Goal: Task Accomplishment & Management: Manage account settings

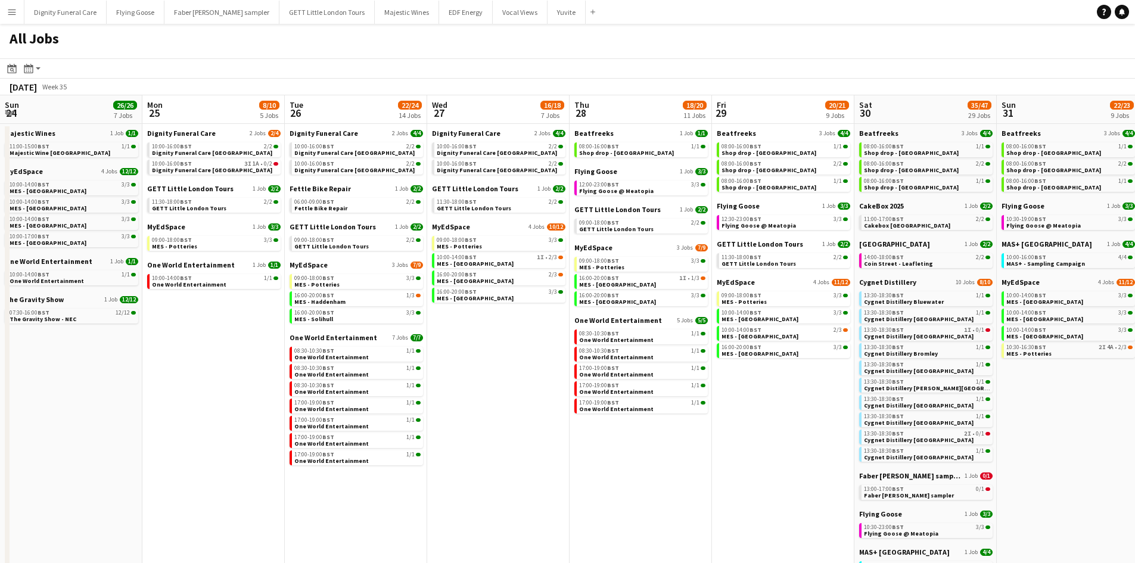
scroll to position [0, 285]
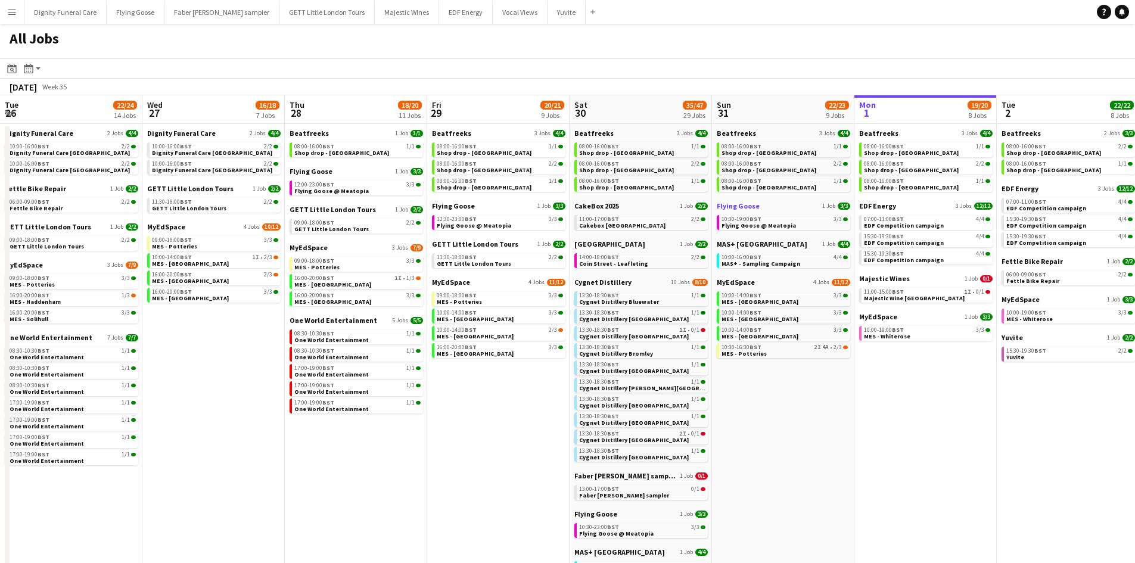
click at [746, 203] on span "Flying Goose" at bounding box center [737, 205] width 43 height 9
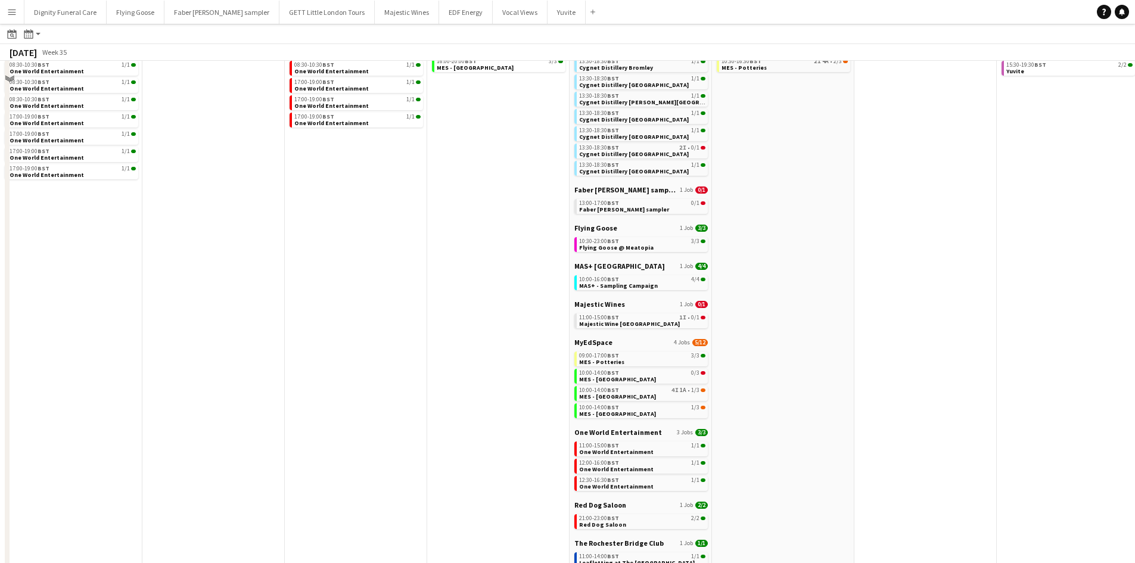
scroll to position [238, 0]
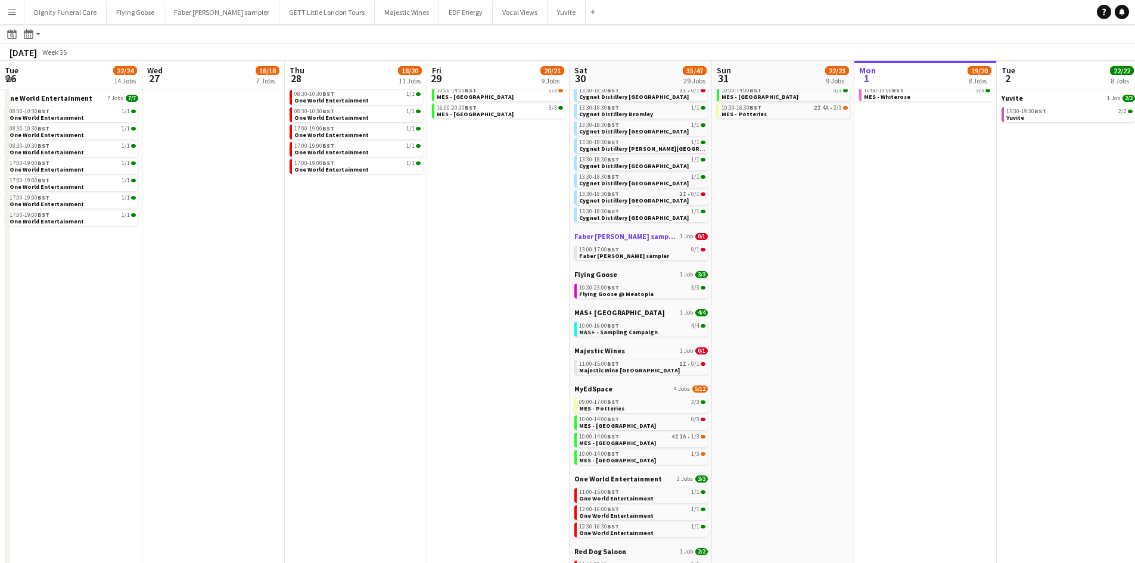
click at [634, 237] on span "Faber [PERSON_NAME] sampler" at bounding box center [625, 236] width 103 height 9
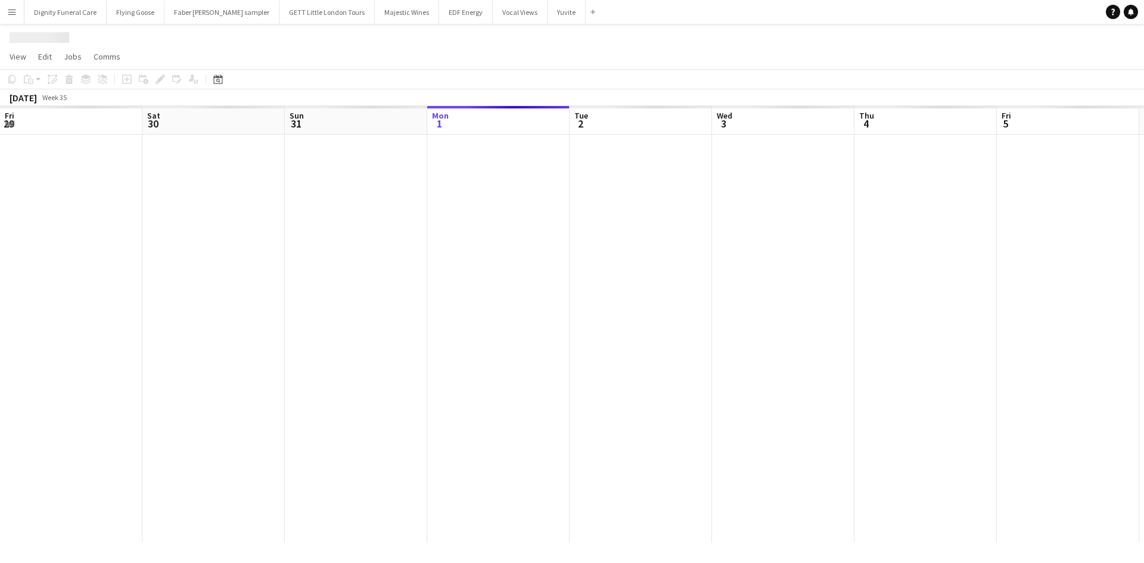
scroll to position [0, 285]
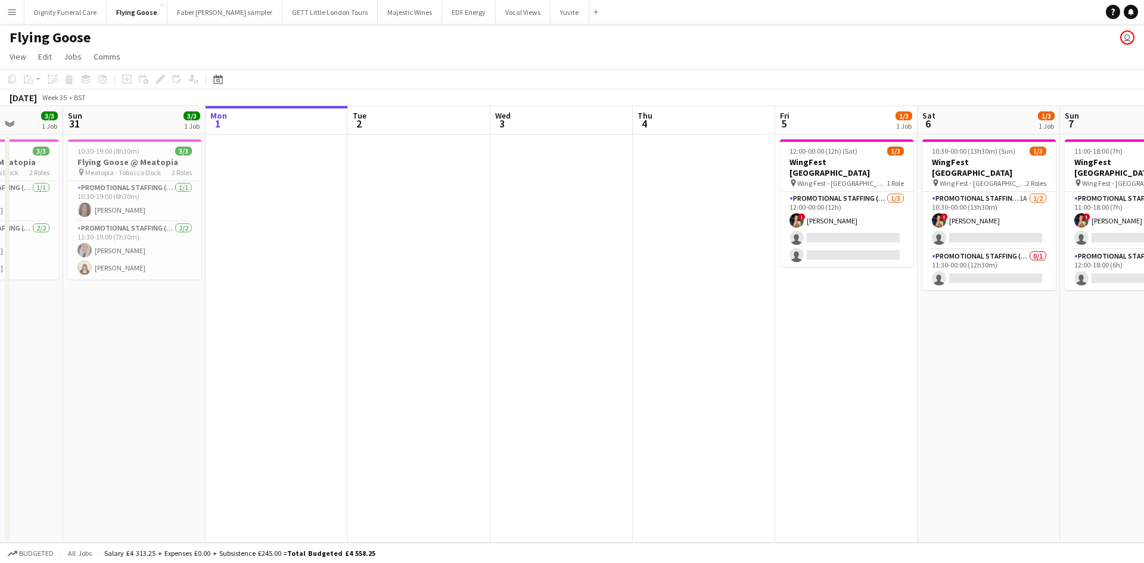
drag, startPoint x: 214, startPoint y: 329, endPoint x: 425, endPoint y: 329, distance: 211.4
click at [424, 329] on app-calendar-viewport "Thu 28 4/4 1 Job Fri 29 3/3 1 Job Sat 30 3/3 1 Job Sun 31 3/3 1 Job Mon 1 Tue 2…" at bounding box center [572, 324] width 1144 height 437
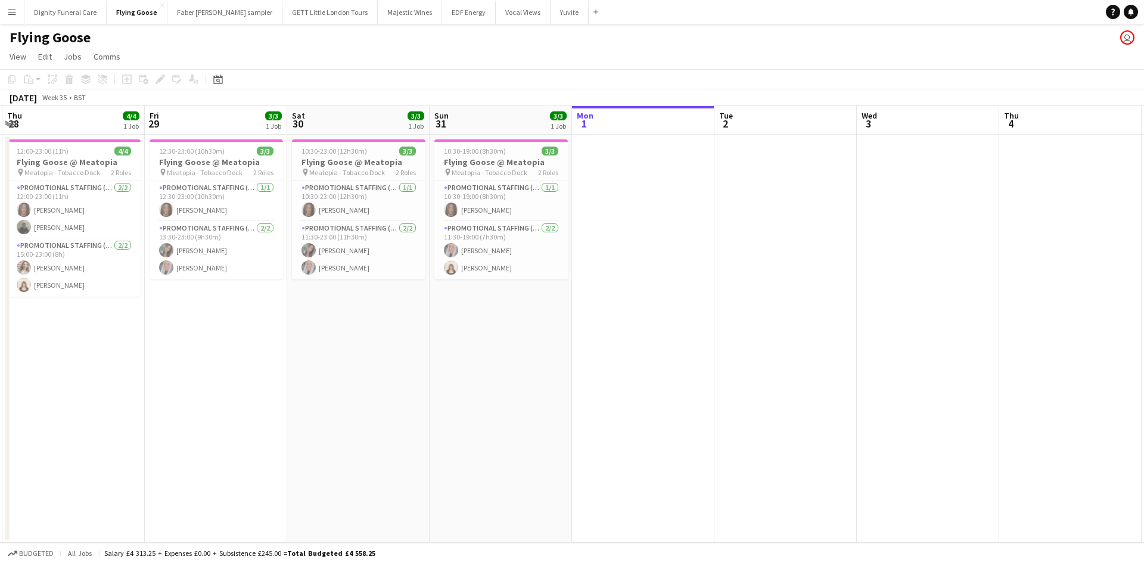
scroll to position [0, 281]
drag, startPoint x: 290, startPoint y: 317, endPoint x: 493, endPoint y: 317, distance: 203.1
click at [493, 317] on app-calendar-viewport "Tue 26 Wed 27 Thu 28 4/4 1 Job Fri 29 3/3 1 Job Sat 30 3/3 1 Job Sun 31 3/3 1 J…" at bounding box center [572, 324] width 1144 height 437
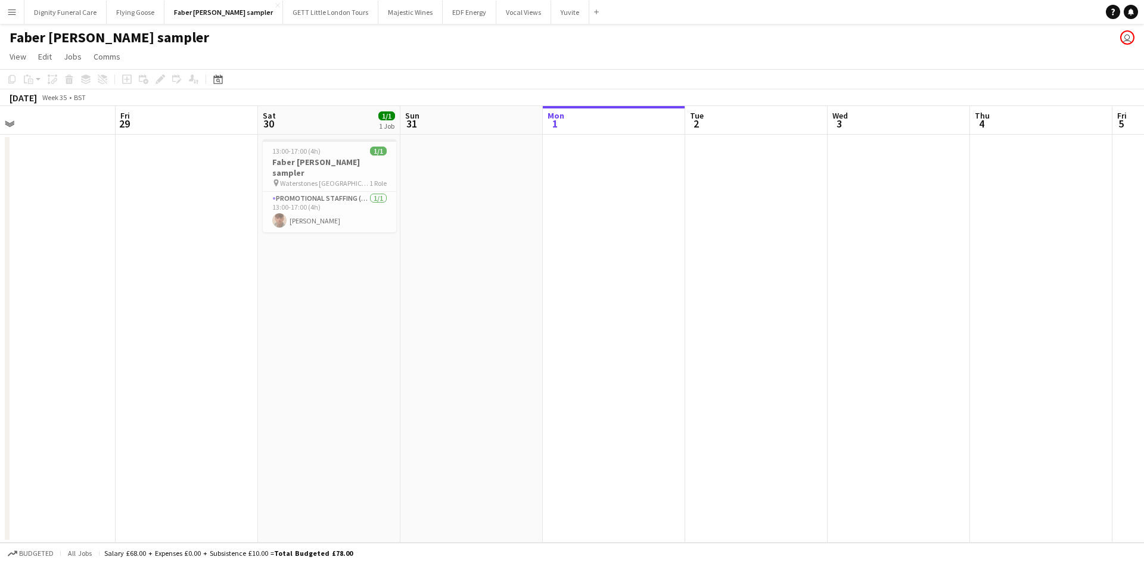
scroll to position [0, 310]
drag, startPoint x: 459, startPoint y: 326, endPoint x: 709, endPoint y: 329, distance: 250.8
click at [709, 329] on app-calendar-viewport "Tue 26 Wed 27 Thu 28 Fri 29 Sat 30 1/1 1 Job Sun 31 Mon 1 Tue 2 Wed 3 Thu 4 Fri…" at bounding box center [572, 324] width 1144 height 437
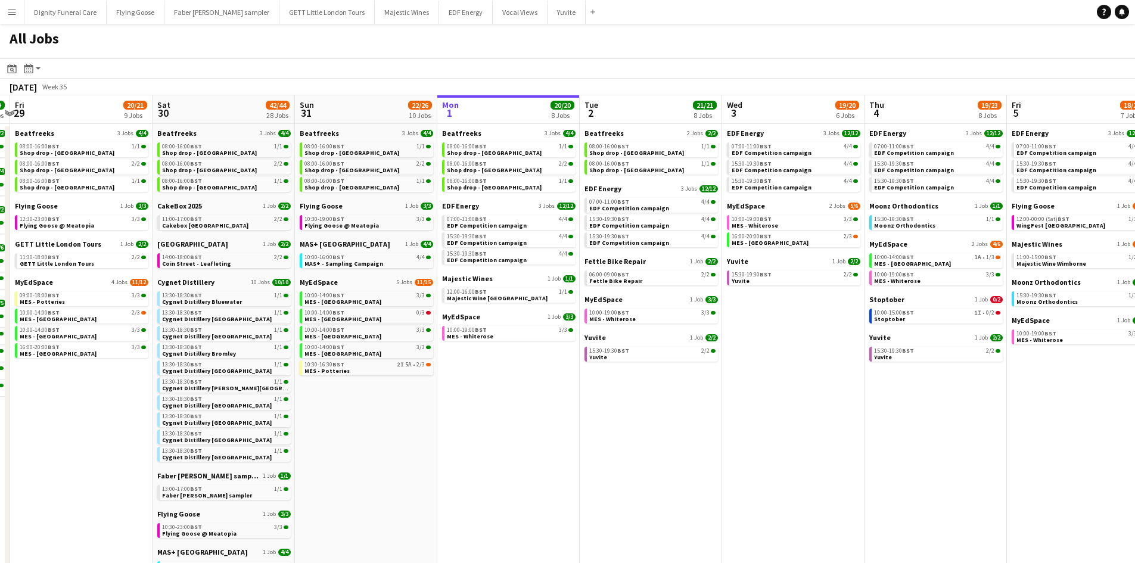
scroll to position [0, 257]
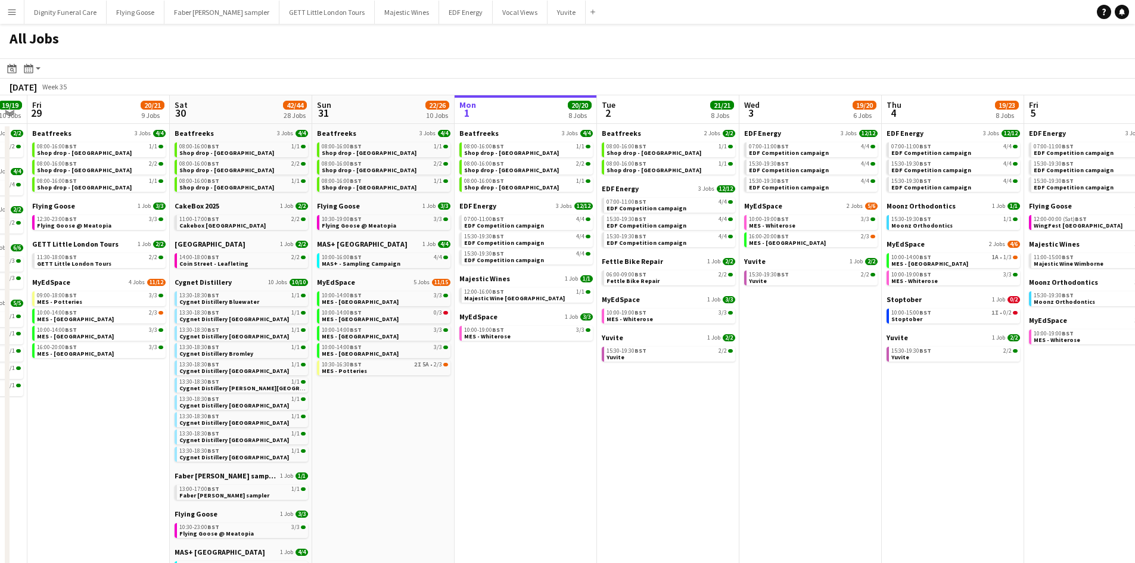
drag, startPoint x: 288, startPoint y: 417, endPoint x: 600, endPoint y: 404, distance: 312.4
click at [600, 404] on app-calendar-viewport "Wed 27 14/15 6 Jobs Thu 28 19/19 10 Jobs Fri 29 20/21 9 Jobs Sat 30 42/44 28 Jo…" at bounding box center [567, 504] width 1135 height 819
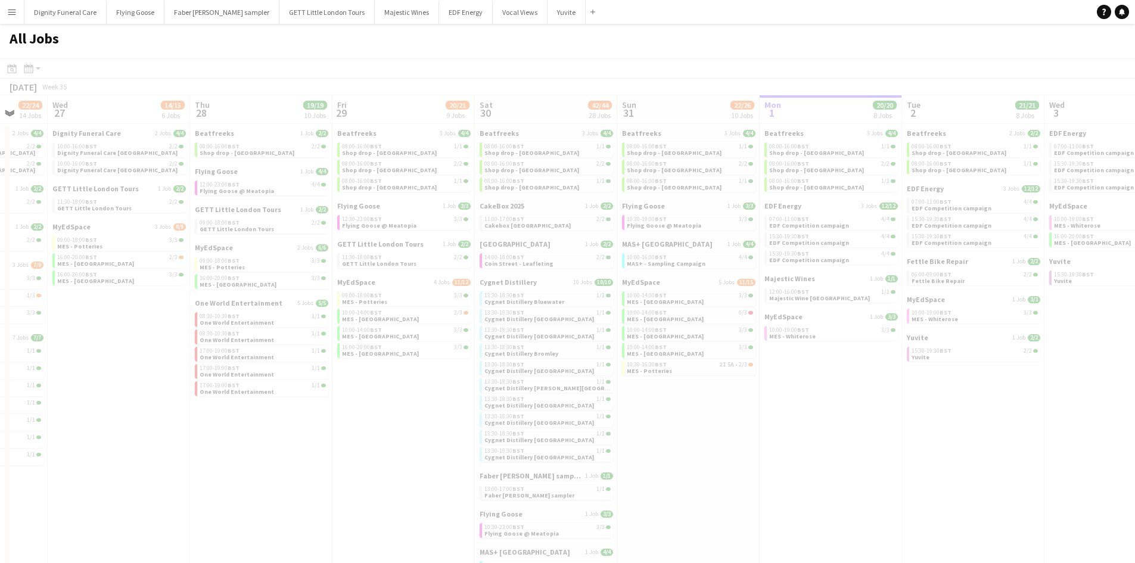
scroll to position [0, 378]
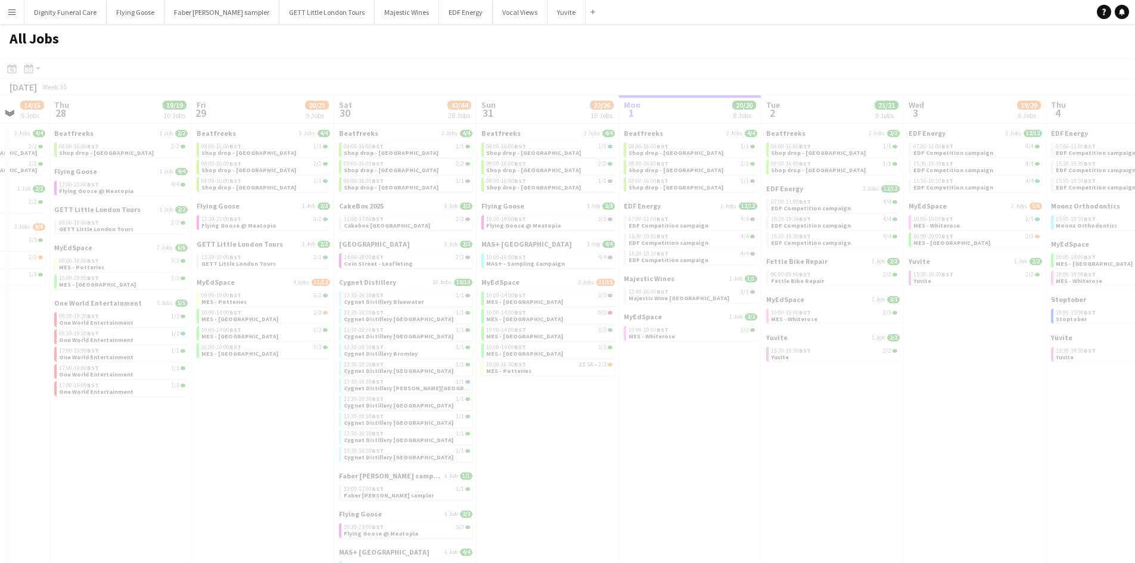
drag, startPoint x: 363, startPoint y: 412, endPoint x: 537, endPoint y: 426, distance: 174.5
click at [537, 426] on app-all-jobs "All Jobs Date picker SEP 2025 SEP 2025 Monday M Tuesday T Wednesday W Thursday …" at bounding box center [567, 469] width 1135 height 890
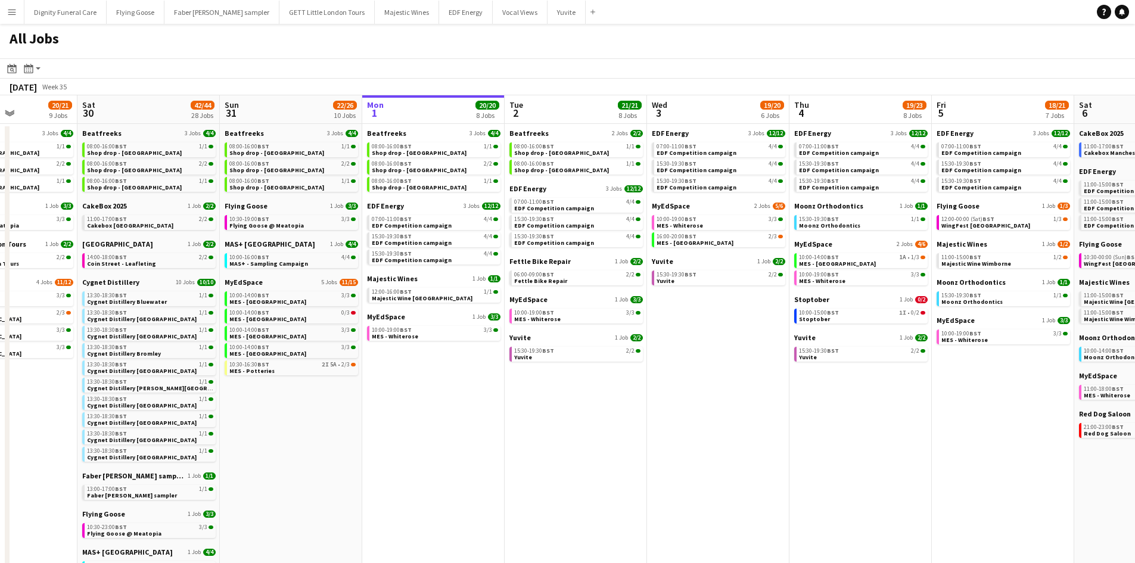
scroll to position [0, 357]
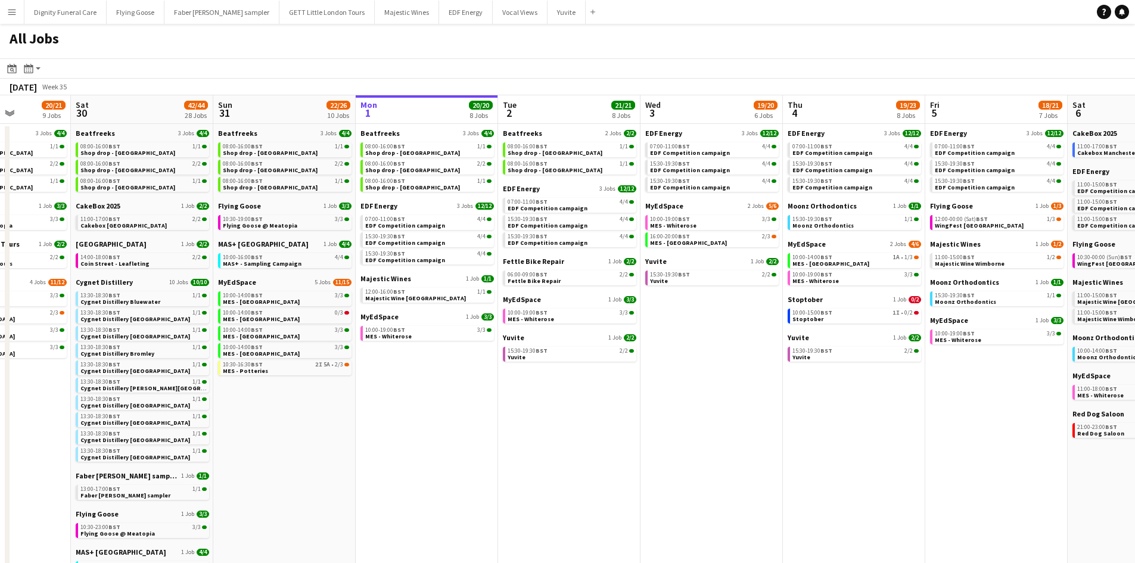
drag, startPoint x: 634, startPoint y: 428, endPoint x: 368, endPoint y: 390, distance: 268.9
click at [370, 390] on app-calendar-viewport "Wed 27 14/15 6 Jobs Thu 28 19/19 10 Jobs Fri 29 20/21 9 Jobs Sat 30 42/44 28 Jo…" at bounding box center [567, 504] width 1135 height 819
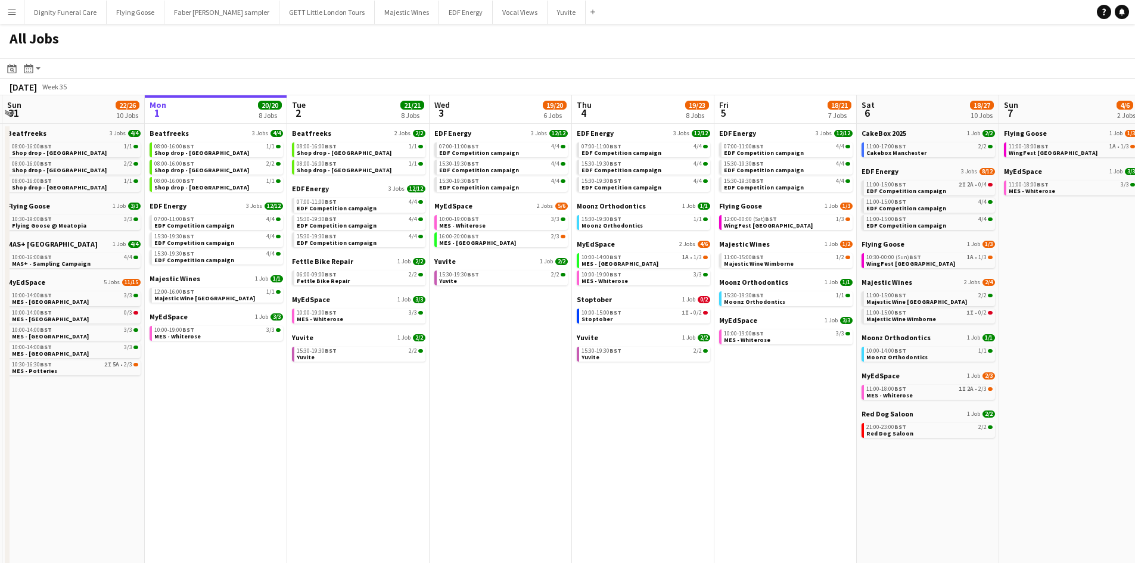
drag, startPoint x: 643, startPoint y: 435, endPoint x: 433, endPoint y: 418, distance: 211.0
click at [433, 418] on app-calendar-viewport "Wed 27 14/15 6 Jobs Thu 28 19/19 10 Jobs Fri 29 20/21 9 Jobs Sat 30 42/44 28 Jo…" at bounding box center [567, 504] width 1135 height 819
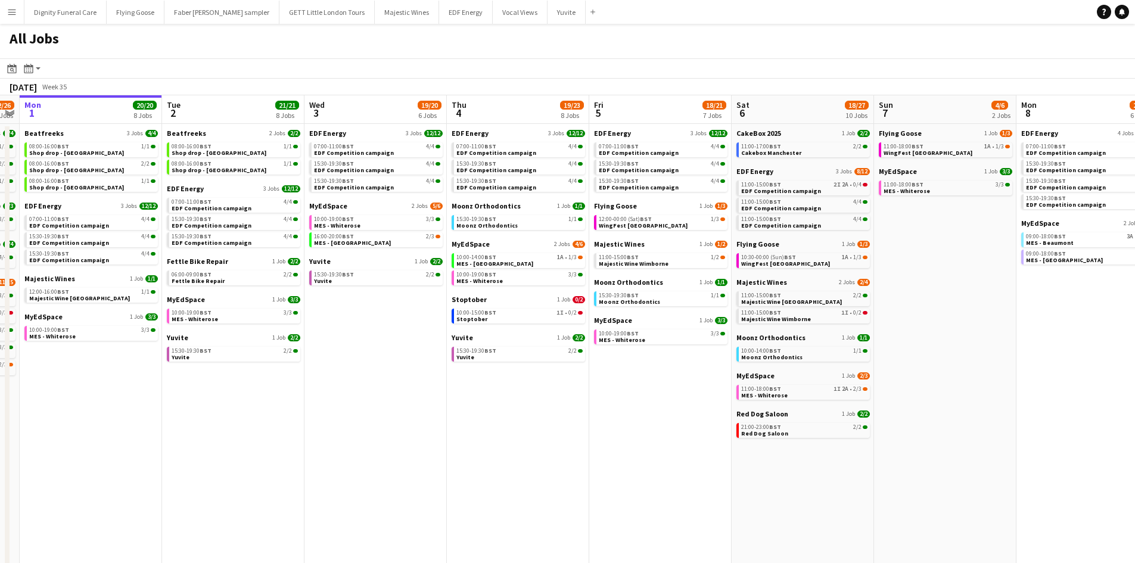
drag, startPoint x: 721, startPoint y: 436, endPoint x: 577, endPoint y: 429, distance: 144.3
click at [593, 432] on app-calendar-viewport "Fri 29 20/21 9 Jobs Sat 30 42/44 28 Jobs Sun 31 22/26 10 Jobs Mon 1 20/20 8 Job…" at bounding box center [567, 504] width 1135 height 819
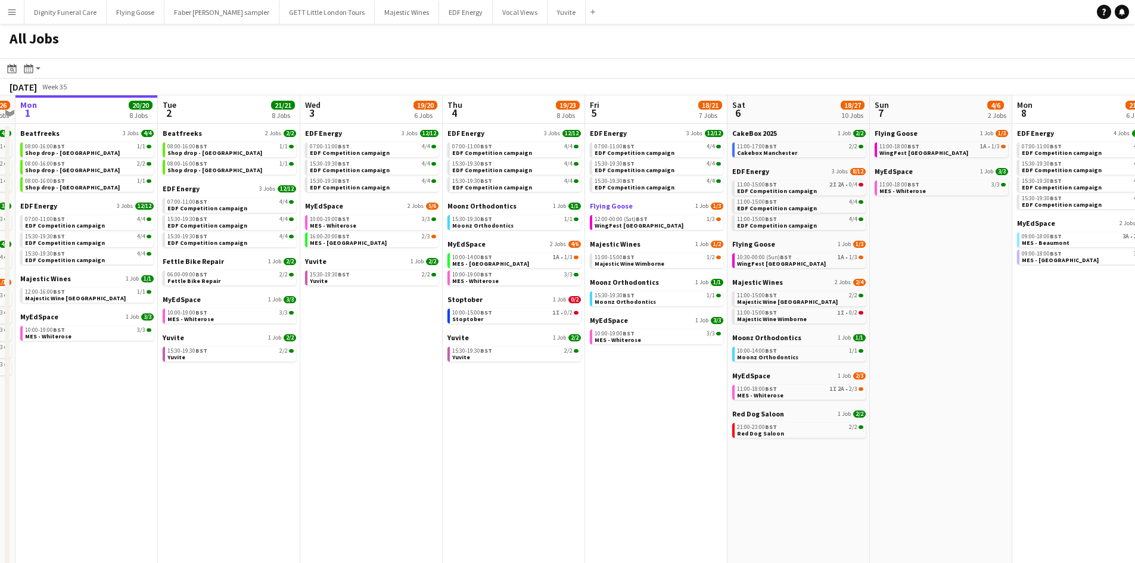
click at [610, 204] on span "Flying Goose" at bounding box center [611, 205] width 43 height 9
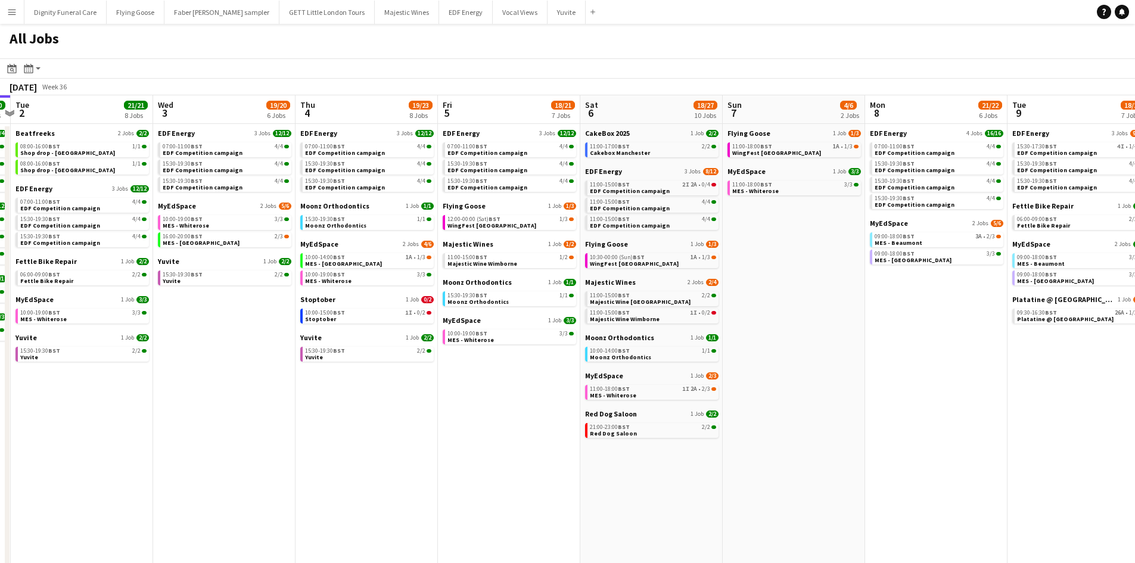
scroll to position [0, 559]
drag, startPoint x: 587, startPoint y: 401, endPoint x: 440, endPoint y: 385, distance: 148.6
click at [440, 385] on app-calendar-viewport "Fri 29 20/21 9 Jobs Sat 30 42/44 28 Jobs Sun 31 22/26 10 Jobs Mon 1 20/20 8 Job…" at bounding box center [567, 504] width 1135 height 819
click at [609, 171] on span "EDF Energy" at bounding box center [602, 171] width 37 height 9
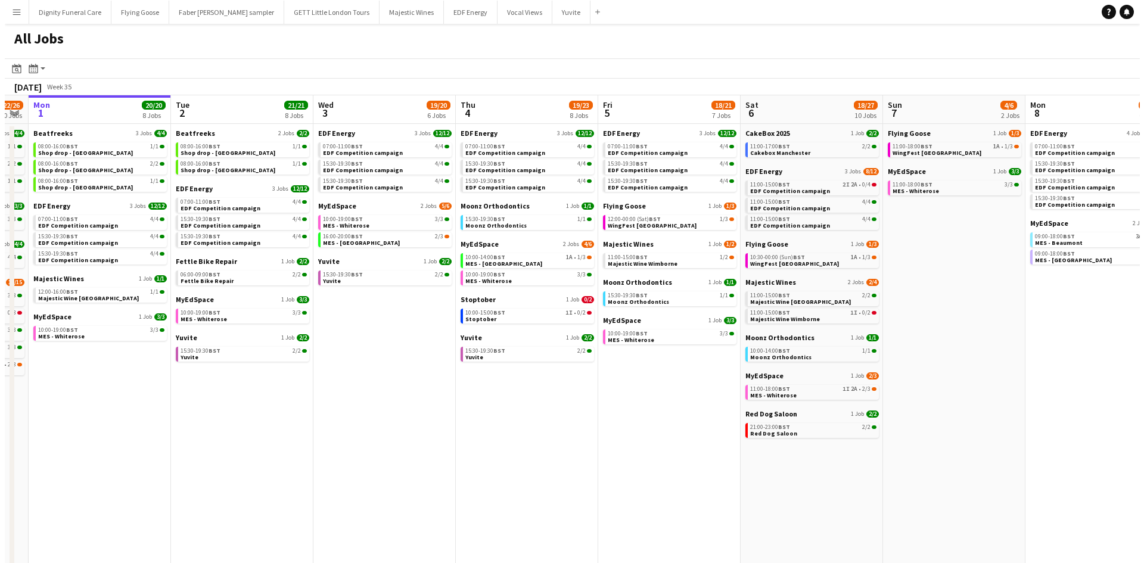
scroll to position [0, 392]
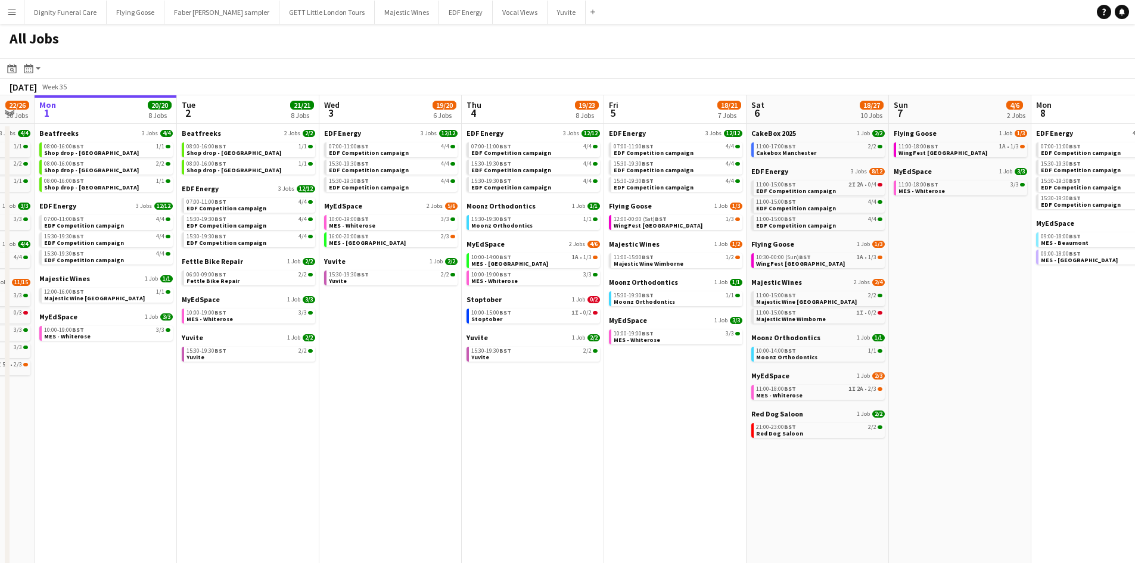
drag, startPoint x: 236, startPoint y: 362, endPoint x: 403, endPoint y: 339, distance: 168.2
click at [403, 339] on app-calendar-viewport "Fri 29 20/21 9 Jobs Sat 30 42/44 28 Jobs Sun 31 22/26 10 Jobs Mon 1 20/20 8 Job…" at bounding box center [567, 504] width 1135 height 819
click at [14, 6] on button "Menu" at bounding box center [12, 12] width 24 height 24
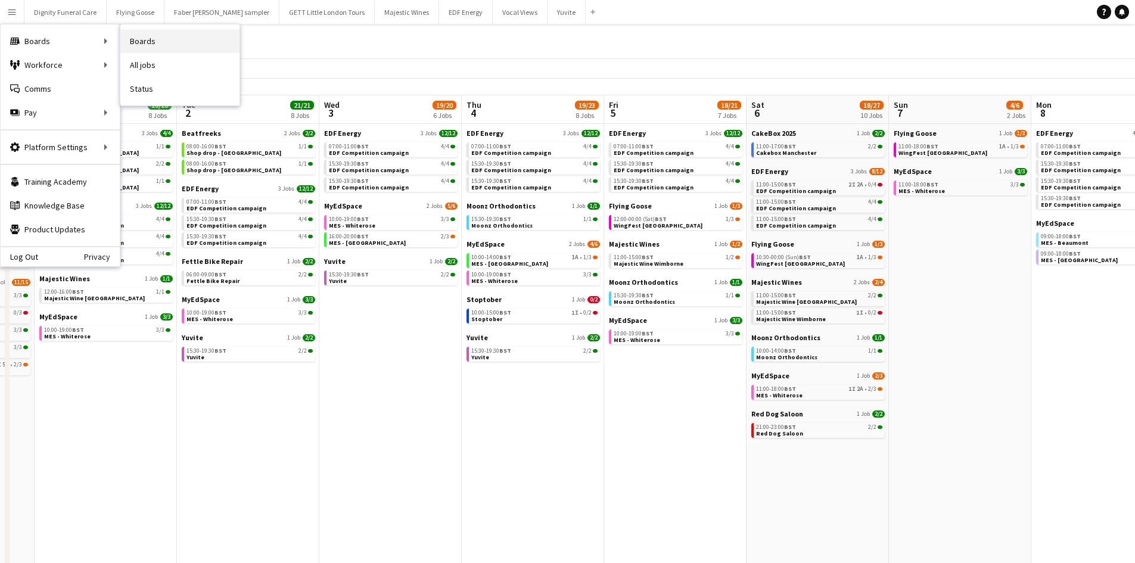
click at [146, 38] on link "Boards" at bounding box center [179, 41] width 119 height 24
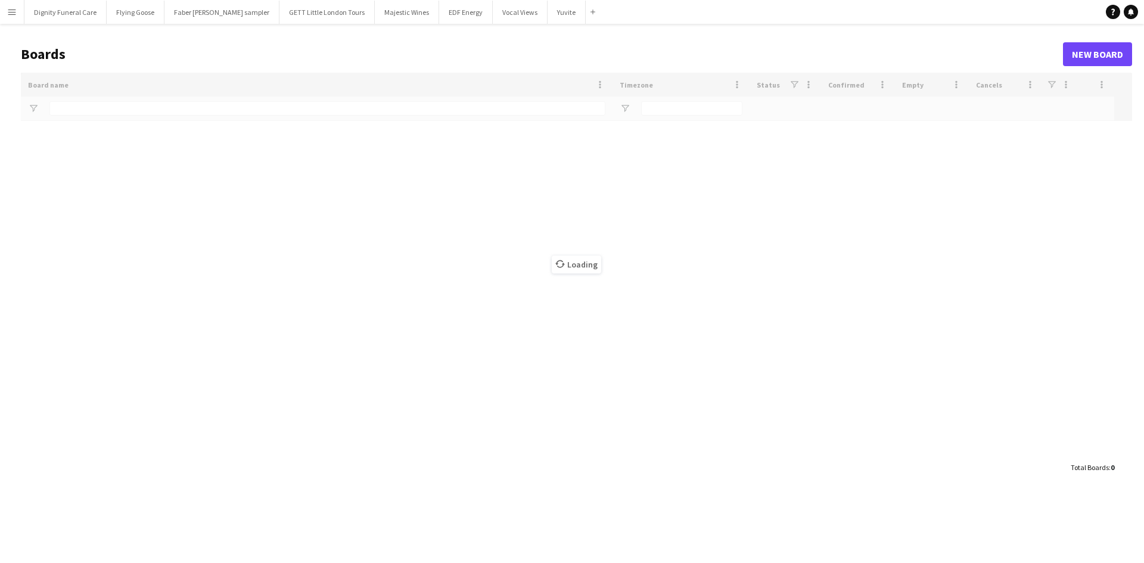
type input "******"
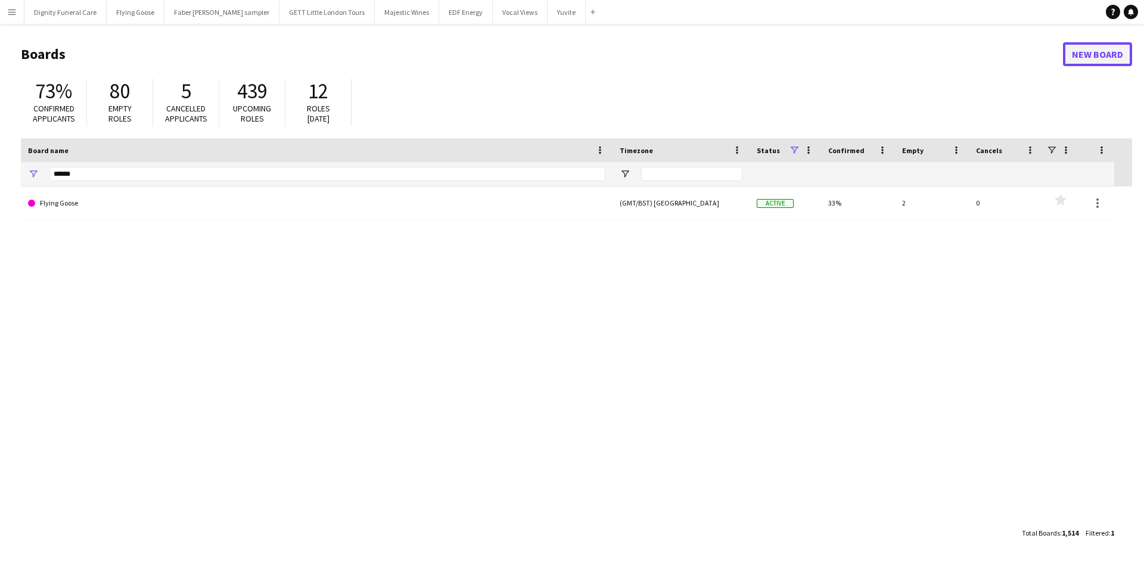
click at [1087, 54] on link "New Board" at bounding box center [1097, 54] width 69 height 24
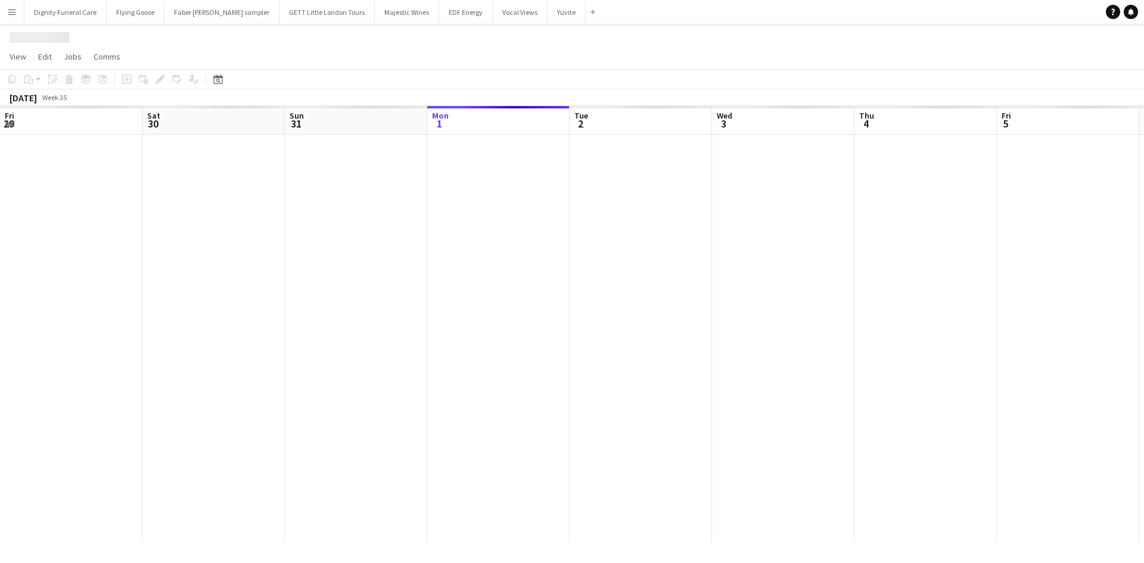
scroll to position [0, 285]
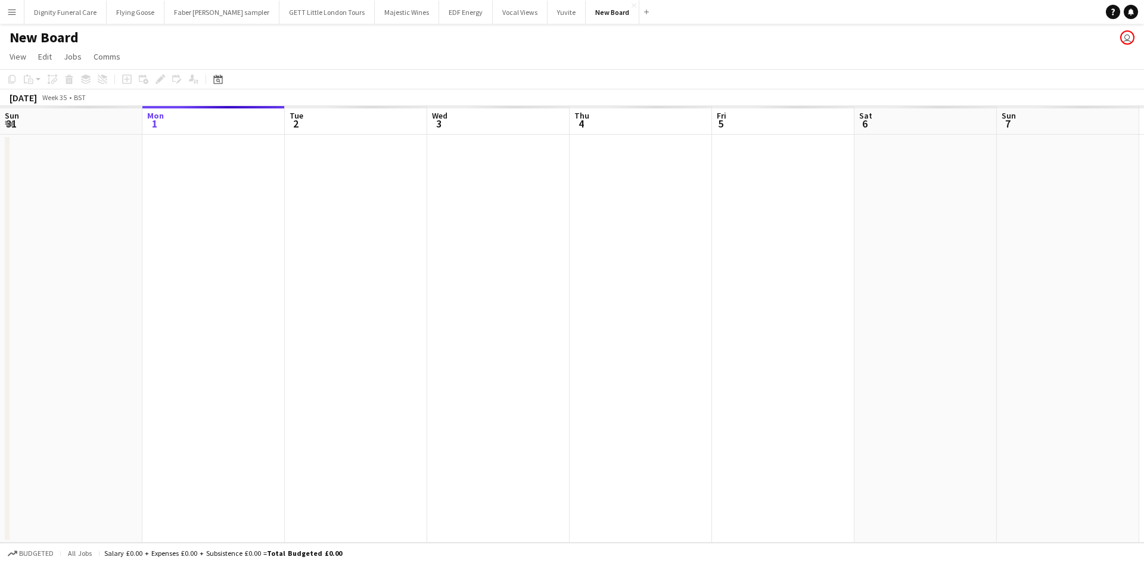
click at [71, 30] on h1 "New Board" at bounding box center [44, 38] width 69 height 18
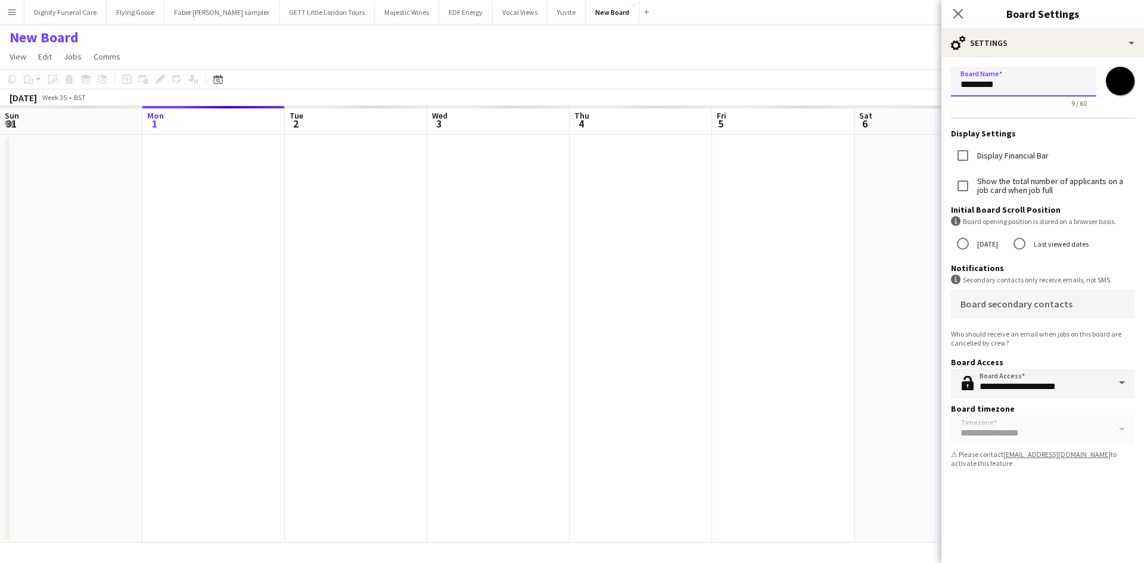
click at [1043, 89] on input "*********" at bounding box center [1023, 82] width 145 height 30
type input "*"
type input "**********"
click at [790, 210] on app-date-cell at bounding box center [783, 339] width 142 height 408
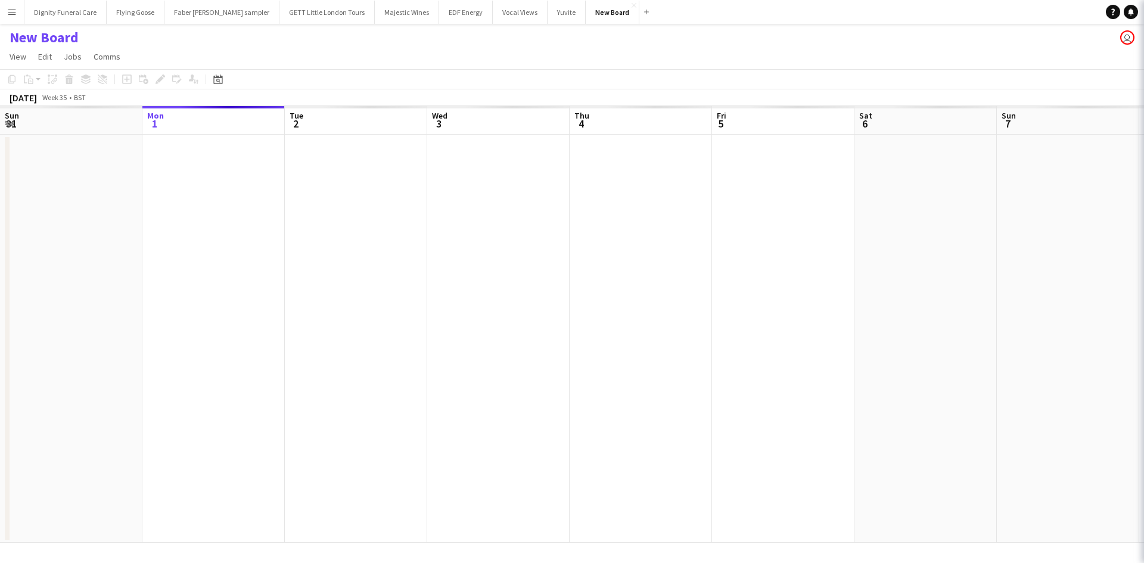
scroll to position [0, 286]
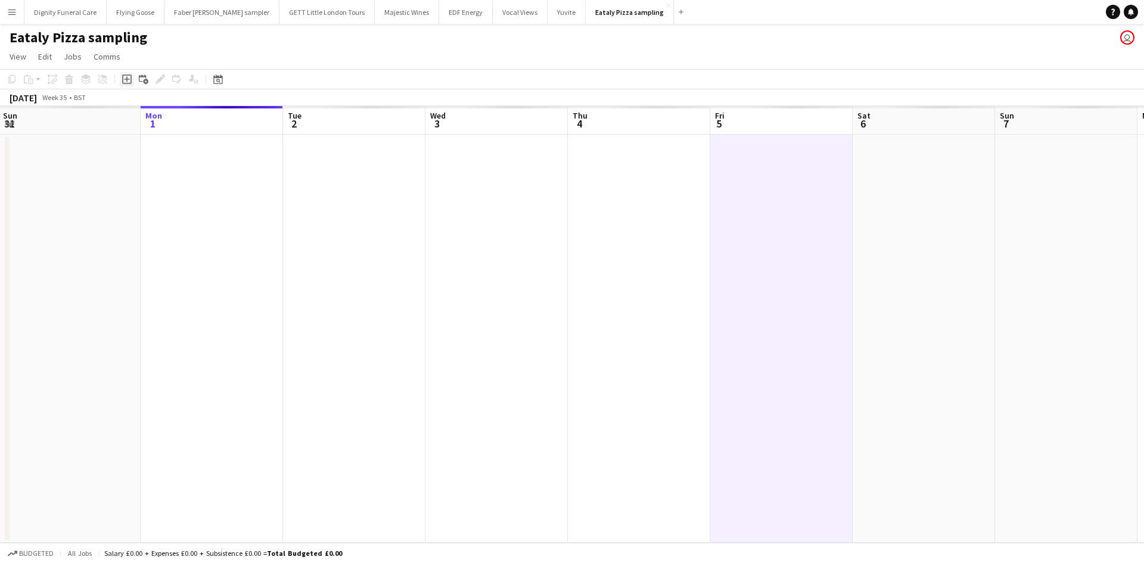
click at [127, 79] on icon "Add job" at bounding box center [127, 79] width 10 height 10
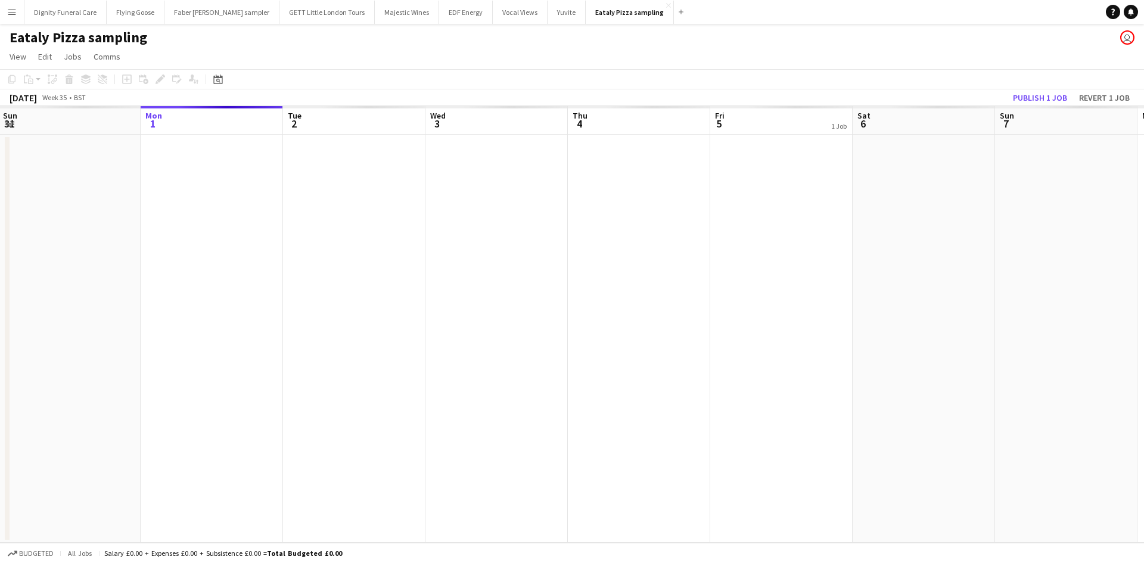
click at [618, 159] on app-date-cell at bounding box center [639, 339] width 142 height 408
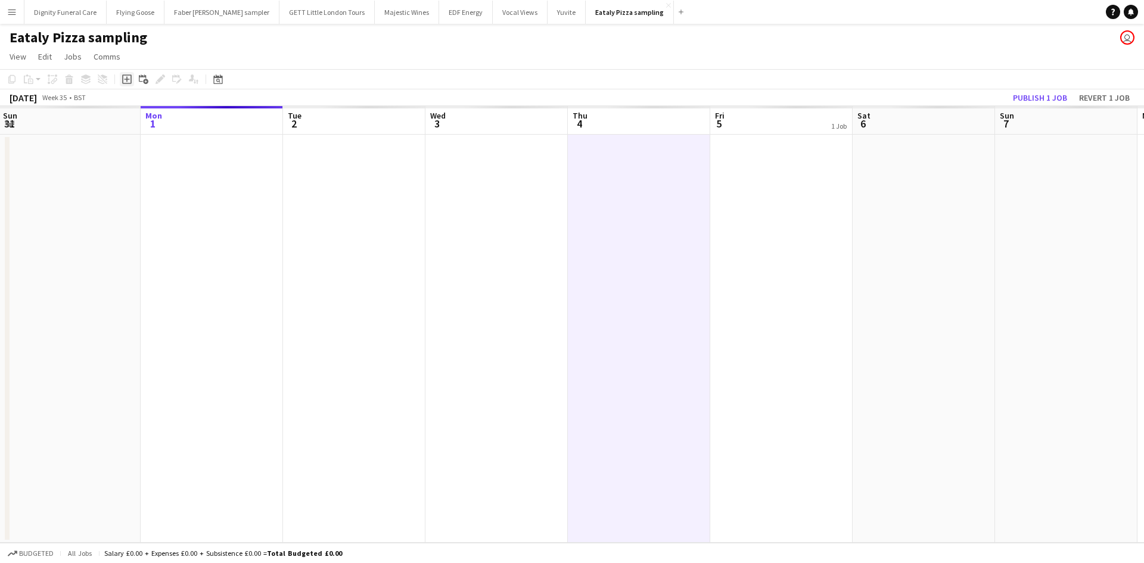
click at [127, 75] on icon at bounding box center [127, 79] width 10 height 10
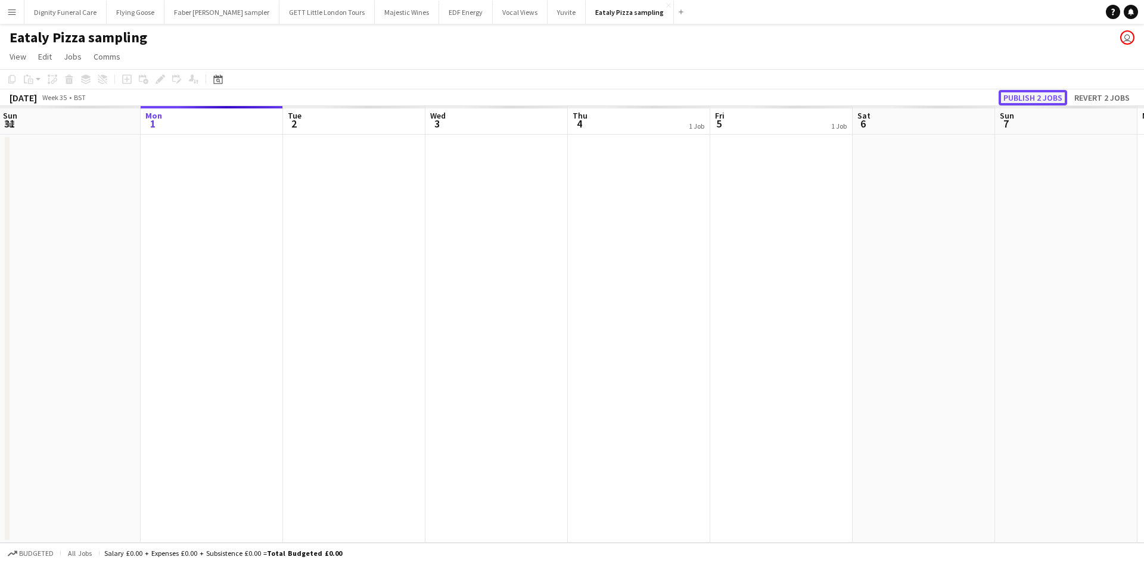
click at [1030, 96] on button "Publish 2 jobs" at bounding box center [1032, 97] width 68 height 15
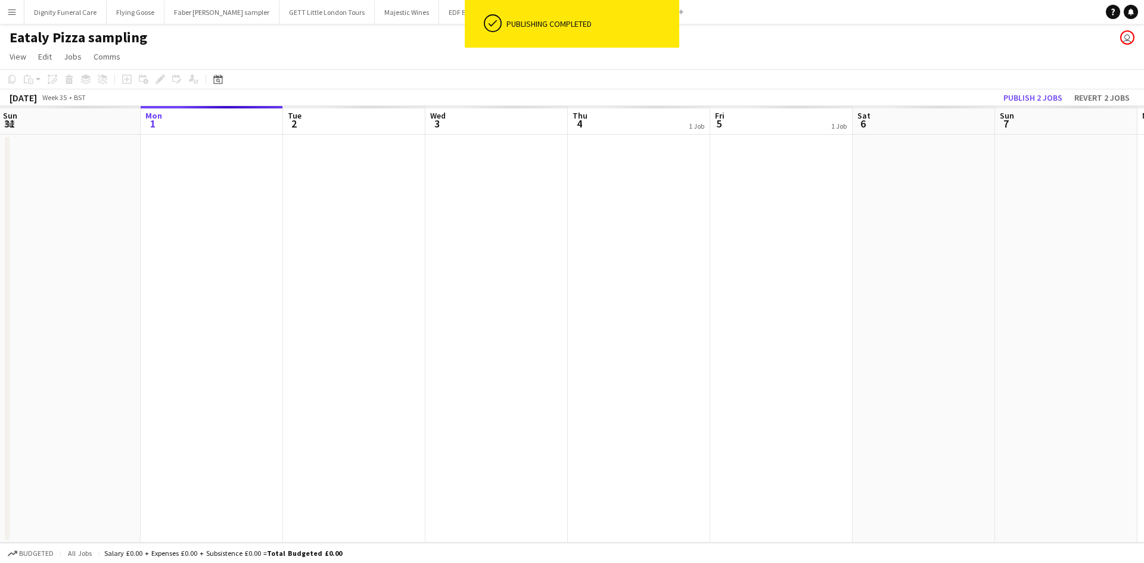
click at [824, 146] on app-date-cell at bounding box center [781, 339] width 142 height 408
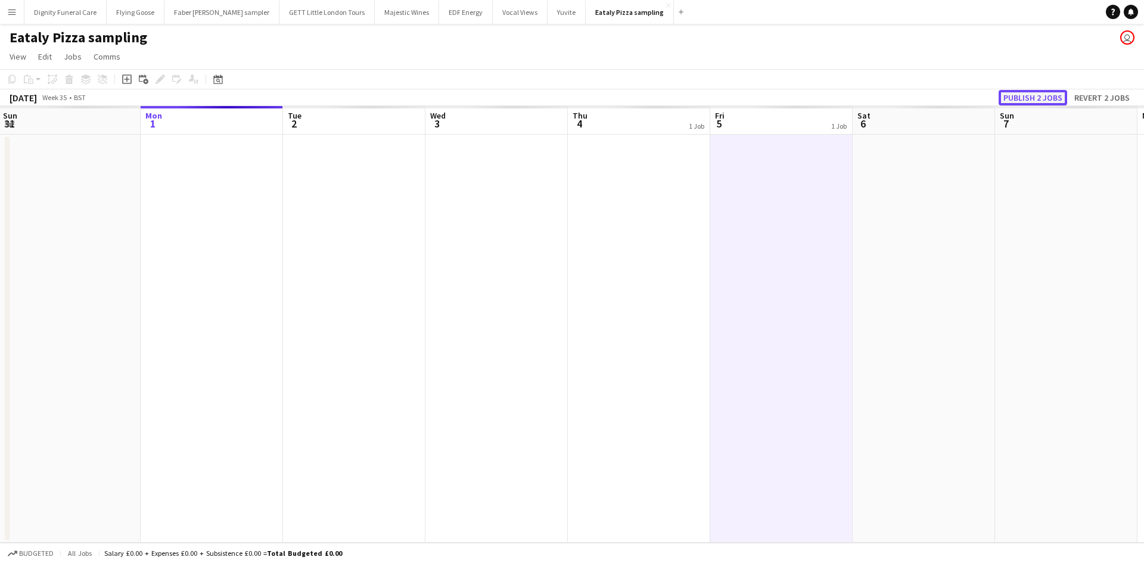
click at [1038, 99] on button "Publish 2 jobs" at bounding box center [1032, 97] width 68 height 15
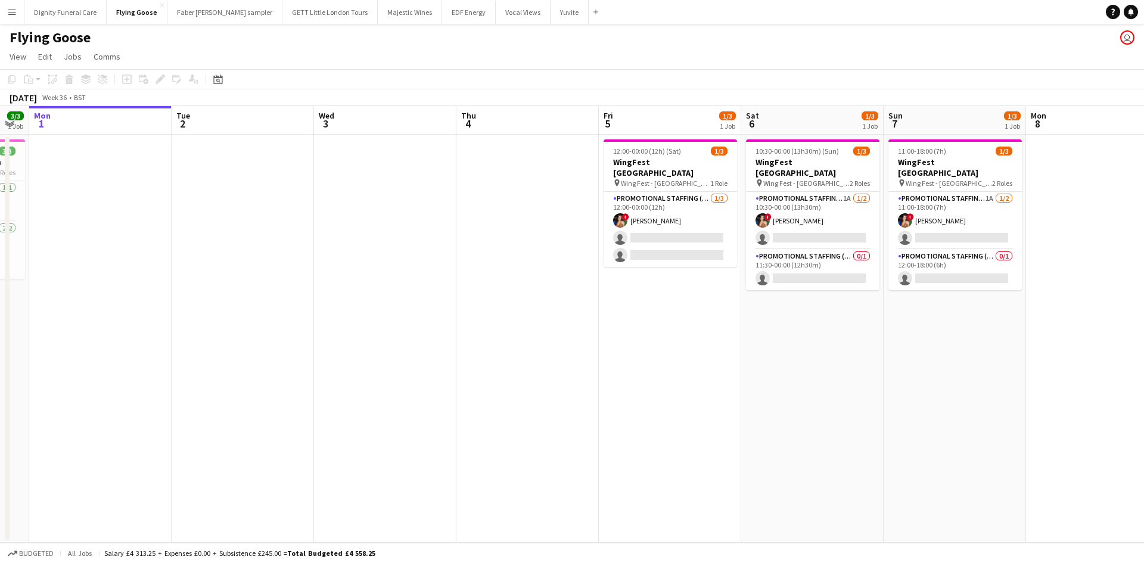
scroll to position [0, 353]
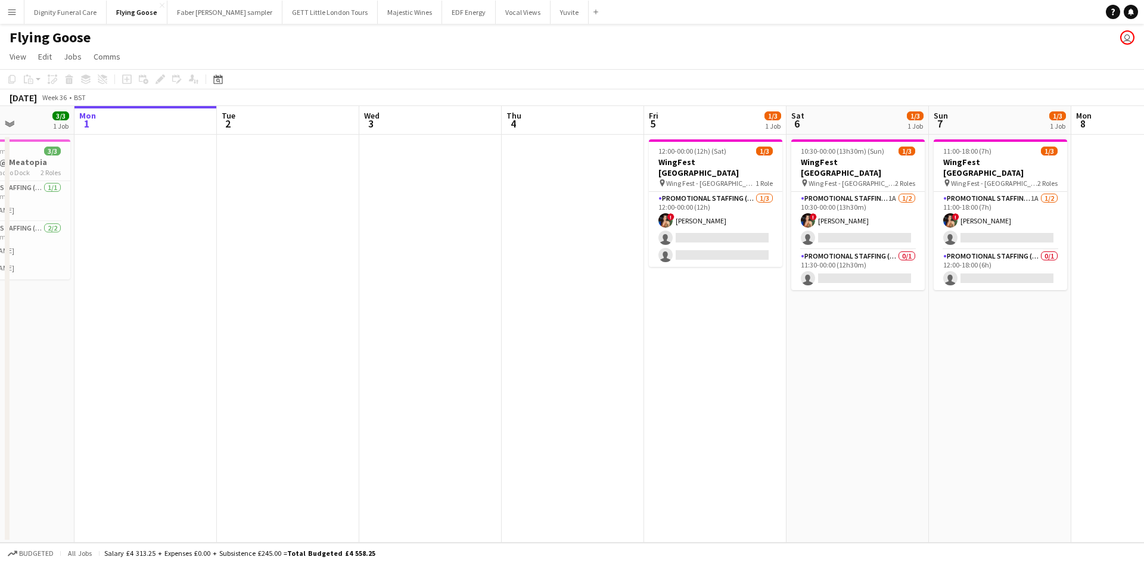
drag, startPoint x: 703, startPoint y: 319, endPoint x: 351, endPoint y: 306, distance: 352.8
click at [351, 306] on app-calendar-viewport "Fri 29 3/3 1 Job Sat 30 3/3 1 Job Sun 31 3/3 1 Job Mon 1 Tue 2 Wed 3 Thu 4 Fri …" at bounding box center [572, 324] width 1144 height 437
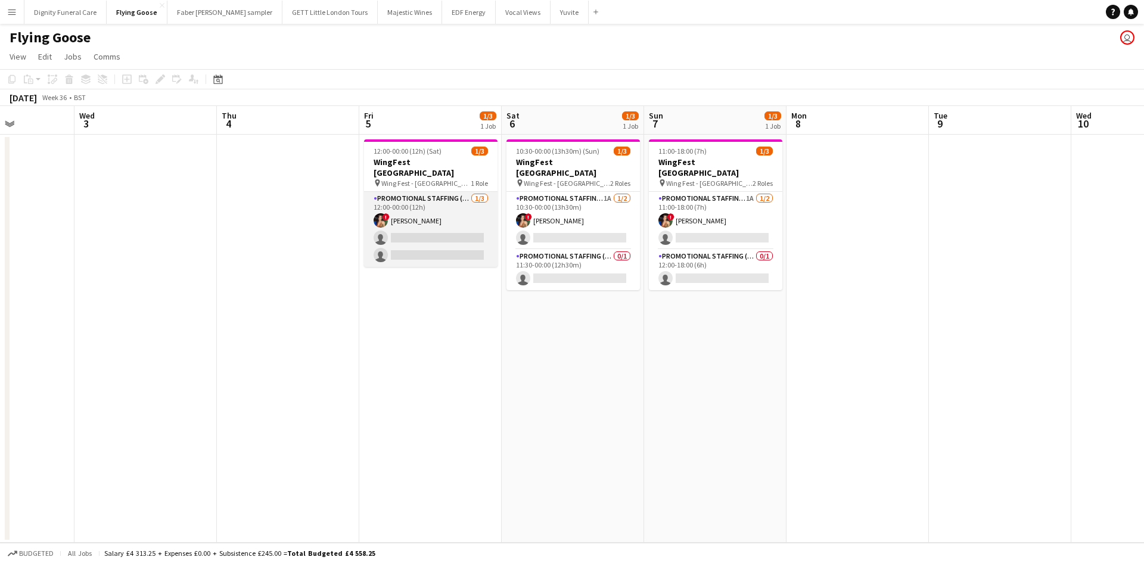
click at [434, 228] on app-card-role "Promotional Staffing (Brand Ambassadors) [DATE] 12:00-00:00 (12h) ! [PERSON_NAM…" at bounding box center [430, 229] width 133 height 75
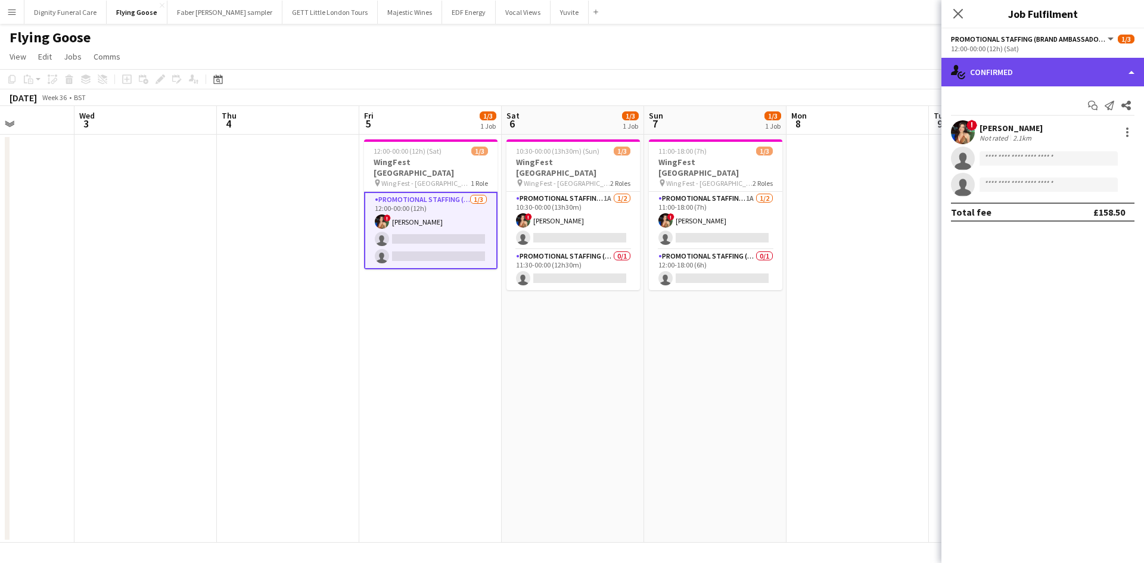
click at [1013, 71] on div "single-neutral-actions-check-2 Confirmed" at bounding box center [1042, 72] width 203 height 29
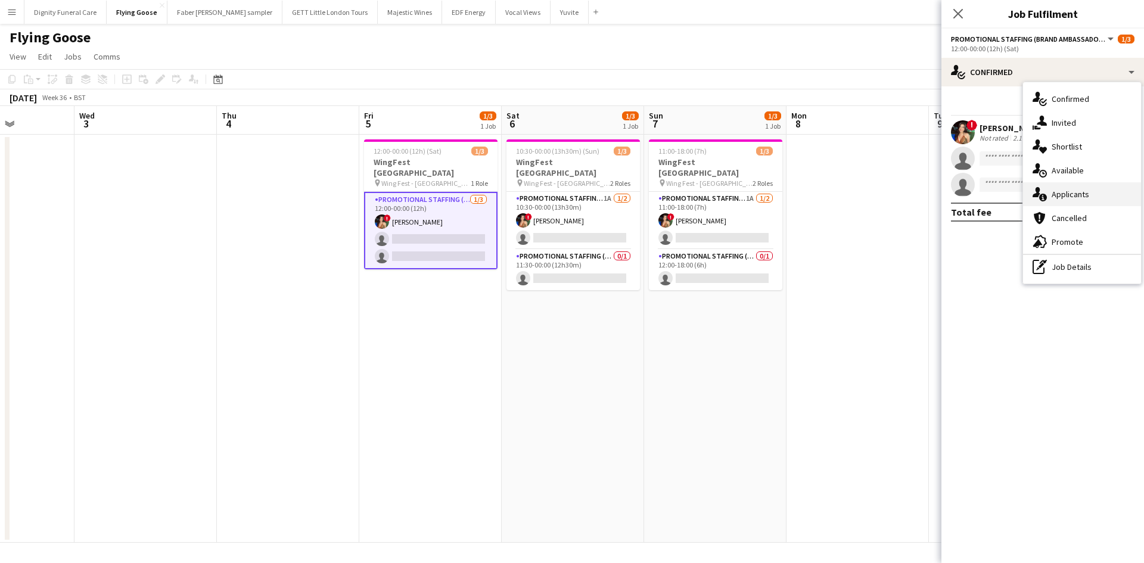
click at [1061, 188] on div "single-neutral-actions-information Applicants" at bounding box center [1082, 194] width 118 height 24
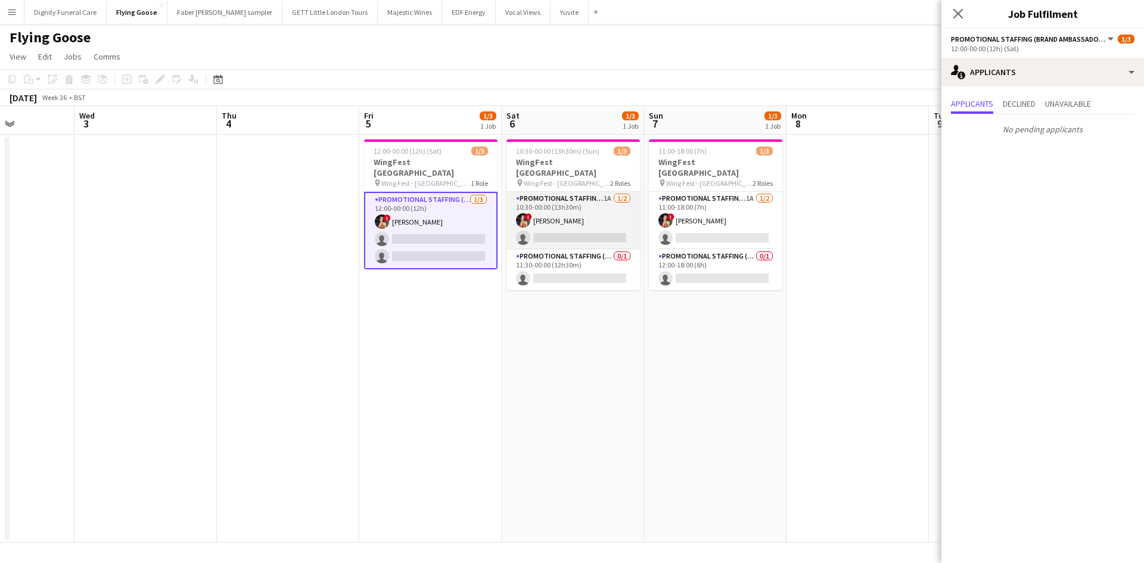
click at [606, 228] on app-card-role "Promotional Staffing (Brand Ambassadors) 1A 1/2 10:30-00:00 (13h30m) ! Catalina…" at bounding box center [572, 221] width 133 height 58
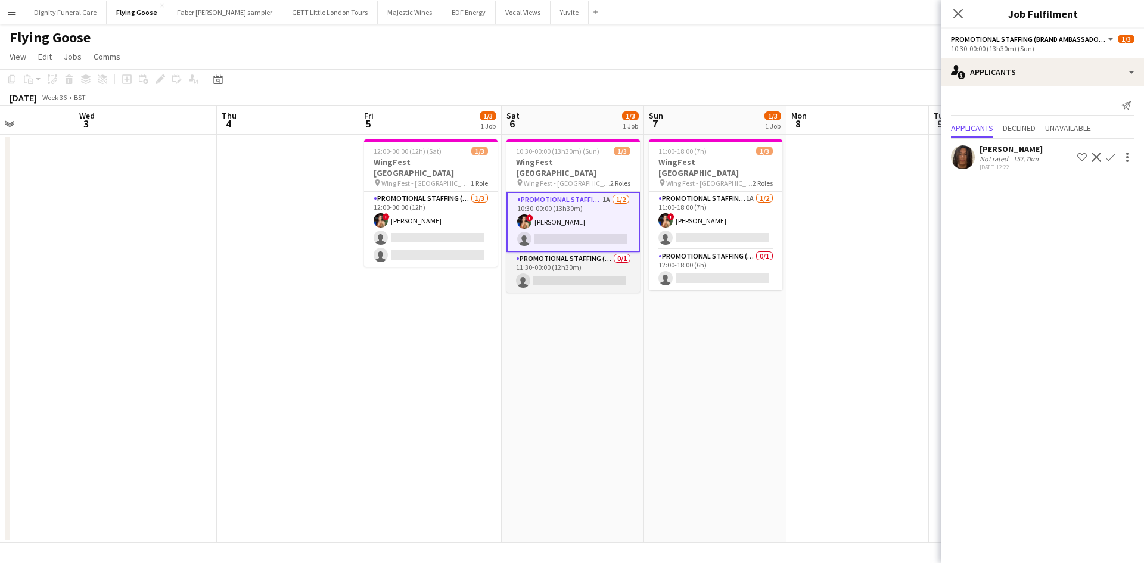
click at [572, 263] on app-card-role "Promotional Staffing (Brand Ambassadors) 0/1 11:30-00:00 (12h30m) single-neutra…" at bounding box center [572, 272] width 133 height 41
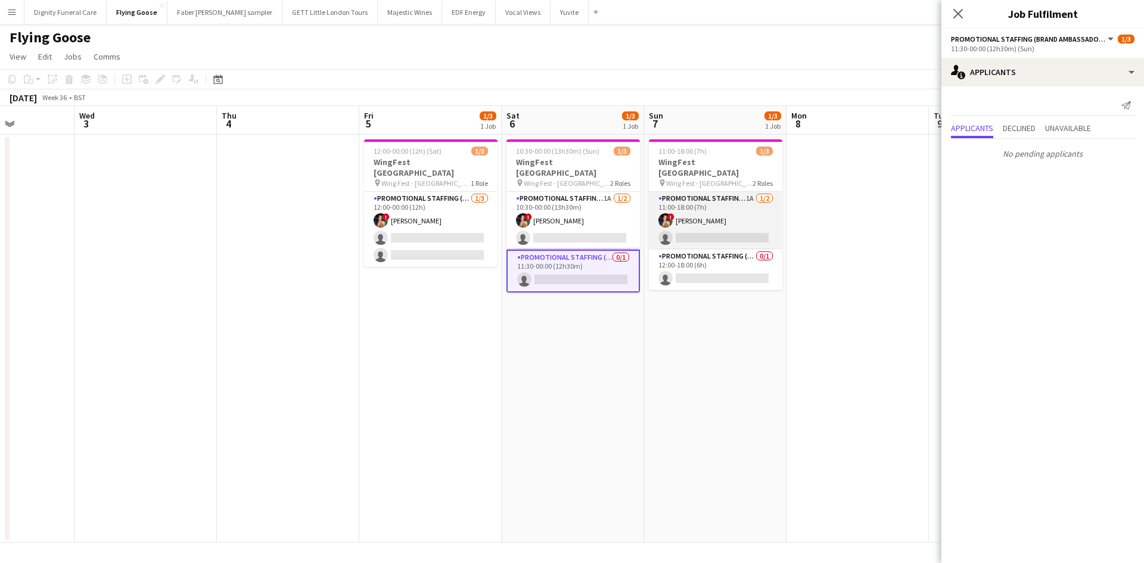
click at [731, 225] on app-card-role "Promotional Staffing (Brand Ambassadors) 1A 1/2 11:00-18:00 (7h) ! Catalina Tob…" at bounding box center [715, 221] width 133 height 58
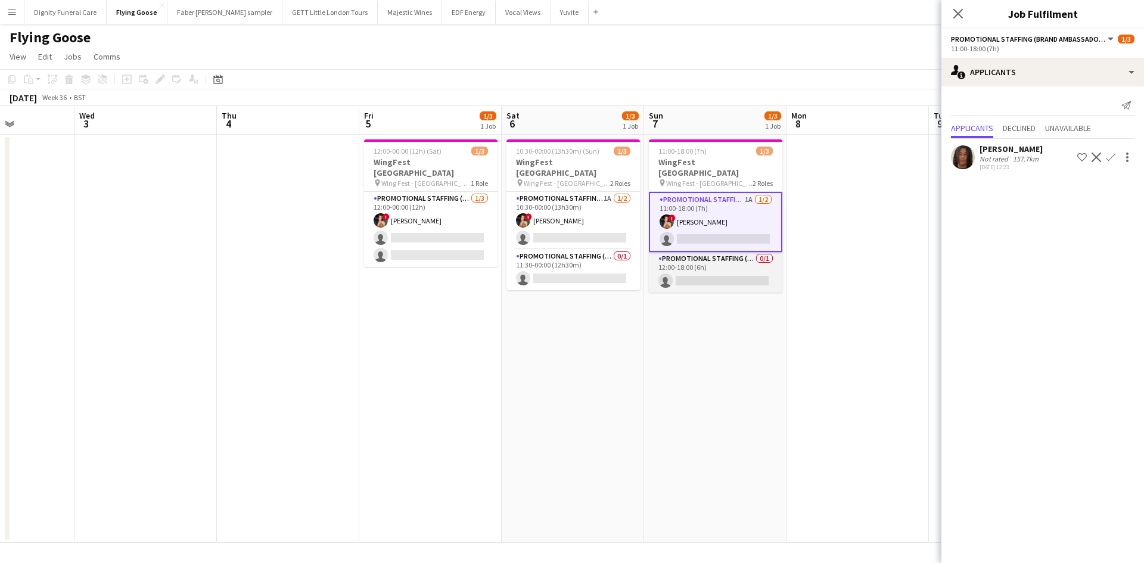
click at [733, 271] on app-card-role "Promotional Staffing (Brand Ambassadors) 0/1 12:00-18:00 (6h) single-neutral-ac…" at bounding box center [715, 272] width 133 height 41
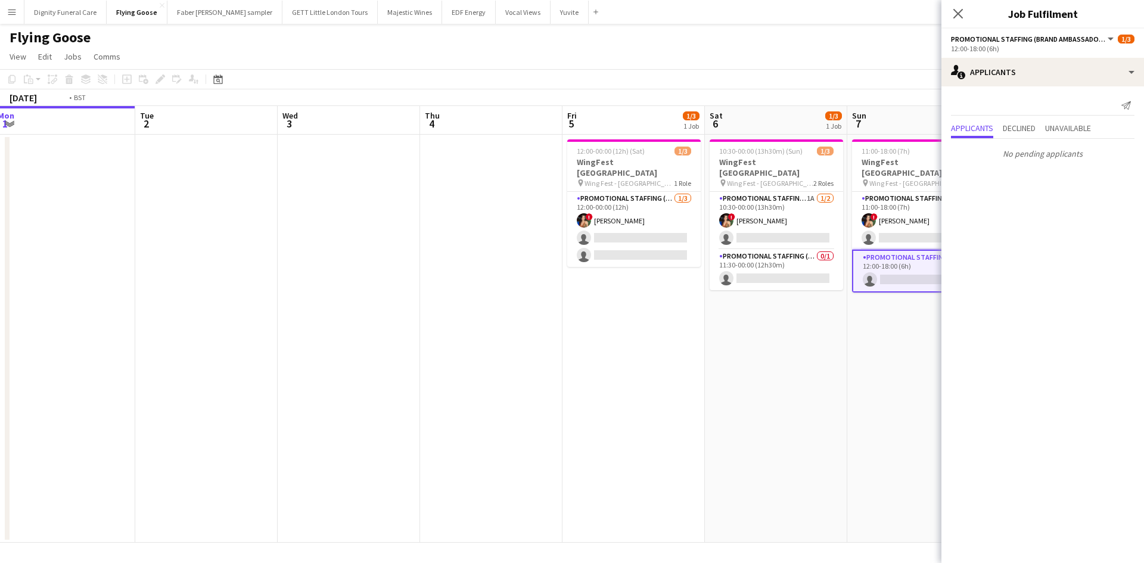
scroll to position [0, 283]
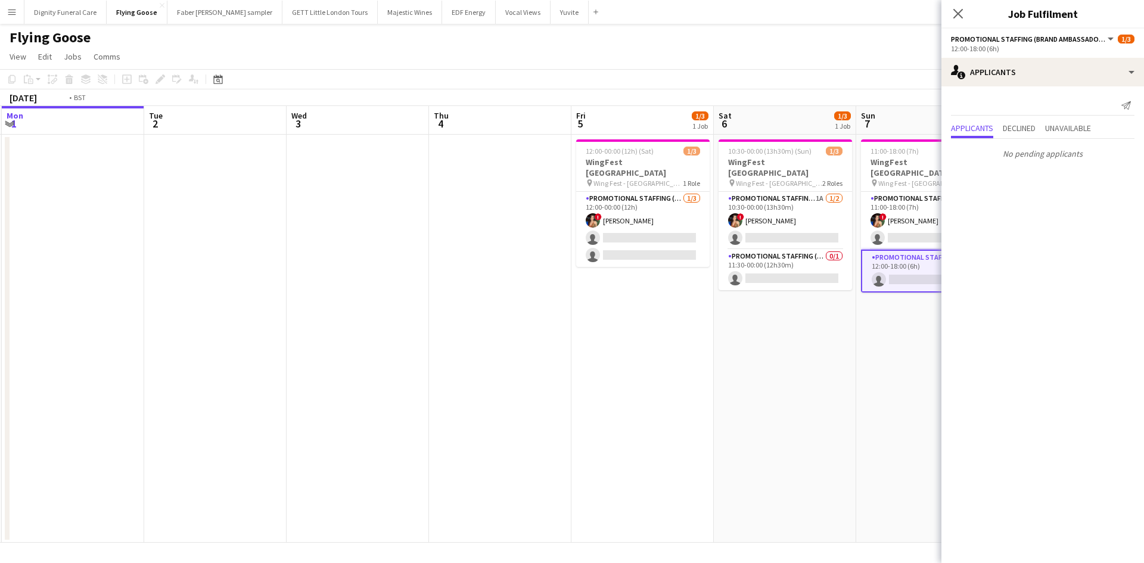
drag, startPoint x: 499, startPoint y: 320, endPoint x: 711, endPoint y: 324, distance: 212.1
click at [711, 324] on app-calendar-viewport "Sat 30 3/3 1 Job Sun 31 3/3 1 Job Mon 1 Tue 2 Wed 3 Thu 4 Fri 5 1/3 1 Job Sat 6…" at bounding box center [572, 324] width 1144 height 437
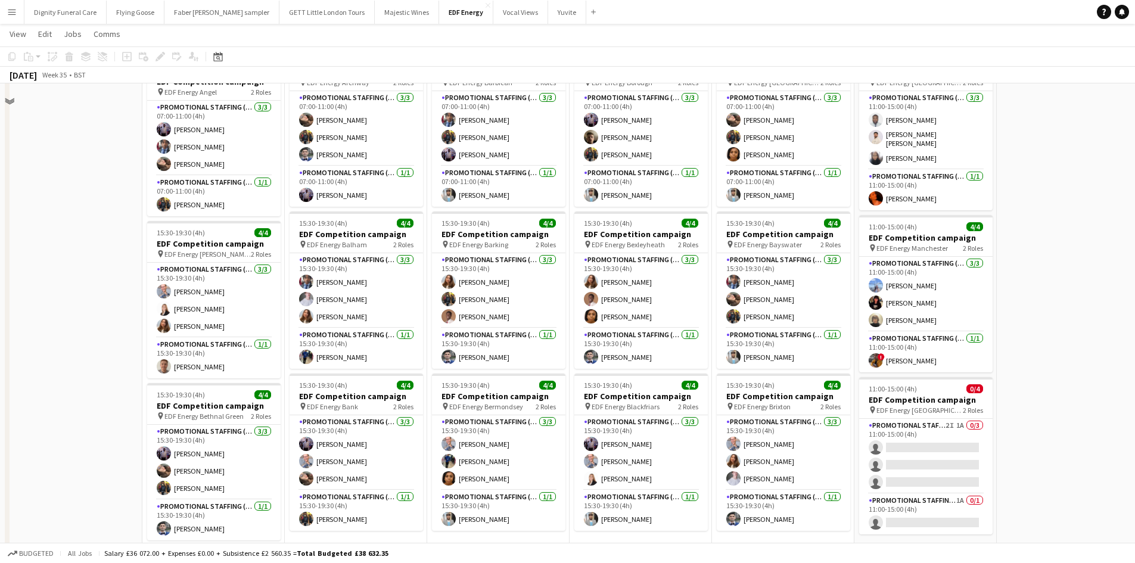
scroll to position [298, 0]
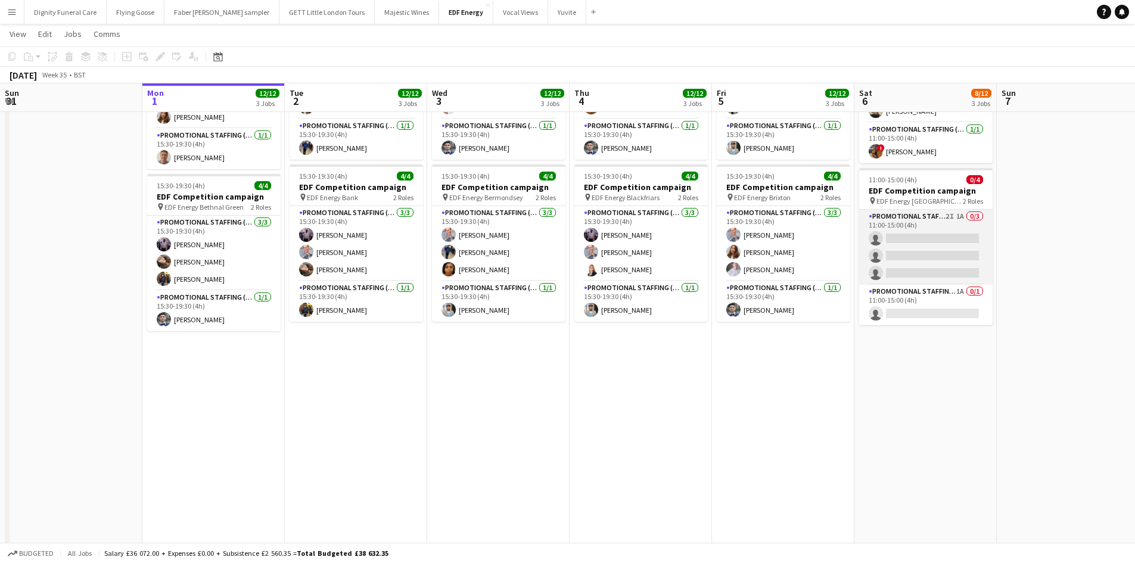
click at [933, 247] on app-card-role "Promotional Staffing (Flyering Staff) 2I 1A 0/3 11:00-15:00 (4h) single-neutral…" at bounding box center [925, 247] width 133 height 75
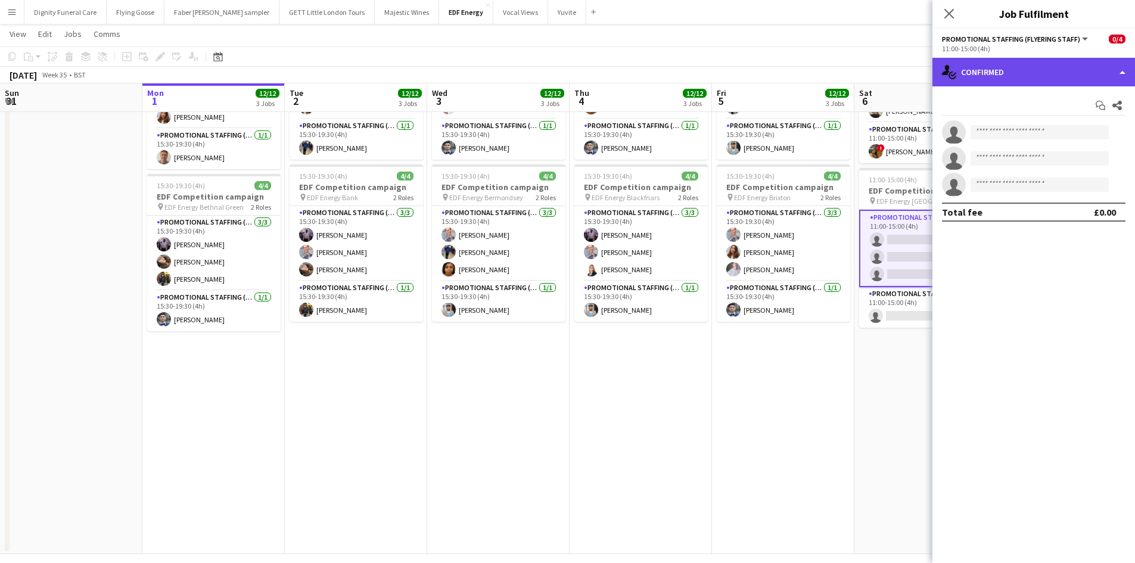
click at [1046, 73] on div "single-neutral-actions-check-2 Confirmed" at bounding box center [1033, 72] width 203 height 29
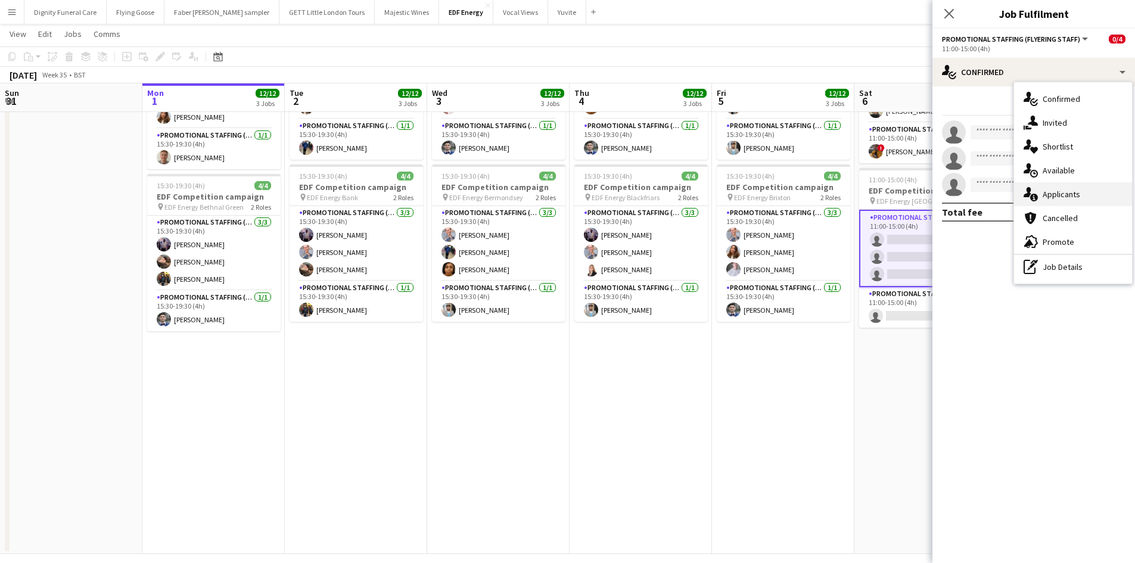
click at [1056, 194] on div "single-neutral-actions-information Applicants" at bounding box center [1073, 194] width 118 height 24
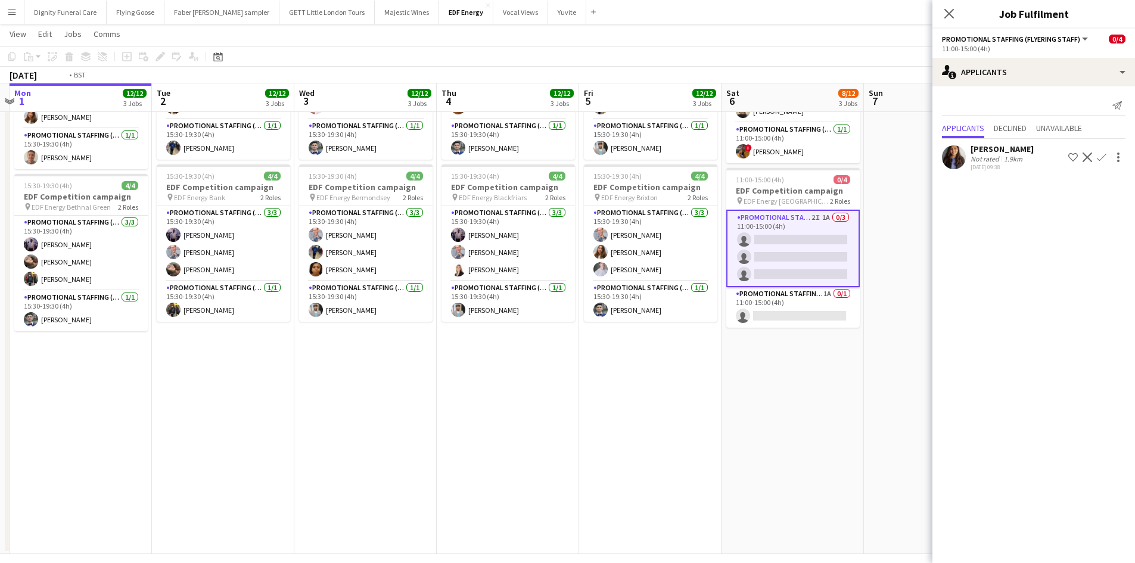
drag, startPoint x: 743, startPoint y: 390, endPoint x: 619, endPoint y: 390, distance: 123.3
click at [619, 390] on app-calendar-viewport "Fri 29 Sat 30 Sun 31 Mon 1 12/12 3 Jobs Tue 2 12/12 3 Jobs Wed 3 12/12 3 Jobs T…" at bounding box center [567, 151] width 1135 height 805
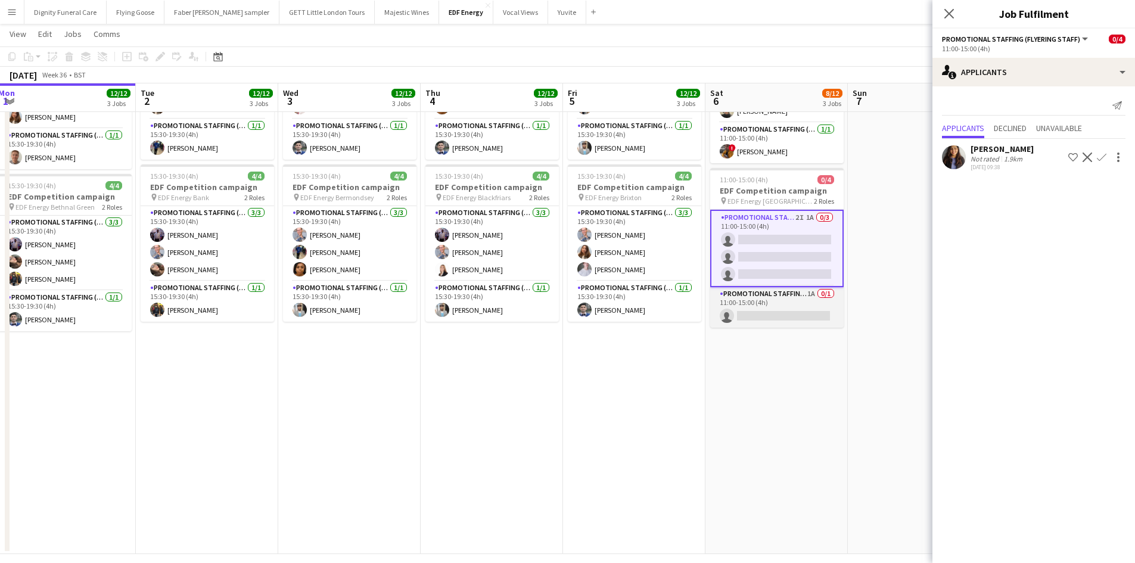
click at [795, 313] on app-card-role "Promotional Staffing (Team Leader) 1A 0/1 11:00-15:00 (4h) single-neutral-actio…" at bounding box center [776, 307] width 133 height 41
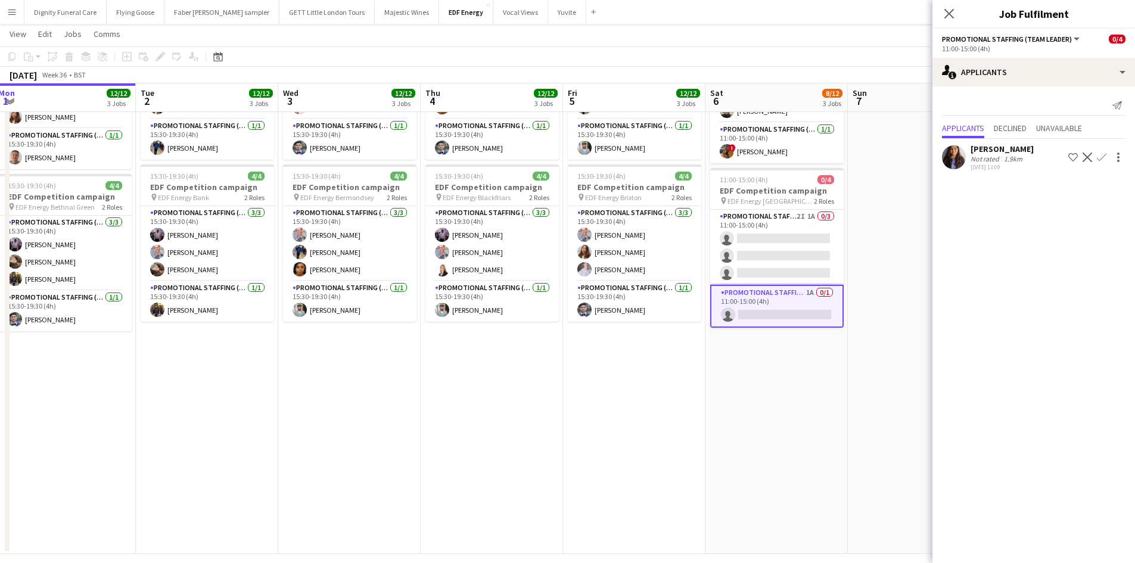
click at [996, 141] on div "Mansi Mehta Not rated 1.9km 31-08-2025 13:09 Shortlist crew Decline Confirm" at bounding box center [1033, 156] width 203 height 35
click at [997, 151] on div "[PERSON_NAME]" at bounding box center [1001, 149] width 63 height 11
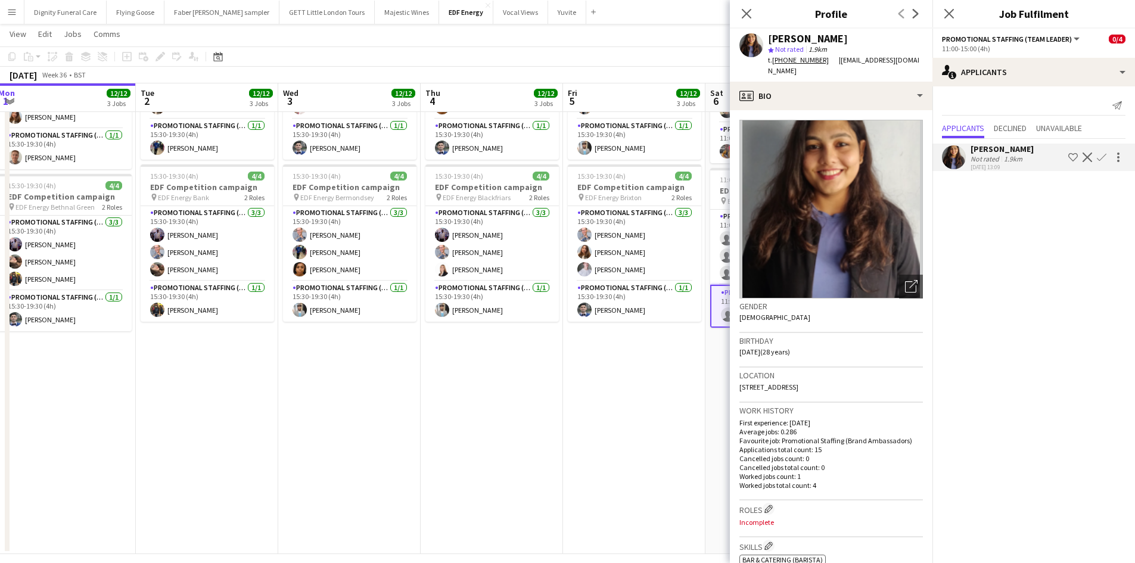
click at [1100, 152] on app-icon "Confirm" at bounding box center [1101, 157] width 10 height 10
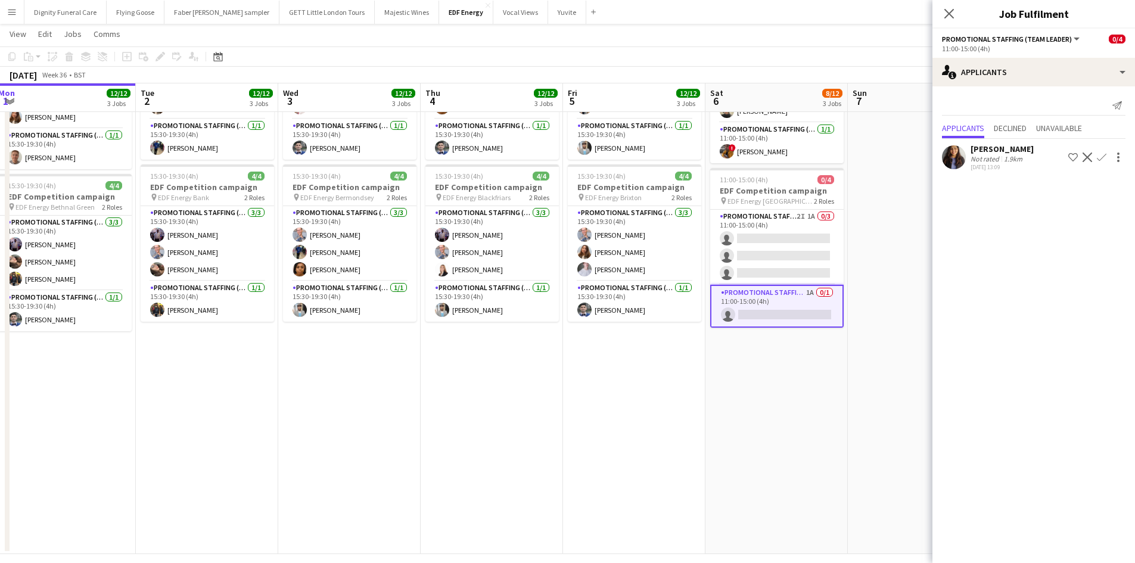
click at [1102, 155] on app-icon "Confirm" at bounding box center [1101, 157] width 10 height 10
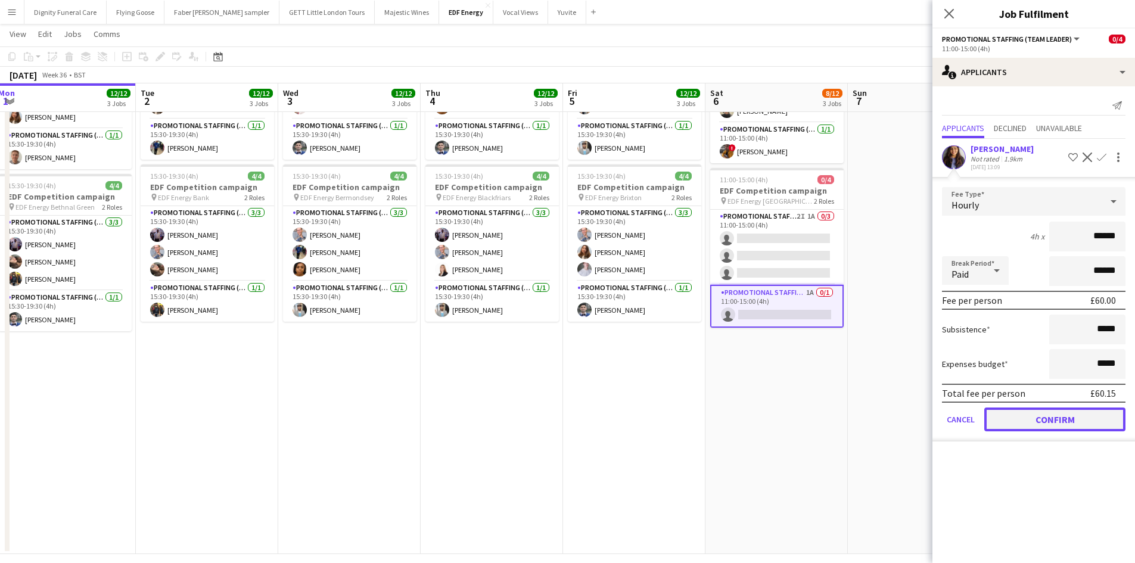
click at [1039, 414] on button "Confirm" at bounding box center [1054, 419] width 141 height 24
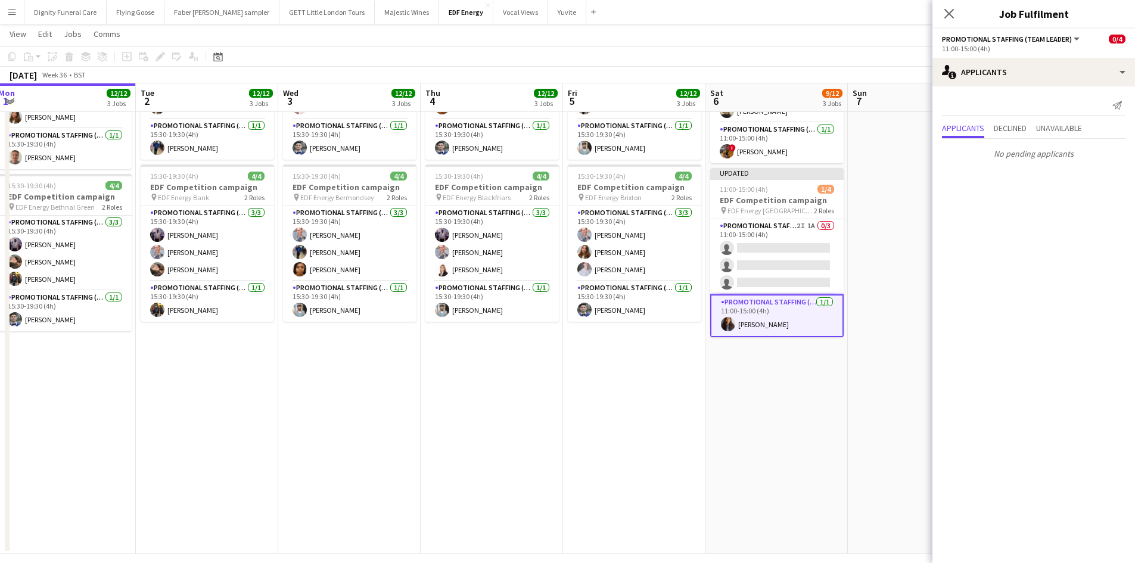
click at [774, 418] on app-date-cell "11:00-15:00 (4h) 4/4 EDF Competition campaign pin EDF Energy Birmingham New Str…" at bounding box center [776, 195] width 142 height 718
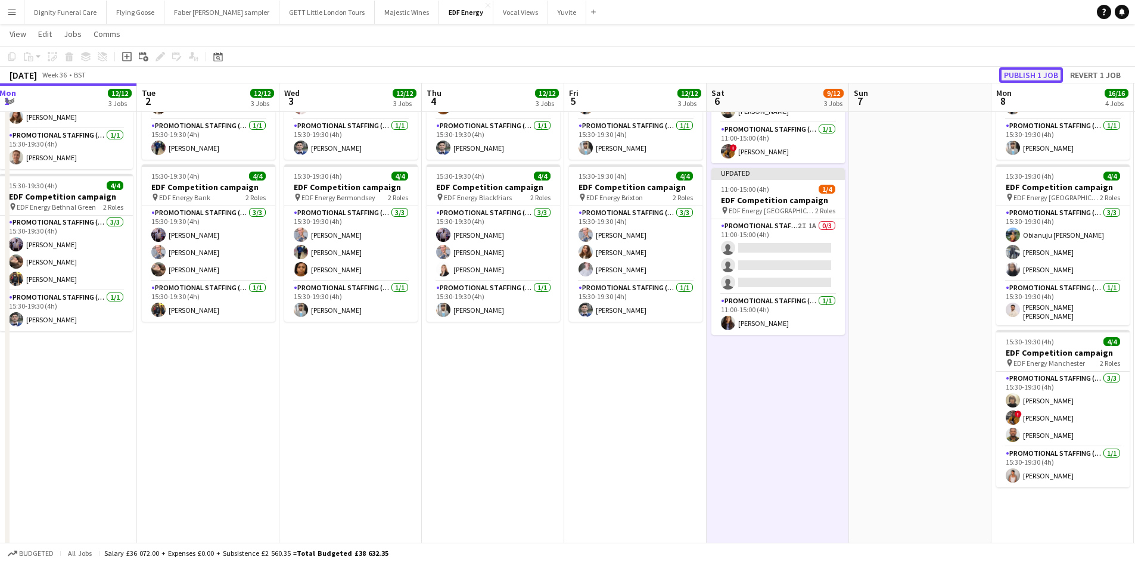
click at [1023, 77] on button "Publish 1 job" at bounding box center [1031, 74] width 64 height 15
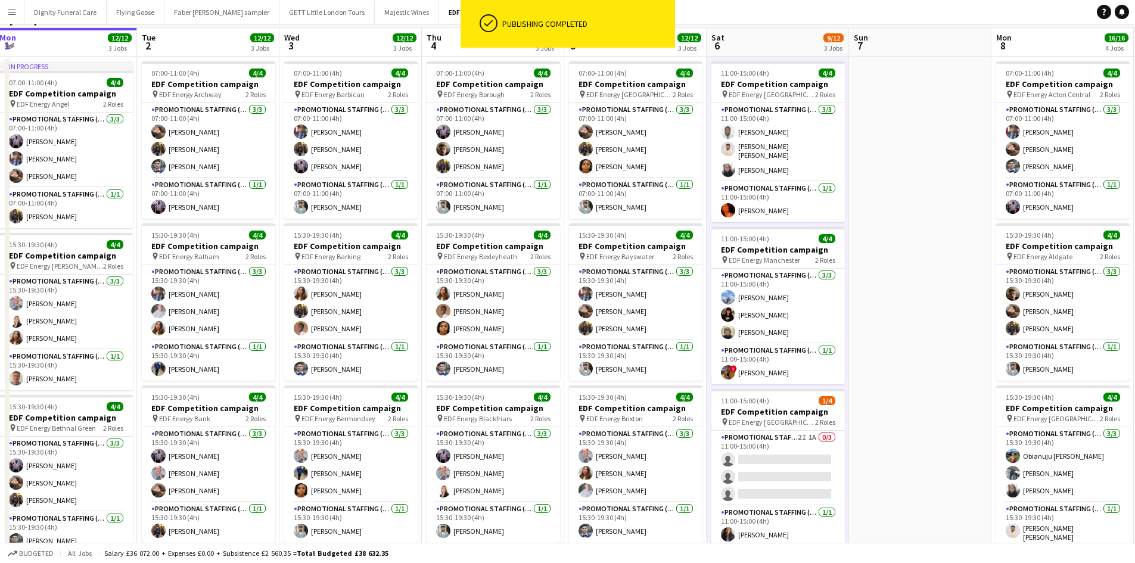
scroll to position [0, 0]
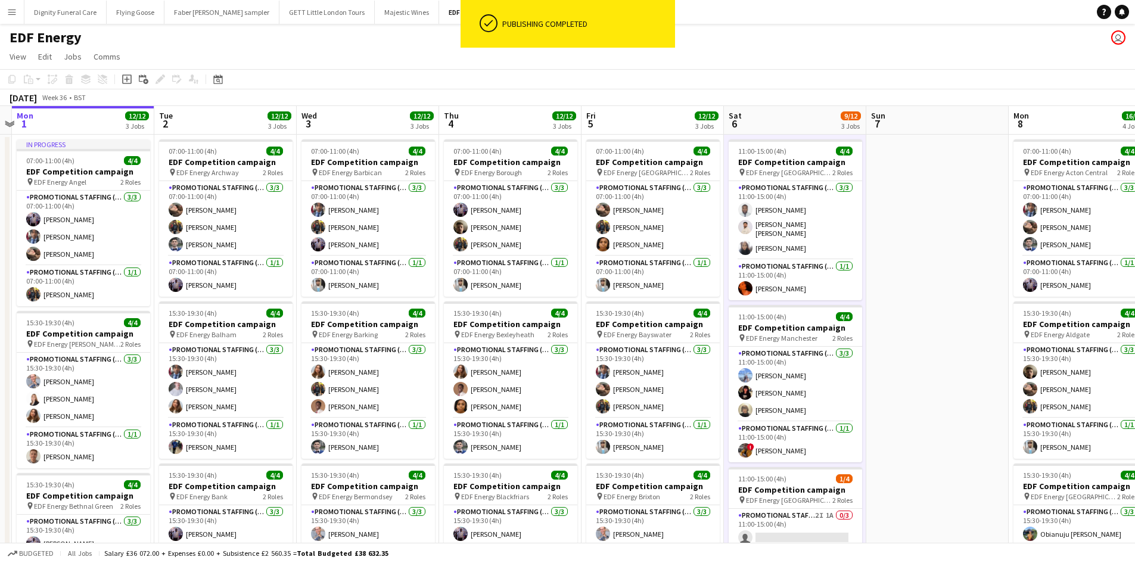
drag, startPoint x: 933, startPoint y: 334, endPoint x: 482, endPoint y: 289, distance: 453.7
click at [482, 291] on app-calendar-viewport "Fri 29 Sat 30 Sun 31 Mon 1 12/12 3 Jobs Tue 2 12/12 3 Jobs Wed 3 12/12 3 Jobs T…" at bounding box center [567, 479] width 1135 height 747
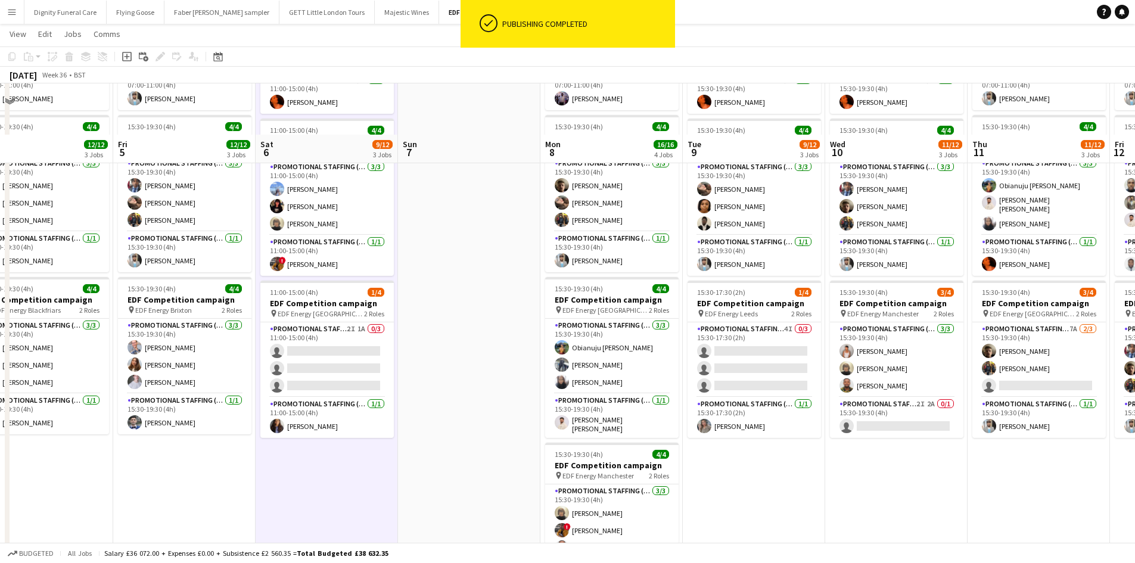
scroll to position [238, 0]
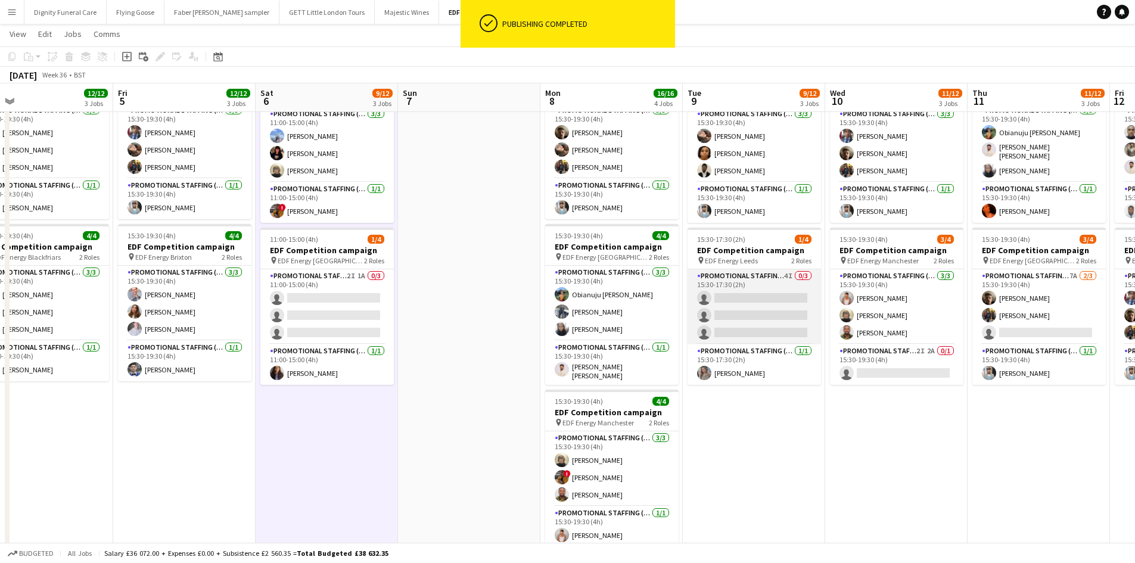
click at [734, 285] on app-card-role "Promotional Staffing (Flyering Staff) 4I 0/3 15:30-17:30 (2h) single-neutral-ac…" at bounding box center [753, 306] width 133 height 75
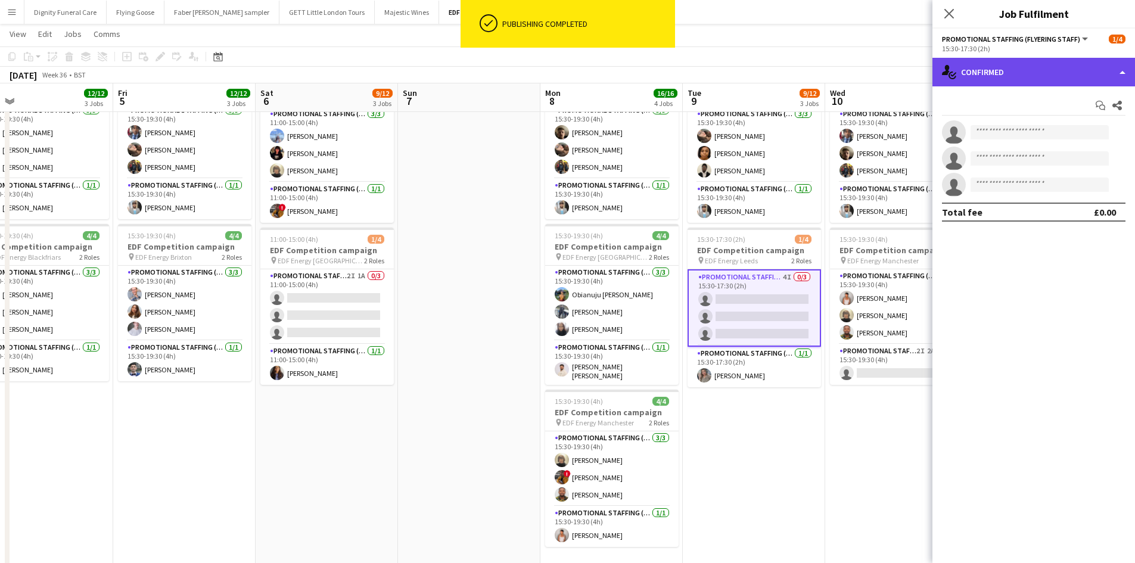
click at [1010, 74] on div "single-neutral-actions-check-2 Confirmed" at bounding box center [1033, 72] width 203 height 29
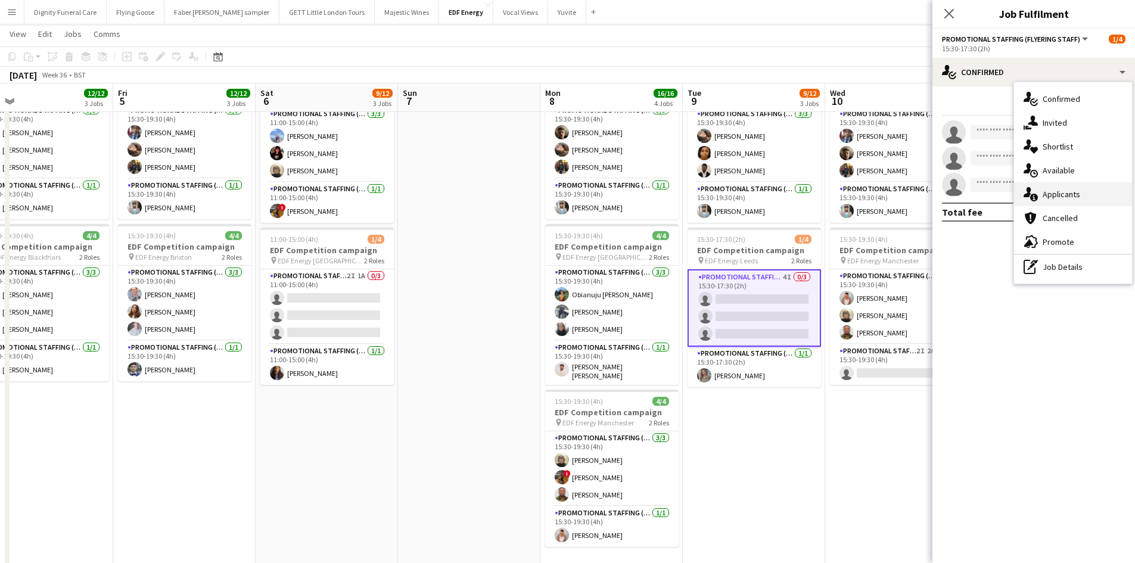
click at [1052, 195] on div "single-neutral-actions-information Applicants" at bounding box center [1073, 194] width 118 height 24
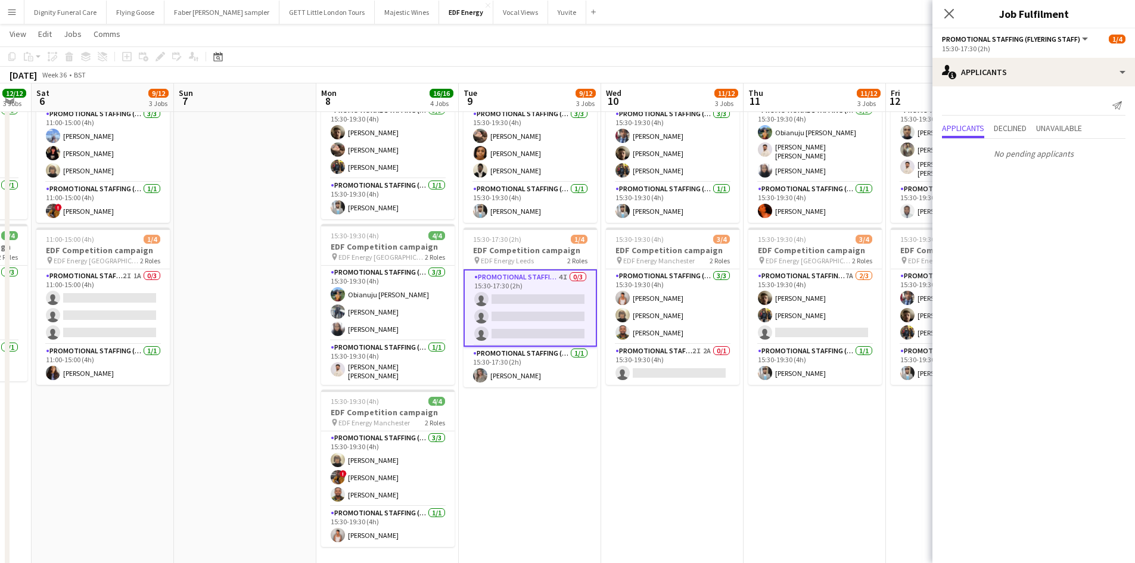
drag, startPoint x: 778, startPoint y: 391, endPoint x: 546, endPoint y: 396, distance: 232.9
click at [546, 396] on app-calendar-viewport "Wed 3 12/12 3 Jobs Thu 4 12/12 3 Jobs Fri 5 12/12 3 Jobs Sat 6 9/12 3 Jobs Sun …" at bounding box center [567, 210] width 1135 height 805
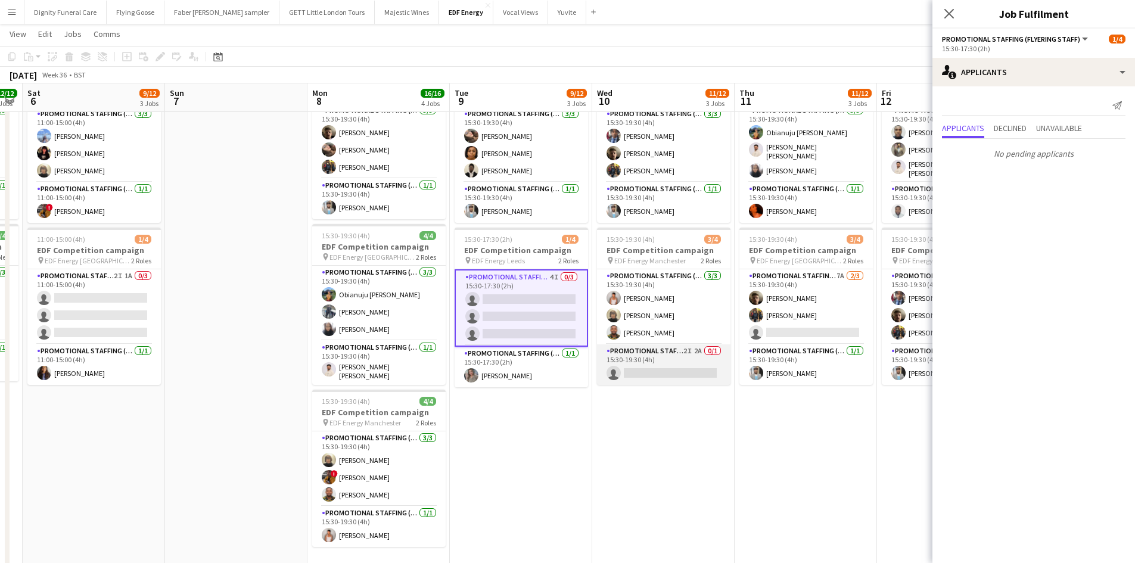
click at [652, 363] on app-card-role "Promotional Staffing (Team Leader) 2I 2A 0/1 15:30-19:30 (4h) single-neutral-ac…" at bounding box center [663, 364] width 133 height 41
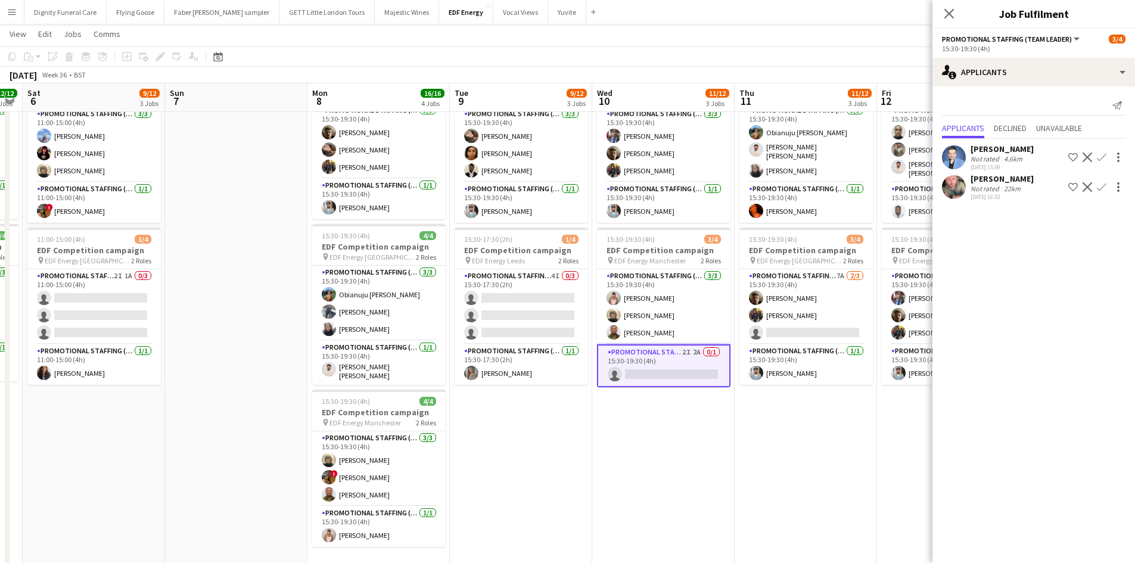
click at [986, 177] on div "David Smith" at bounding box center [1001, 178] width 63 height 11
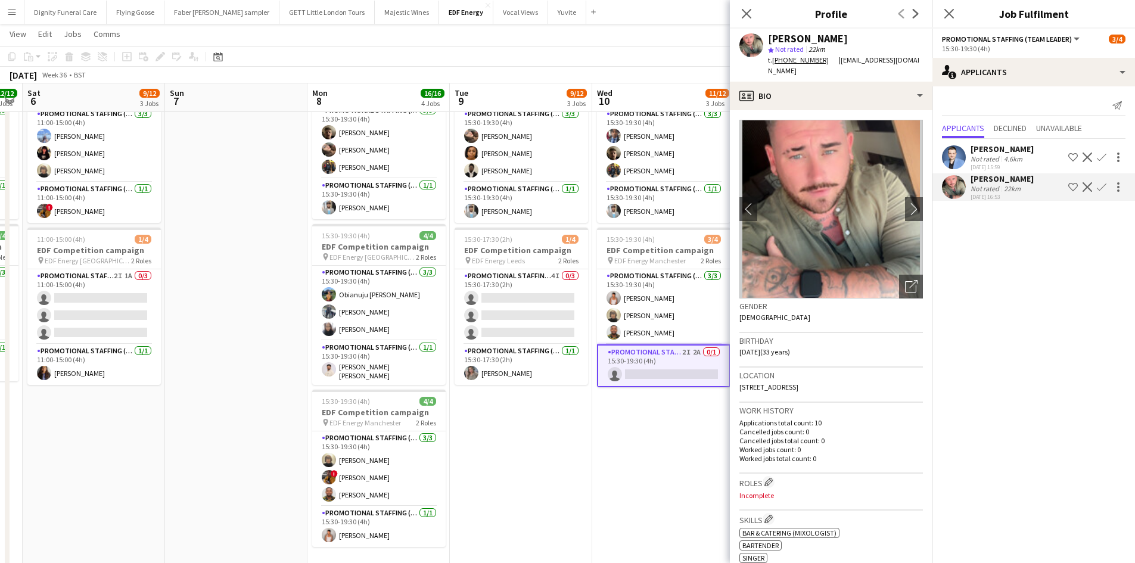
click at [980, 151] on div "Reza Tamizkar" at bounding box center [1001, 149] width 63 height 11
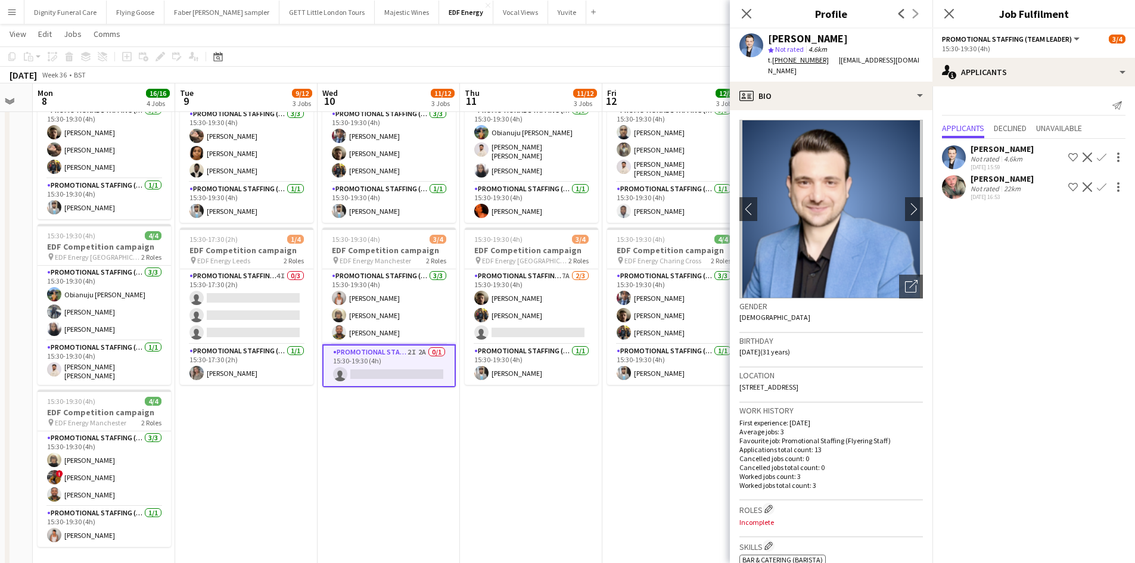
drag, startPoint x: 562, startPoint y: 476, endPoint x: 283, endPoint y: 450, distance: 279.9
click at [283, 450] on app-calendar-viewport "Fri 5 12/12 3 Jobs Sat 6 9/12 3 Jobs Sun 7 Mon 8 16/16 4 Jobs Tue 9 9/12 3 Jobs…" at bounding box center [567, 210] width 1135 height 805
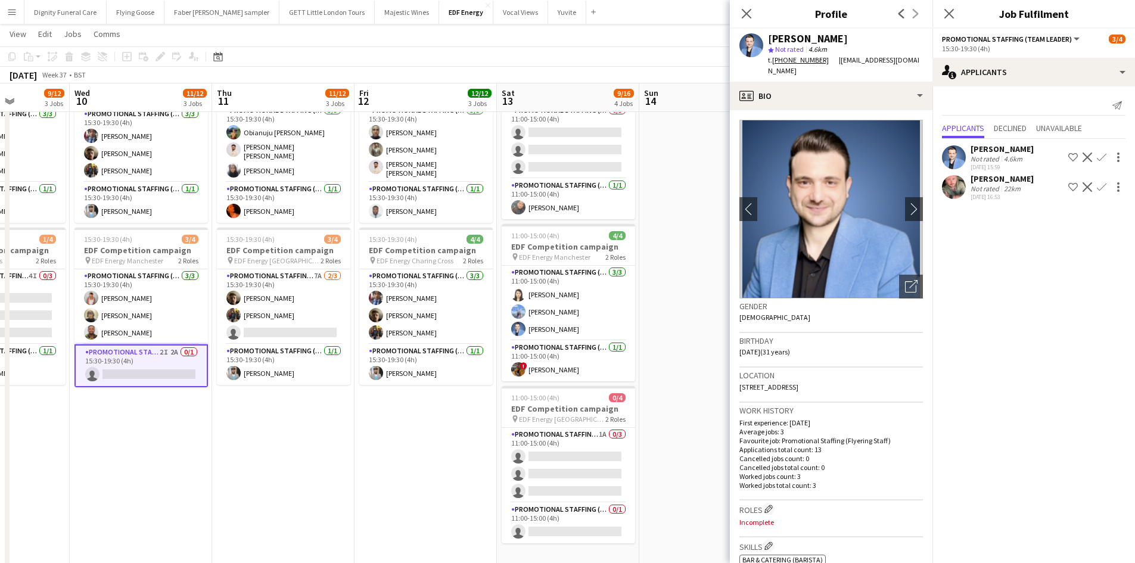
drag, startPoint x: 485, startPoint y: 481, endPoint x: 235, endPoint y: 452, distance: 251.8
click at [238, 460] on app-calendar-viewport "Sun 7 Mon 8 16/16 4 Jobs Tue 9 9/12 3 Jobs Wed 10 11/12 3 Jobs Thu 11 11/12 3 J…" at bounding box center [567, 210] width 1135 height 805
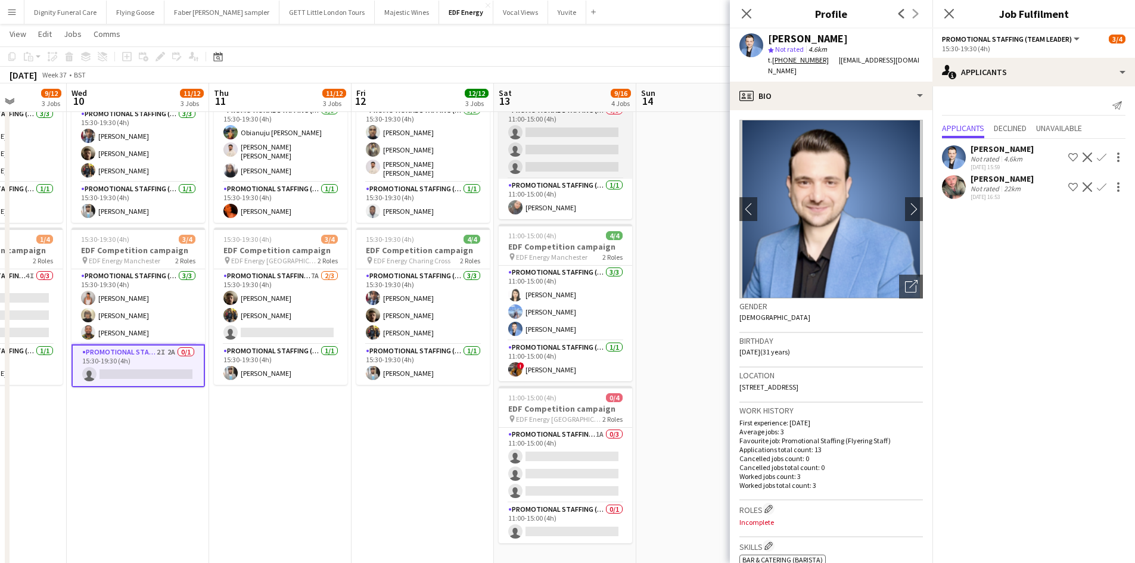
click at [568, 143] on app-card-role "Promotional Staffing (Flyering Staff) 0/3 11:00-15:00 (4h) single-neutral-actio…" at bounding box center [565, 141] width 133 height 75
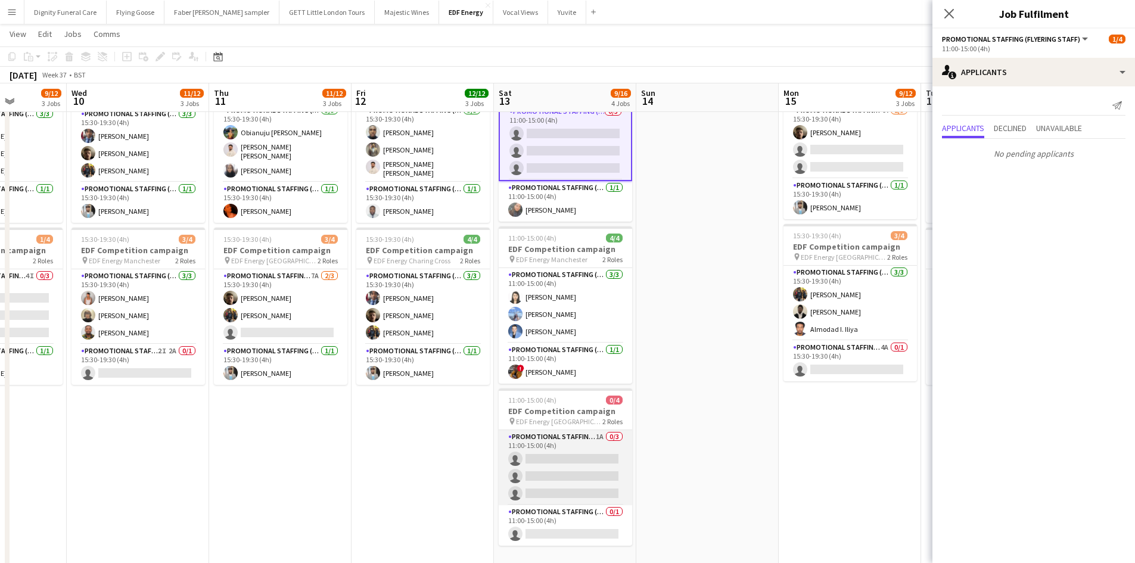
click at [551, 462] on app-card-role "Promotional Staffing (Flyering Staff) 1A 0/3 11:00-15:00 (4h) single-neutral-ac…" at bounding box center [565, 467] width 133 height 75
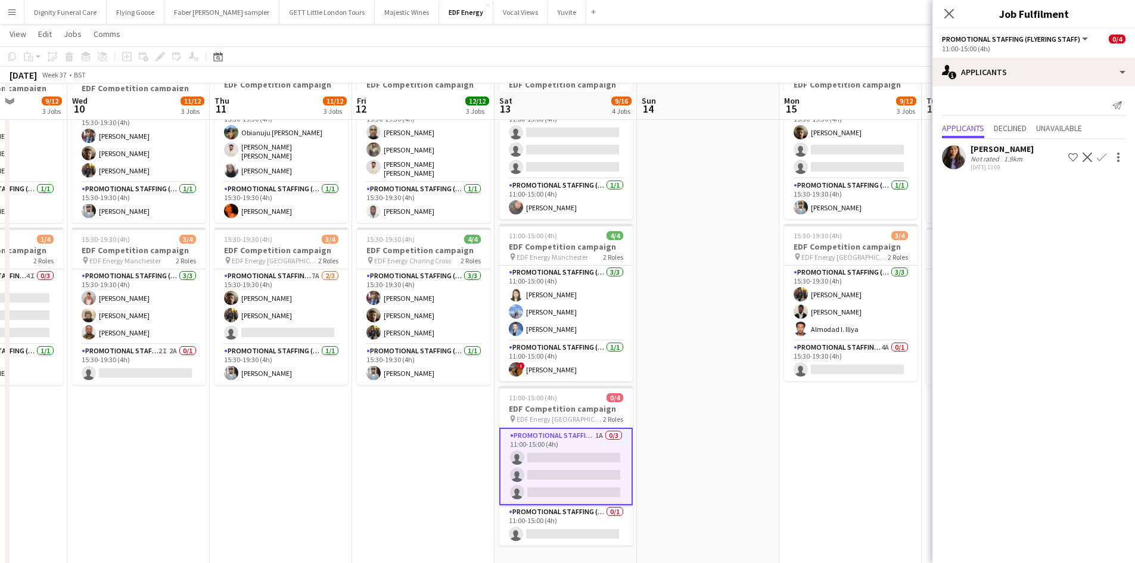
scroll to position [309, 0]
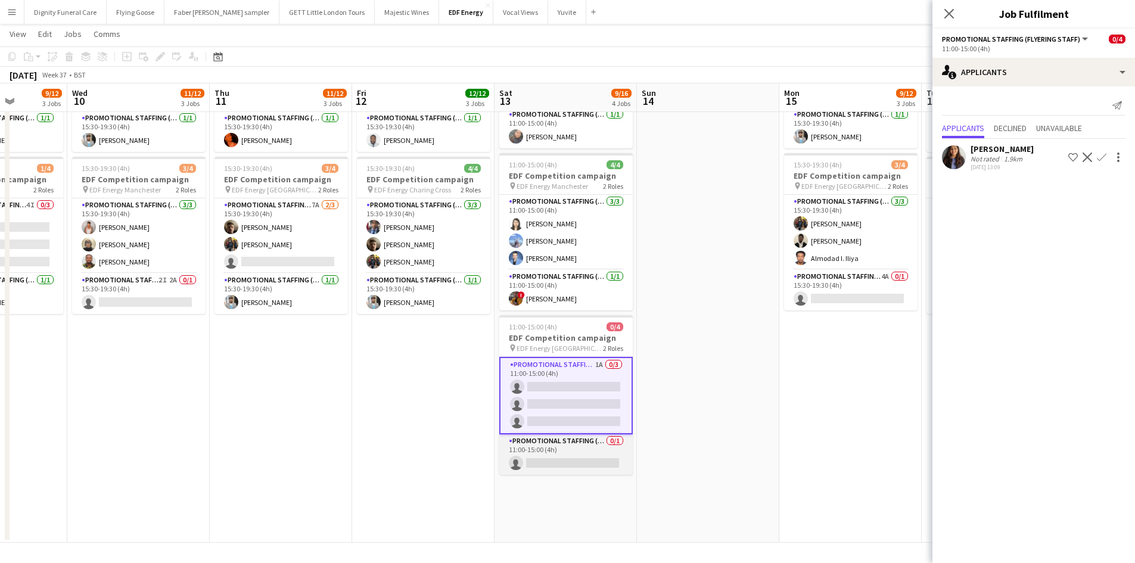
click at [603, 453] on app-card-role "Promotional Staffing (Team Leader) 0/1 11:00-15:00 (4h) single-neutral-actions" at bounding box center [565, 454] width 133 height 41
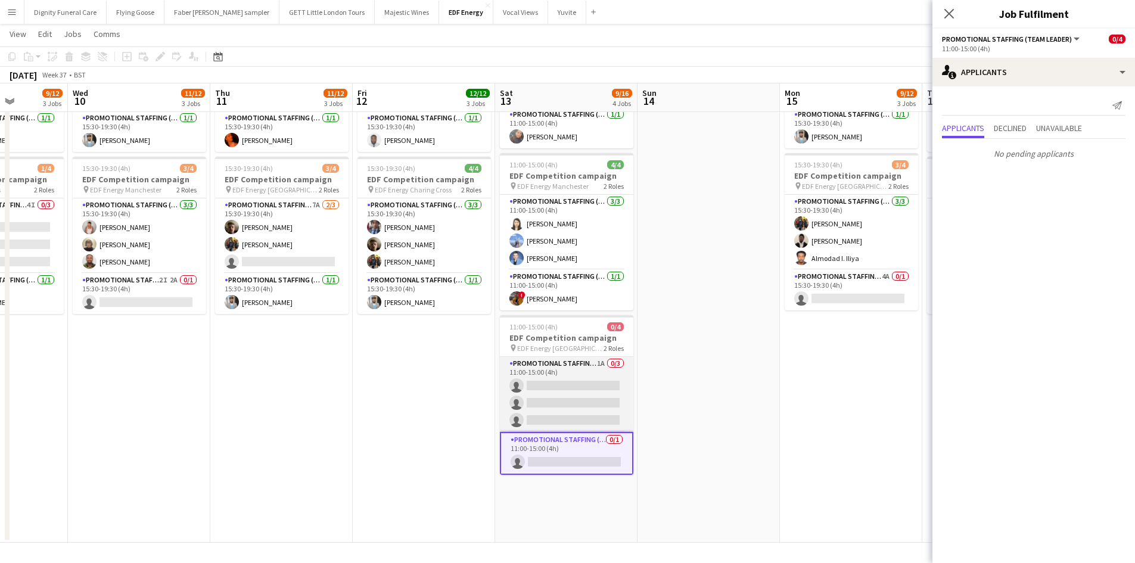
drag, startPoint x: 580, startPoint y: 385, endPoint x: 623, endPoint y: 395, distance: 44.6
click at [580, 385] on app-card-role "Promotional Staffing (Flyering Staff) 1A 0/3 11:00-15:00 (4h) single-neutral-ac…" at bounding box center [566, 394] width 133 height 75
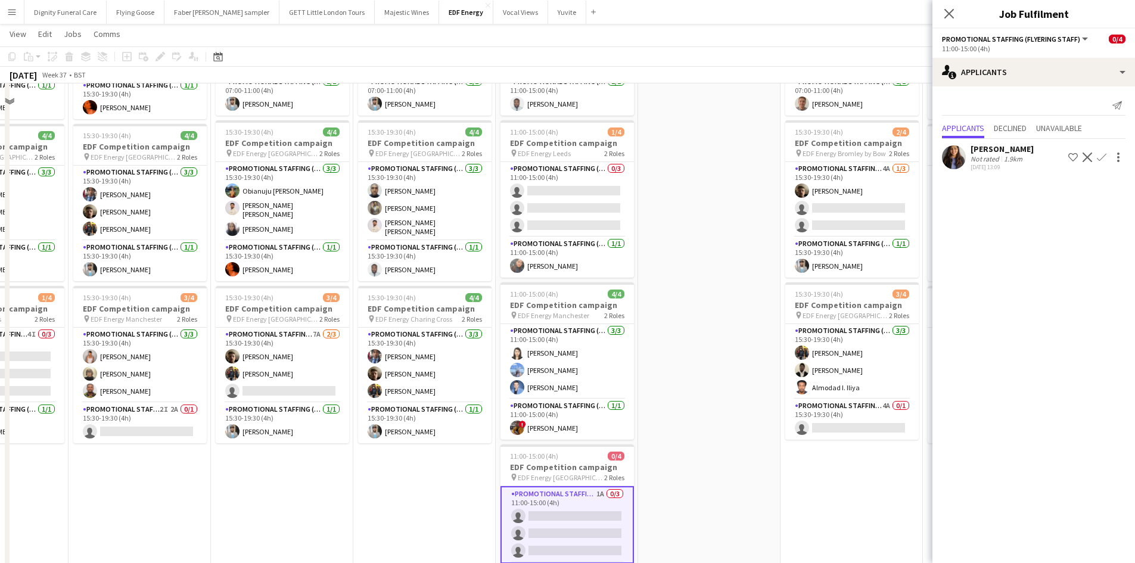
scroll to position [71, 0]
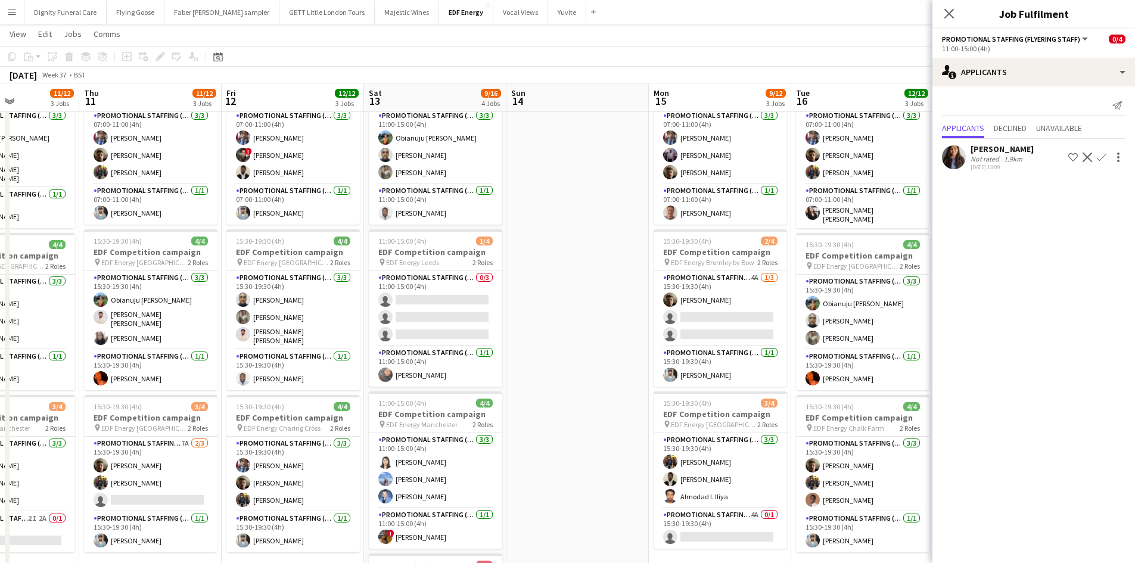
drag, startPoint x: 730, startPoint y: 325, endPoint x: 588, endPoint y: 323, distance: 141.8
click at [589, 323] on app-calendar-viewport "Sun 7 Mon 8 16/16 4 Jobs Tue 9 9/12 3 Jobs Wed 10 11/12 3 Jobs Thu 11 11/12 3 J…" at bounding box center [567, 378] width 1135 height 805
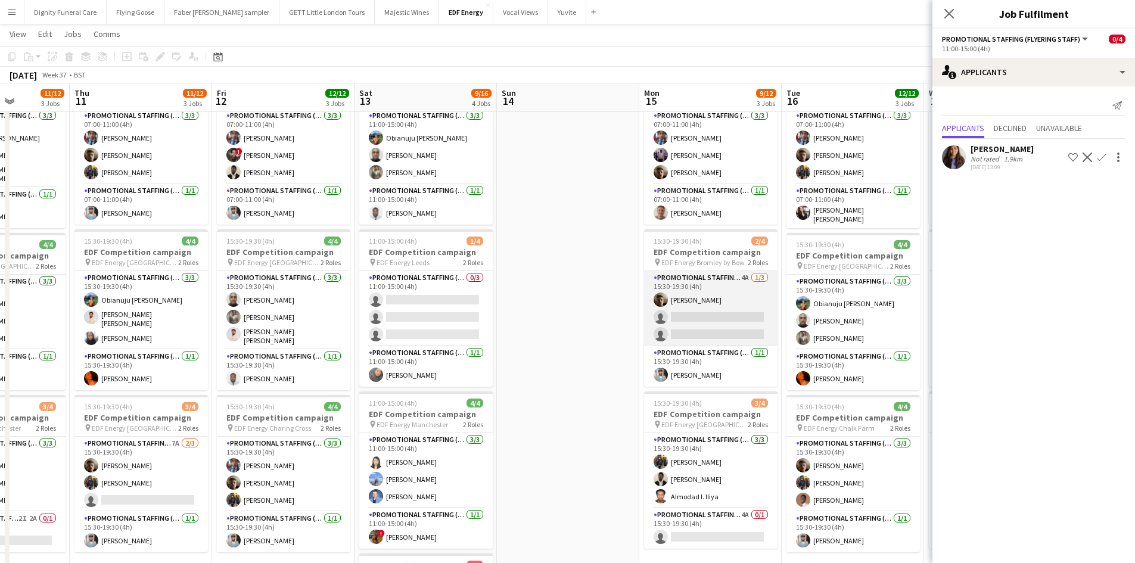
click at [693, 335] on app-card-role "Promotional Staffing (Flyering Staff) 4A 1/3 15:30-19:30 (4h) Alex Jackson-Kemp…" at bounding box center [710, 308] width 133 height 75
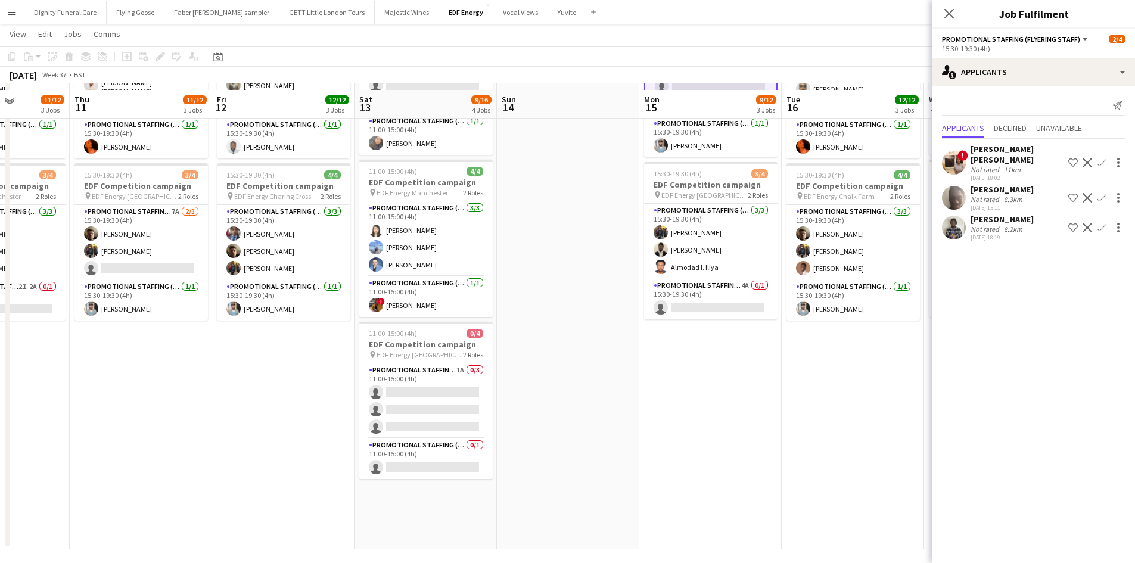
scroll to position [309, 0]
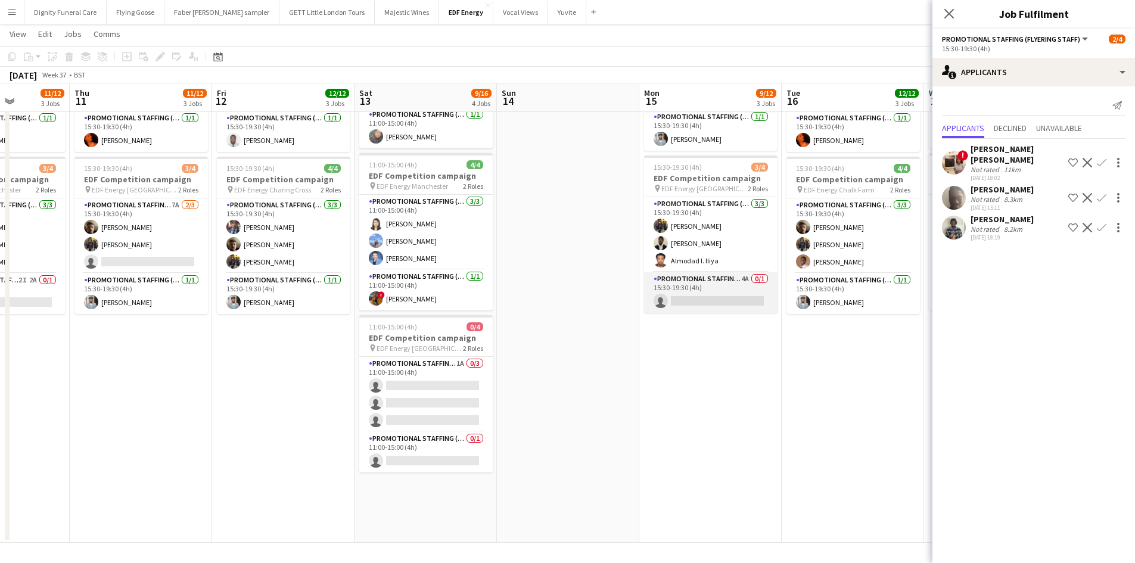
click at [743, 285] on app-card-role "Promotional Staffing (Team Leader) 4A 0/1 15:30-19:30 (4h) single-neutral-actio…" at bounding box center [710, 292] width 133 height 41
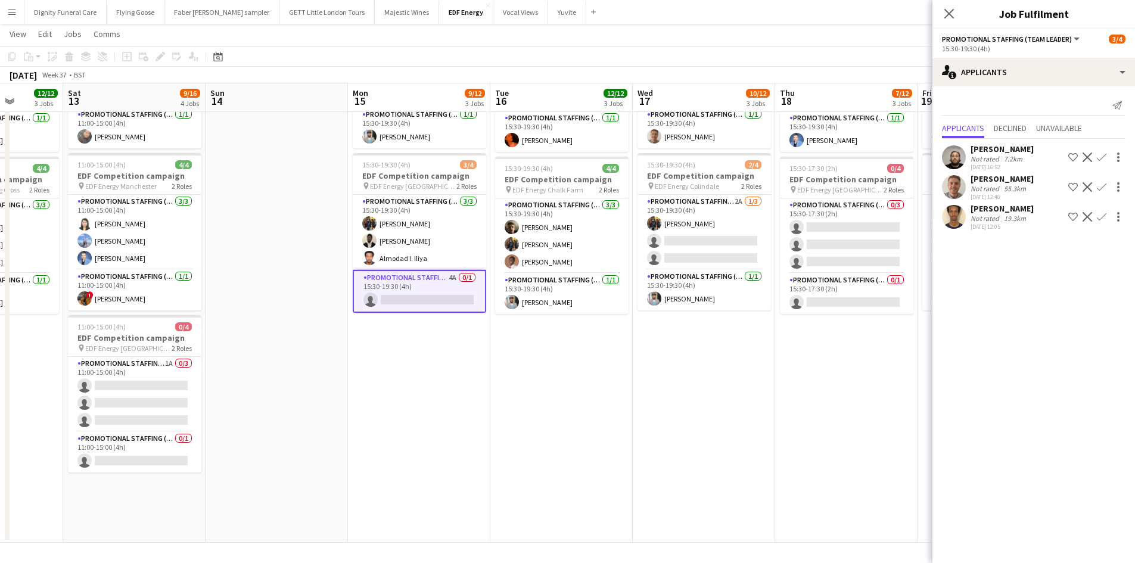
drag, startPoint x: 793, startPoint y: 392, endPoint x: 504, endPoint y: 382, distance: 288.4
click at [508, 384] on app-calendar-viewport "Tue 9 9/12 3 Jobs Wed 10 11/12 3 Jobs Thu 11 11/12 3 Jobs Fri 12 12/12 3 Jobs S…" at bounding box center [567, 139] width 1135 height 805
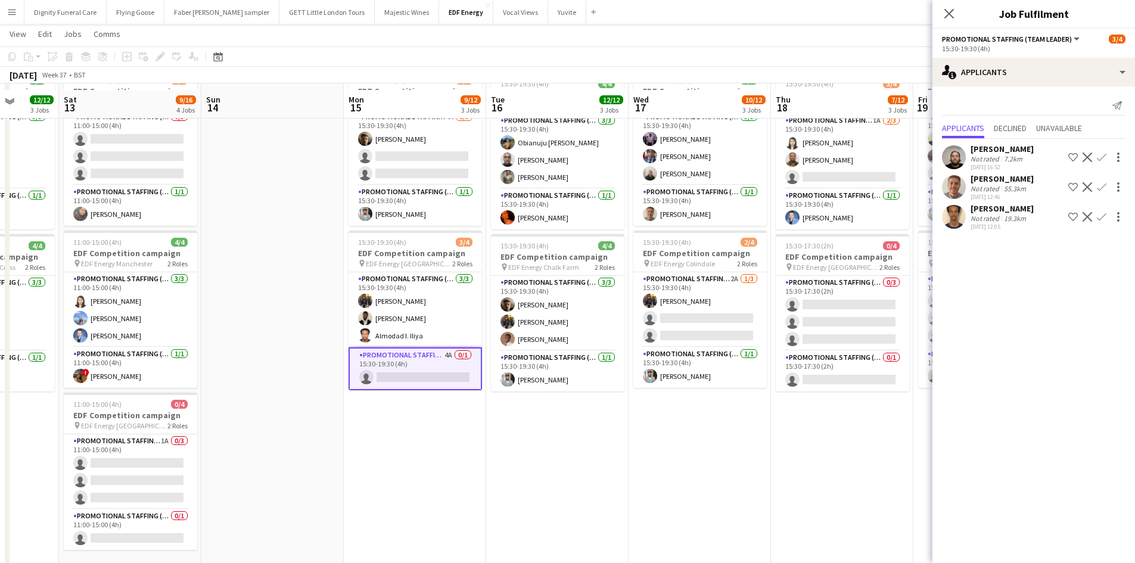
scroll to position [238, 0]
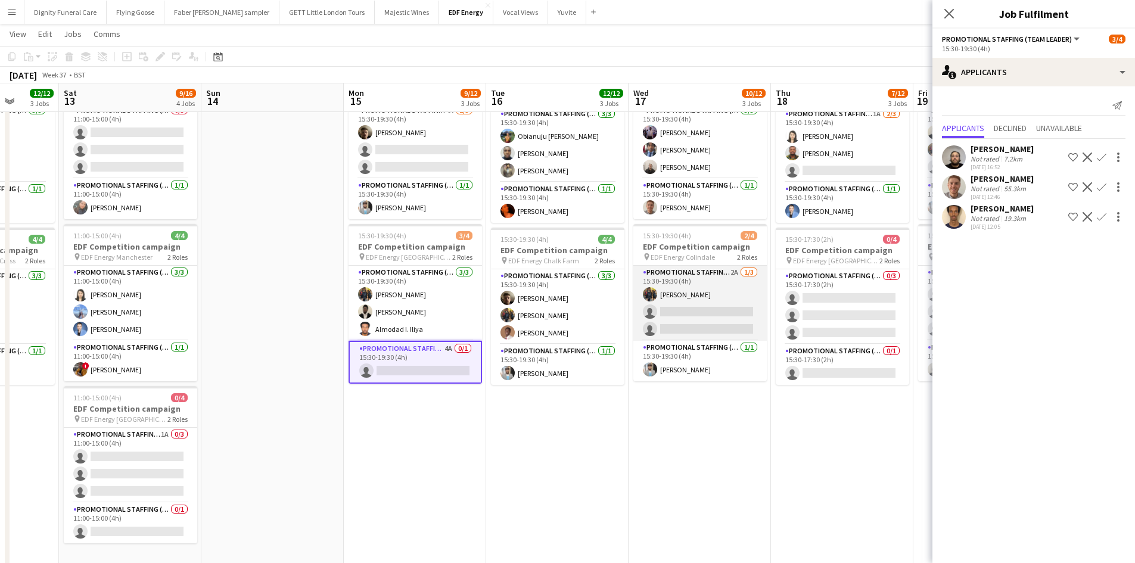
click at [700, 316] on app-card-role "Promotional Staffing (Flyering Staff) 2A 1/3 15:30-19:30 (4h) Martin Brady sing…" at bounding box center [699, 303] width 133 height 75
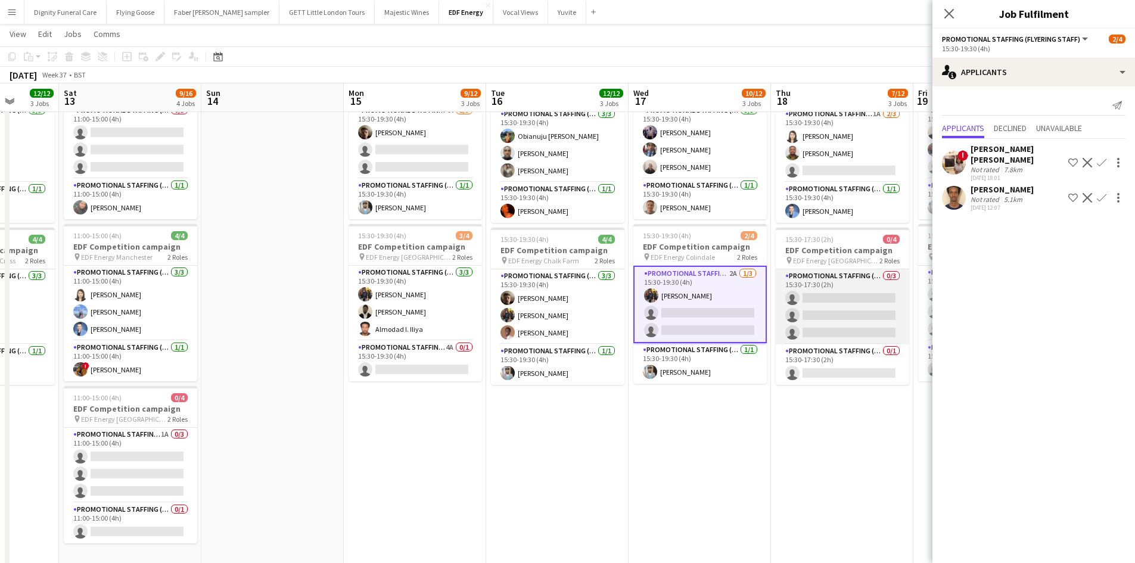
click at [858, 304] on app-card-role "Promotional Staffing (Flyering Staff) 0/3 15:30-17:30 (2h) single-neutral-actio…" at bounding box center [841, 306] width 133 height 75
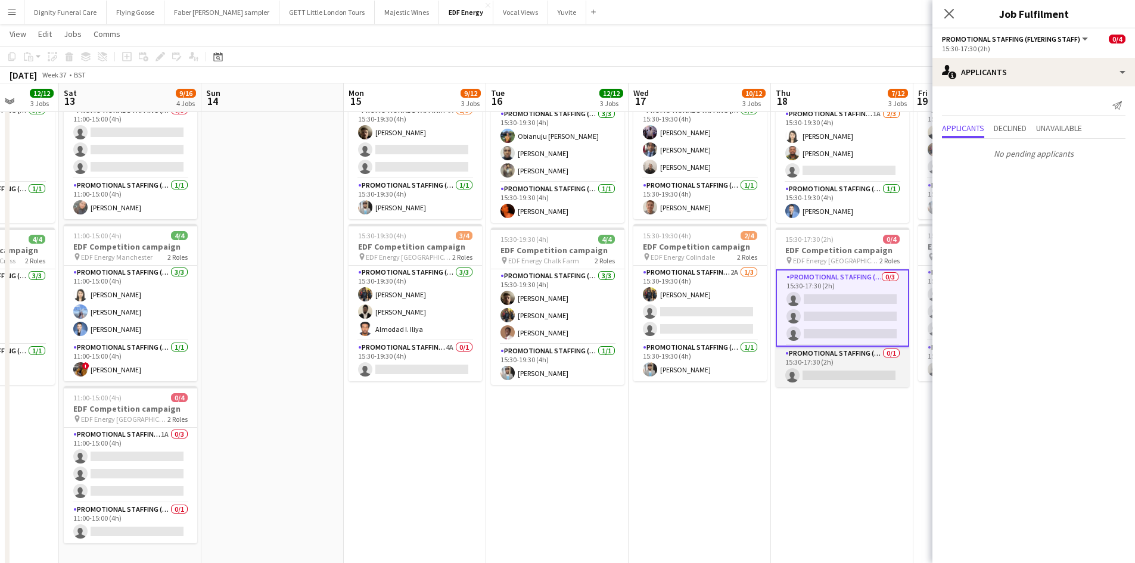
click at [848, 370] on app-card-role "Promotional Staffing (Team Leader) 0/1 15:30-17:30 (2h) single-neutral-actions" at bounding box center [841, 367] width 133 height 41
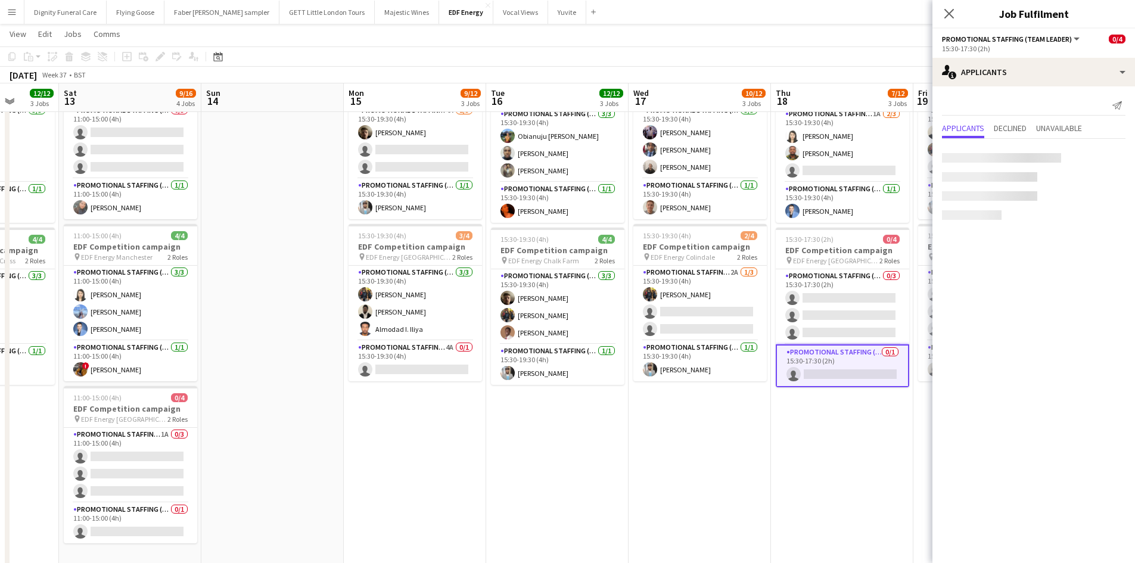
scroll to position [0, 510]
click at [441, 373] on app-card-role "Promotional Staffing (Team Leader) 4A 0/1 15:30-19:30 (4h) single-neutral-actio…" at bounding box center [415, 361] width 133 height 41
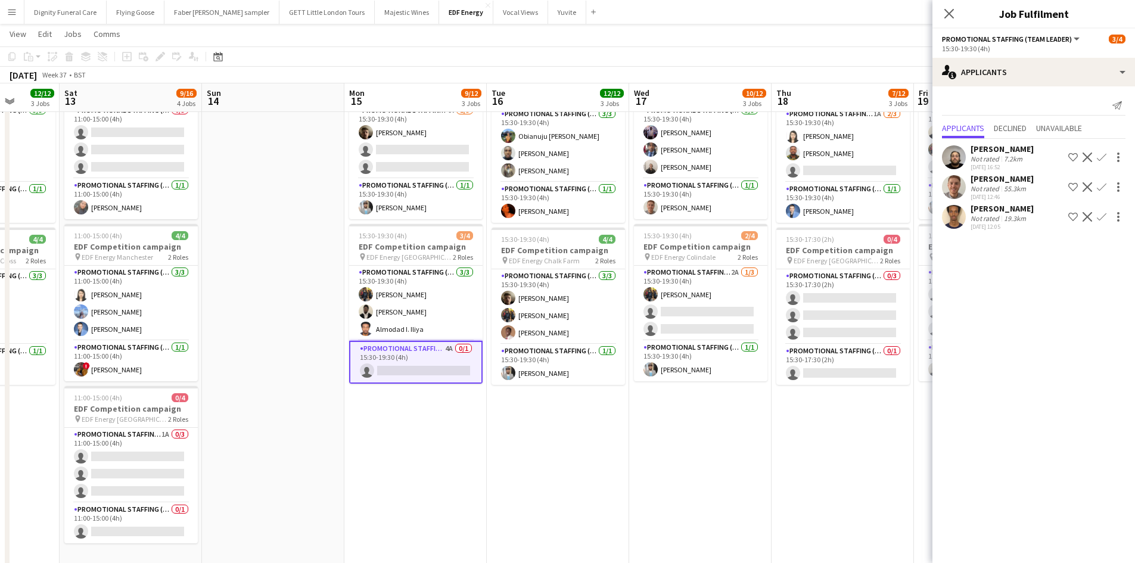
click at [1099, 216] on app-icon "Confirm" at bounding box center [1101, 217] width 10 height 10
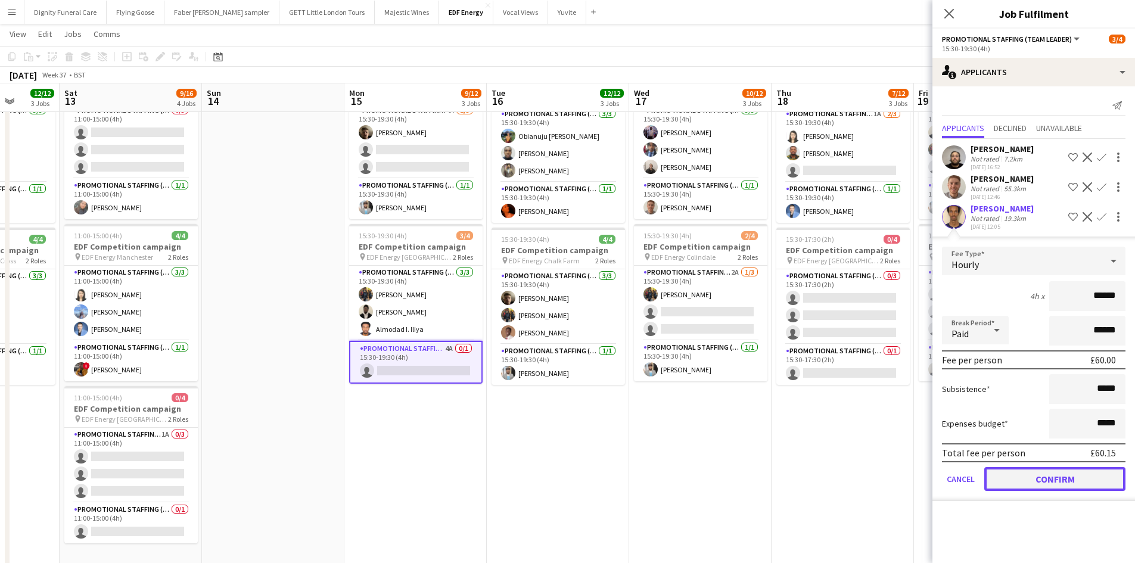
click at [1056, 478] on button "Confirm" at bounding box center [1054, 479] width 141 height 24
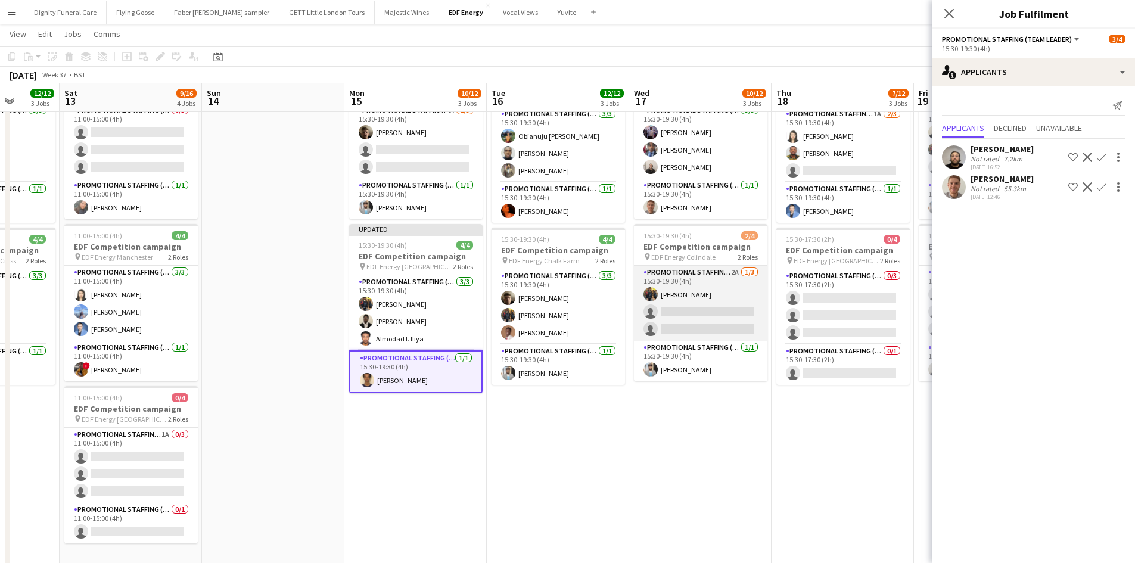
click at [701, 295] on app-card-role "Promotional Staffing (Flyering Staff) 2A 1/3 15:30-19:30 (4h) Martin Brady sing…" at bounding box center [700, 303] width 133 height 75
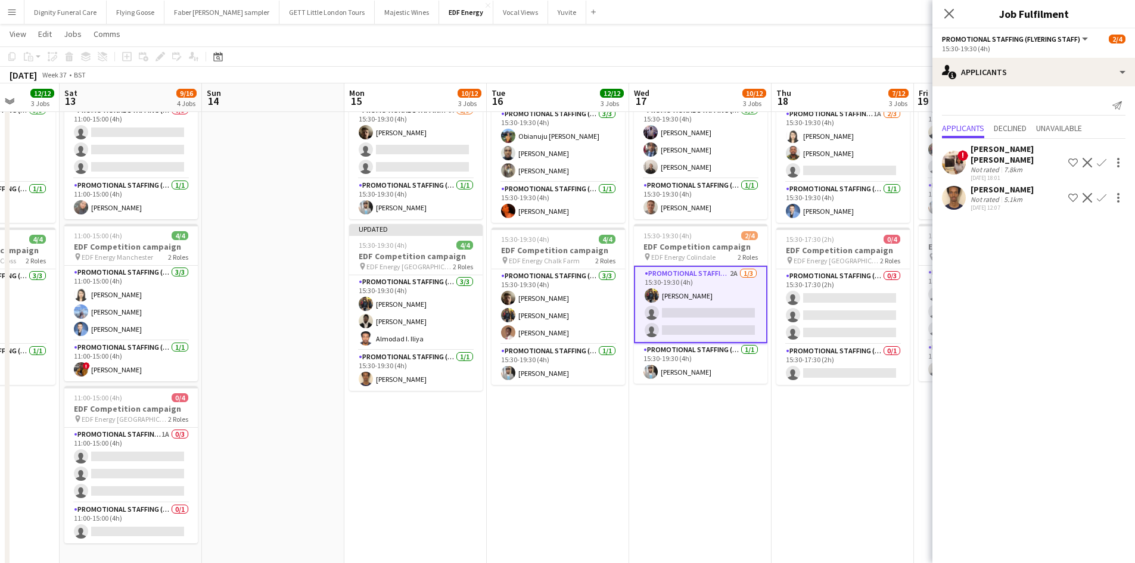
click at [1097, 193] on app-icon "Confirm" at bounding box center [1101, 198] width 10 height 10
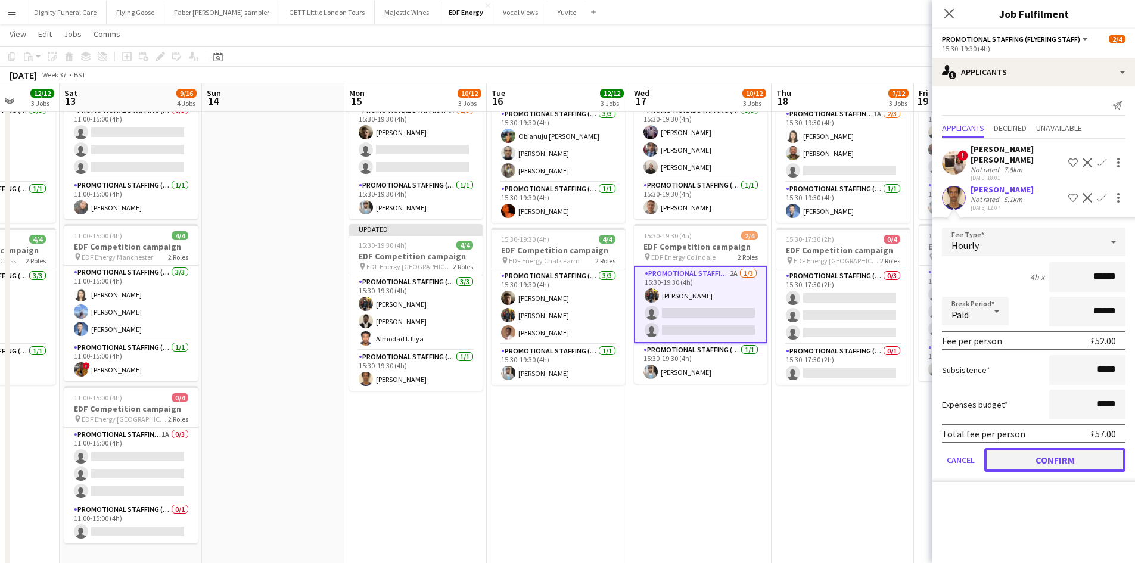
click at [1075, 448] on button "Confirm" at bounding box center [1054, 460] width 141 height 24
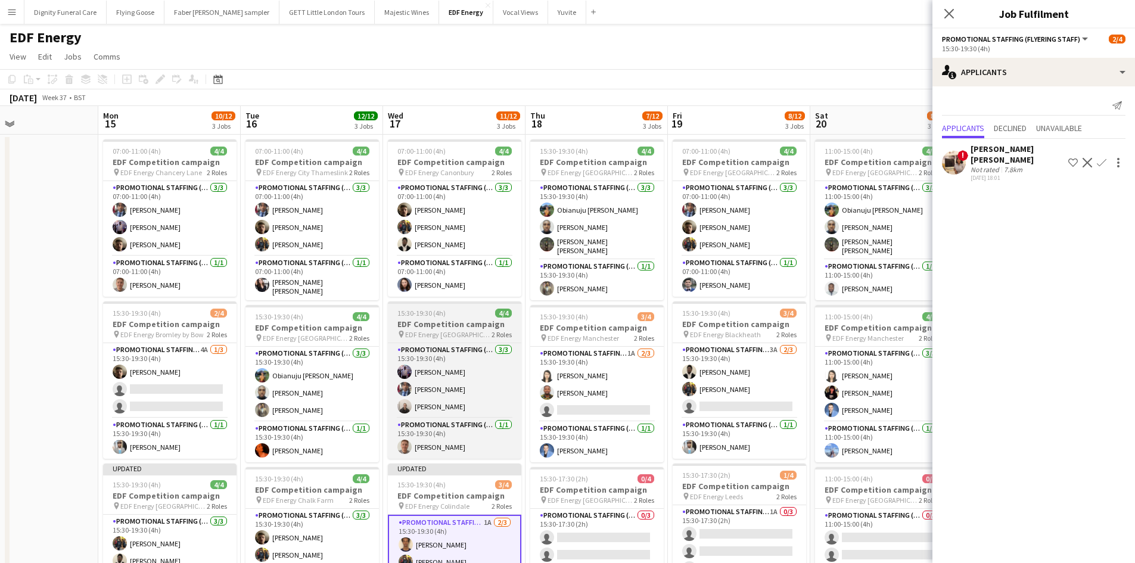
scroll to position [0, 519]
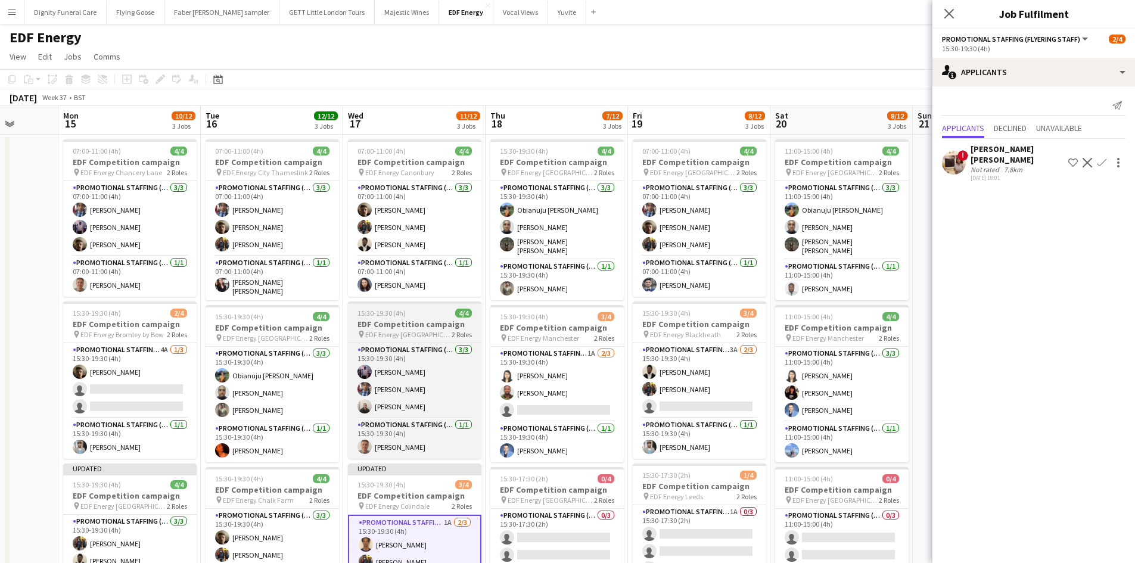
drag, startPoint x: 672, startPoint y: 390, endPoint x: 388, endPoint y: 334, distance: 290.0
click at [379, 327] on app-calendar-viewport "Thu 11 11/12 3 Jobs Fri 12 12/12 3 Jobs Sat 13 9/16 4 Jobs Sun 14 Mon 15 10/12 …" at bounding box center [567, 479] width 1135 height 747
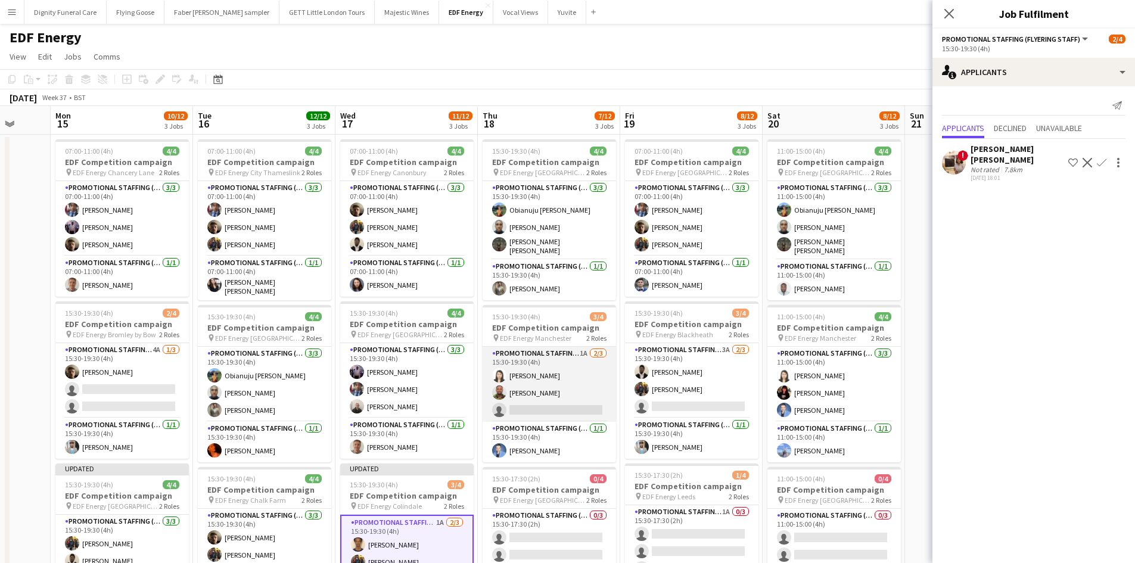
click at [543, 410] on app-card-role "Promotional Staffing (Flyering Staff) 1A 2/3 15:30-19:30 (4h) Winnie Wong Isaac…" at bounding box center [548, 384] width 133 height 75
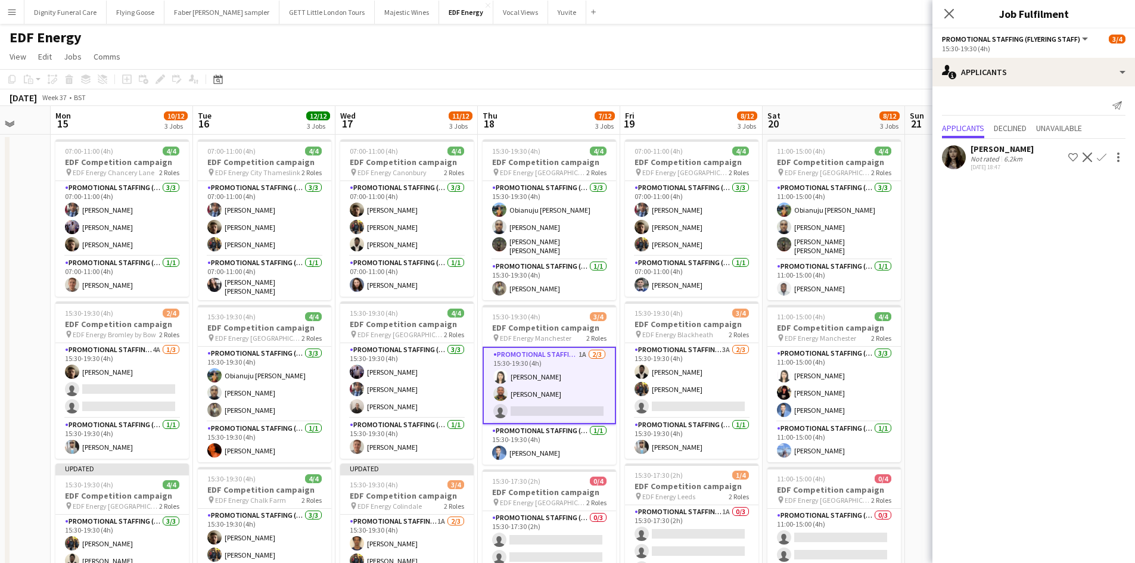
click at [1101, 154] on app-icon "Confirm" at bounding box center [1101, 157] width 10 height 10
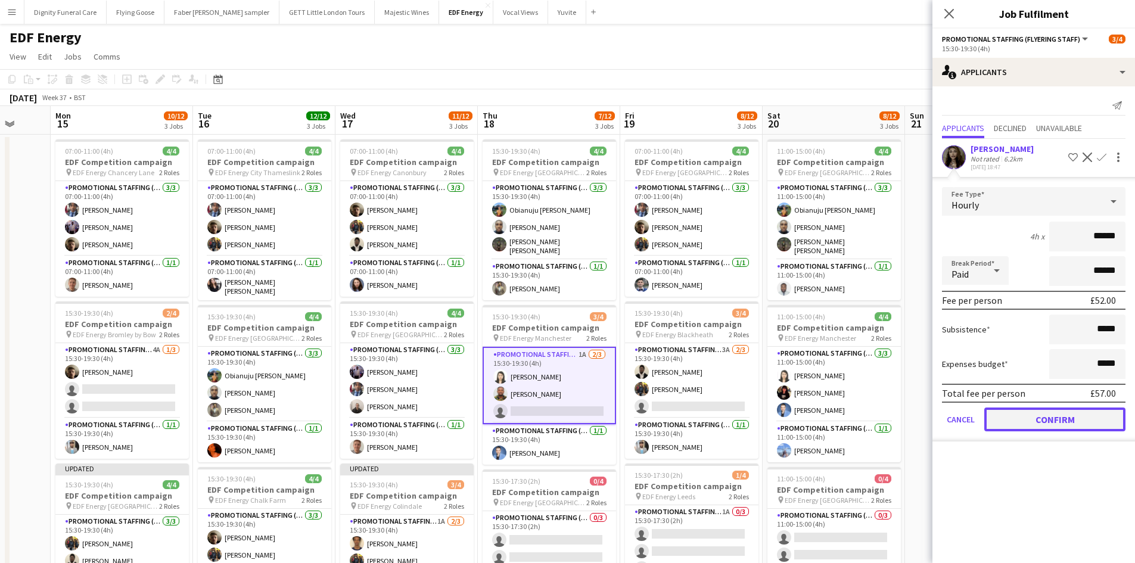
click at [1049, 414] on button "Confirm" at bounding box center [1054, 419] width 141 height 24
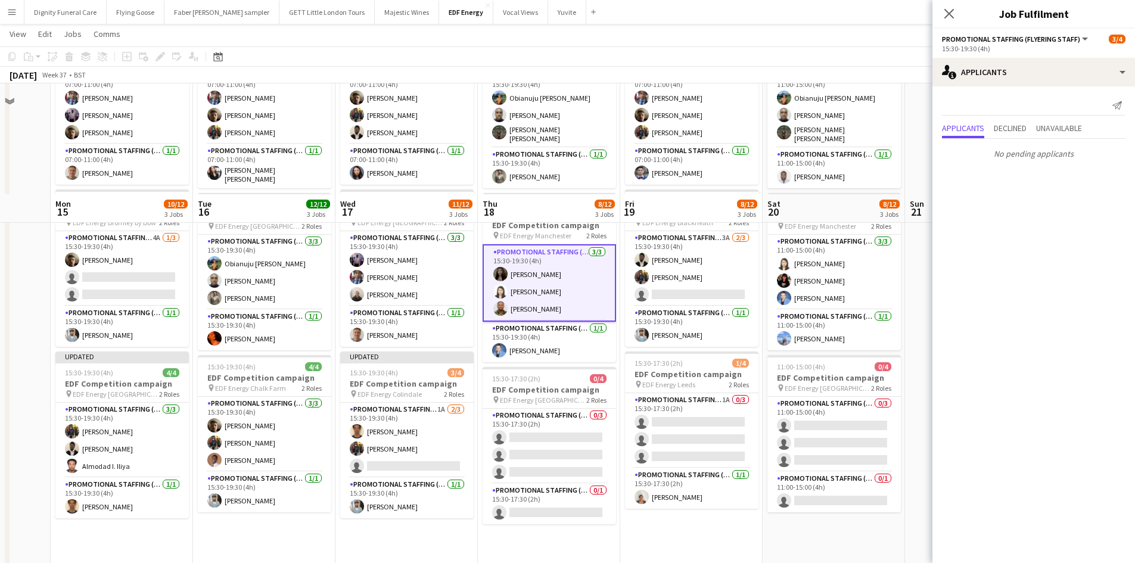
scroll to position [238, 0]
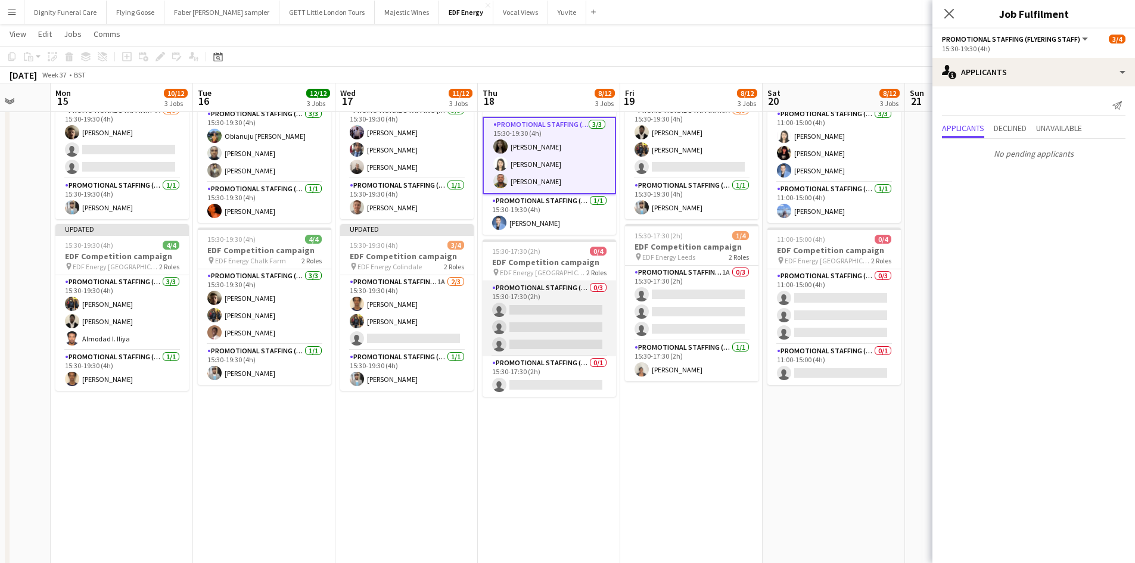
click at [590, 319] on app-card-role "Promotional Staffing (Flyering Staff) 0/3 15:30-17:30 (2h) single-neutral-actio…" at bounding box center [548, 318] width 133 height 75
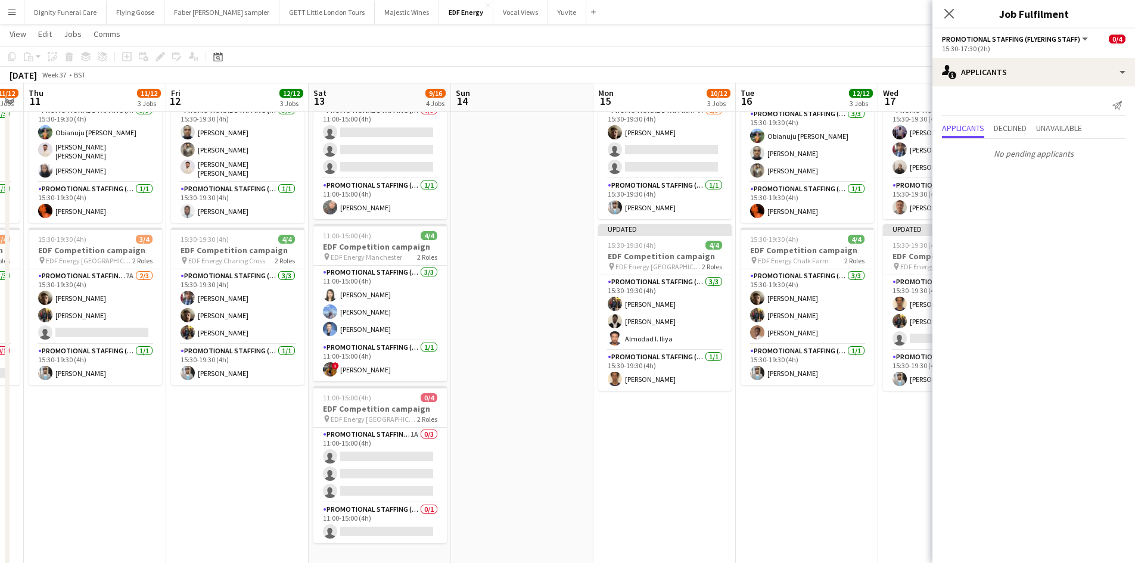
drag, startPoint x: 190, startPoint y: 388, endPoint x: 676, endPoint y: 388, distance: 486.0
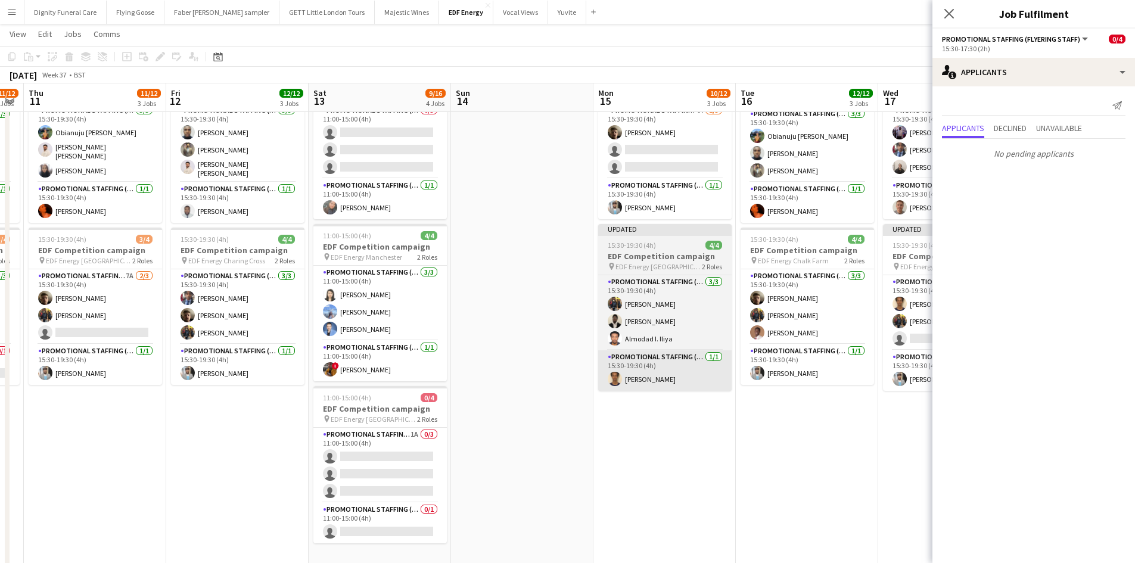
click at [719, 389] on app-calendar-viewport "Tue 9 9/12 3 Jobs Wed 10 11/12 3 Jobs Thu 11 11/12 3 Jobs Fri 12 12/12 3 Jobs S…" at bounding box center [567, 210] width 1135 height 805
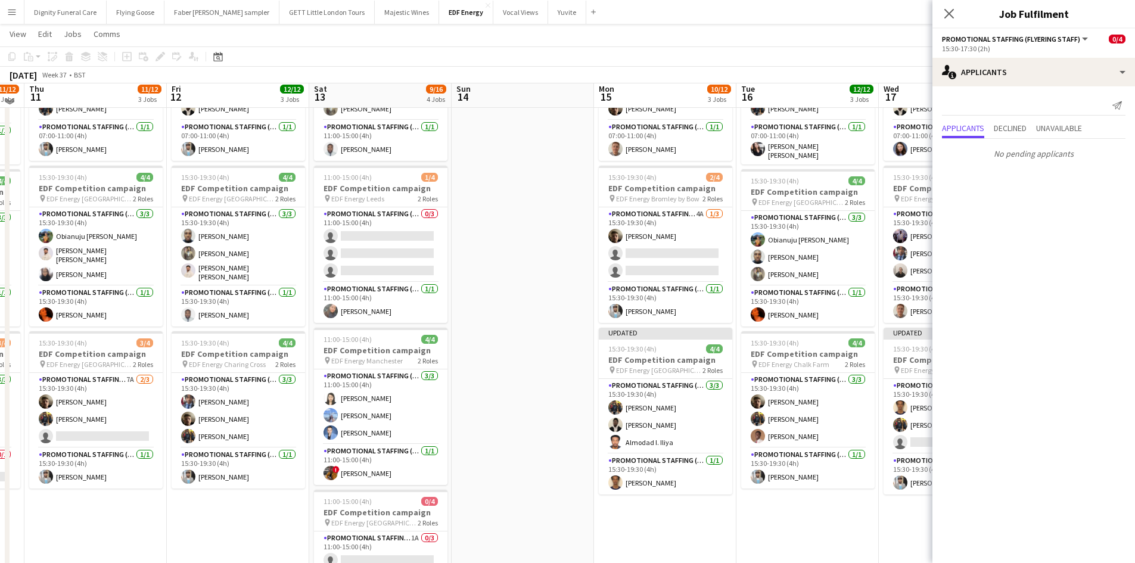
scroll to position [130, 0]
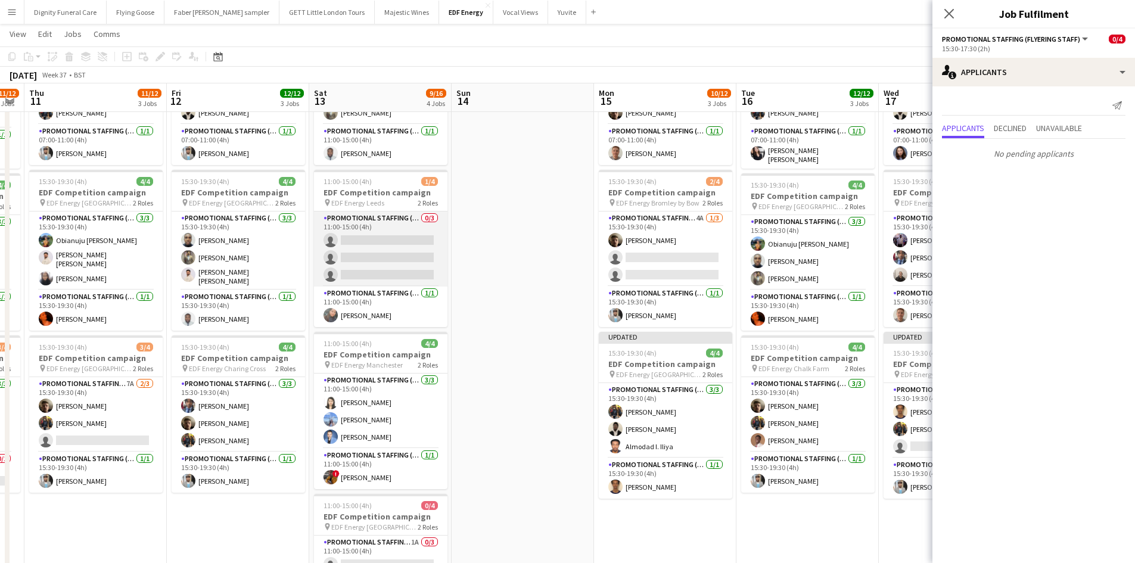
click at [426, 253] on app-card-role "Promotional Staffing (Flyering Staff) 0/3 11:00-15:00 (4h) single-neutral-actio…" at bounding box center [380, 248] width 133 height 75
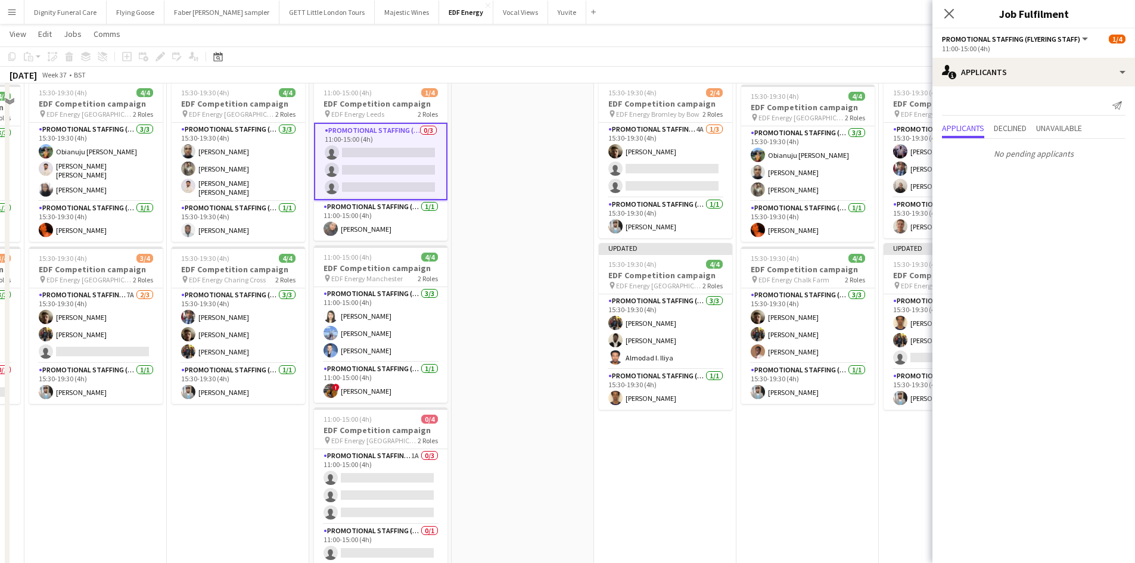
scroll to position [309, 0]
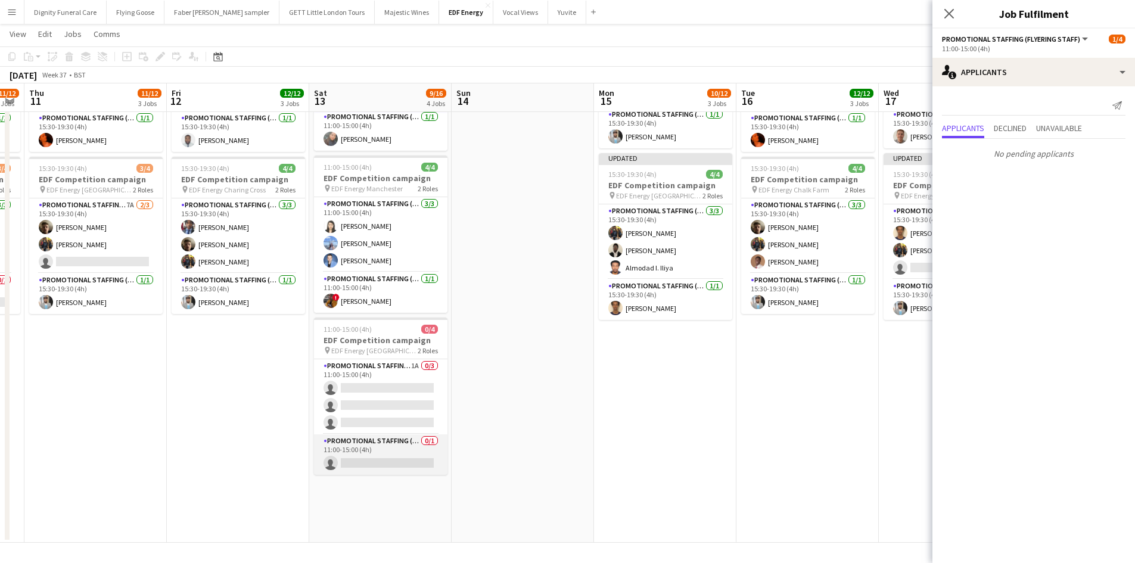
click at [391, 456] on app-card-role "Promotional Staffing (Team Leader) 0/1 11:00-15:00 (4h) single-neutral-actions" at bounding box center [380, 454] width 133 height 41
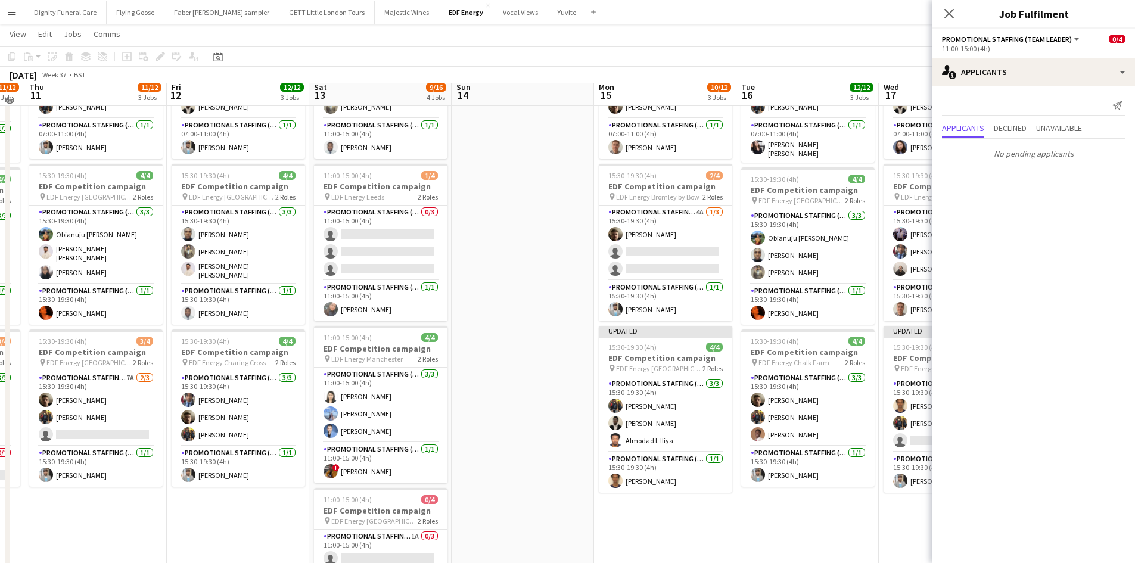
scroll to position [130, 0]
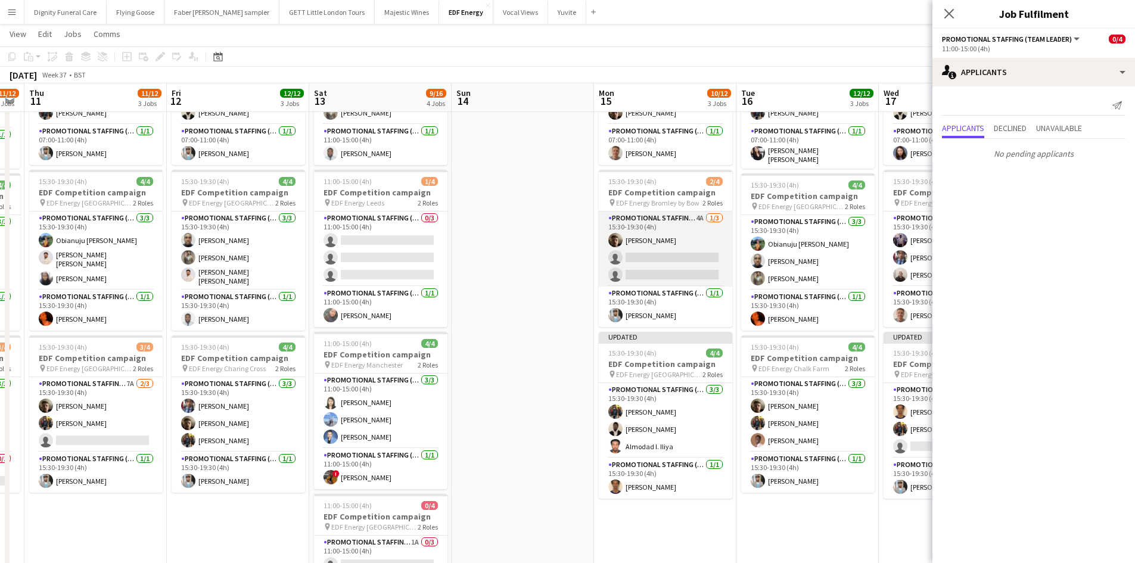
click at [641, 267] on app-card-role "Promotional Staffing (Flyering Staff) 4A 1/3 15:30-19:30 (4h) Alex Jackson-Kemp…" at bounding box center [665, 248] width 133 height 75
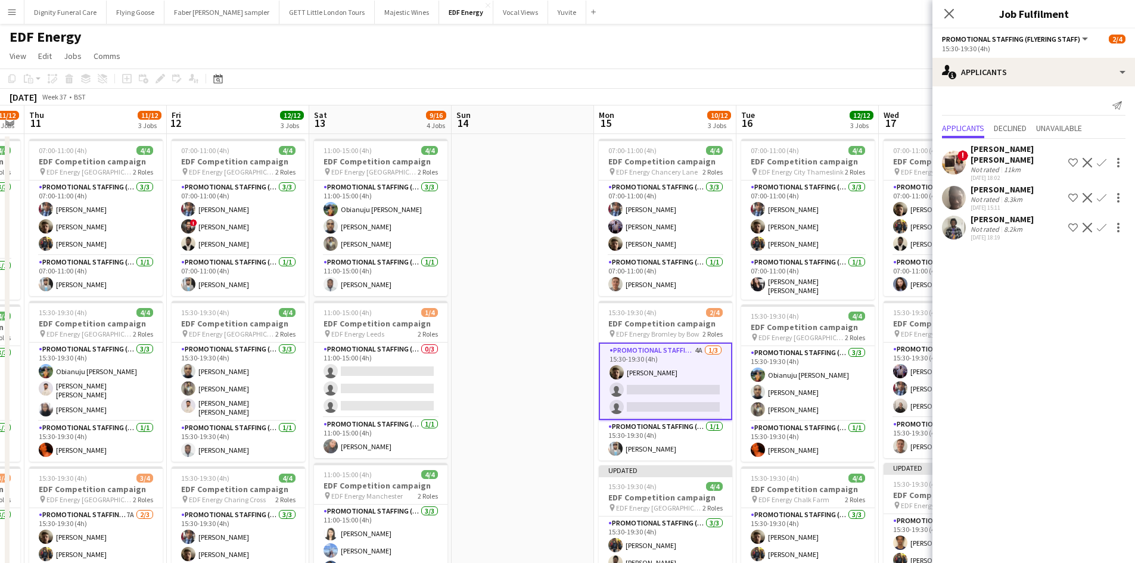
scroll to position [0, 0]
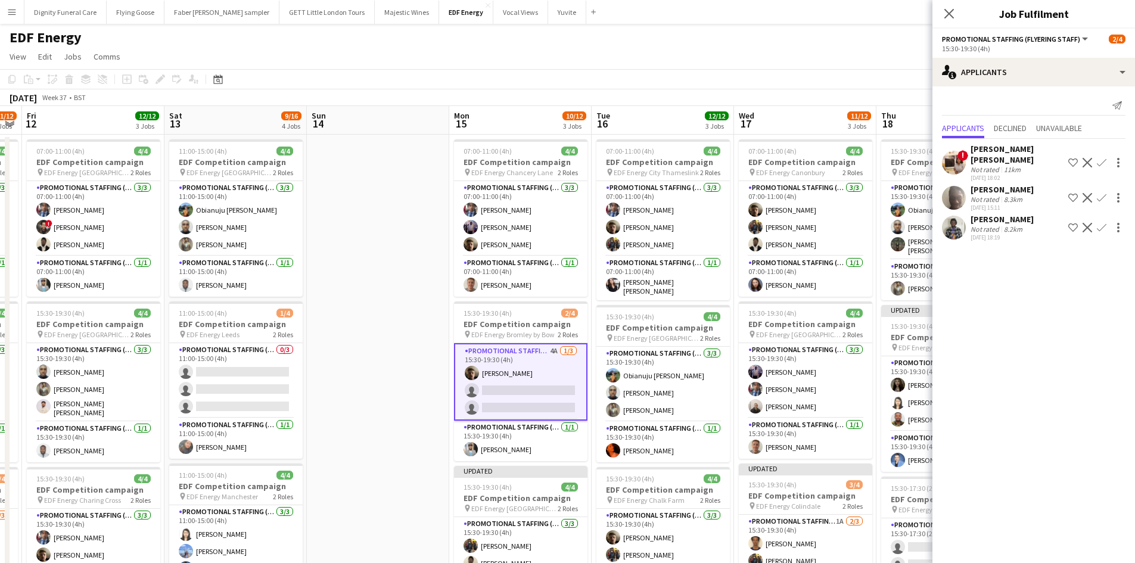
drag, startPoint x: 496, startPoint y: 306, endPoint x: 324, endPoint y: 292, distance: 172.1
click at [324, 292] on app-calendar-viewport "Tue 9 9/12 3 Jobs Wed 10 11/12 3 Jobs Thu 11 11/12 3 Jobs Fri 12 12/12 3 Jobs S…" at bounding box center [567, 479] width 1135 height 747
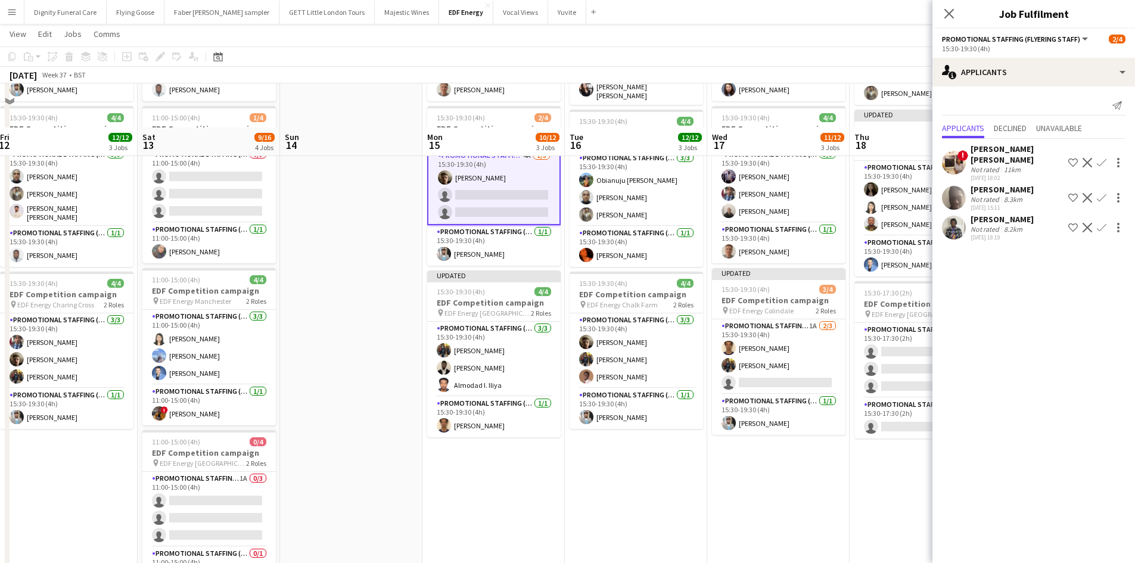
scroll to position [238, 0]
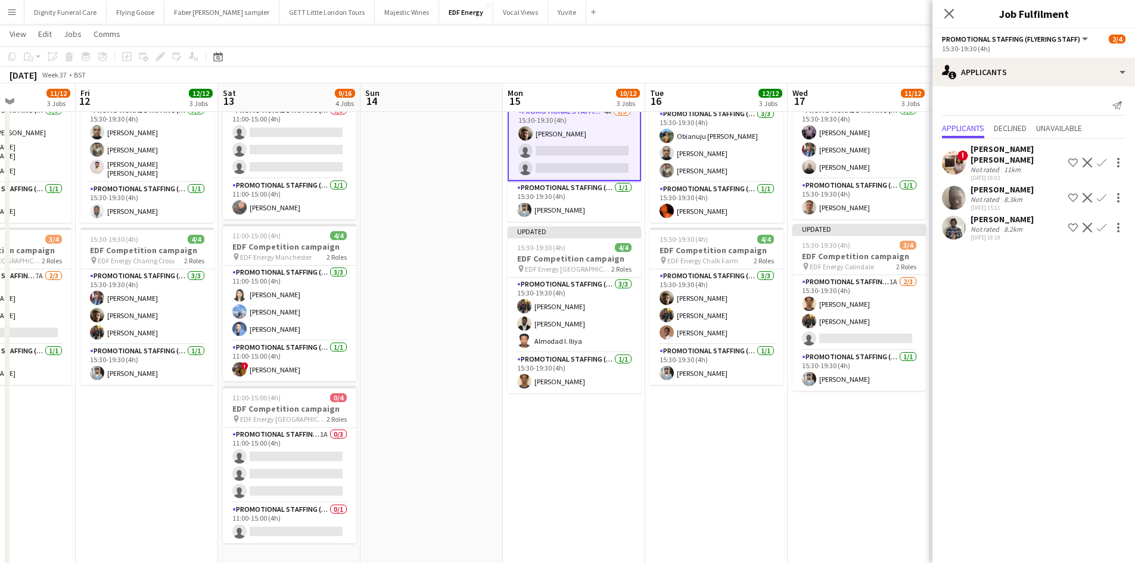
drag, startPoint x: 613, startPoint y: 416, endPoint x: 492, endPoint y: 401, distance: 122.4
click at [493, 401] on app-calendar-viewport "Tue 9 9/12 3 Jobs Wed 10 11/12 3 Jobs Thu 11 11/12 3 Jobs Fri 12 12/12 3 Jobs S…" at bounding box center [567, 210] width 1135 height 805
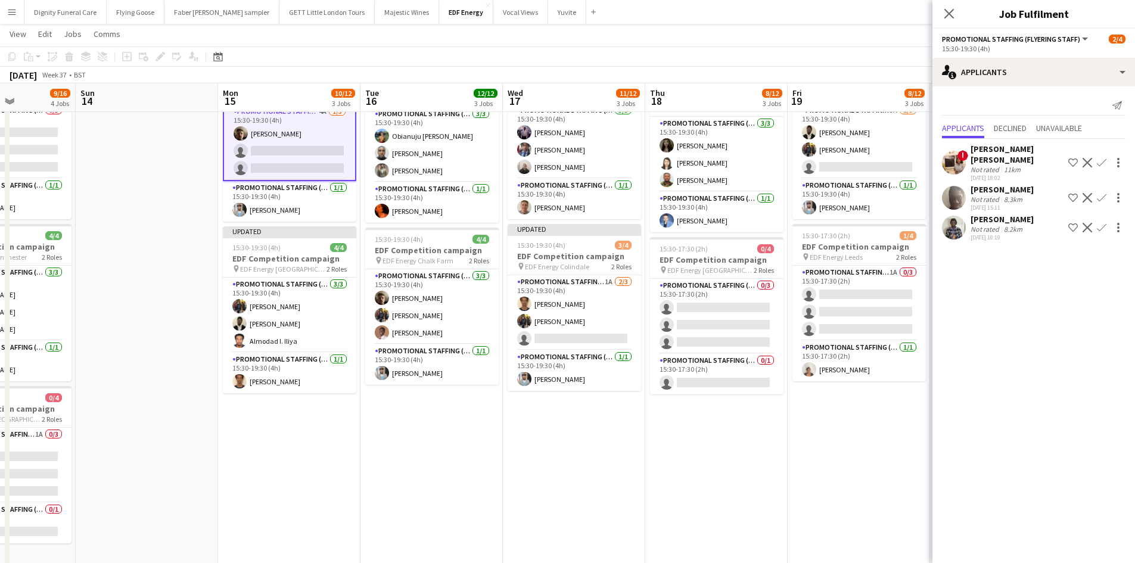
scroll to position [0, 362]
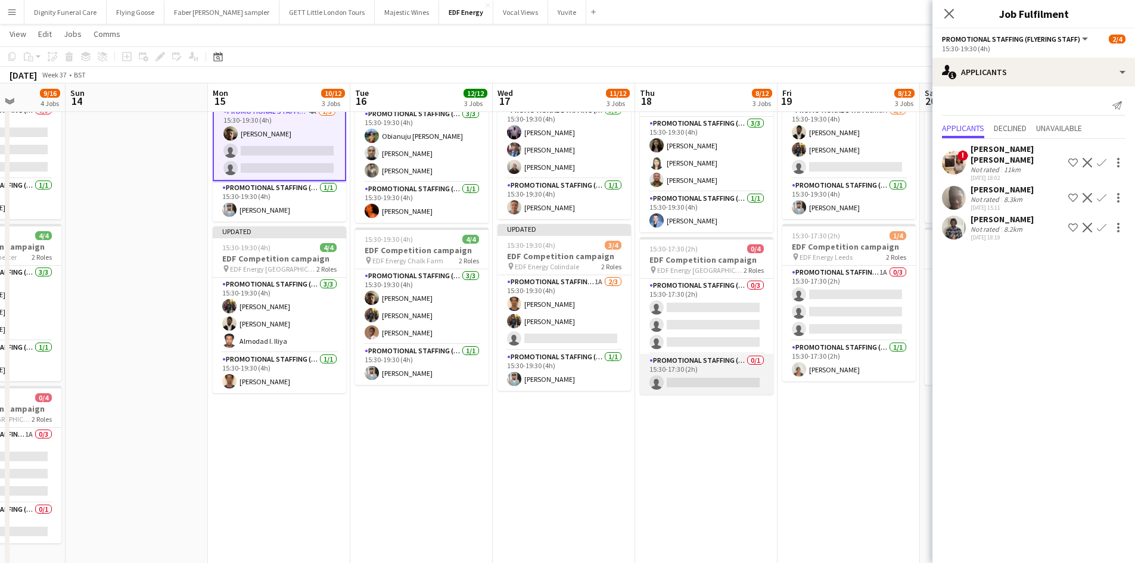
click at [711, 384] on app-card-role "Promotional Staffing (Team Leader) 0/1 15:30-17:30 (2h) single-neutral-actions" at bounding box center [706, 374] width 133 height 41
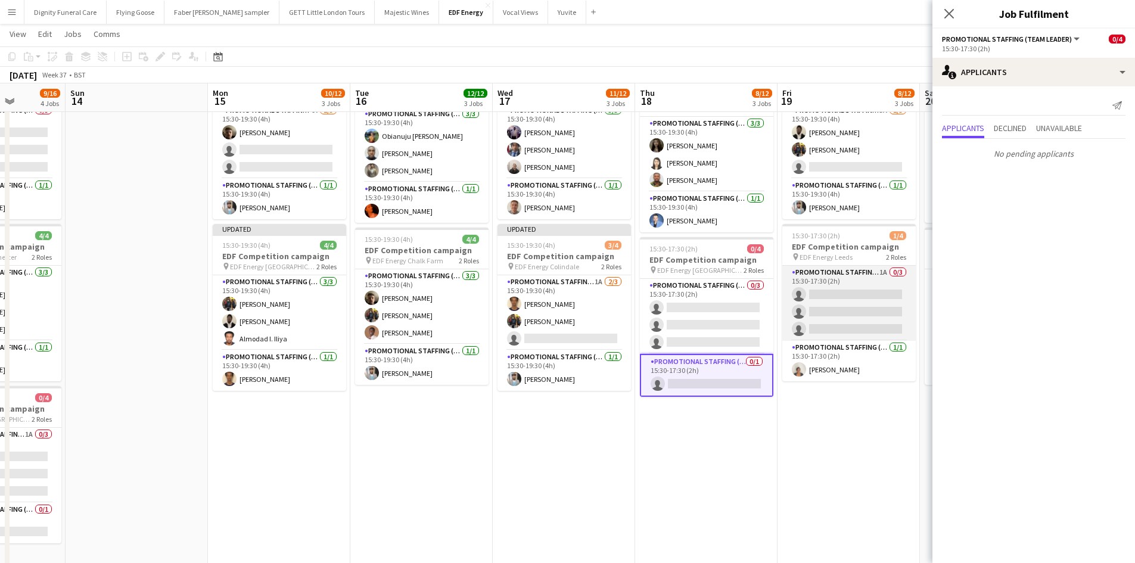
click at [848, 319] on app-card-role "Promotional Staffing (Flyering Staff) 1A 0/3 15:30-17:30 (2h) single-neutral-ac…" at bounding box center [848, 303] width 133 height 75
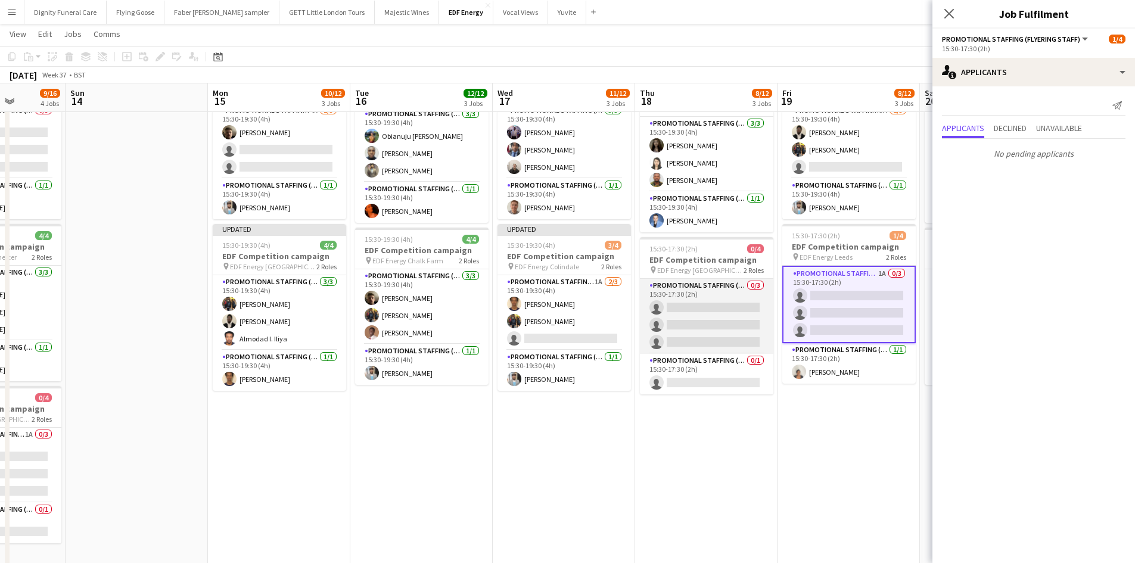
click at [719, 331] on app-card-role "Promotional Staffing (Flyering Staff) 0/3 15:30-17:30 (2h) single-neutral-actio…" at bounding box center [706, 316] width 133 height 75
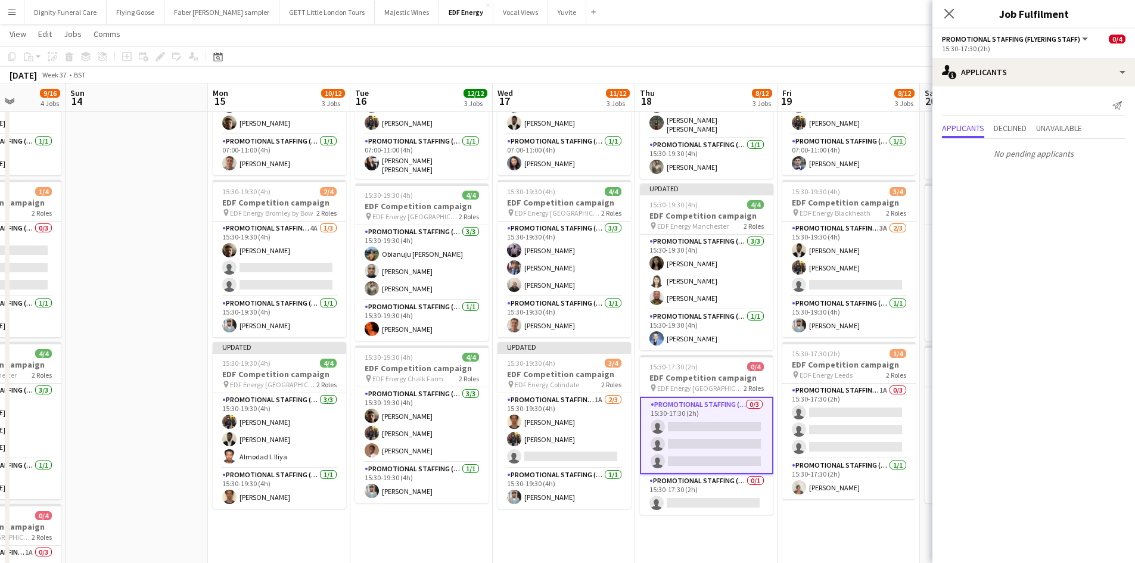
scroll to position [119, 0]
click at [861, 281] on app-card-role "Promotional Staffing (Flyering Staff) 3A 2/3 15:30-19:30 (4h) Daniel Ajetunmobi…" at bounding box center [848, 260] width 133 height 75
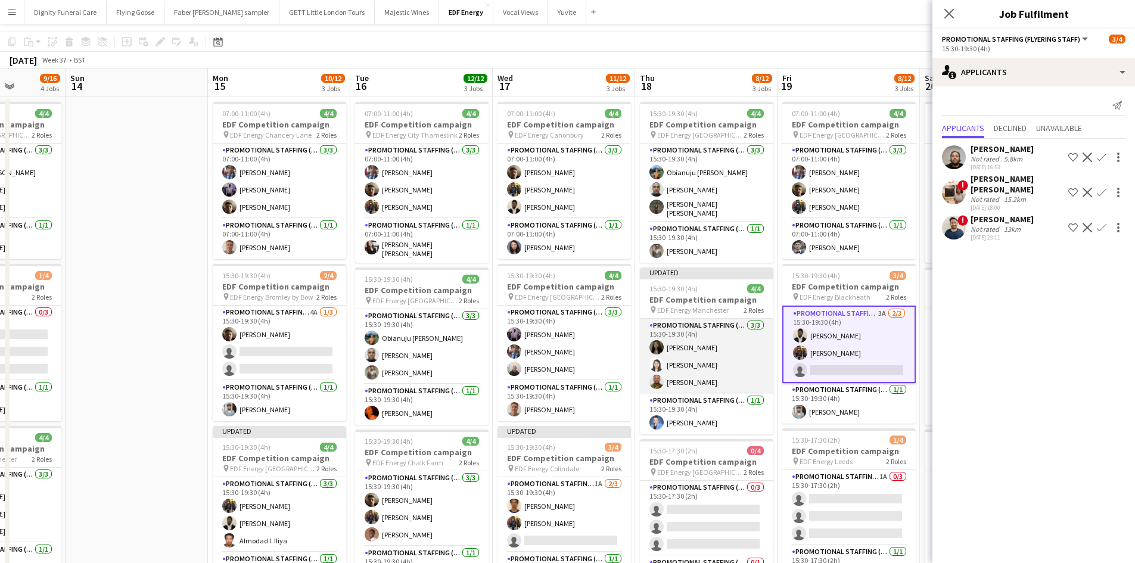
scroll to position [0, 0]
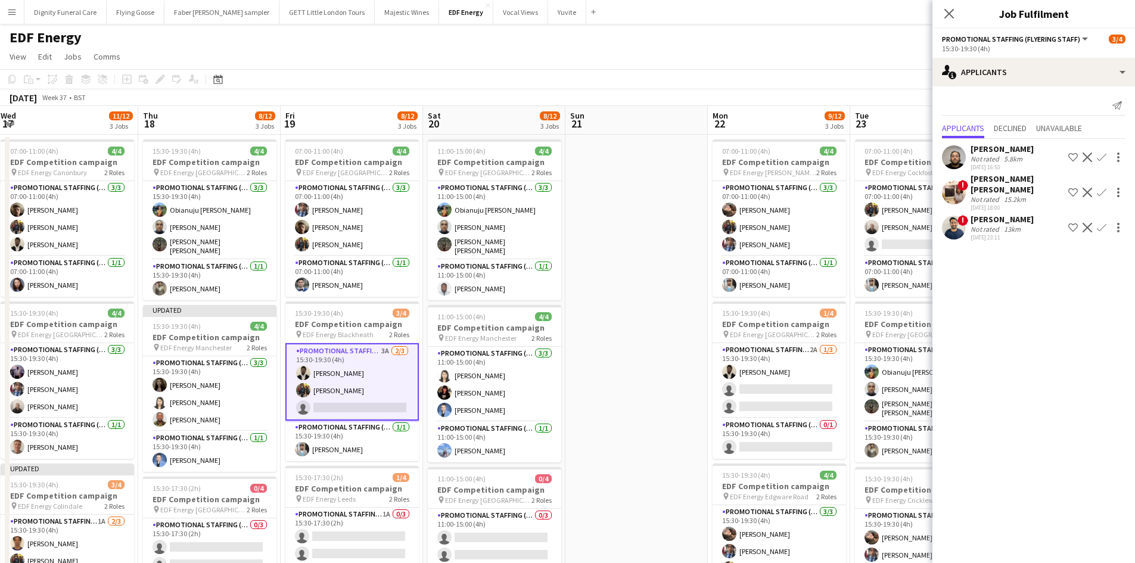
drag, startPoint x: 715, startPoint y: 388, endPoint x: 222, endPoint y: 340, distance: 495.4
click at [222, 340] on app-calendar-viewport "Sat 13 9/16 4 Jobs Sun 14 Mon 15 10/12 3 Jobs Tue 16 12/12 3 Jobs Wed 17 11/12 …" at bounding box center [567, 479] width 1135 height 747
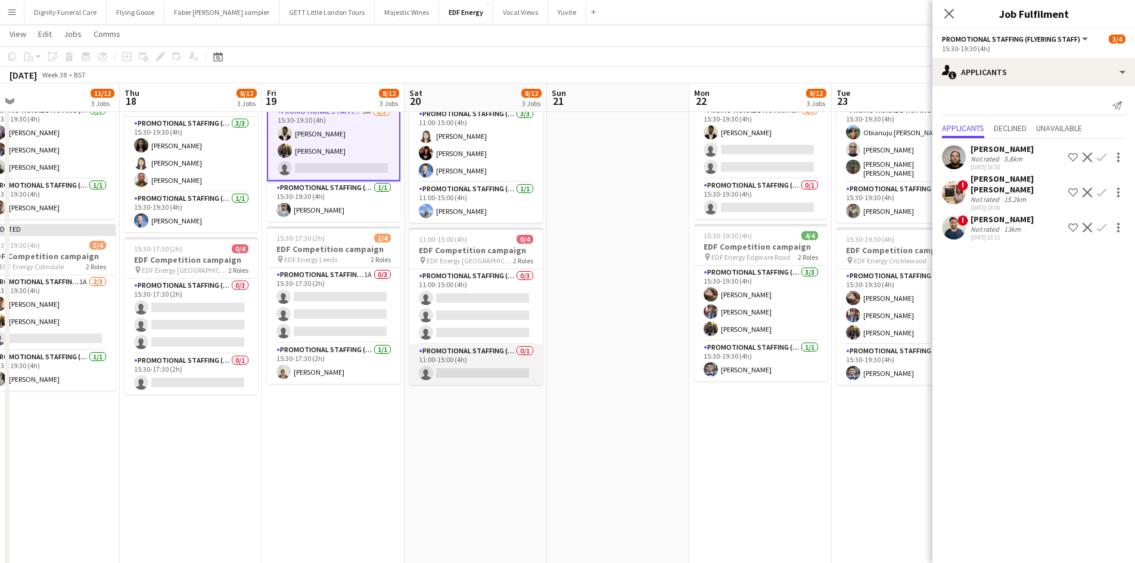
click at [504, 372] on app-card-role "Promotional Staffing (Team Leader) 0/1 11:00-15:00 (4h) single-neutral-actions" at bounding box center [475, 364] width 133 height 41
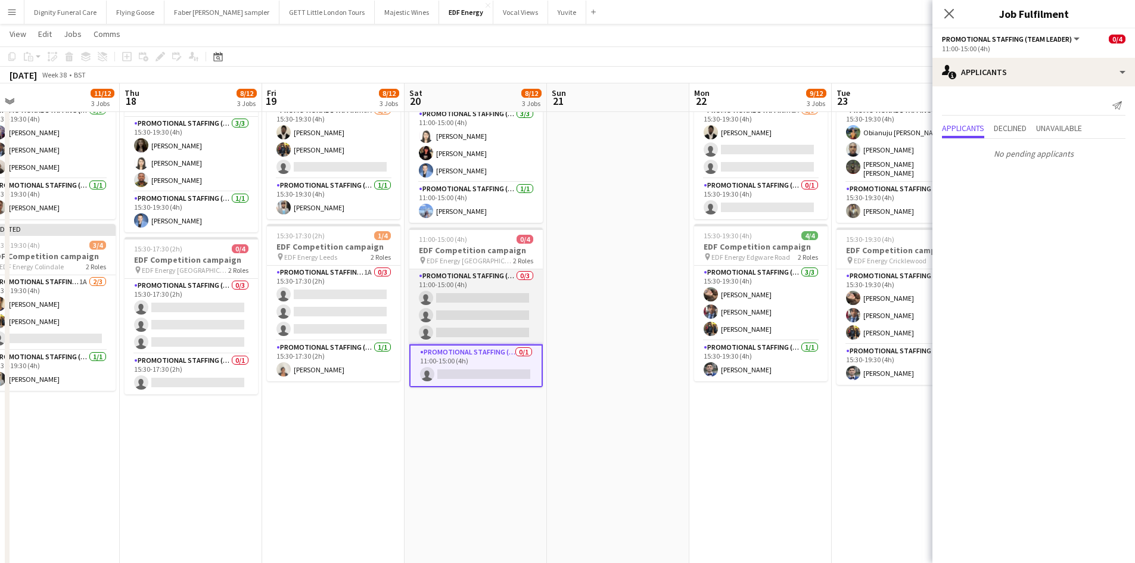
click at [506, 322] on app-card-role "Promotional Staffing (Flyering Staff) 0/3 11:00-15:00 (4h) single-neutral-actio…" at bounding box center [475, 306] width 133 height 75
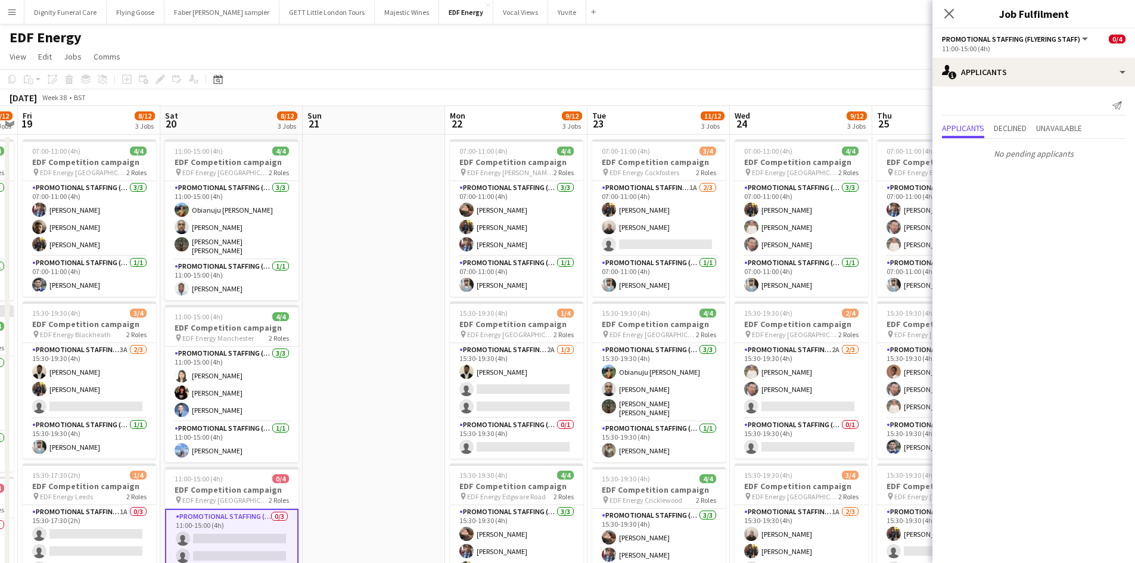
drag, startPoint x: 575, startPoint y: 350, endPoint x: 331, endPoint y: 322, distance: 246.4
click at [331, 322] on app-calendar-viewport "Mon 15 10/12 3 Jobs Tue 16 12/12 3 Jobs Wed 17 11/12 3 Jobs Thu 18 8/12 3 Jobs …" at bounding box center [567, 479] width 1135 height 747
click at [541, 395] on app-card-role "Promotional Staffing (Flyering Staff) 2A 1/3 15:30-19:30 (4h) Daniel Ajetunmobi…" at bounding box center [515, 380] width 133 height 75
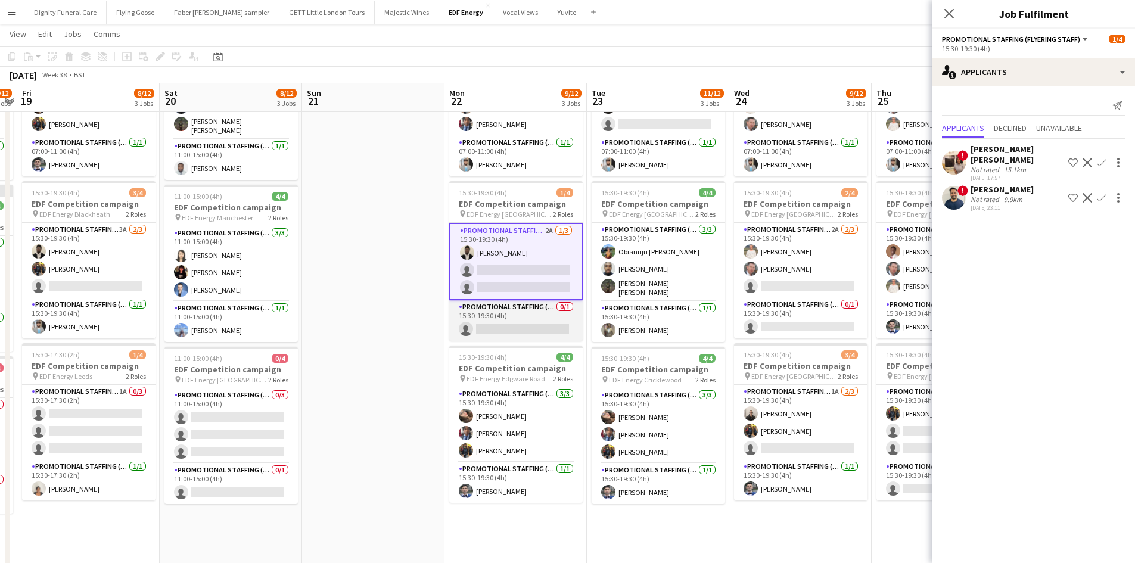
click at [532, 329] on app-card-role "Promotional Staffing (Team Leader) 0/1 15:30-19:30 (4h) single-neutral-actions" at bounding box center [515, 320] width 133 height 41
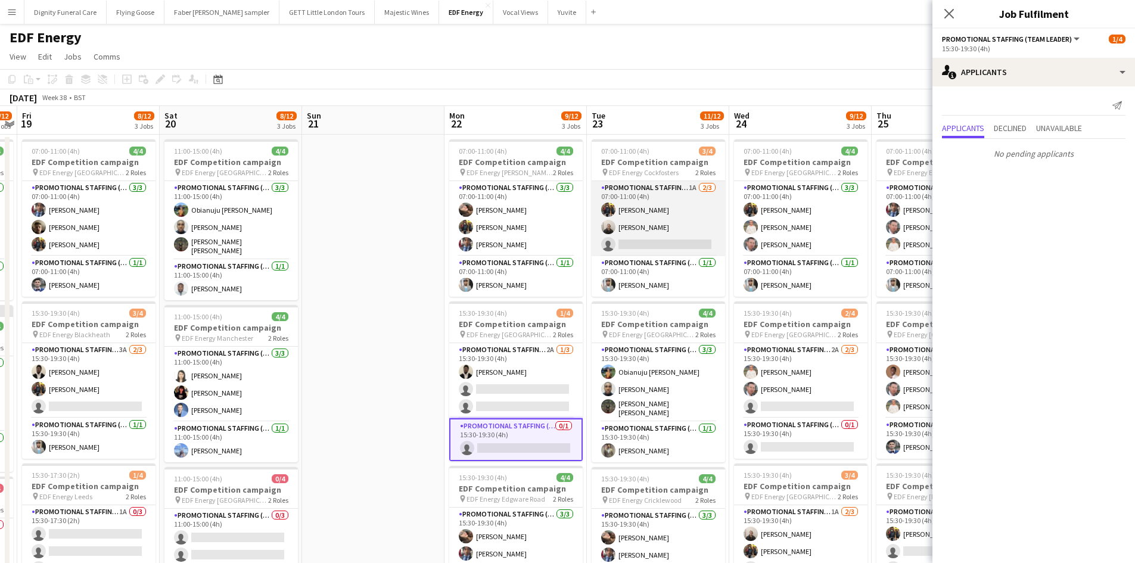
click at [665, 253] on app-card-role "Promotional Staffing (Flyering Staff) 1A 2/3 07:00-11:00 (4h) Martin Brady Gavi…" at bounding box center [657, 218] width 133 height 75
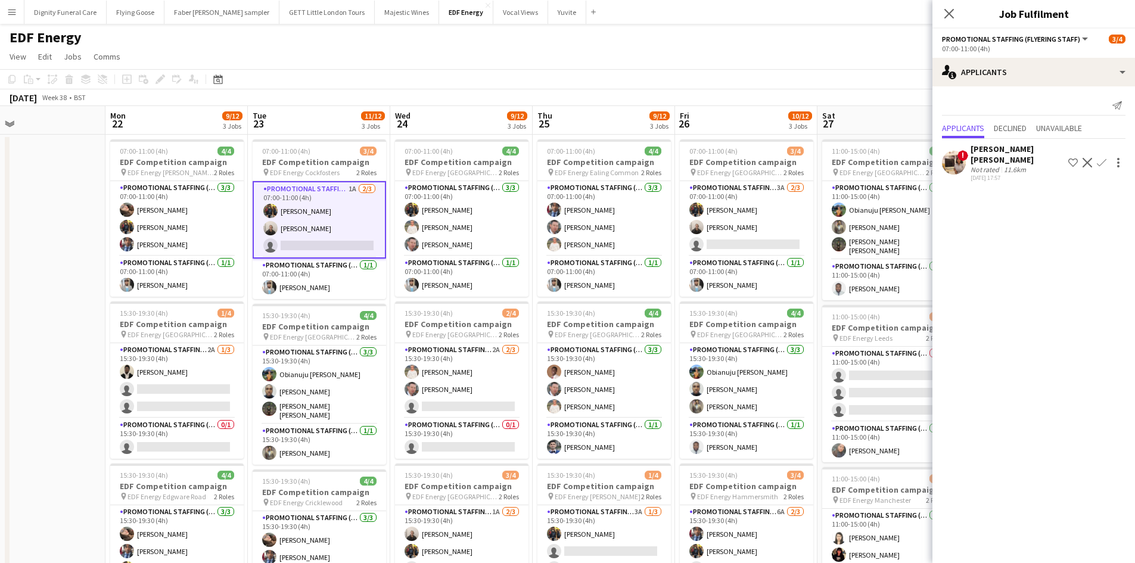
drag, startPoint x: 690, startPoint y: 385, endPoint x: 345, endPoint y: 355, distance: 346.2
click at [345, 355] on app-calendar-viewport "Wed 17 11/12 3 Jobs Thu 18 8/12 3 Jobs Fri 19 8/12 3 Jobs Sat 20 8/12 3 Jobs Su…" at bounding box center [567, 479] width 1135 height 747
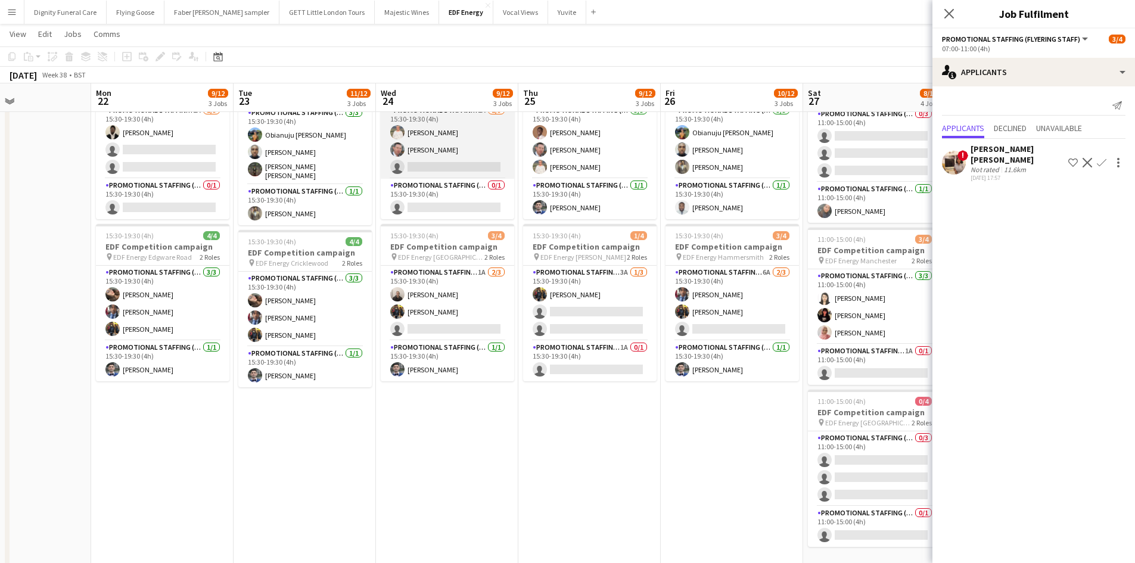
click at [466, 170] on app-card-role "Promotional Staffing (Flyering Staff) 2A 2/3 15:30-19:30 (4h) Melinda Kirkwood …" at bounding box center [447, 141] width 133 height 75
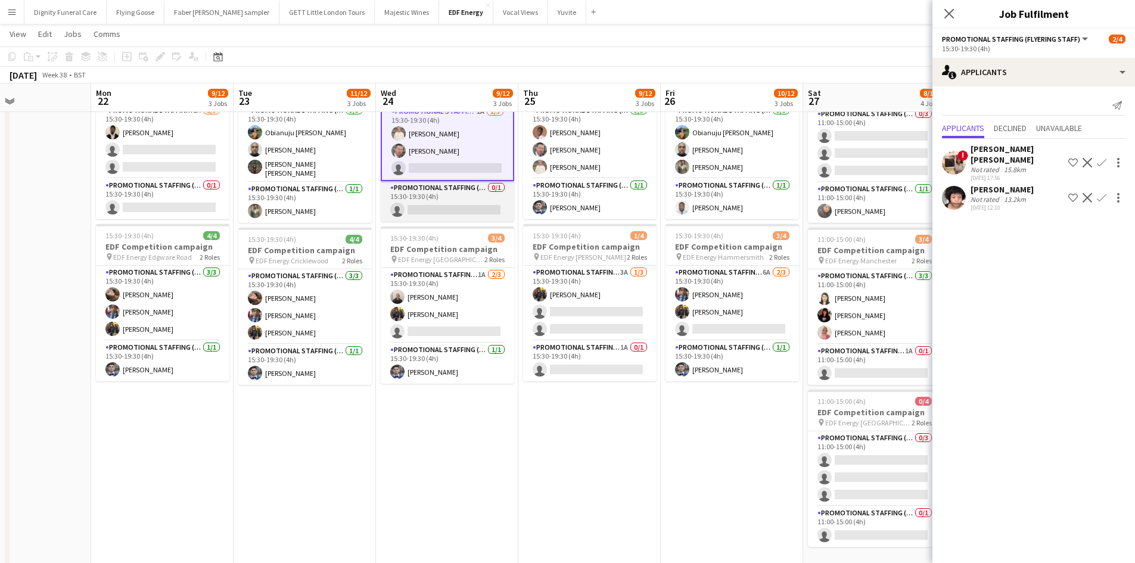
click at [471, 206] on app-card-role "Promotional Staffing (Team Leader) 0/1 15:30-19:30 (4h) single-neutral-actions" at bounding box center [447, 201] width 133 height 41
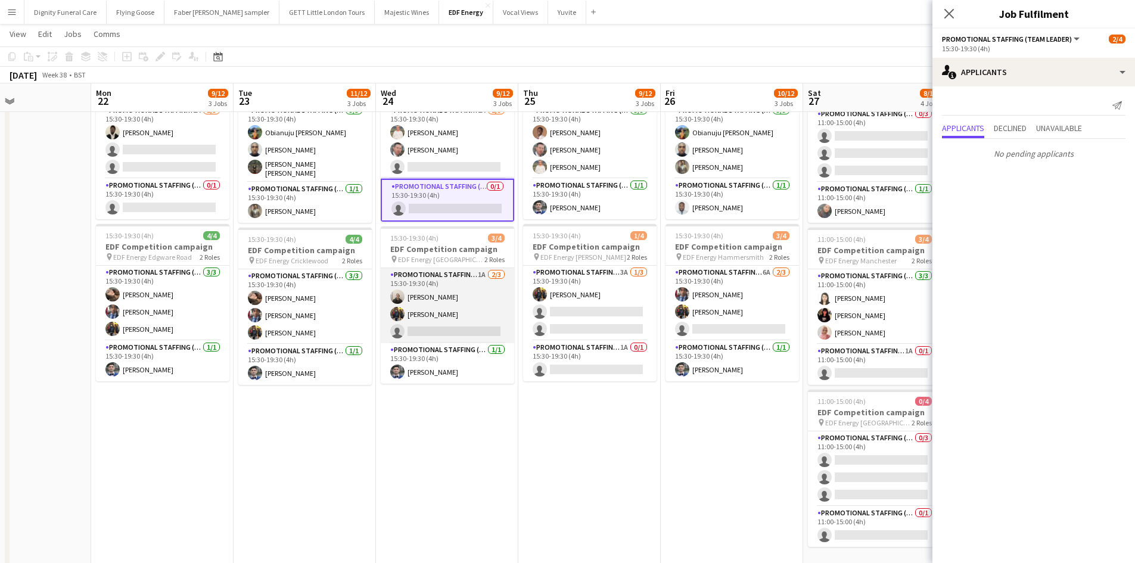
click at [434, 328] on app-card-role "Promotional Staffing (Flyering Staff) 1A 2/3 15:30-19:30 (4h) Gavin Rowe Martin…" at bounding box center [447, 305] width 133 height 75
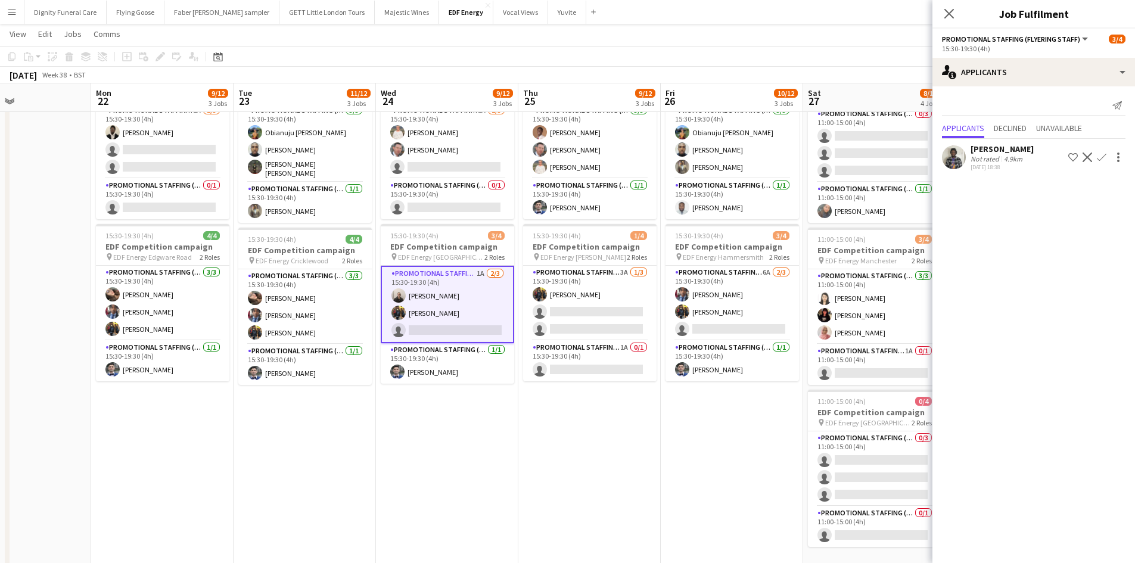
click at [989, 146] on div "Dervin Ebuki" at bounding box center [1001, 149] width 63 height 11
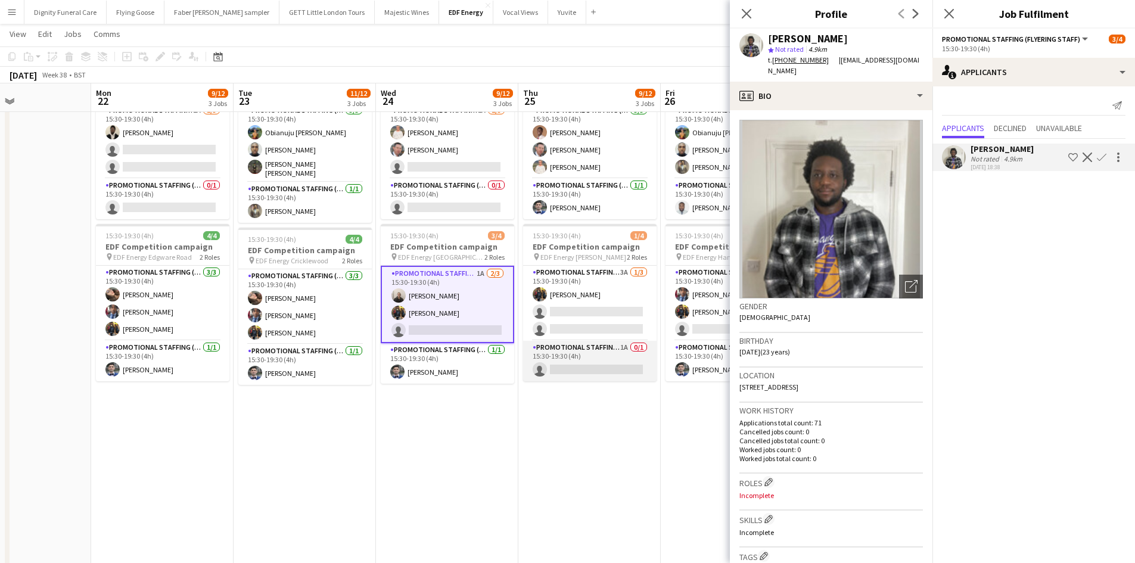
click at [578, 369] on app-card-role "Promotional Staffing (Team Leader) 1A 0/1 15:30-19:30 (4h) single-neutral-actio…" at bounding box center [589, 361] width 133 height 41
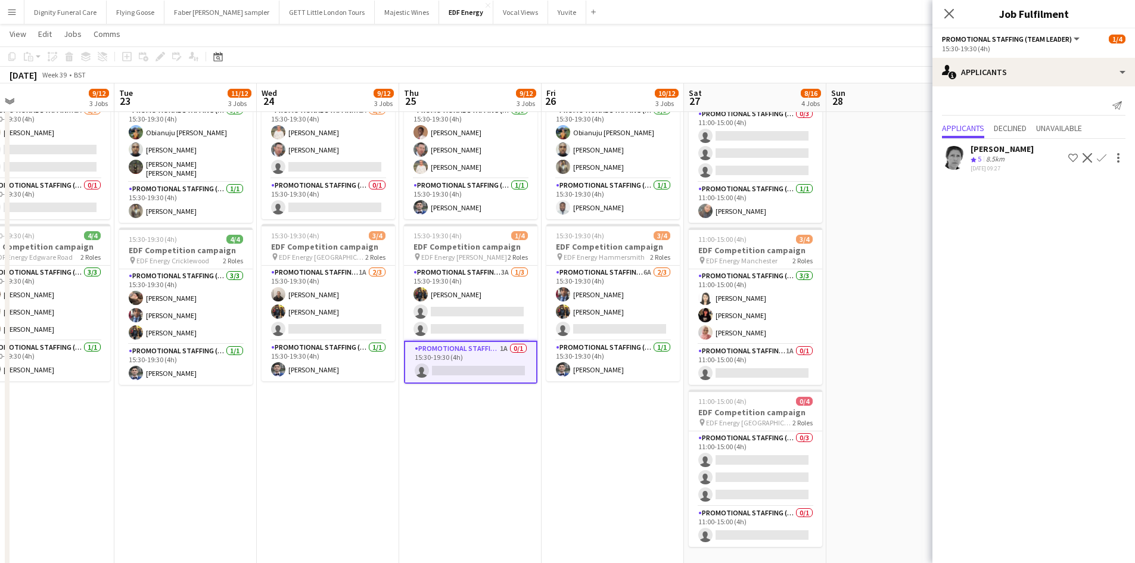
scroll to position [0, 537]
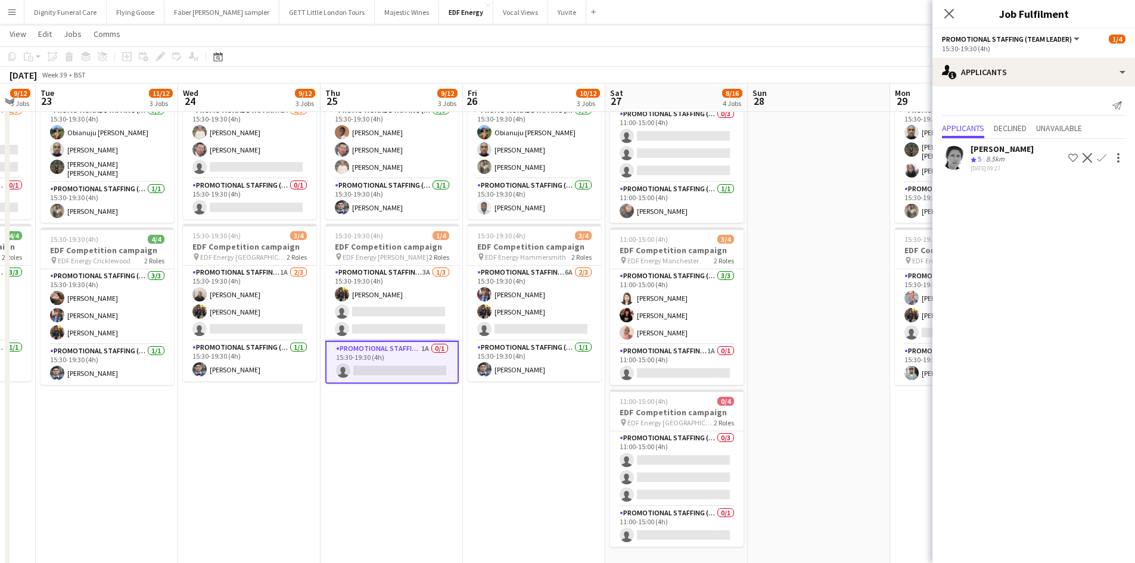
drag, startPoint x: 600, startPoint y: 441, endPoint x: 398, endPoint y: 439, distance: 201.9
click at [398, 439] on app-calendar-viewport "Fri 19 8/12 3 Jobs Sat 20 8/12 3 Jobs Sun 21 Mon 22 9/12 3 Jobs Tue 23 11/12 3 …" at bounding box center [567, 210] width 1135 height 805
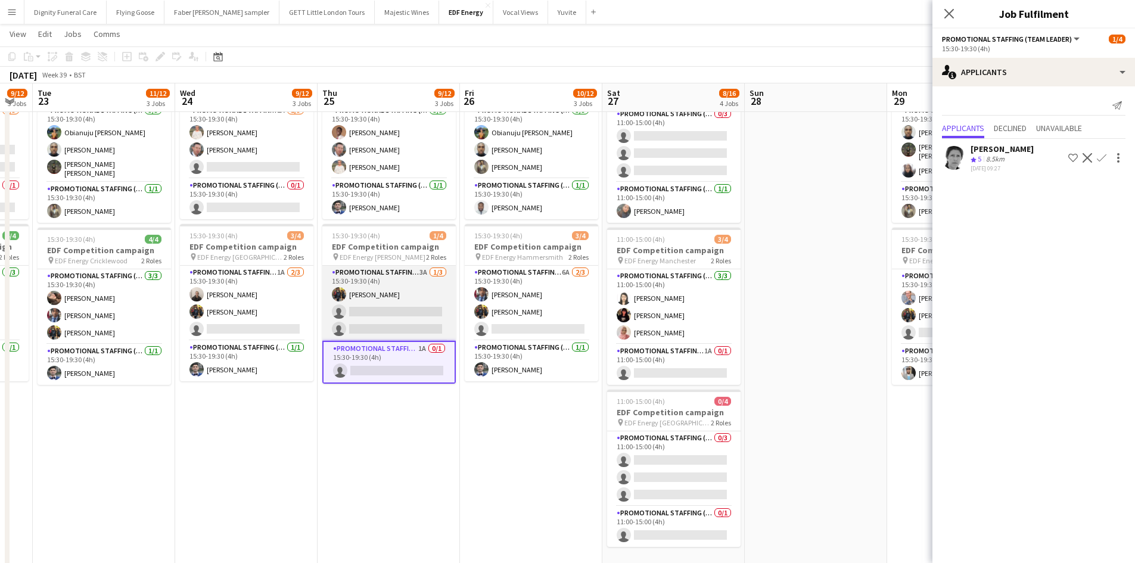
click at [434, 318] on app-card-role "Promotional Staffing (Flyering Staff) 3A 1/3 15:30-19:30 (4h) Martin Brady sing…" at bounding box center [388, 303] width 133 height 75
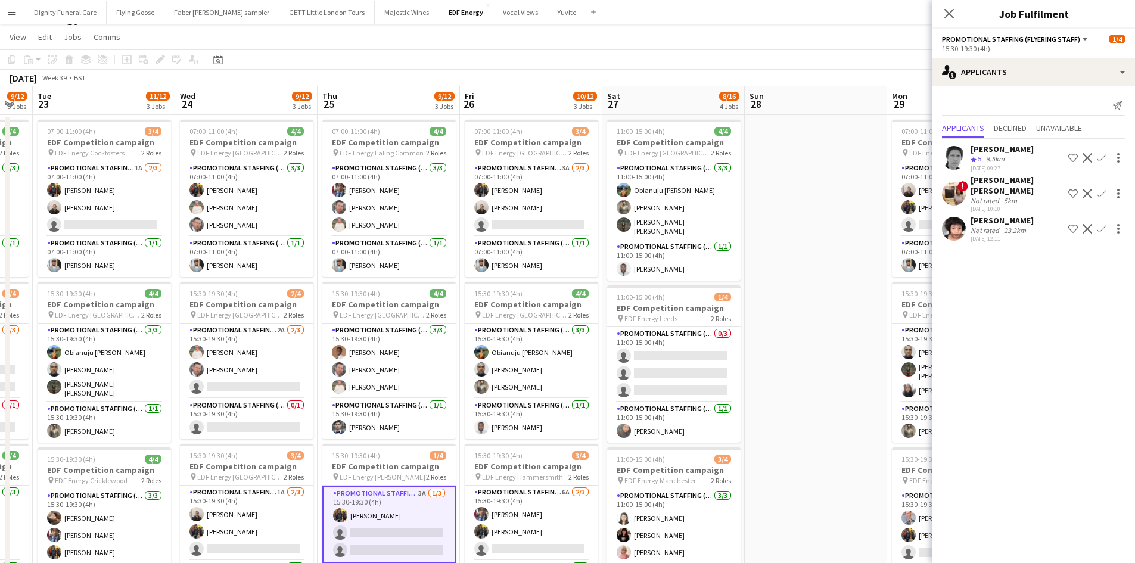
scroll to position [0, 0]
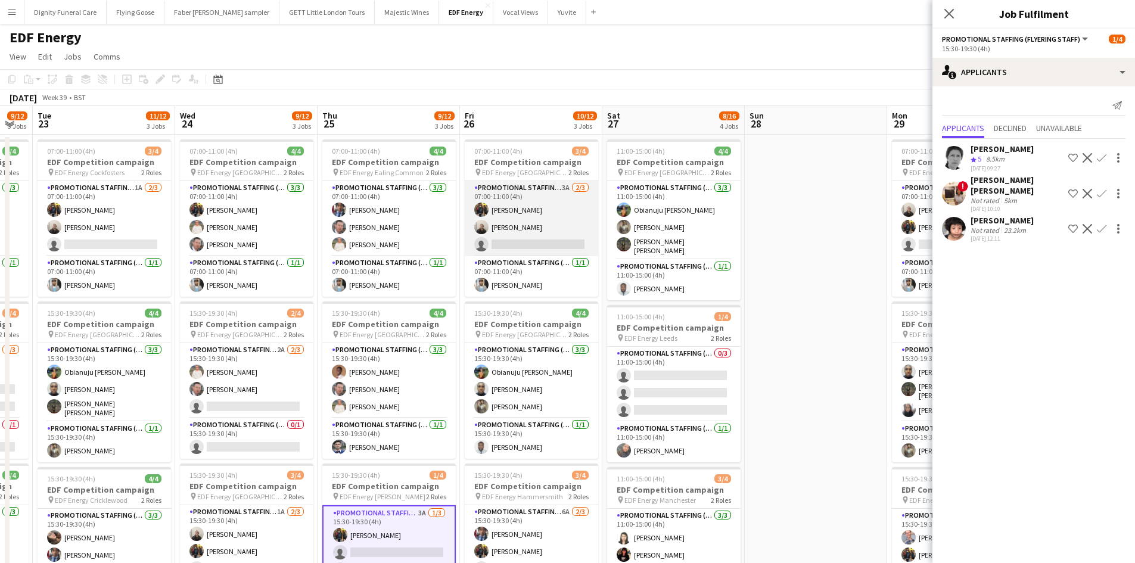
click at [538, 244] on app-card-role "Promotional Staffing (Flyering Staff) 3A 2/3 07:00-11:00 (4h) Martin Brady Gavi…" at bounding box center [531, 218] width 133 height 75
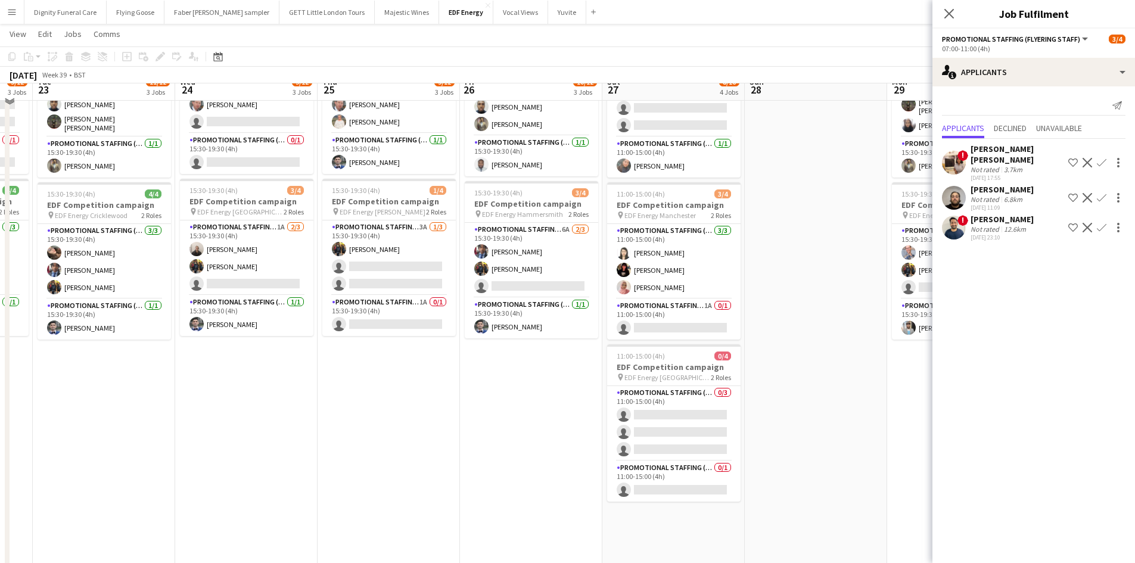
scroll to position [298, 0]
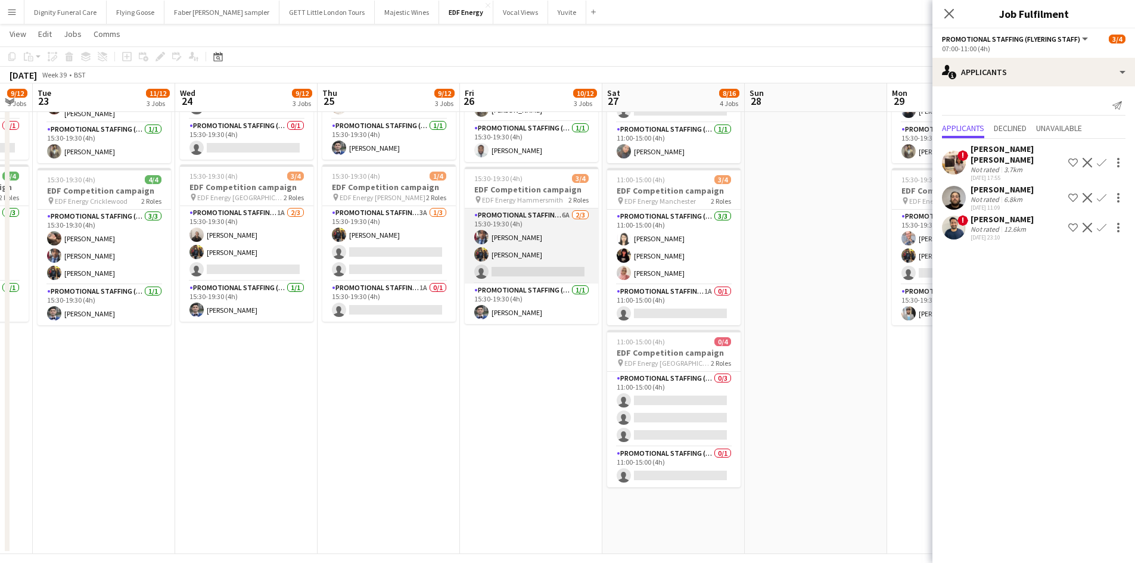
click at [559, 264] on app-card-role "Promotional Staffing (Flyering Staff) 6A 2/3 15:30-19:30 (4h) Seyi Ogunyemi Mar…" at bounding box center [531, 245] width 133 height 75
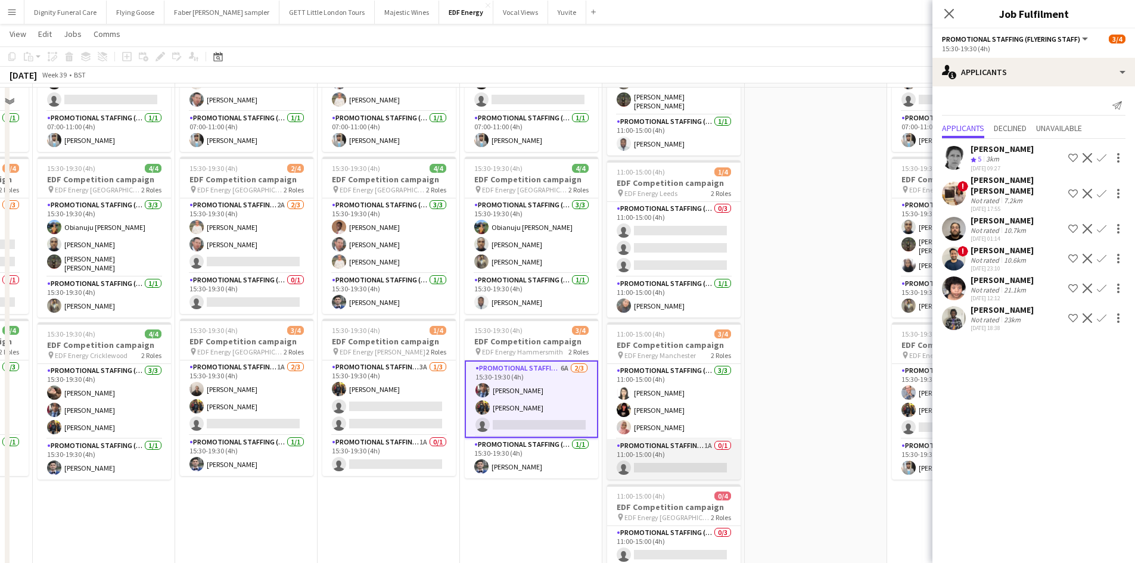
scroll to position [119, 0]
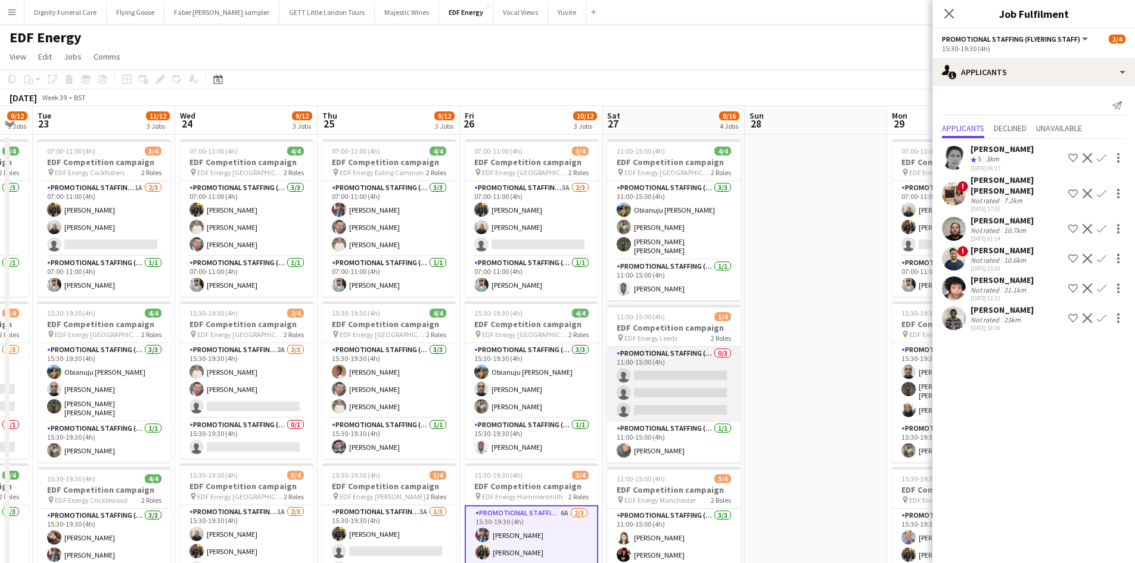
click at [684, 416] on app-card-role "Promotional Staffing (Flyering Staff) 0/3 11:00-15:00 (4h) single-neutral-actio…" at bounding box center [673, 384] width 133 height 75
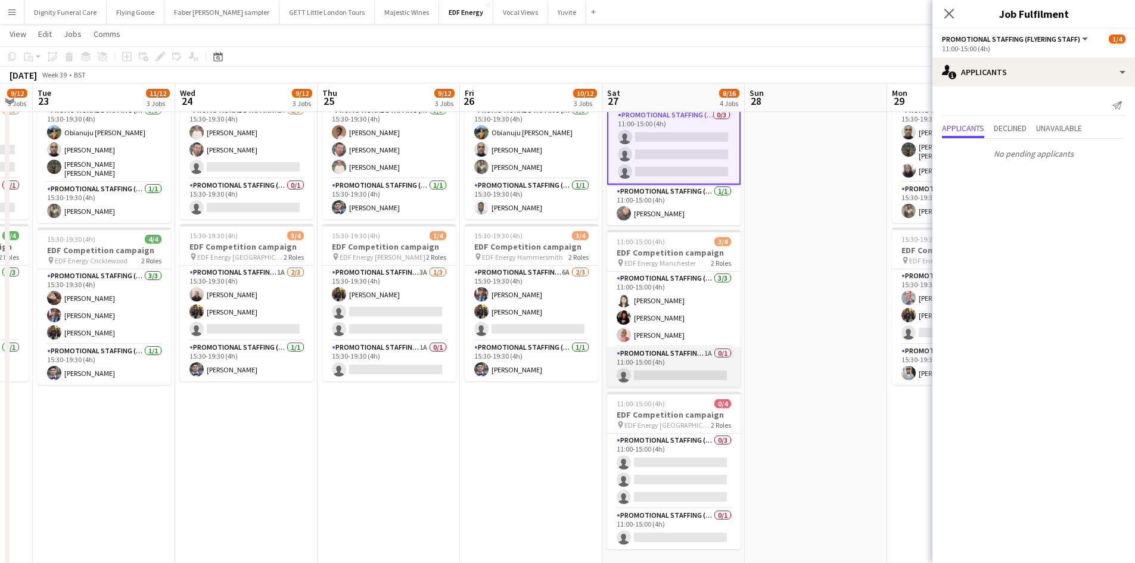
click at [686, 378] on app-card-role "Promotional Staffing (Team Leader) 1A 0/1 11:00-15:00 (4h) single-neutral-actio…" at bounding box center [673, 367] width 133 height 41
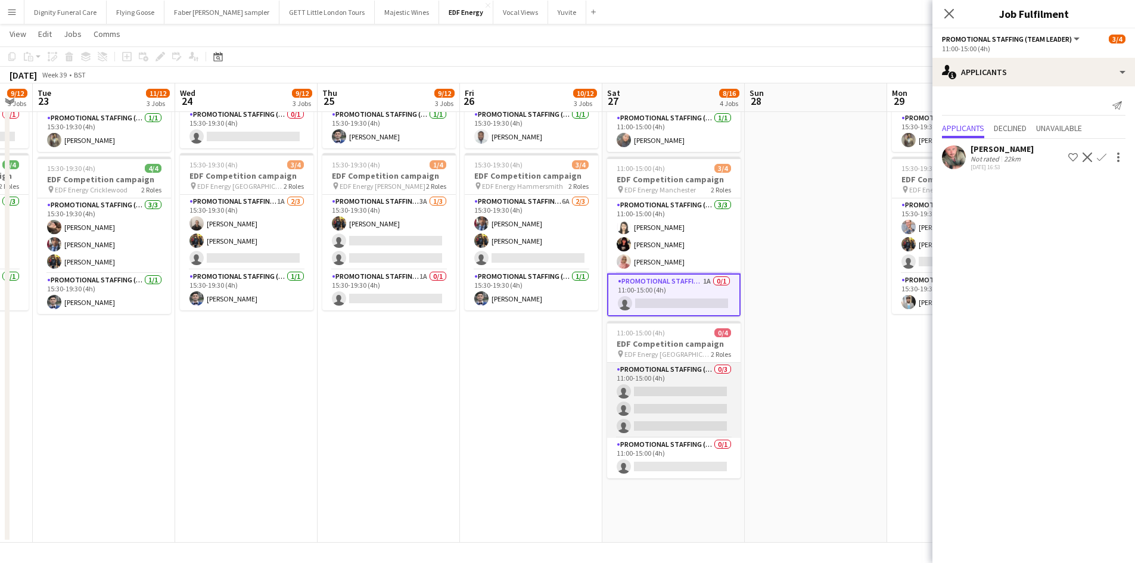
click at [699, 388] on app-card-role "Promotional Staffing (Flyering Staff) 0/3 11:00-15:00 (4h) single-neutral-actio…" at bounding box center [673, 400] width 133 height 75
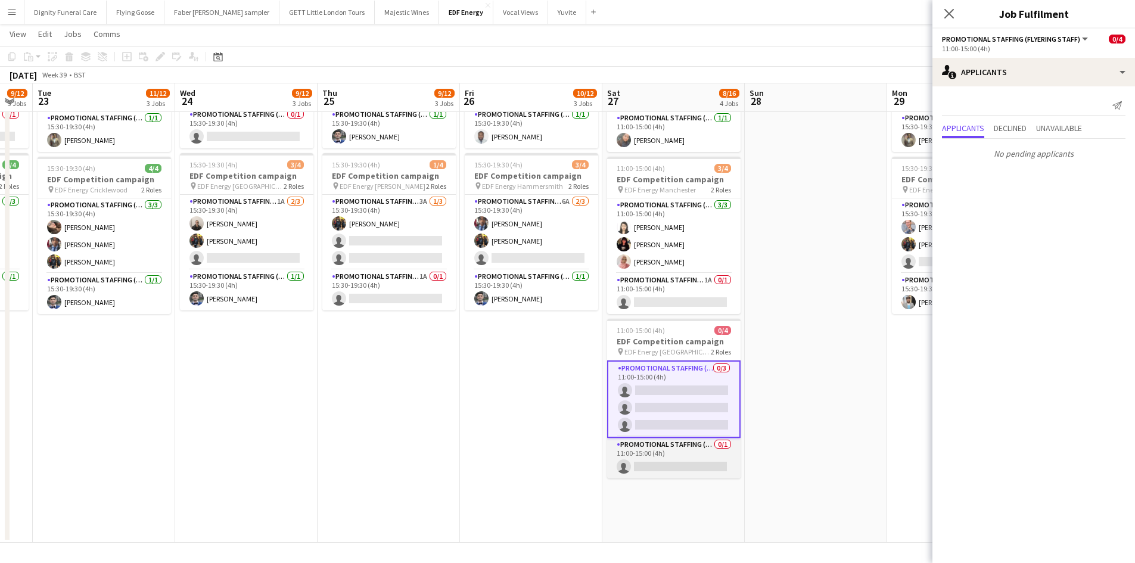
click at [696, 463] on app-card-role "Promotional Staffing (Team Leader) 0/1 11:00-15:00 (4h) single-neutral-actions" at bounding box center [673, 458] width 133 height 41
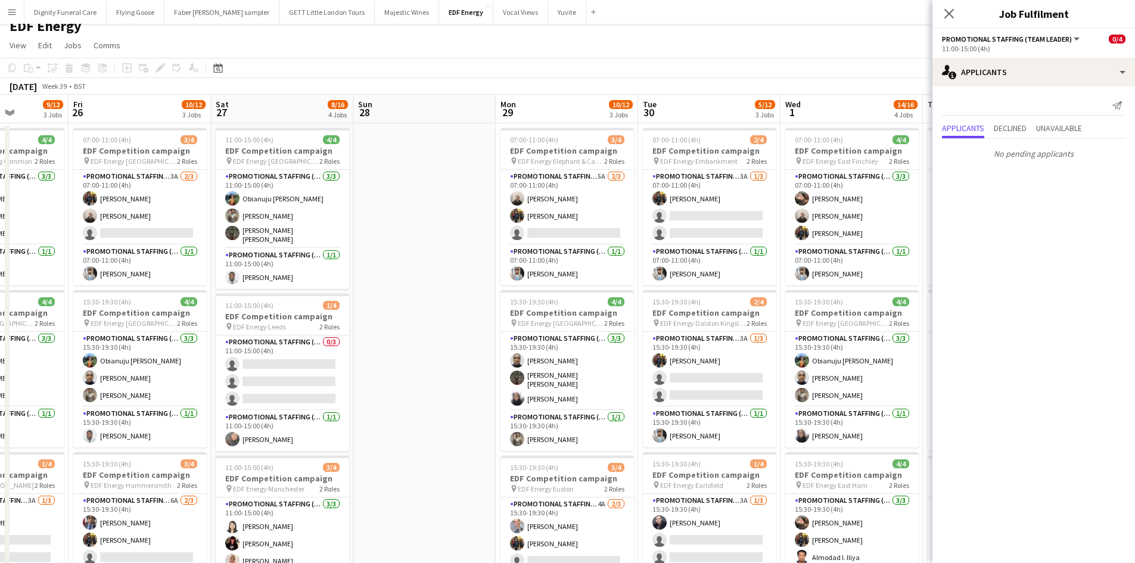
drag, startPoint x: 806, startPoint y: 384, endPoint x: 431, endPoint y: 369, distance: 376.1
click at [415, 375] on app-calendar-viewport "Tue 23 11/12 3 Jobs Wed 24 9/12 3 Jobs Thu 25 9/12 3 Jobs Fri 26 10/12 3 Jobs S…" at bounding box center [567, 468] width 1135 height 747
click at [605, 230] on app-card-role "Promotional Staffing (Flyering Staff) 5A 2/3 07:00-11:00 (4h) Gavin Rowe Martin…" at bounding box center [566, 207] width 133 height 75
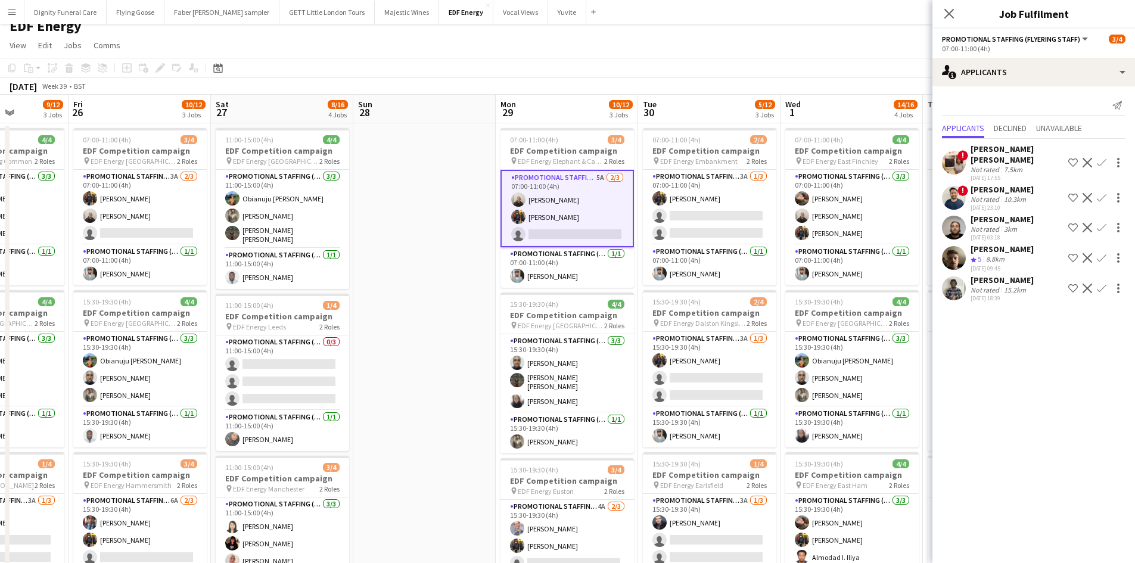
click at [1104, 253] on app-icon "Confirm" at bounding box center [1101, 258] width 10 height 10
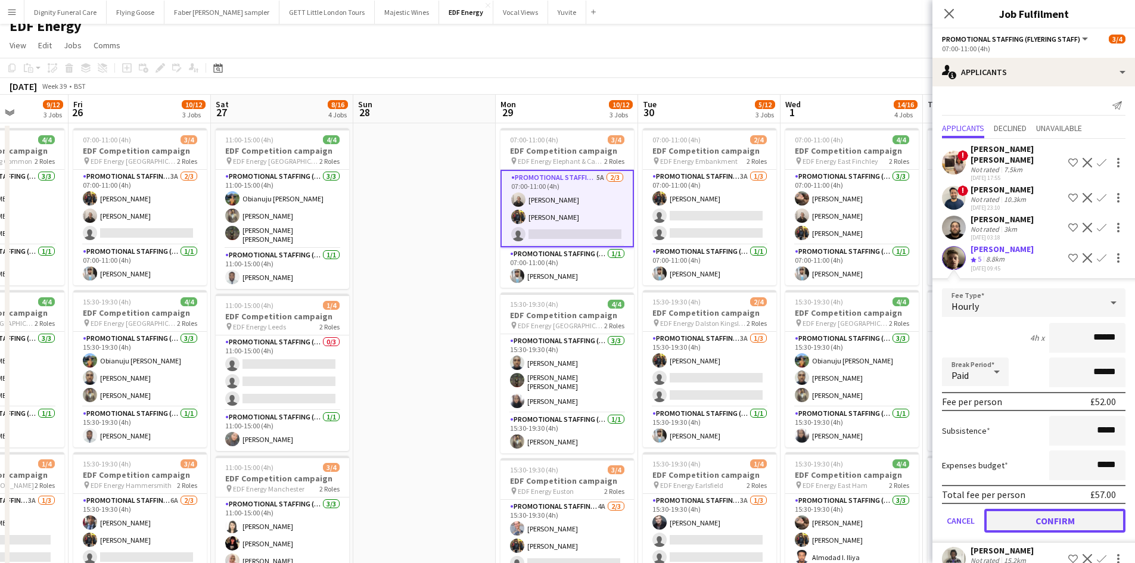
click at [1061, 531] on button "Confirm" at bounding box center [1054, 521] width 141 height 24
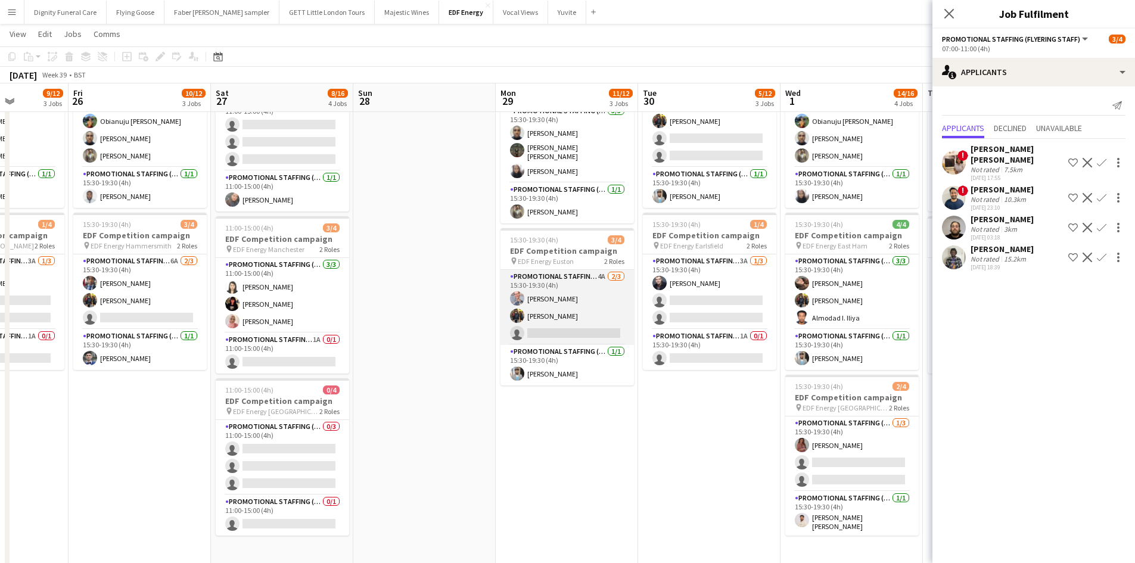
click at [592, 327] on app-card-role "Promotional Staffing (Flyering Staff) 4A 2/3 15:30-19:30 (4h) SIMON GREIFF Mart…" at bounding box center [566, 307] width 133 height 75
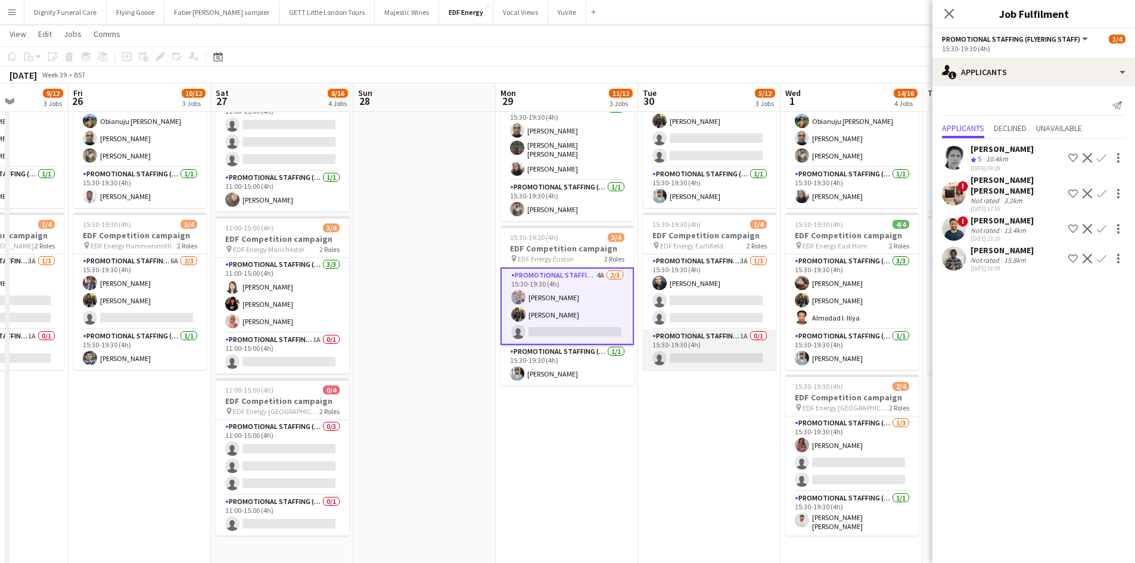
click at [730, 341] on app-card-role "Promotional Staffing (Team Leader) 1A 0/1 15:30-19:30 (4h) single-neutral-actio…" at bounding box center [709, 349] width 133 height 41
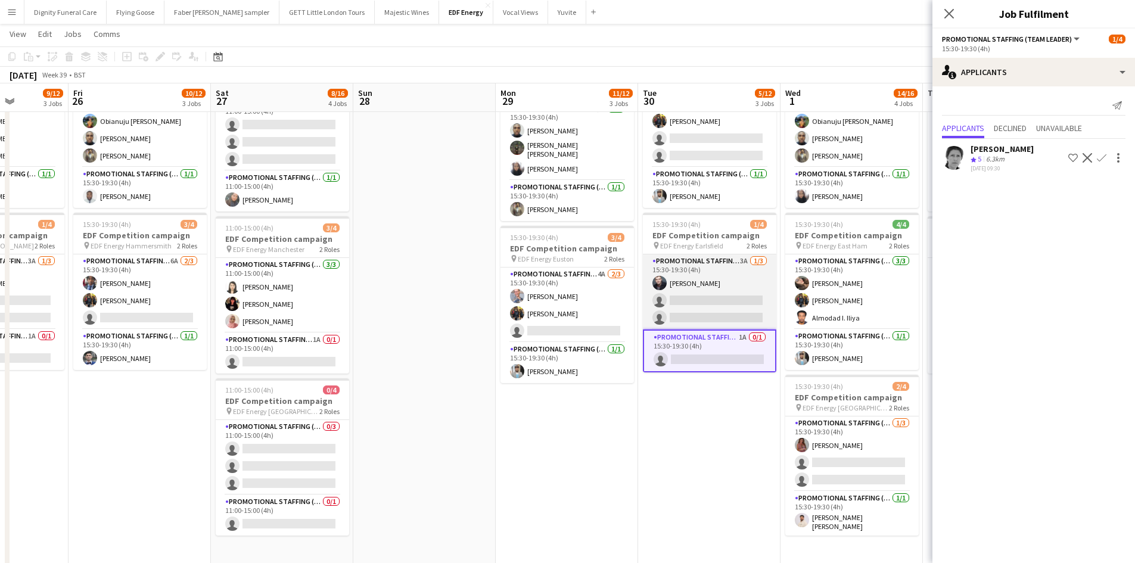
click at [727, 317] on app-card-role "Promotional Staffing (Flyering Staff) 3A 1/3 15:30-19:30 (4h) Adam Stickler sin…" at bounding box center [709, 291] width 133 height 75
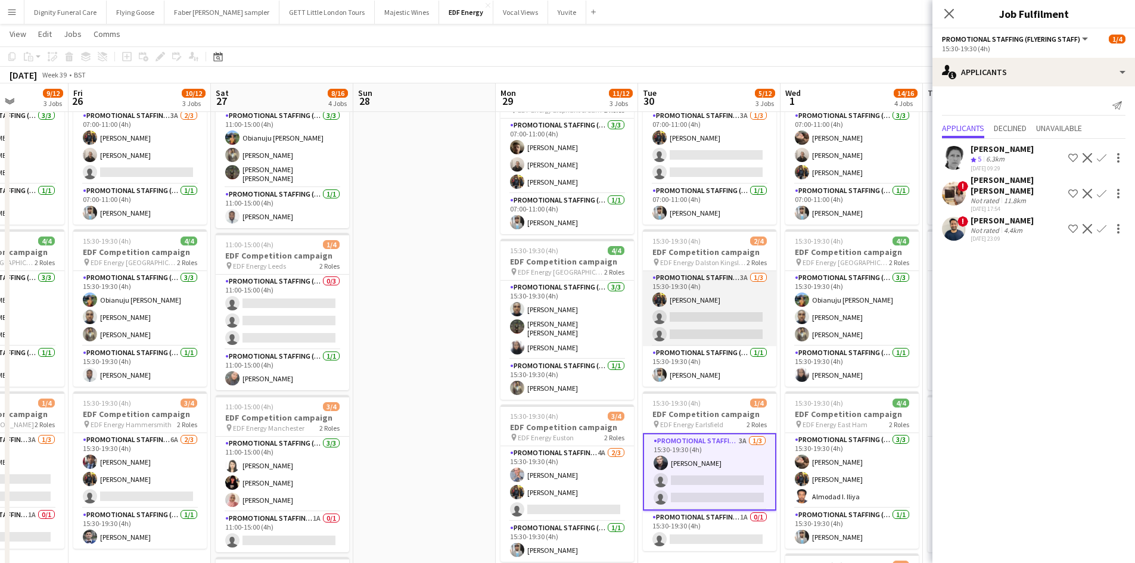
click at [731, 315] on app-card-role "Promotional Staffing (Flyering Staff) 3A 1/3 15:30-19:30 (4h) Martin Brady sing…" at bounding box center [709, 308] width 133 height 75
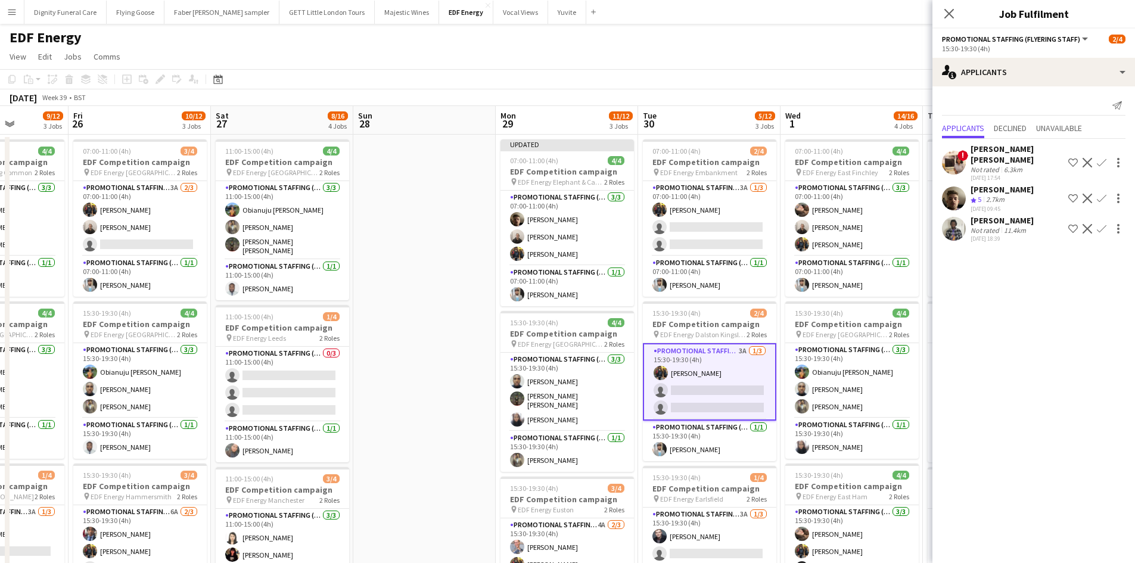
click at [1105, 194] on app-icon "Confirm" at bounding box center [1101, 199] width 10 height 10
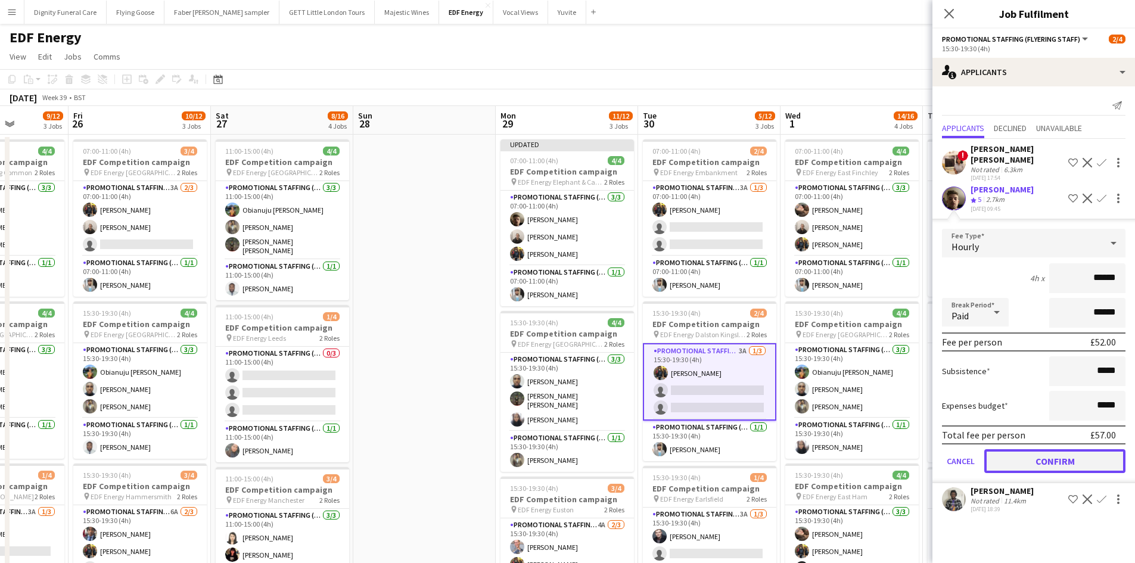
click at [1067, 450] on button "Confirm" at bounding box center [1054, 461] width 141 height 24
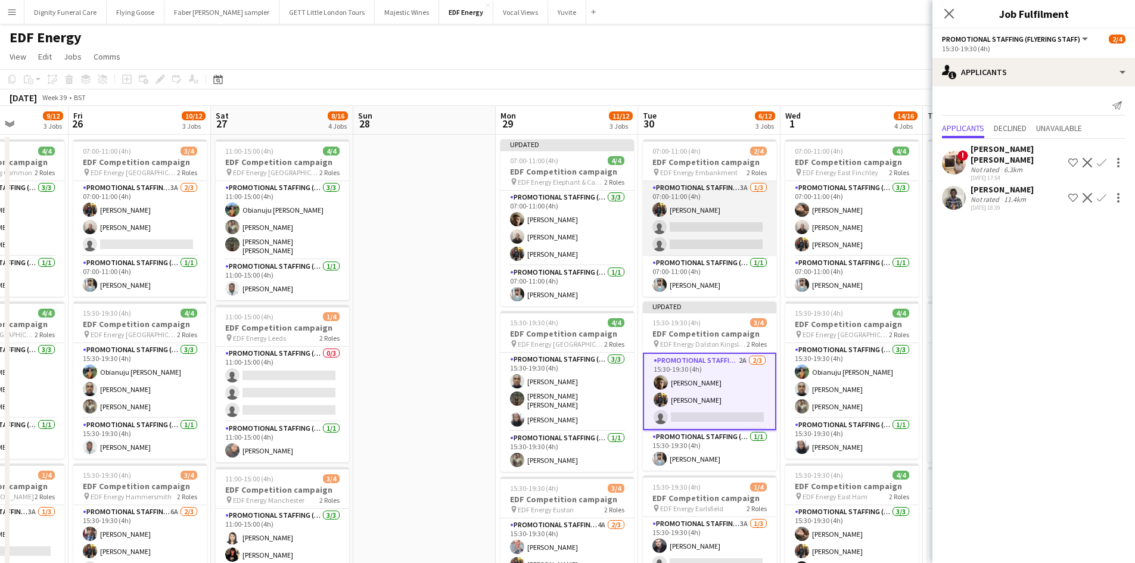
click at [718, 233] on app-card-role "Promotional Staffing (Flyering Staff) 3A 1/3 07:00-11:00 (4h) Martin Brady sing…" at bounding box center [709, 218] width 133 height 75
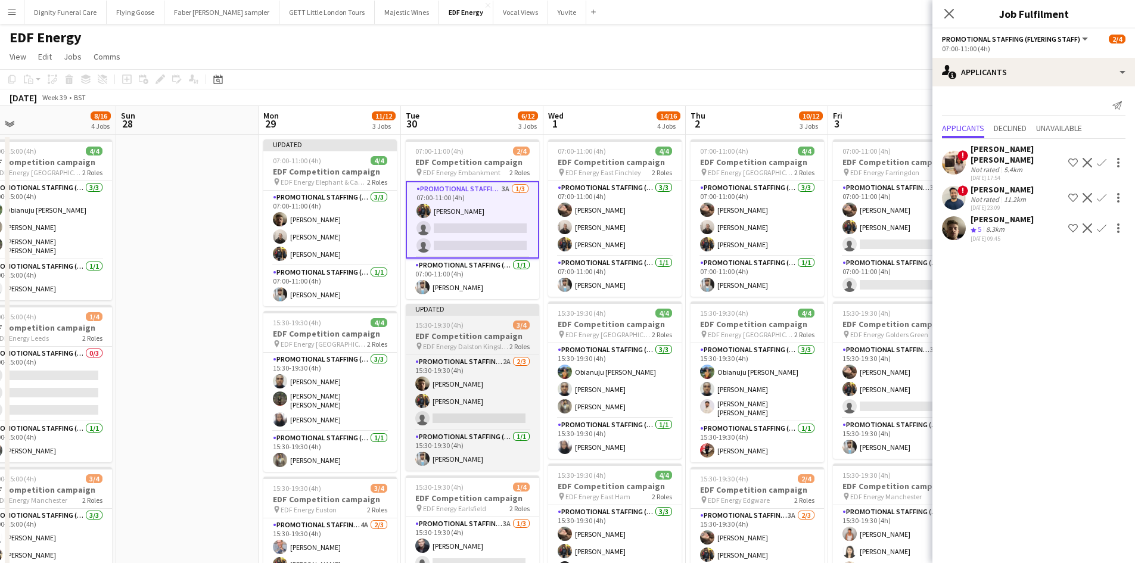
drag, startPoint x: 718, startPoint y: 374, endPoint x: 505, endPoint y: 317, distance: 220.8
click at [474, 348] on app-calendar-viewport "Tue 23 11/12 3 Jobs Wed 24 9/12 3 Jobs Thu 25 9/12 3 Jobs Fri 26 10/12 3 Jobs S…" at bounding box center [567, 479] width 1135 height 747
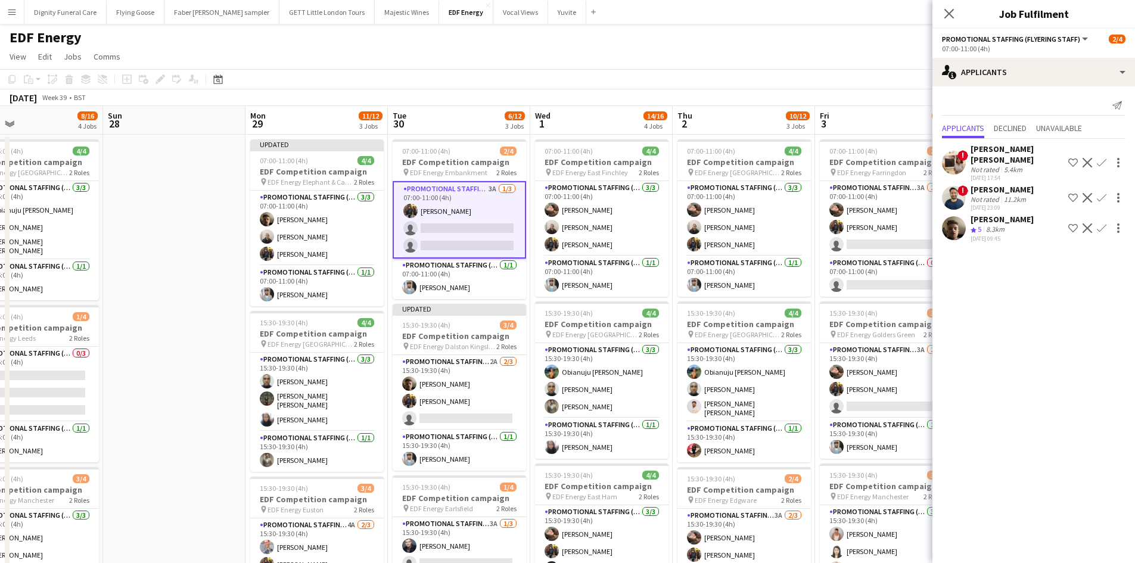
click at [1101, 223] on app-icon "Confirm" at bounding box center [1101, 228] width 10 height 10
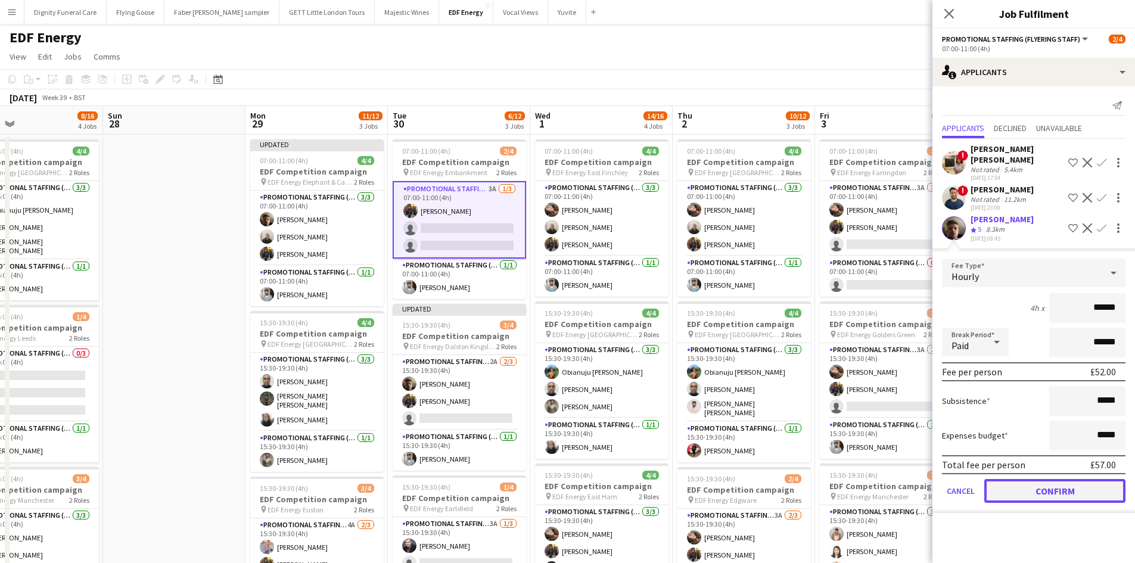
click at [1069, 479] on button "Confirm" at bounding box center [1054, 491] width 141 height 24
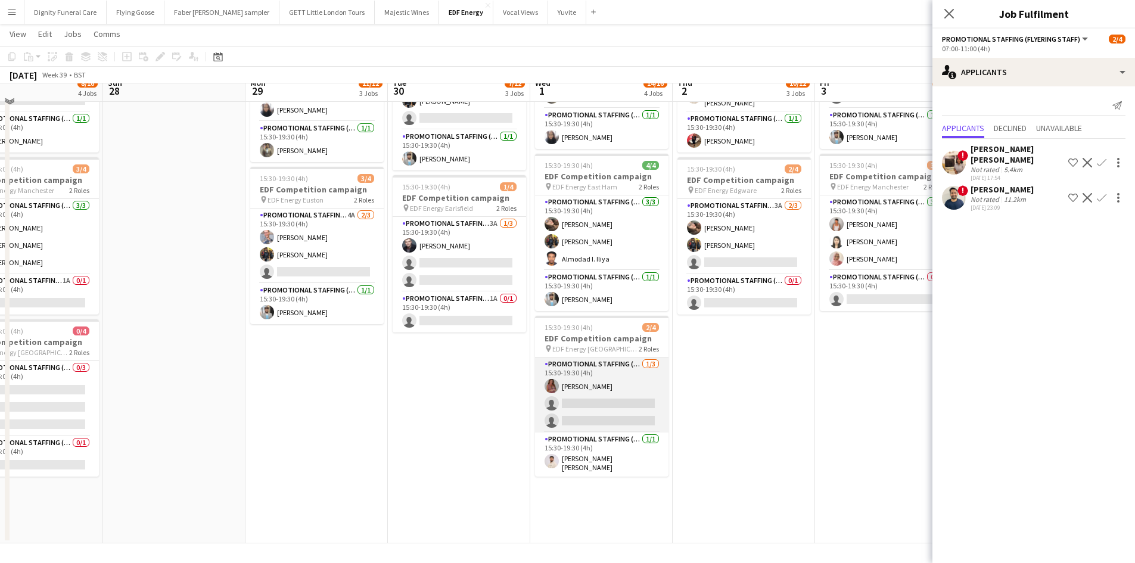
scroll to position [309, 0]
click at [617, 398] on app-card-role "Promotional Staffing (Flyering Staff) 1/3 15:30-19:30 (4h) Sally Whitworth sing…" at bounding box center [601, 394] width 133 height 75
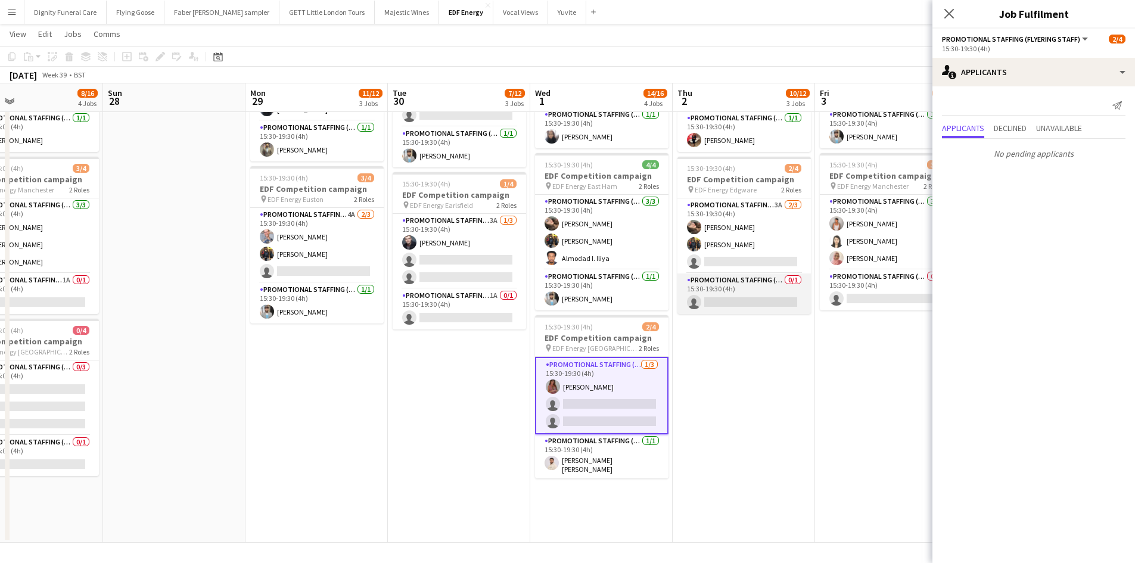
click at [752, 296] on app-card-role "Promotional Staffing (Team Leader) 0/1 15:30-19:30 (4h) single-neutral-actions" at bounding box center [743, 293] width 133 height 41
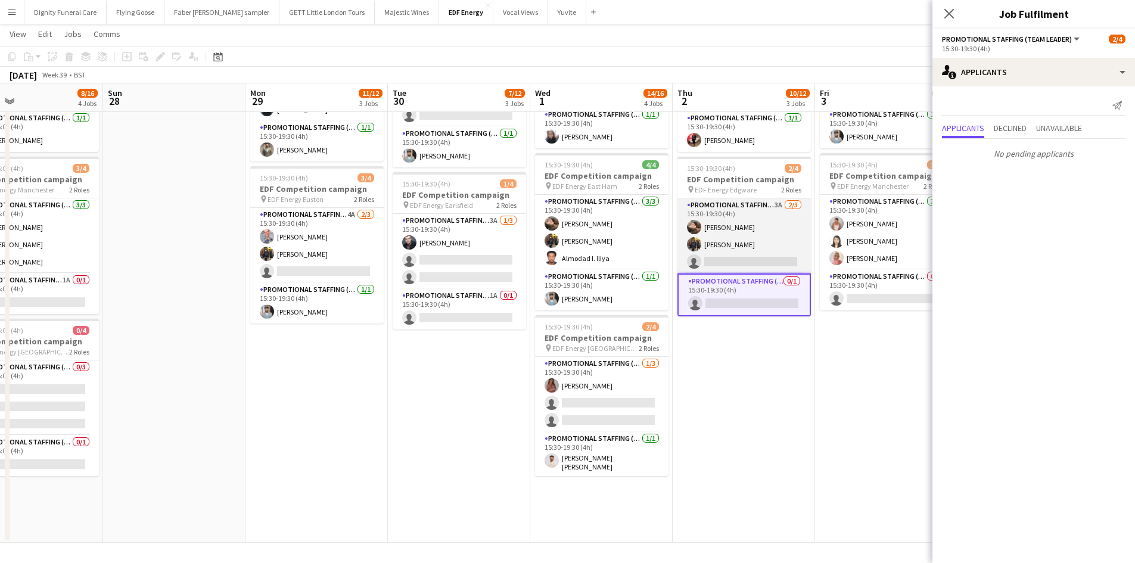
click at [742, 253] on app-card-role "Promotional Staffing (Flyering Staff) 3A 2/3 15:30-19:30 (4h) Anastasiia Melesh…" at bounding box center [743, 235] width 133 height 75
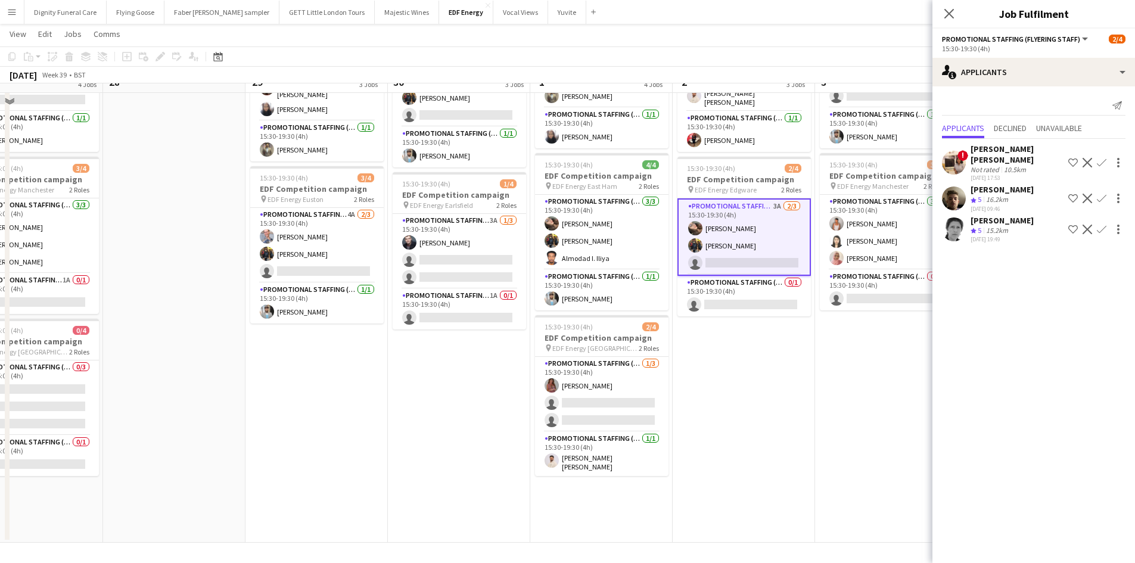
scroll to position [190, 0]
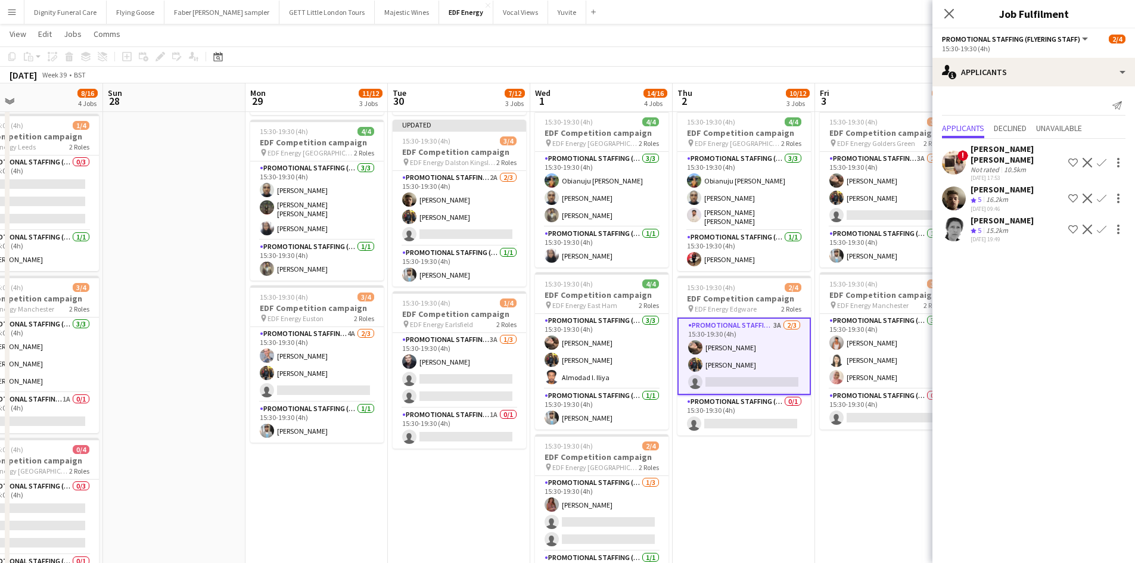
click at [1101, 194] on app-icon "Confirm" at bounding box center [1101, 199] width 10 height 10
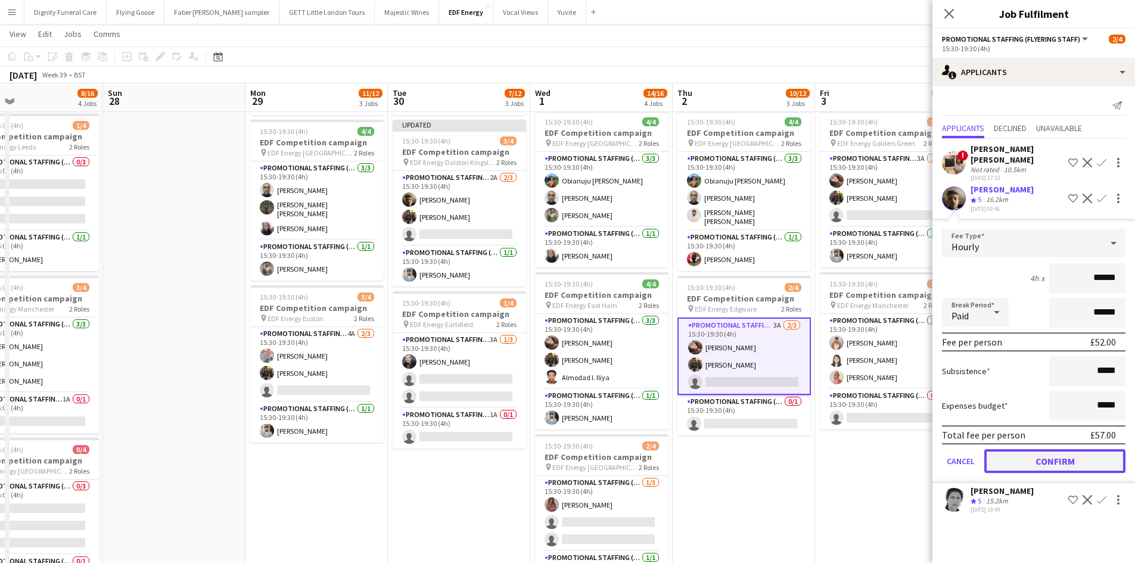
click at [1071, 449] on button "Confirm" at bounding box center [1054, 461] width 141 height 24
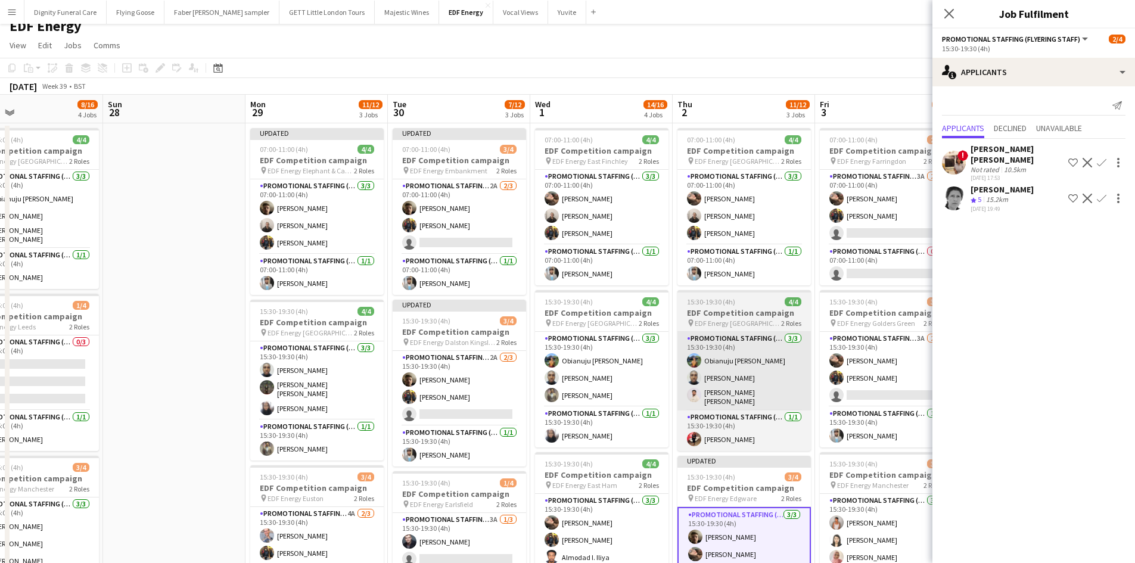
scroll to position [0, 0]
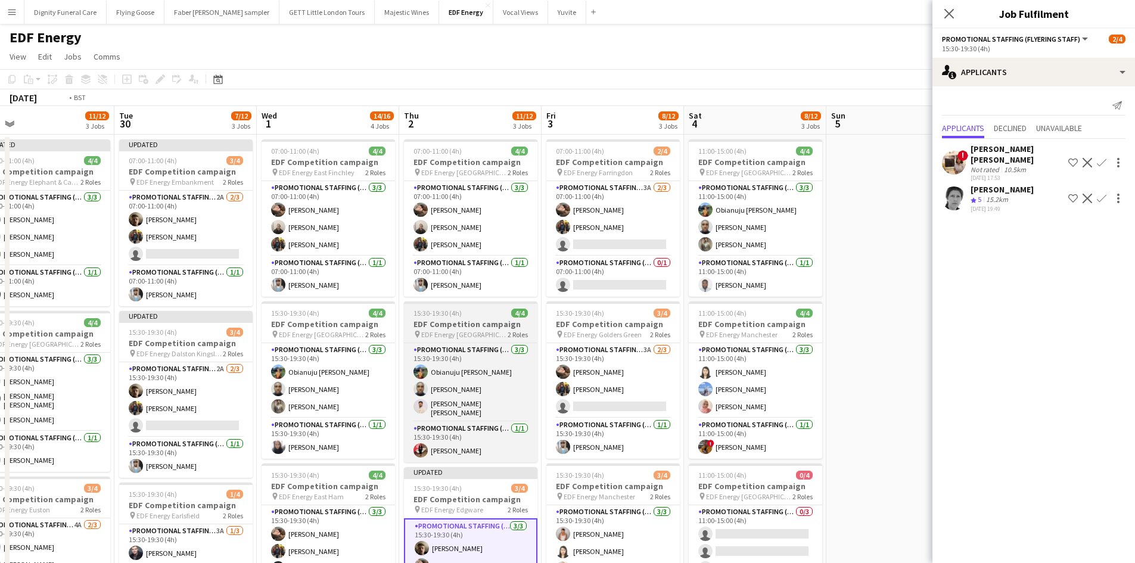
drag, startPoint x: 694, startPoint y: 363, endPoint x: 416, endPoint y: 330, distance: 280.1
click at [417, 332] on app-calendar-viewport "Thu 25 9/12 3 Jobs Fri 26 10/12 3 Jobs Sat 27 8/16 4 Jobs Sun 28 Mon 29 11/12 3…" at bounding box center [567, 479] width 1135 height 747
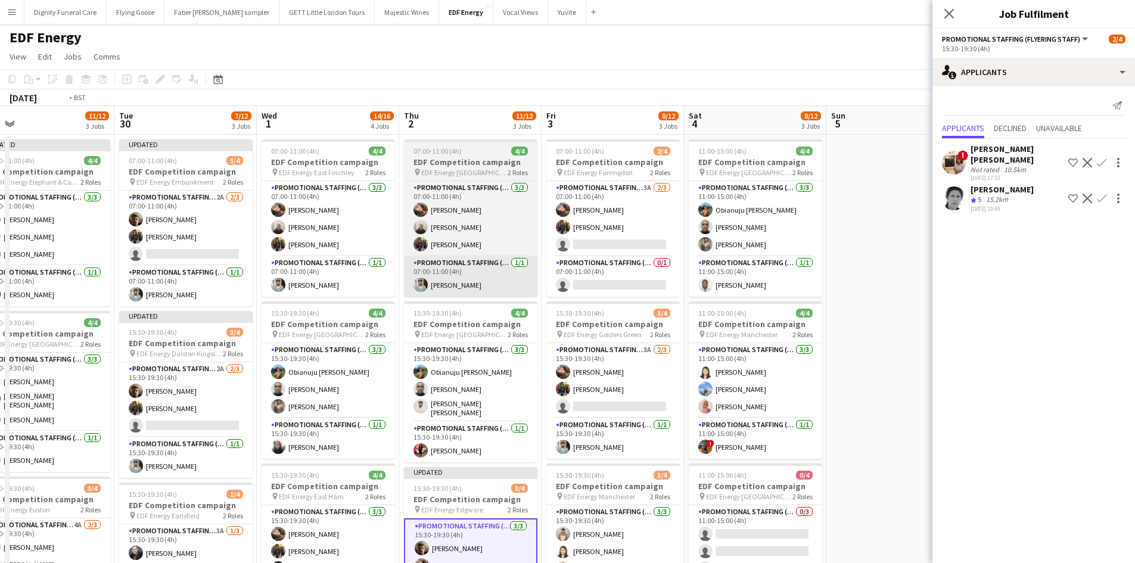
scroll to position [0, 601]
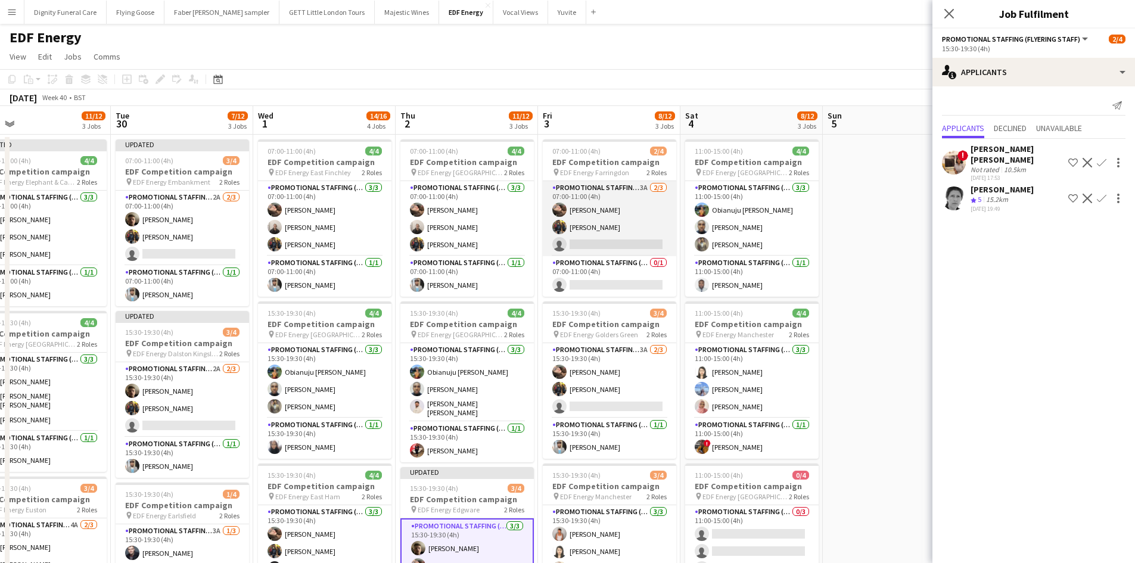
click at [630, 242] on app-card-role "Promotional Staffing (Flyering Staff) 3A 2/3 07:00-11:00 (4h) Anastasiia Melesh…" at bounding box center [609, 218] width 133 height 75
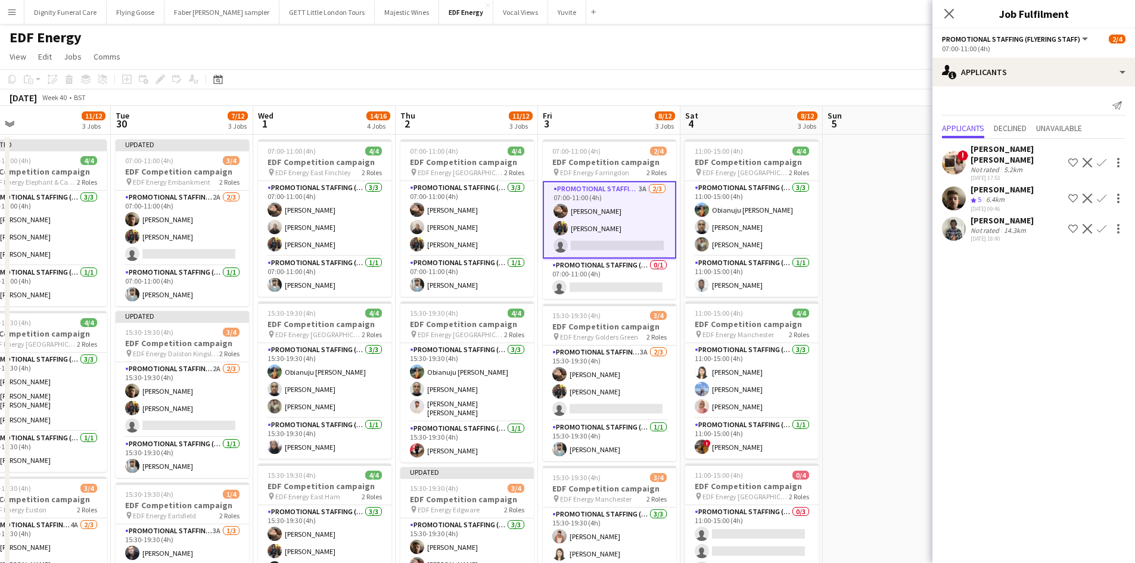
click at [1099, 191] on button "Confirm" at bounding box center [1101, 198] width 14 height 14
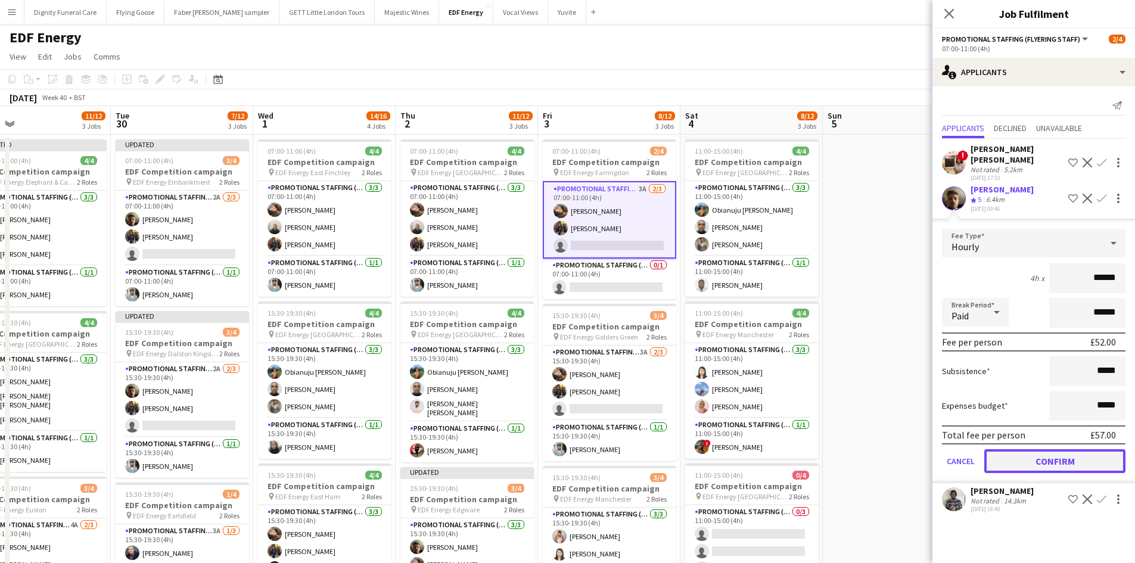
click at [1071, 449] on button "Confirm" at bounding box center [1054, 461] width 141 height 24
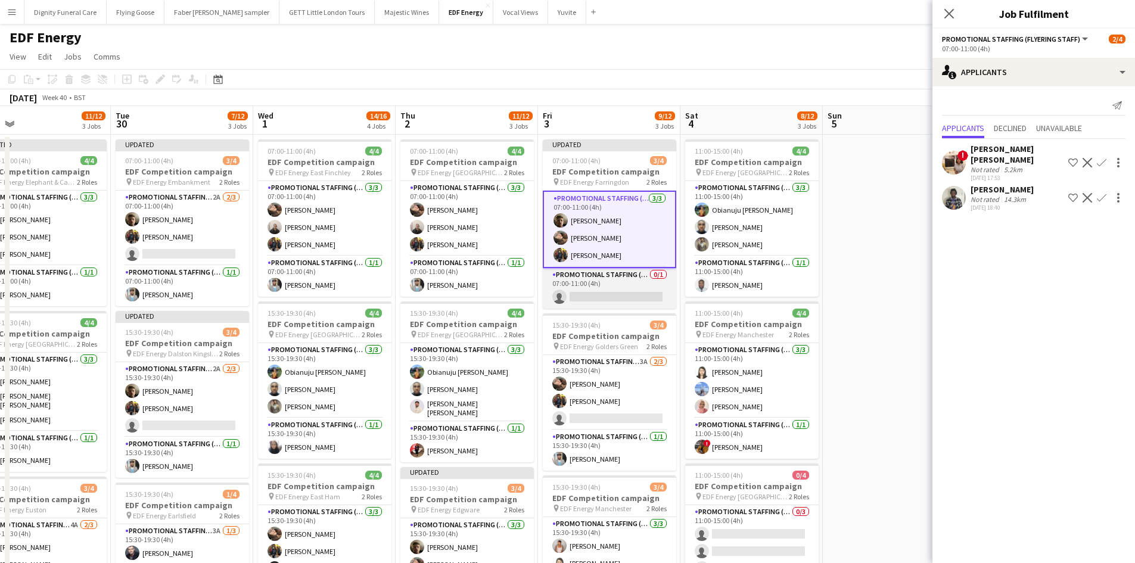
click at [643, 290] on app-card-role "Promotional Staffing (Team Leader) 0/1 07:00-11:00 (4h) single-neutral-actions" at bounding box center [609, 288] width 133 height 41
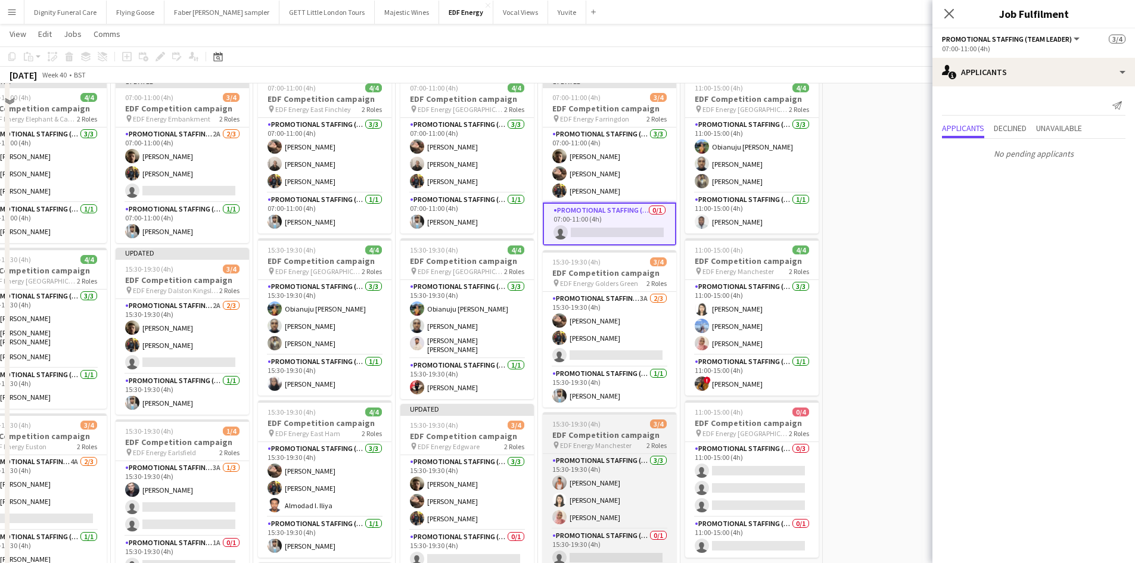
scroll to position [119, 0]
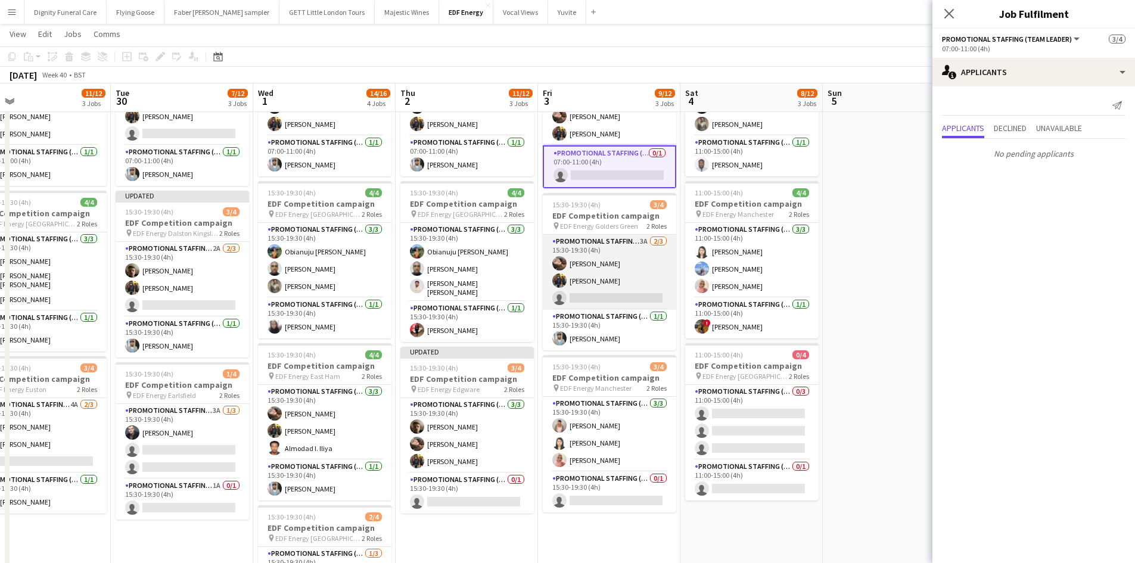
click at [616, 294] on app-card-role "Promotional Staffing (Flyering Staff) 3A 2/3 15:30-19:30 (4h) Anastasiia Melesh…" at bounding box center [609, 272] width 133 height 75
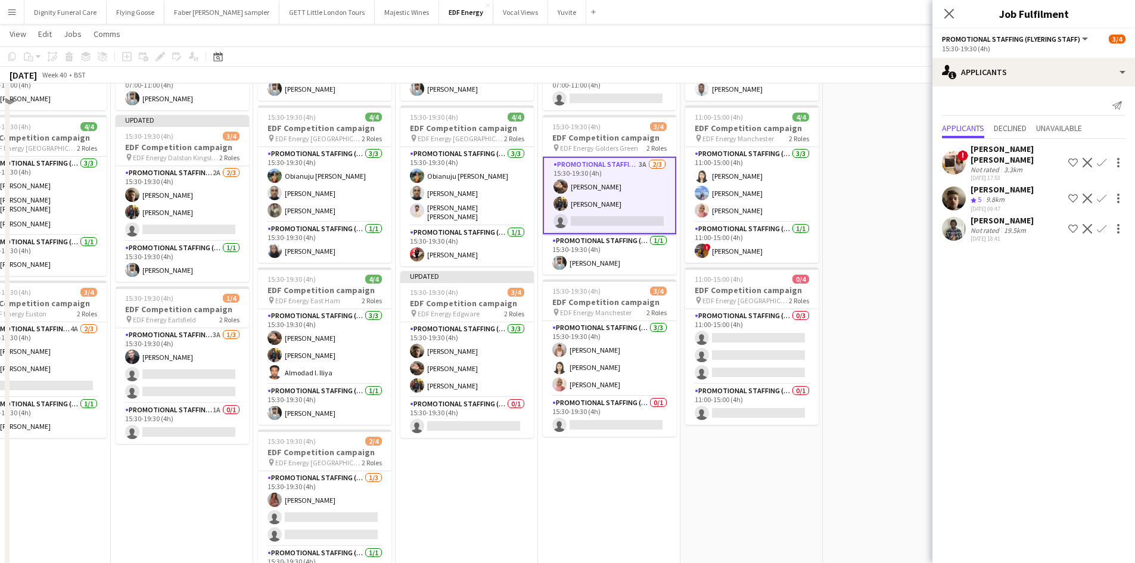
scroll to position [238, 0]
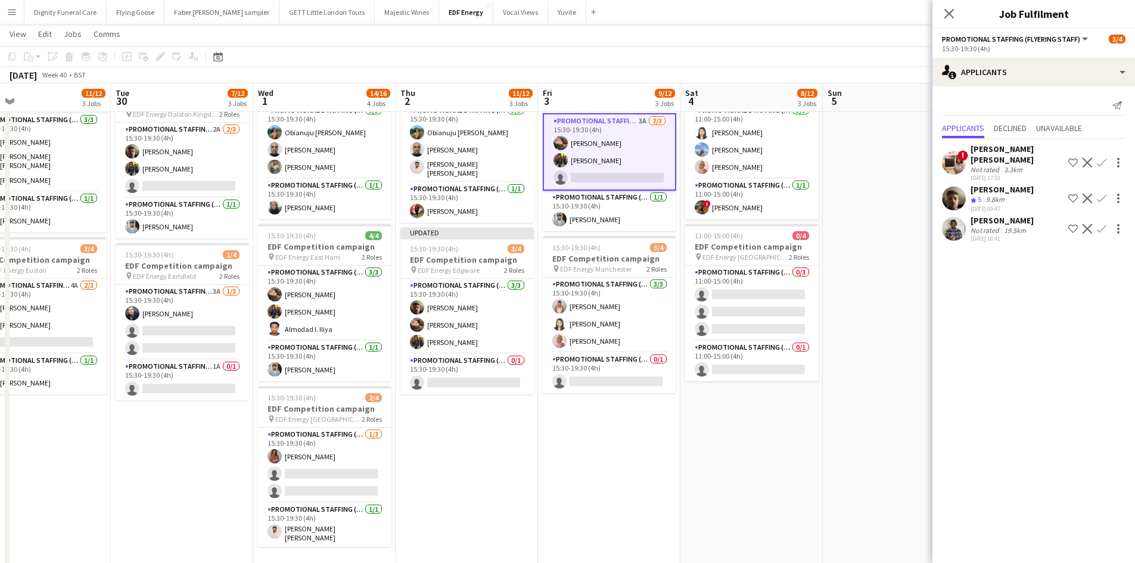
click at [1101, 194] on app-icon "Confirm" at bounding box center [1101, 199] width 10 height 10
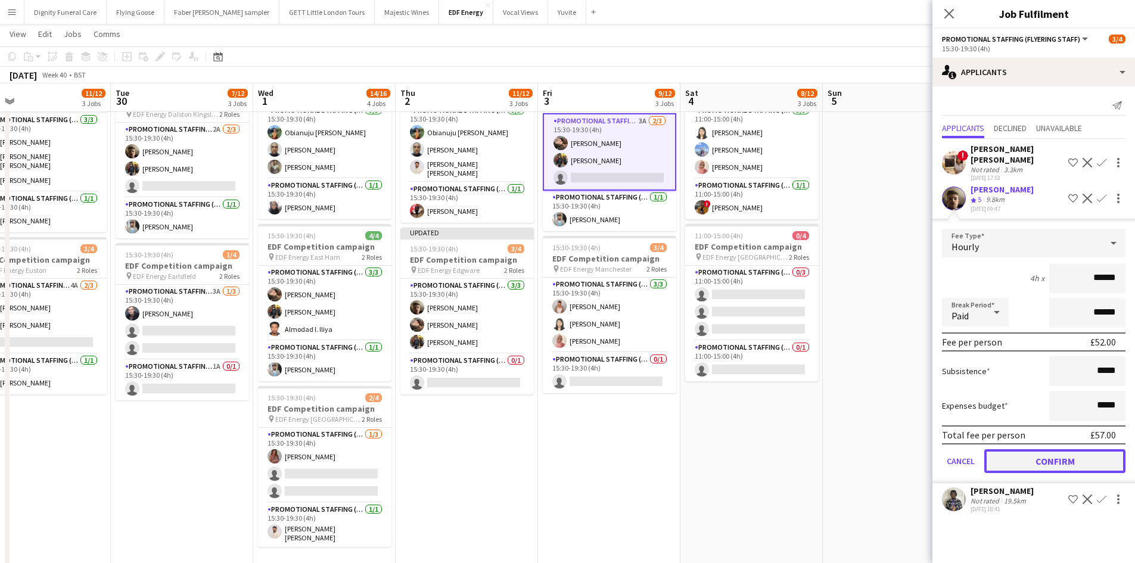
click at [1079, 450] on button "Confirm" at bounding box center [1054, 461] width 141 height 24
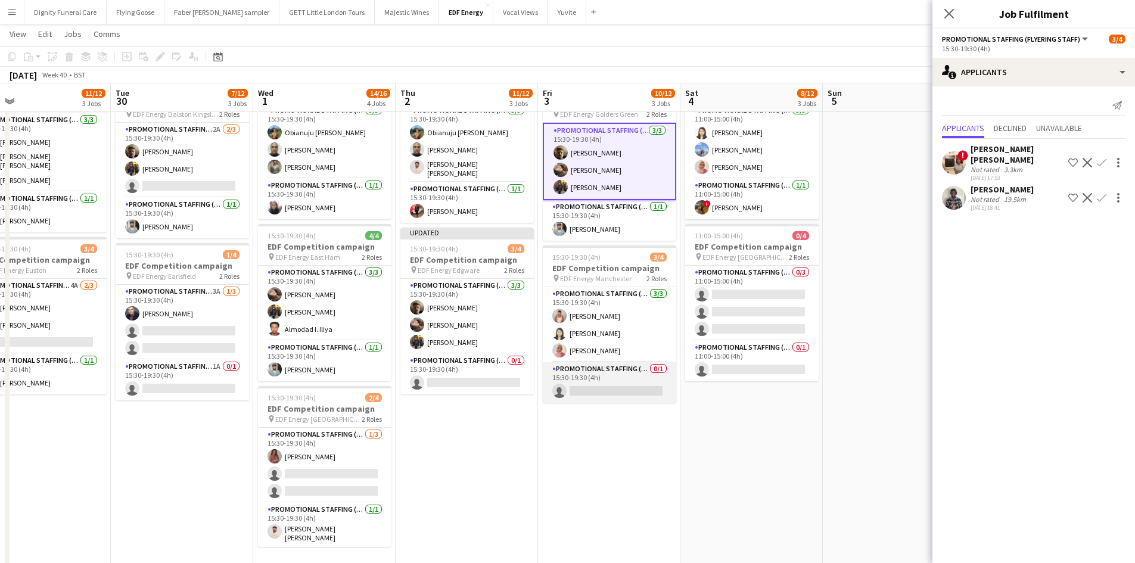
click at [634, 387] on app-card-role "Promotional Staffing (Team Leader) 0/1 15:30-19:30 (4h) single-neutral-actions" at bounding box center [609, 382] width 133 height 41
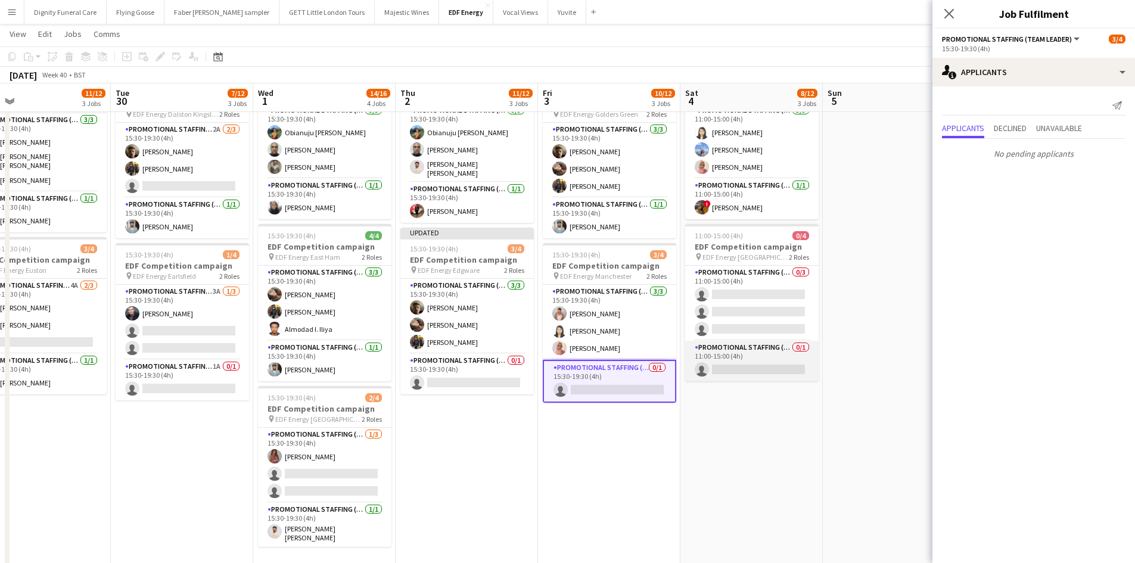
click at [743, 364] on app-card-role "Promotional Staffing (Team Leader) 0/1 11:00-15:00 (4h) single-neutral-actions" at bounding box center [751, 361] width 133 height 41
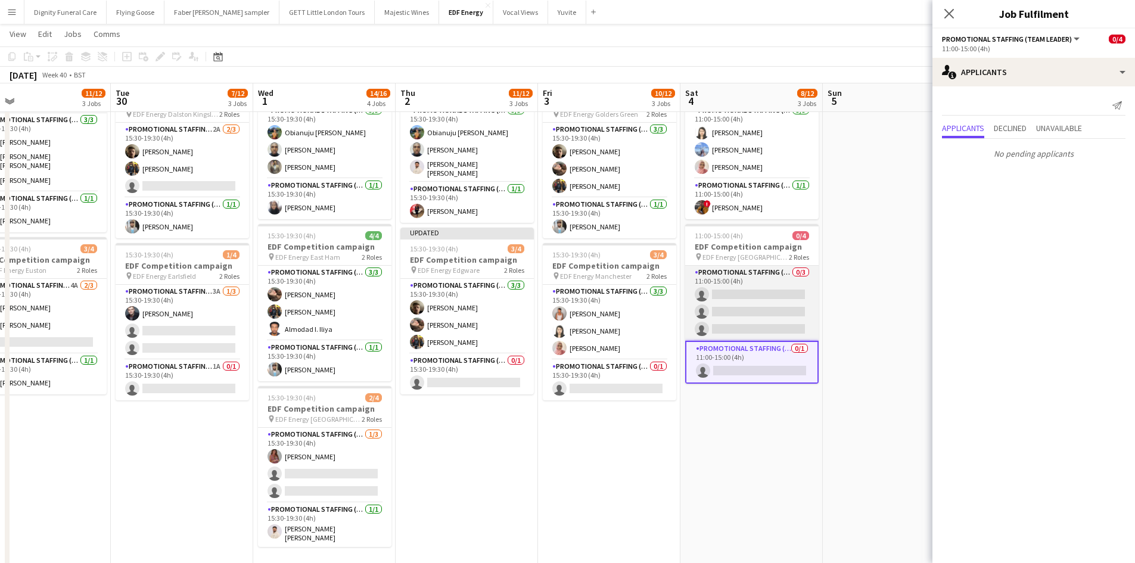
click at [772, 301] on app-card-role "Promotional Staffing (Flyering Staff) 0/3 11:00-15:00 (4h) single-neutral-actio…" at bounding box center [751, 303] width 133 height 75
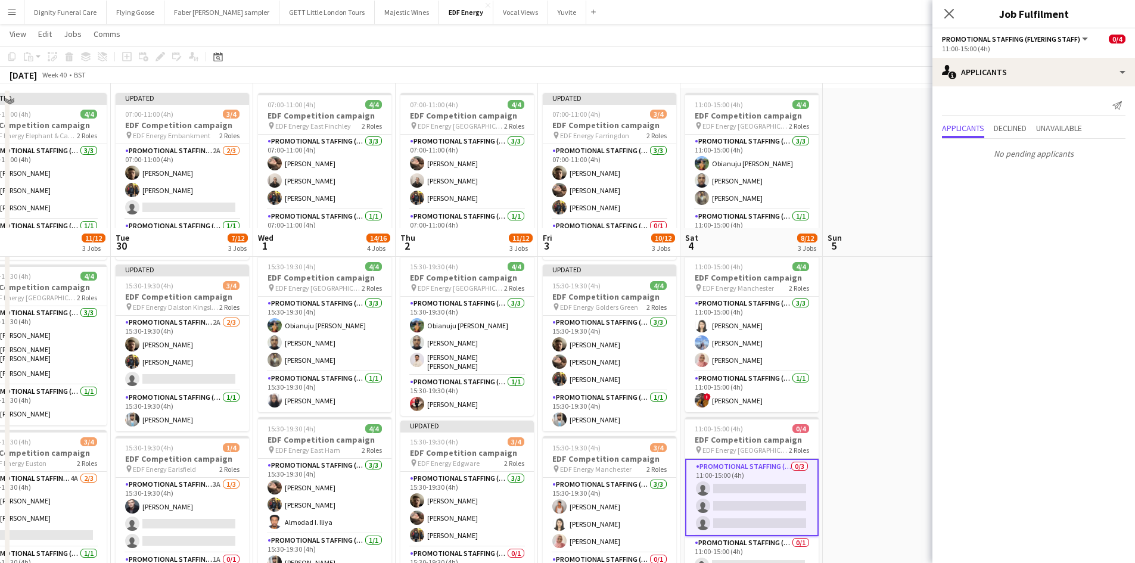
scroll to position [0, 0]
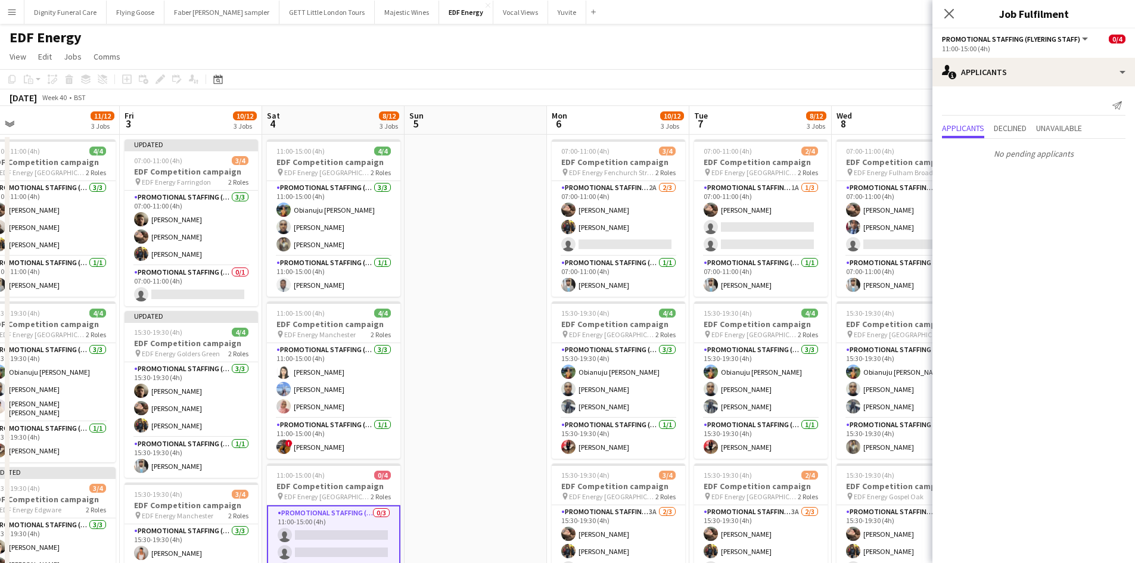
drag, startPoint x: 846, startPoint y: 326, endPoint x: 348, endPoint y: 275, distance: 501.1
click at [338, 285] on app-calendar-viewport "Mon 29 11/12 3 Jobs Tue 30 7/12 3 Jobs Wed 1 14/16 4 Jobs Thu 2 11/12 3 Jobs Fr…" at bounding box center [567, 479] width 1135 height 747
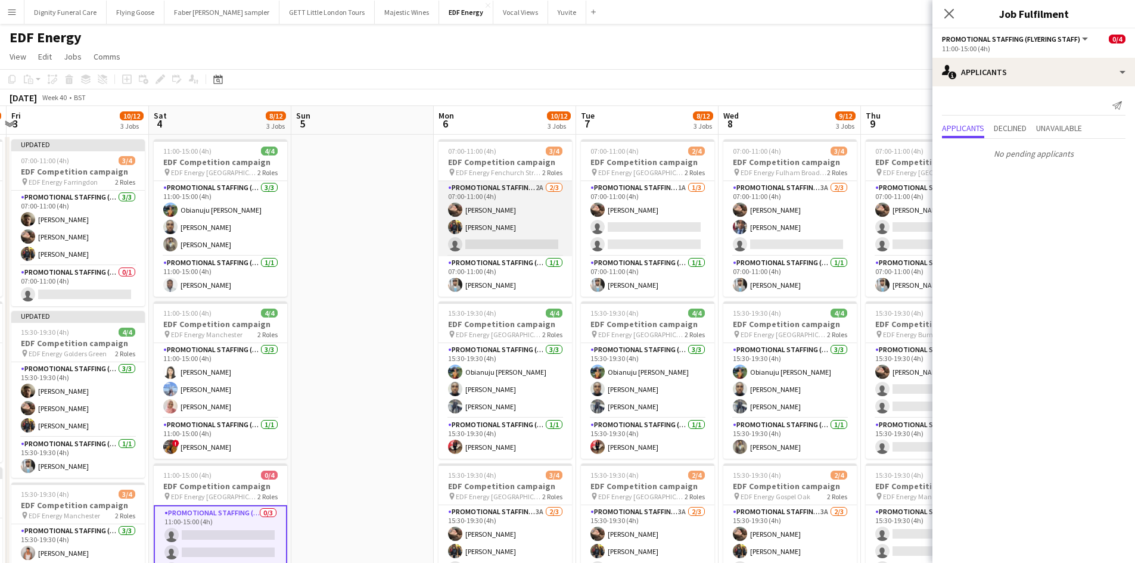
click at [515, 243] on app-card-role "Promotional Staffing (Flyering Staff) 2A 2/3 07:00-11:00 (4h) Anastasiia Melesh…" at bounding box center [504, 218] width 133 height 75
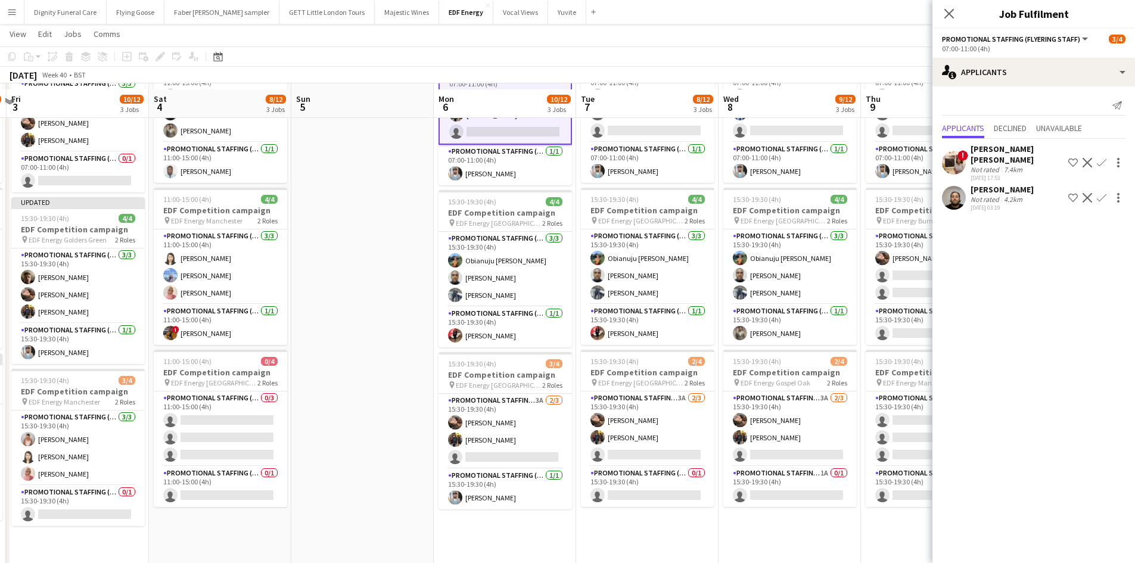
scroll to position [119, 0]
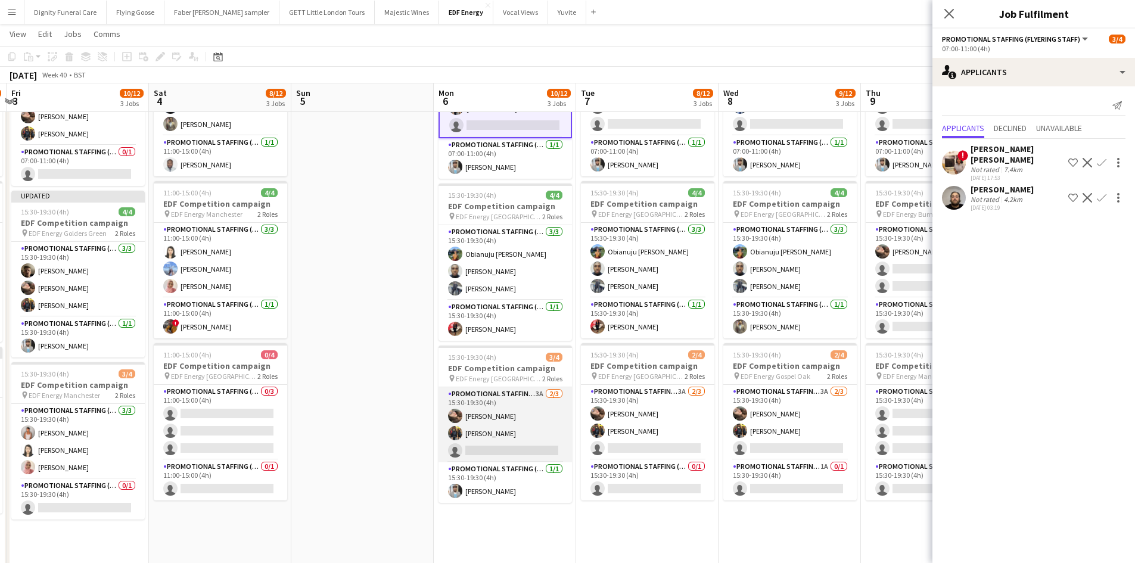
click at [526, 446] on app-card-role "Promotional Staffing (Flyering Staff) 3A 2/3 15:30-19:30 (4h) Anastasiia Melesh…" at bounding box center [504, 424] width 133 height 75
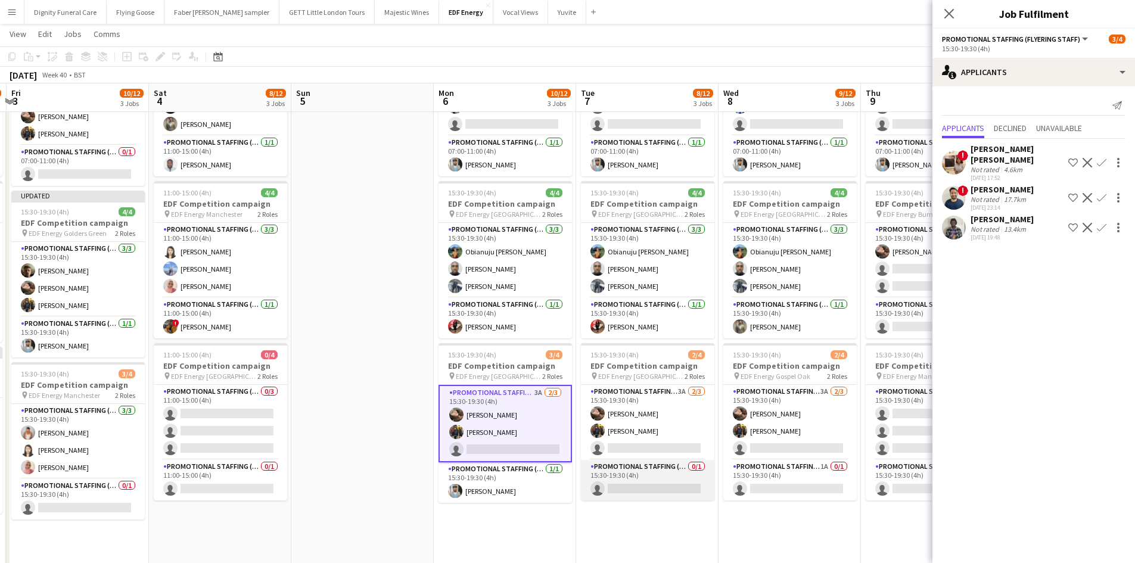
click at [654, 471] on app-card-role "Promotional Staffing (Team Leader) 0/1 15:30-19:30 (4h) single-neutral-actions" at bounding box center [647, 480] width 133 height 41
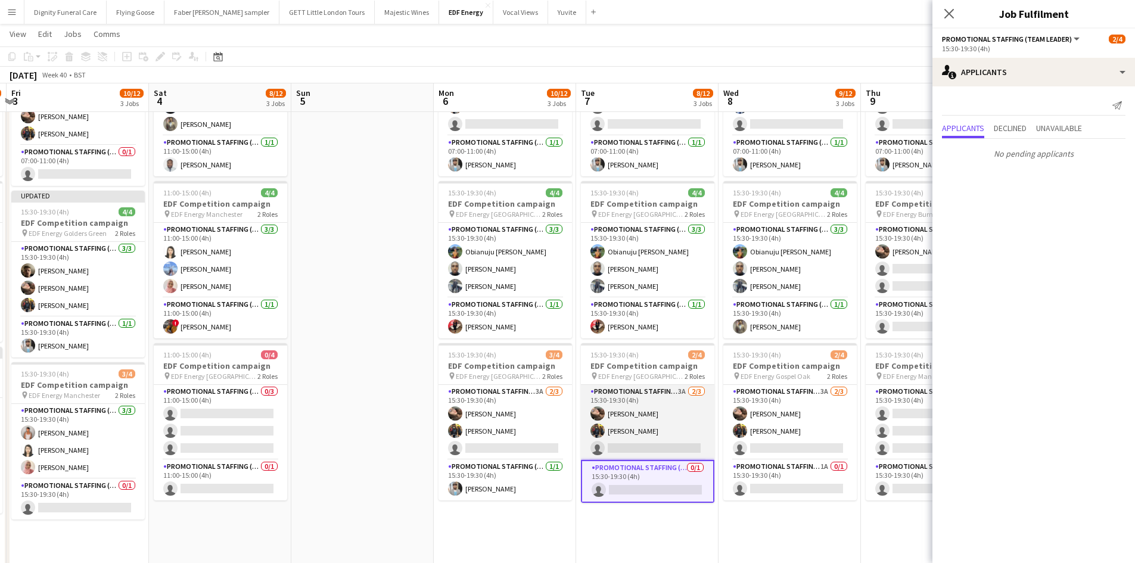
click at [661, 443] on app-card-role "Promotional Staffing (Flyering Staff) 3A 2/3 15:30-19:30 (4h) Anastasiia Melesh…" at bounding box center [647, 422] width 133 height 75
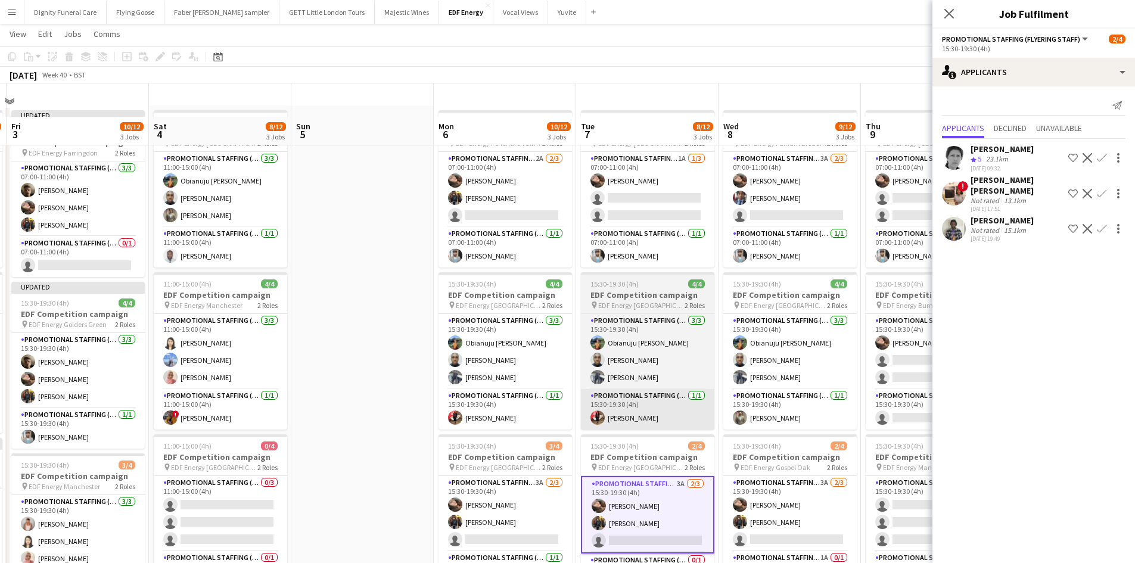
scroll to position [0, 0]
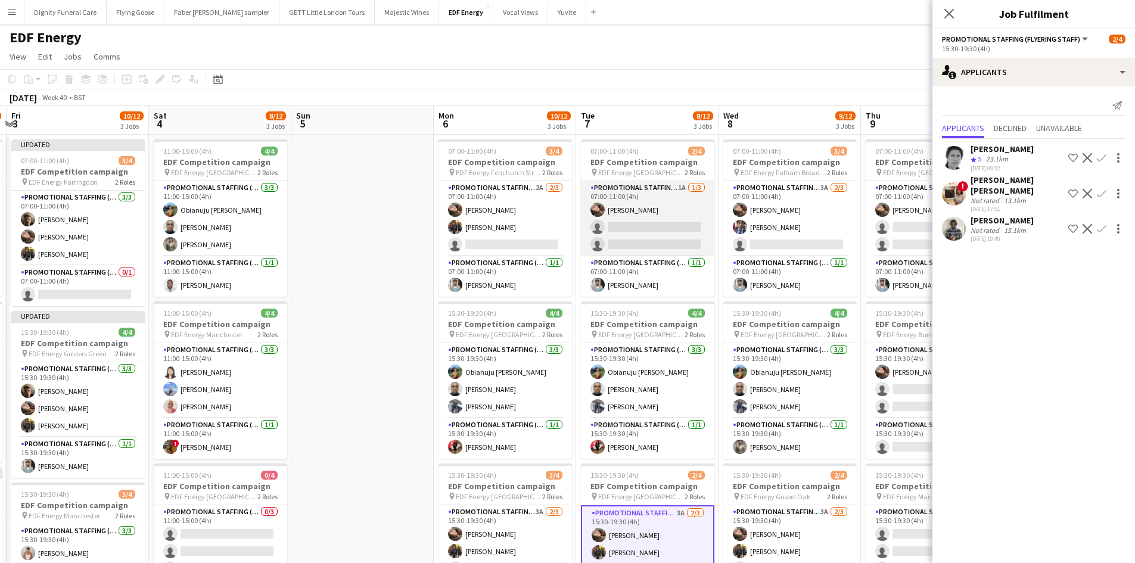
click at [650, 226] on app-card-role "Promotional Staffing (Flyering Staff) 1A 1/3 07:00-11:00 (4h) Anastasiia Melesh…" at bounding box center [647, 218] width 133 height 75
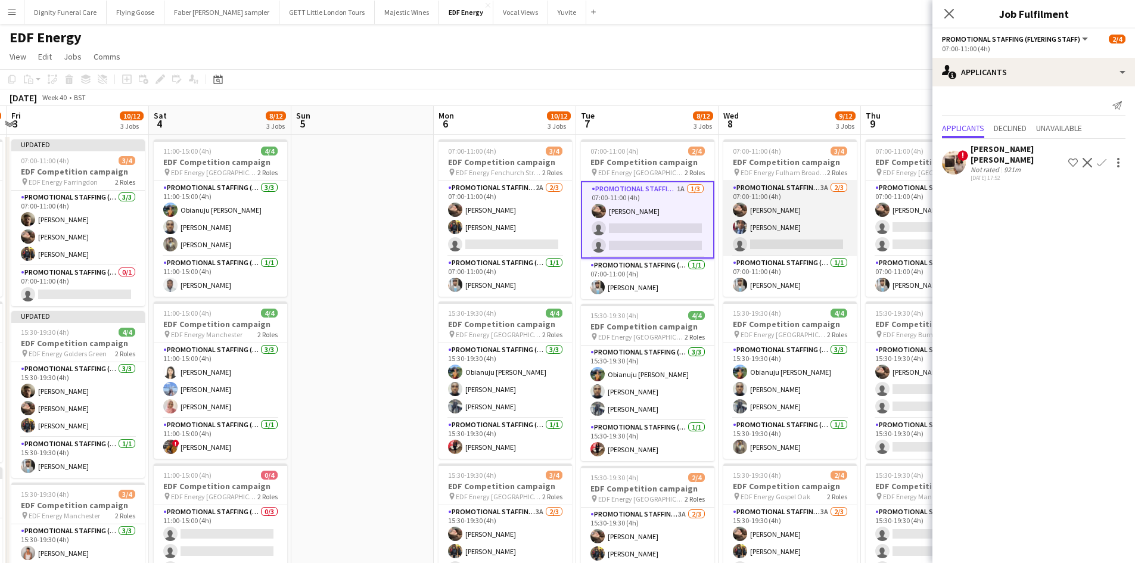
click at [807, 241] on app-card-role "Promotional Staffing (Flyering Staff) 3A 2/3 07:00-11:00 (4h) Anastasiia Melesh…" at bounding box center [789, 218] width 133 height 75
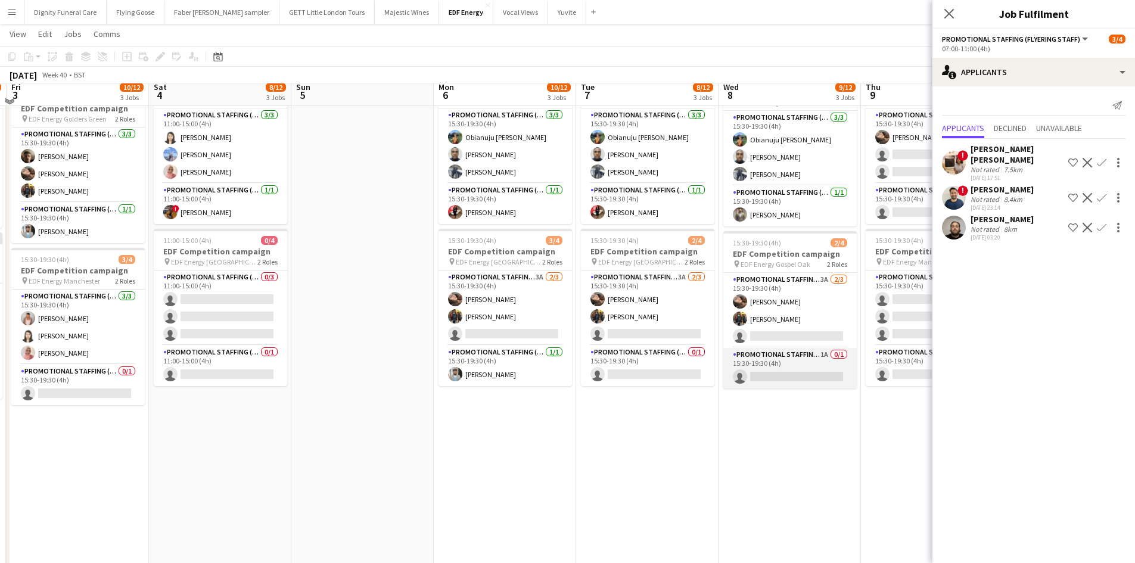
scroll to position [238, 0]
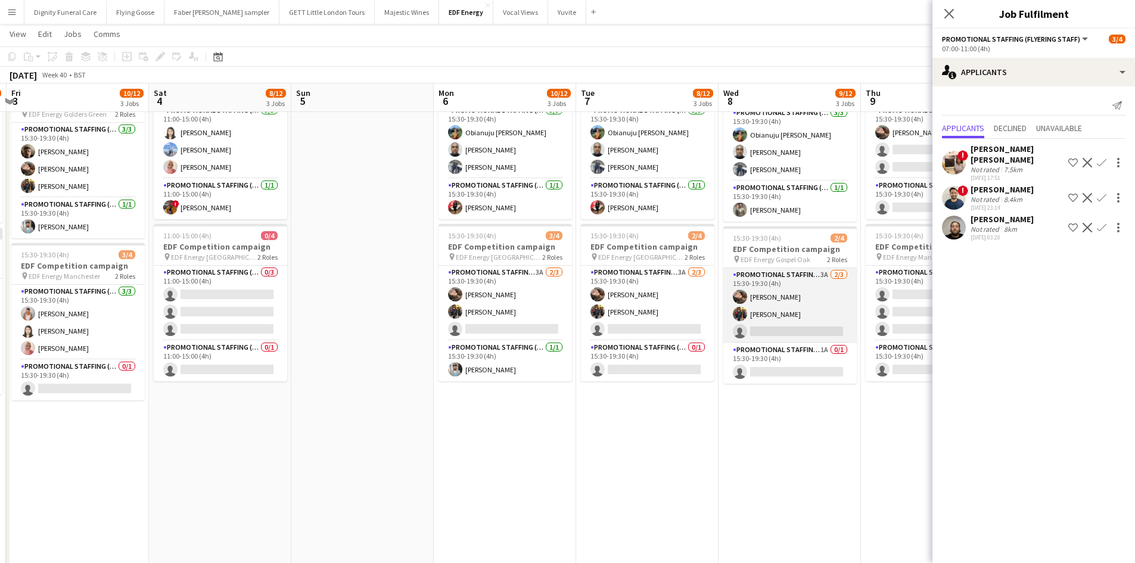
click at [795, 326] on app-card-role "Promotional Staffing (Flyering Staff) 3A 2/3 15:30-19:30 (4h) Anastasiia Melesh…" at bounding box center [789, 305] width 133 height 75
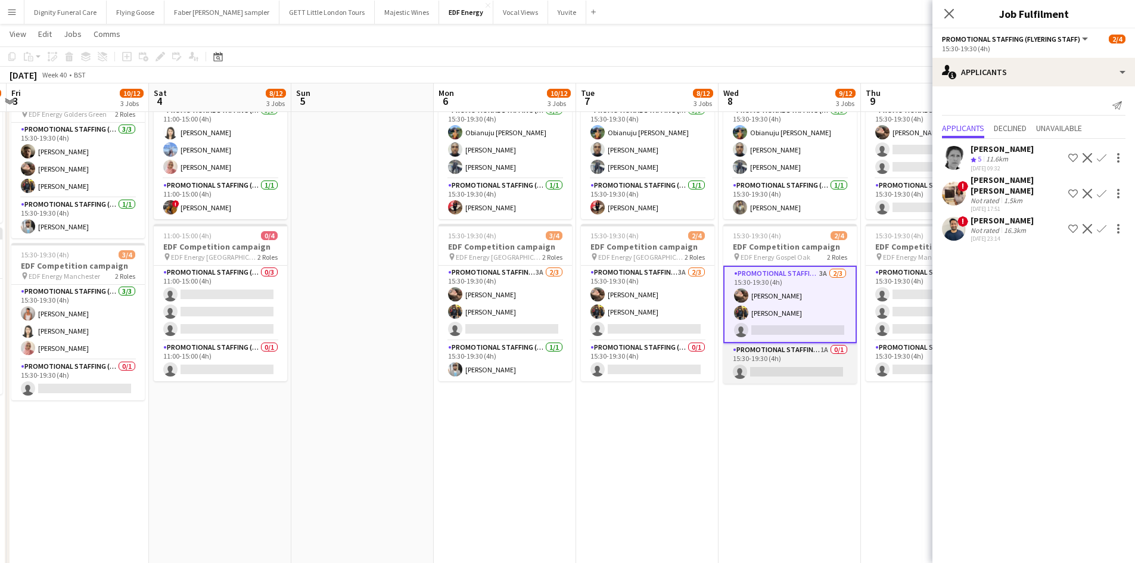
click at [775, 372] on app-card-role "Promotional Staffing (Team Leader) 1A 0/1 15:30-19:30 (4h) single-neutral-actio…" at bounding box center [789, 363] width 133 height 41
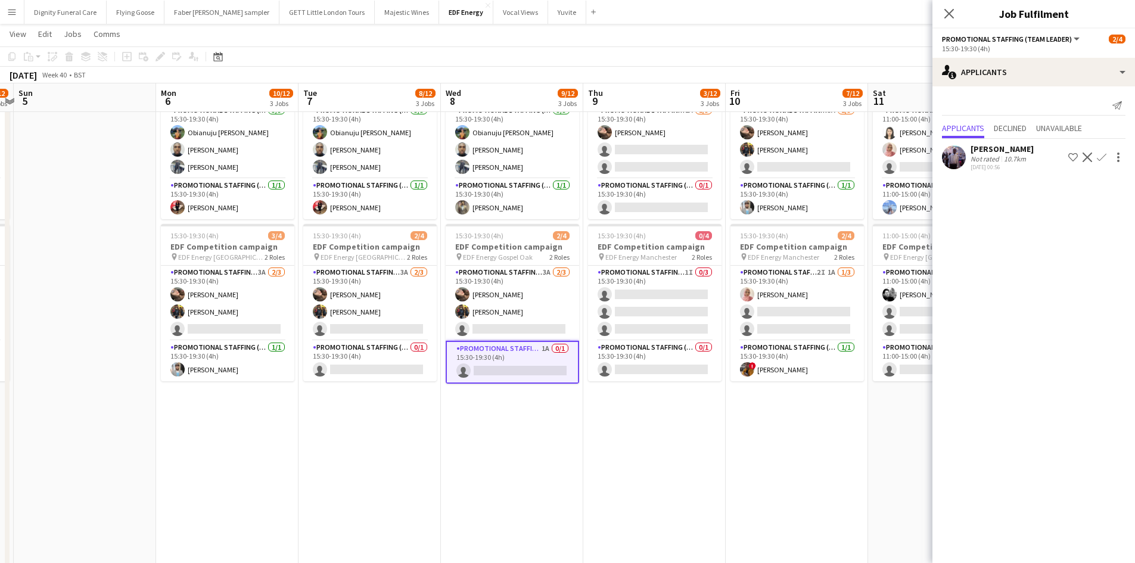
scroll to position [0, 347]
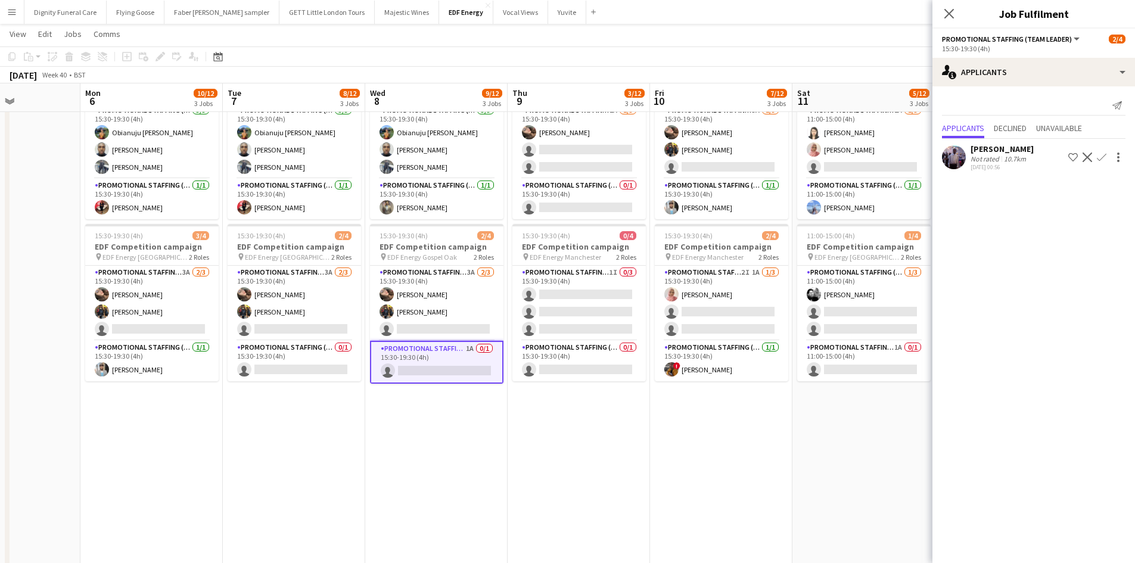
drag, startPoint x: 844, startPoint y: 444, endPoint x: 491, endPoint y: 419, distance: 354.1
click at [491, 419] on app-calendar-viewport "Fri 3 10/12 3 Jobs Sat 4 8/12 3 Jobs Sun 5 Mon 6 10/12 3 Jobs Tue 7 8/12 3 Jobs…" at bounding box center [567, 210] width 1135 height 805
click at [1100, 156] on app-icon "Confirm" at bounding box center [1101, 157] width 10 height 10
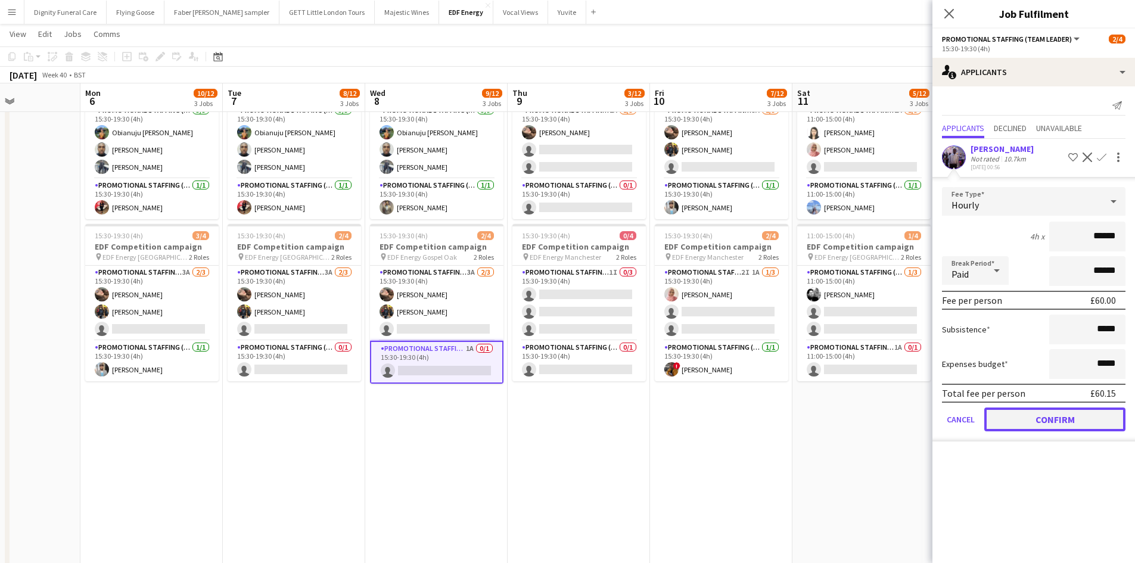
click at [1071, 420] on button "Confirm" at bounding box center [1054, 419] width 141 height 24
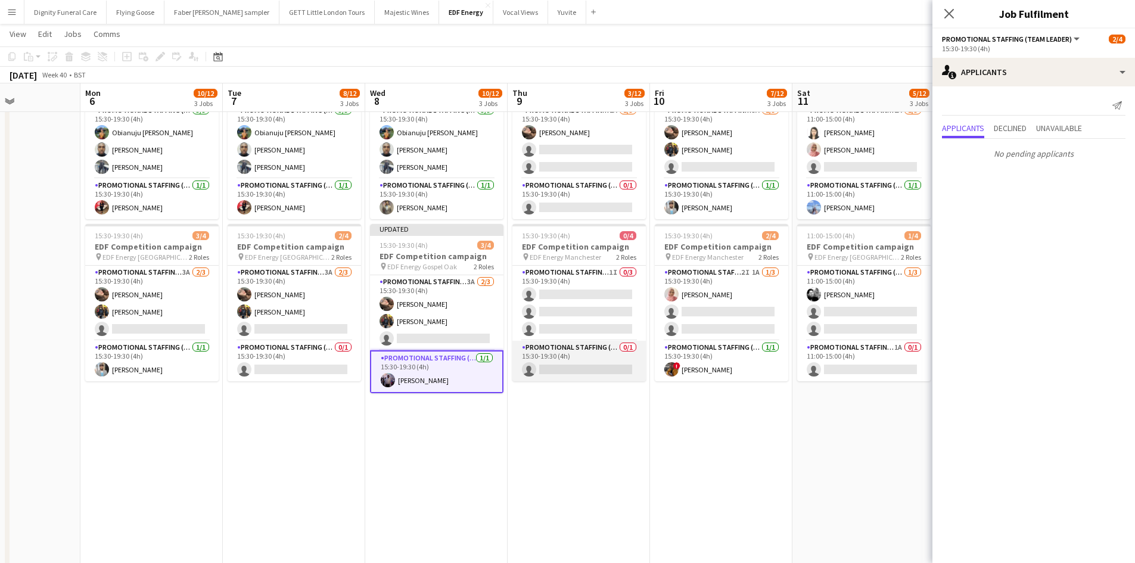
click at [589, 363] on app-card-role "Promotional Staffing (Team Leader) 0/1 15:30-19:30 (4h) single-neutral-actions" at bounding box center [578, 361] width 133 height 41
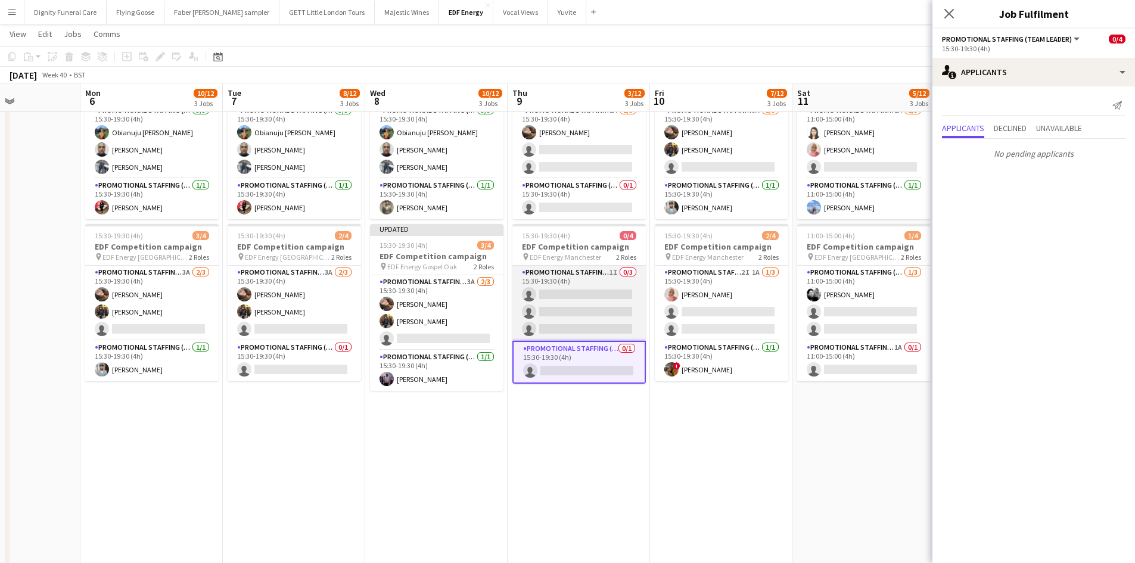
click at [600, 317] on app-card-role "Promotional Staffing (Flyering Staff) 1I 0/3 15:30-19:30 (4h) single-neutral-ac…" at bounding box center [578, 303] width 133 height 75
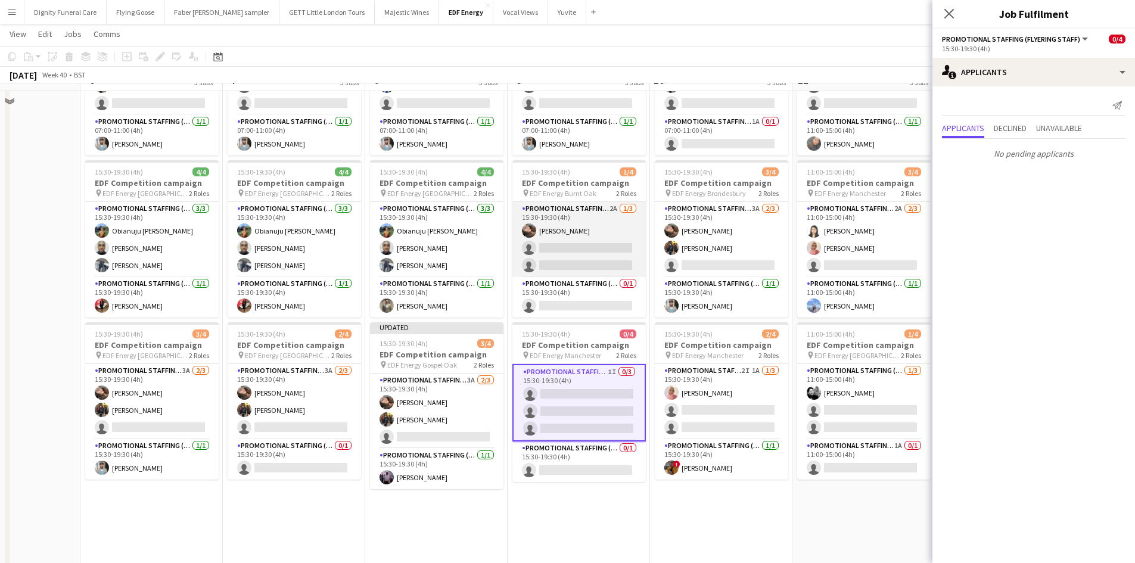
scroll to position [119, 0]
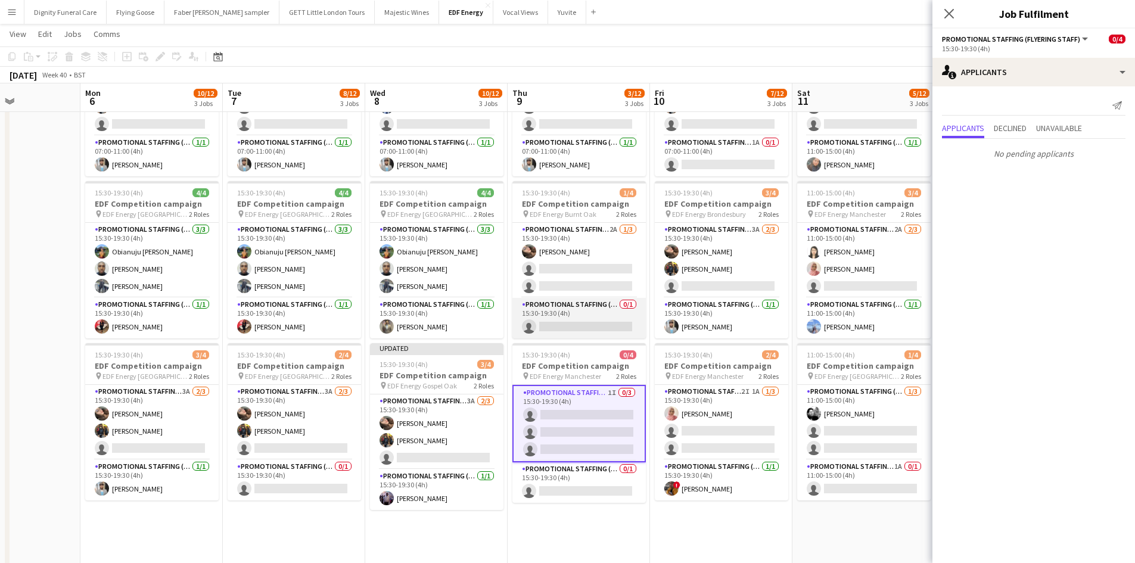
click at [578, 325] on app-card-role "Promotional Staffing (Team Leader) 0/1 15:30-19:30 (4h) single-neutral-actions" at bounding box center [578, 318] width 133 height 41
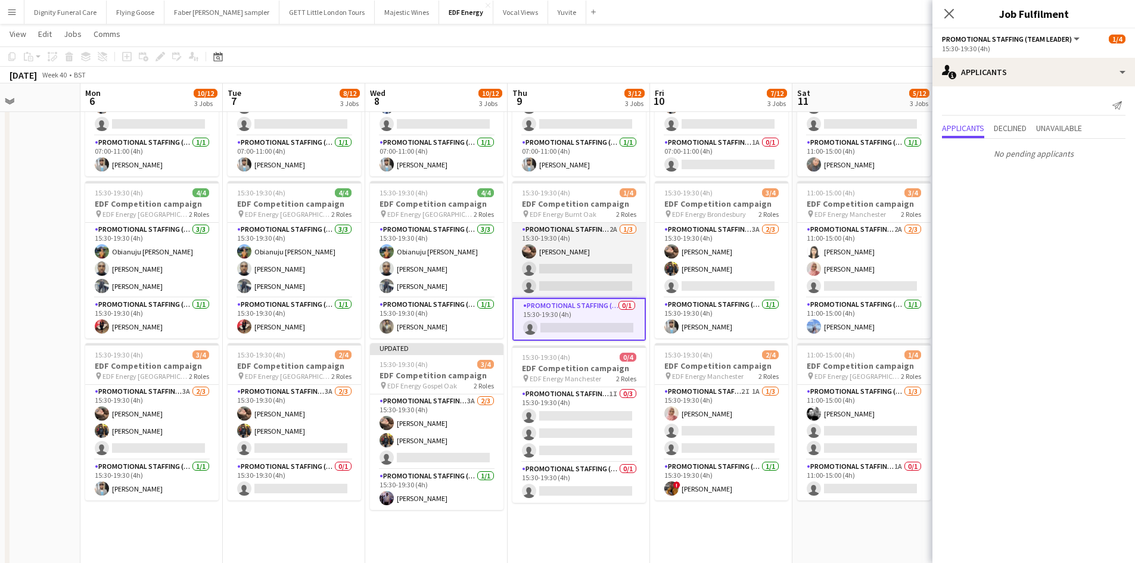
click at [588, 282] on app-card-role "Promotional Staffing (Flyering Staff) 2A 1/3 15:30-19:30 (4h) Anastasiia Melesh…" at bounding box center [578, 260] width 133 height 75
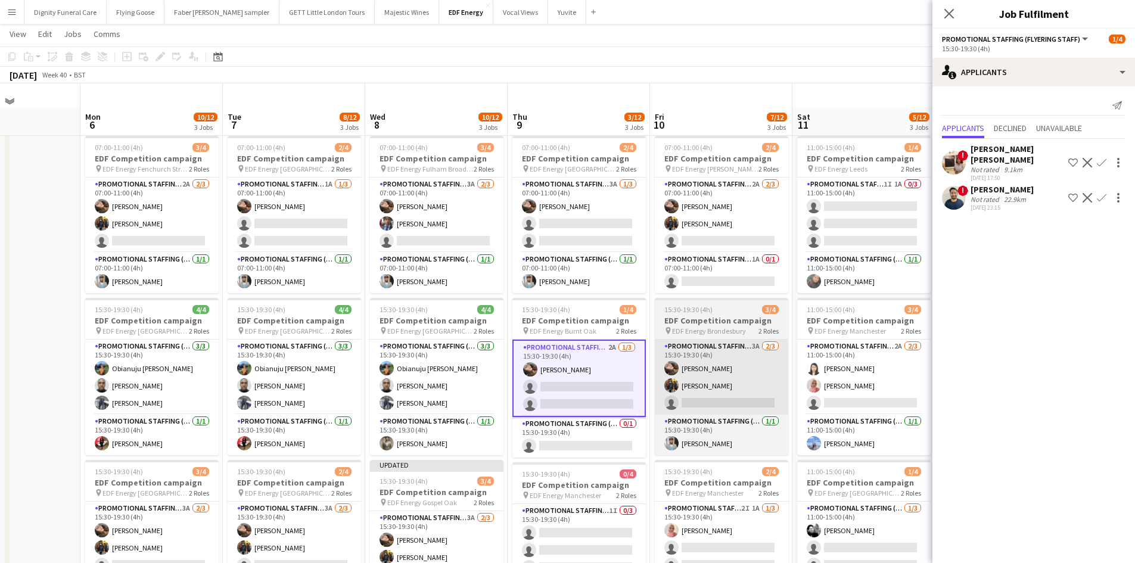
scroll to position [0, 0]
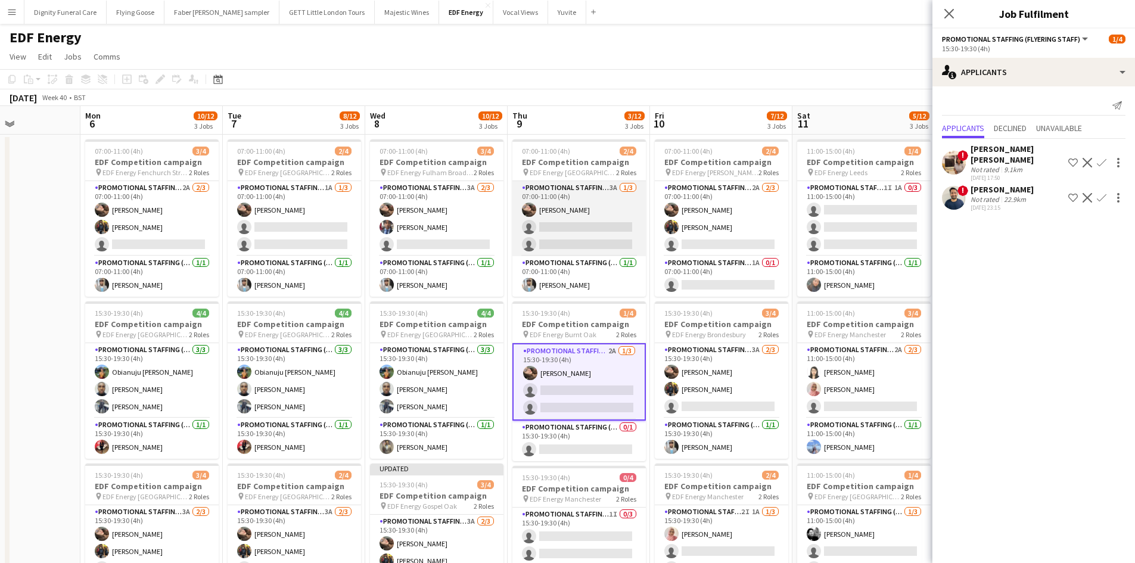
click at [601, 238] on app-card-role "Promotional Staffing (Flyering Staff) 3A 1/3 07:00-11:00 (4h) Anastasiia Melesh…" at bounding box center [578, 218] width 133 height 75
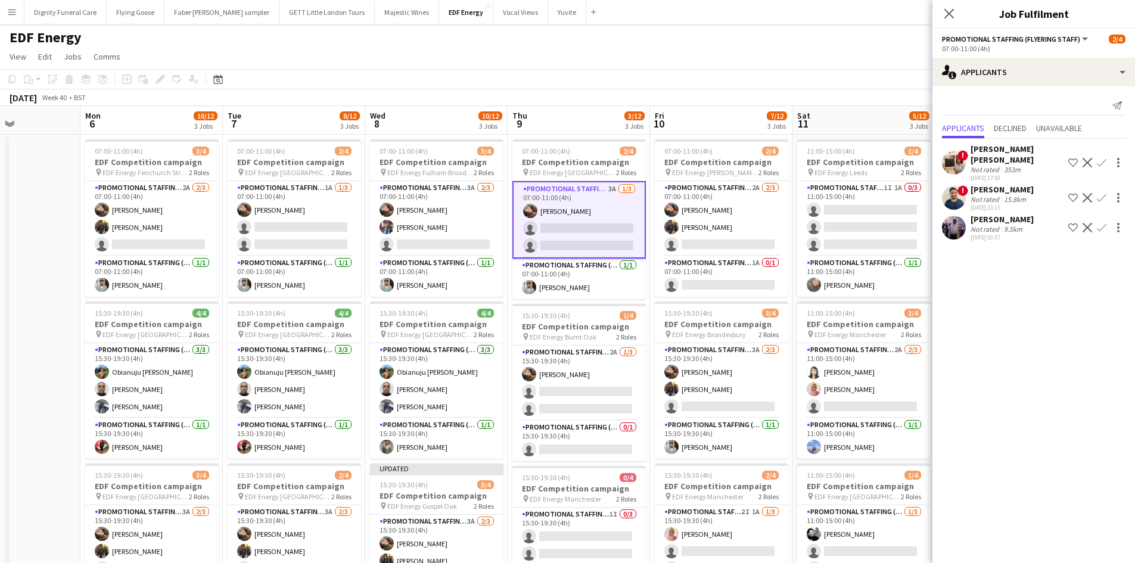
click at [1101, 223] on app-icon "Confirm" at bounding box center [1101, 228] width 10 height 10
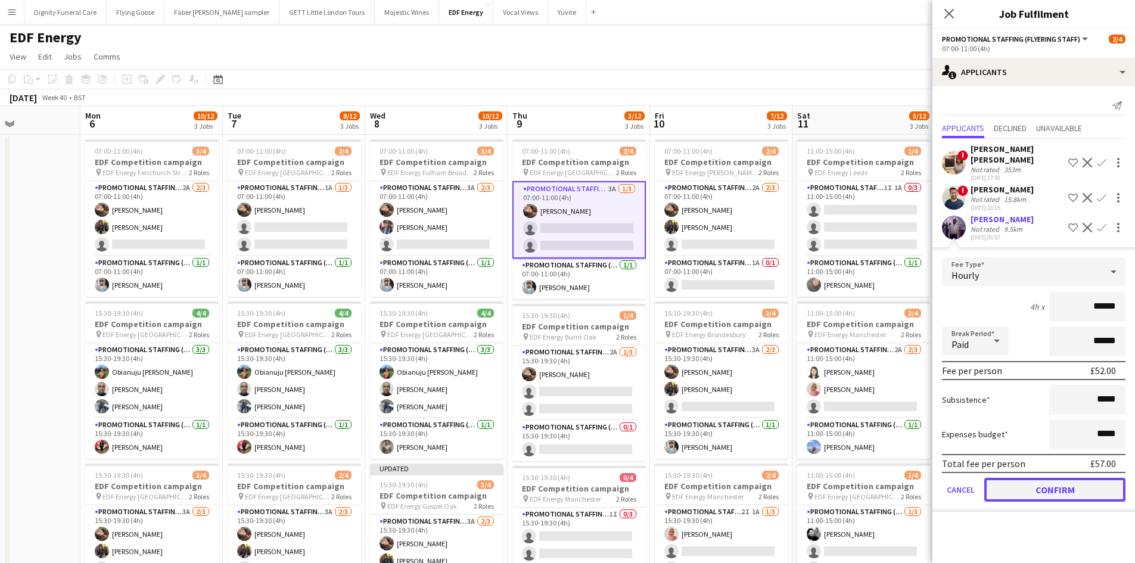
click at [1089, 478] on button "Confirm" at bounding box center [1054, 490] width 141 height 24
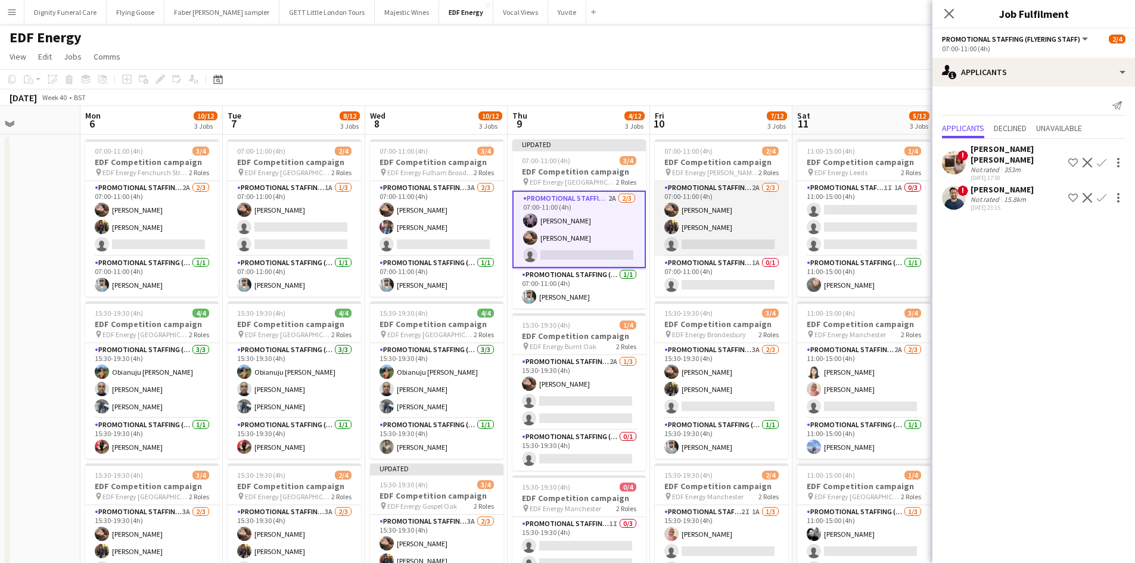
click at [739, 238] on app-card-role "Promotional Staffing (Flyering Staff) 2A 2/3 07:00-11:00 (4h) Anastasiia Melesh…" at bounding box center [721, 218] width 133 height 75
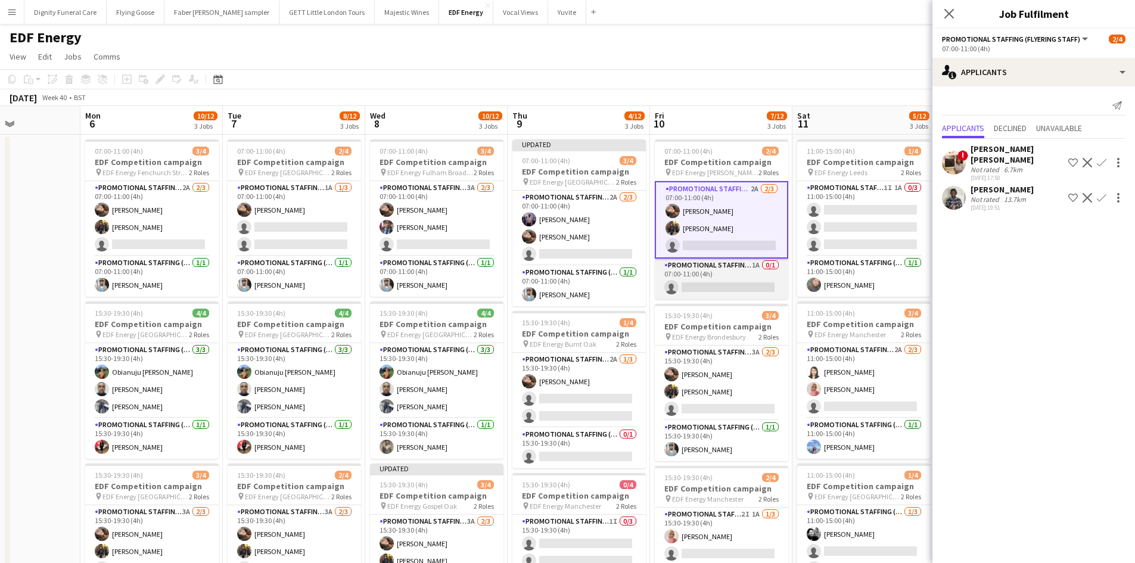
click at [733, 290] on app-card-role "Promotional Staffing (Team Leader) 1A 0/1 07:00-11:00 (4h) single-neutral-actio…" at bounding box center [721, 278] width 133 height 41
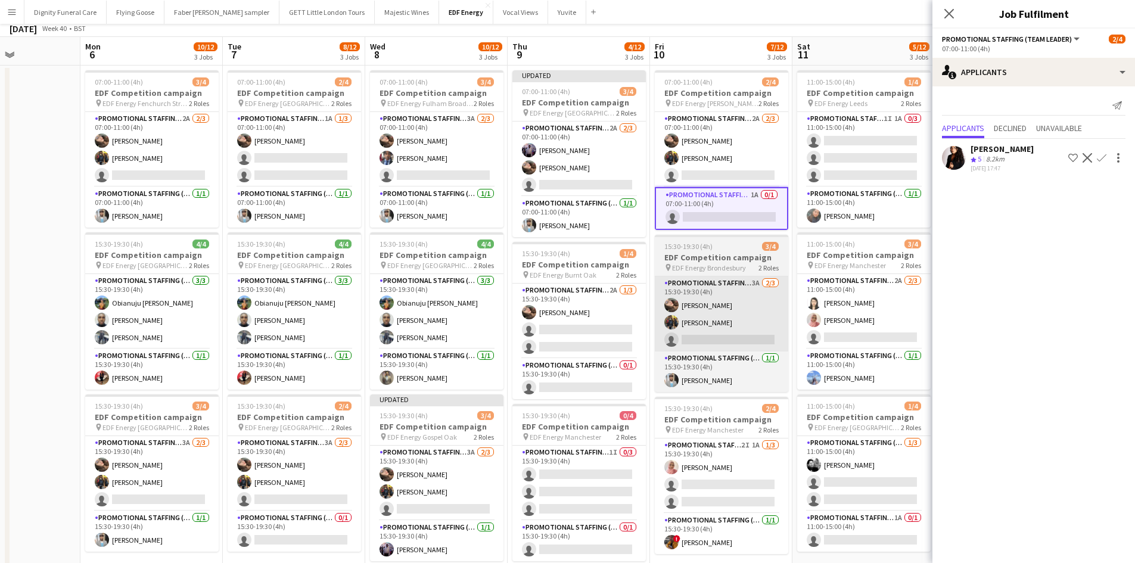
scroll to position [119, 0]
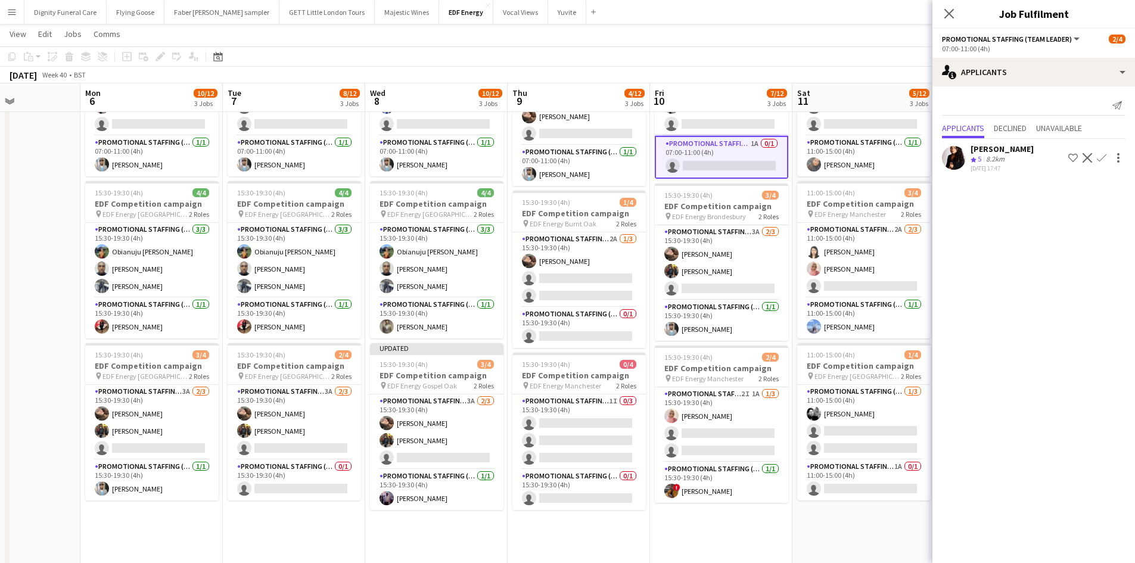
click at [1103, 153] on app-icon "Confirm" at bounding box center [1101, 158] width 10 height 10
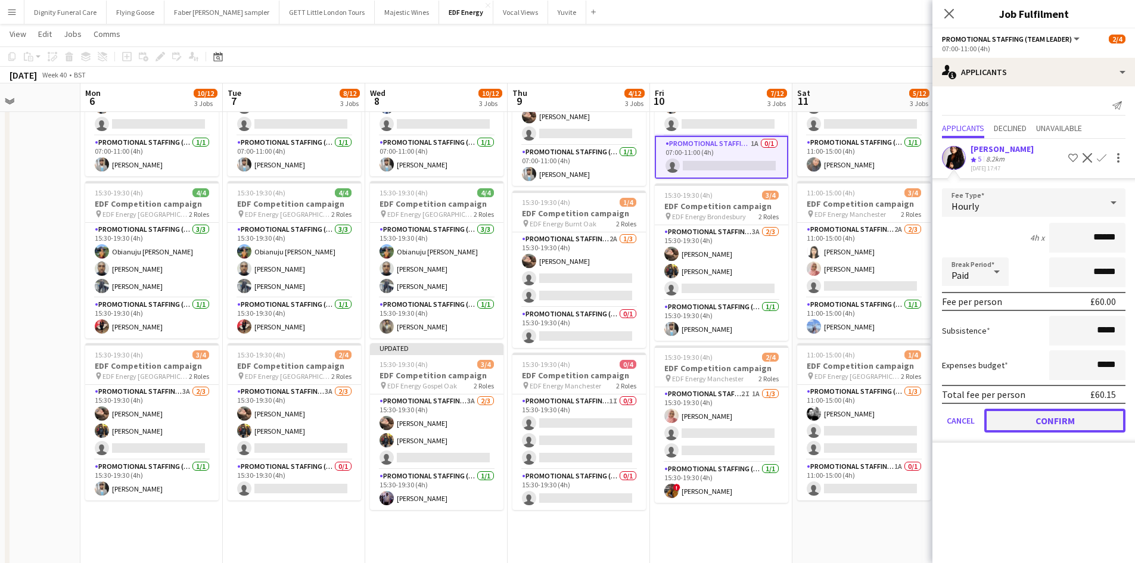
click at [1081, 416] on button "Confirm" at bounding box center [1054, 421] width 141 height 24
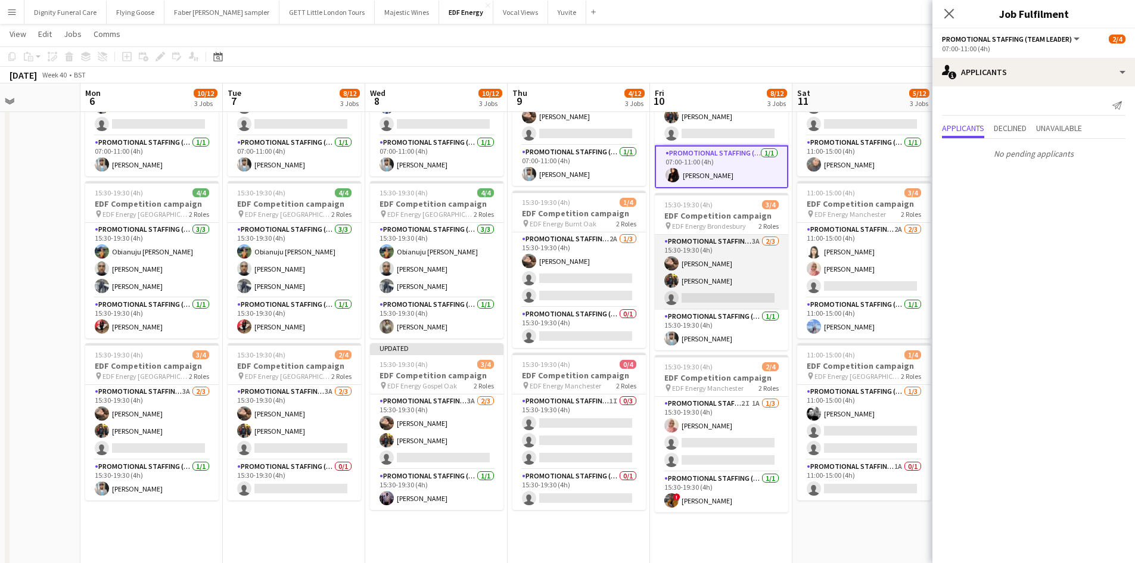
click at [735, 297] on app-card-role "Promotional Staffing (Flyering Staff) 3A 2/3 15:30-19:30 (4h) Anastasiia Melesh…" at bounding box center [721, 272] width 133 height 75
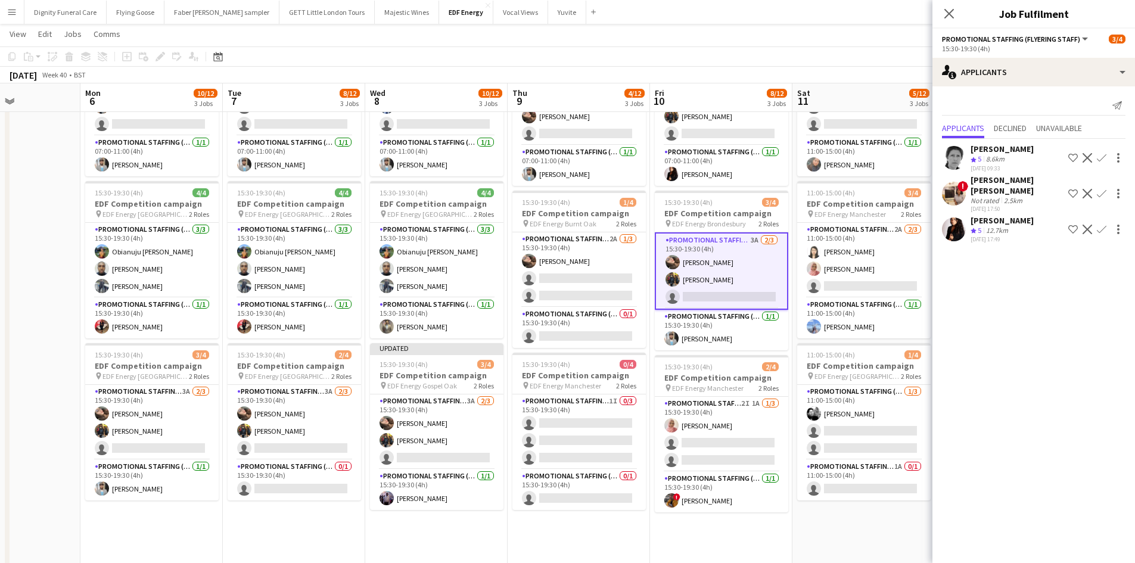
click at [1104, 225] on app-icon "Confirm" at bounding box center [1101, 230] width 10 height 10
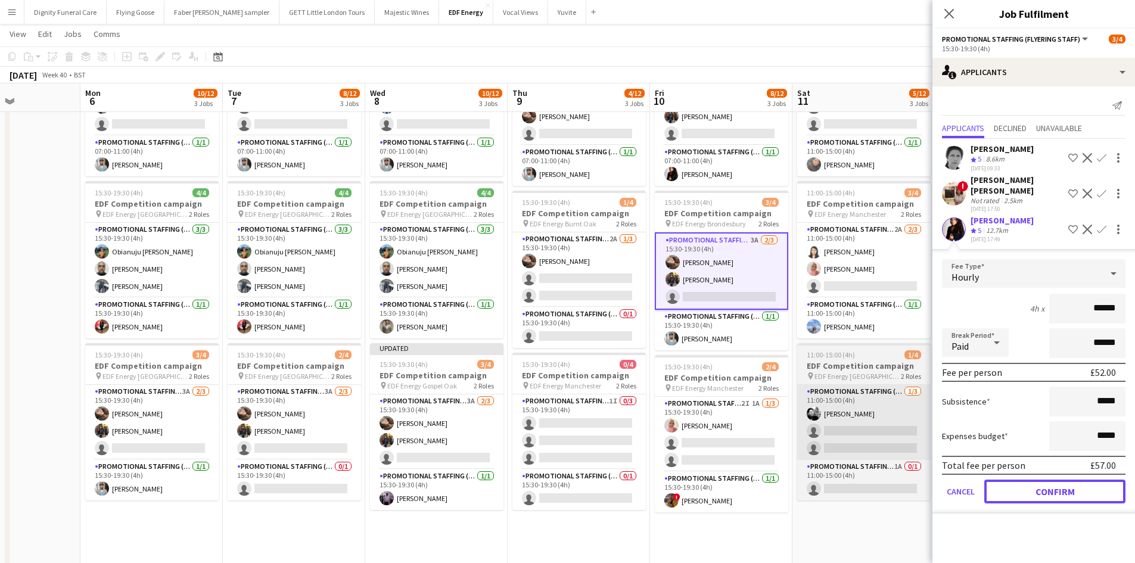
click at [1064, 479] on button "Confirm" at bounding box center [1054, 491] width 141 height 24
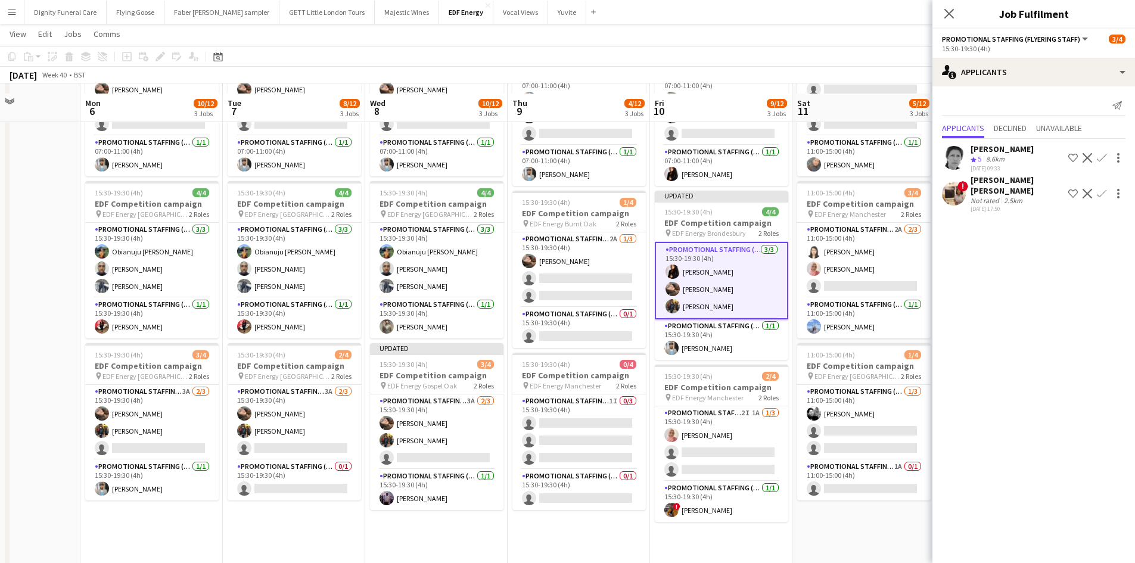
scroll to position [238, 0]
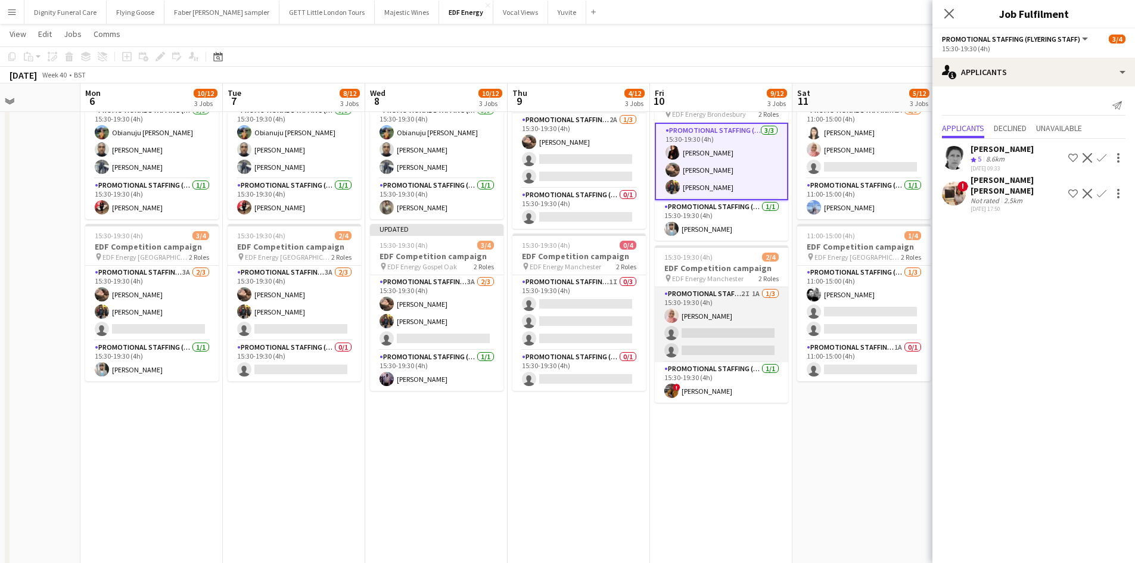
click at [730, 338] on app-card-role "Promotional Staffing (Flyering Staff) 2I 1A 1/3 15:30-19:30 (4h) Shabnam Jallal…" at bounding box center [721, 324] width 133 height 75
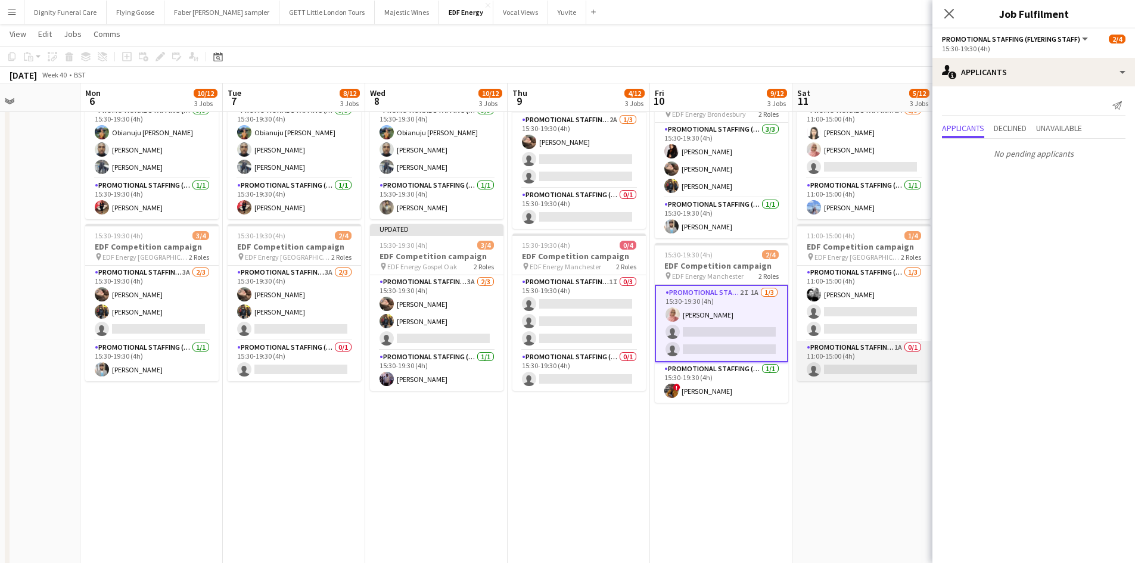
click at [867, 364] on app-card-role "Promotional Staffing (Team Leader) 1A 0/1 11:00-15:00 (4h) single-neutral-actio…" at bounding box center [863, 361] width 133 height 41
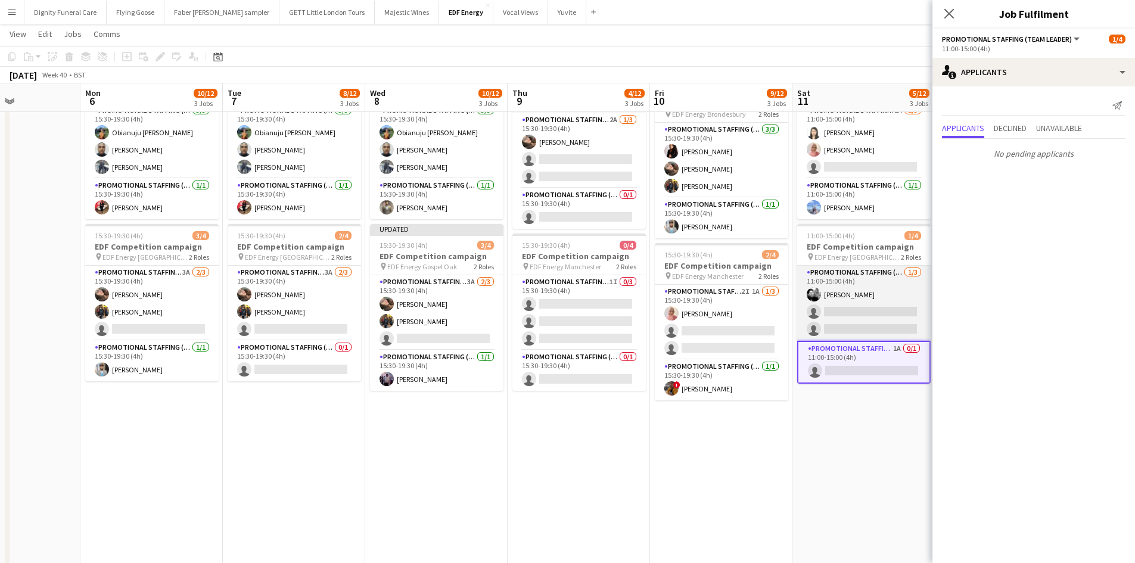
click at [846, 320] on app-card-role "Promotional Staffing (Flyering Staff) 1/3 11:00-15:00 (4h) Dan Vasey single-neu…" at bounding box center [863, 303] width 133 height 75
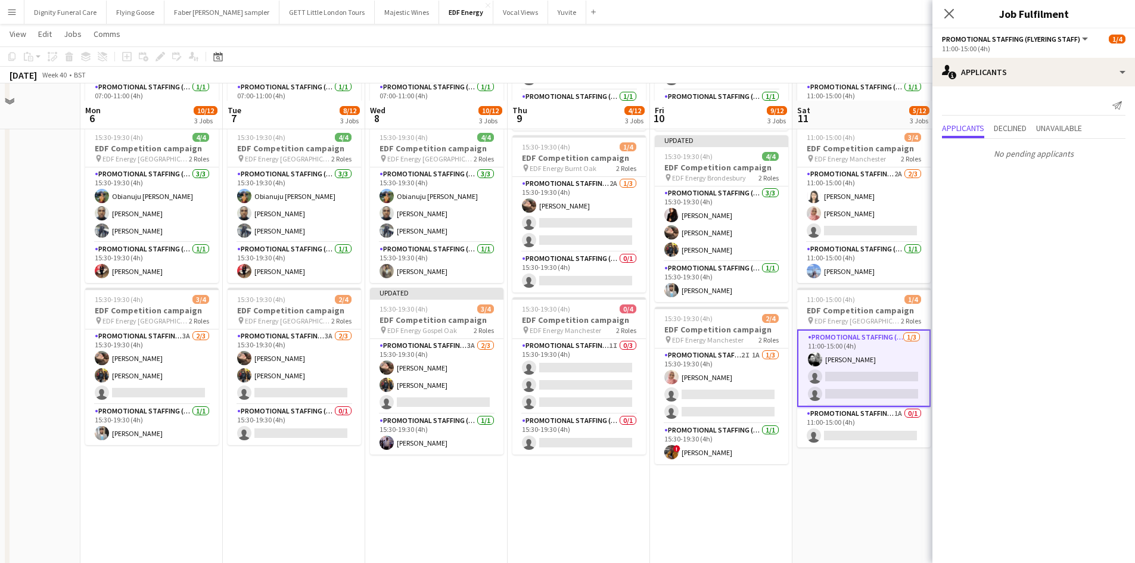
scroll to position [119, 0]
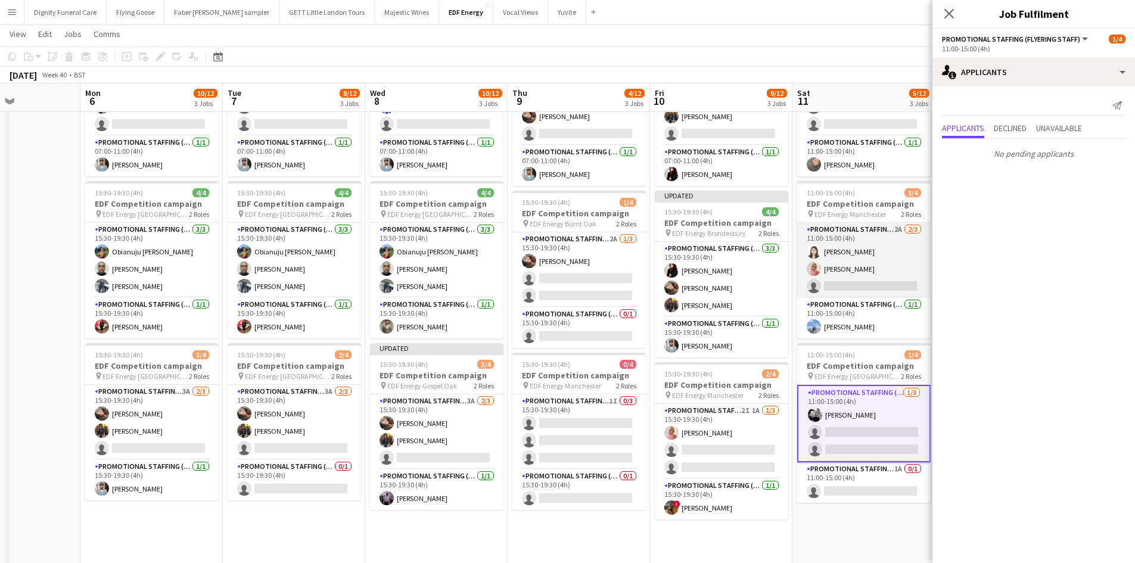
drag, startPoint x: 858, startPoint y: 285, endPoint x: 855, endPoint y: 293, distance: 8.5
click at [858, 285] on app-card-role "Promotional Staffing (Flyering Staff) 2A 2/3 11:00-15:00 (4h) Winnie Wong Shabn…" at bounding box center [863, 260] width 133 height 75
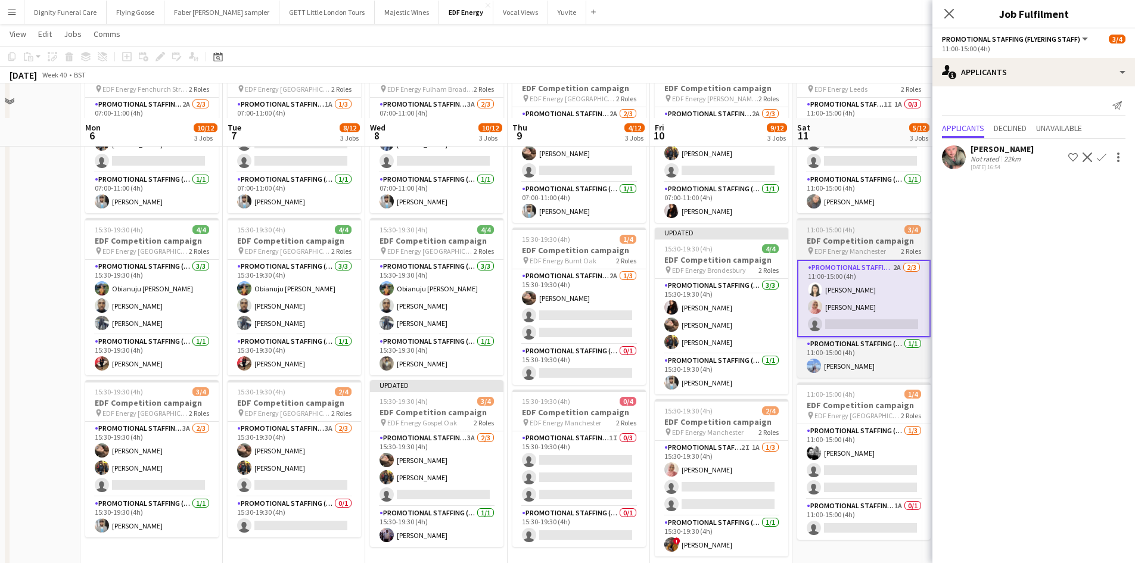
scroll to position [0, 0]
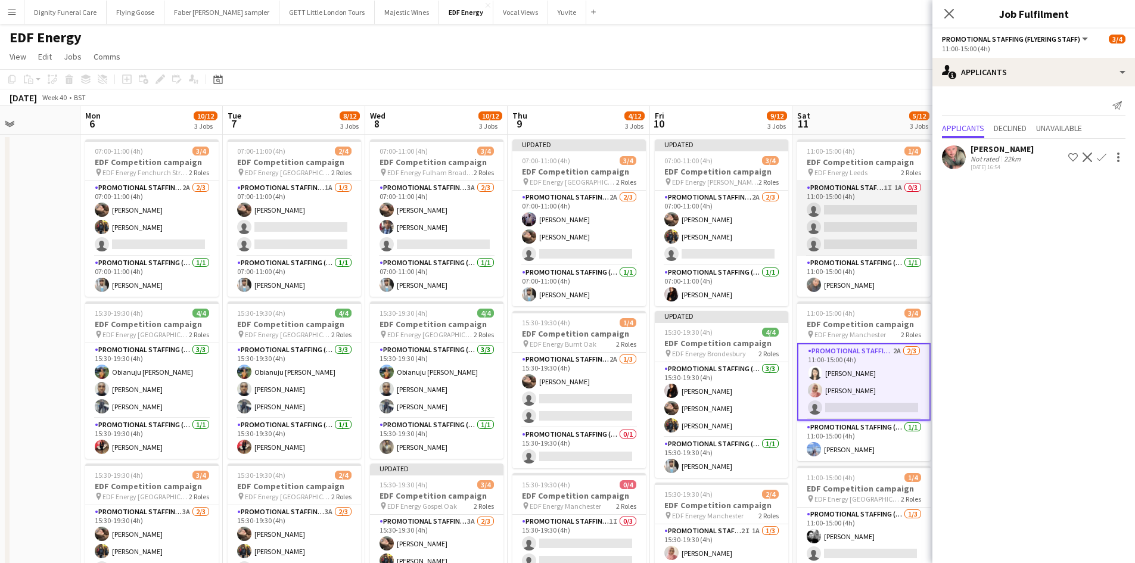
click at [864, 223] on app-card-role "Promotional Staffing (Flyering Staff) 1I 1A 0/3 11:00-15:00 (4h) single-neutral…" at bounding box center [863, 218] width 133 height 75
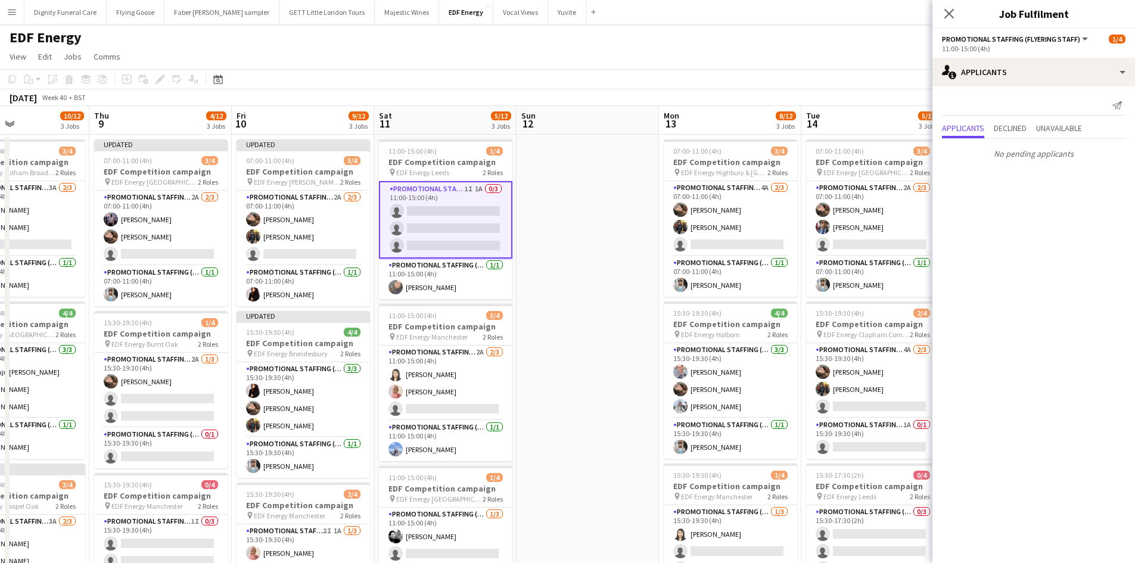
drag, startPoint x: 821, startPoint y: 279, endPoint x: 311, endPoint y: 257, distance: 510.3
click at [312, 258] on app-calendar-viewport "Sun 5 Mon 6 10/12 3 Jobs Tue 7 8/12 3 Jobs Wed 8 10/12 3 Jobs Thu 9 4/12 3 Jobs…" at bounding box center [567, 479] width 1135 height 747
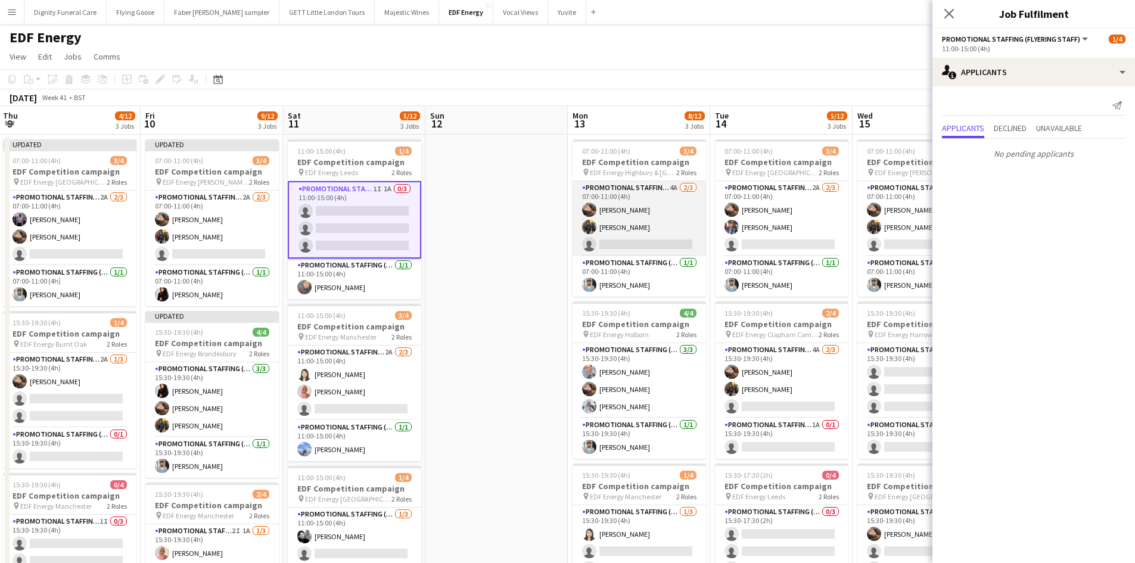
click at [636, 241] on app-card-role "Promotional Staffing (Flyering Staff) 4A 2/3 07:00-11:00 (4h) Anastasiia Melesh…" at bounding box center [638, 218] width 133 height 75
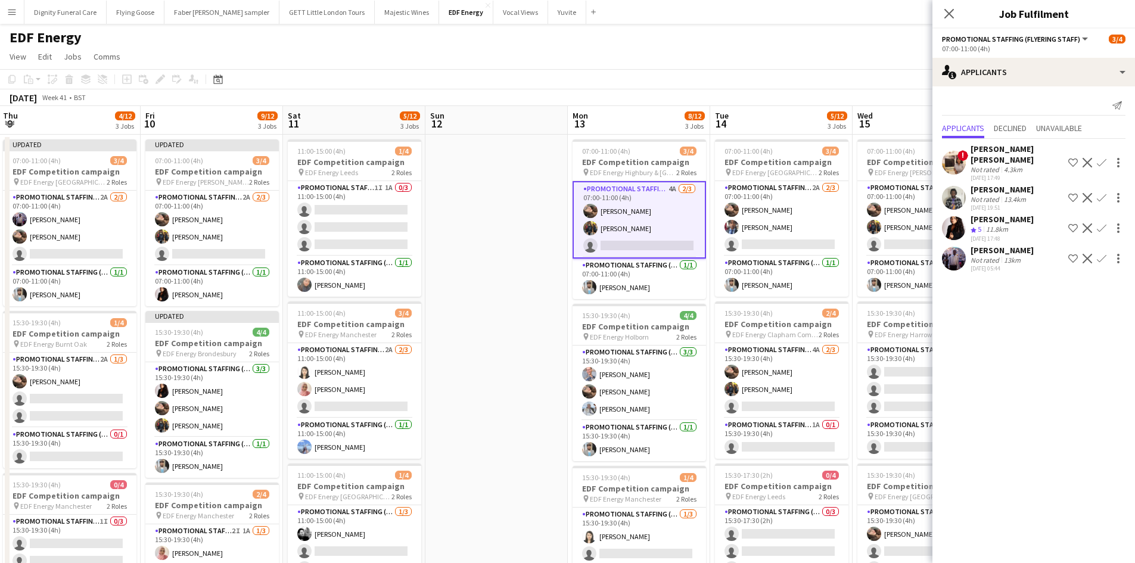
click at [1100, 223] on app-icon "Confirm" at bounding box center [1101, 228] width 10 height 10
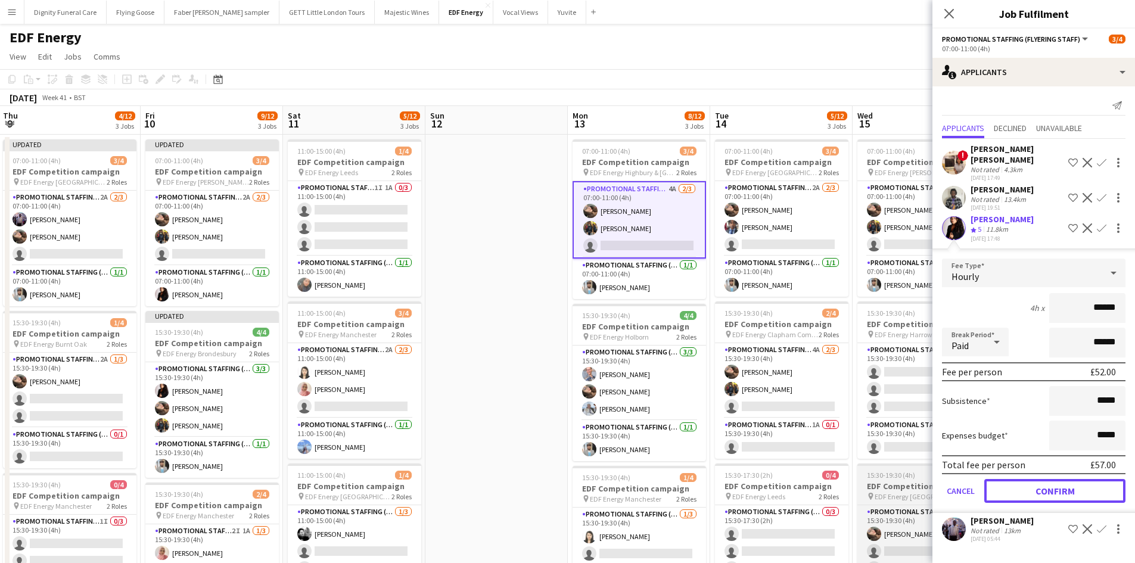
click at [1064, 480] on button "Confirm" at bounding box center [1054, 491] width 141 height 24
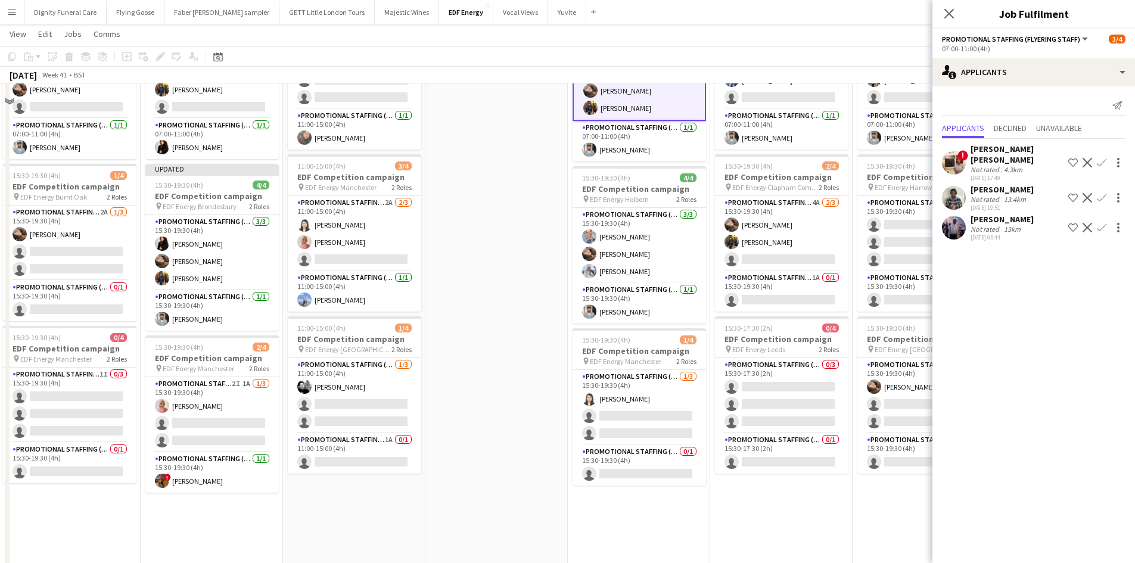
scroll to position [238, 0]
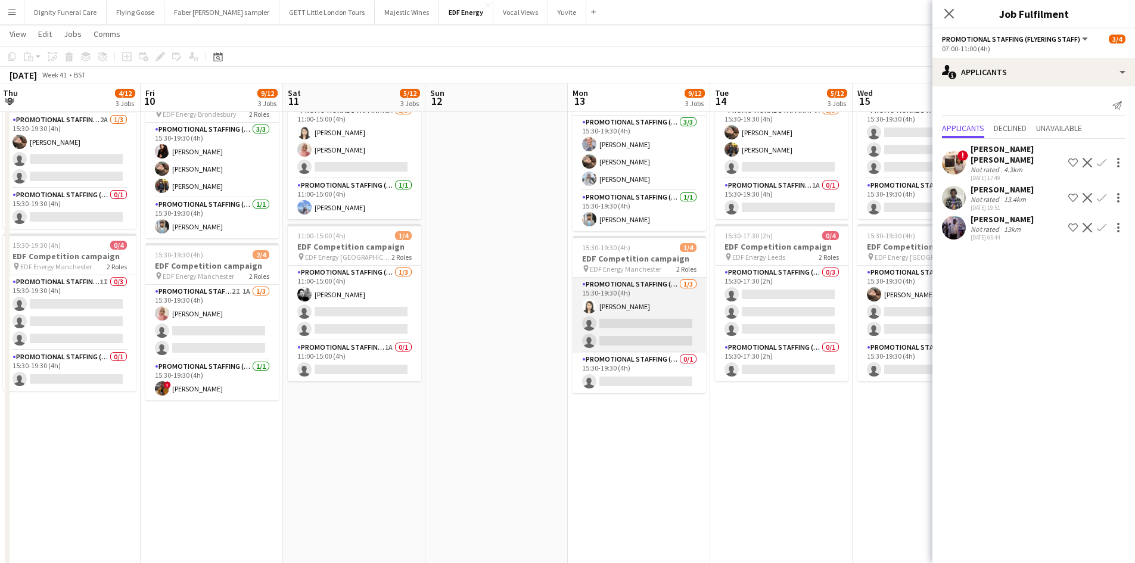
click at [652, 344] on app-card-role "Promotional Staffing (Flyering Staff) 1/3 15:30-19:30 (4h) Winnie Wong single-n…" at bounding box center [638, 315] width 133 height 75
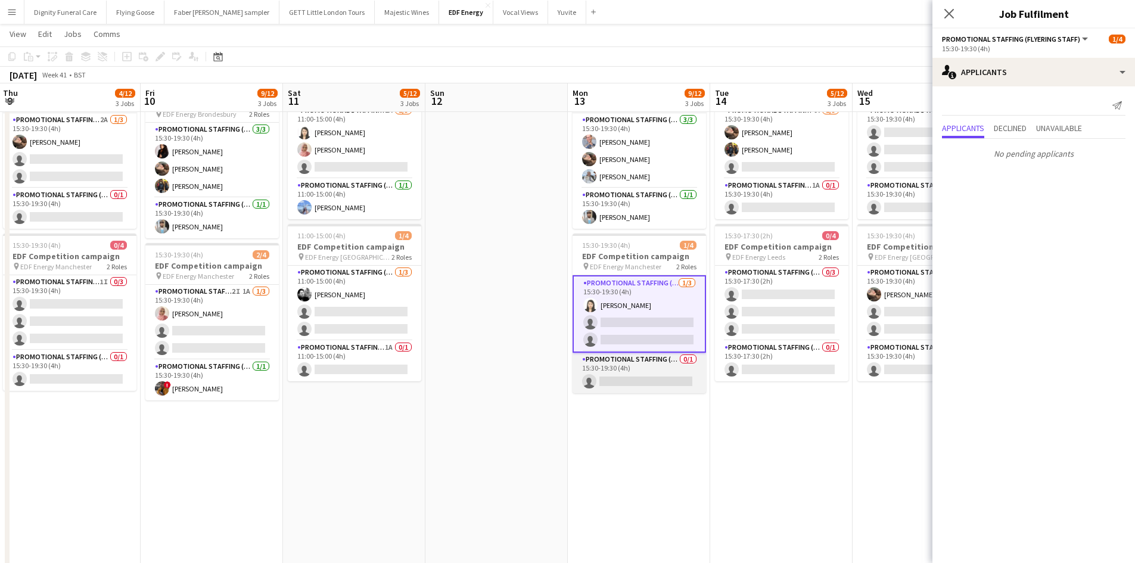
click at [643, 375] on app-card-role "Promotional Staffing (Team Leader) 0/1 15:30-19:30 (4h) single-neutral-actions" at bounding box center [638, 373] width 133 height 41
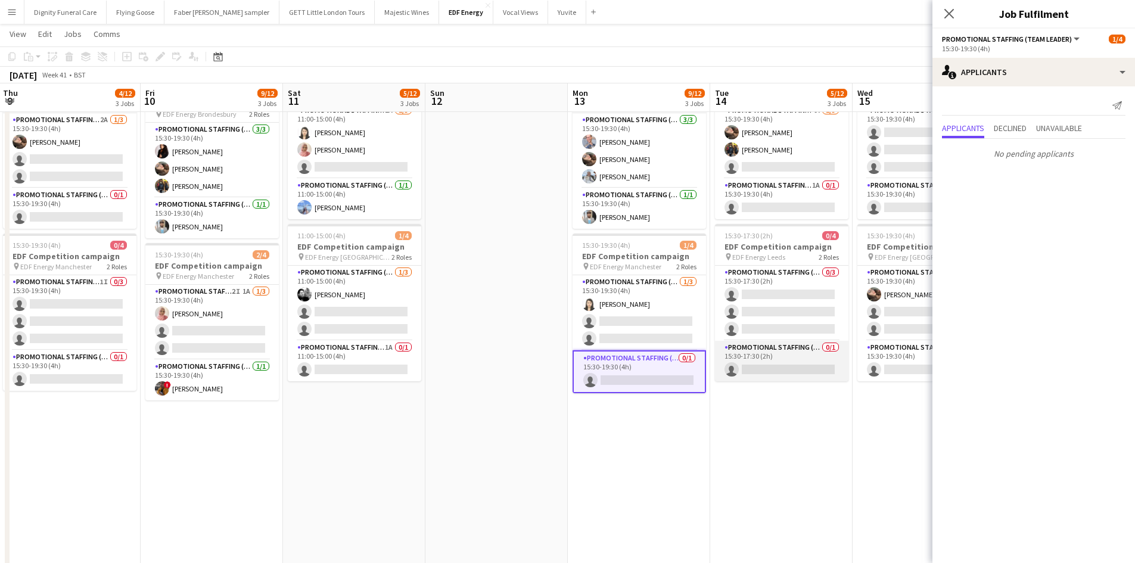
click at [787, 367] on app-card-role "Promotional Staffing (Team Leader) 0/1 15:30-17:30 (2h) single-neutral-actions" at bounding box center [781, 361] width 133 height 41
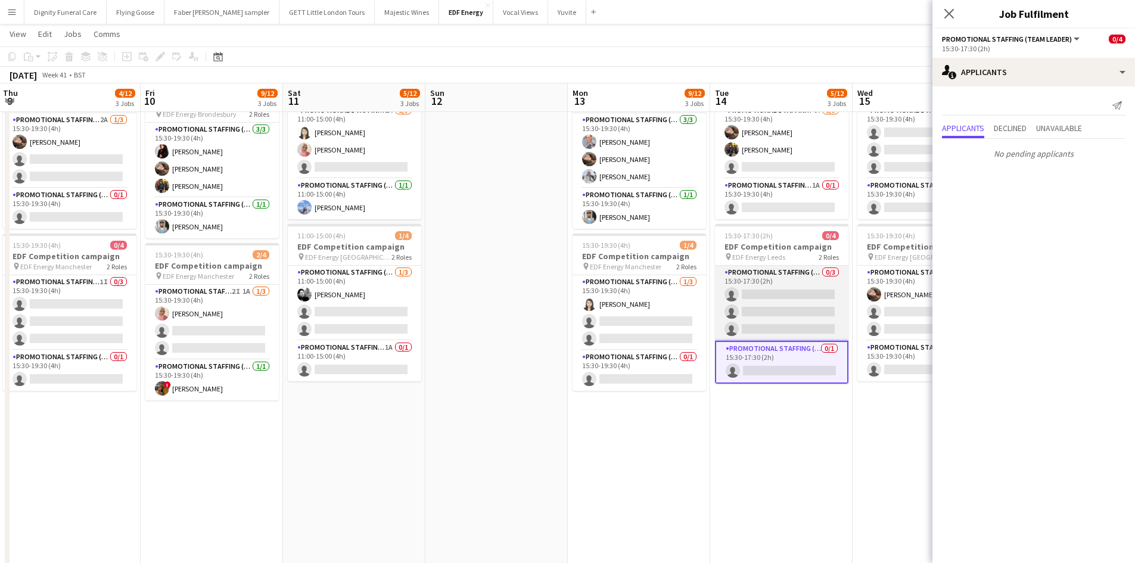
click at [790, 317] on app-card-role "Promotional Staffing (Flyering Staff) 0/3 15:30-17:30 (2h) single-neutral-actio…" at bounding box center [781, 303] width 133 height 75
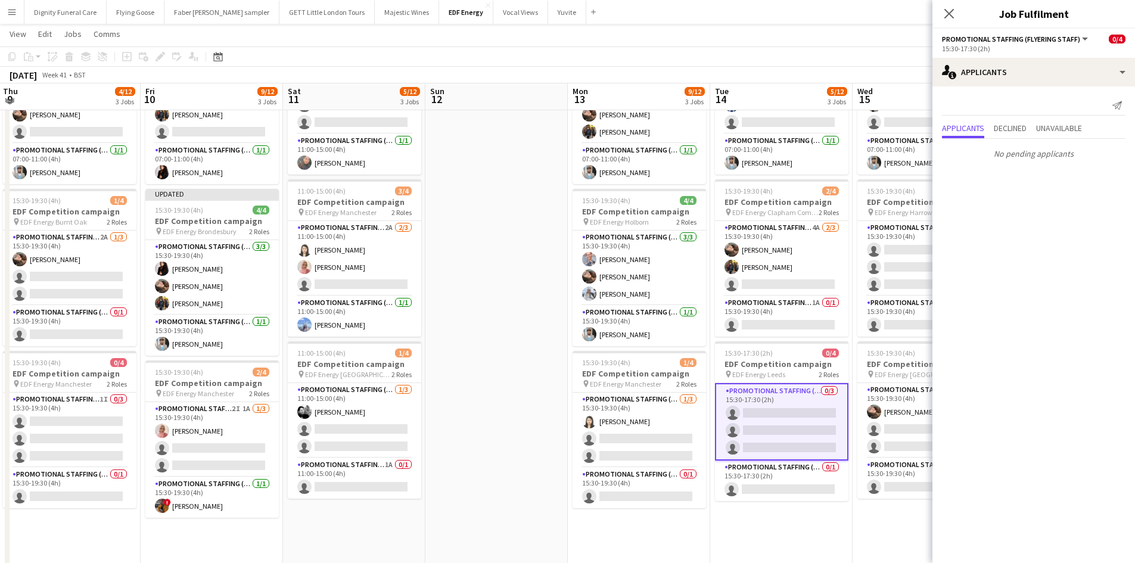
scroll to position [119, 0]
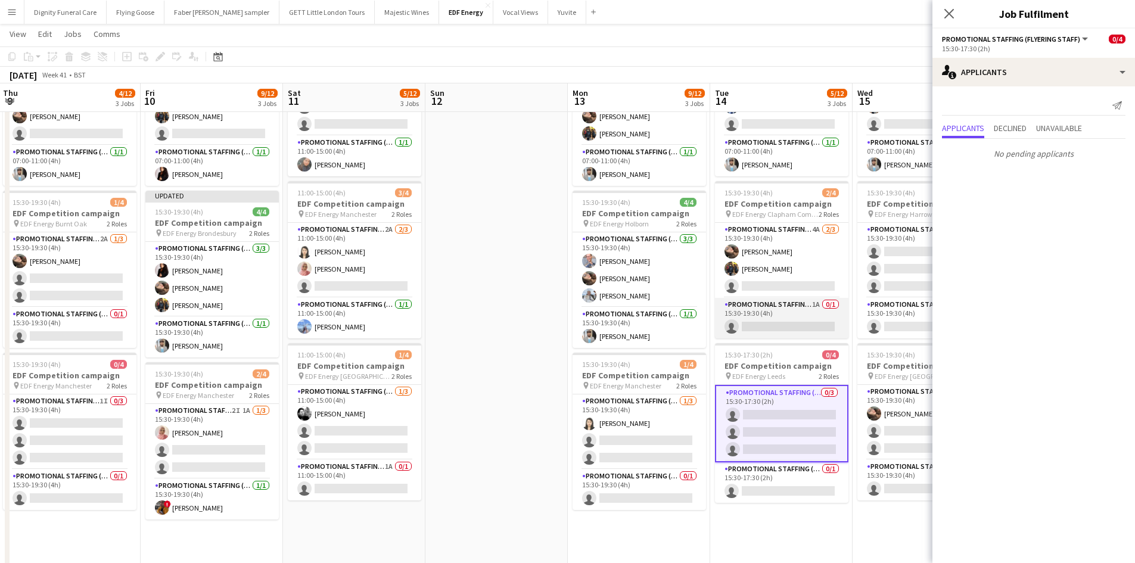
click at [792, 326] on app-card-role "Promotional Staffing (Team Leader) 1A 0/1 15:30-19:30 (4h) single-neutral-actio…" at bounding box center [781, 318] width 133 height 41
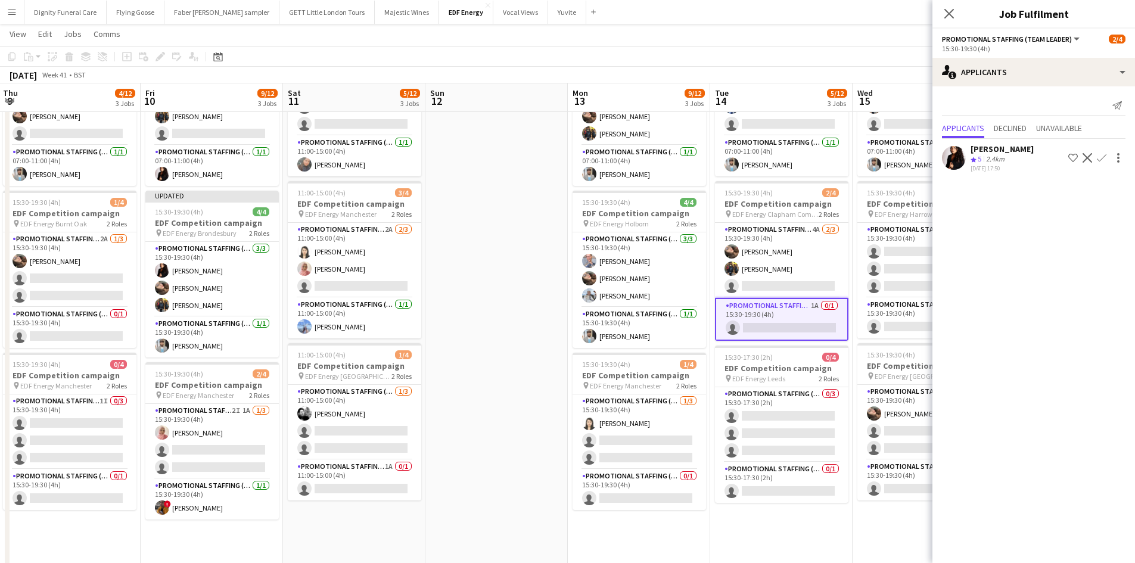
click at [1099, 158] on app-icon "Confirm" at bounding box center [1101, 158] width 10 height 10
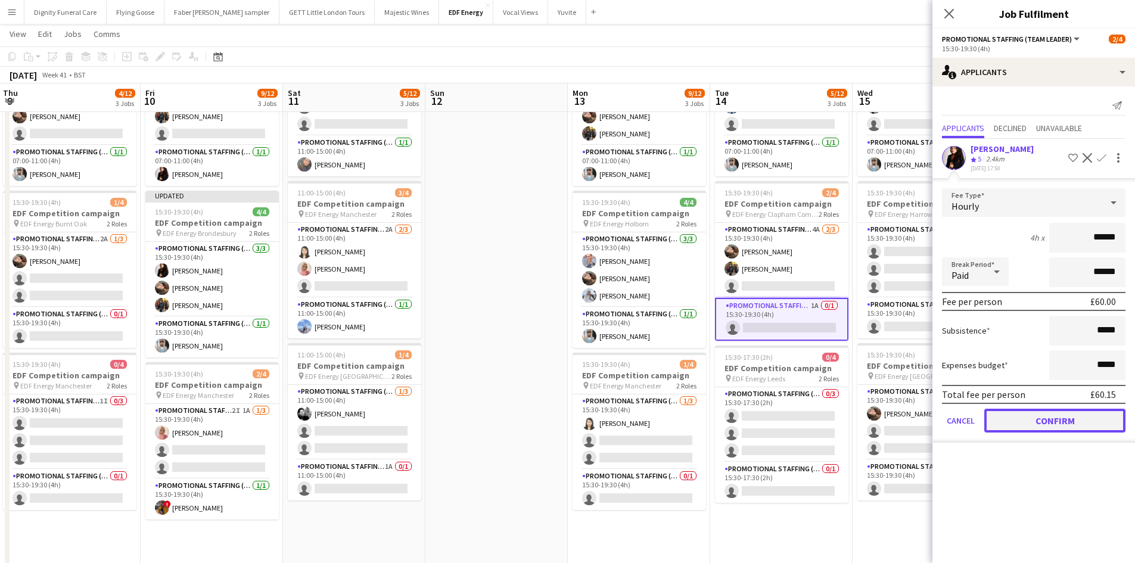
click at [1045, 422] on button "Confirm" at bounding box center [1054, 421] width 141 height 24
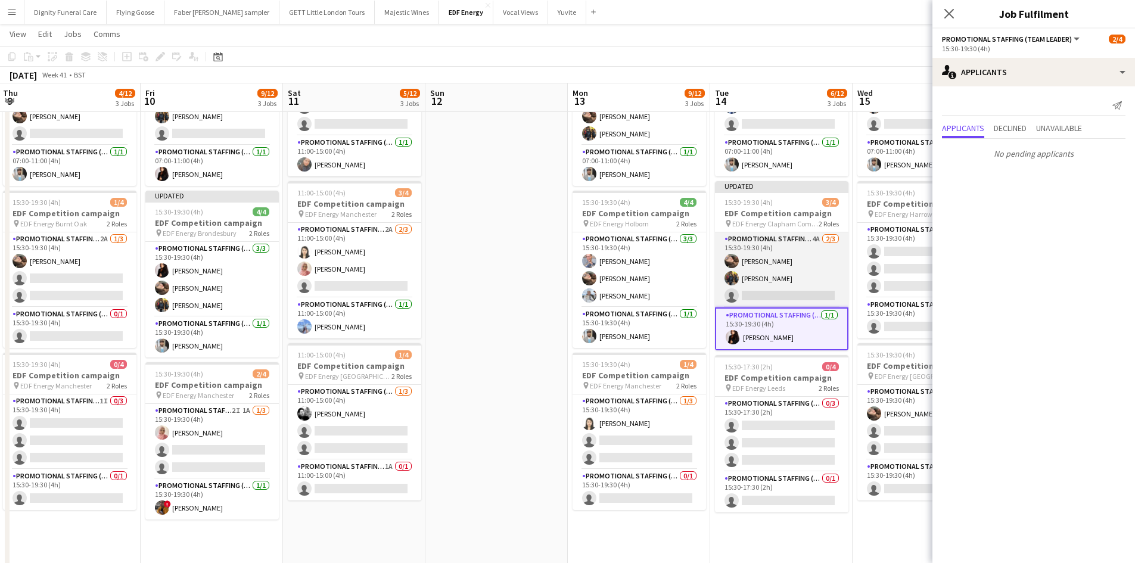
click at [796, 294] on app-card-role "Promotional Staffing (Flyering Staff) 4A 2/3 15:30-19:30 (4h) Anastasiia Melesh…" at bounding box center [781, 269] width 133 height 75
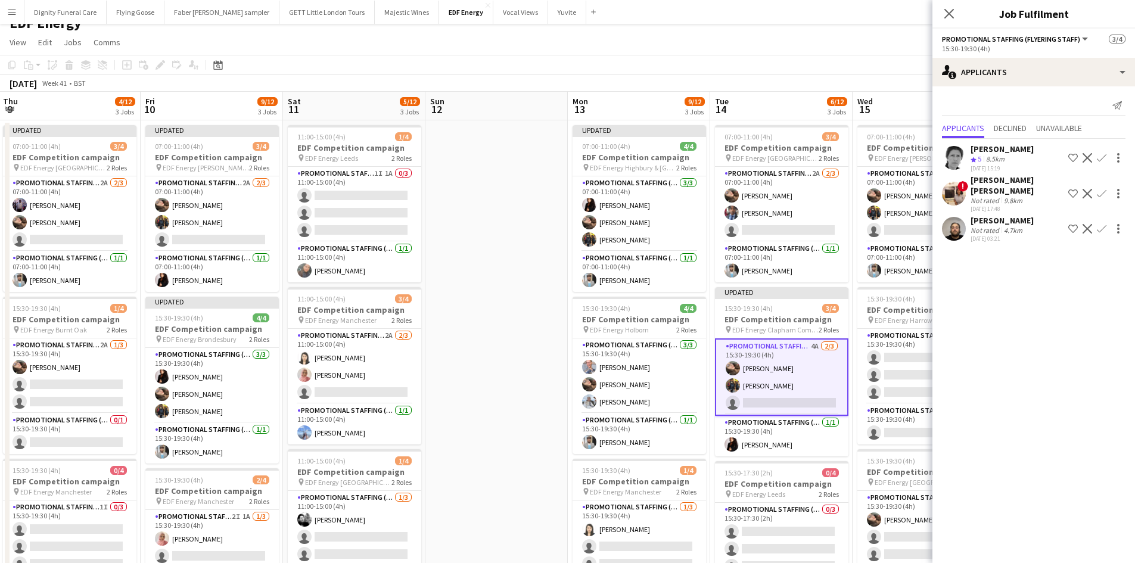
scroll to position [0, 0]
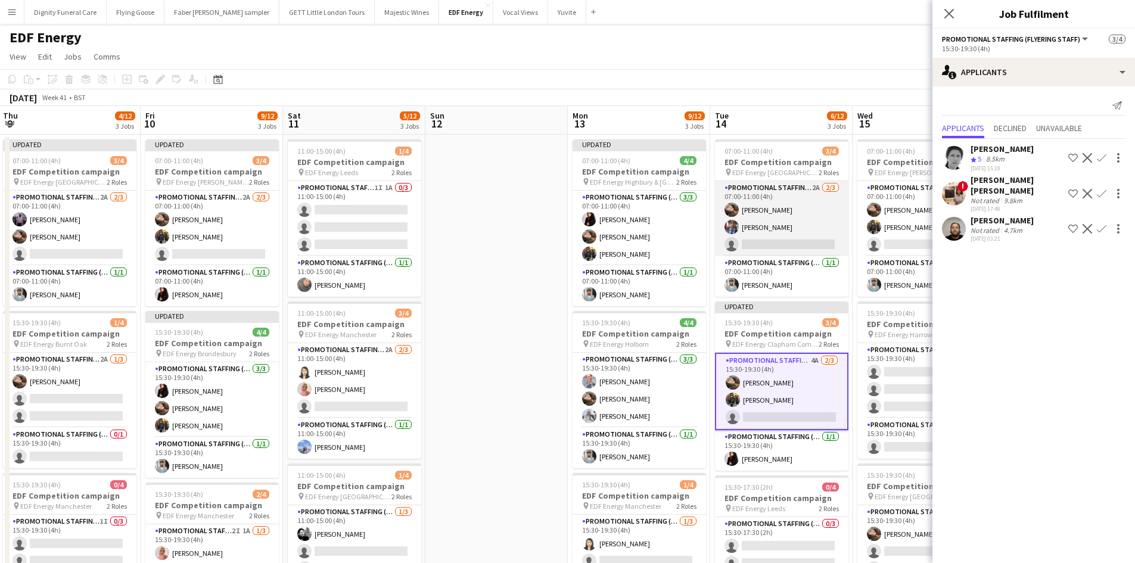
click at [783, 245] on app-card-role "Promotional Staffing (Flyering Staff) 2A 2/3 07:00-11:00 (4h) Anastasiia Melesh…" at bounding box center [781, 218] width 133 height 75
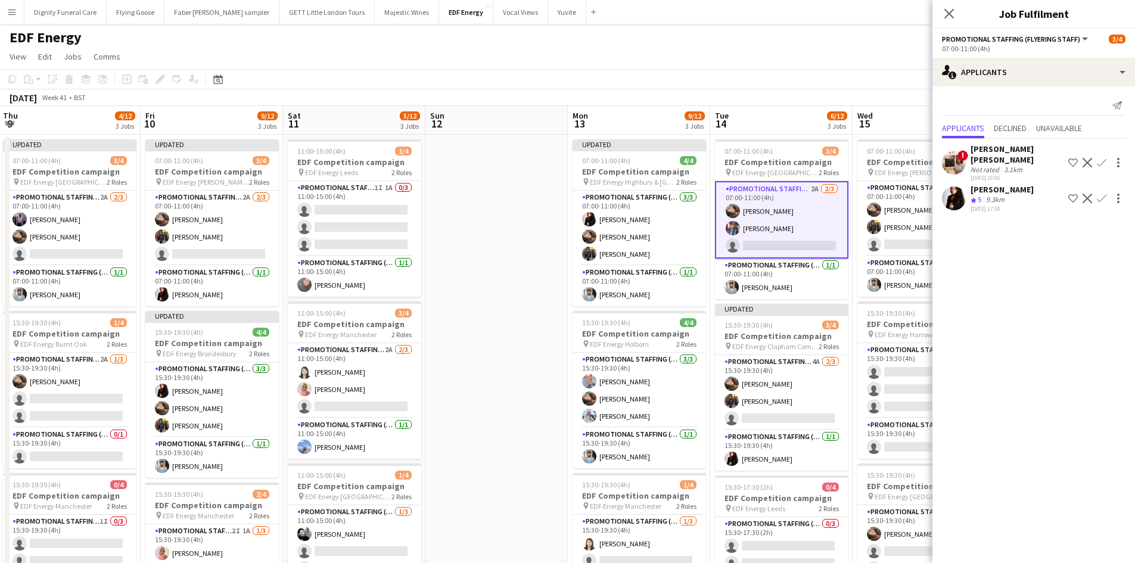
click at [1107, 191] on button "Confirm" at bounding box center [1101, 198] width 14 height 14
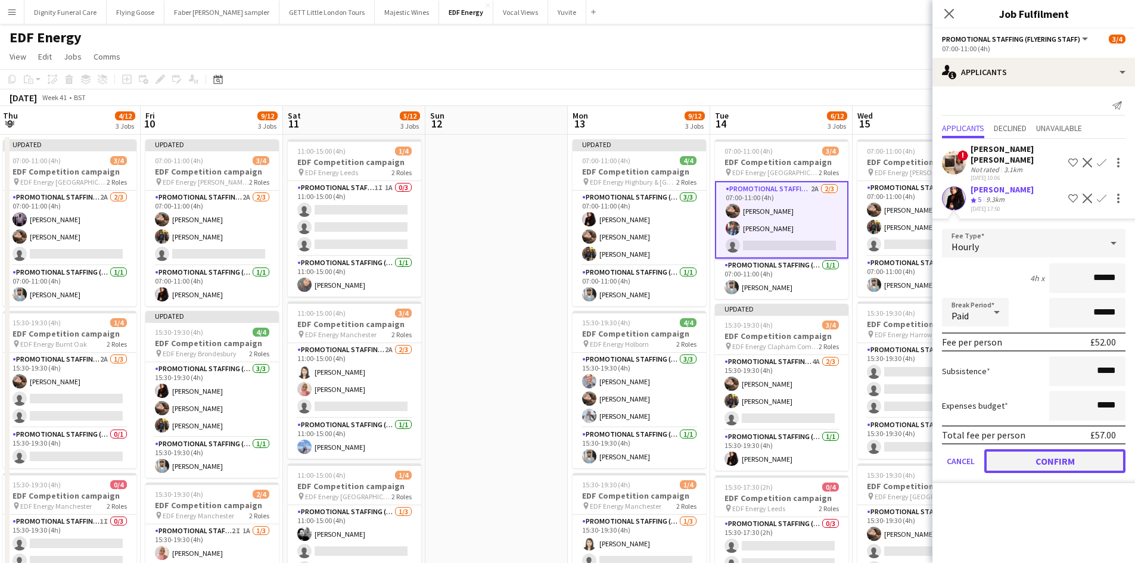
click at [1071, 449] on button "Confirm" at bounding box center [1054, 461] width 141 height 24
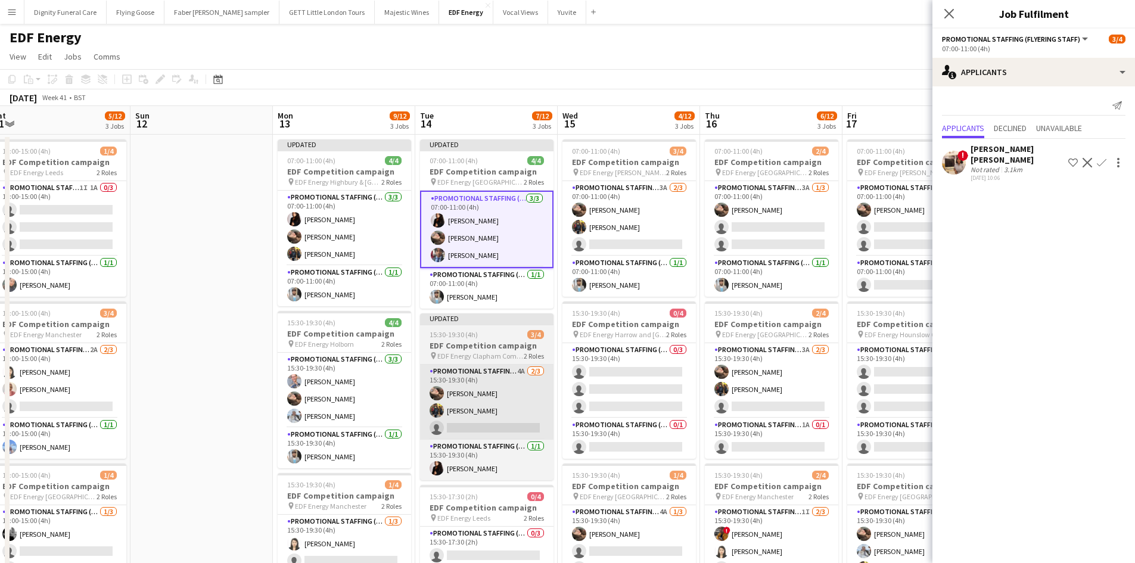
drag, startPoint x: 816, startPoint y: 445, endPoint x: 449, endPoint y: 425, distance: 367.4
click at [446, 437] on app-calendar-viewport "Tue 7 8/12 3 Jobs Wed 8 10/12 3 Jobs Thu 9 4/12 3 Jobs Fri 10 9/12 3 Jobs Sat 1…" at bounding box center [567, 479] width 1135 height 747
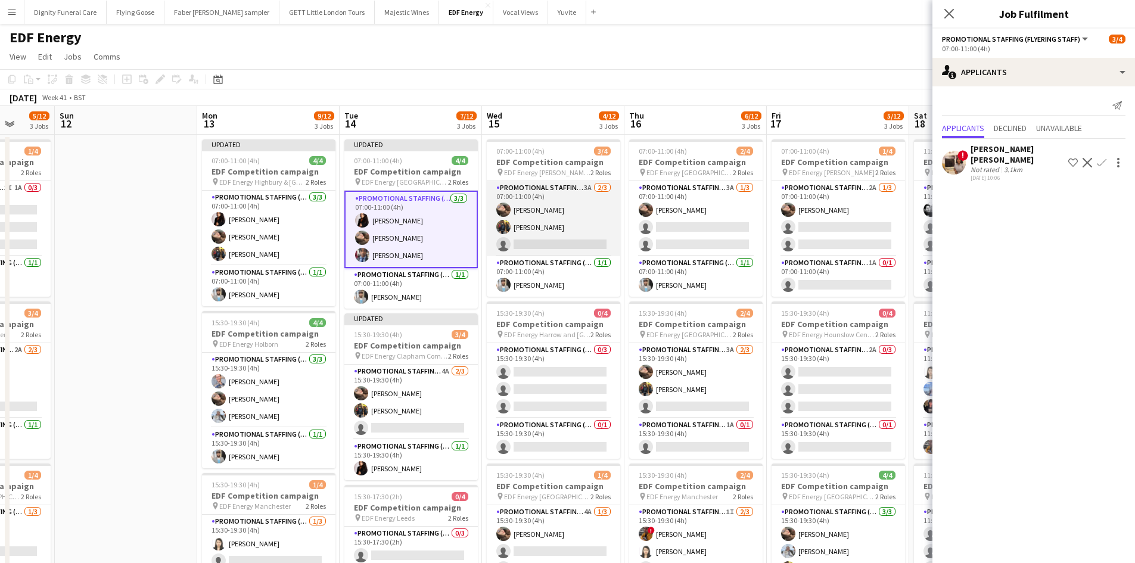
click at [568, 242] on app-card-role "Promotional Staffing (Flyering Staff) 3A 2/3 07:00-11:00 (4h) Anastasiia Melesh…" at bounding box center [553, 218] width 133 height 75
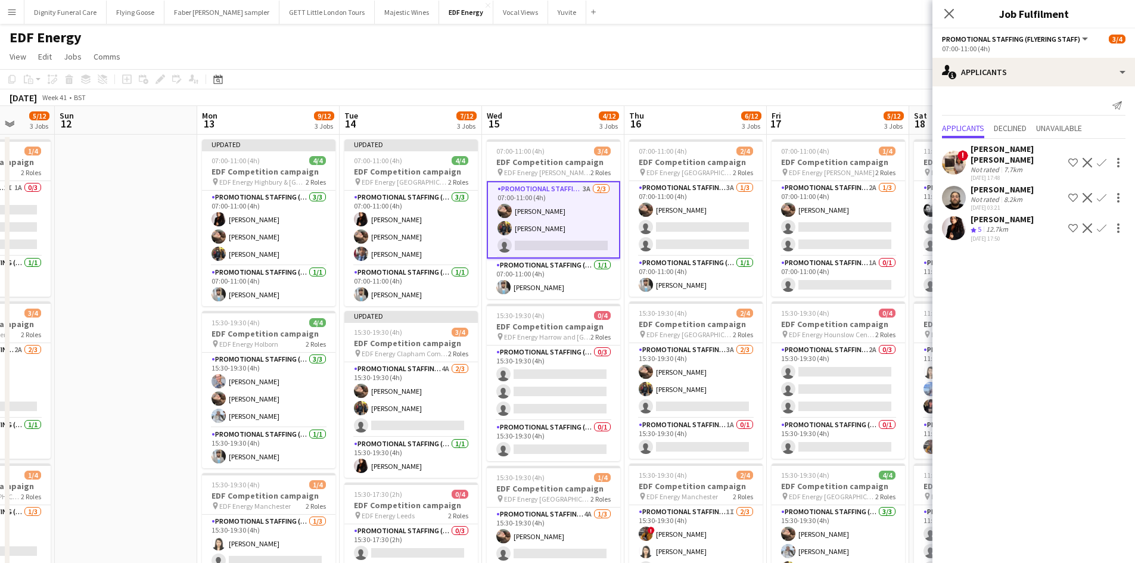
click at [1104, 223] on app-icon "Confirm" at bounding box center [1101, 228] width 10 height 10
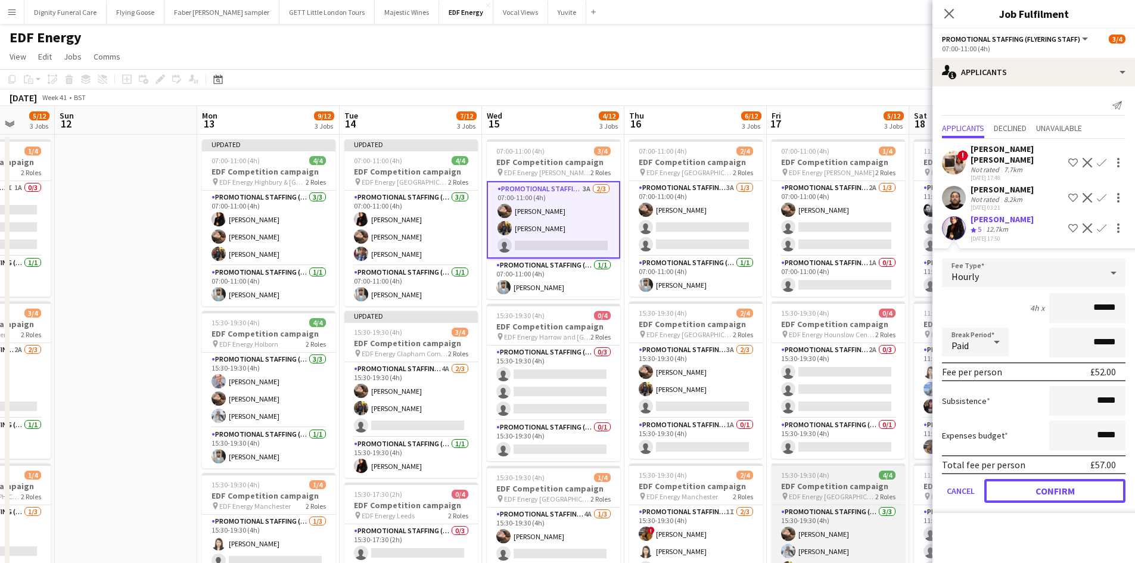
drag, startPoint x: 1082, startPoint y: 473, endPoint x: 843, endPoint y: 472, distance: 238.8
click at [1080, 479] on button "Confirm" at bounding box center [1054, 491] width 141 height 24
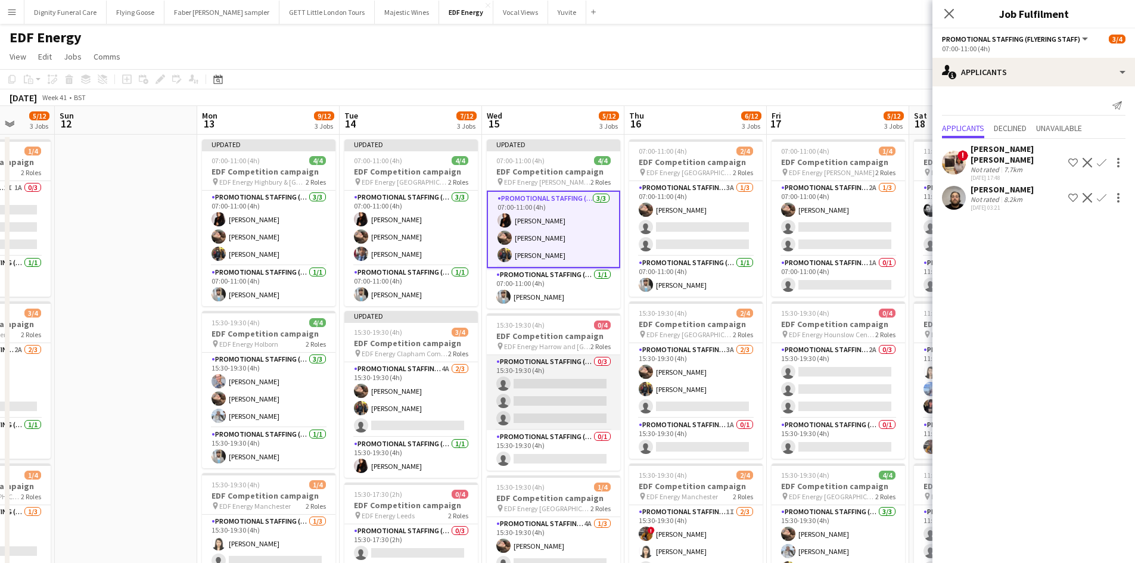
click at [550, 409] on app-card-role "Promotional Staffing (Flyering Staff) 0/3 15:30-19:30 (4h) single-neutral-actio…" at bounding box center [553, 392] width 133 height 75
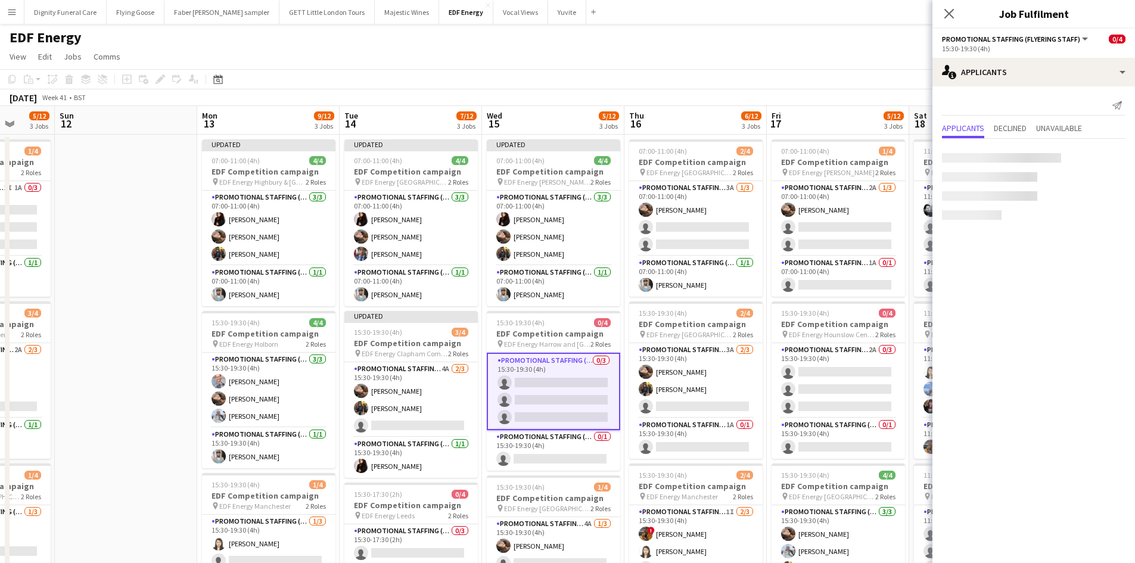
scroll to position [0, 373]
click at [548, 448] on app-card-role "Promotional Staffing (Team Leader) 0/1 15:30-19:30 (4h) single-neutral-actions" at bounding box center [552, 450] width 133 height 41
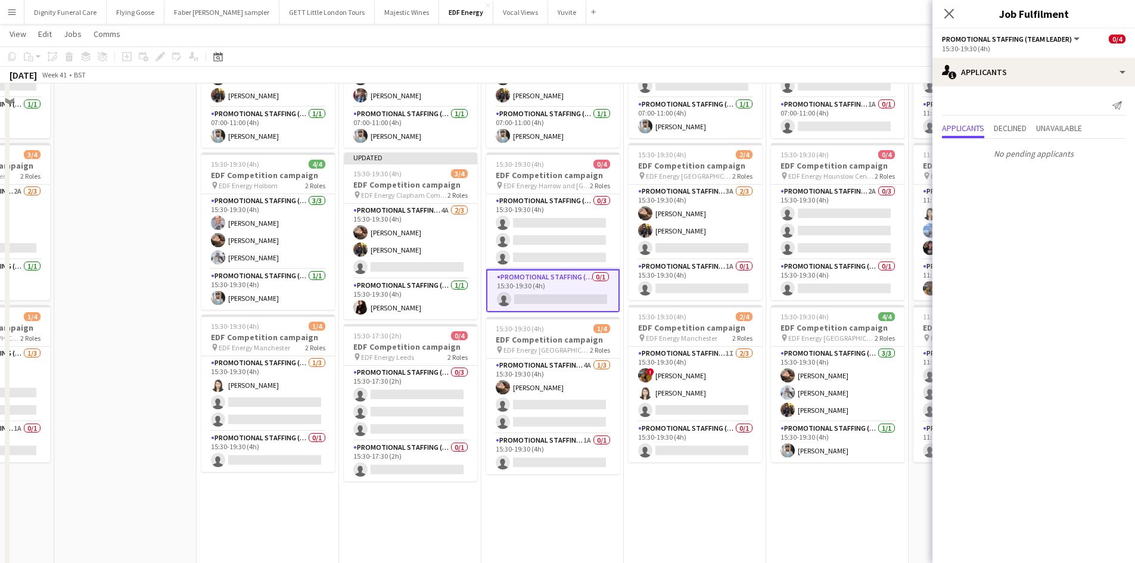
scroll to position [179, 0]
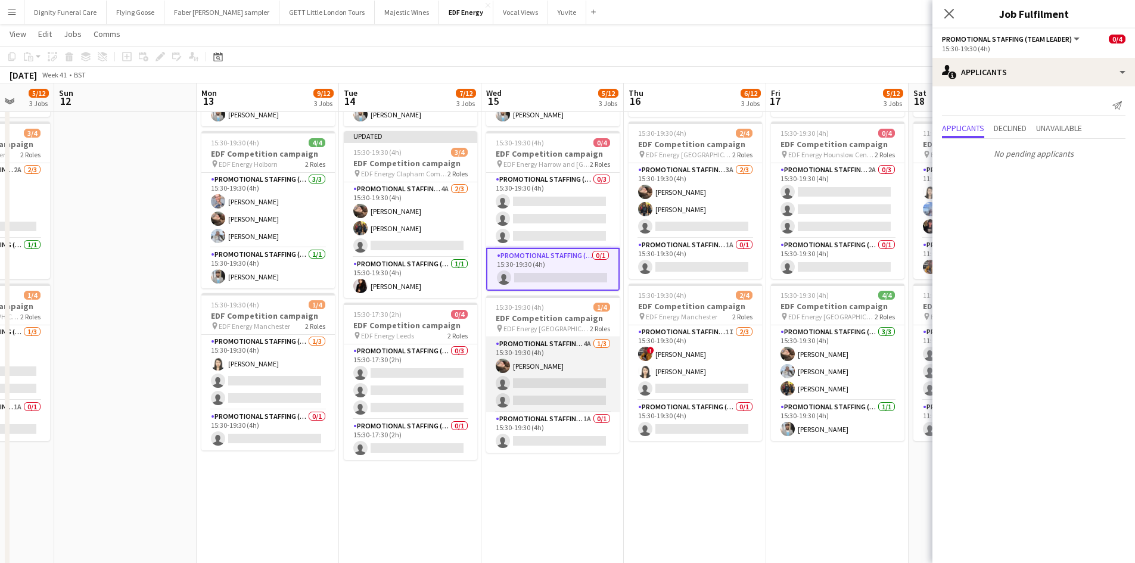
click at [579, 381] on app-card-role "Promotional Staffing (Flyering Staff) 4A 1/3 15:30-19:30 (4h) Anastasiia Melesh…" at bounding box center [552, 374] width 133 height 75
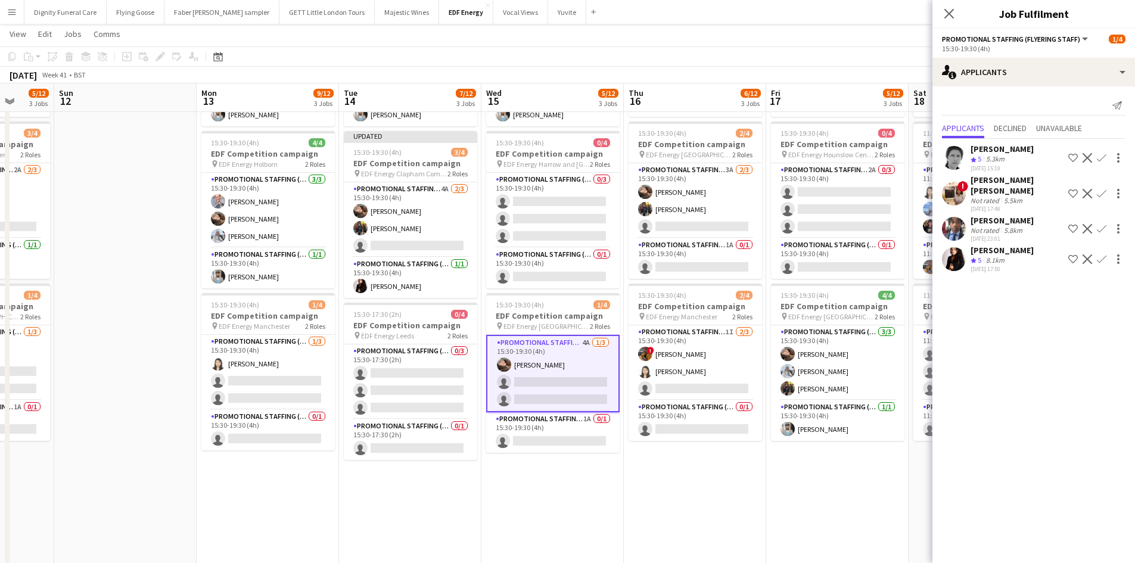
click at [1104, 254] on app-icon "Confirm" at bounding box center [1101, 259] width 10 height 10
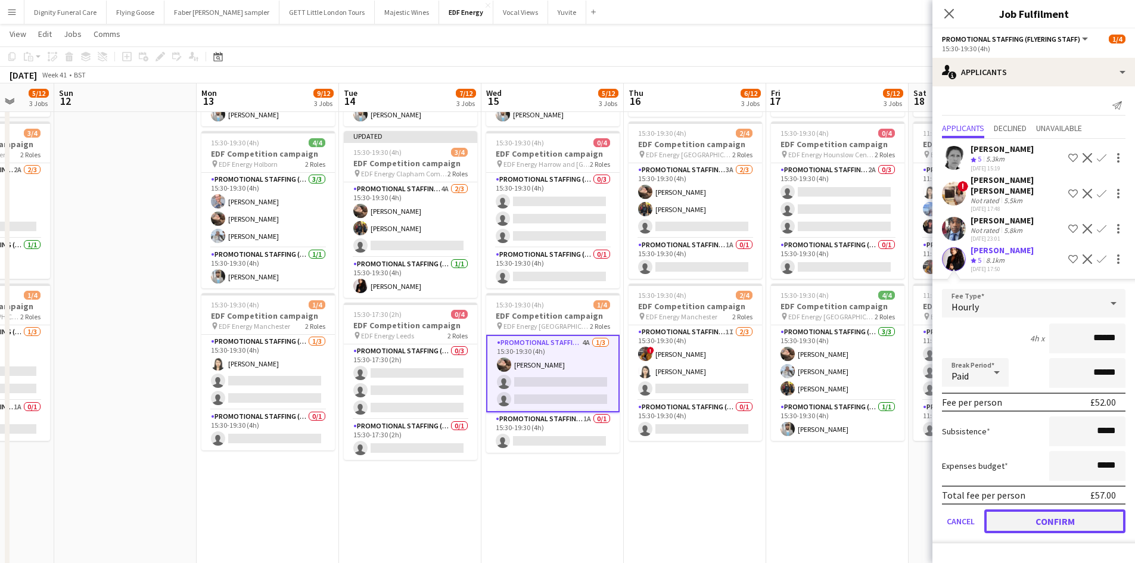
click at [1070, 509] on button "Confirm" at bounding box center [1054, 521] width 141 height 24
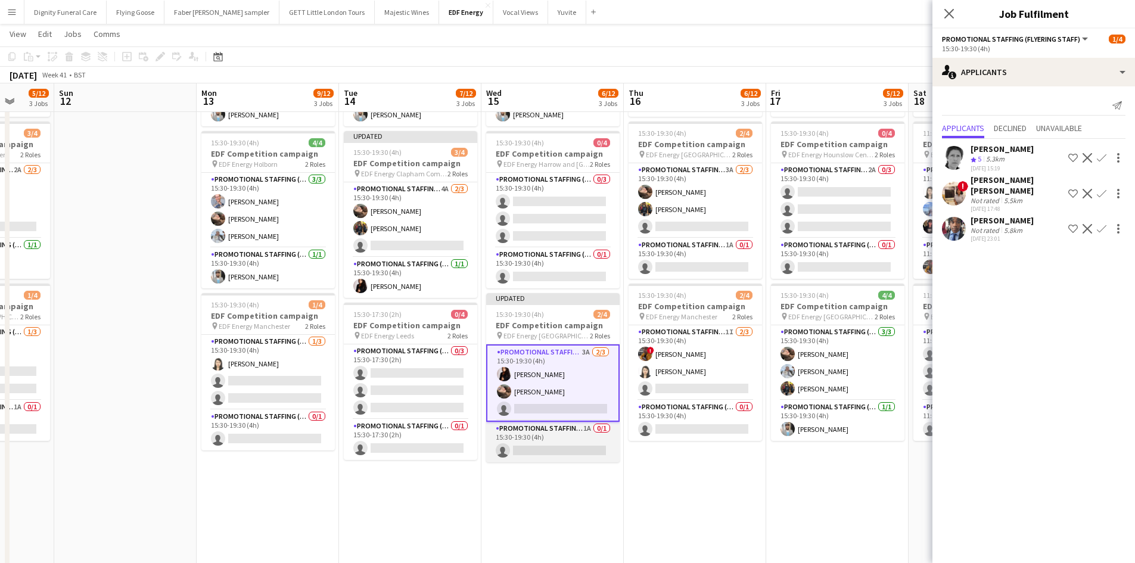
click at [556, 450] on app-card-role "Promotional Staffing (Team Leader) 1A 0/1 15:30-19:30 (4h) single-neutral-actio…" at bounding box center [552, 442] width 133 height 41
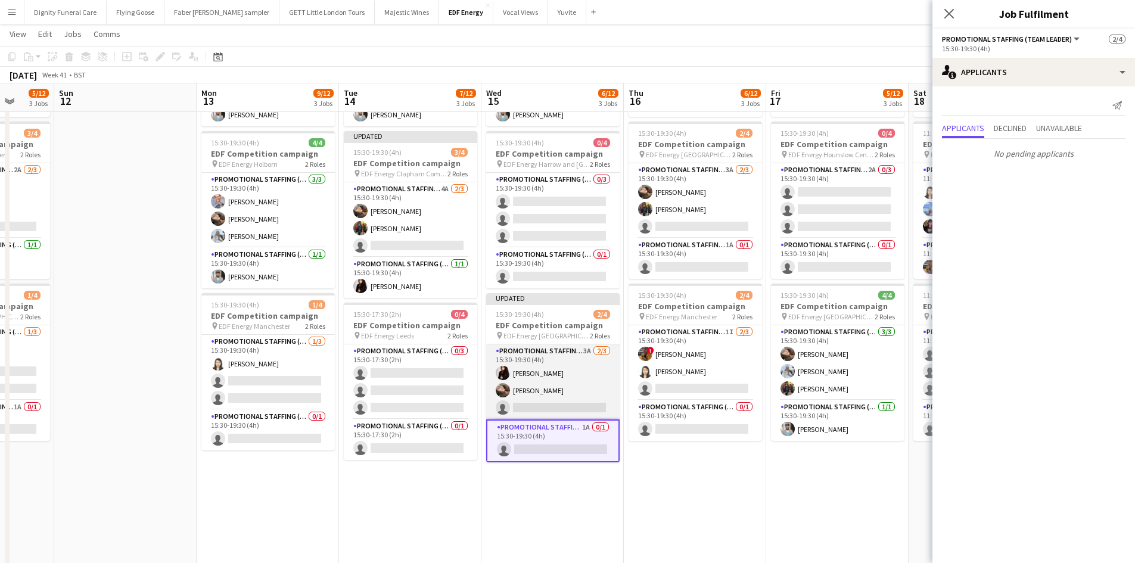
click at [563, 401] on app-card-role "Promotional Staffing (Flyering Staff) 3A 2/3 15:30-19:30 (4h) Ilaria Manciani A…" at bounding box center [552, 381] width 133 height 75
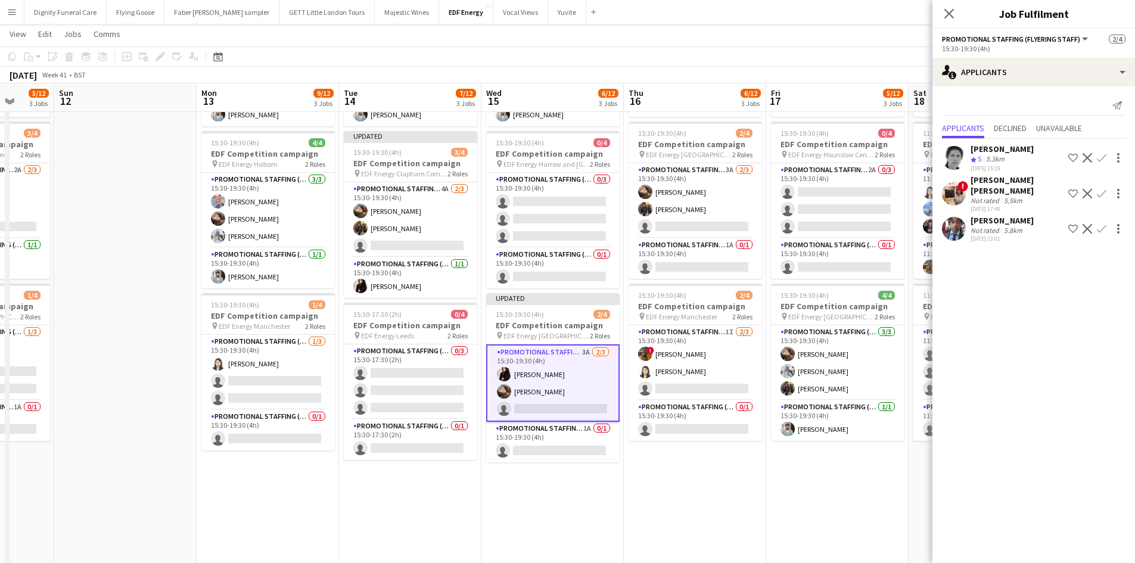
click at [1101, 224] on app-icon "Confirm" at bounding box center [1101, 229] width 10 height 10
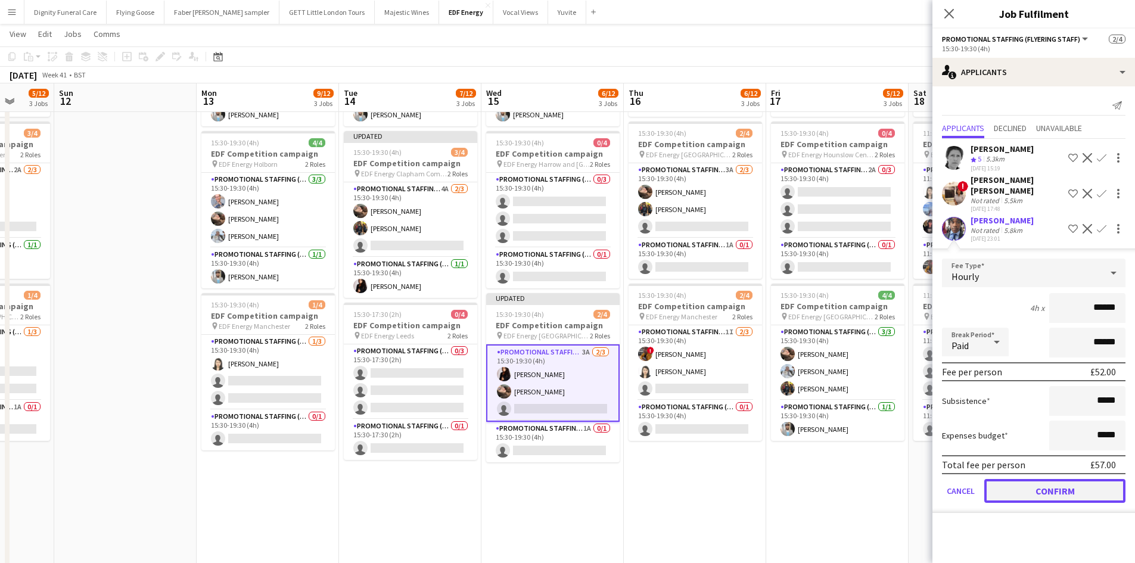
click at [1071, 479] on button "Confirm" at bounding box center [1054, 491] width 141 height 24
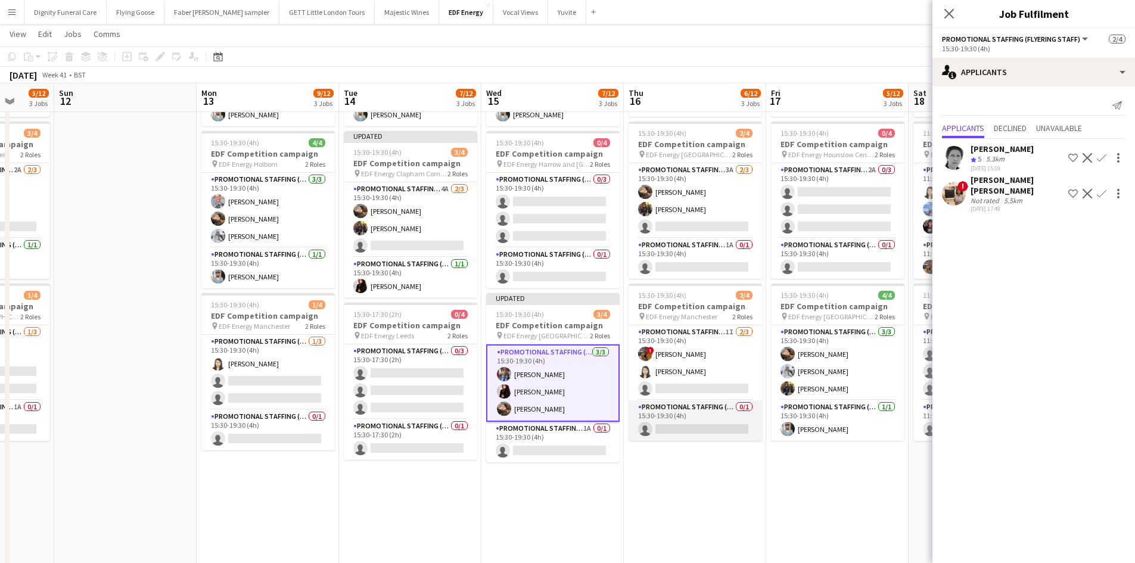
click at [699, 434] on app-card-role "Promotional Staffing (Team Leader) 0/1 15:30-19:30 (4h) single-neutral-actions" at bounding box center [694, 420] width 133 height 41
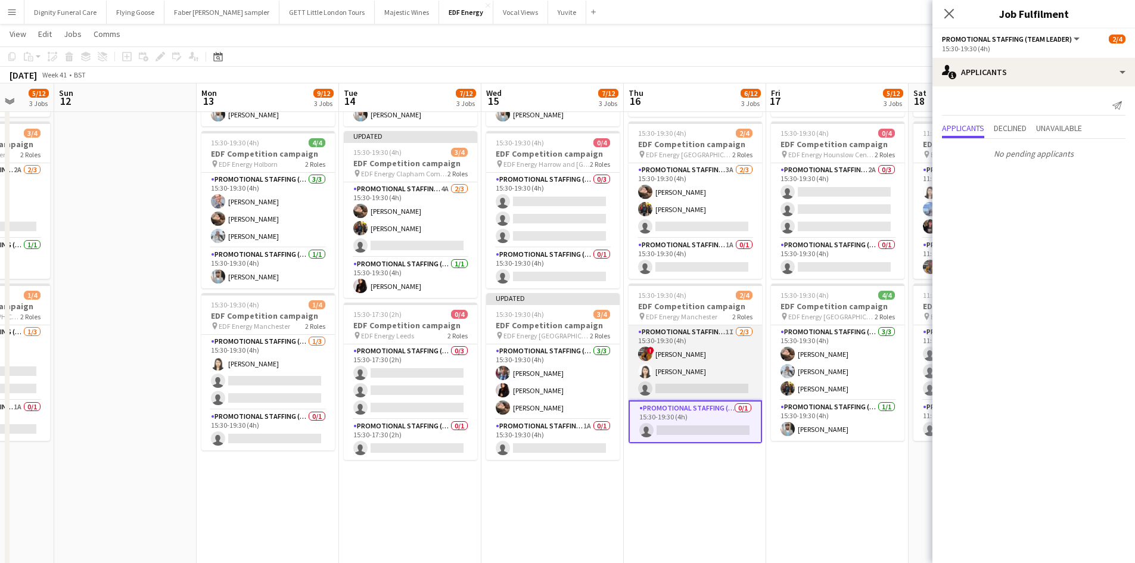
drag, startPoint x: 669, startPoint y: 381, endPoint x: 657, endPoint y: 382, distance: 12.5
click at [670, 381] on app-card-role "Promotional Staffing (Flyering Staff) 1I 2/3 15:30-19:30 (4h) ! Sean Porter Win…" at bounding box center [694, 362] width 133 height 75
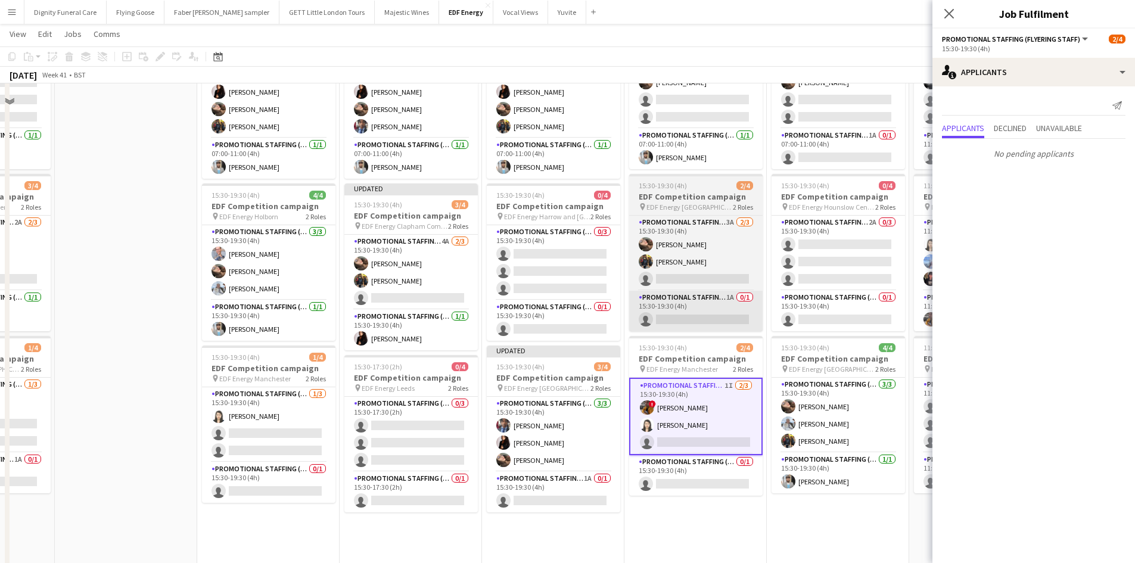
scroll to position [60, 0]
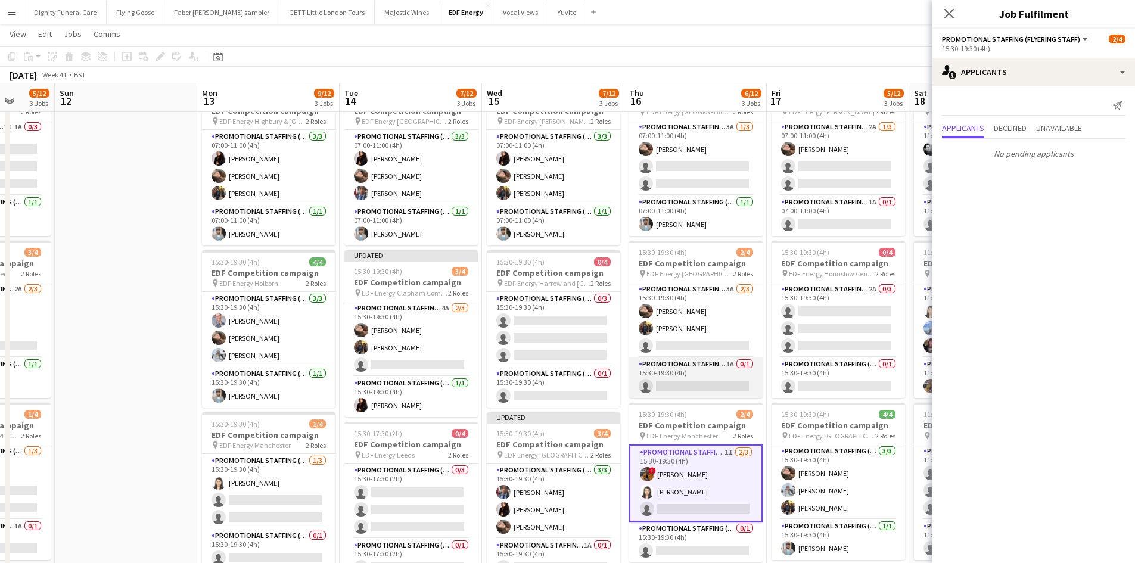
click at [703, 386] on app-card-role "Promotional Staffing (Team Leader) 1A 0/1 15:30-19:30 (4h) single-neutral-actio…" at bounding box center [695, 377] width 133 height 41
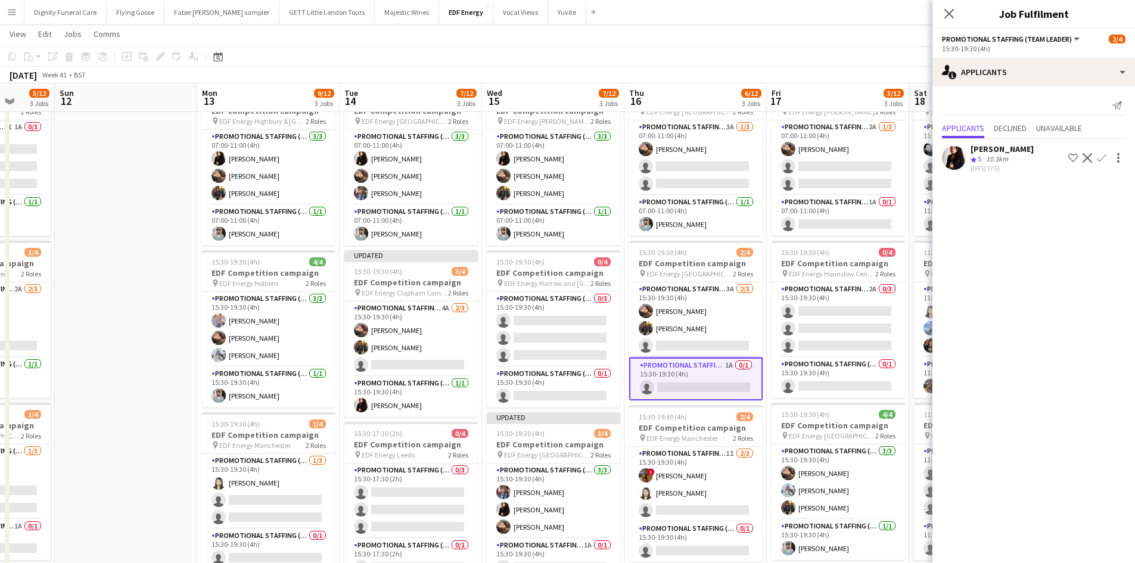
click at [1104, 155] on app-icon "Confirm" at bounding box center [1101, 158] width 10 height 10
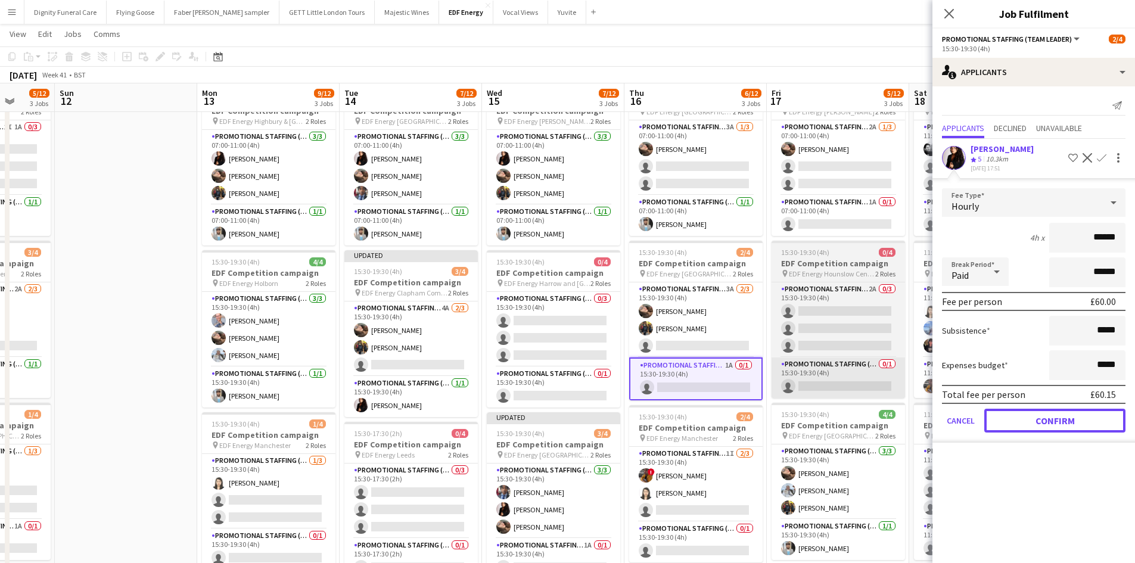
drag, startPoint x: 1066, startPoint y: 420, endPoint x: 904, endPoint y: 386, distance: 165.1
click at [1064, 420] on button "Confirm" at bounding box center [1054, 421] width 141 height 24
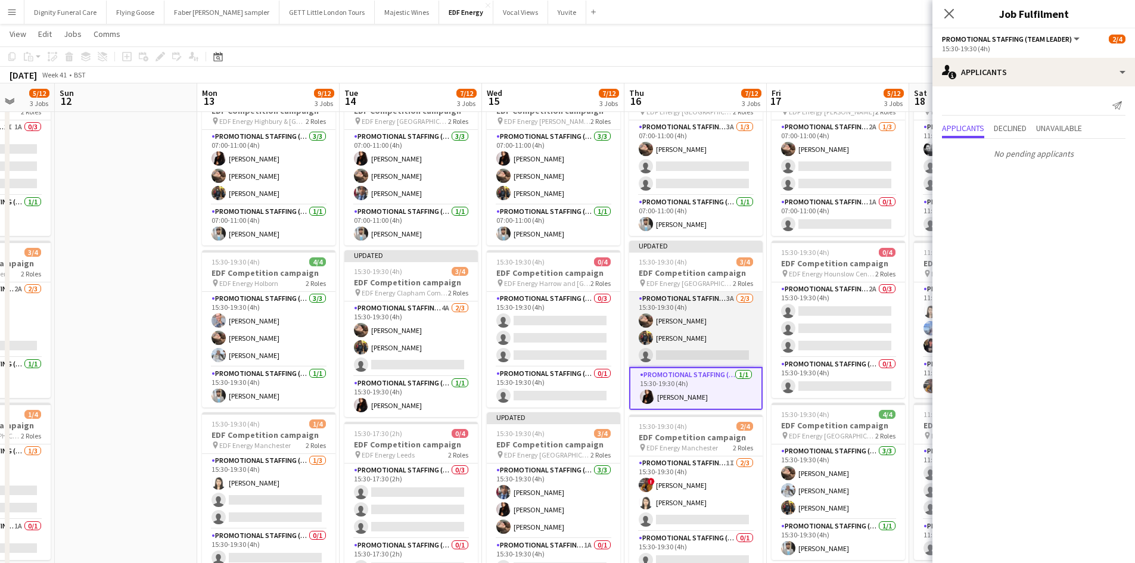
click at [681, 347] on app-card-role "Promotional Staffing (Flyering Staff) 3A 2/3 15:30-19:30 (4h) Anastasiia Melesh…" at bounding box center [695, 329] width 133 height 75
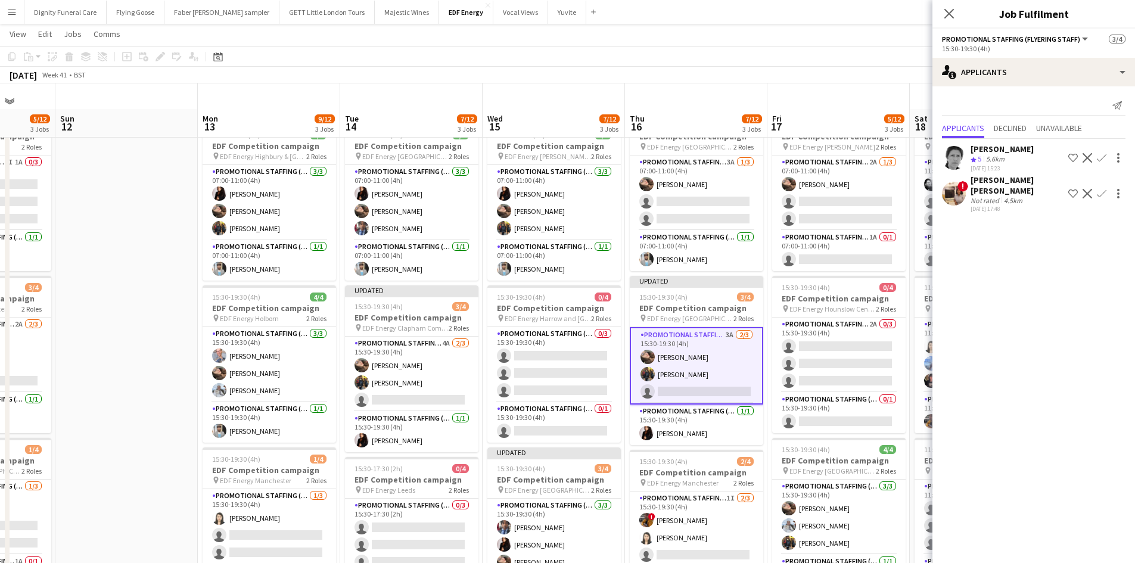
scroll to position [0, 0]
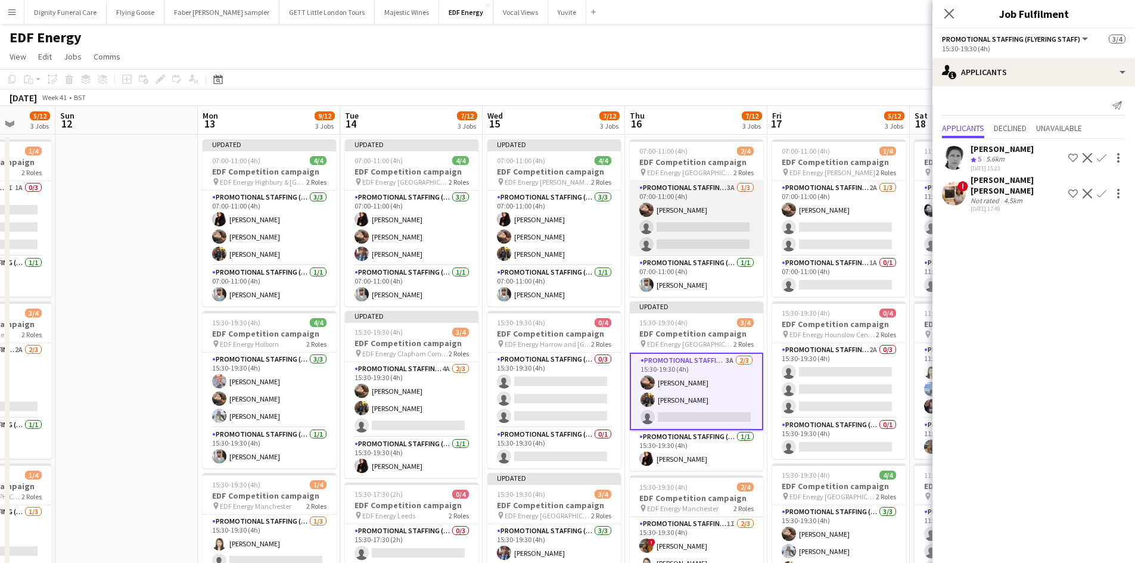
click at [719, 213] on app-card-role "Promotional Staffing (Flyering Staff) 3A 1/3 07:00-11:00 (4h) Anastasiia Melesh…" at bounding box center [696, 218] width 133 height 75
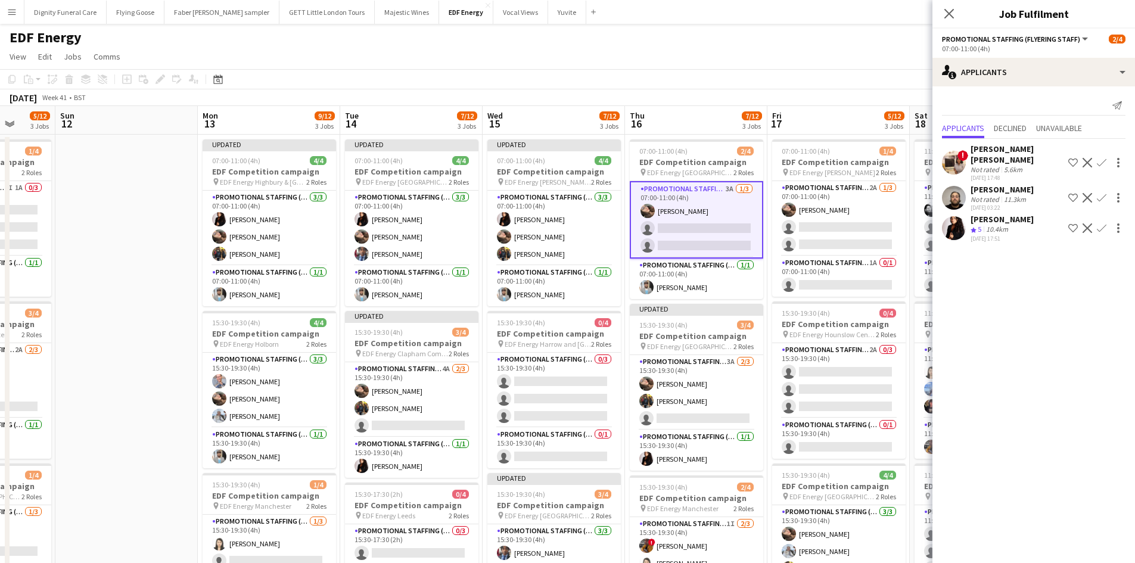
drag, startPoint x: 1098, startPoint y: 217, endPoint x: 1101, endPoint y: 232, distance: 15.2
click at [1100, 223] on app-icon "Confirm" at bounding box center [1101, 228] width 10 height 10
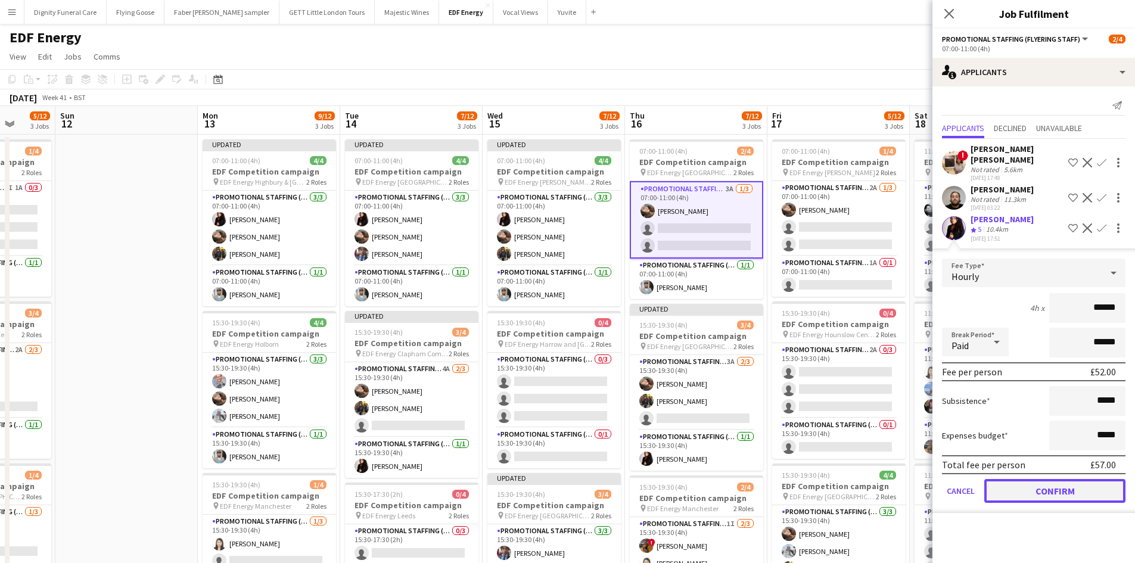
click at [1065, 479] on button "Confirm" at bounding box center [1054, 491] width 141 height 24
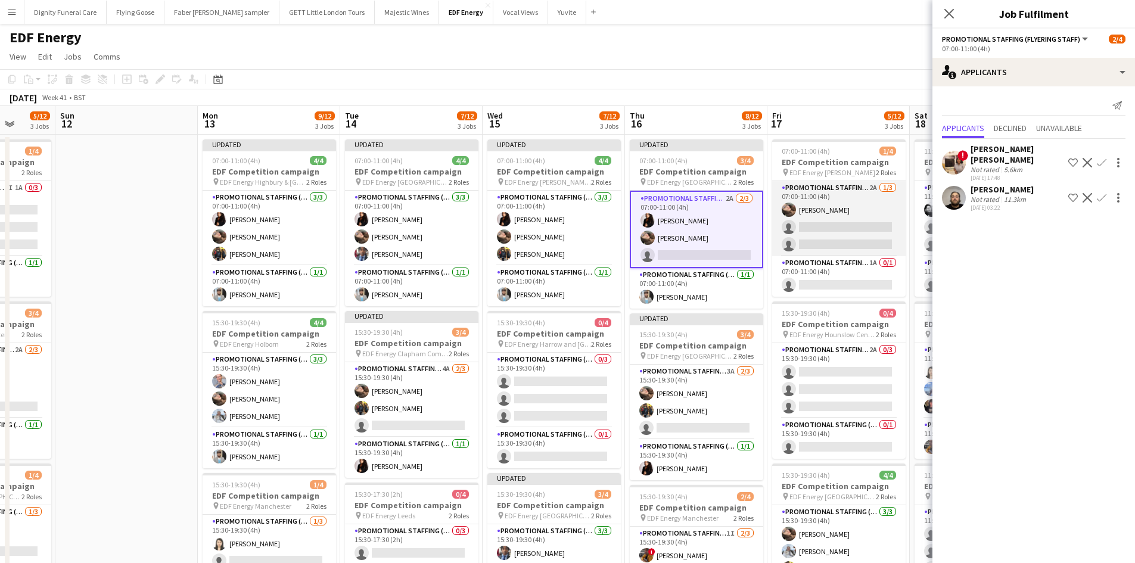
click at [853, 237] on app-card-role "Promotional Staffing (Flyering Staff) 2A 1/3 07:00-11:00 (4h) Anastasiia Melesh…" at bounding box center [838, 218] width 133 height 75
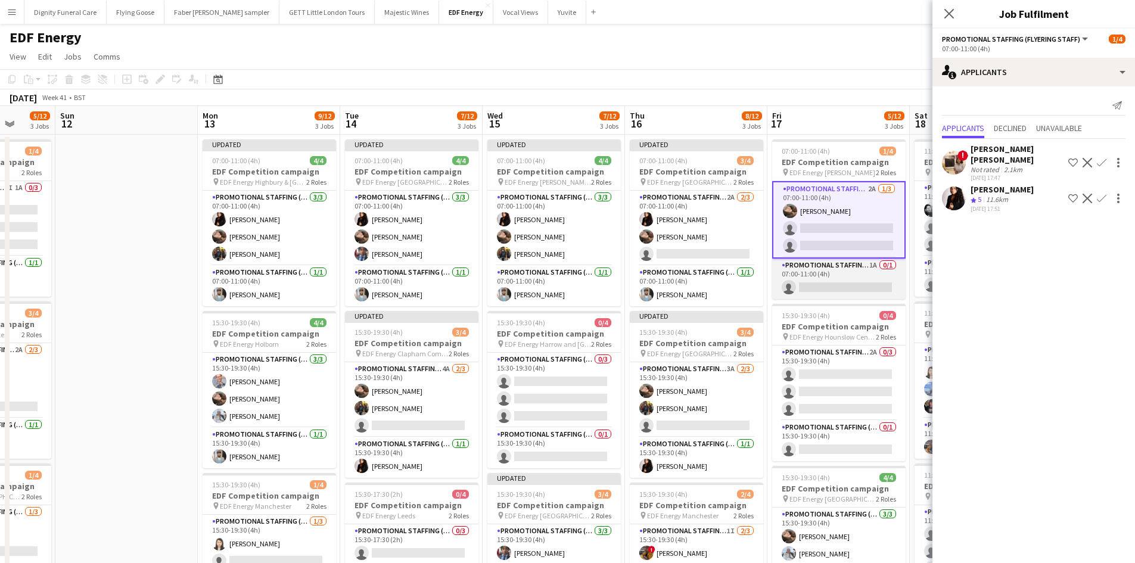
click at [866, 291] on app-card-role "Promotional Staffing (Team Leader) 1A 0/1 07:00-11:00 (4h) single-neutral-actio…" at bounding box center [838, 278] width 133 height 41
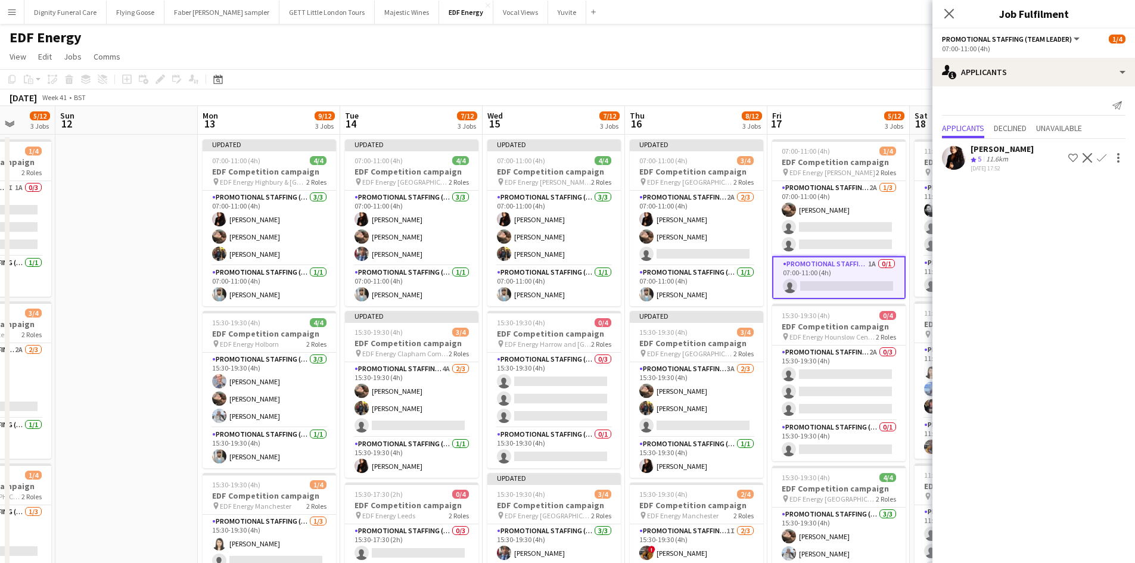
click at [1102, 157] on app-icon "Confirm" at bounding box center [1101, 158] width 10 height 10
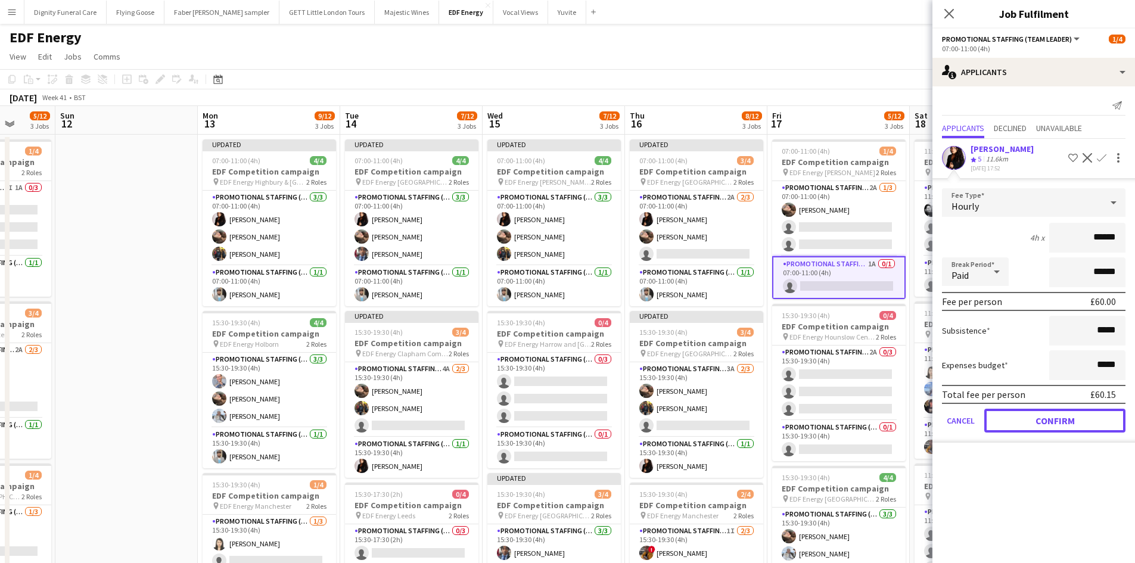
click at [1078, 419] on button "Confirm" at bounding box center [1054, 421] width 141 height 24
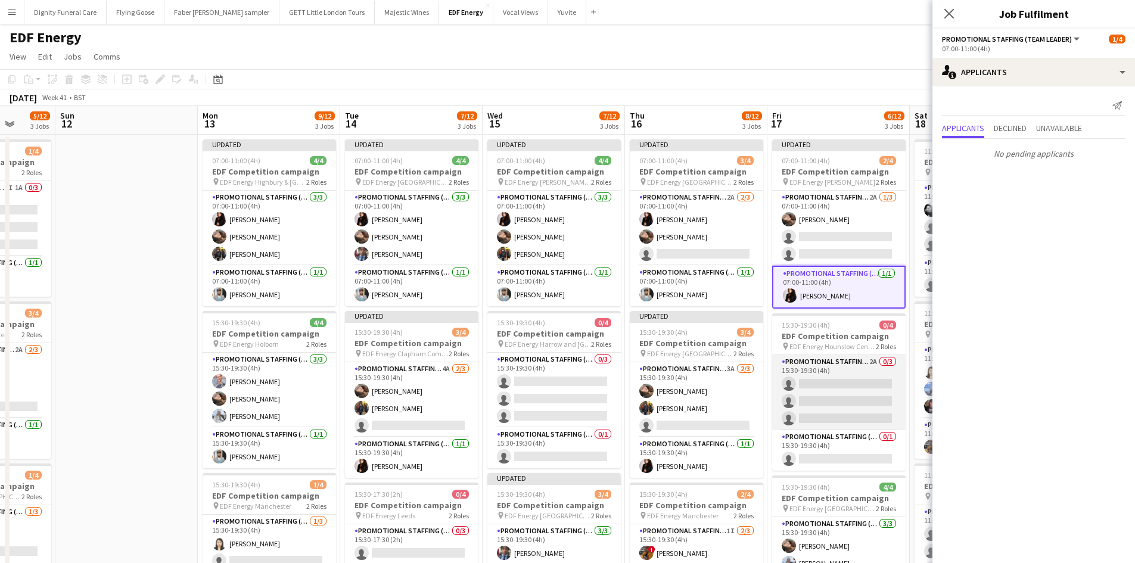
click at [848, 380] on app-card-role "Promotional Staffing (Flyering Staff) 2A 0/3 15:30-19:30 (4h) single-neutral-ac…" at bounding box center [838, 392] width 133 height 75
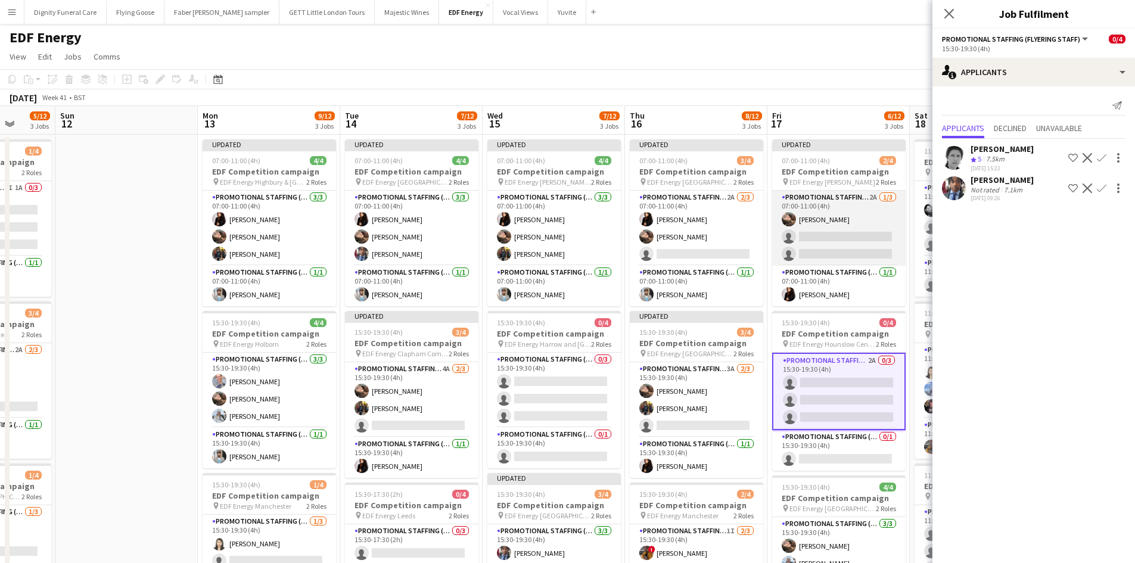
click at [845, 241] on app-card-role "Promotional Staffing (Flyering Staff) 2A 1/3 07:00-11:00 (4h) Anastasiia Melesh…" at bounding box center [838, 228] width 133 height 75
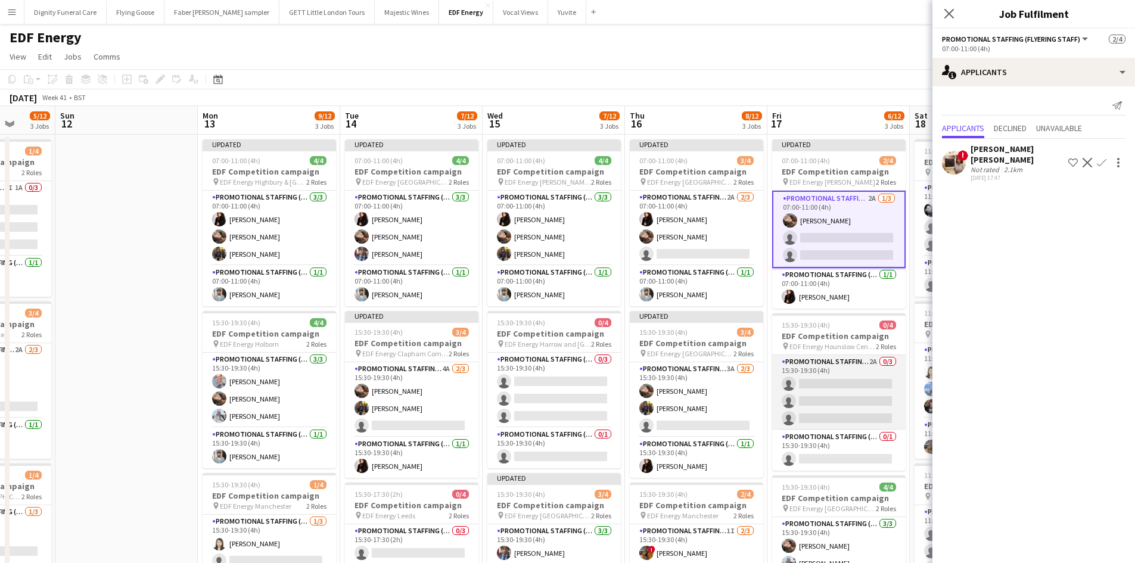
click at [860, 394] on app-card-role "Promotional Staffing (Flyering Staff) 2A 0/3 15:30-19:30 (4h) single-neutral-ac…" at bounding box center [838, 392] width 133 height 75
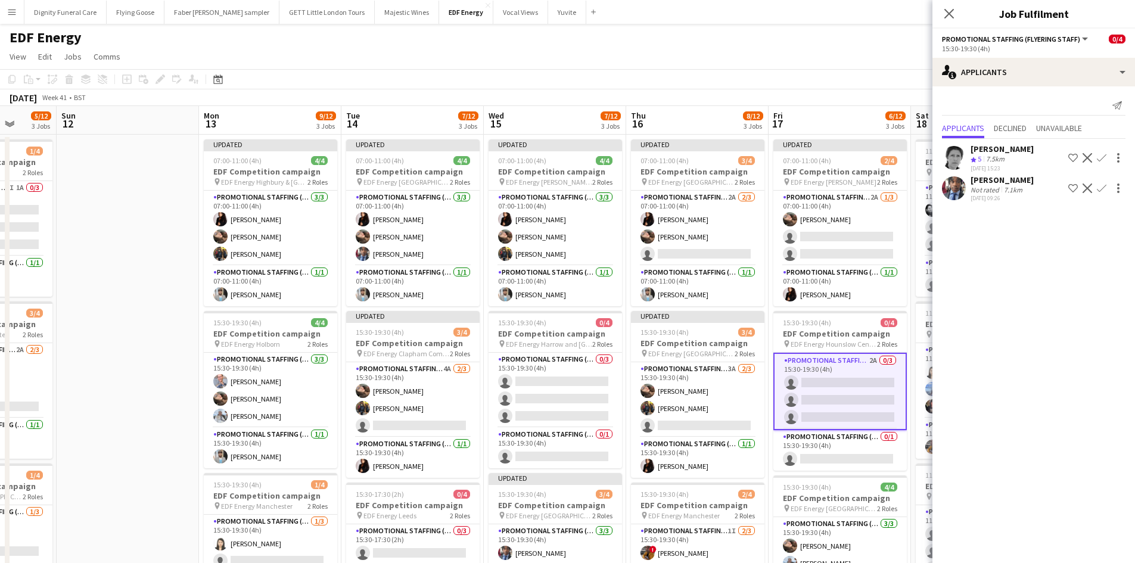
click at [1107, 184] on button "Confirm" at bounding box center [1101, 188] width 14 height 14
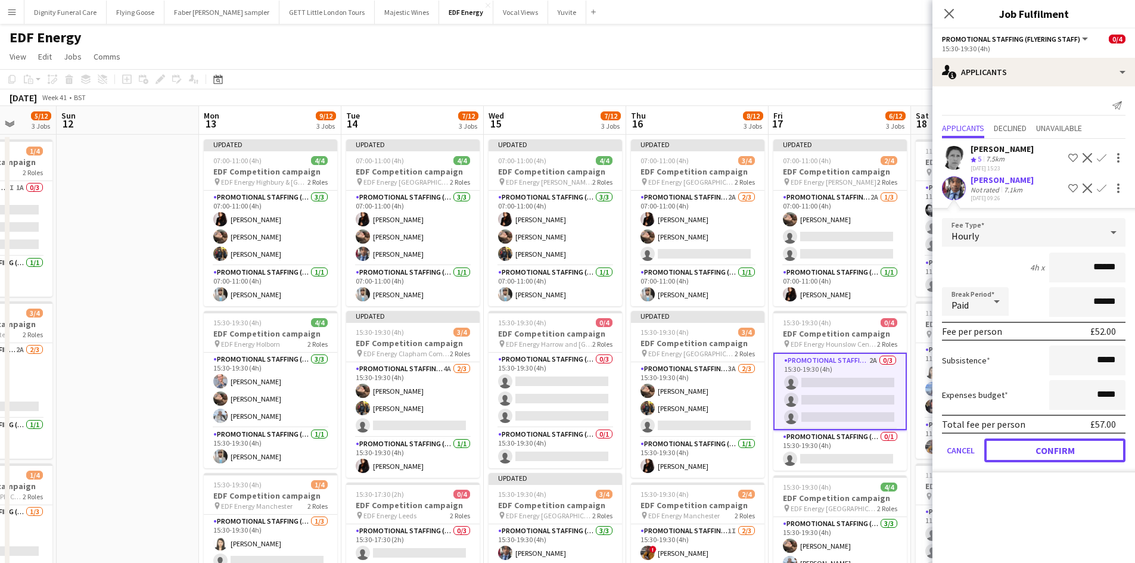
click at [1096, 447] on button "Confirm" at bounding box center [1054, 450] width 141 height 24
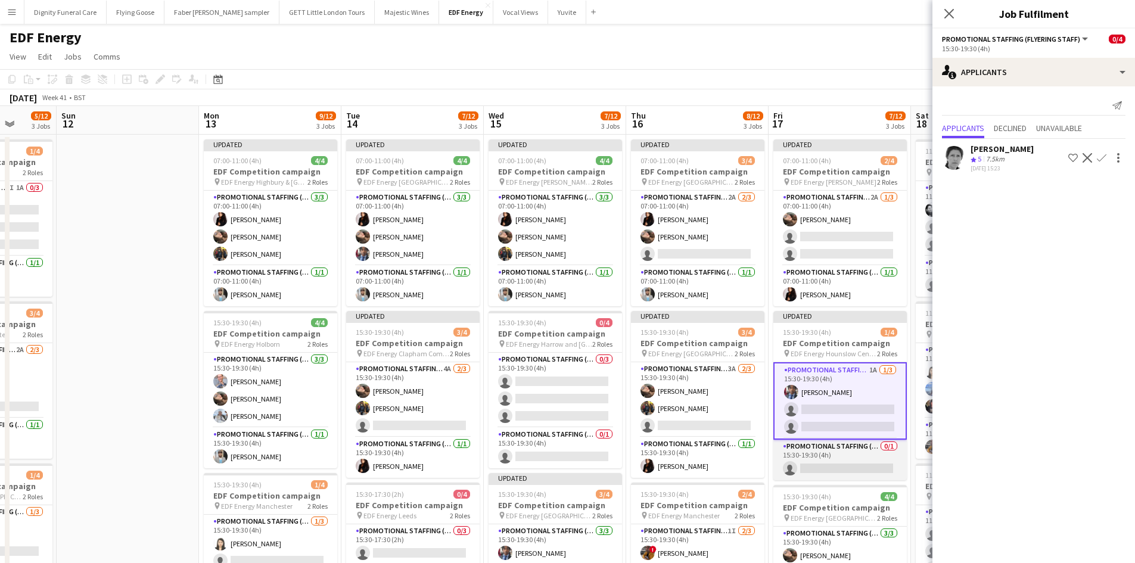
click at [843, 466] on app-card-role "Promotional Staffing (Team Leader) 0/1 15:30-19:30 (4h) single-neutral-actions" at bounding box center [839, 460] width 133 height 41
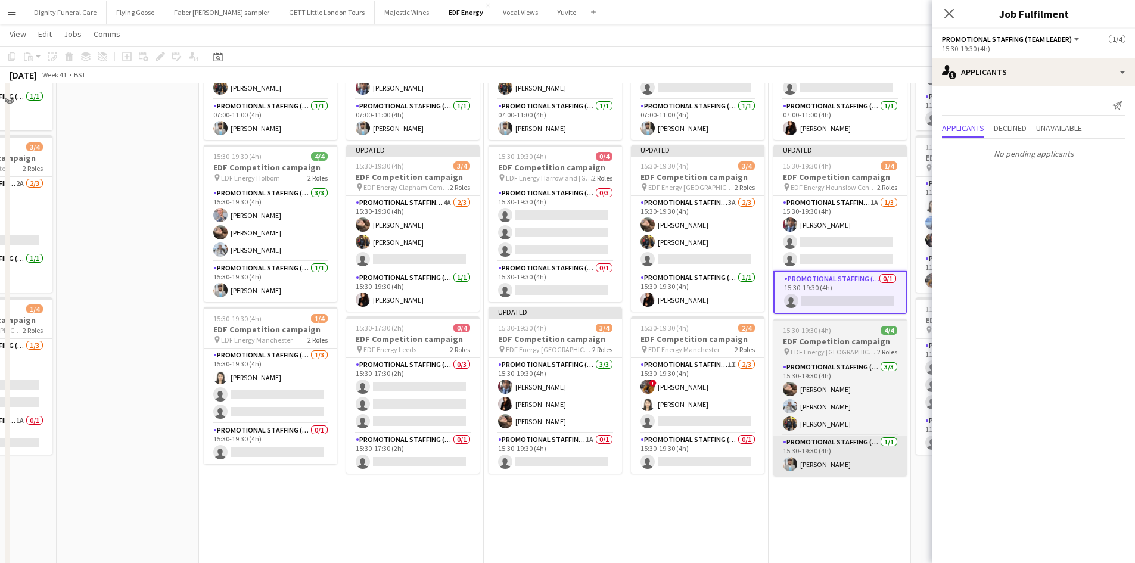
scroll to position [179, 0]
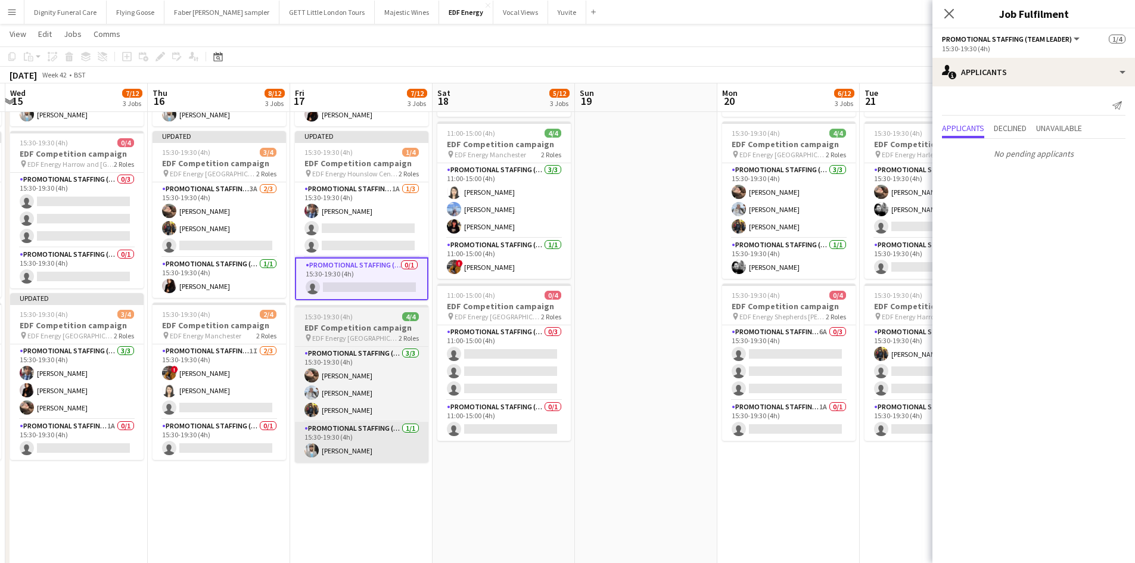
drag, startPoint x: 828, startPoint y: 521, endPoint x: 350, endPoint y: 457, distance: 483.2
click at [350, 457] on app-calendar-viewport "Sat 11 5/12 3 Jobs Sun 12 Mon 13 9/12 3 Jobs Tue 14 7/12 3 Jobs Wed 15 7/12 3 J…" at bounding box center [567, 270] width 1135 height 805
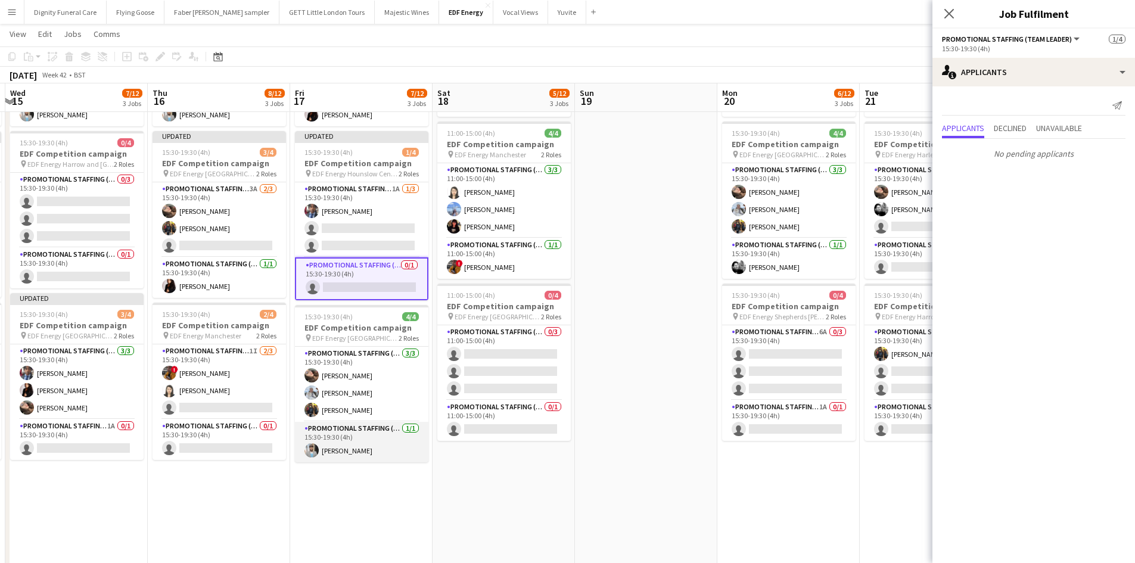
scroll to position [0, 565]
click at [501, 429] on app-card-role "Promotional Staffing (Team Leader) 0/1 11:00-15:00 (4h) single-neutral-actions" at bounding box center [503, 420] width 133 height 41
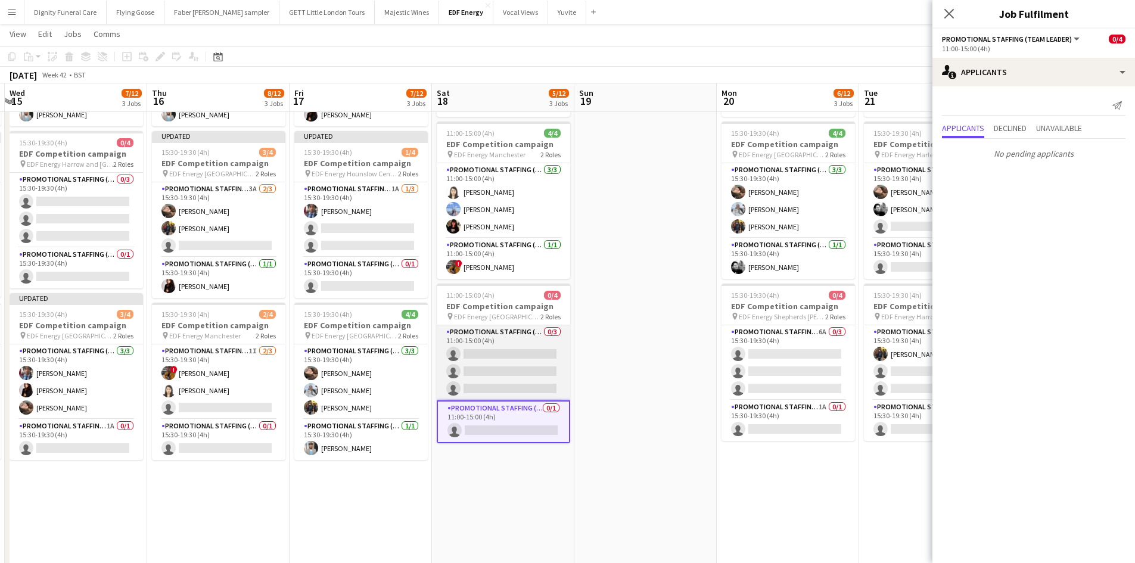
click at [518, 357] on app-card-role "Promotional Staffing (Flyering Staff) 0/3 11:00-15:00 (4h) single-neutral-actio…" at bounding box center [503, 362] width 133 height 75
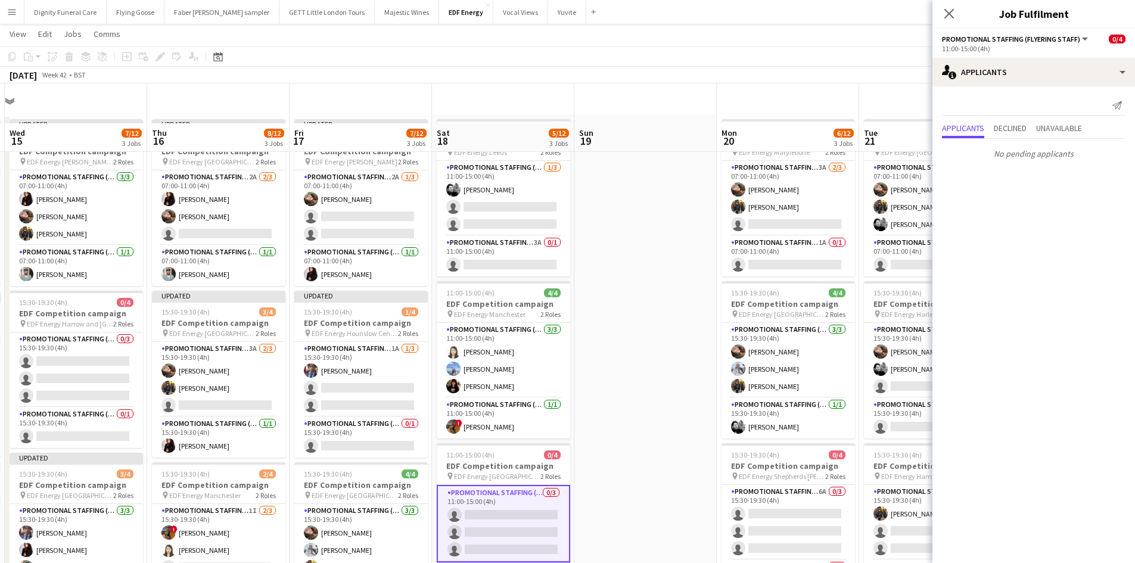
scroll to position [0, 0]
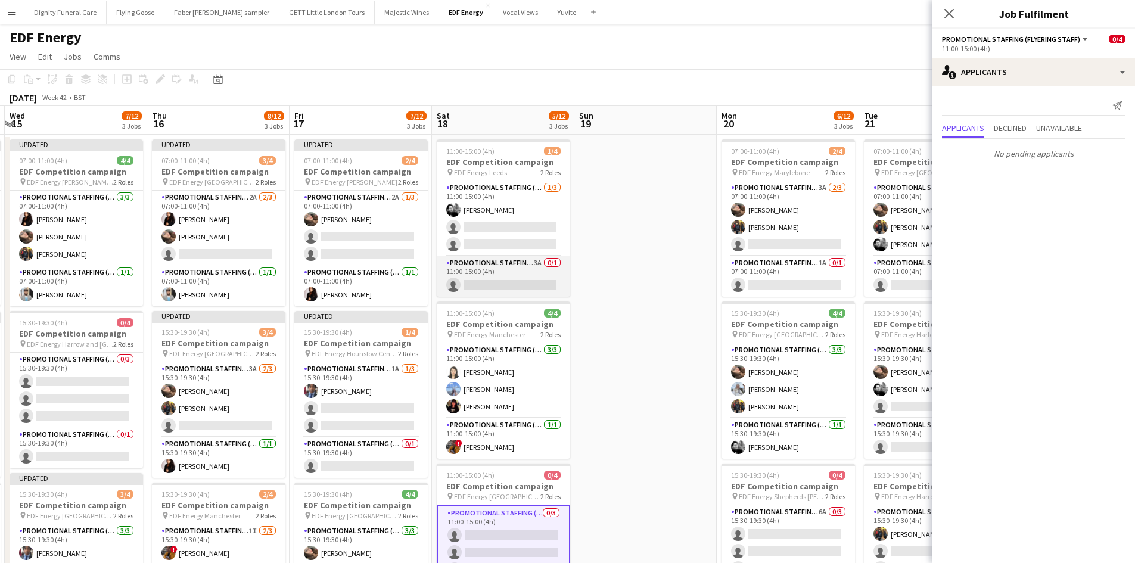
click at [526, 287] on app-card-role "Promotional Staffing (Team Leader) 3A 0/1 11:00-15:00 (4h) single-neutral-actio…" at bounding box center [503, 276] width 133 height 41
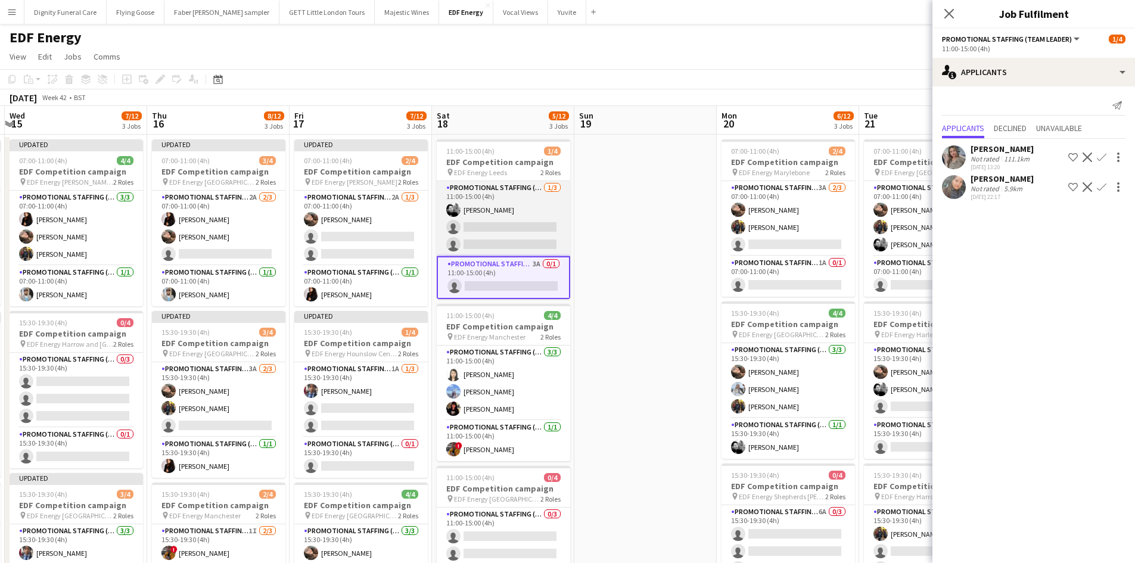
click at [511, 230] on app-card-role "Promotional Staffing (Flyering Staff) 1/3 11:00-15:00 (4h) Dan Vasey single-neu…" at bounding box center [503, 218] width 133 height 75
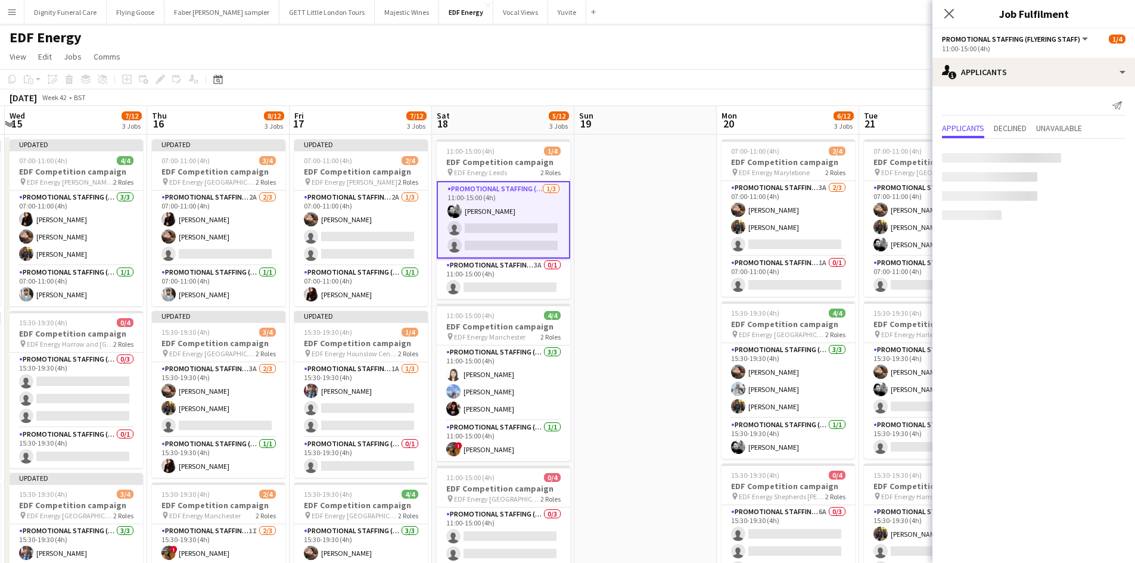
scroll to position [0, 564]
click at [527, 283] on app-card-role "Promotional Staffing (Team Leader) 3A 0/1 11:00-15:00 (4h) single-neutral-actio…" at bounding box center [503, 278] width 133 height 41
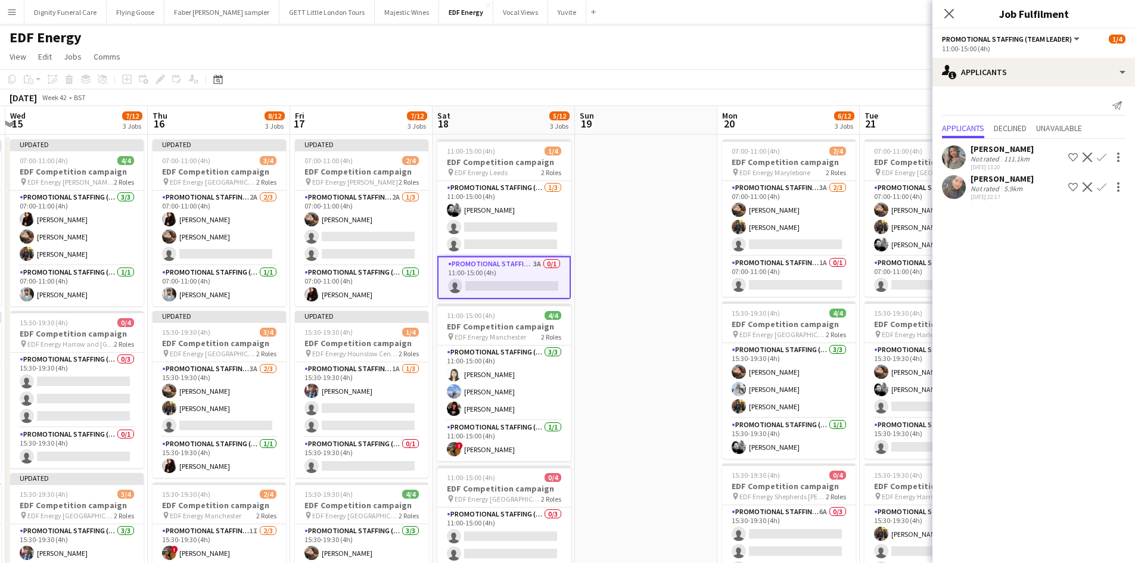
click at [1102, 186] on app-icon "Confirm" at bounding box center [1101, 187] width 10 height 10
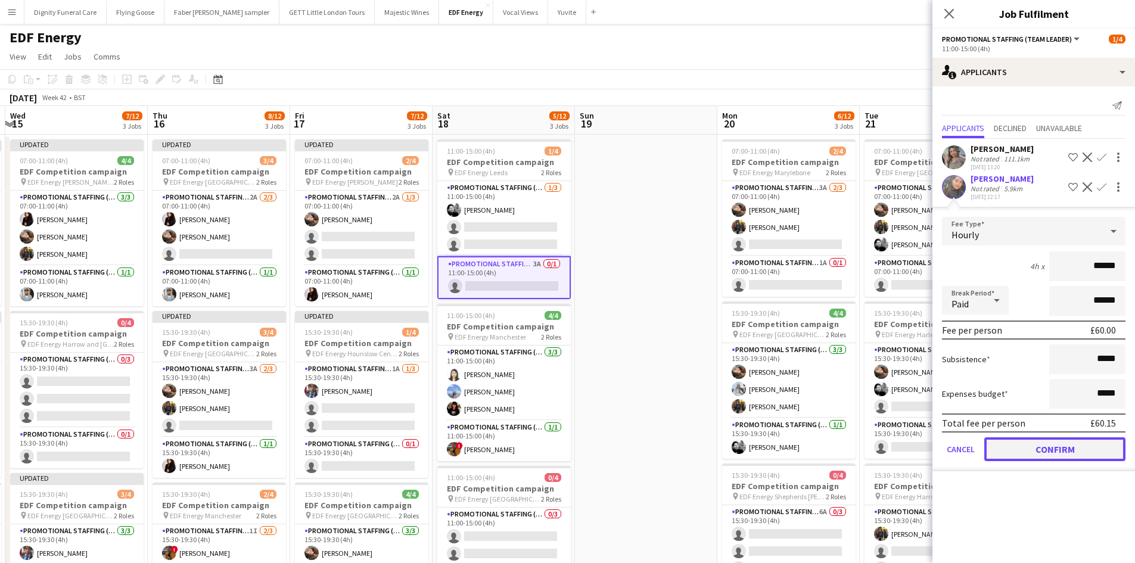
click at [1076, 446] on button "Confirm" at bounding box center [1054, 449] width 141 height 24
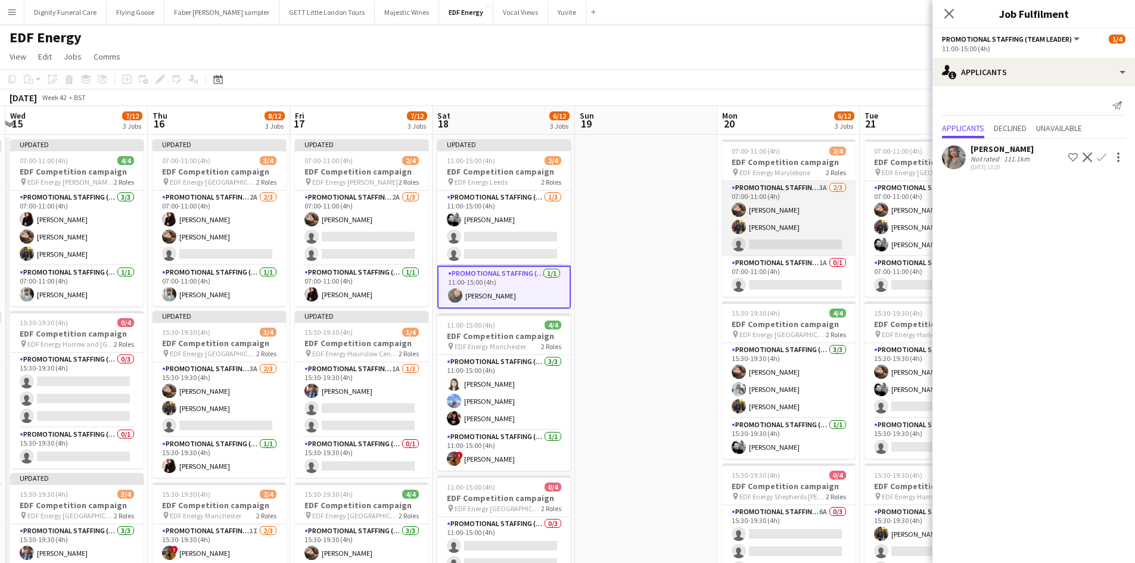
click at [806, 246] on app-card-role "Promotional Staffing (Flyering Staff) 3A 2/3 07:00-11:00 (4h) Anastasiia Melesh…" at bounding box center [788, 218] width 133 height 75
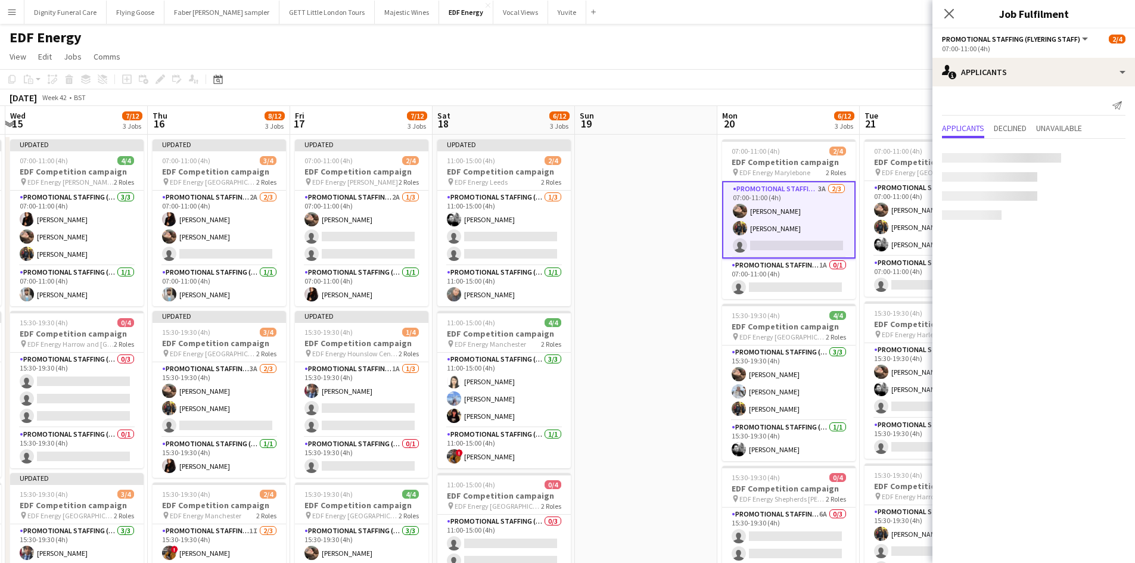
scroll to position [0, 563]
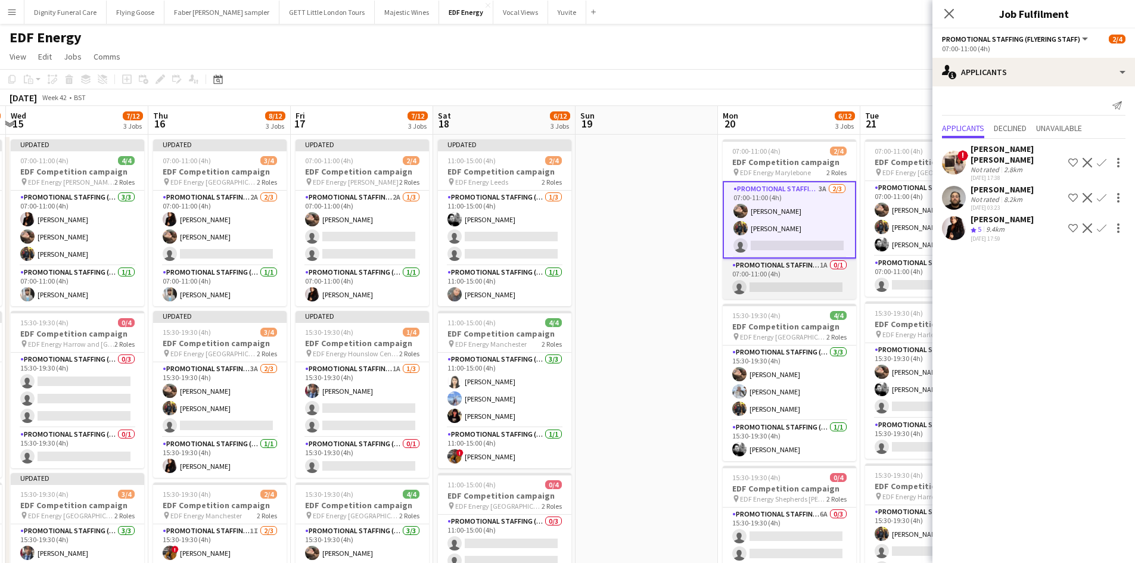
click at [815, 283] on app-card-role "Promotional Staffing (Team Leader) 1A 0/1 07:00-11:00 (4h) single-neutral-actio…" at bounding box center [788, 278] width 133 height 41
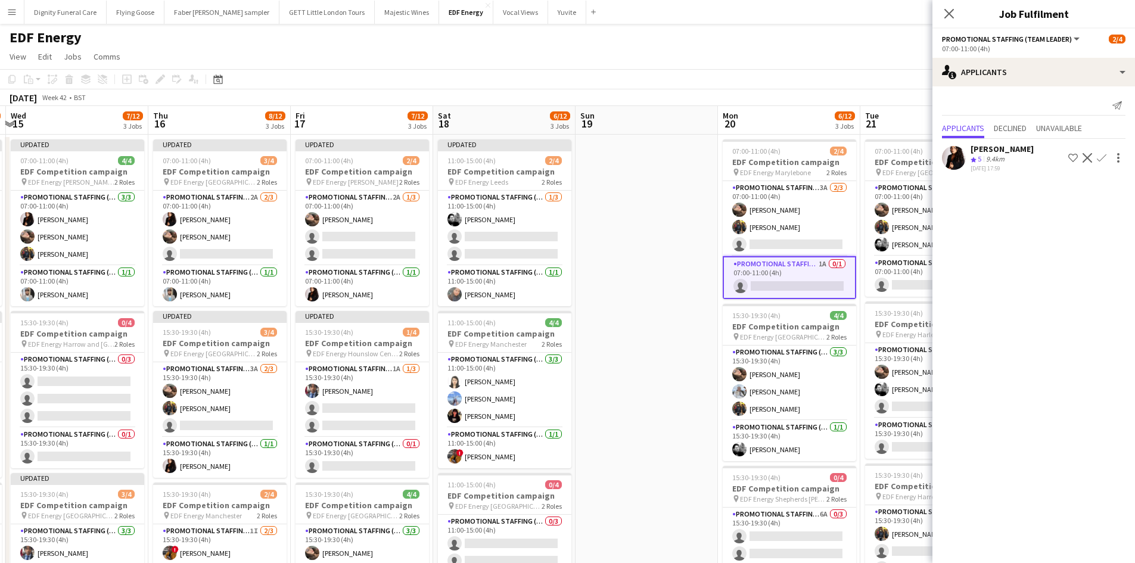
click at [1099, 155] on app-icon "Confirm" at bounding box center [1101, 158] width 10 height 10
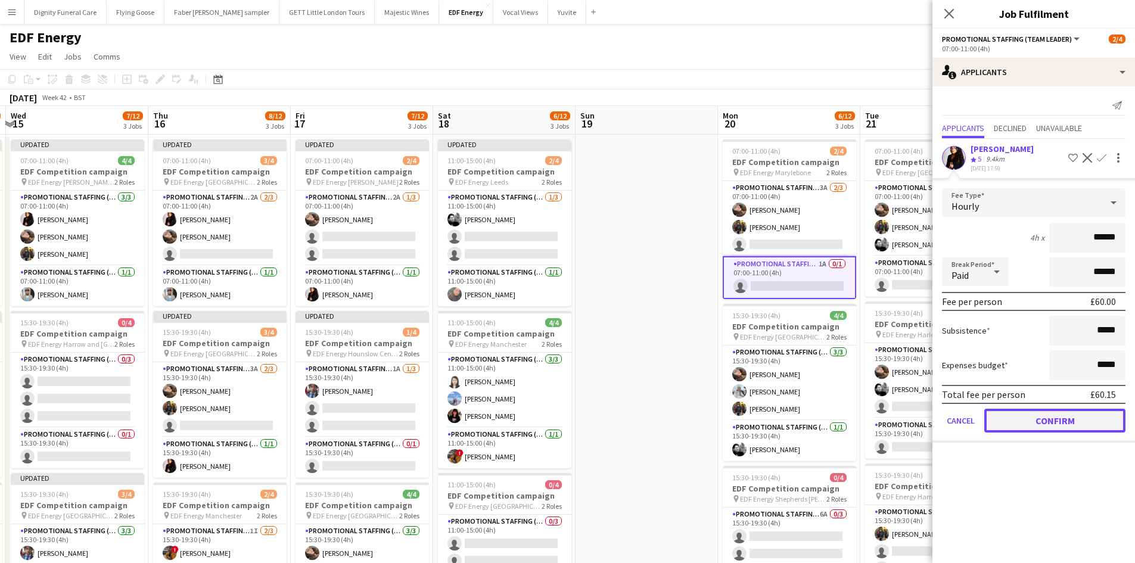
click at [1045, 415] on button "Confirm" at bounding box center [1054, 421] width 141 height 24
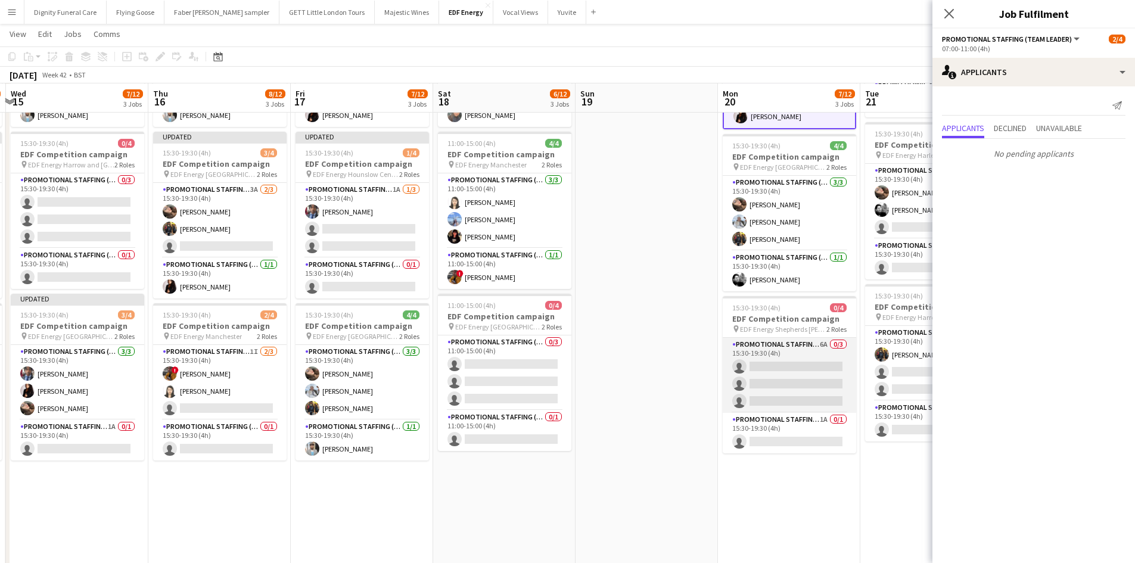
scroll to position [179, 0]
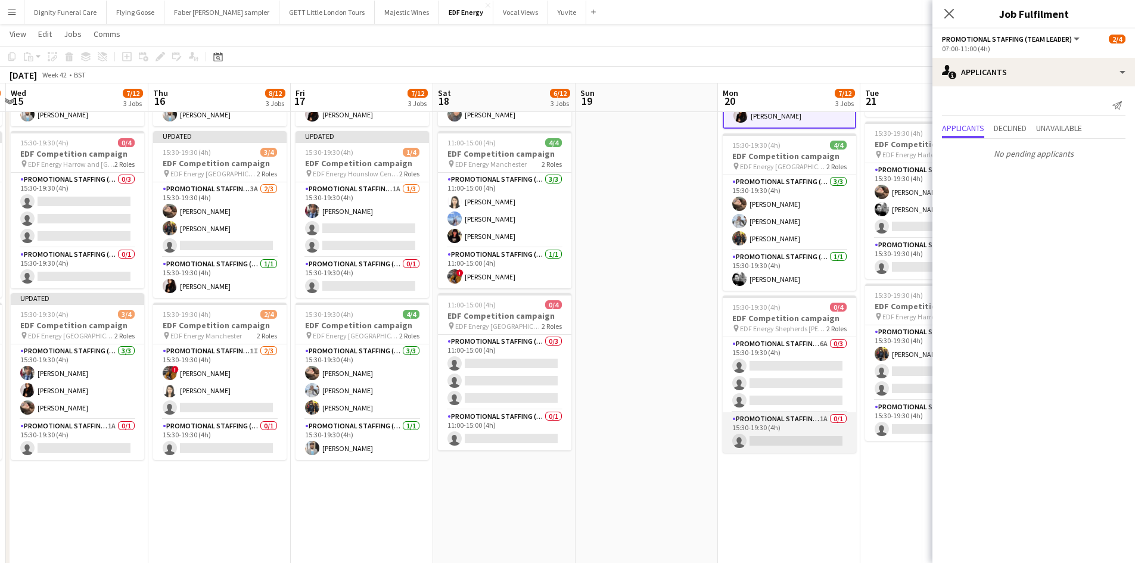
click at [799, 437] on app-card-role "Promotional Staffing (Team Leader) 1A 0/1 15:30-19:30 (4h) single-neutral-actio…" at bounding box center [788, 432] width 133 height 41
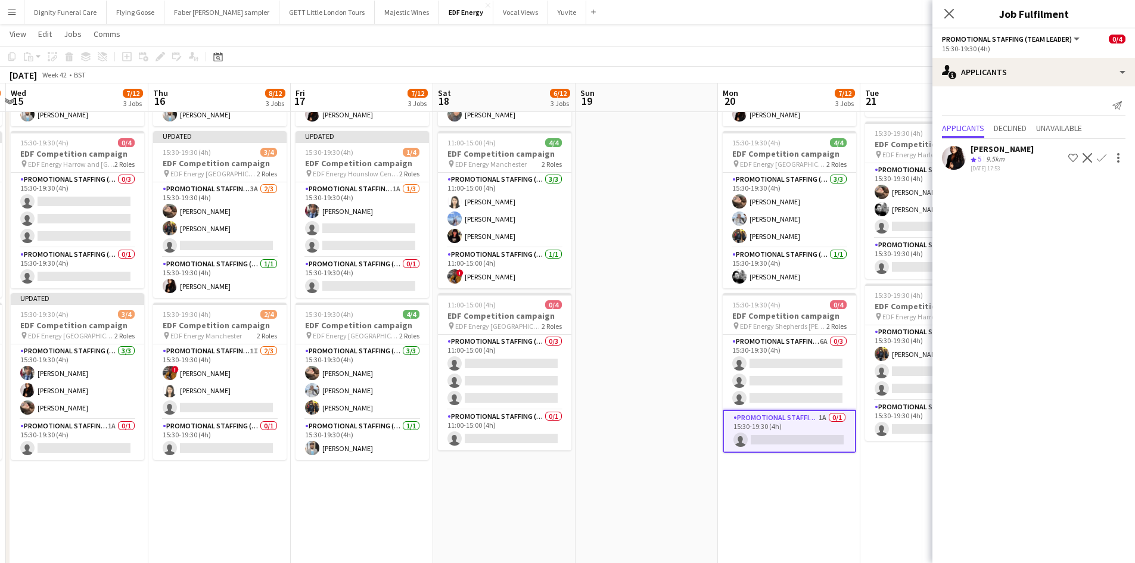
click at [1101, 157] on app-icon "Confirm" at bounding box center [1101, 158] width 10 height 10
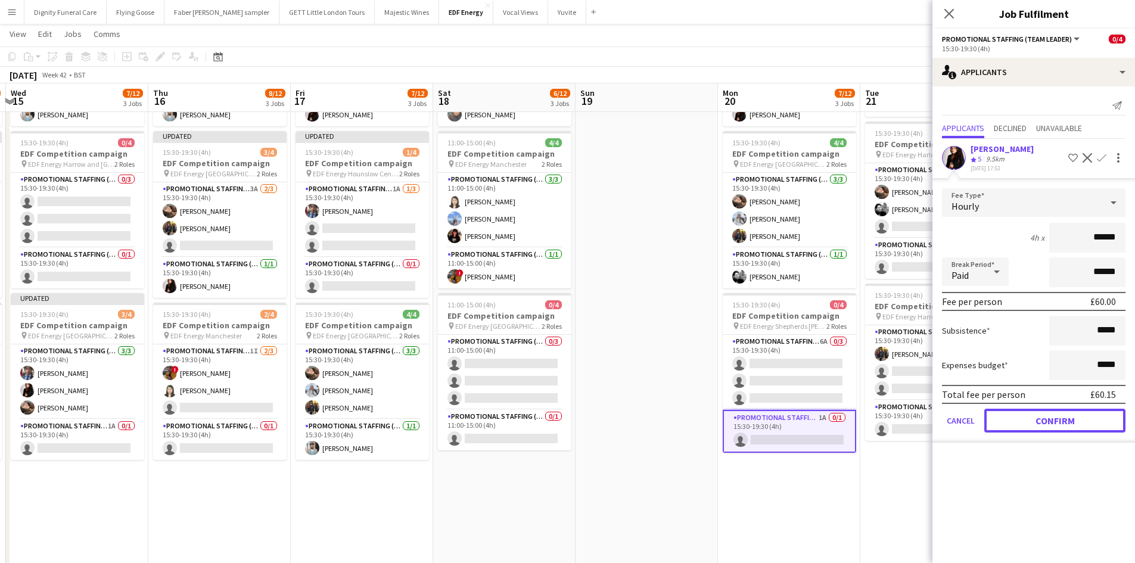
click at [1066, 421] on button "Confirm" at bounding box center [1054, 421] width 141 height 24
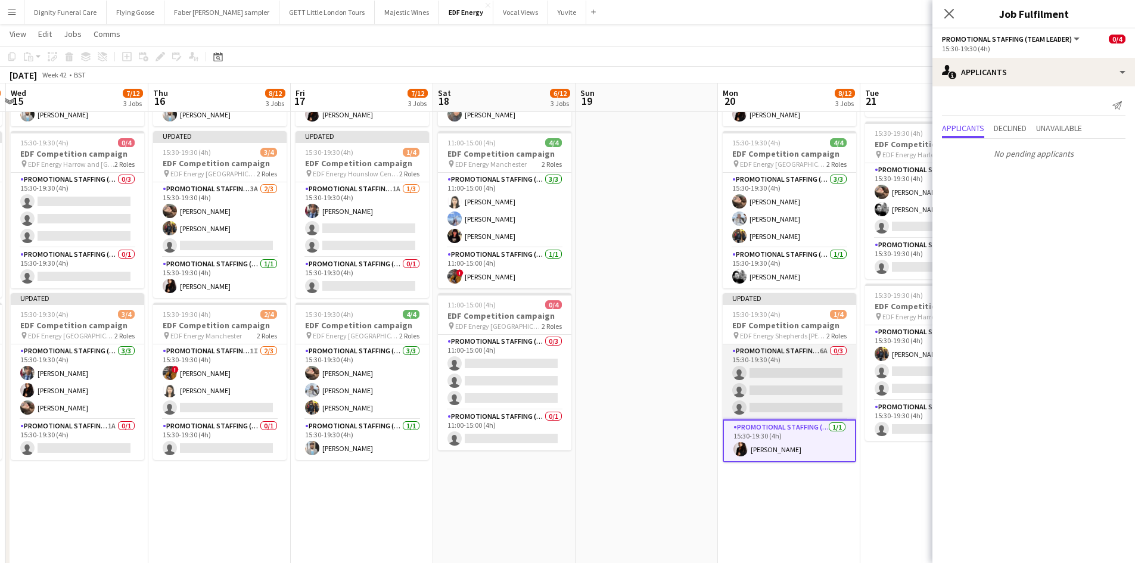
click at [815, 374] on app-card-role "Promotional Staffing (Flyering Staff) 6A 0/3 15:30-19:30 (4h) single-neutral-ac…" at bounding box center [788, 381] width 133 height 75
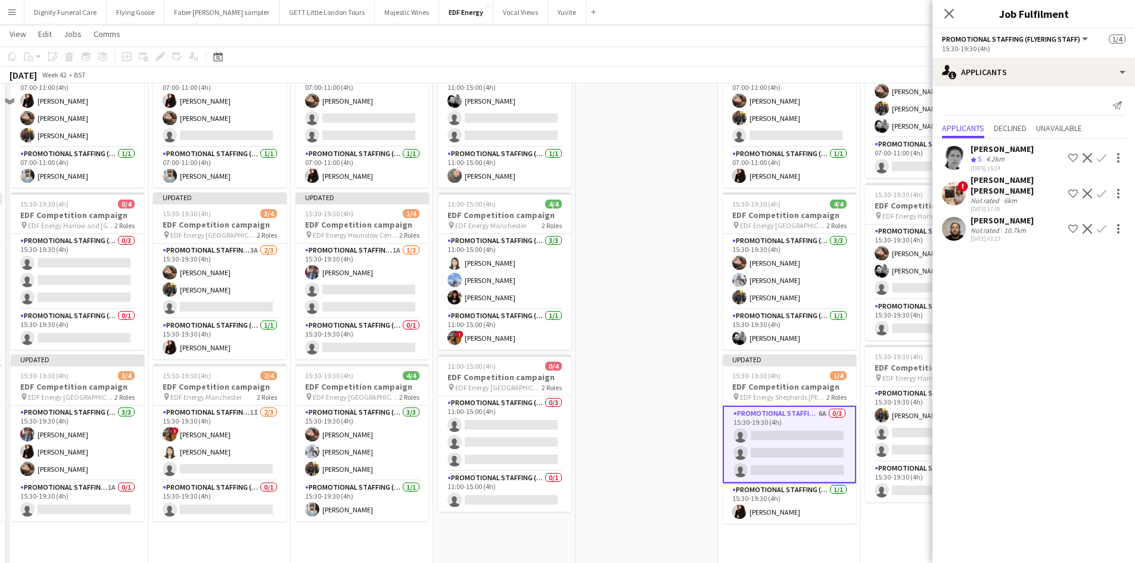
scroll to position [0, 0]
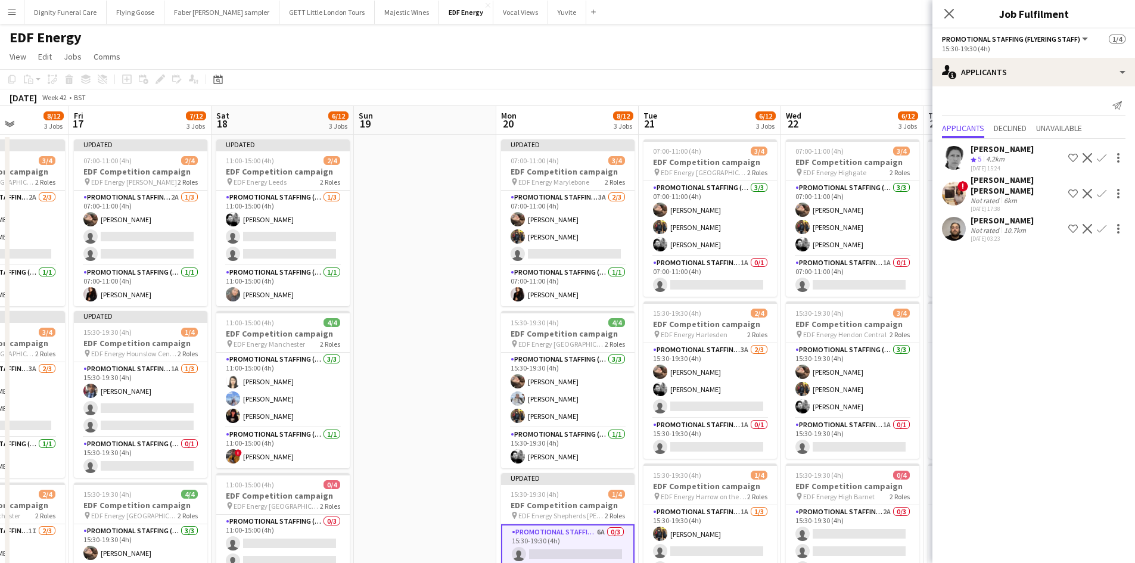
drag, startPoint x: 634, startPoint y: 342, endPoint x: 401, endPoint y: 346, distance: 232.9
click at [402, 346] on app-calendar-viewport "Mon 13 9/12 3 Jobs Tue 14 7/12 3 Jobs Wed 15 7/12 3 Jobs Thu 16 8/12 3 Jobs Fri…" at bounding box center [567, 479] width 1135 height 747
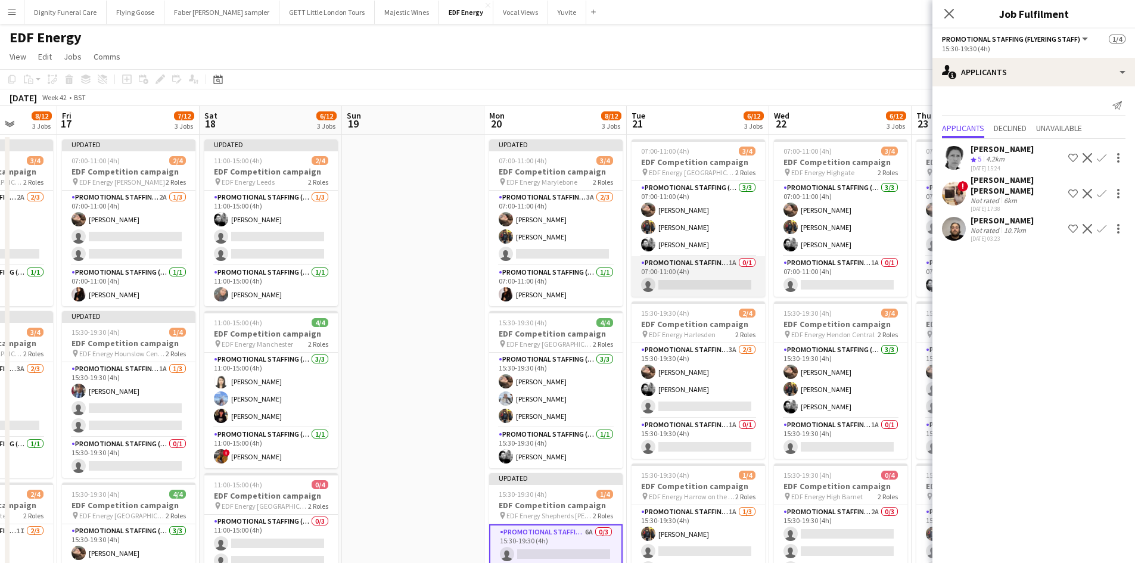
click at [709, 286] on app-card-role "Promotional Staffing (Team Leader) 1A 0/1 07:00-11:00 (4h) single-neutral-actio…" at bounding box center [697, 276] width 133 height 41
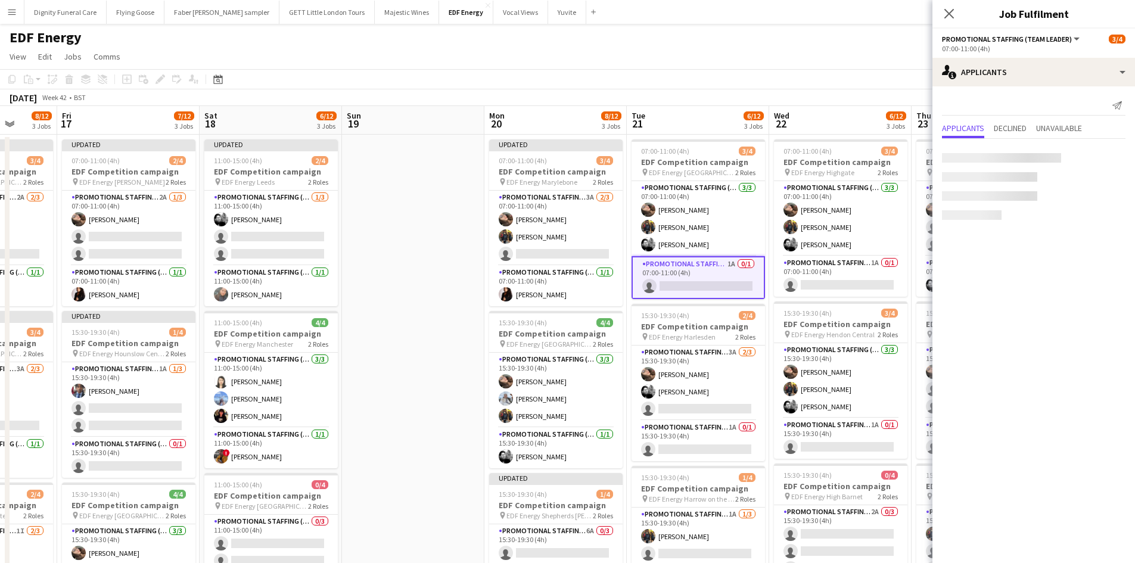
scroll to position [0, 512]
click at [1104, 156] on app-icon "Confirm" at bounding box center [1101, 158] width 10 height 10
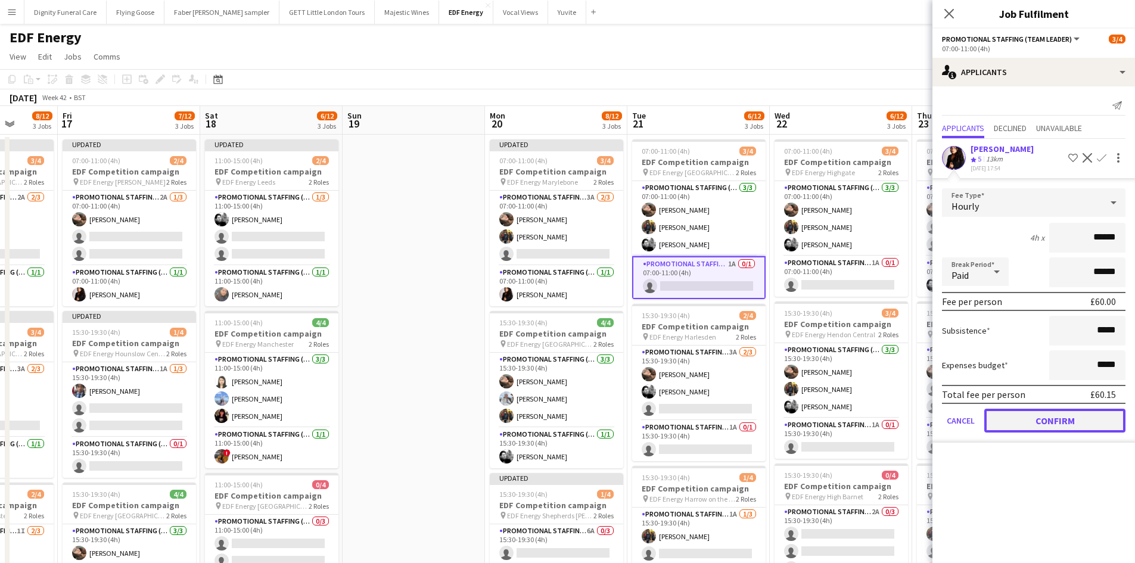
click at [1070, 415] on button "Confirm" at bounding box center [1054, 421] width 141 height 24
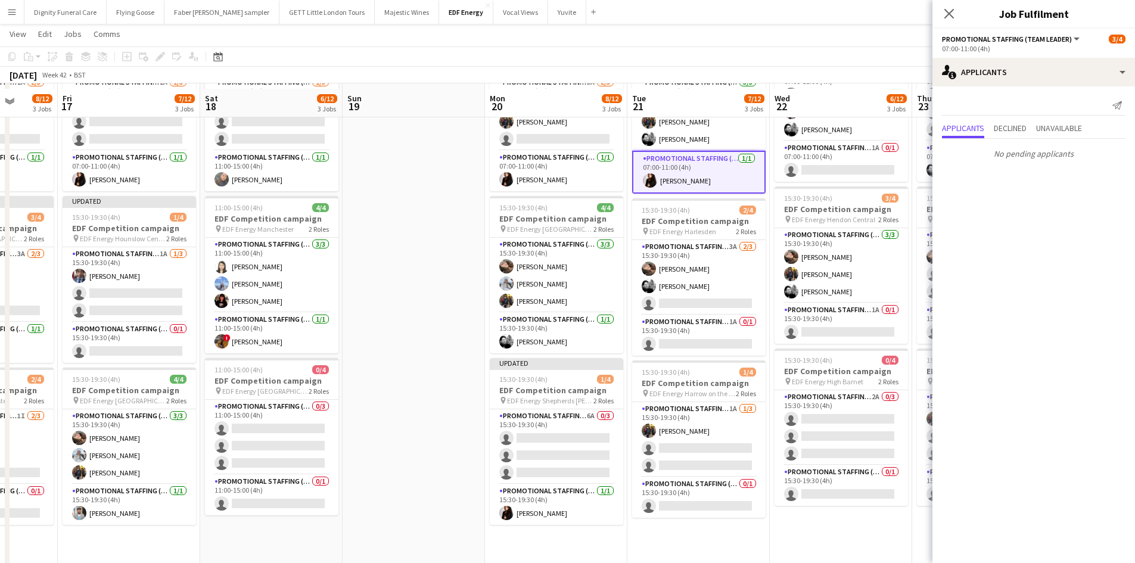
scroll to position [119, 0]
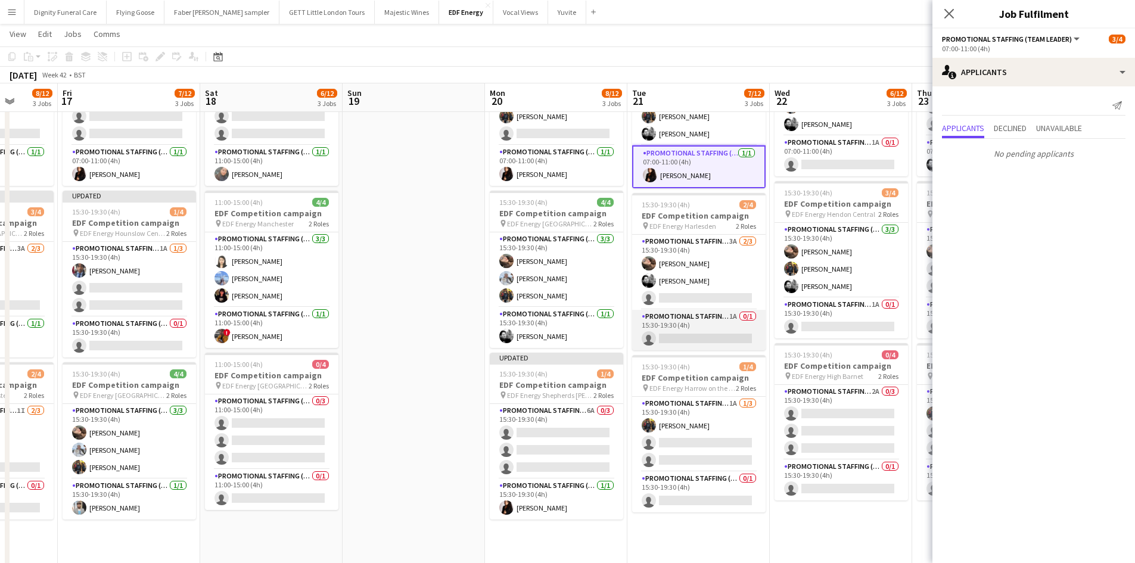
click at [705, 326] on app-card-role "Promotional Staffing (Team Leader) 1A 0/1 15:30-19:30 (4h) single-neutral-actio…" at bounding box center [698, 330] width 133 height 41
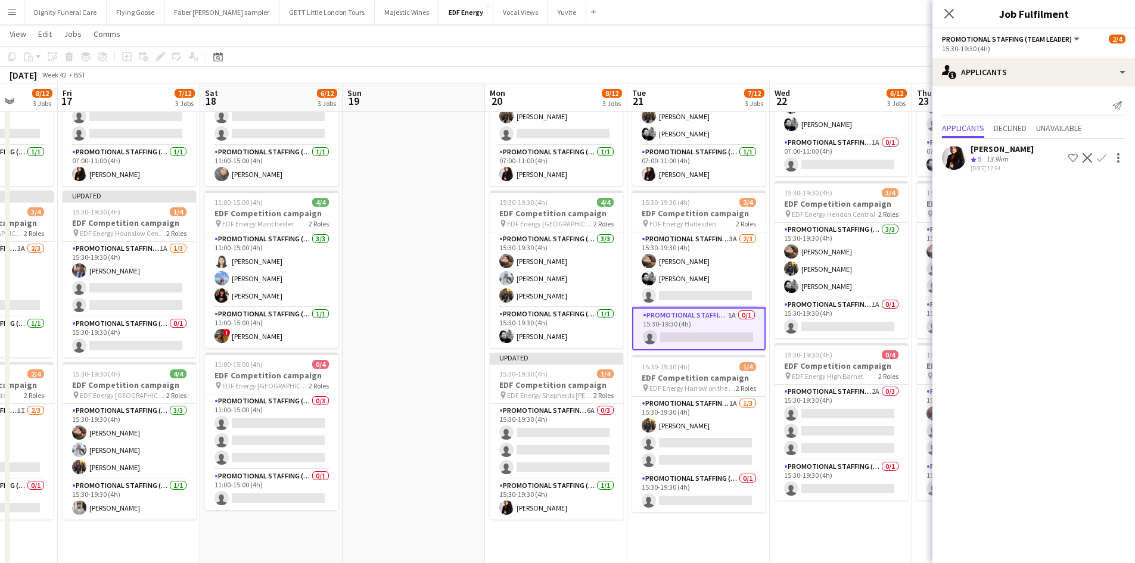
click at [1098, 157] on app-icon "Confirm" at bounding box center [1101, 158] width 10 height 10
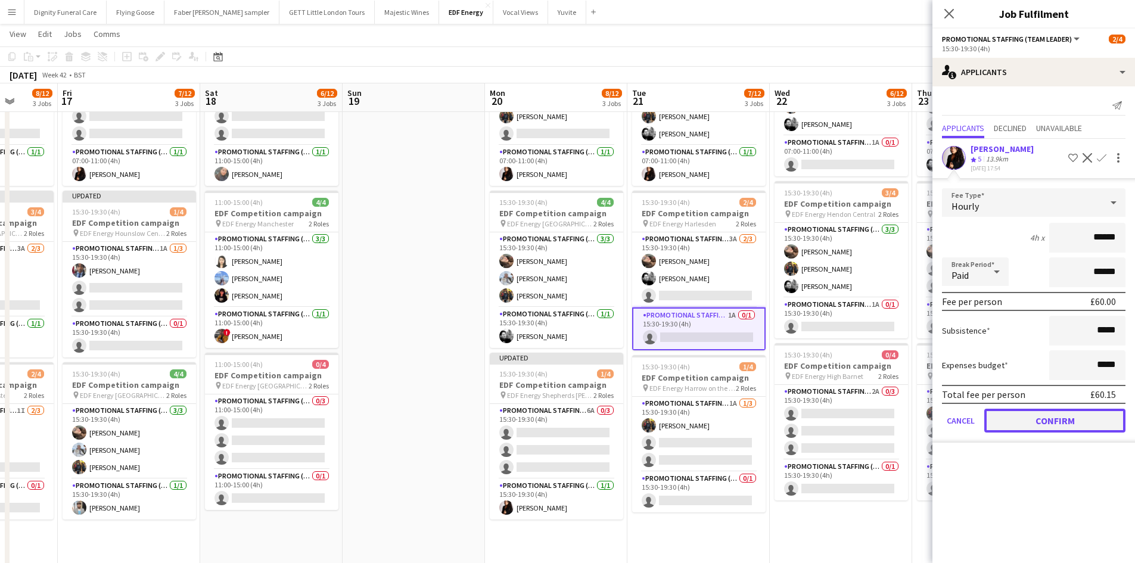
click at [1066, 419] on button "Confirm" at bounding box center [1054, 421] width 141 height 24
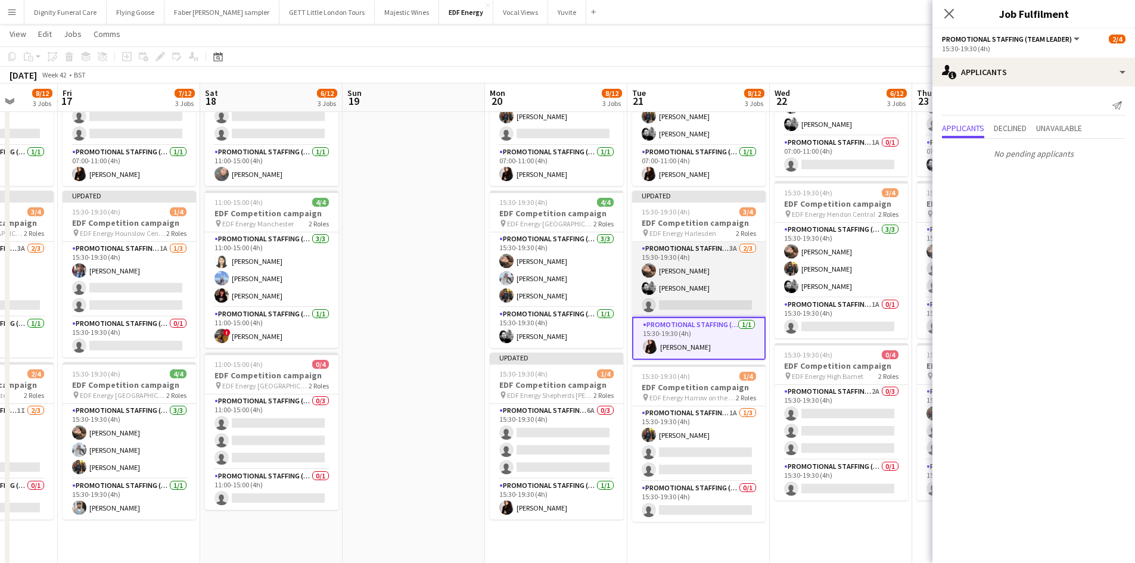
click at [724, 304] on app-card-role "Promotional Staffing (Flyering Staff) 3A 2/3 15:30-19:30 (4h) Anastasiia Melesh…" at bounding box center [698, 279] width 133 height 75
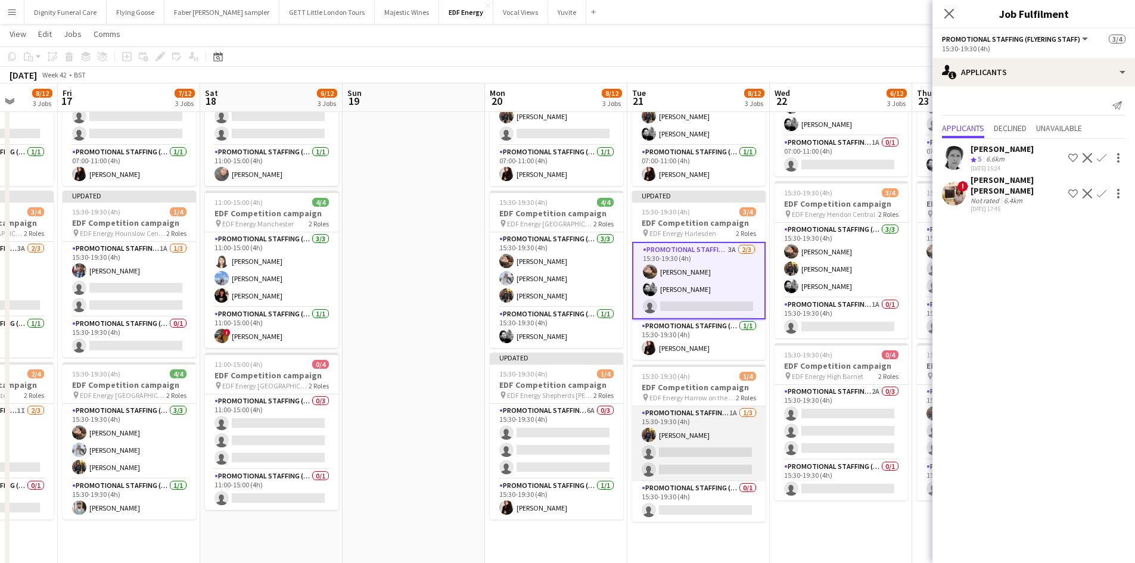
click at [698, 439] on app-card-role "Promotional Staffing (Flyering Staff) 1A 1/3 15:30-19:30 (4h) Martin Brady sing…" at bounding box center [698, 443] width 133 height 75
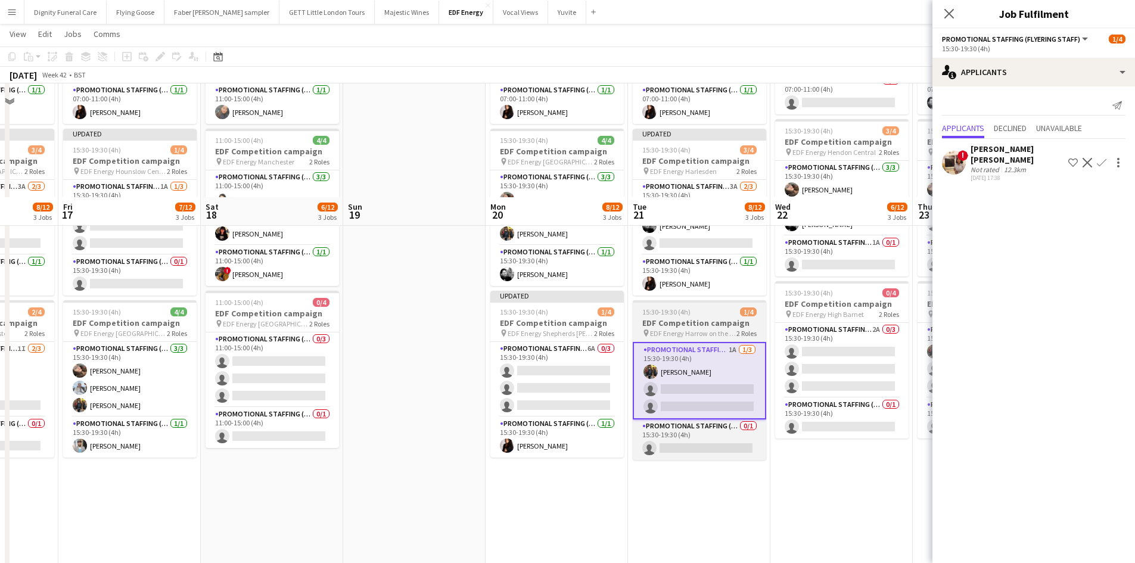
scroll to position [298, 0]
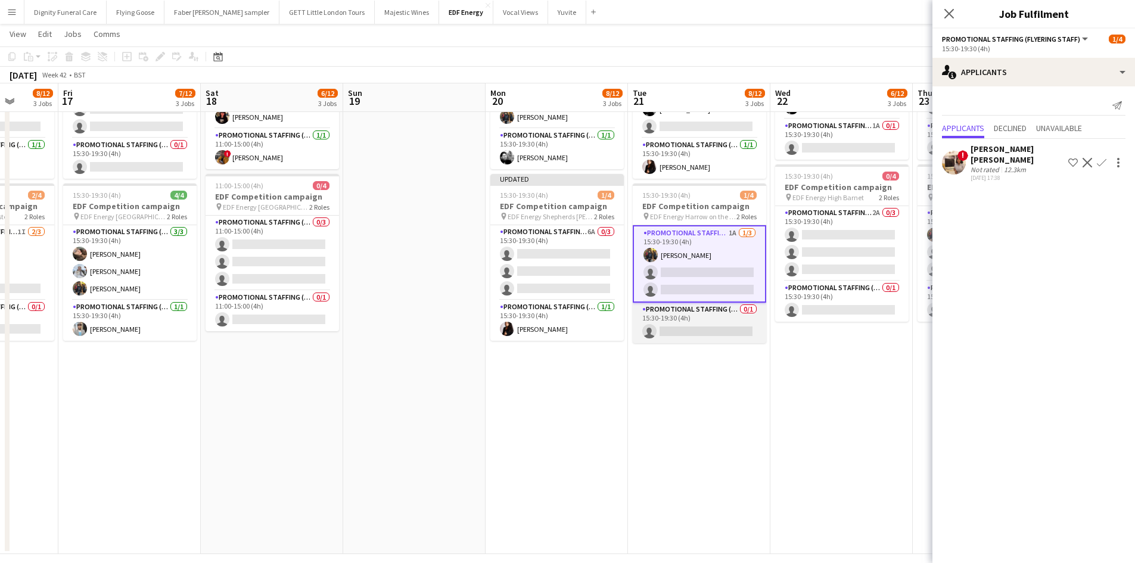
click at [713, 322] on app-card-role "Promotional Staffing (Team Leader) 0/1 15:30-19:30 (4h) single-neutral-actions" at bounding box center [699, 323] width 133 height 41
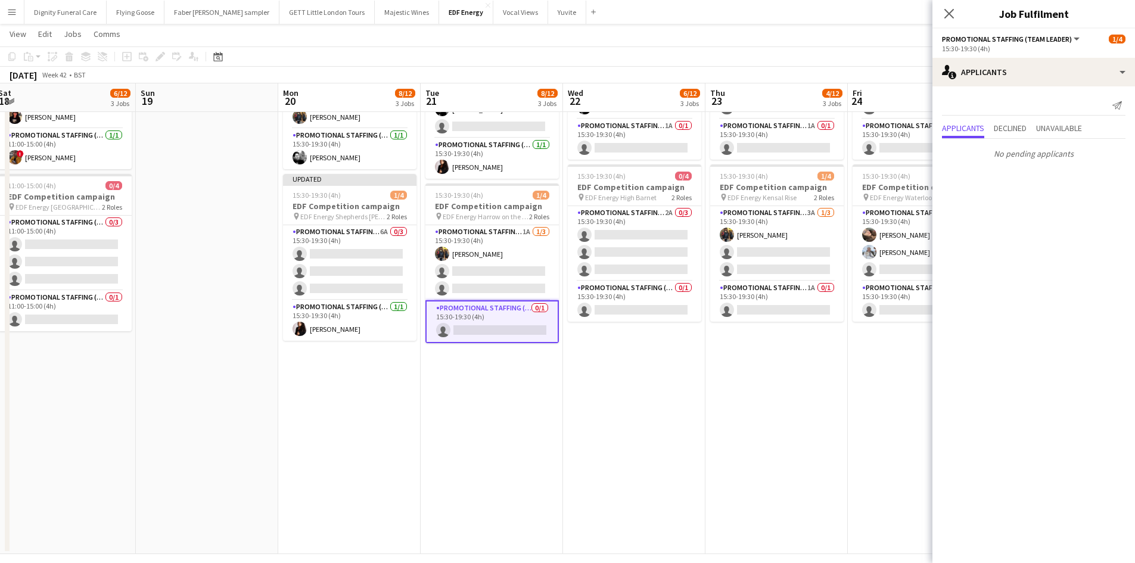
drag, startPoint x: 763, startPoint y: 440, endPoint x: 523, endPoint y: 414, distance: 241.4
click at [525, 420] on app-calendar-viewport "Wed 15 7/12 3 Jobs Thu 16 8/12 3 Jobs Fri 17 7/12 3 Jobs Sat 18 6/12 3 Jobs Sun…" at bounding box center [567, 151] width 1135 height 805
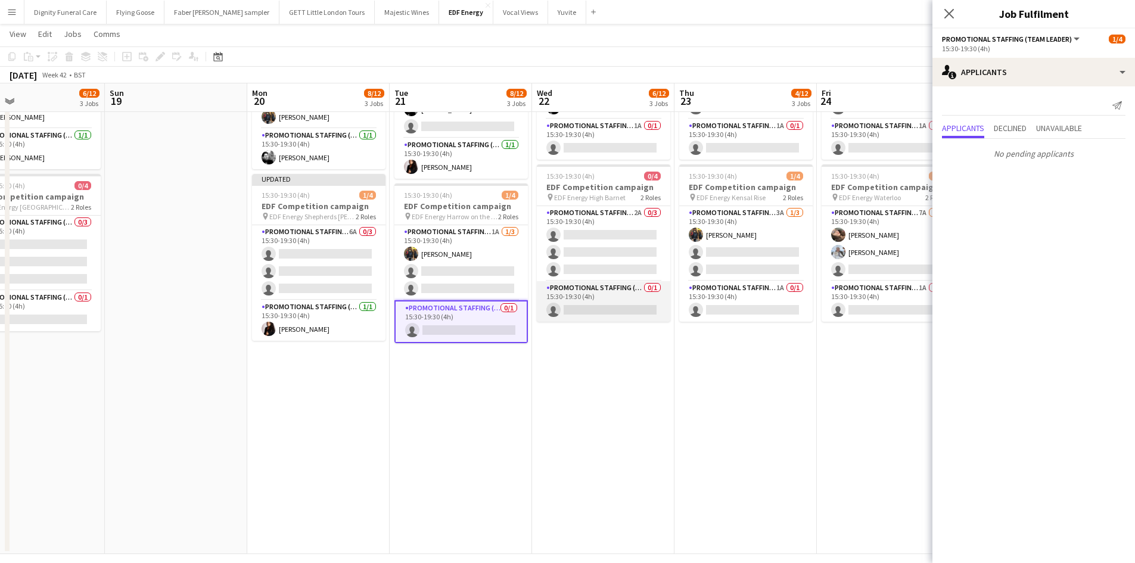
click at [612, 306] on app-card-role "Promotional Staffing (Team Leader) 0/1 15:30-19:30 (4h) single-neutral-actions" at bounding box center [603, 301] width 133 height 41
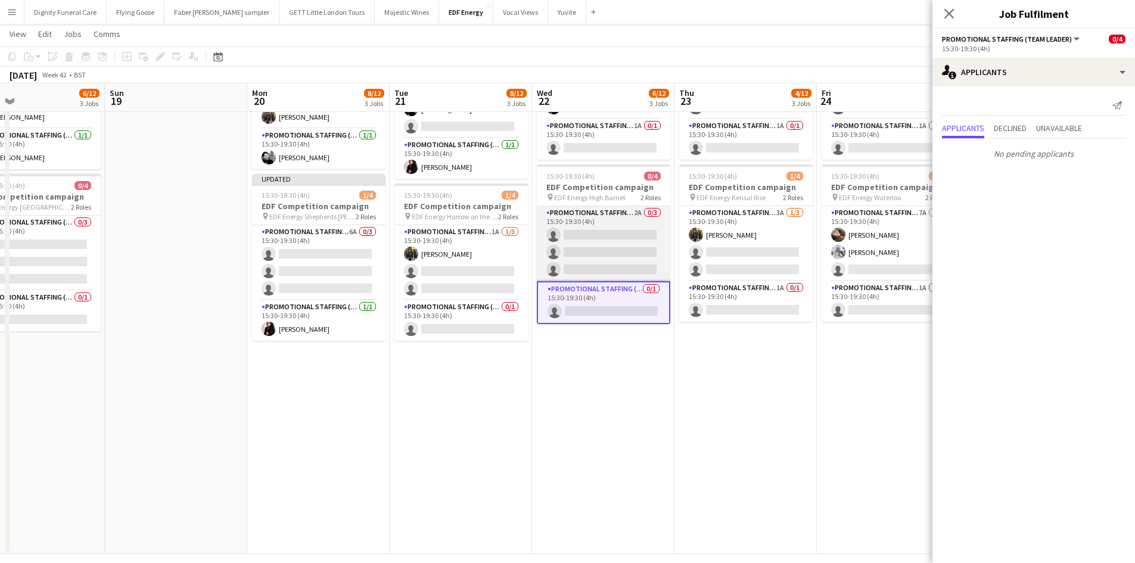
click at [632, 254] on app-card-role "Promotional Staffing (Flyering Staff) 2A 0/3 15:30-19:30 (4h) single-neutral-ac…" at bounding box center [603, 243] width 133 height 75
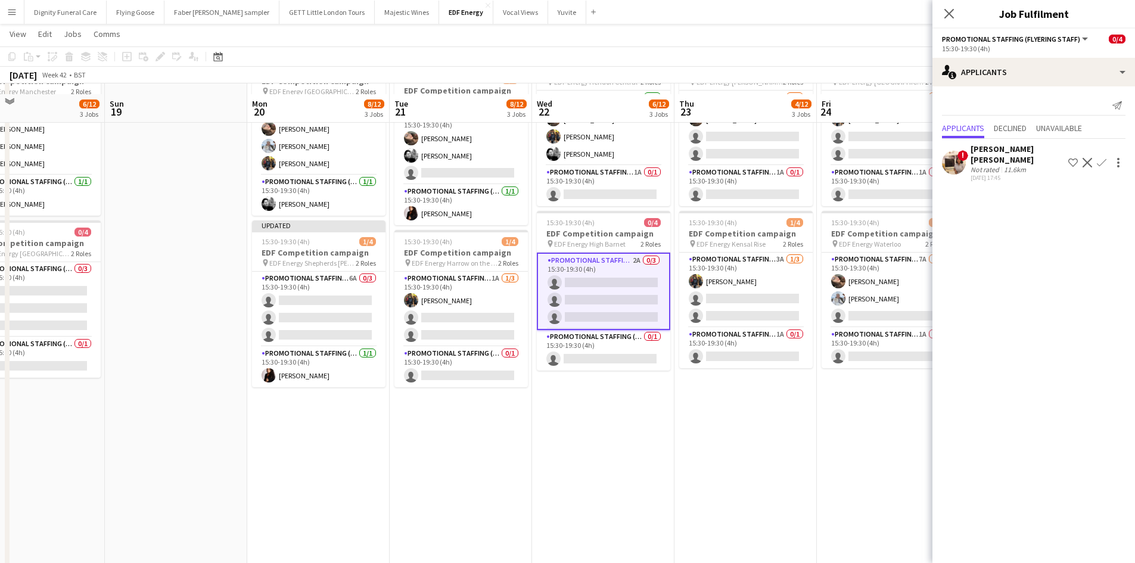
scroll to position [179, 0]
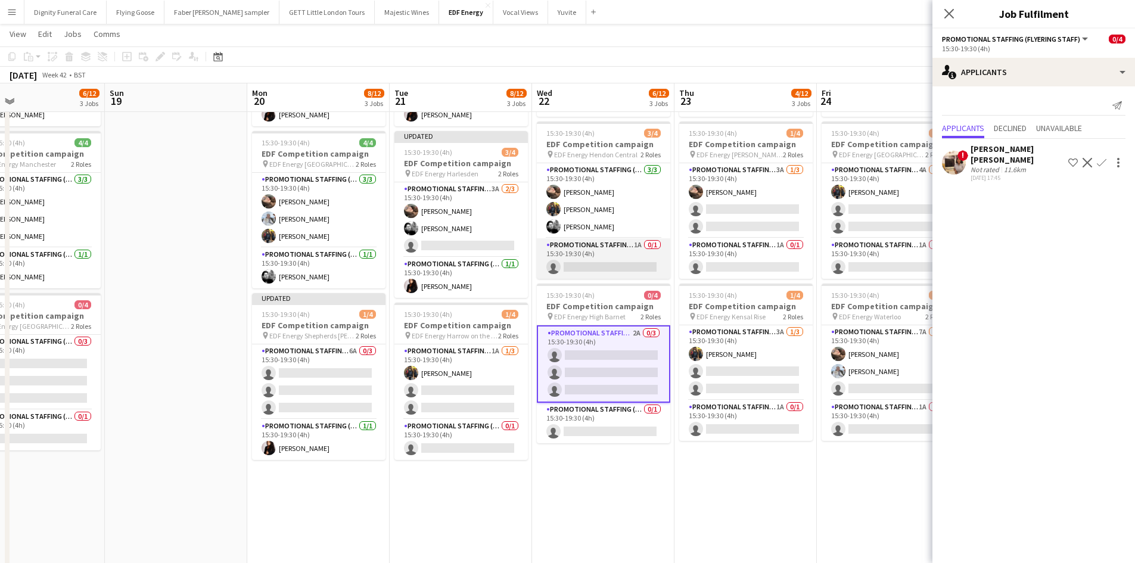
click at [605, 260] on app-card-role "Promotional Staffing (Team Leader) 1A 0/1 15:30-19:30 (4h) single-neutral-actio…" at bounding box center [603, 258] width 133 height 41
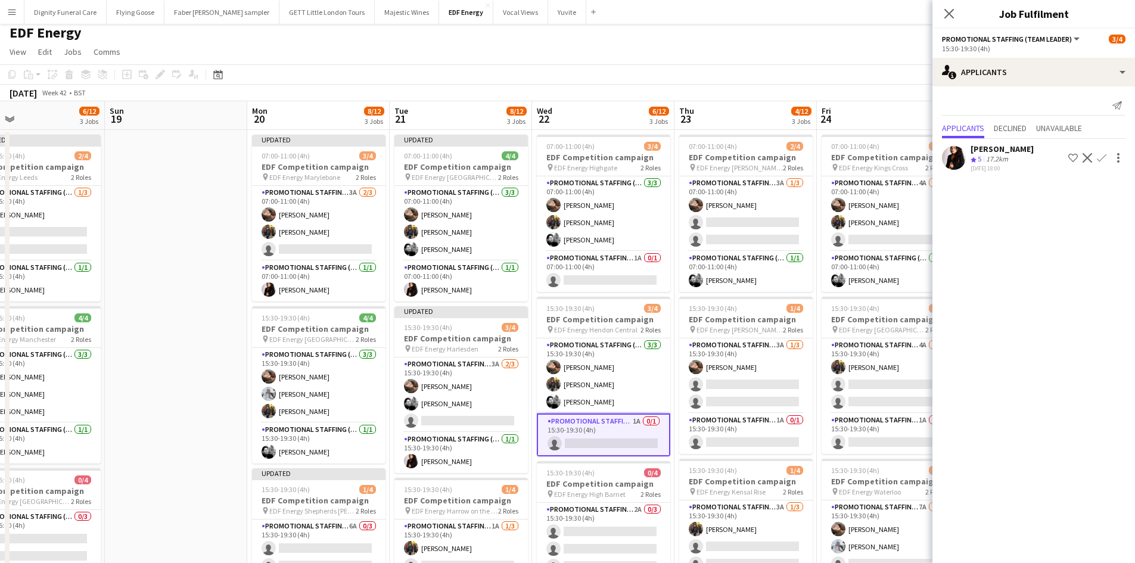
scroll to position [0, 0]
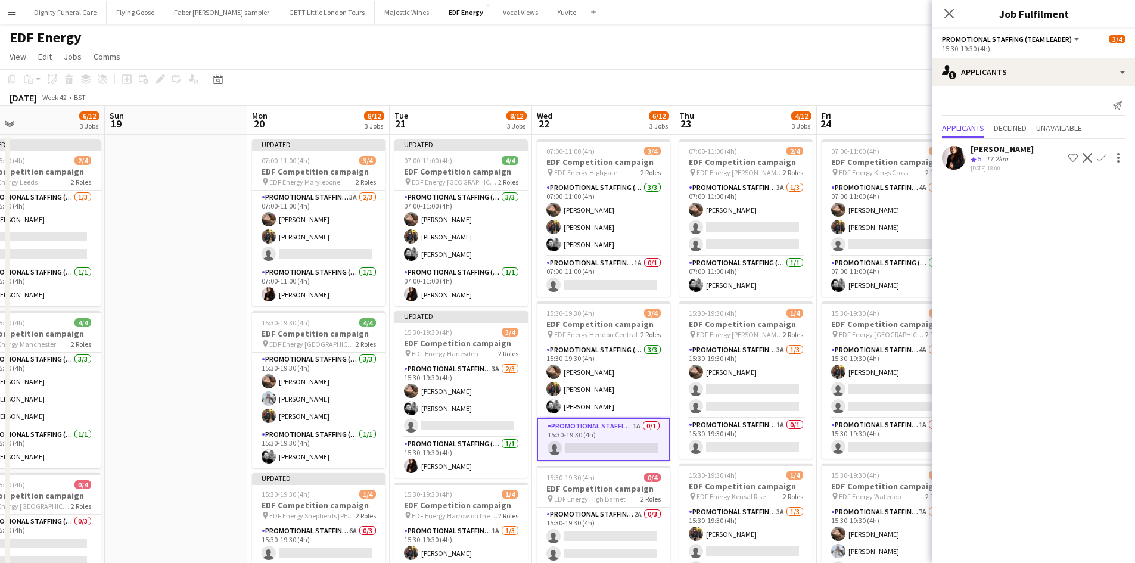
click at [1101, 154] on app-icon "Confirm" at bounding box center [1101, 158] width 10 height 10
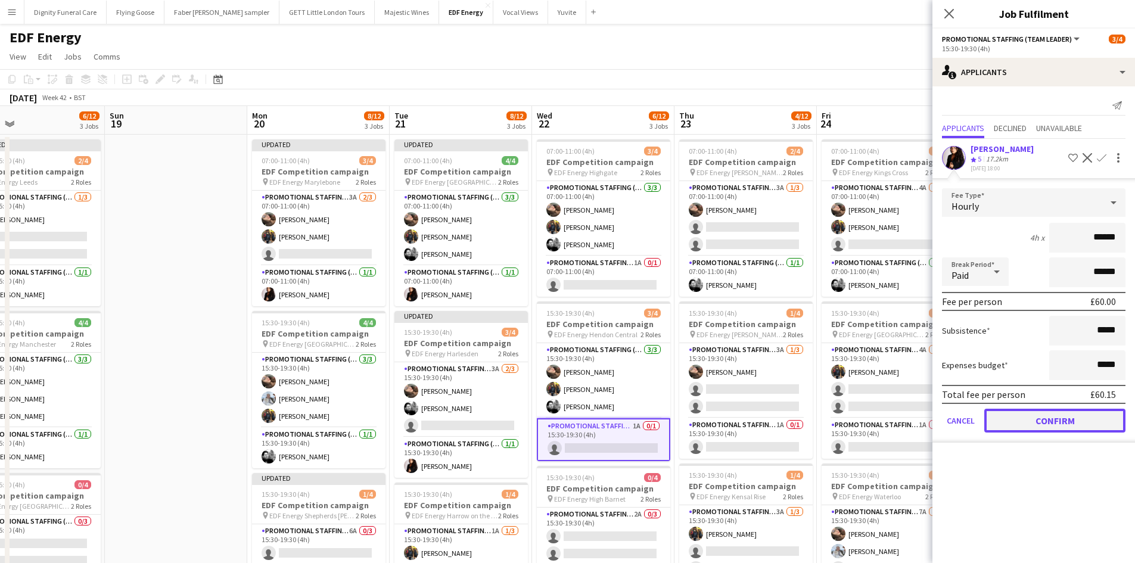
click at [1064, 418] on button "Confirm" at bounding box center [1054, 421] width 141 height 24
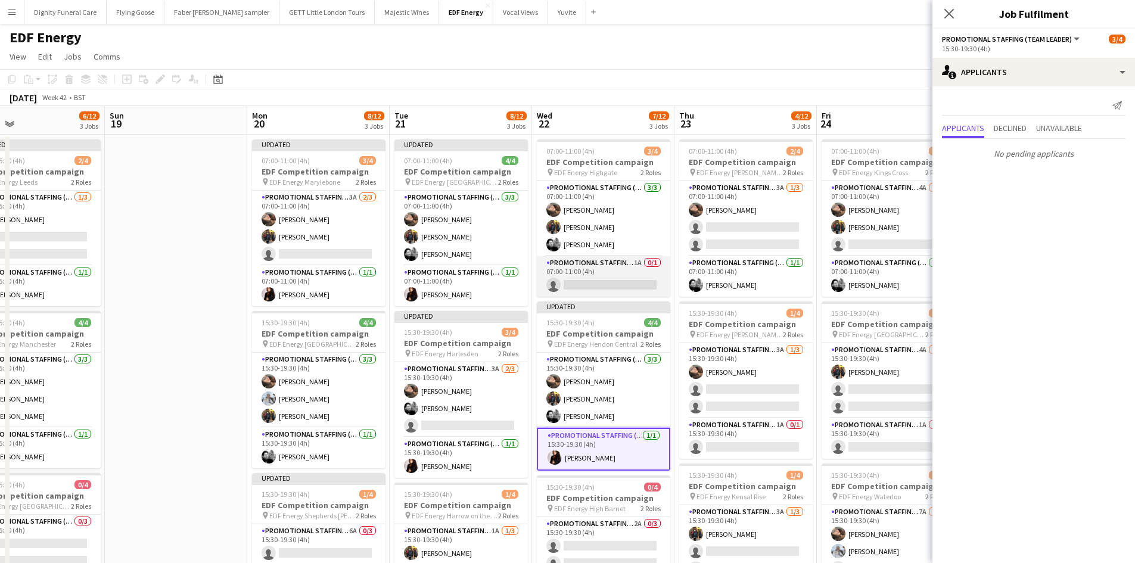
click at [609, 282] on app-card-role "Promotional Staffing (Team Leader) 1A 0/1 07:00-11:00 (4h) single-neutral-actio…" at bounding box center [603, 276] width 133 height 41
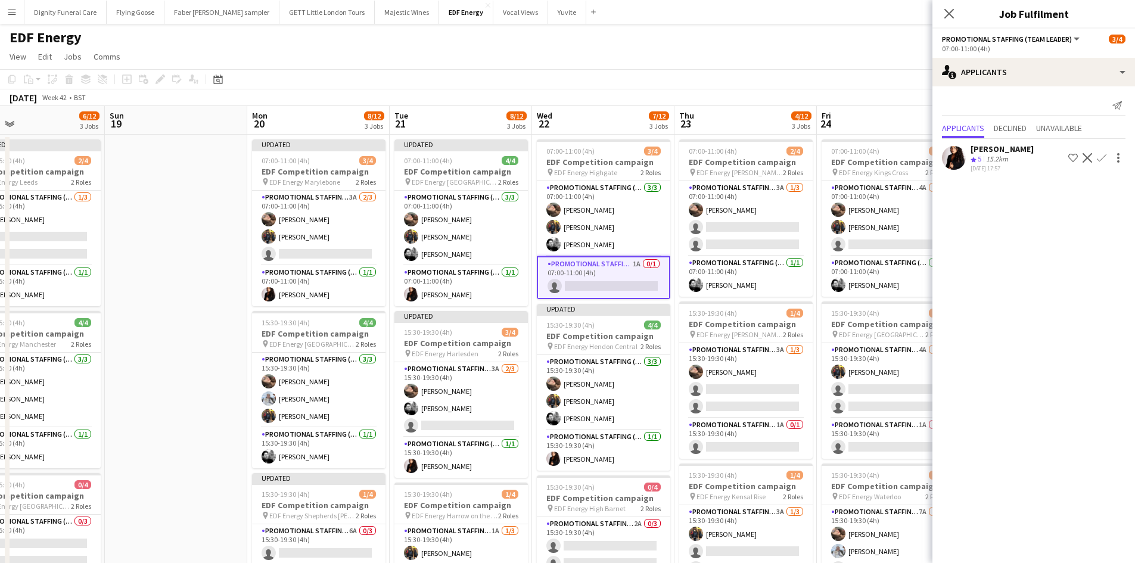
click at [1102, 154] on app-icon "Confirm" at bounding box center [1101, 158] width 10 height 10
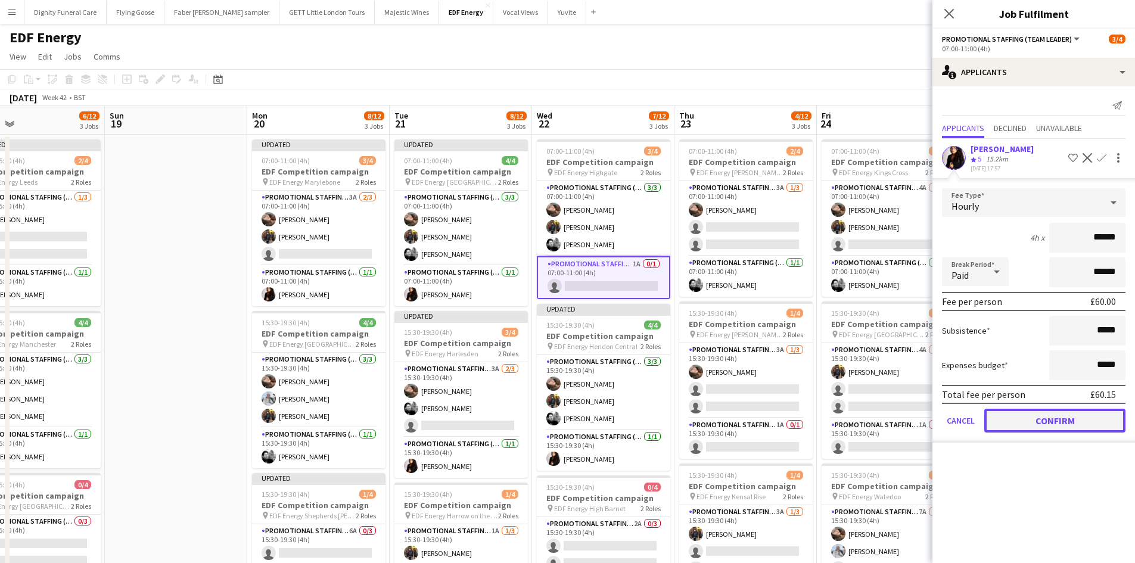
click at [1063, 412] on button "Confirm" at bounding box center [1054, 421] width 141 height 24
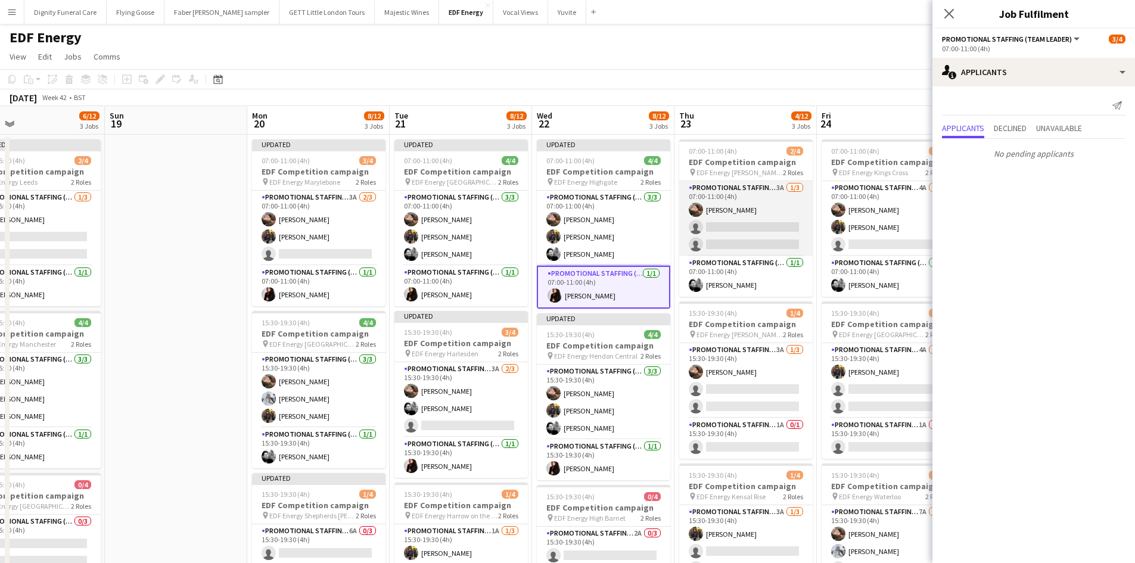
click at [739, 226] on app-card-role "Promotional Staffing (Flyering Staff) 3A 1/3 07:00-11:00 (4h) Anastasiia Melesh…" at bounding box center [745, 218] width 133 height 75
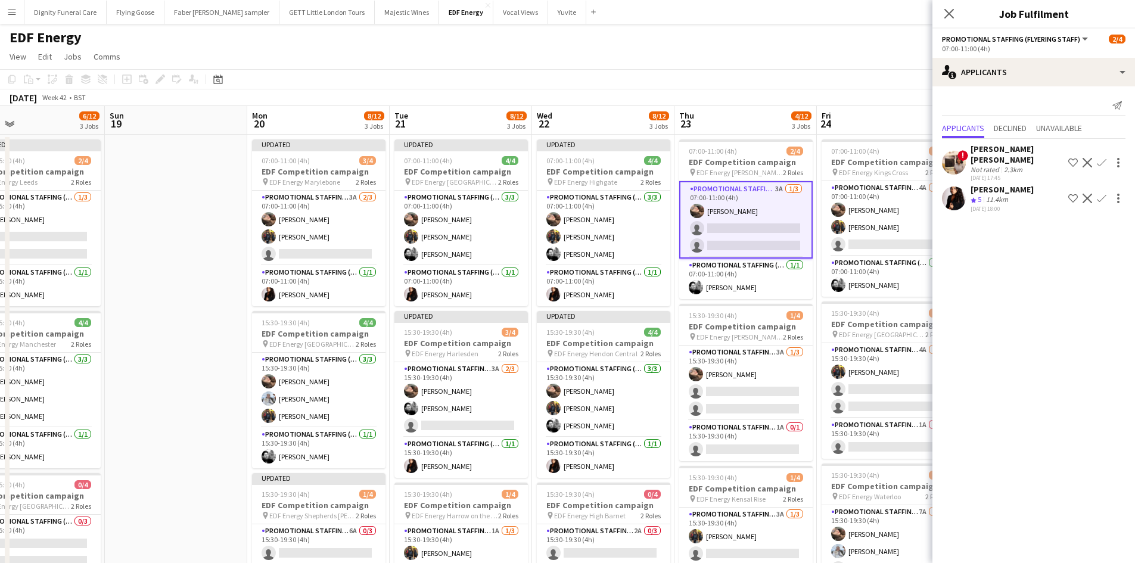
click at [1098, 194] on app-icon "Confirm" at bounding box center [1101, 199] width 10 height 10
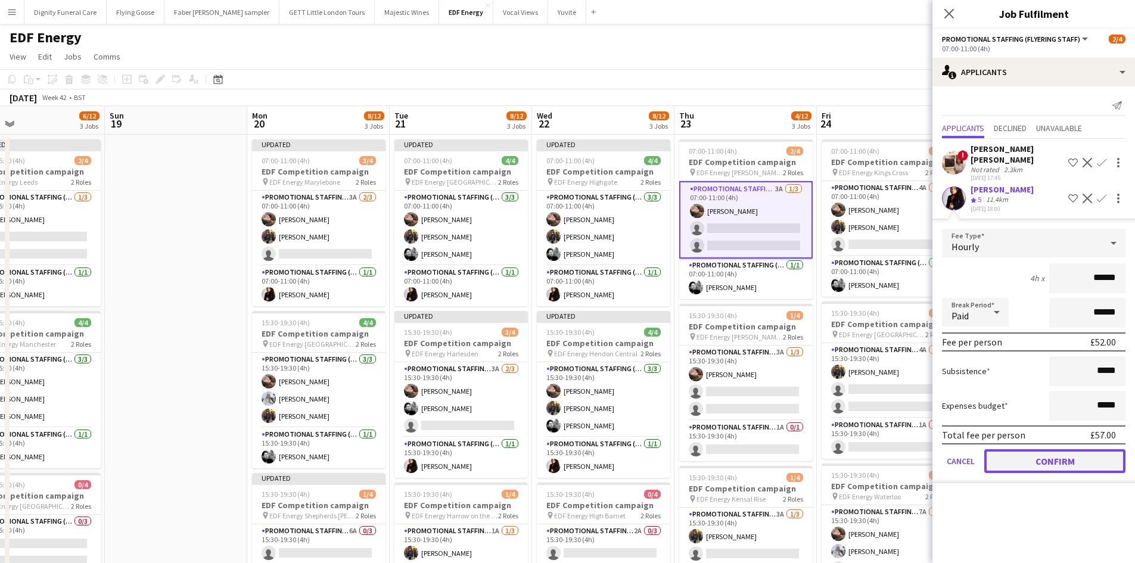
drag, startPoint x: 1045, startPoint y: 446, endPoint x: 973, endPoint y: 430, distance: 73.7
click at [1045, 449] on button "Confirm" at bounding box center [1054, 461] width 141 height 24
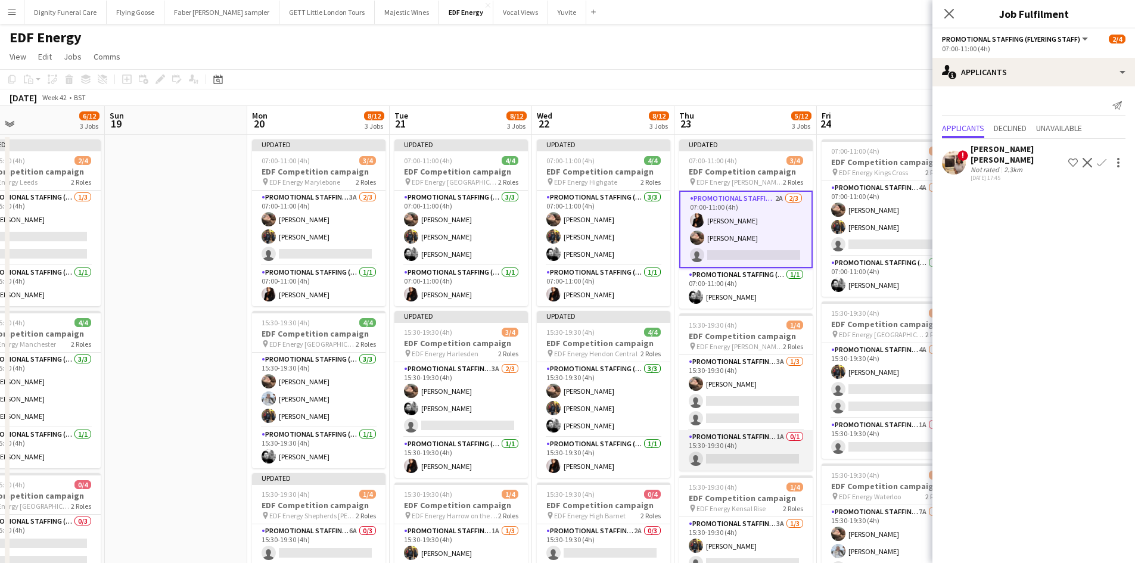
click at [757, 459] on app-card-role "Promotional Staffing (Team Leader) 1A 0/1 15:30-19:30 (4h) single-neutral-actio…" at bounding box center [745, 450] width 133 height 41
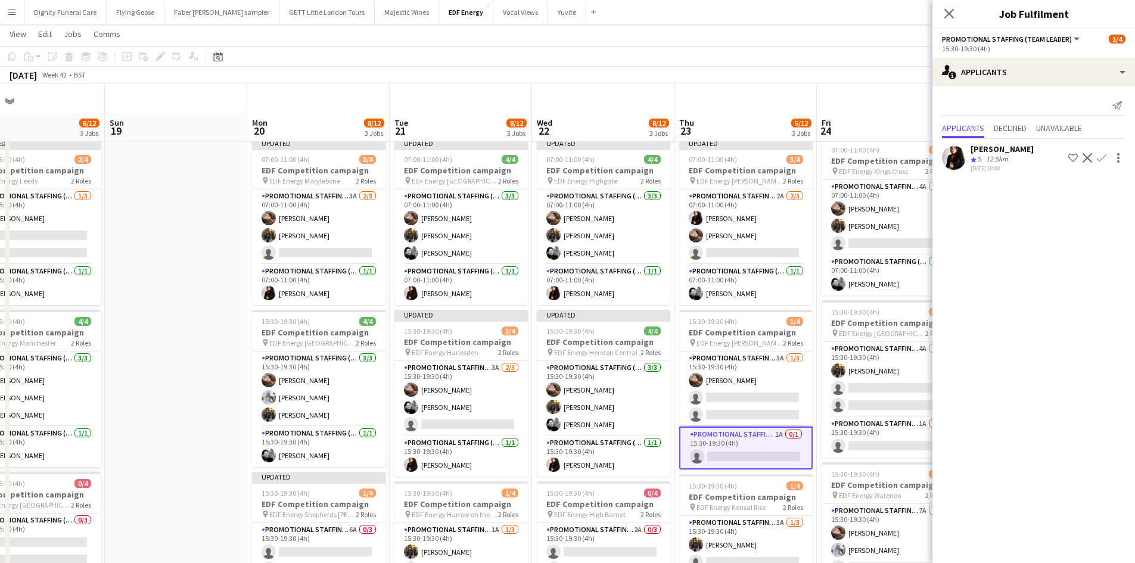
scroll to position [119, 0]
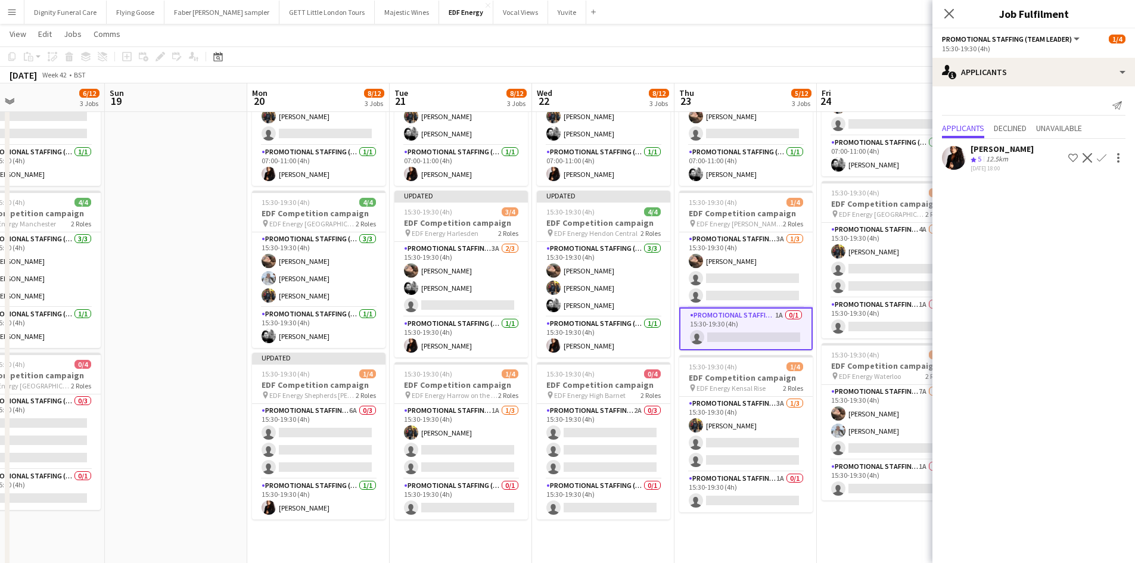
click at [1101, 155] on app-icon "Confirm" at bounding box center [1101, 158] width 10 height 10
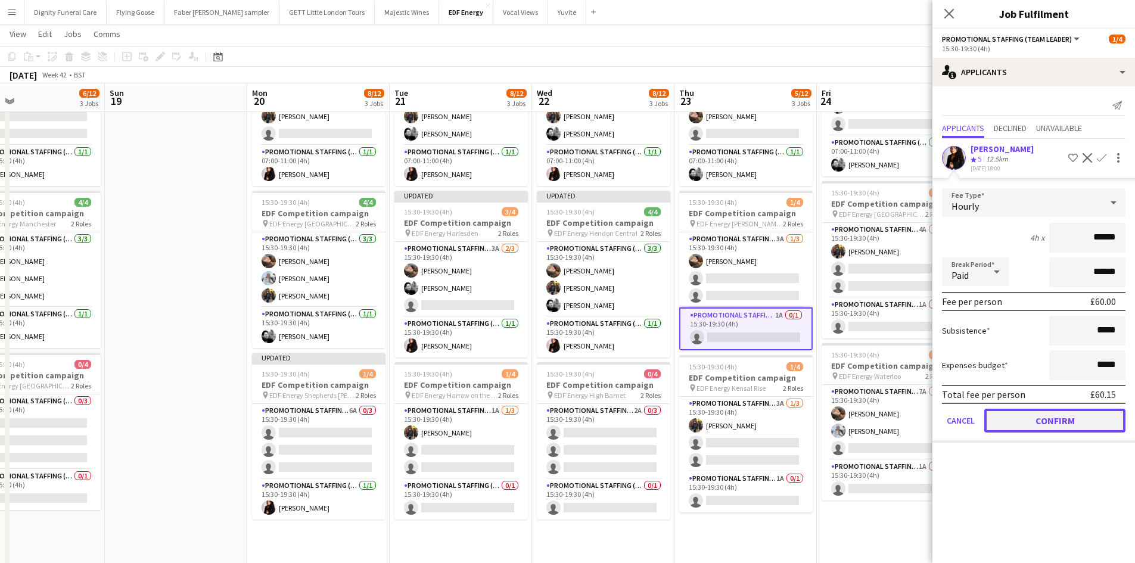
click at [1063, 422] on button "Confirm" at bounding box center [1054, 421] width 141 height 24
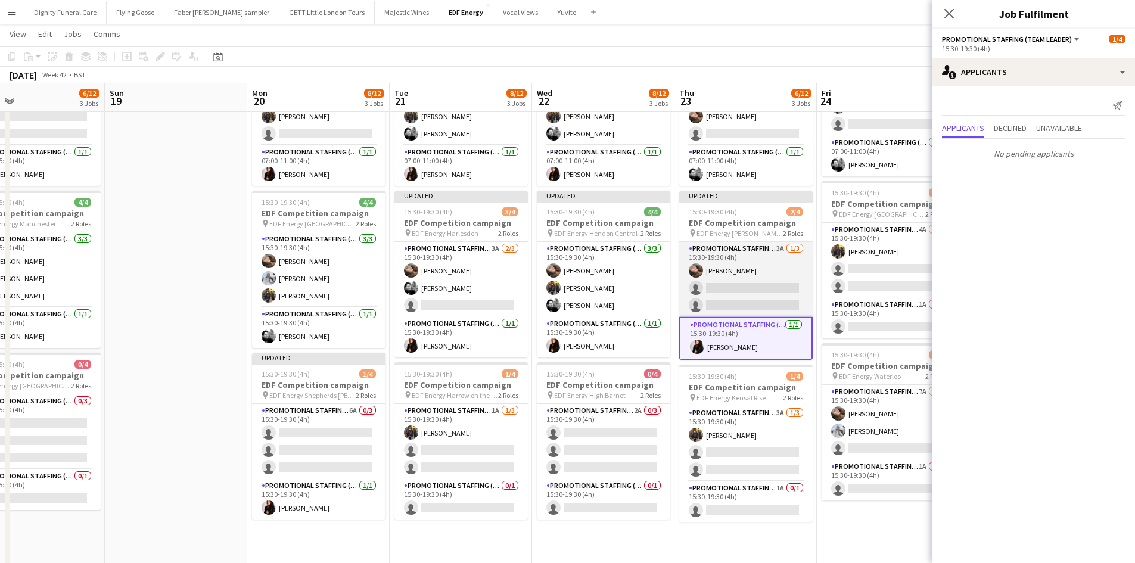
click at [772, 291] on app-card-role "Promotional Staffing (Flyering Staff) 3A 1/3 15:30-19:30 (4h) Anastasiia Melesh…" at bounding box center [745, 279] width 133 height 75
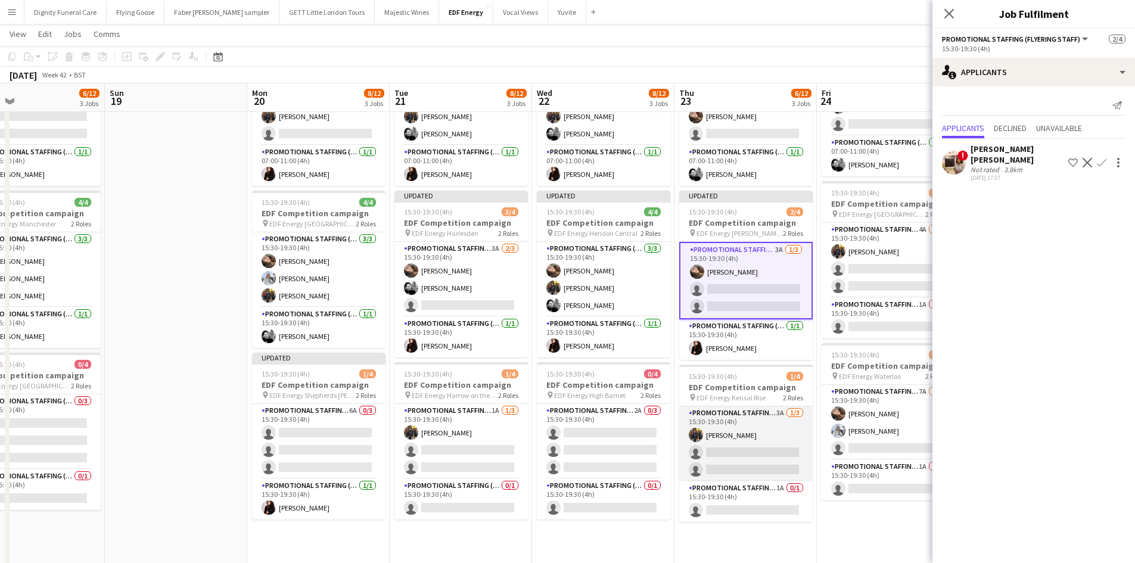
click at [760, 465] on app-card-role "Promotional Staffing (Flyering Staff) 3A 1/3 15:30-19:30 (4h) Martin Brady sing…" at bounding box center [745, 443] width 133 height 75
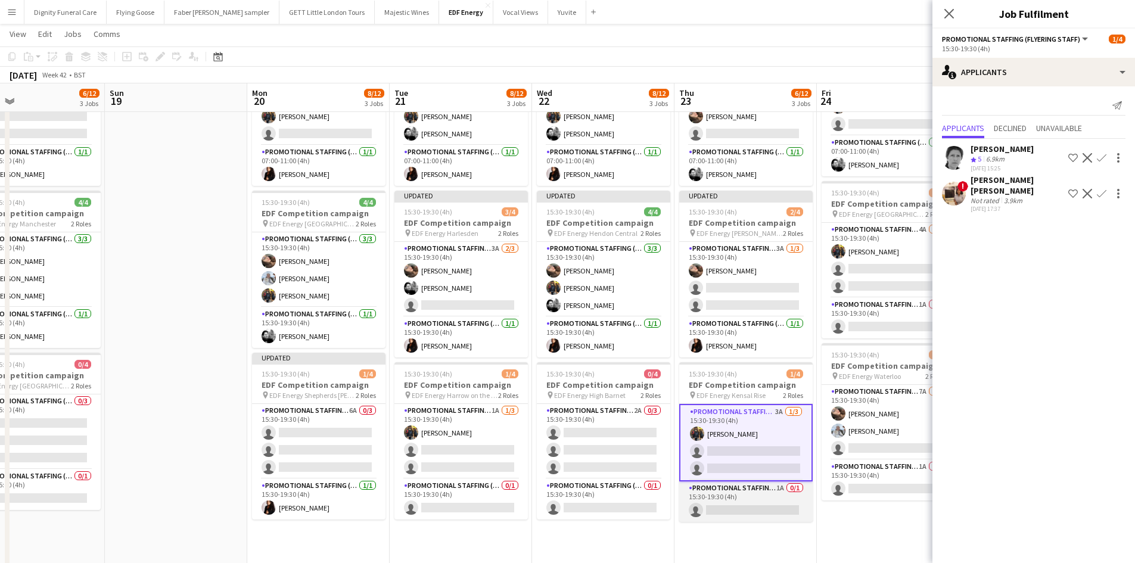
click at [744, 512] on app-card-role "Promotional Staffing (Team Leader) 1A 0/1 15:30-19:30 (4h) single-neutral-actio…" at bounding box center [745, 501] width 133 height 41
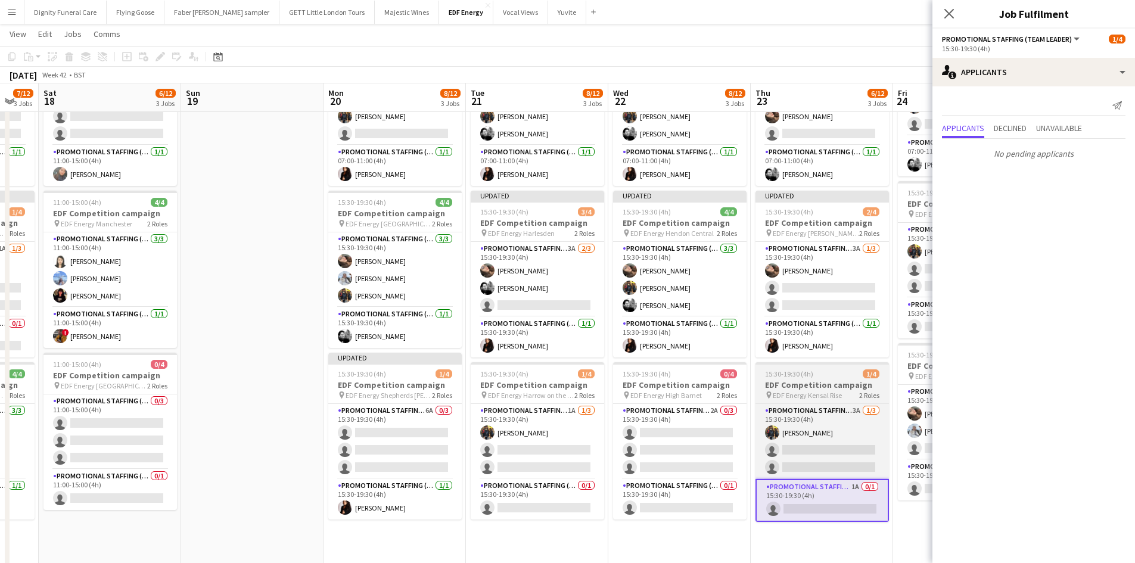
drag, startPoint x: 786, startPoint y: 545, endPoint x: 589, endPoint y: 520, distance: 198.7
click at [573, 524] on app-calendar-viewport "Wed 15 7/12 3 Jobs Thu 16 8/12 3 Jobs Fri 17 7/12 3 Jobs Sat 18 6/12 3 Jobs Sun…" at bounding box center [567, 329] width 1135 height 805
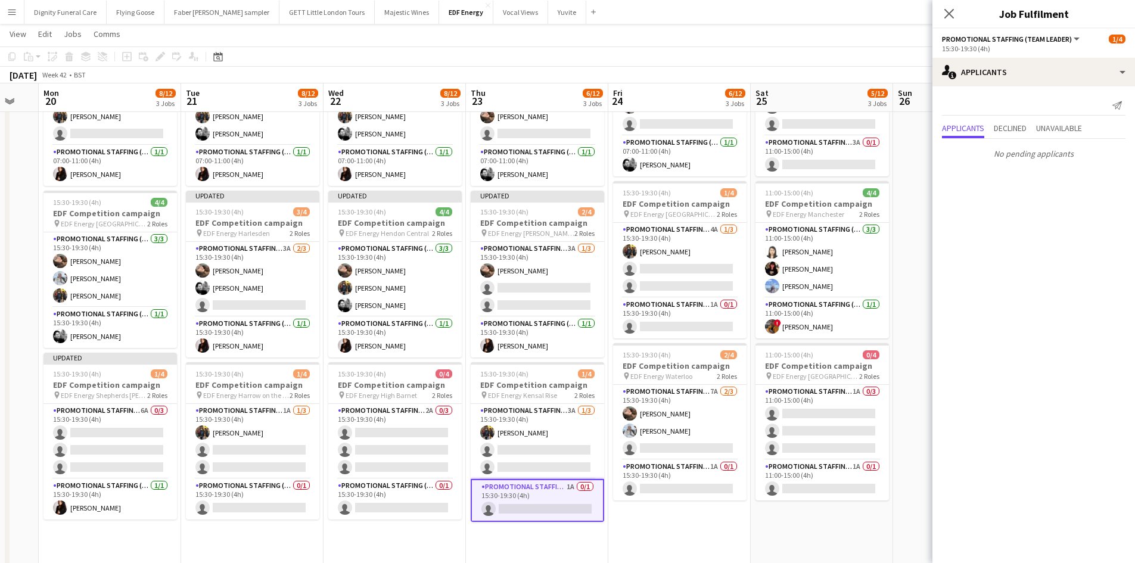
scroll to position [0, 393]
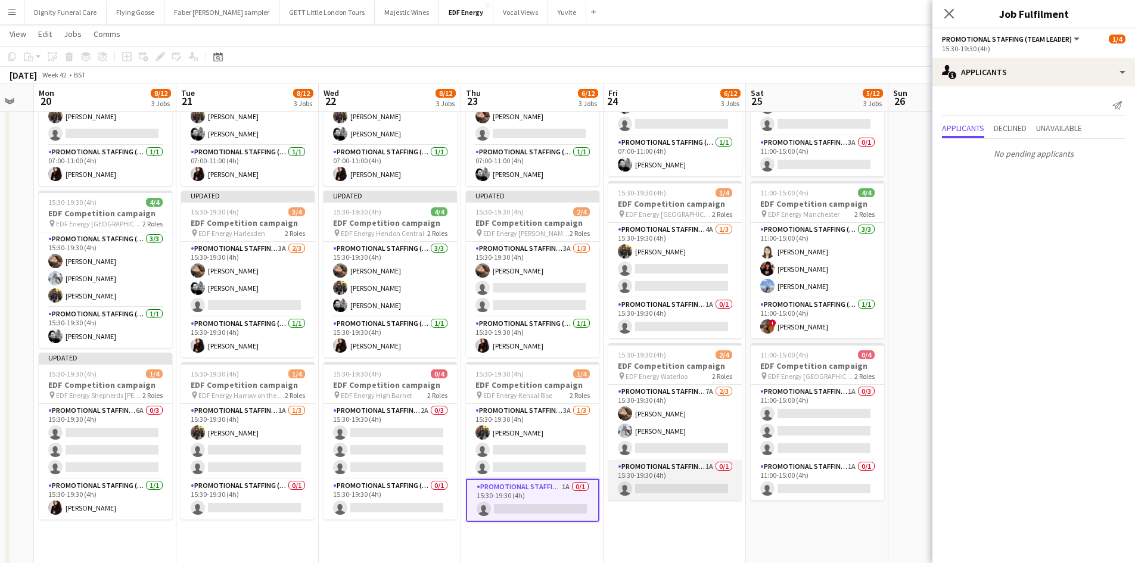
click at [667, 484] on app-card-role "Promotional Staffing (Team Leader) 1A 0/1 15:30-19:30 (4h) single-neutral-actio…" at bounding box center [674, 480] width 133 height 41
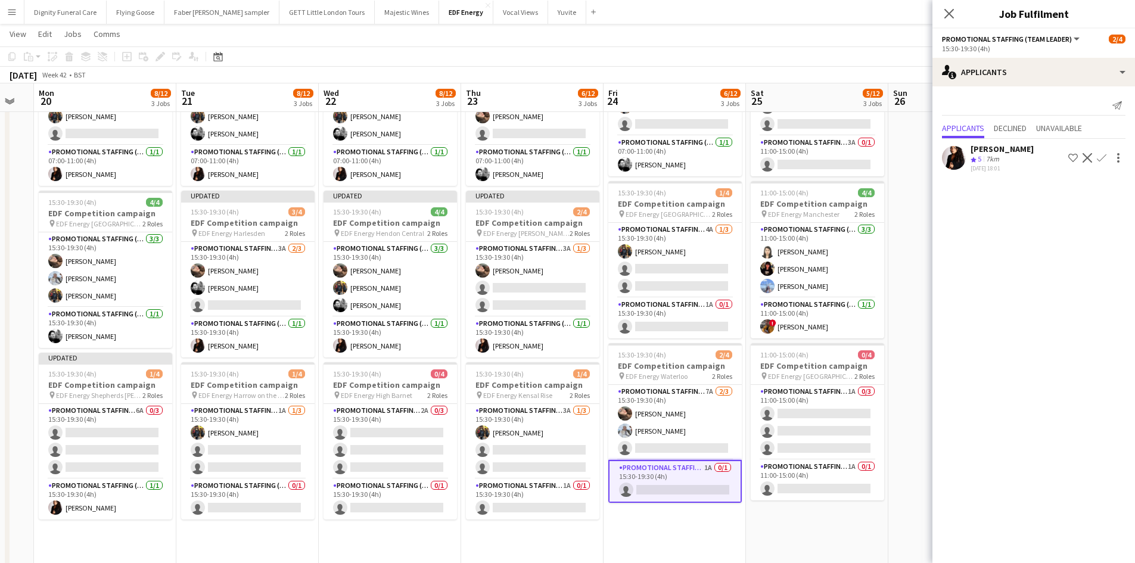
click at [1098, 154] on app-icon "Confirm" at bounding box center [1101, 158] width 10 height 10
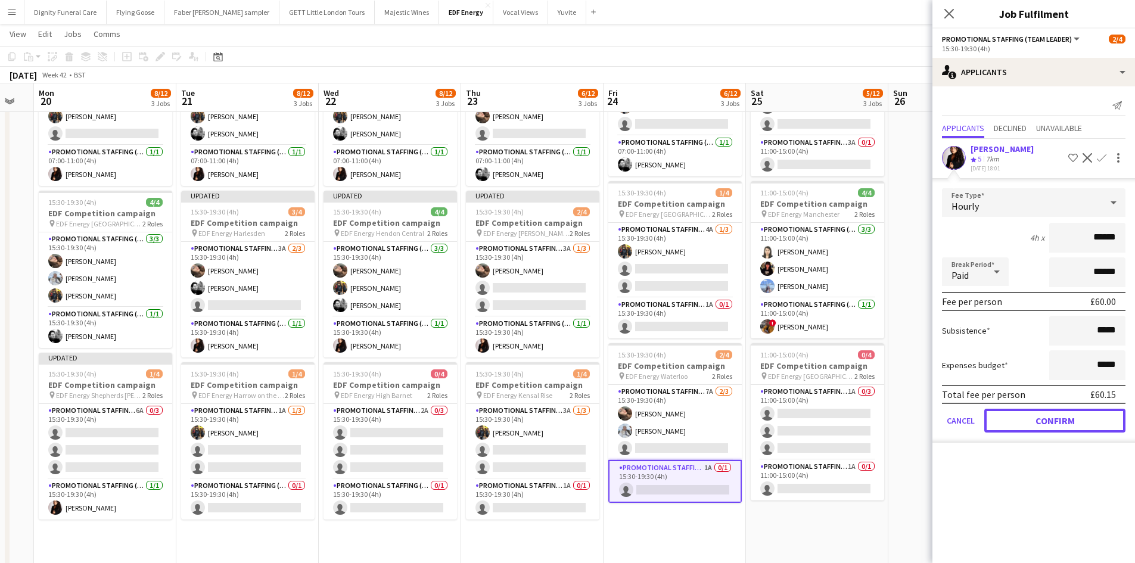
click at [1055, 416] on button "Confirm" at bounding box center [1054, 421] width 141 height 24
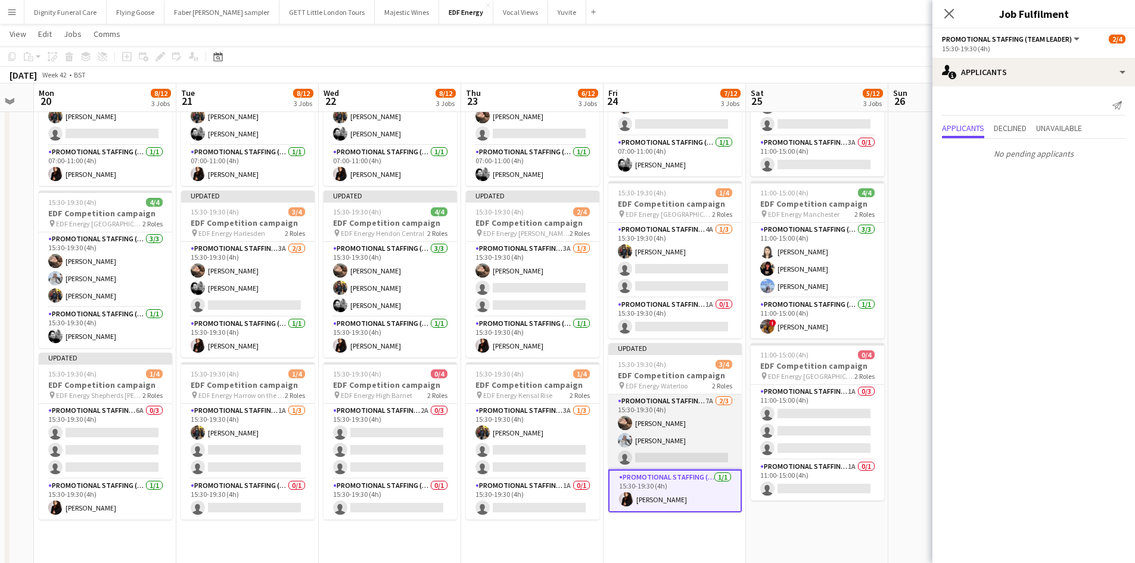
click at [704, 455] on app-card-role "Promotional Staffing (Flyering Staff) 7A 2/3 15:30-19:30 (4h) Anastasiia Melesh…" at bounding box center [674, 431] width 133 height 75
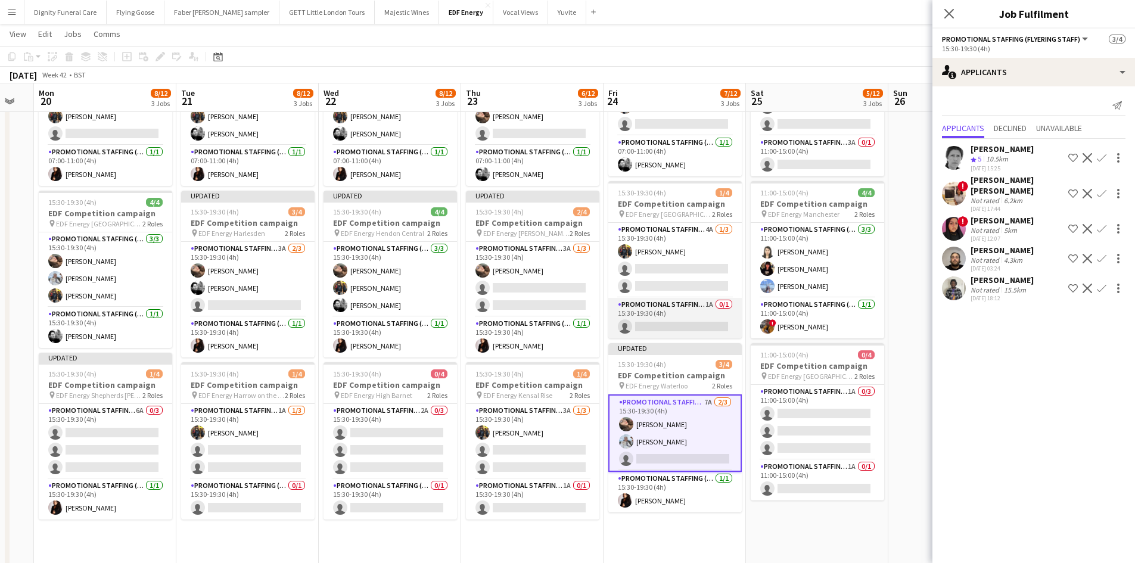
click at [661, 324] on app-card-role "Promotional Staffing (Team Leader) 1A 0/1 15:30-19:30 (4h) single-neutral-actio…" at bounding box center [674, 318] width 133 height 41
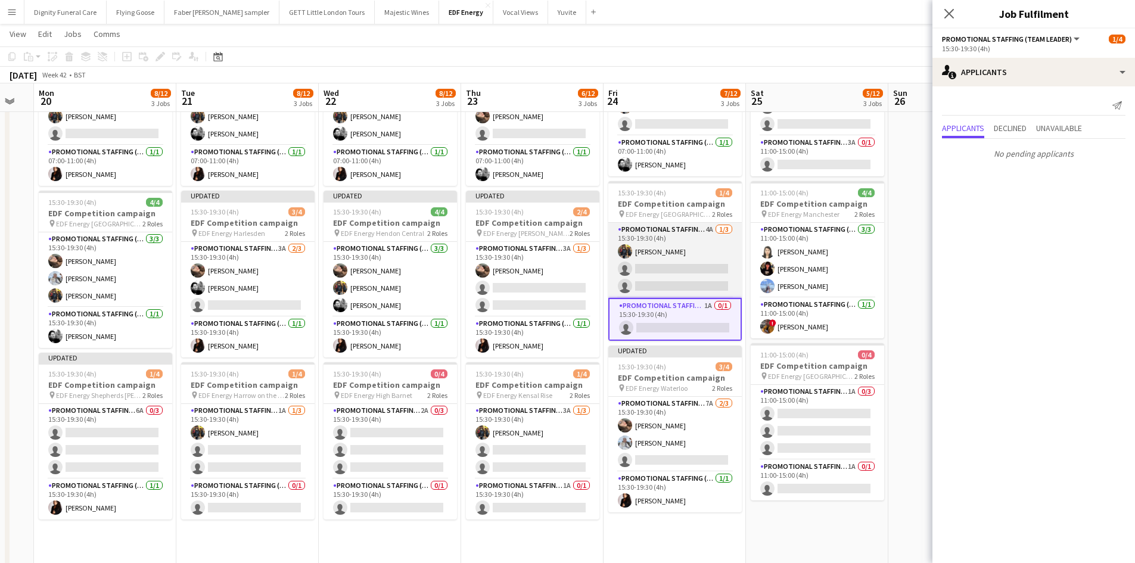
click at [708, 278] on app-card-role "Promotional Staffing (Flyering Staff) 4A 1/3 15:30-19:30 (4h) Martin Brady sing…" at bounding box center [674, 260] width 133 height 75
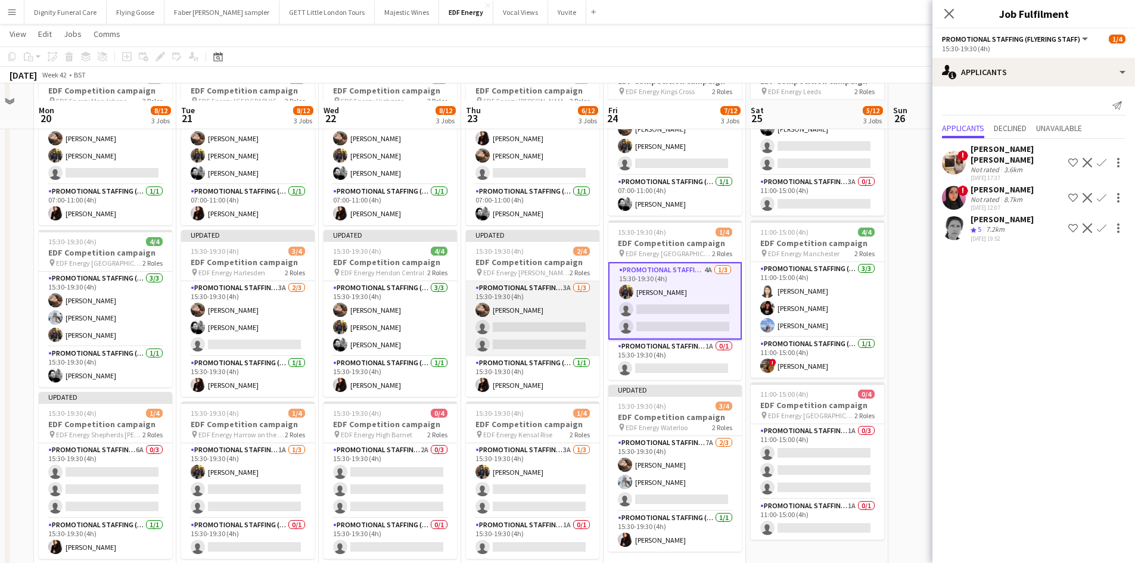
scroll to position [60, 0]
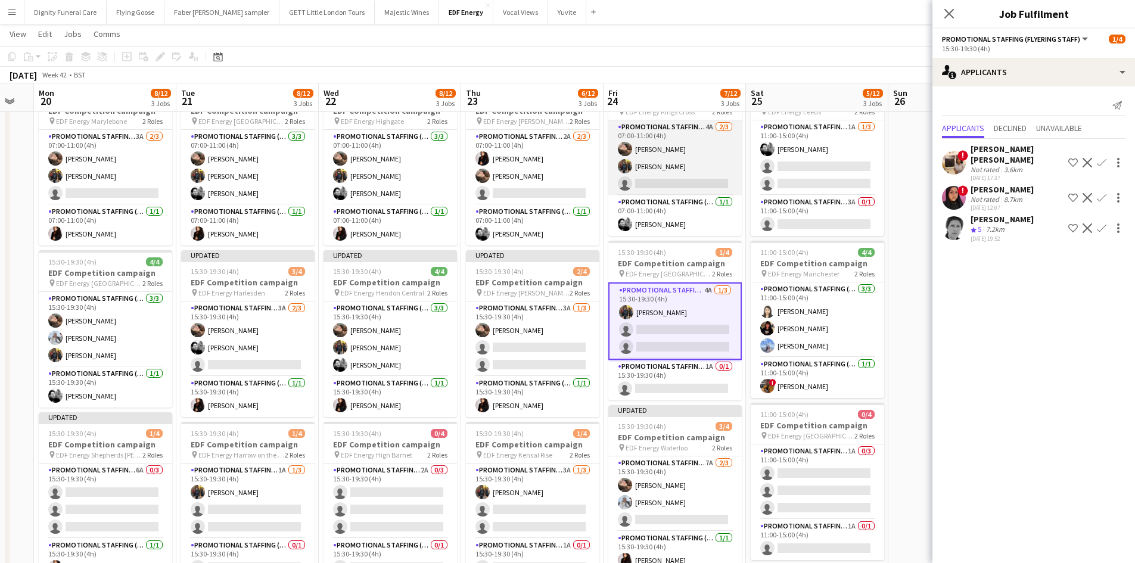
click at [655, 186] on app-card-role "Promotional Staffing (Flyering Staff) 4A 2/3 07:00-11:00 (4h) Anastasiia Melesh…" at bounding box center [674, 157] width 133 height 75
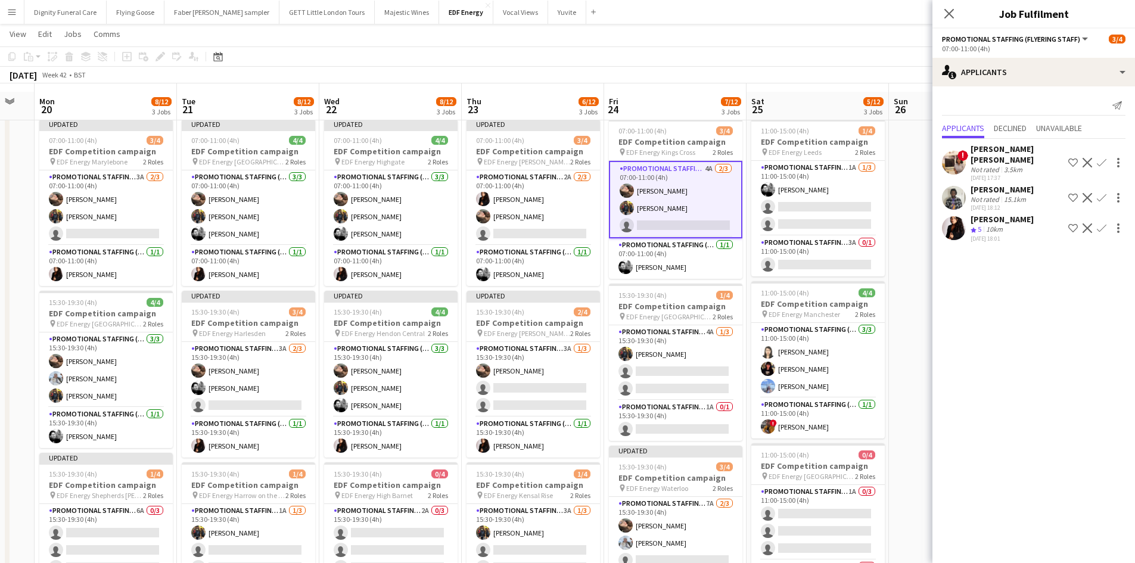
scroll to position [0, 0]
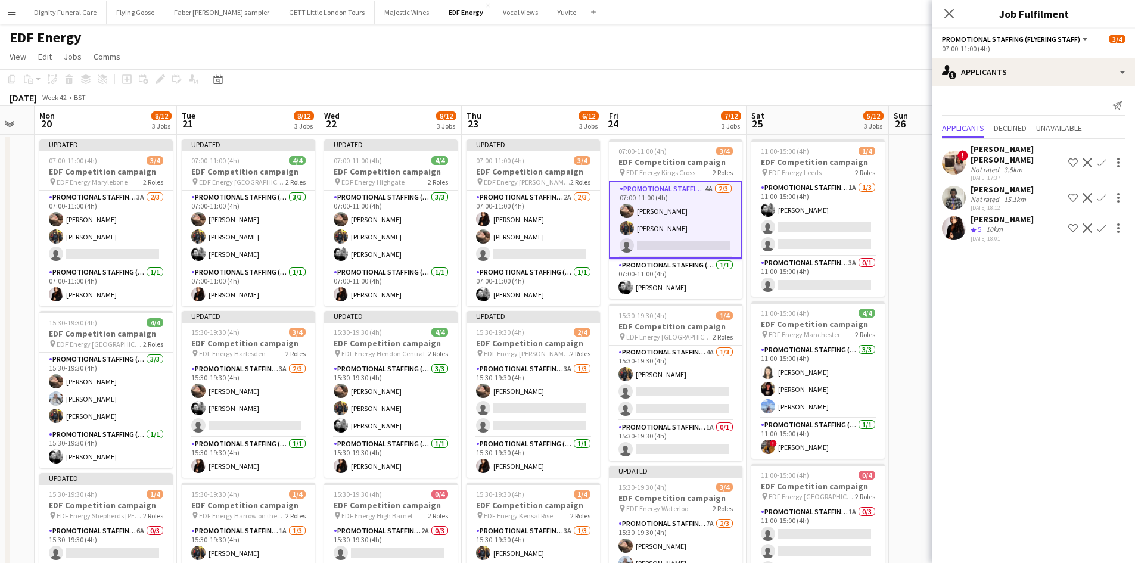
click at [1104, 223] on app-icon "Confirm" at bounding box center [1101, 228] width 10 height 10
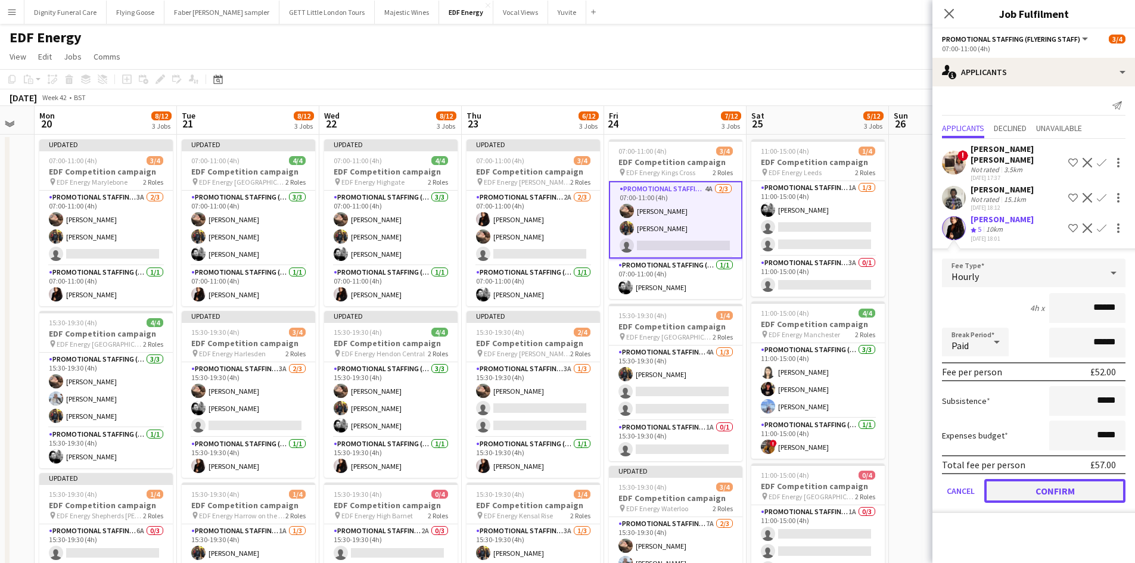
click at [1086, 483] on button "Confirm" at bounding box center [1054, 491] width 141 height 24
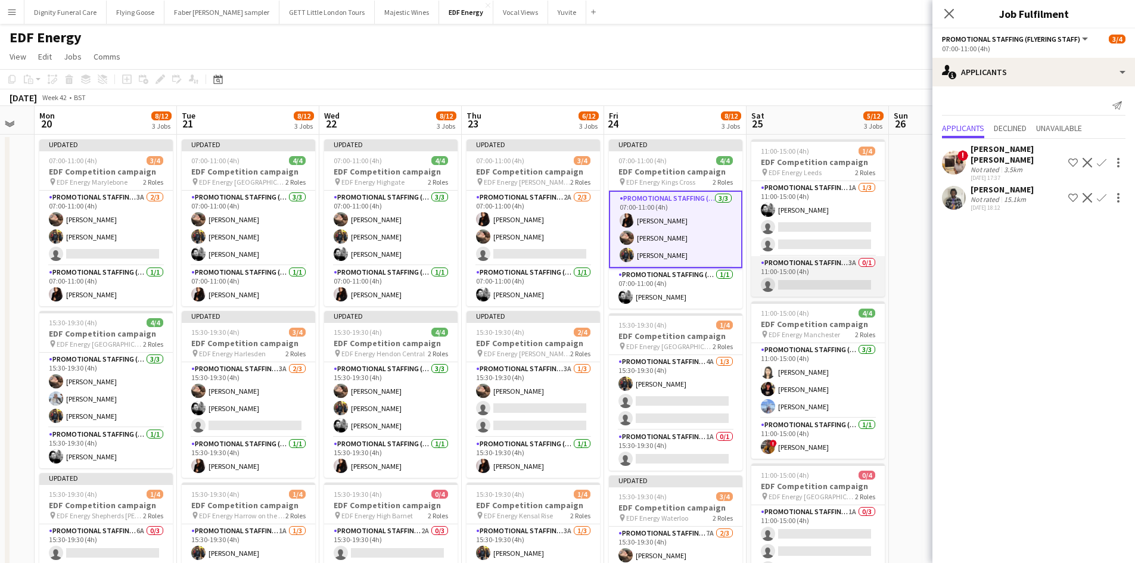
click at [827, 276] on app-card-role "Promotional Staffing (Team Leader) 3A 0/1 11:00-15:00 (4h) single-neutral-actio…" at bounding box center [817, 276] width 133 height 41
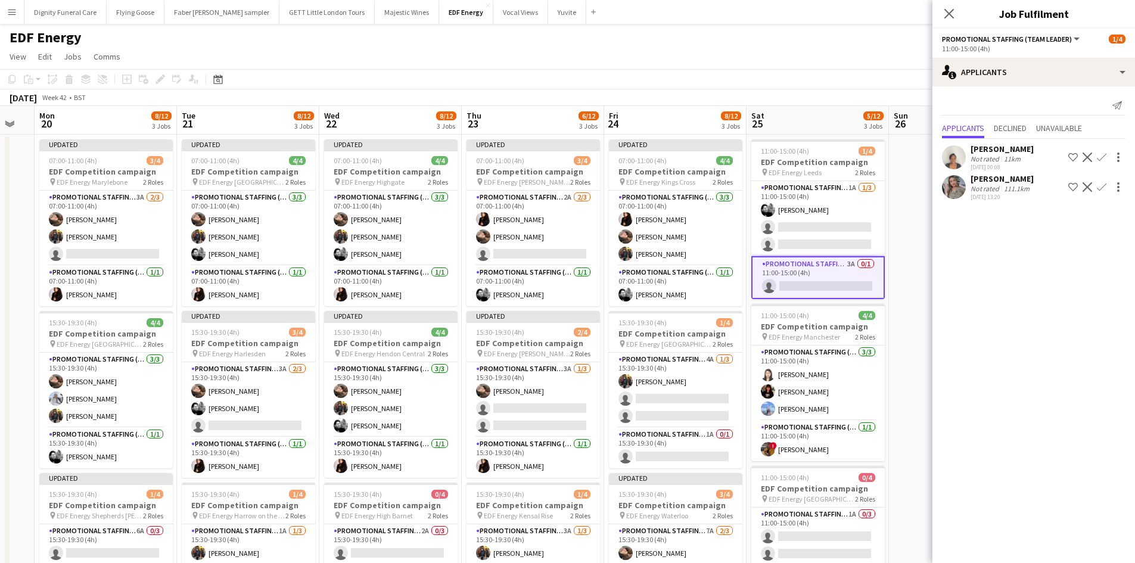
click at [991, 148] on div "Thandeka Mashazi" at bounding box center [1001, 149] width 63 height 11
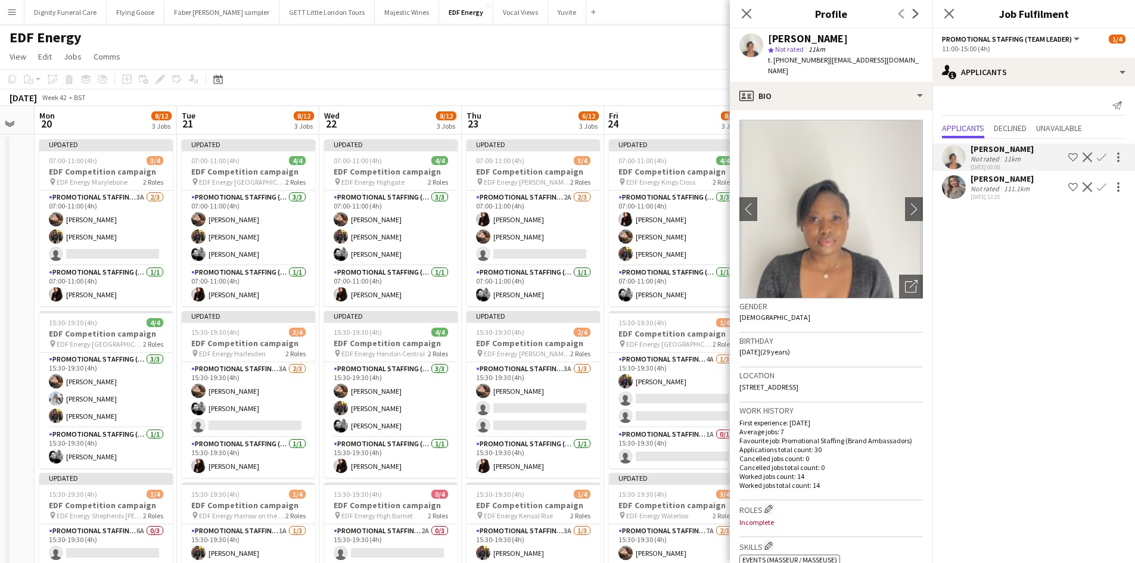
click at [985, 182] on div "Eima Karim" at bounding box center [1001, 178] width 63 height 11
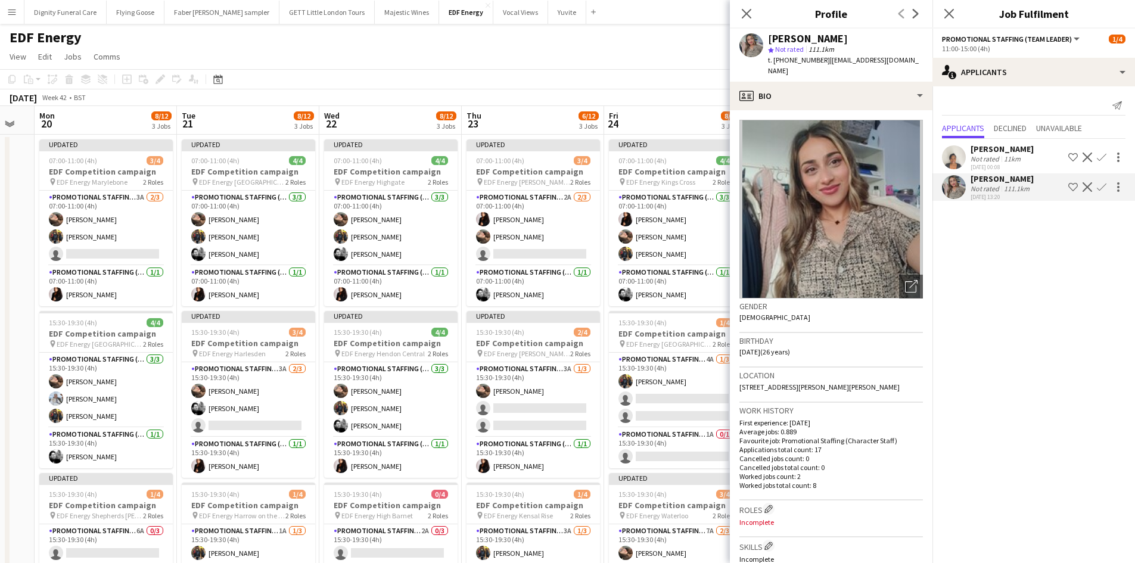
click at [1102, 184] on app-icon "Confirm" at bounding box center [1101, 187] width 10 height 10
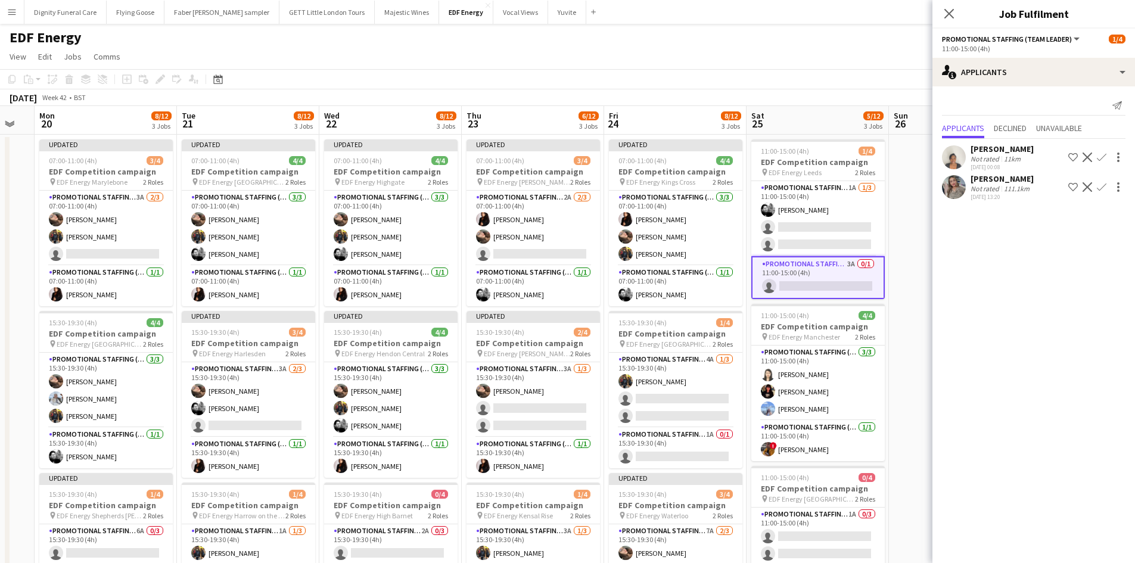
click at [1101, 189] on app-icon "Confirm" at bounding box center [1101, 187] width 10 height 10
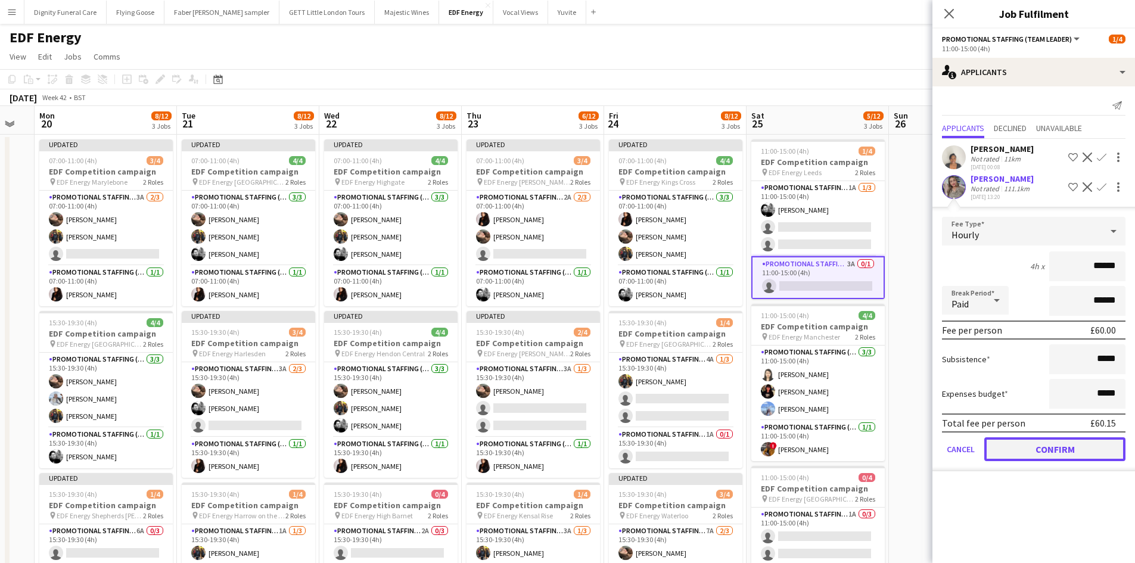
click at [1064, 451] on button "Confirm" at bounding box center [1054, 449] width 141 height 24
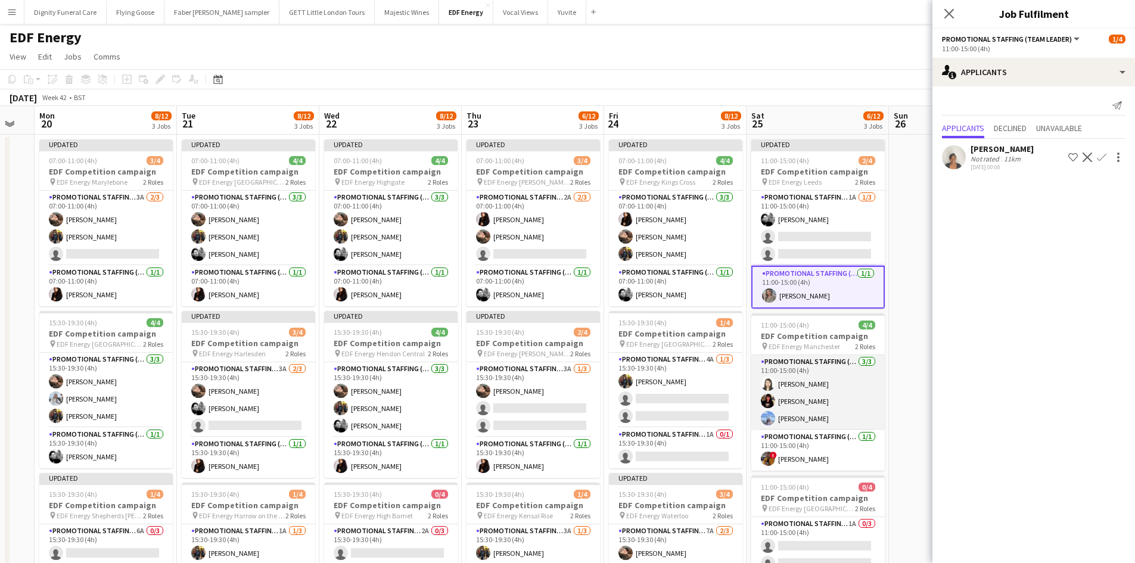
scroll to position [119, 0]
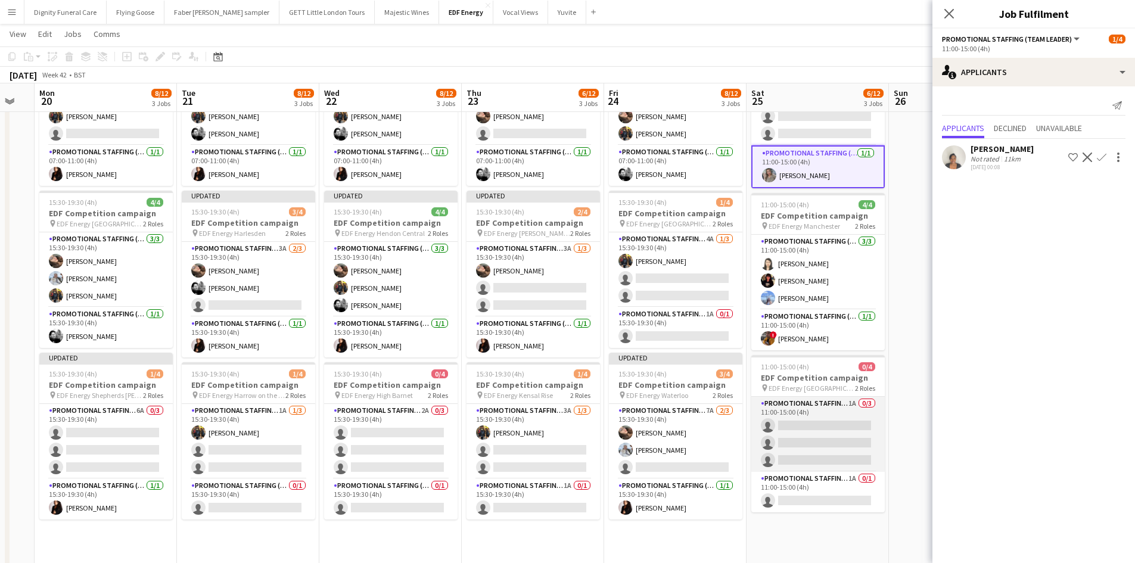
click at [837, 432] on app-card-role "Promotional Staffing (Flyering Staff) 1A 0/3 11:00-15:00 (4h) single-neutral-ac…" at bounding box center [817, 434] width 133 height 75
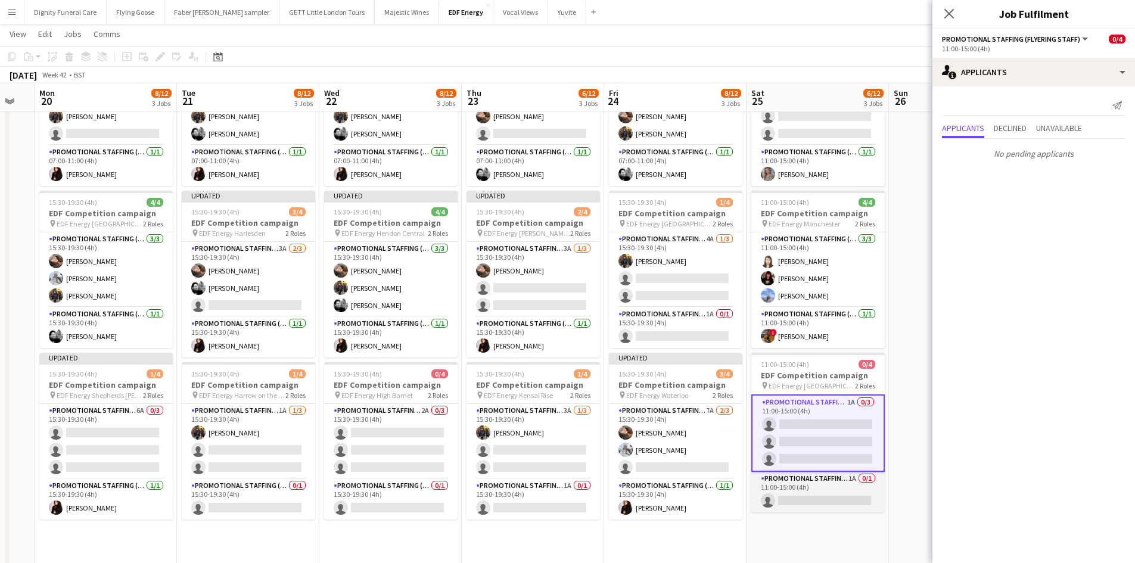
click at [838, 491] on app-card-role "Promotional Staffing (Team Leader) 1A 0/1 11:00-15:00 (4h) single-neutral-actio…" at bounding box center [817, 492] width 133 height 41
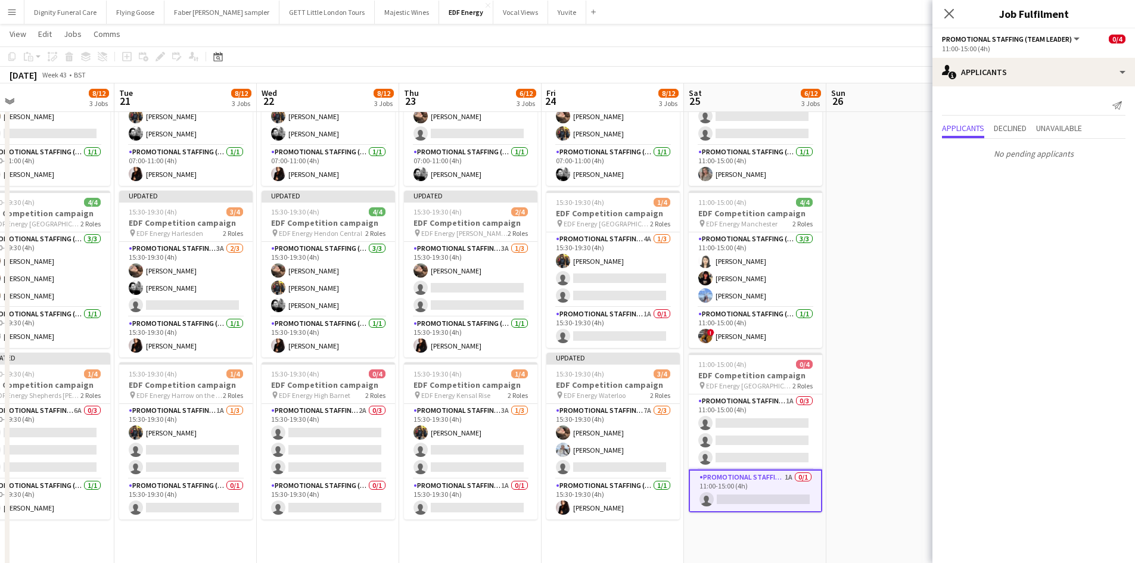
scroll to position [0, 387]
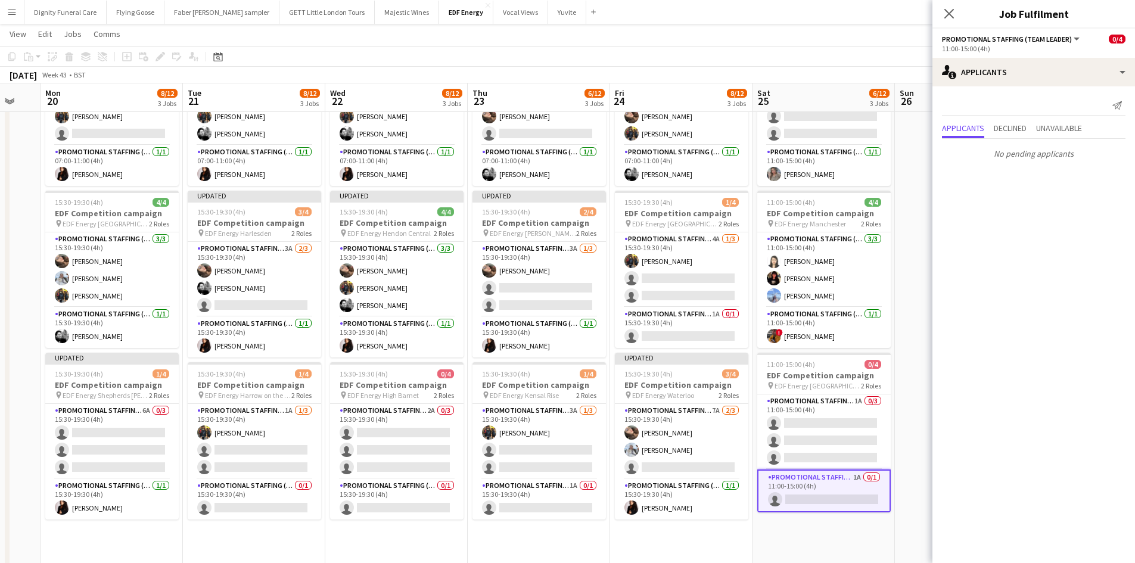
drag, startPoint x: 818, startPoint y: 555, endPoint x: 560, endPoint y: 512, distance: 262.0
click at [540, 518] on app-calendar-viewport "Fri 17 7/12 3 Jobs Sat 18 6/12 3 Jobs Sun 19 Mon 20 8/12 3 Jobs Tue 21 8/12 3 J…" at bounding box center [567, 329] width 1135 height 805
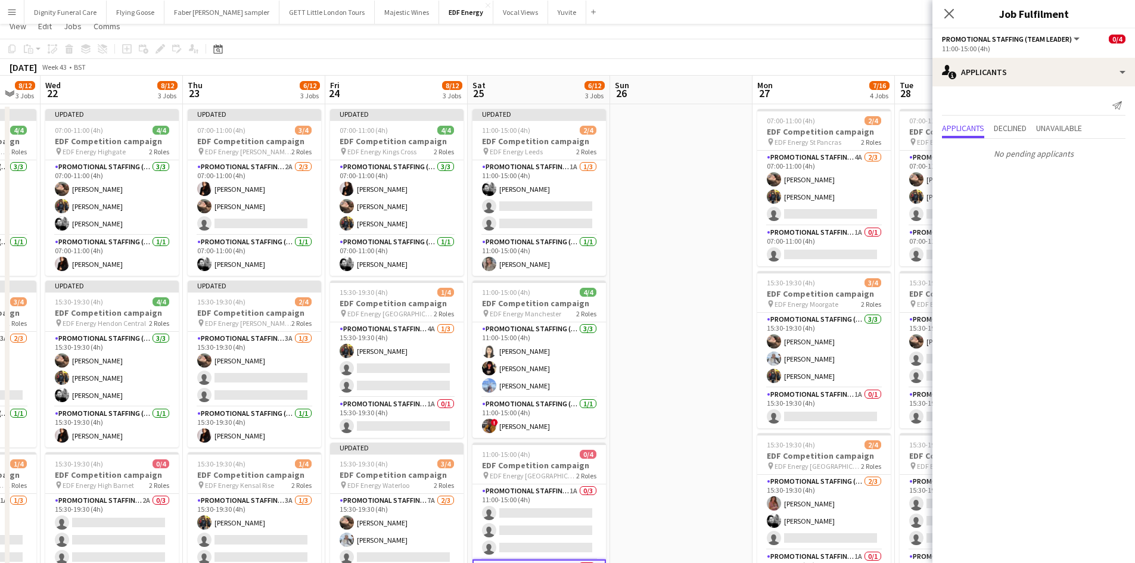
scroll to position [0, 0]
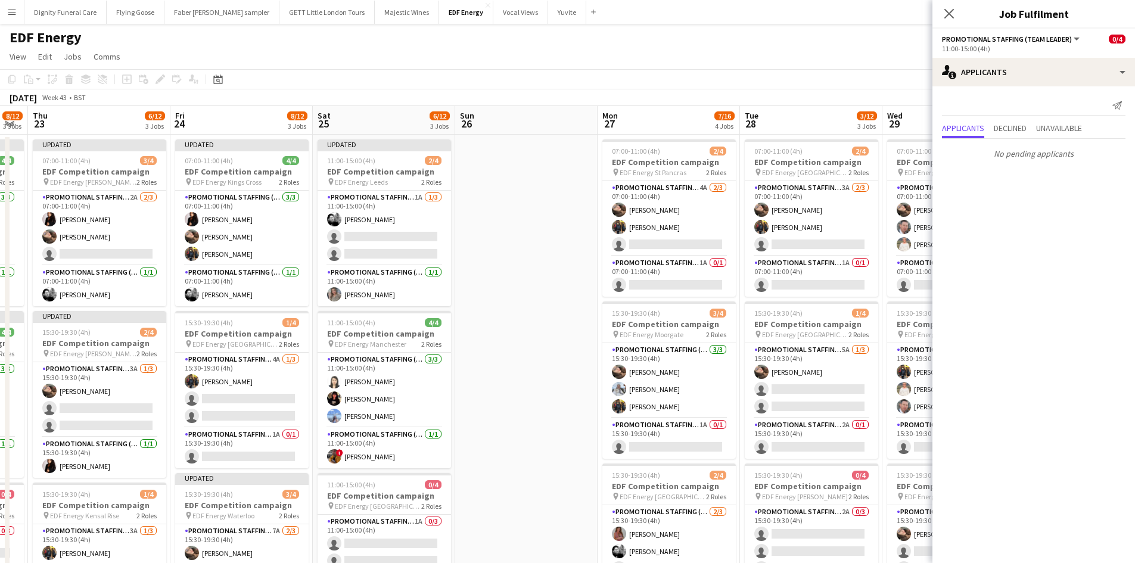
drag, startPoint x: 726, startPoint y: 285, endPoint x: 560, endPoint y: 281, distance: 166.2
click at [560, 281] on app-calendar-viewport "Sun 19 Mon 20 8/12 3 Jobs Tue 21 8/12 3 Jobs Wed 22 8/12 3 Jobs Thu 23 6/12 3 J…" at bounding box center [567, 479] width 1135 height 747
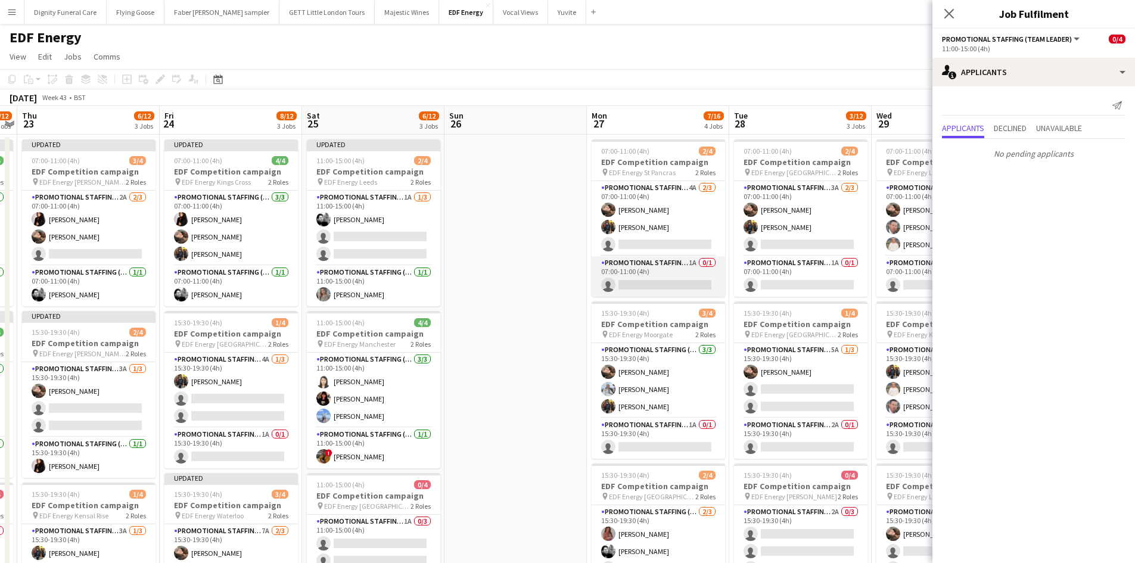
click at [652, 285] on app-card-role "Promotional Staffing (Team Leader) 1A 0/1 07:00-11:00 (4h) single-neutral-actio…" at bounding box center [657, 276] width 133 height 41
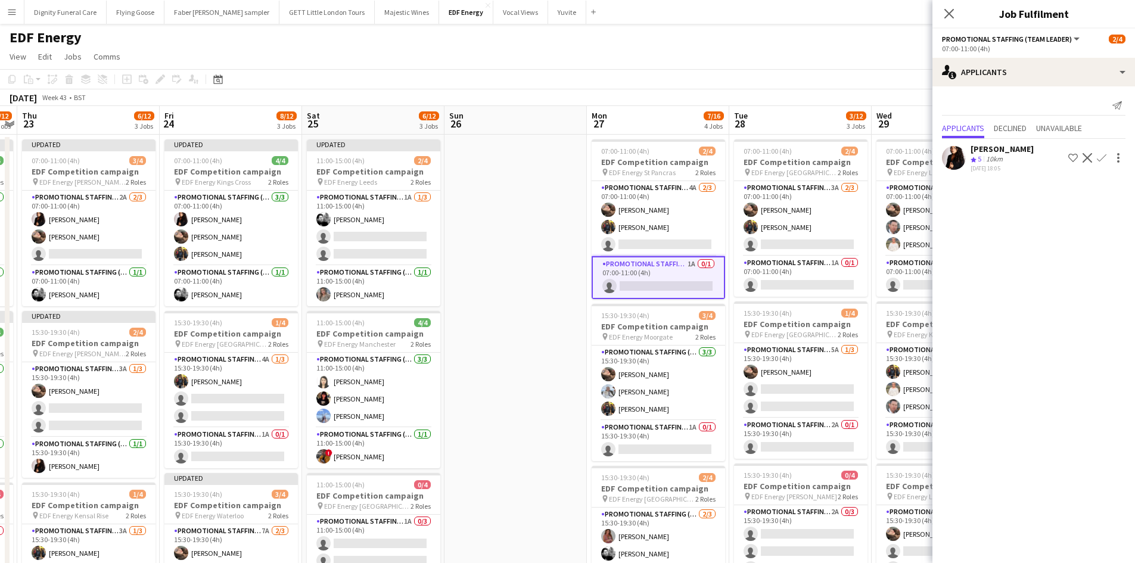
click at [1101, 154] on app-icon "Confirm" at bounding box center [1101, 158] width 10 height 10
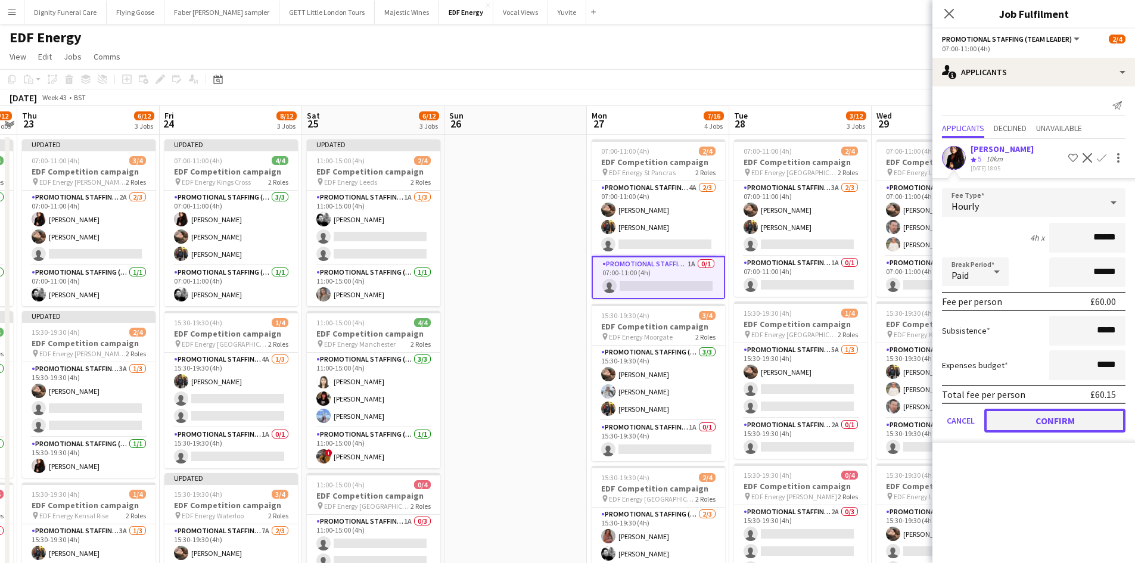
drag, startPoint x: 1071, startPoint y: 416, endPoint x: 836, endPoint y: 313, distance: 257.1
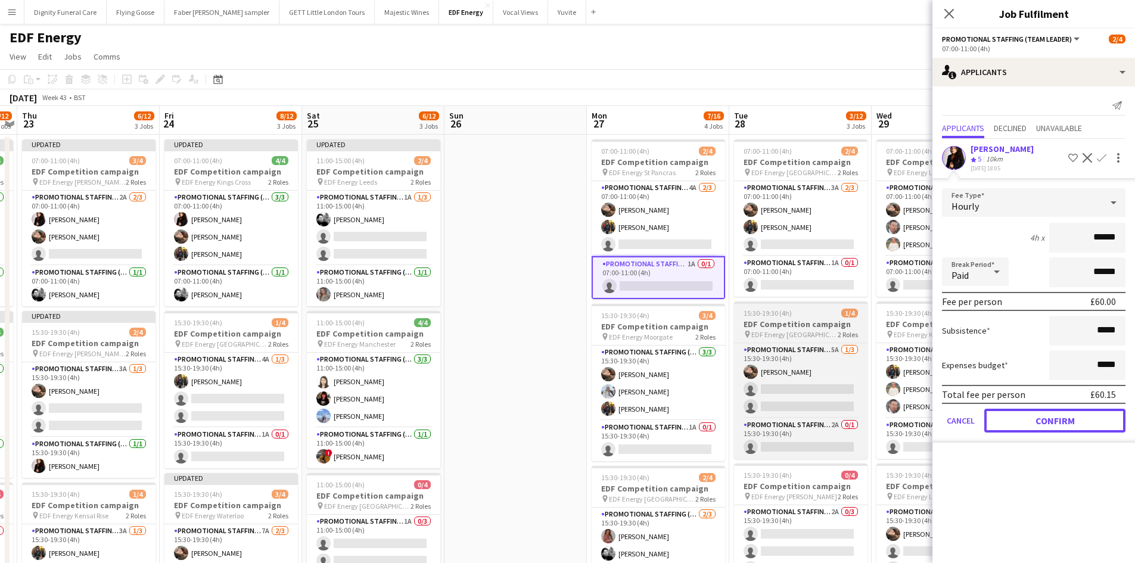
click at [1070, 416] on button "Confirm" at bounding box center [1054, 421] width 141 height 24
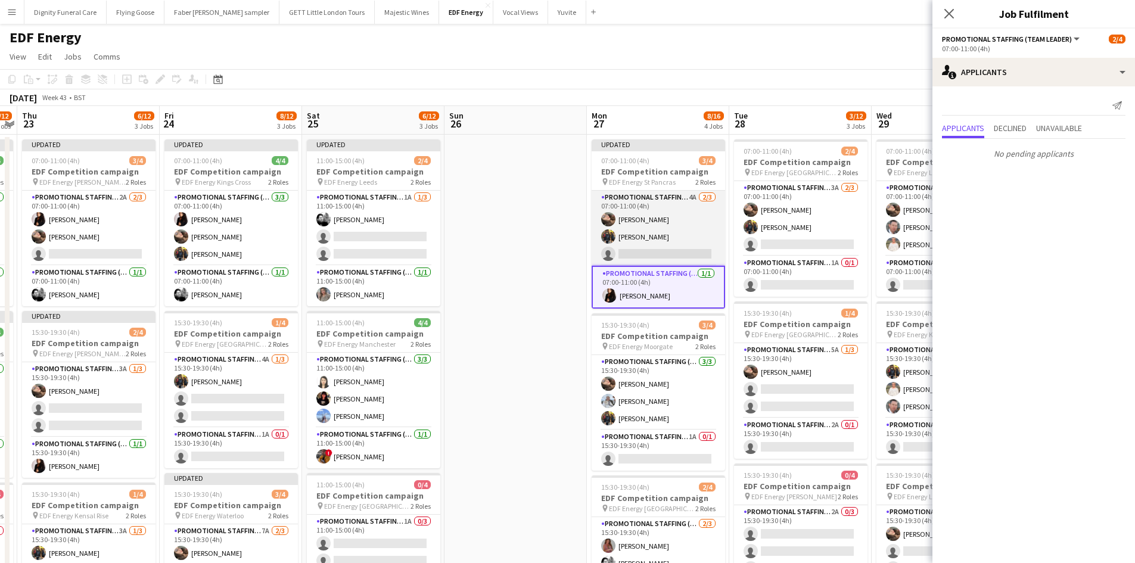
click at [666, 260] on app-card-role "Promotional Staffing (Flyering Staff) 4A 2/3 07:00-11:00 (4h) Anastasiia Melesh…" at bounding box center [657, 228] width 133 height 75
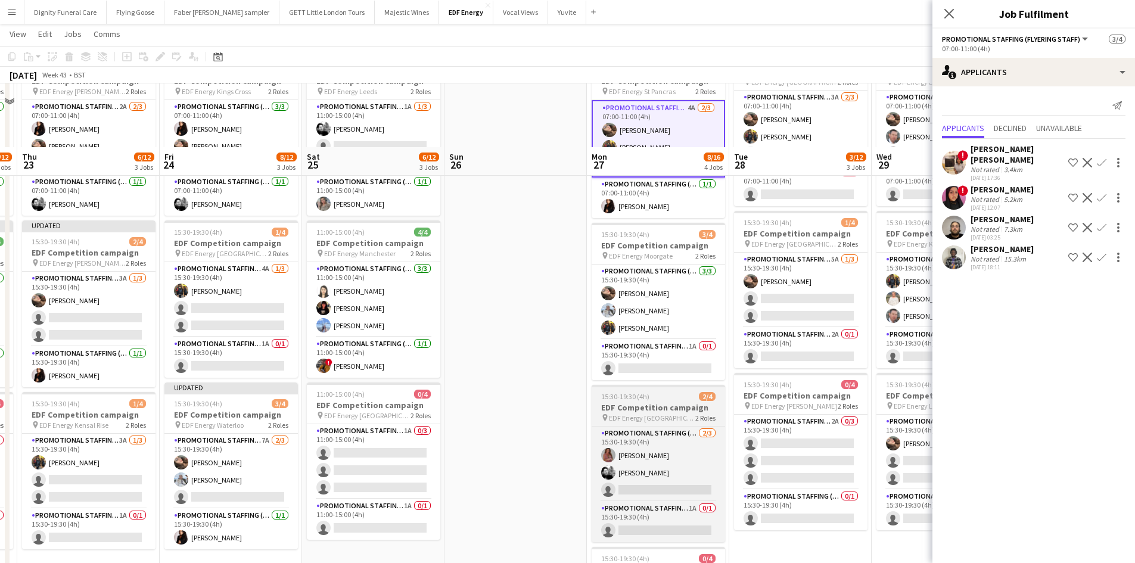
scroll to position [179, 0]
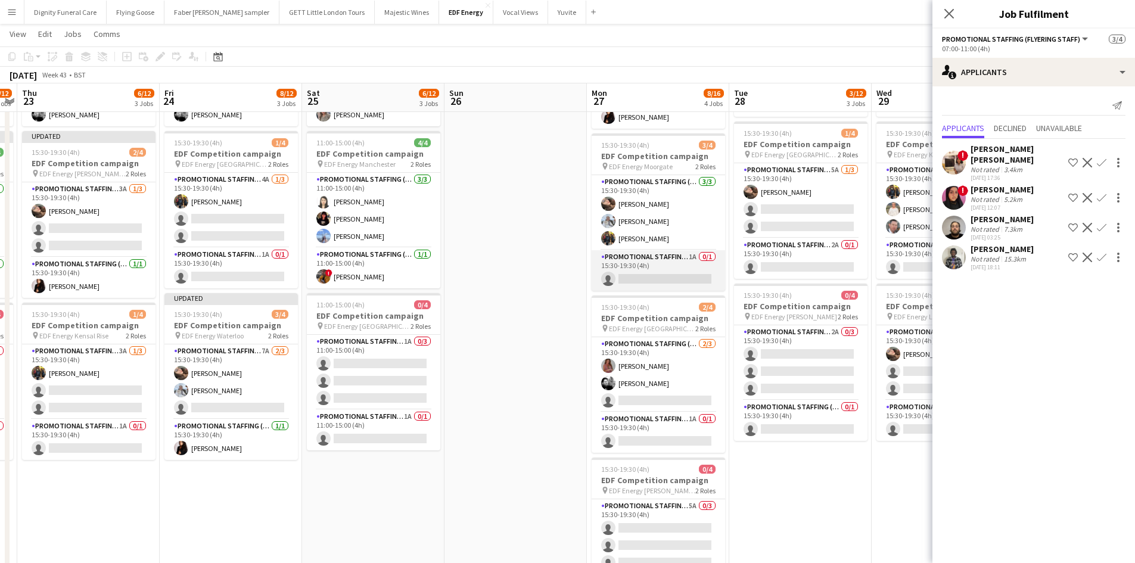
click at [657, 275] on app-card-role "Promotional Staffing (Team Leader) 1A 0/1 15:30-19:30 (4h) single-neutral-actio…" at bounding box center [657, 270] width 133 height 41
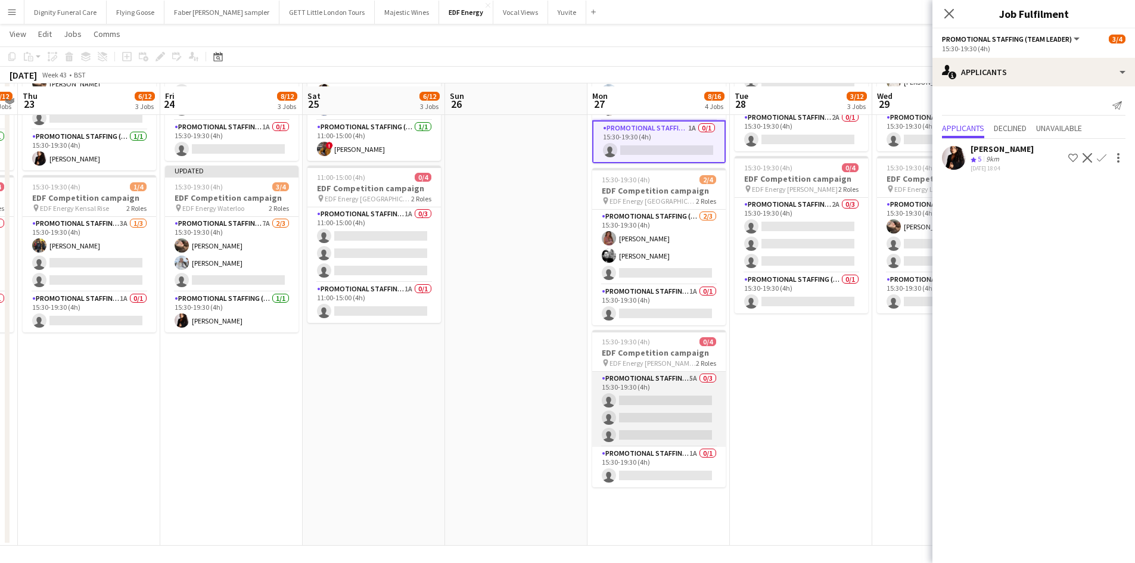
scroll to position [309, 0]
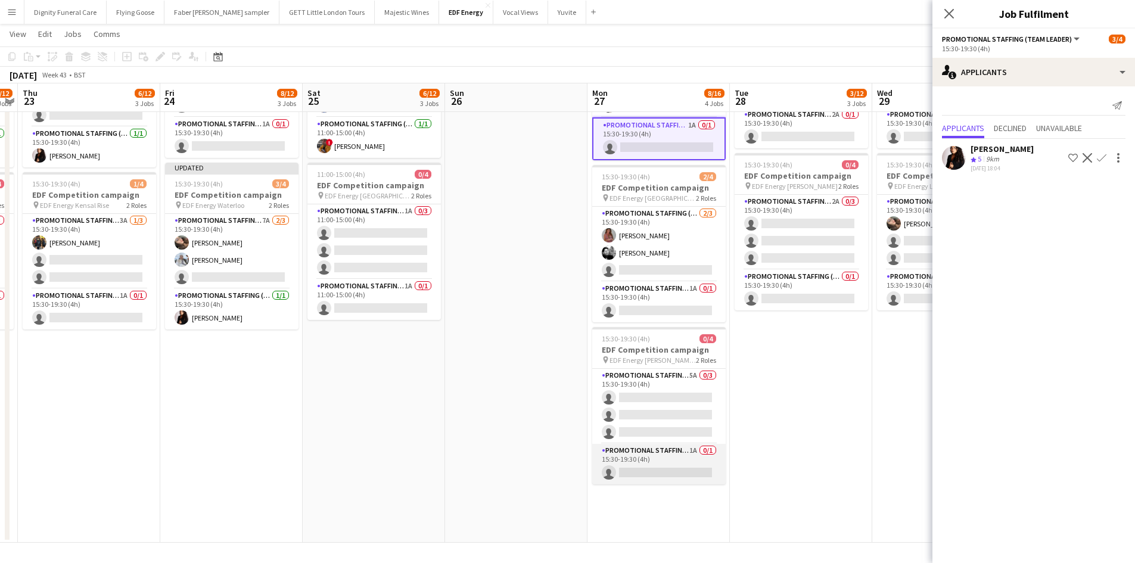
click at [683, 469] on app-card-role "Promotional Staffing (Team Leader) 1A 0/1 15:30-19:30 (4h) single-neutral-actio…" at bounding box center [658, 464] width 133 height 41
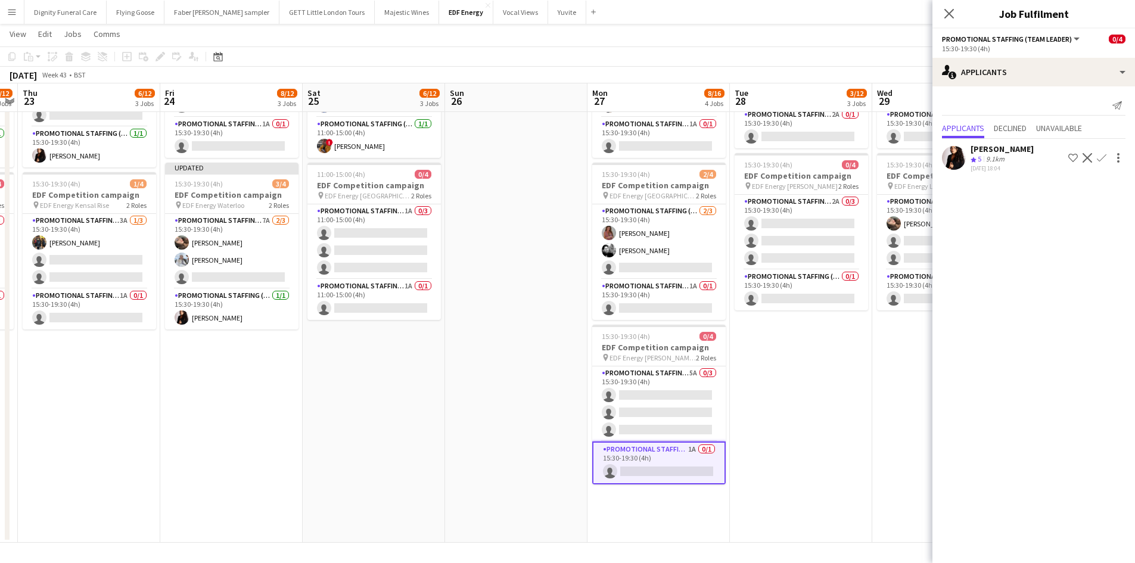
click at [1106, 152] on button "Confirm" at bounding box center [1101, 158] width 14 height 14
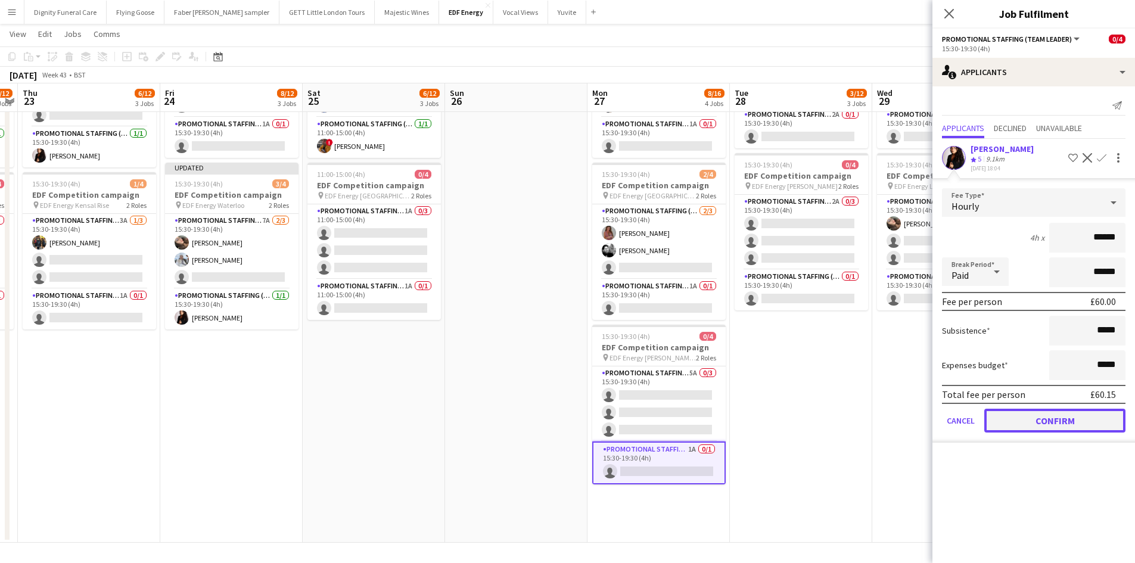
click at [1051, 423] on button "Confirm" at bounding box center [1054, 421] width 141 height 24
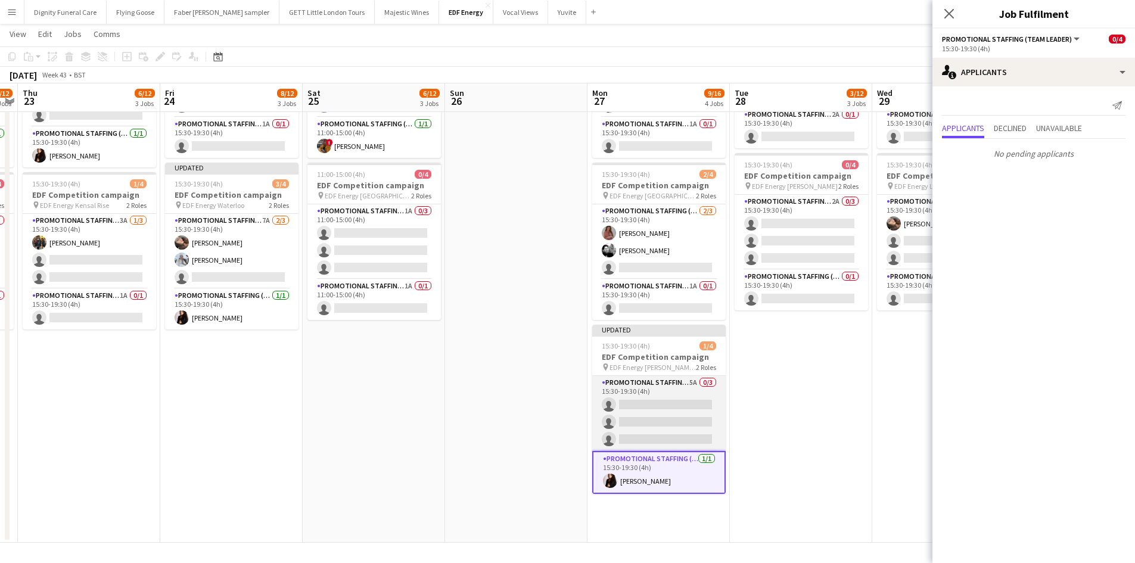
click at [686, 409] on app-card-role "Promotional Staffing (Flyering Staff) 5A 0/3 15:30-19:30 (4h) single-neutral-ac…" at bounding box center [658, 413] width 133 height 75
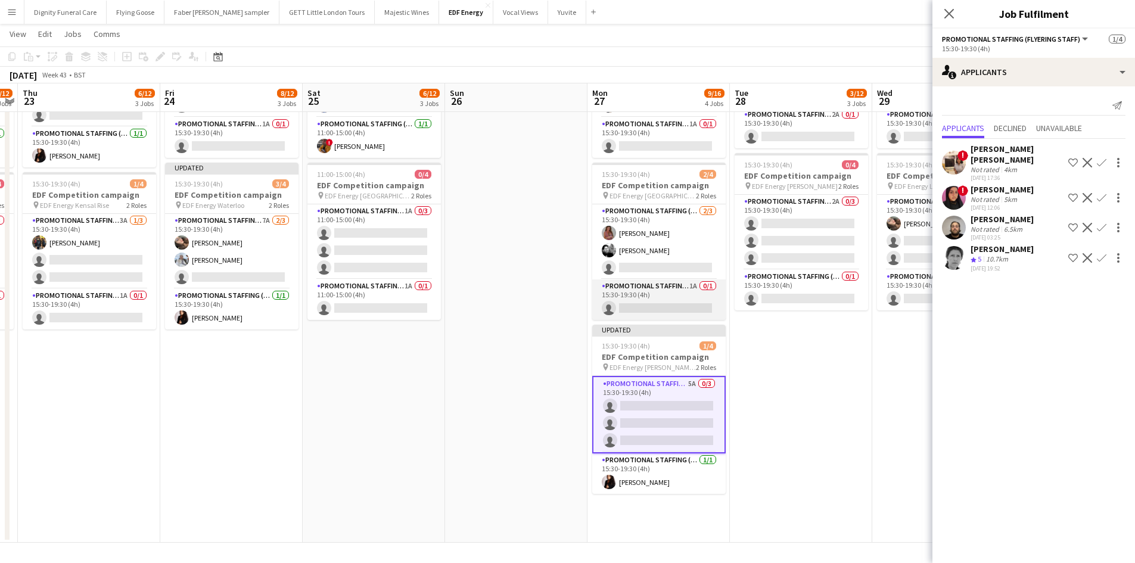
click at [661, 304] on app-card-role "Promotional Staffing (Team Leader) 1A 0/1 15:30-19:30 (4h) single-neutral-actio…" at bounding box center [658, 299] width 133 height 41
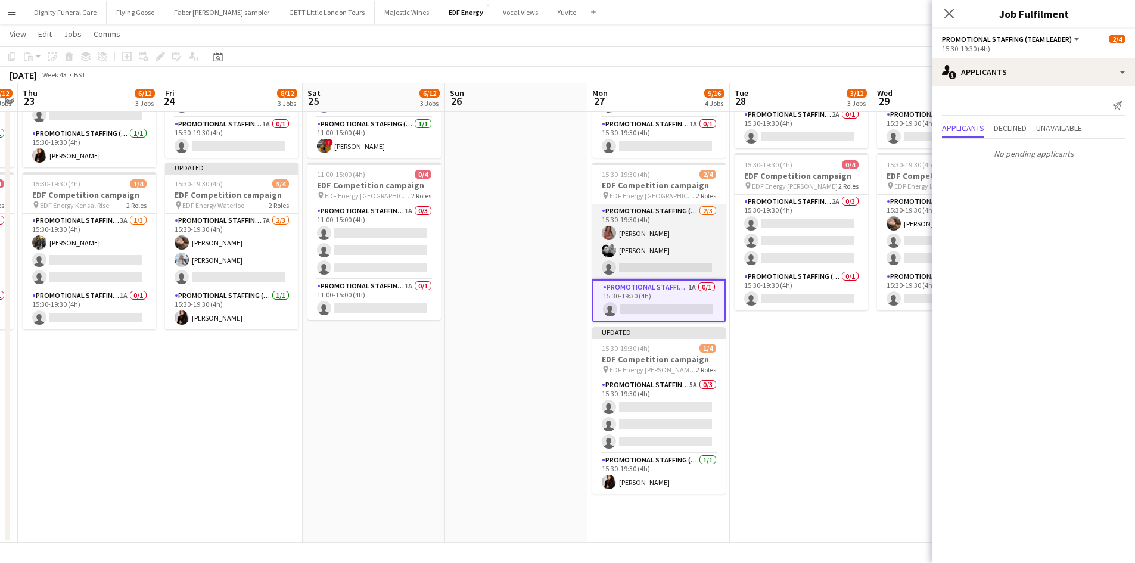
click at [665, 255] on app-card-role "Promotional Staffing (Flyering Staff) 2/3 15:30-19:30 (4h) Sally Whitworth Dan …" at bounding box center [658, 241] width 133 height 75
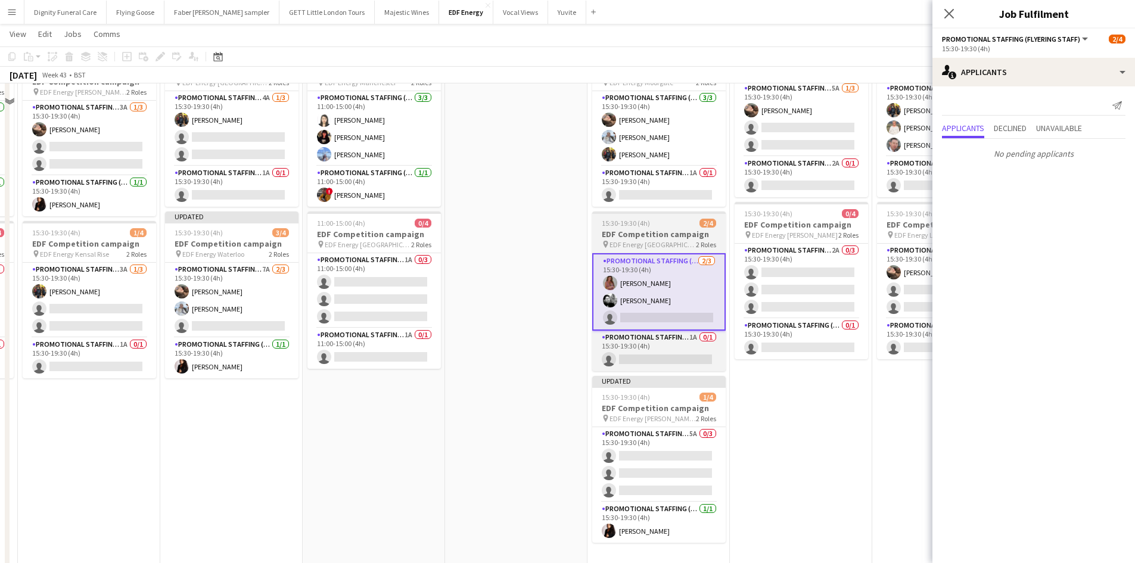
scroll to position [190, 0]
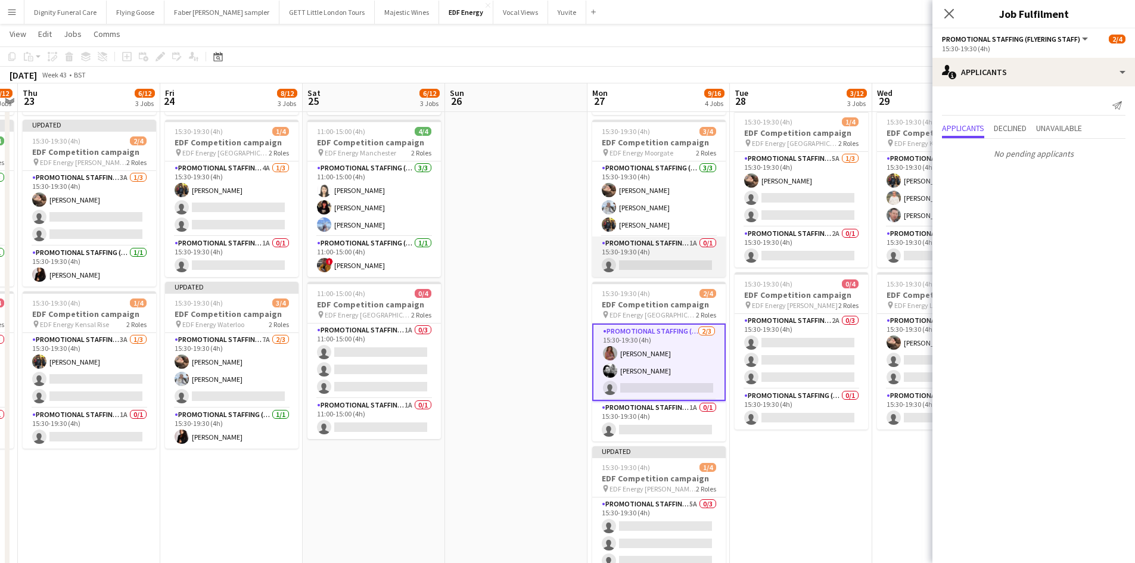
click at [669, 260] on app-card-role "Promotional Staffing (Team Leader) 1A 0/1 15:30-19:30 (4h) single-neutral-actio…" at bounding box center [658, 256] width 133 height 41
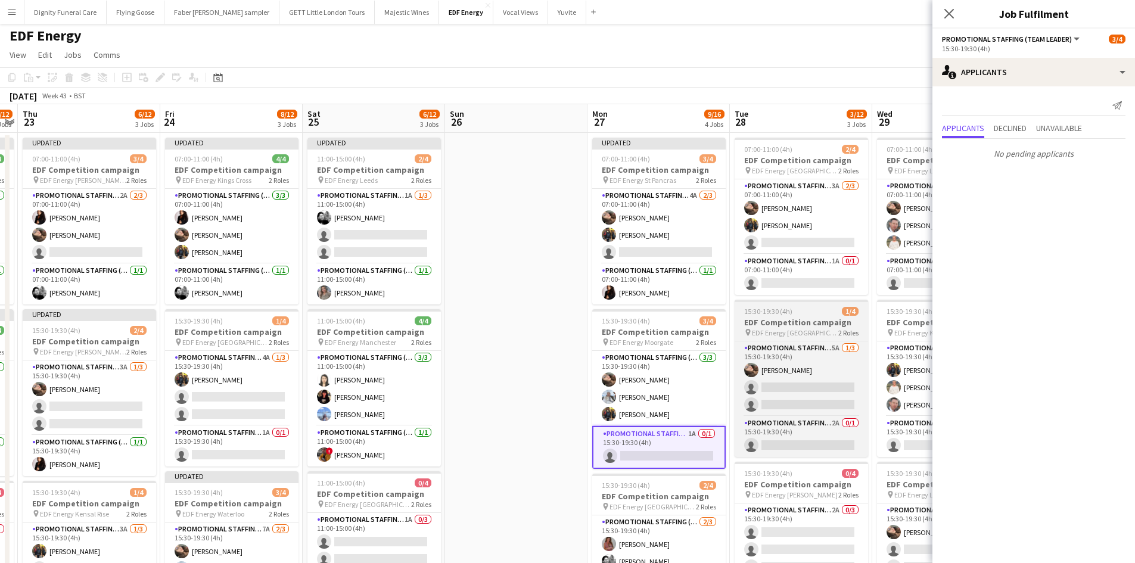
scroll to position [0, 0]
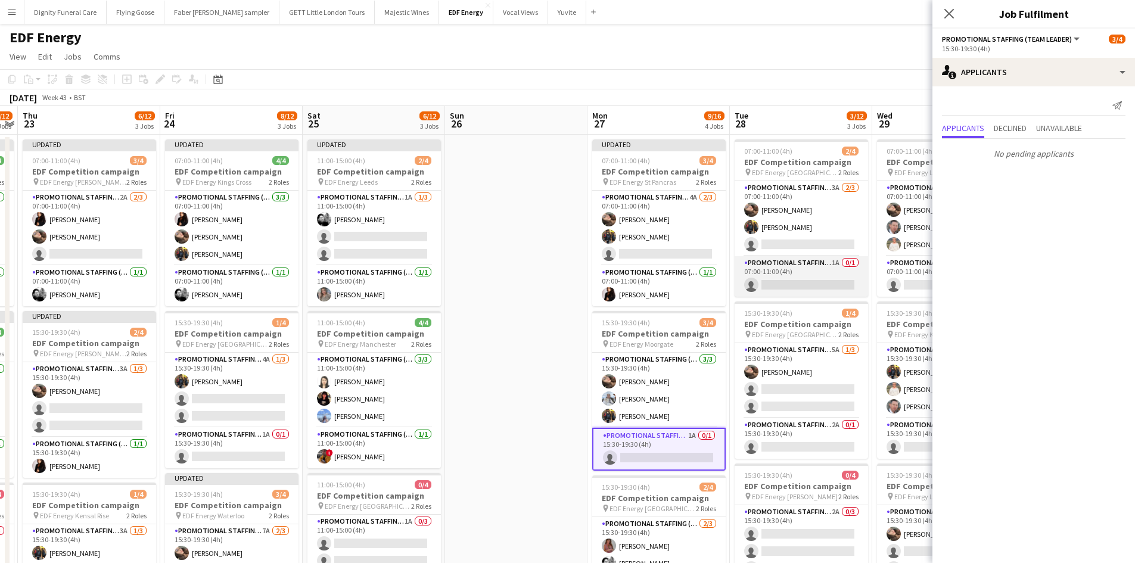
drag, startPoint x: 806, startPoint y: 274, endPoint x: 815, endPoint y: 268, distance: 11.2
click at [806, 274] on app-card-role "Promotional Staffing (Team Leader) 1A 0/1 07:00-11:00 (4h) single-neutral-actio…" at bounding box center [800, 276] width 133 height 41
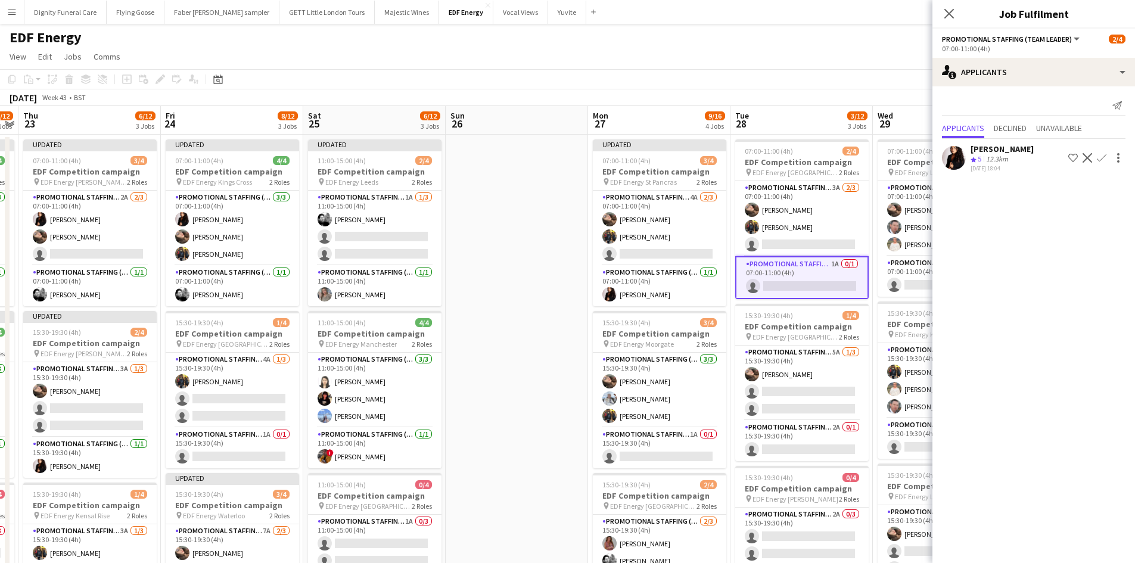
click at [1104, 153] on app-icon "Confirm" at bounding box center [1101, 158] width 10 height 10
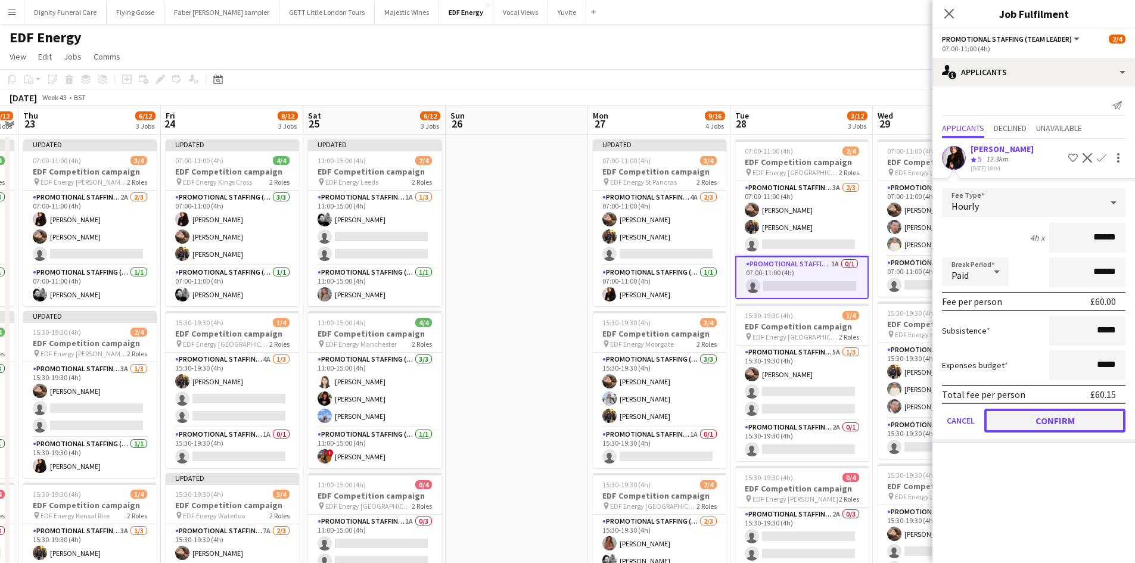
click at [1093, 414] on button "Confirm" at bounding box center [1054, 421] width 141 height 24
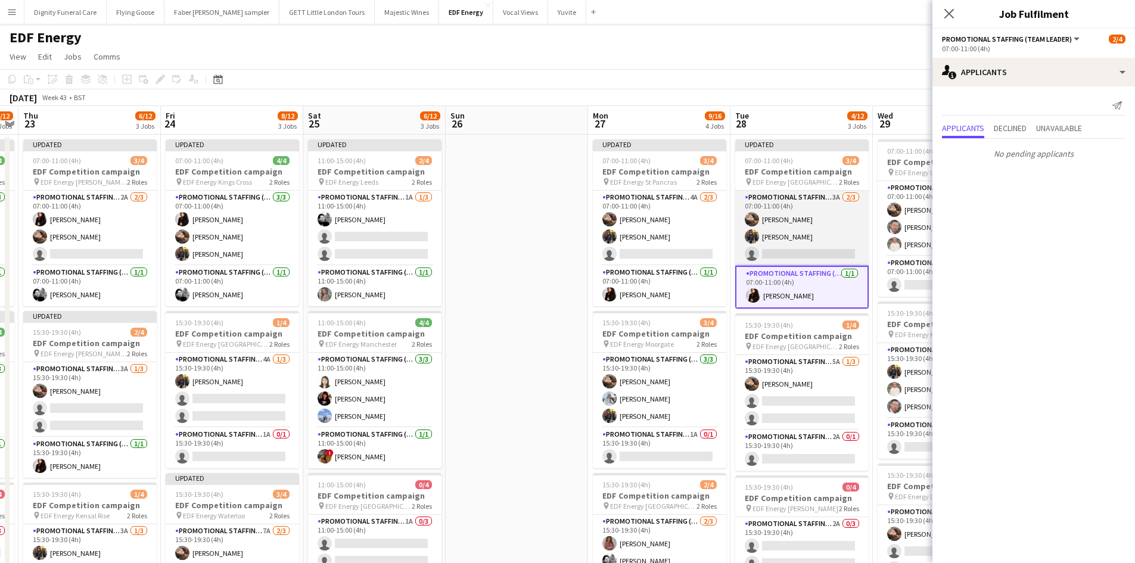
click at [835, 251] on app-card-role "Promotional Staffing (Flyering Staff) 3A 2/3 07:00-11:00 (4h) Anastasiia Melesh…" at bounding box center [801, 228] width 133 height 75
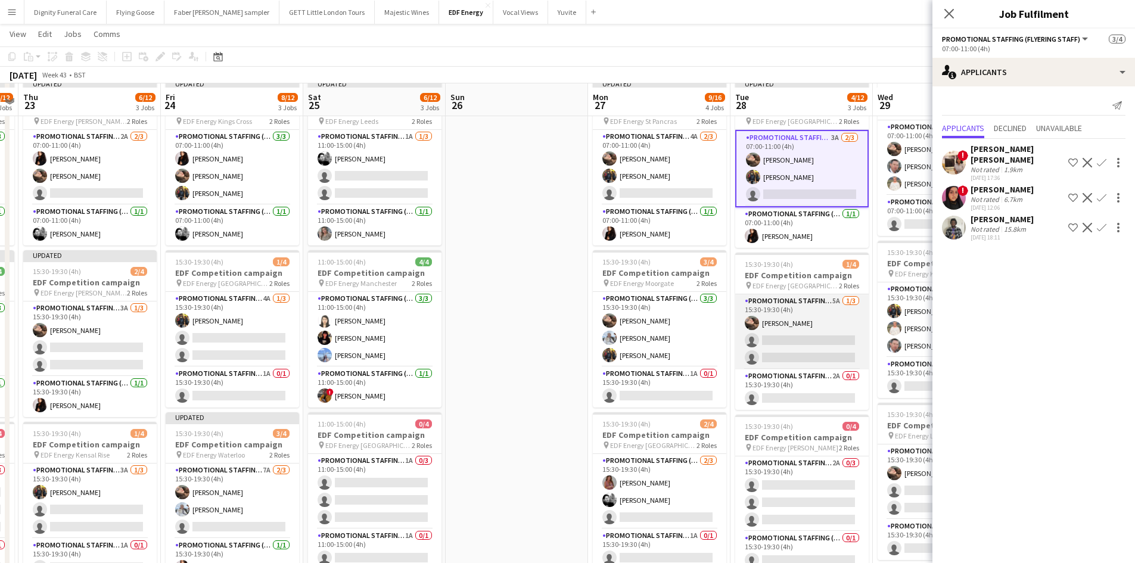
scroll to position [119, 0]
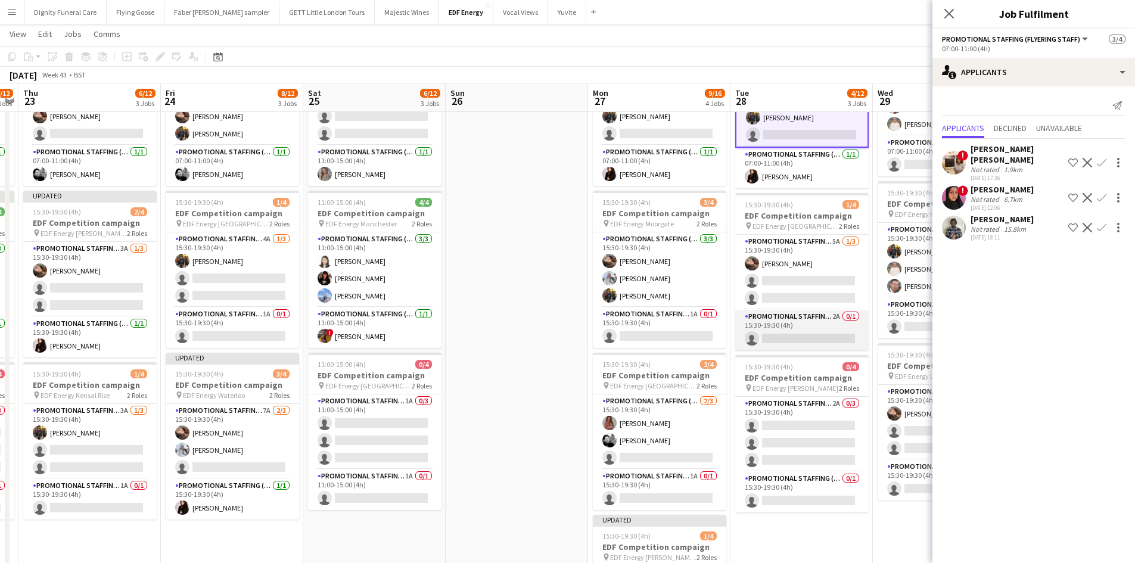
click at [805, 334] on app-card-role "Promotional Staffing (Team Leader) 2A 0/1 15:30-19:30 (4h) single-neutral-actio…" at bounding box center [801, 330] width 133 height 41
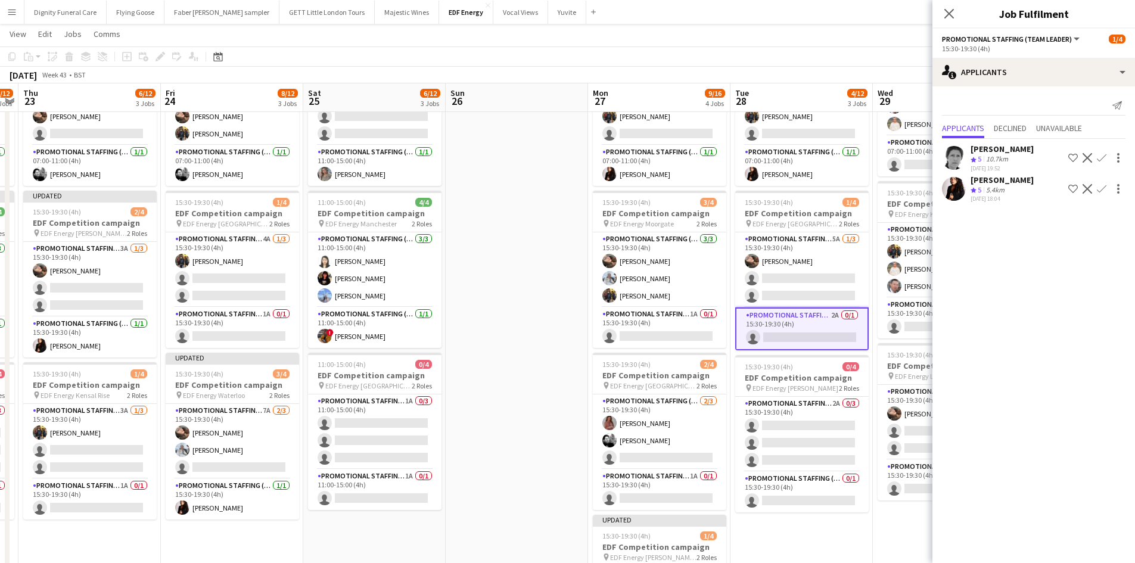
click at [1098, 188] on app-icon "Confirm" at bounding box center [1101, 189] width 10 height 10
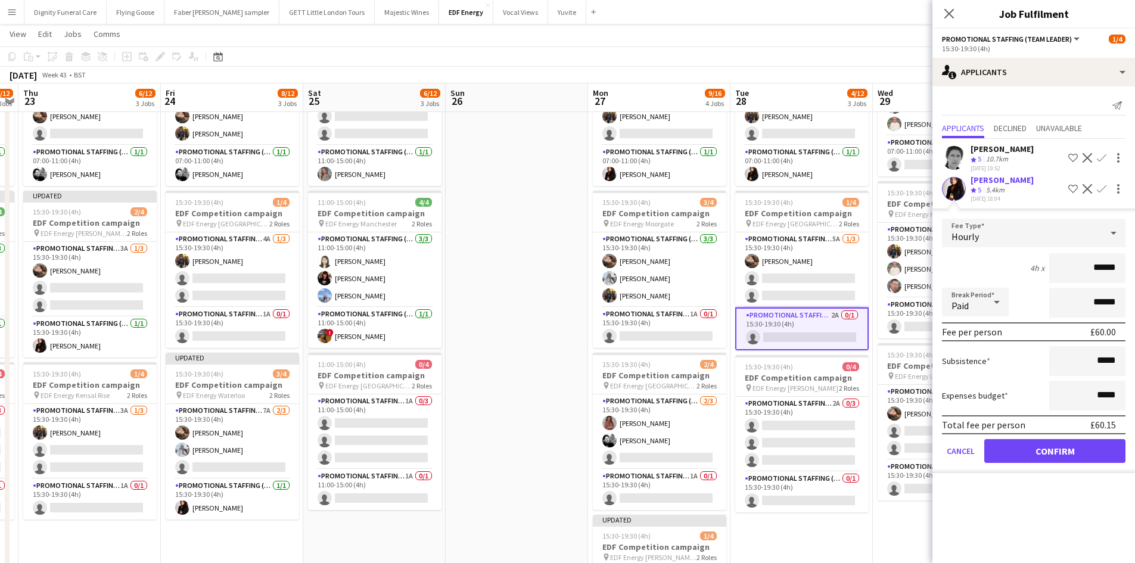
click at [1058, 434] on div "Total fee per person £60.15" at bounding box center [1033, 424] width 183 height 19
drag, startPoint x: 1055, startPoint y: 447, endPoint x: 1023, endPoint y: 434, distance: 34.5
click at [1056, 447] on button "Confirm" at bounding box center [1054, 451] width 141 height 24
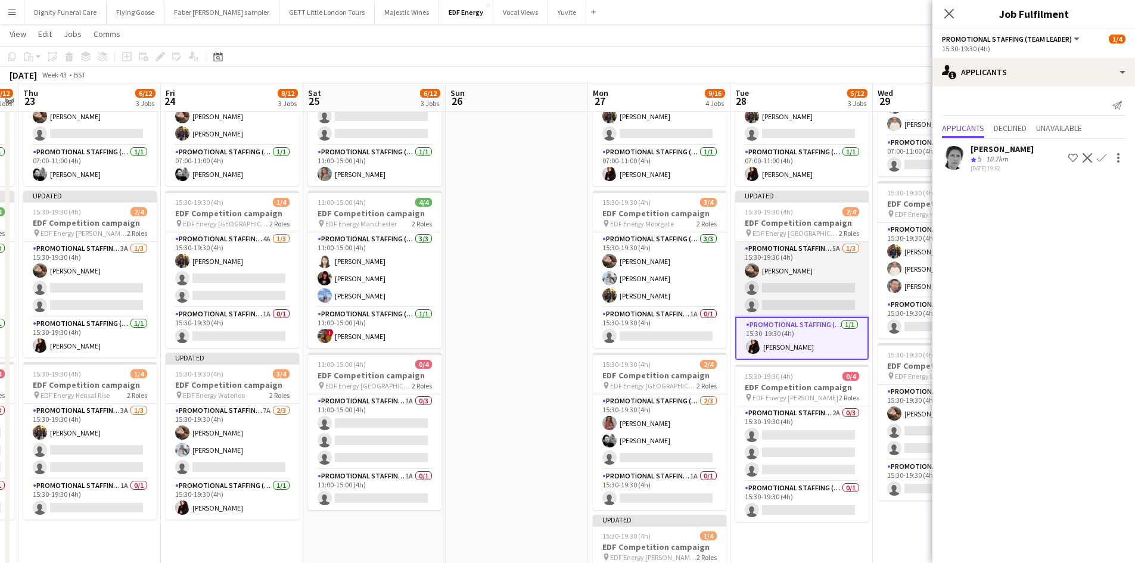
click at [815, 284] on app-card-role "Promotional Staffing (Flyering Staff) 5A 1/3 15:30-19:30 (4h) Anastasiia Melesh…" at bounding box center [801, 279] width 133 height 75
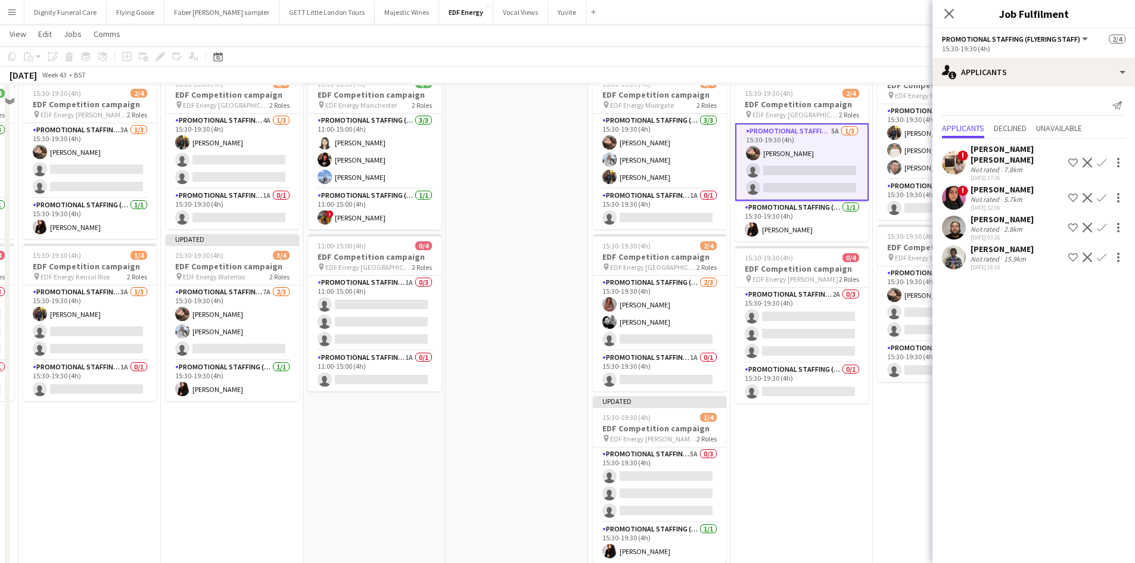
scroll to position [238, 0]
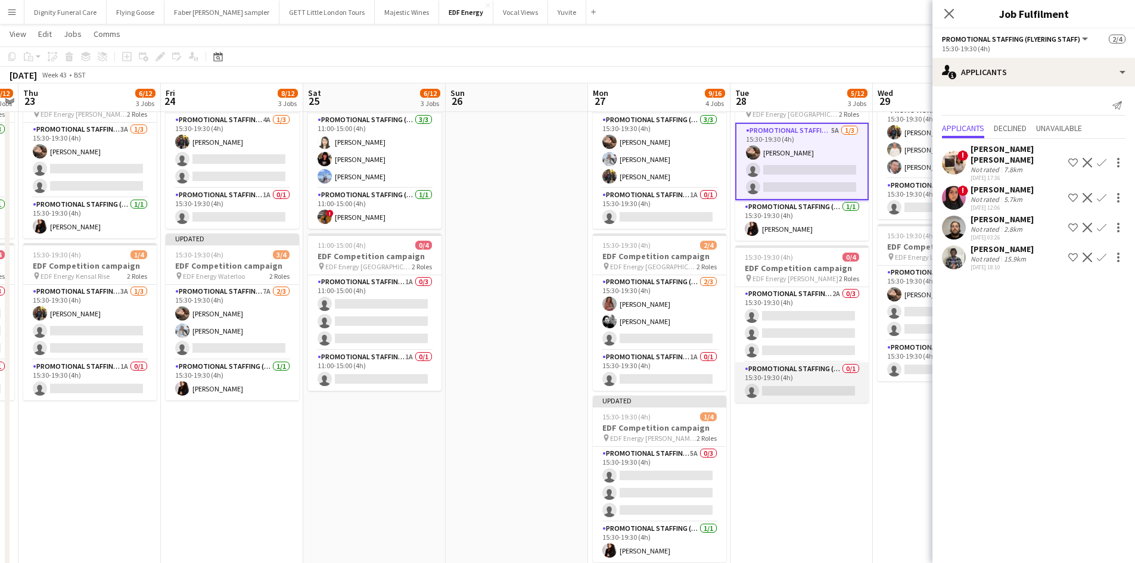
click at [817, 387] on app-card-role "Promotional Staffing (Team Leader) 0/1 15:30-19:30 (4h) single-neutral-actions" at bounding box center [801, 382] width 133 height 41
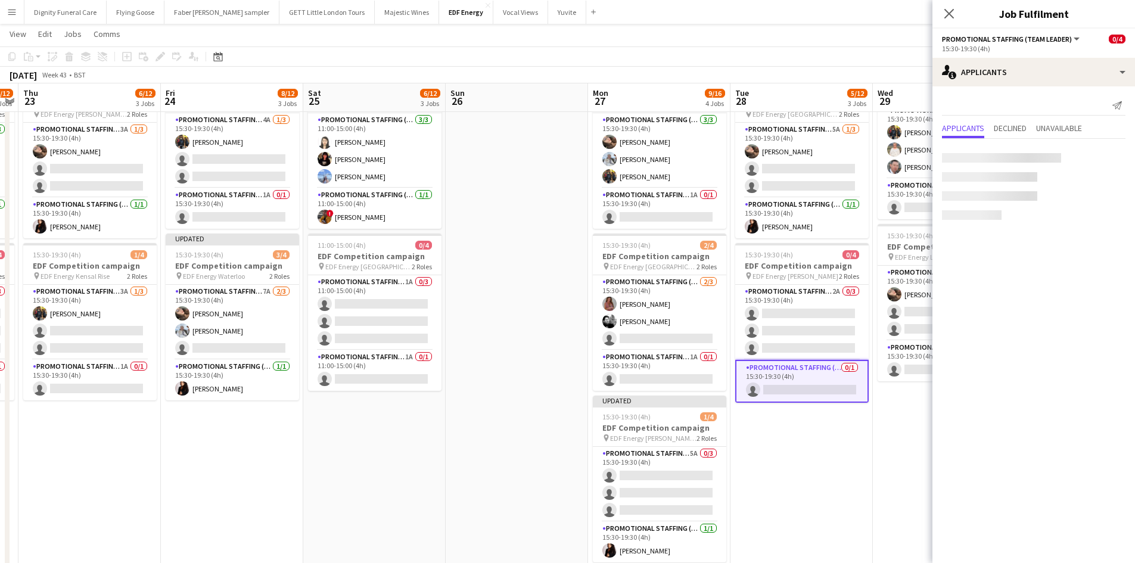
scroll to position [0, 550]
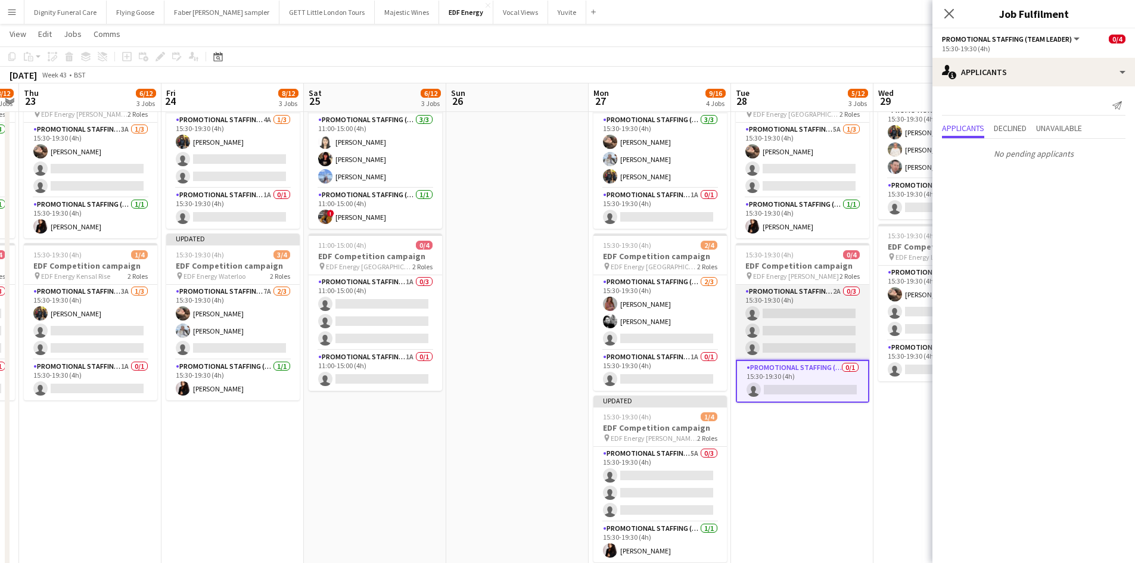
click at [790, 329] on app-card-role "Promotional Staffing (Flyering Staff) 2A 0/3 15:30-19:30 (4h) single-neutral-ac…" at bounding box center [802, 322] width 133 height 75
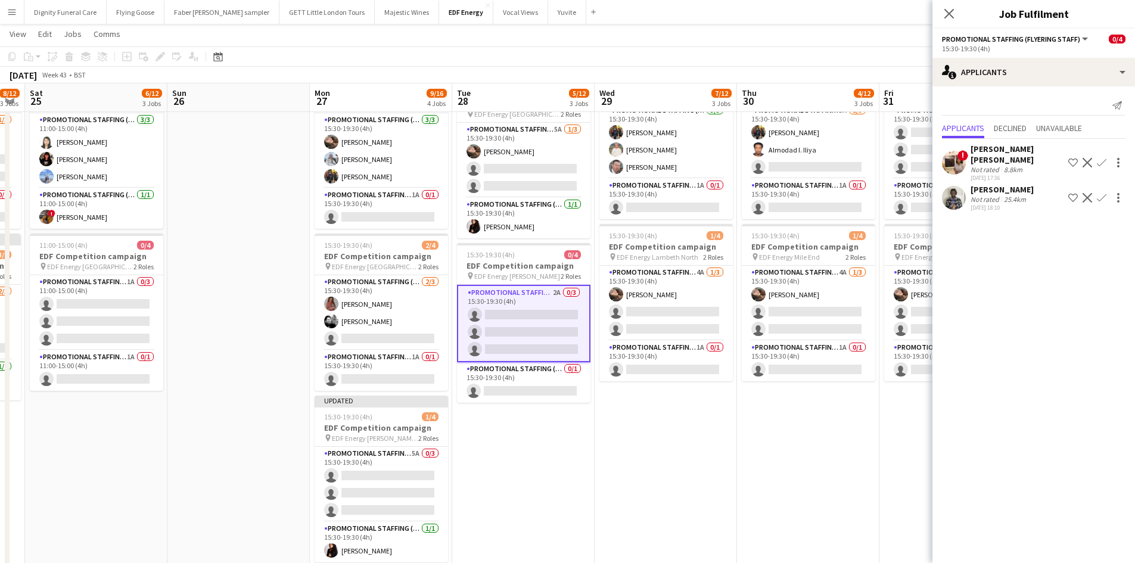
drag, startPoint x: 823, startPoint y: 445, endPoint x: 516, endPoint y: 412, distance: 308.5
click at [516, 412] on app-calendar-viewport "Tue 21 8/12 3 Jobs Wed 22 8/12 3 Jobs Thu 23 6/12 3 Jobs Fri 24 8/12 3 Jobs Sat…" at bounding box center [567, 210] width 1135 height 805
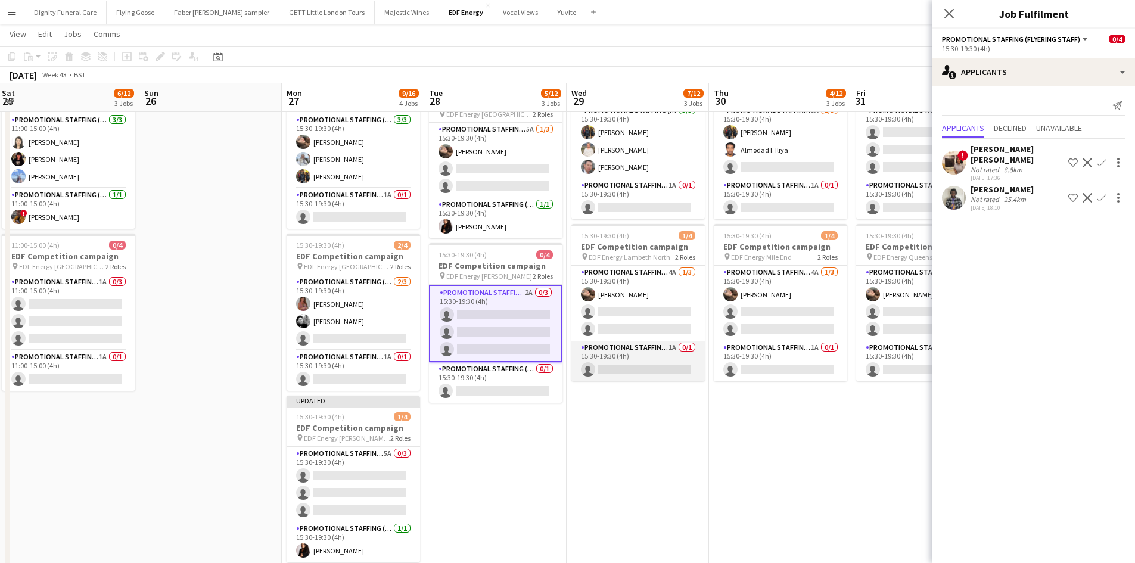
click at [645, 366] on app-card-role "Promotional Staffing (Team Leader) 1A 0/1 15:30-19:30 (4h) single-neutral-actio…" at bounding box center [637, 361] width 133 height 41
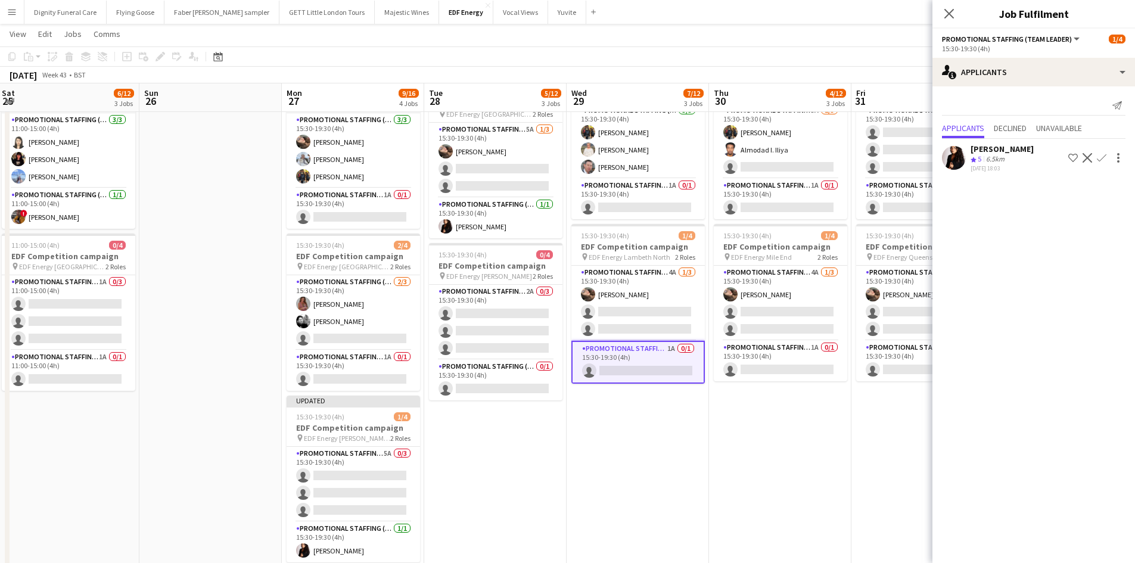
click at [1106, 154] on button "Confirm" at bounding box center [1101, 158] width 14 height 14
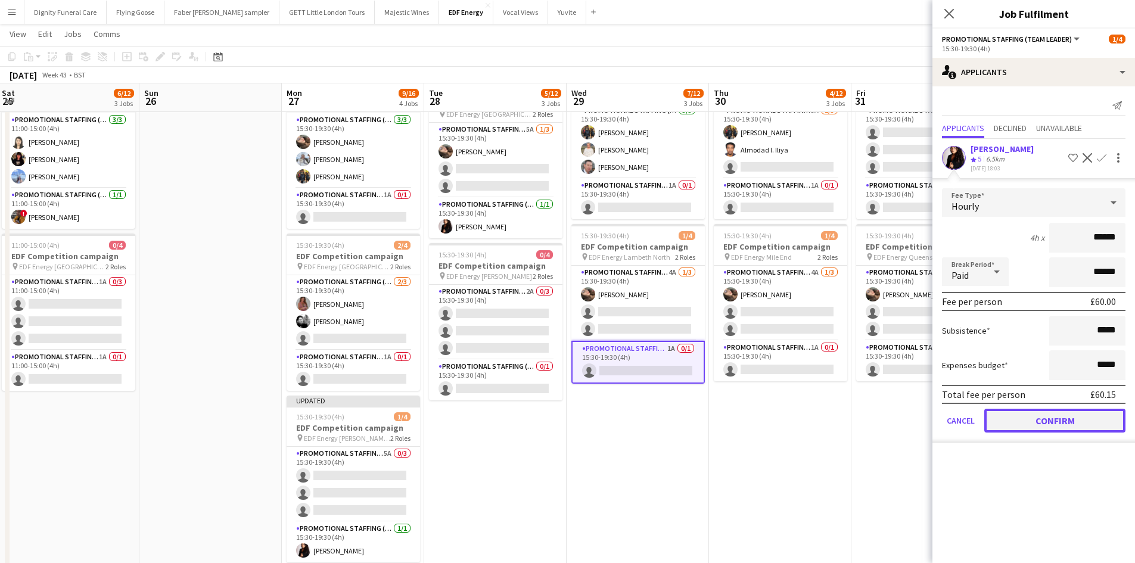
click at [1084, 426] on button "Confirm" at bounding box center [1054, 421] width 141 height 24
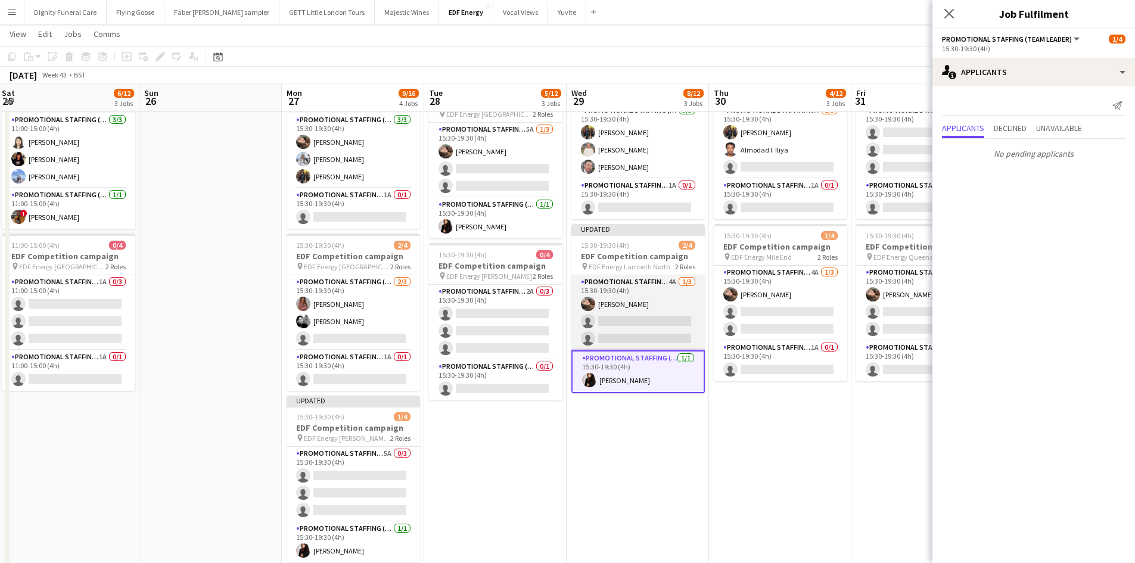
click at [652, 325] on app-card-role "Promotional Staffing (Flyering Staff) 4A 1/3 15:30-19:30 (4h) Anastasiia Melesh…" at bounding box center [637, 312] width 133 height 75
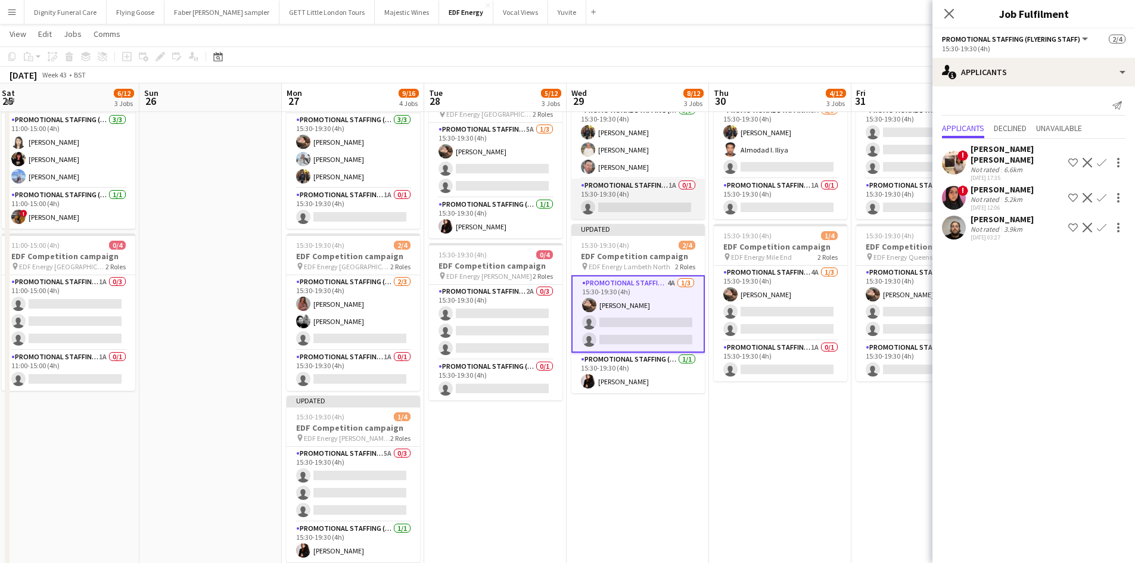
click at [652, 204] on app-card-role "Promotional Staffing (Team Leader) 1A 0/1 15:30-19:30 (4h) single-neutral-actio…" at bounding box center [637, 199] width 133 height 41
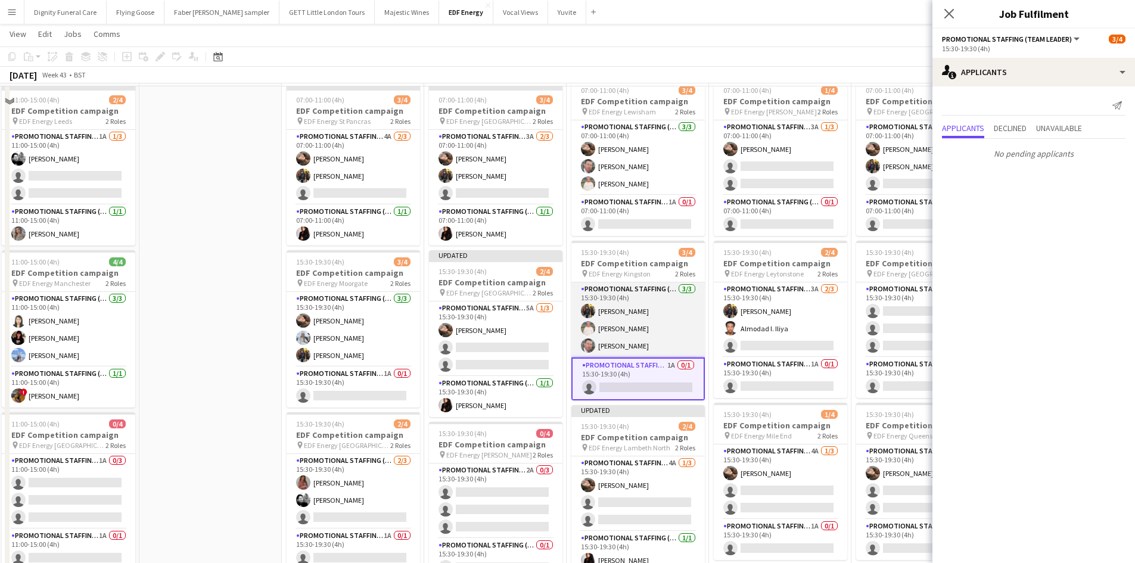
scroll to position [0, 0]
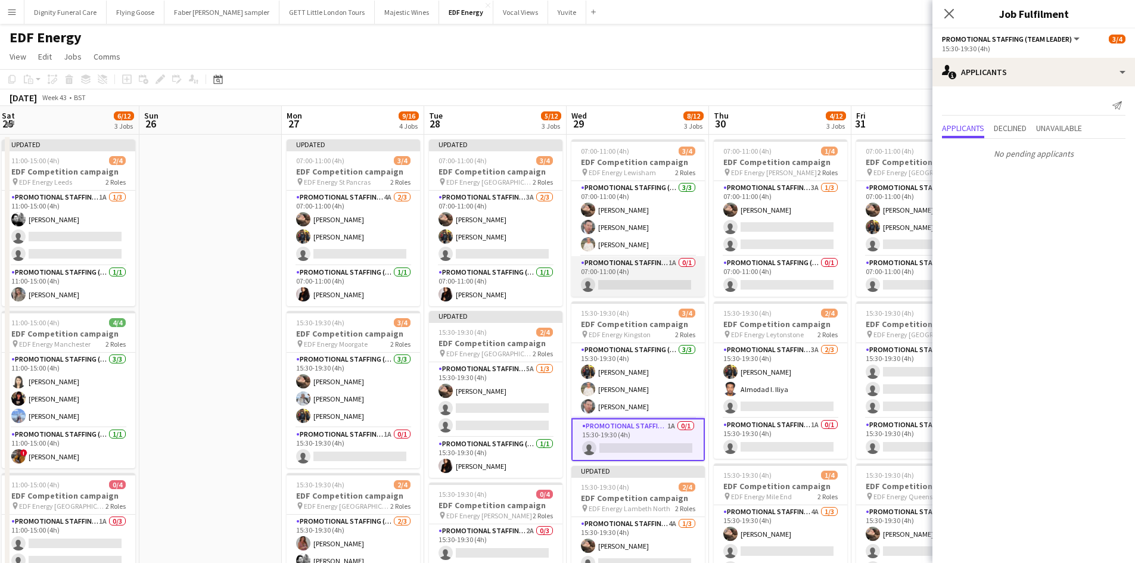
click at [644, 281] on app-card-role "Promotional Staffing (Team Leader) 1A 0/1 07:00-11:00 (4h) single-neutral-actio…" at bounding box center [637, 276] width 133 height 41
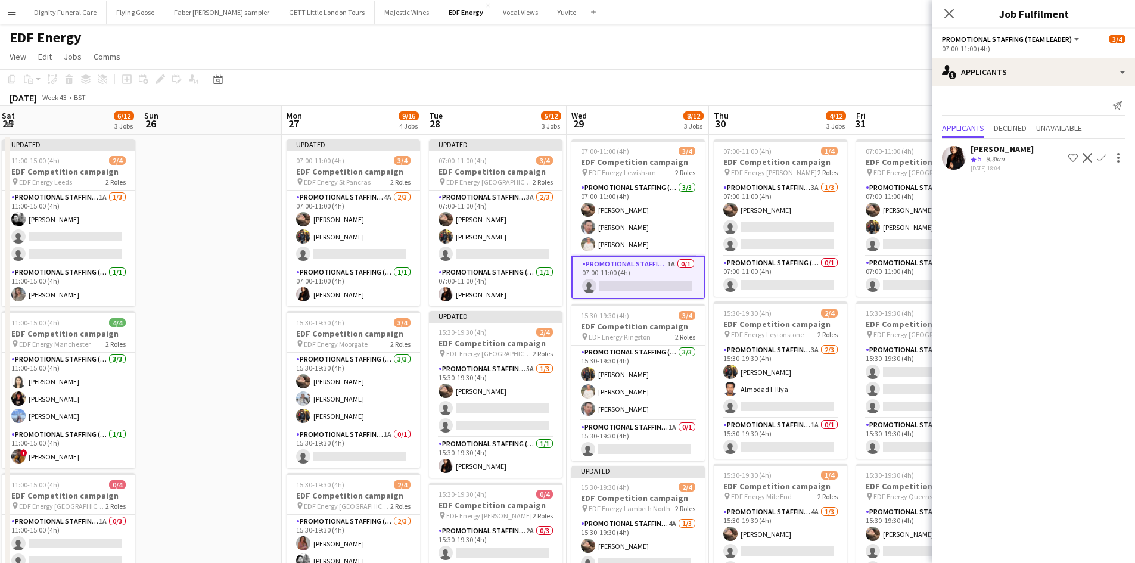
click at [1103, 157] on app-icon "Confirm" at bounding box center [1101, 158] width 10 height 10
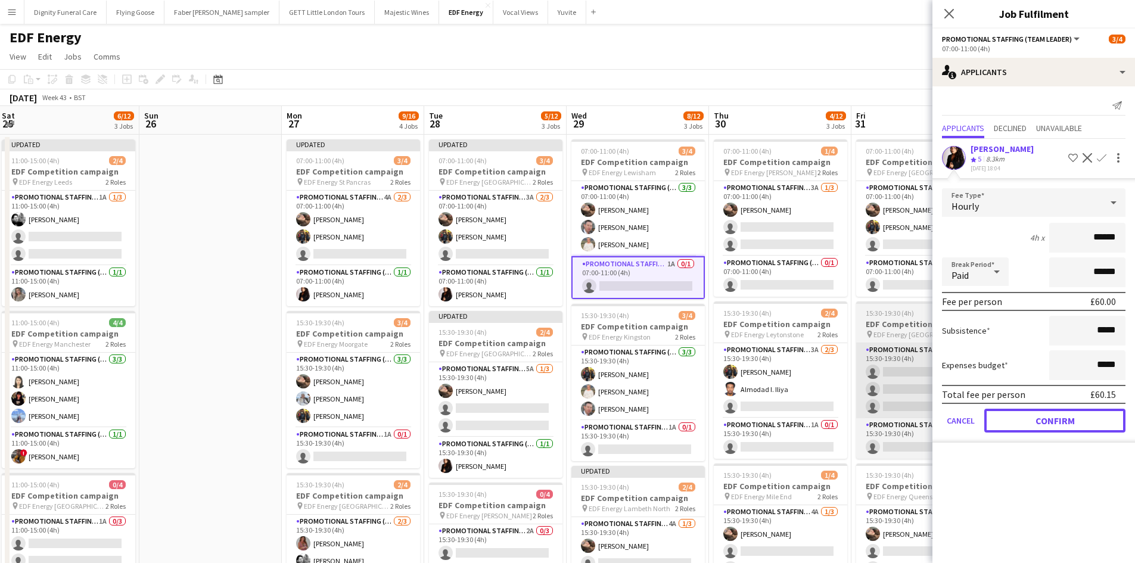
drag, startPoint x: 1089, startPoint y: 416, endPoint x: 896, endPoint y: 362, distance: 201.2
click at [1088, 416] on button "Confirm" at bounding box center [1054, 421] width 141 height 24
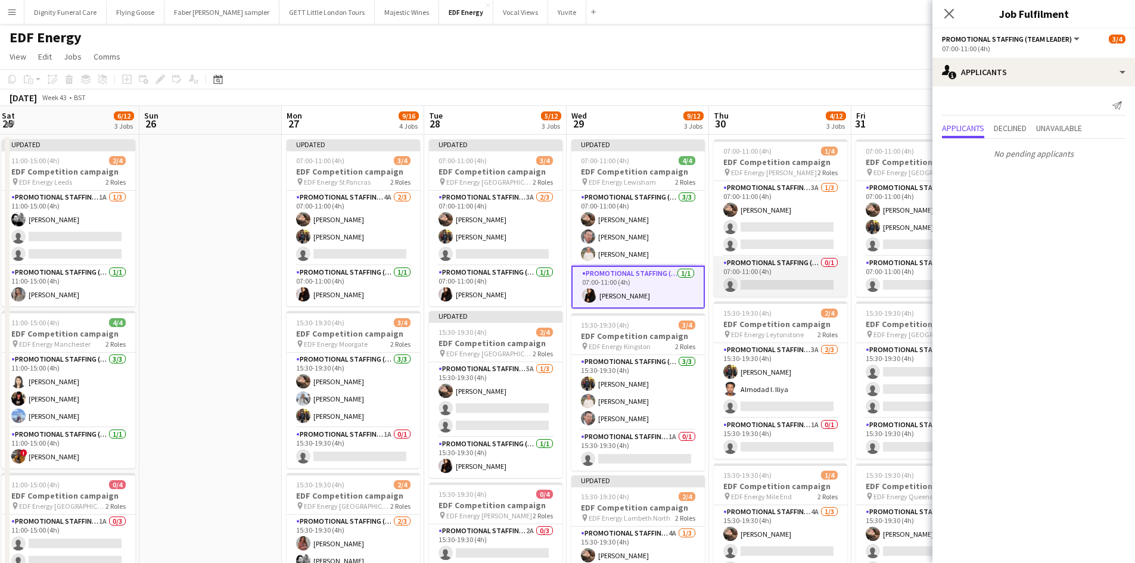
click at [781, 279] on app-card-role "Promotional Staffing (Team Leader) 0/1 07:00-11:00 (4h) single-neutral-actions" at bounding box center [780, 276] width 133 height 41
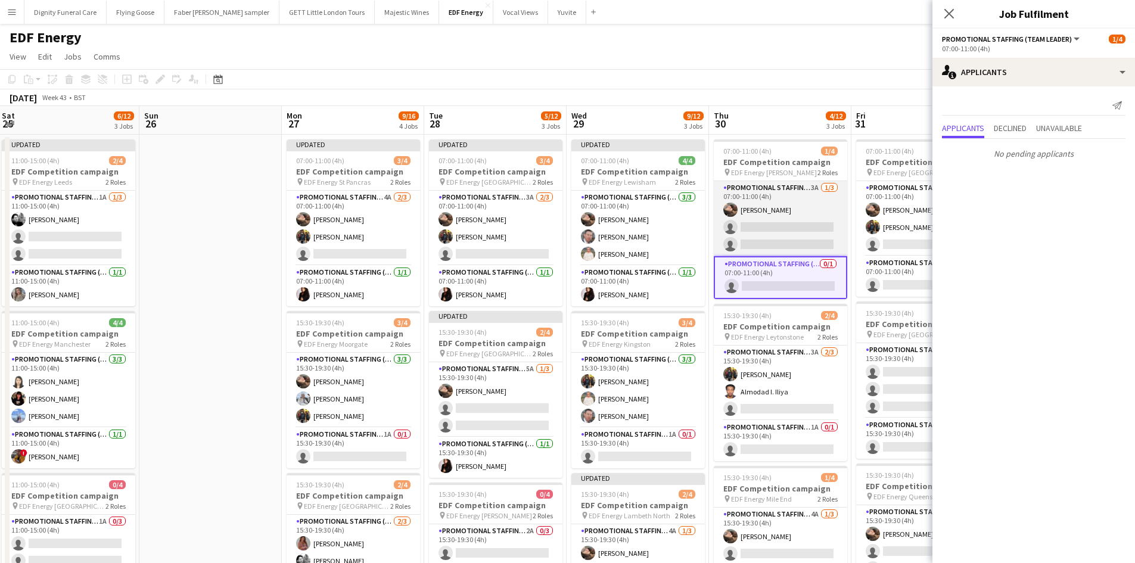
click at [793, 230] on app-card-role "Promotional Staffing (Flyering Staff) 3A 1/3 07:00-11:00 (4h) Anastasiia Melesh…" at bounding box center [780, 218] width 133 height 75
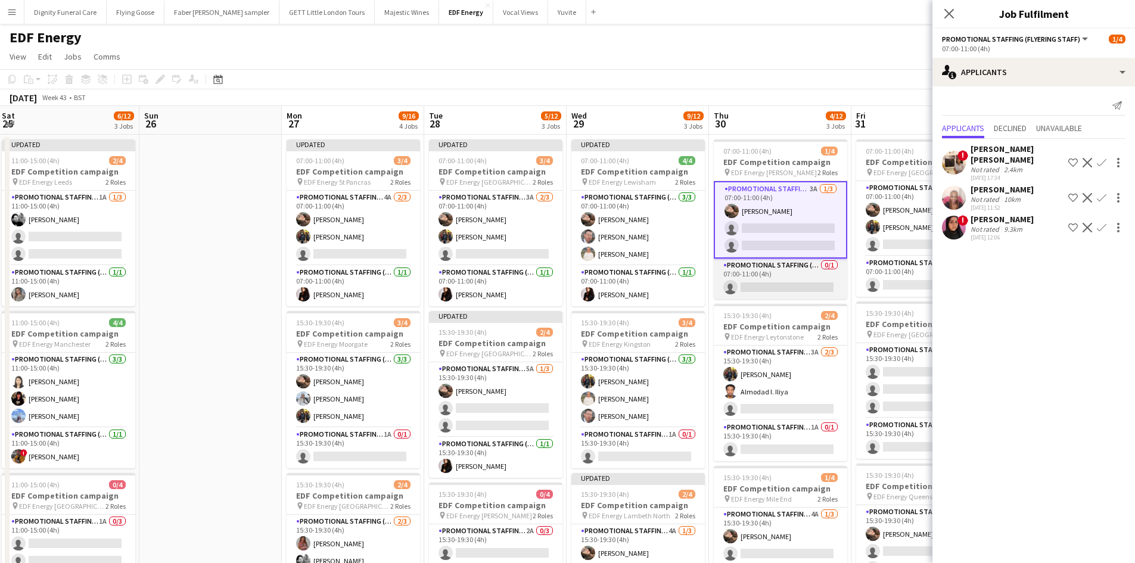
click at [797, 291] on app-card-role "Promotional Staffing (Team Leader) 0/1 07:00-11:00 (4h) single-neutral-actions" at bounding box center [780, 278] width 133 height 41
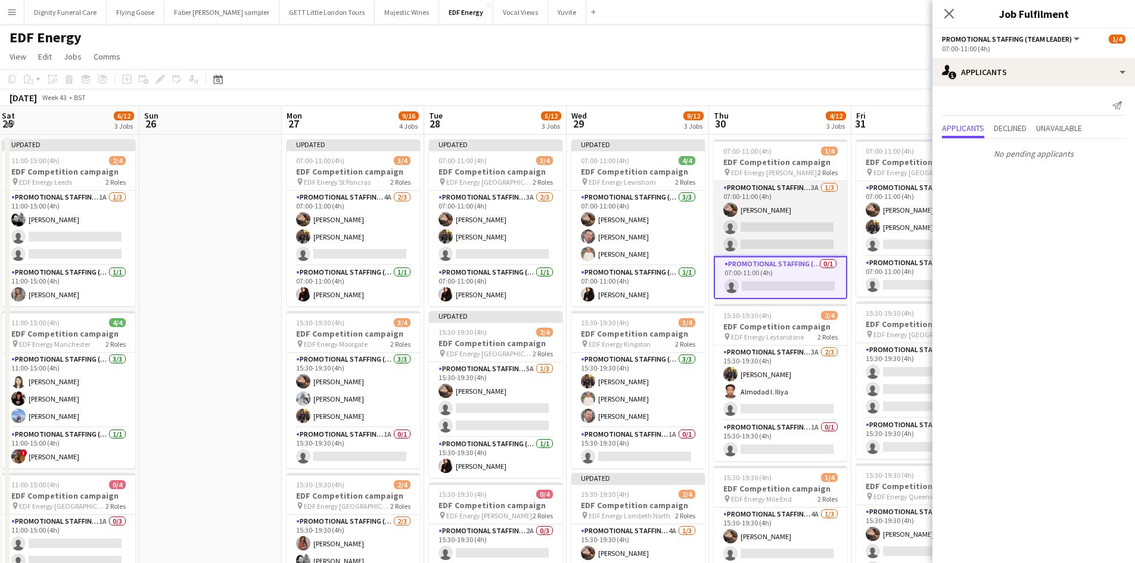
click at [784, 233] on app-card-role "Promotional Staffing (Flyering Staff) 3A 1/3 07:00-11:00 (4h) Anastasiia Melesh…" at bounding box center [780, 218] width 133 height 75
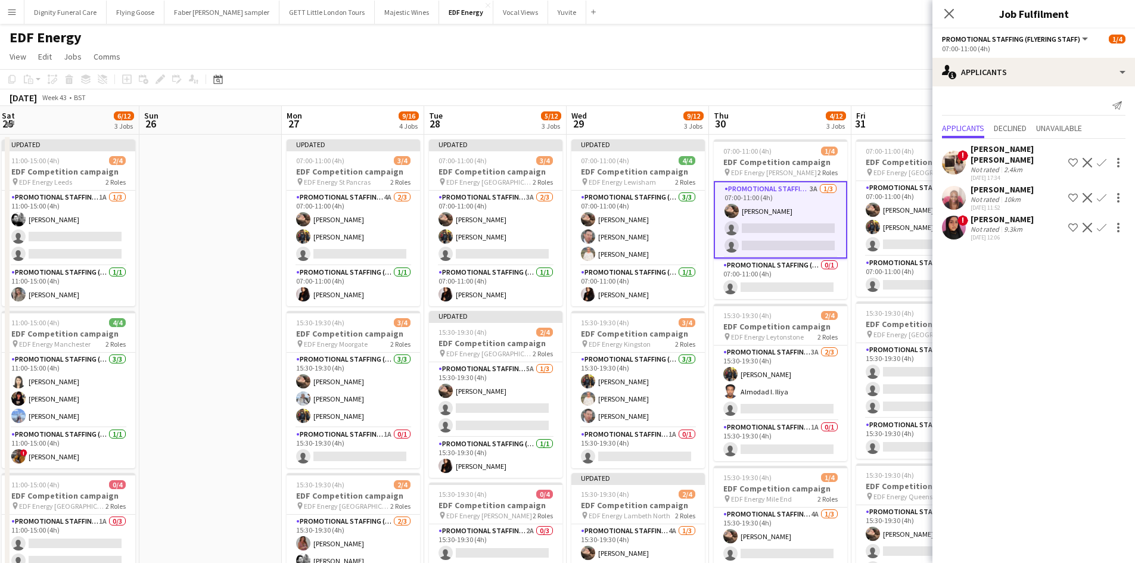
click at [998, 184] on div "Emily Moore" at bounding box center [1001, 189] width 63 height 11
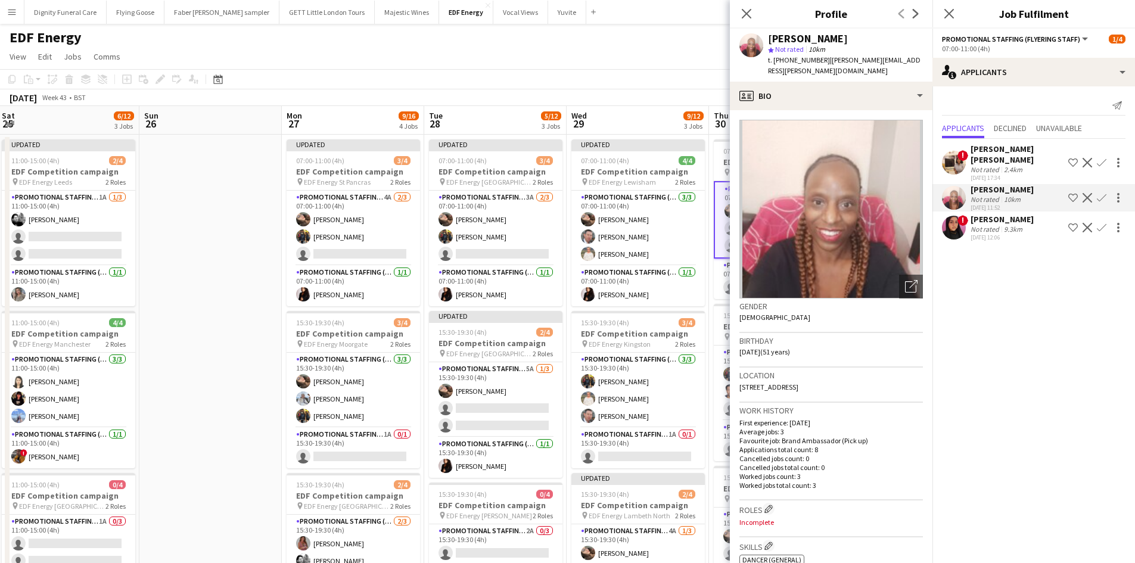
click at [1102, 193] on app-icon "Confirm" at bounding box center [1101, 198] width 10 height 10
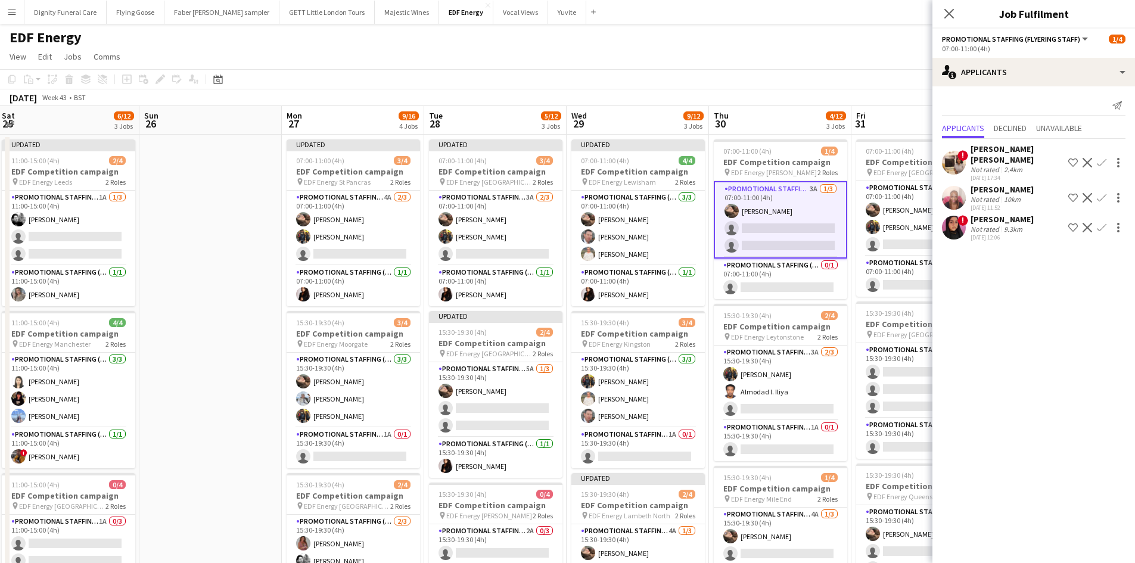
click at [1104, 193] on app-icon "Confirm" at bounding box center [1101, 198] width 10 height 10
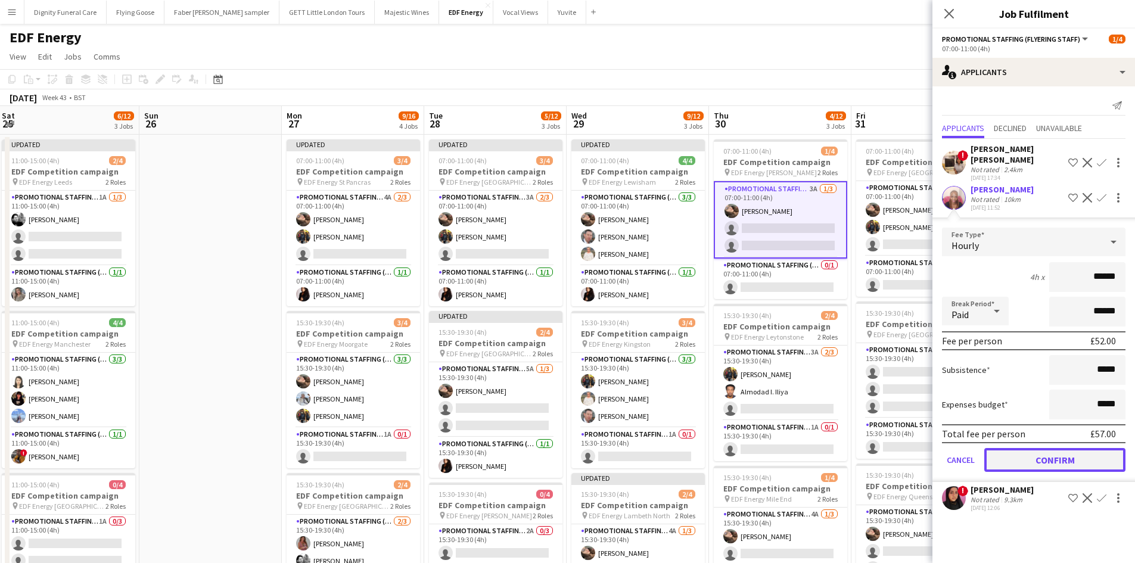
click at [1076, 450] on button "Confirm" at bounding box center [1054, 460] width 141 height 24
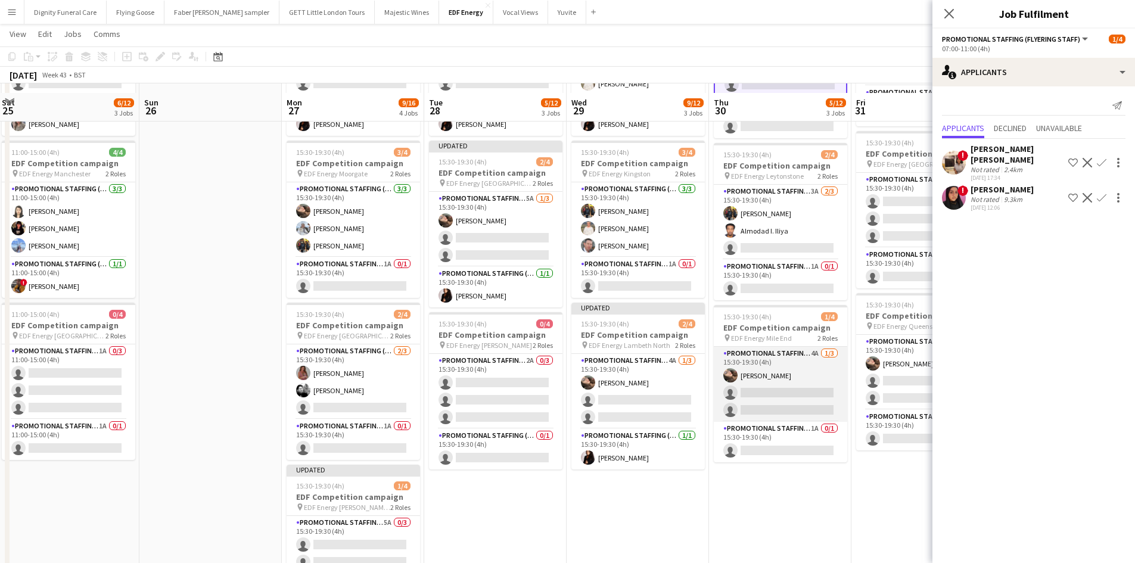
scroll to position [179, 0]
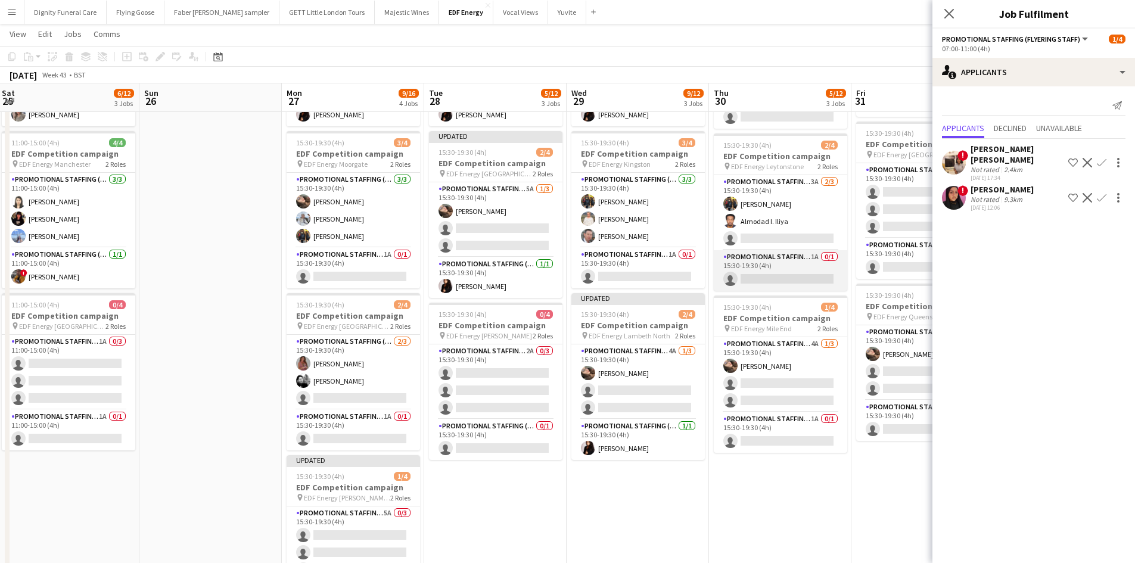
click at [784, 273] on app-card-role "Promotional Staffing (Team Leader) 1A 0/1 15:30-19:30 (4h) single-neutral-actio…" at bounding box center [780, 270] width 133 height 41
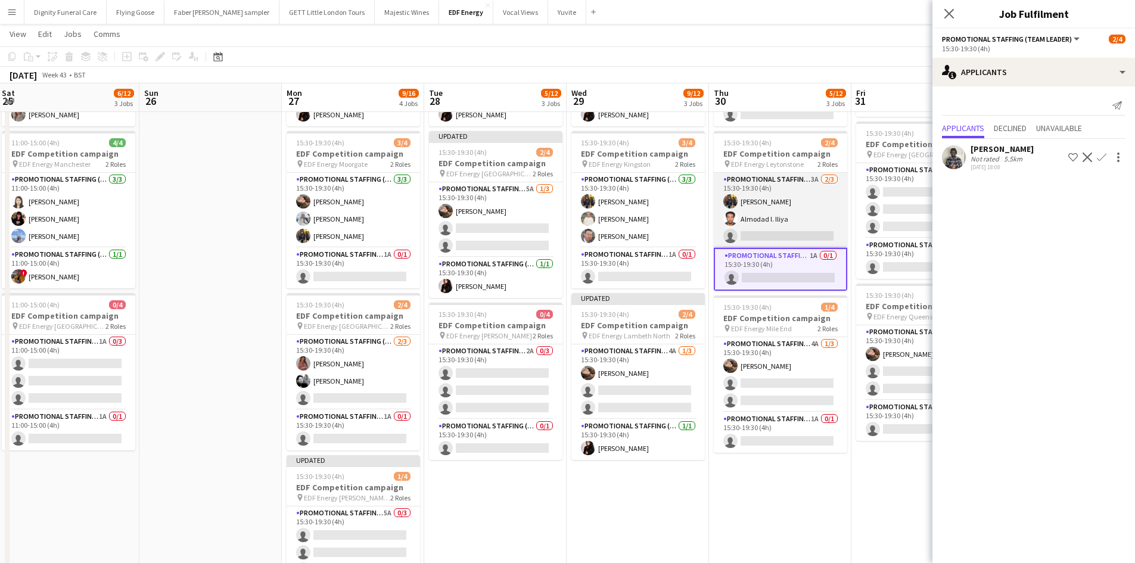
click at [804, 236] on app-card-role "Promotional Staffing (Flyering Staff) 3A 2/3 15:30-19:30 (4h) Martin Brady Almo…" at bounding box center [780, 210] width 133 height 75
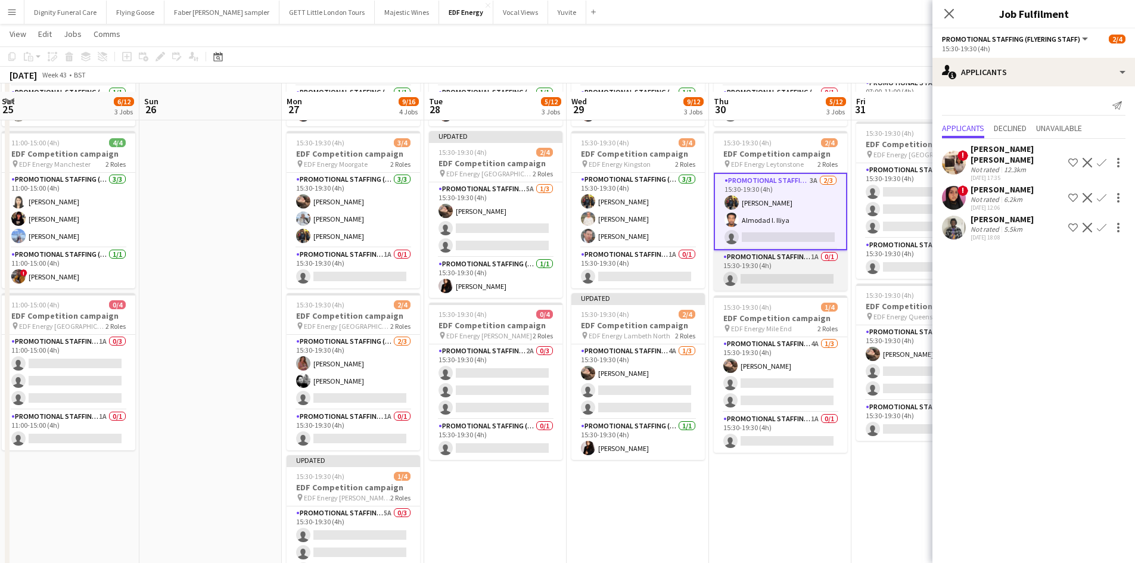
scroll to position [298, 0]
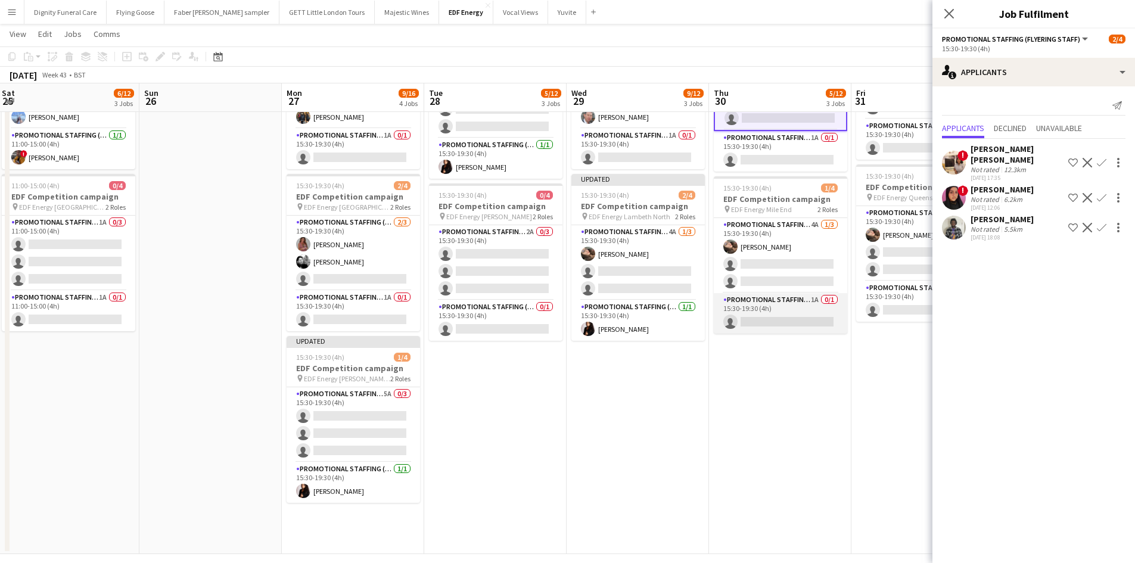
click at [804, 320] on app-card-role "Promotional Staffing (Team Leader) 1A 0/1 15:30-19:30 (4h) single-neutral-actio…" at bounding box center [780, 313] width 133 height 41
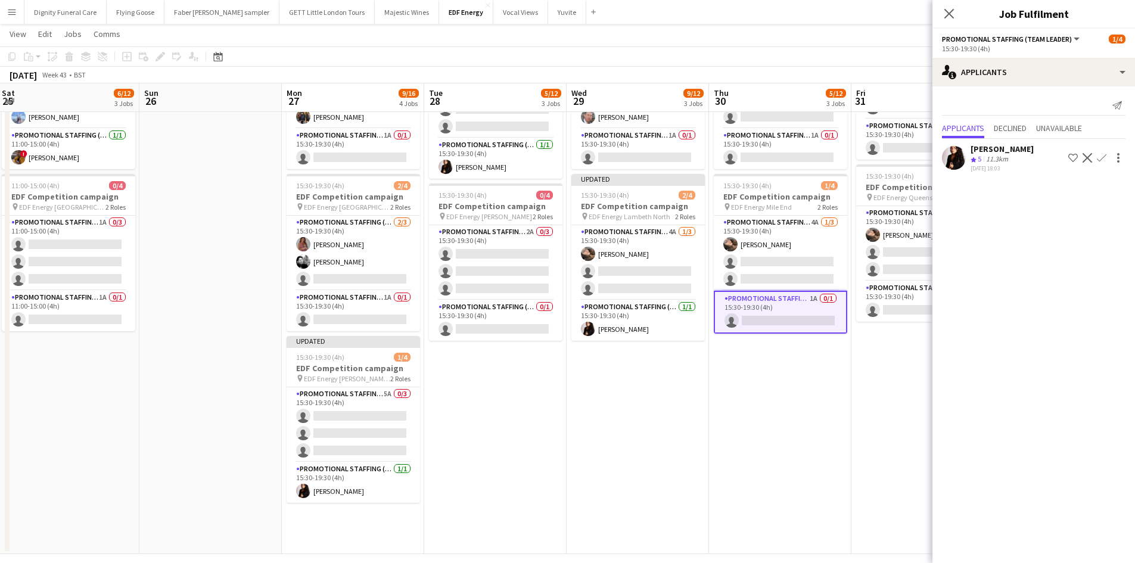
click at [1102, 157] on app-icon "Confirm" at bounding box center [1101, 158] width 10 height 10
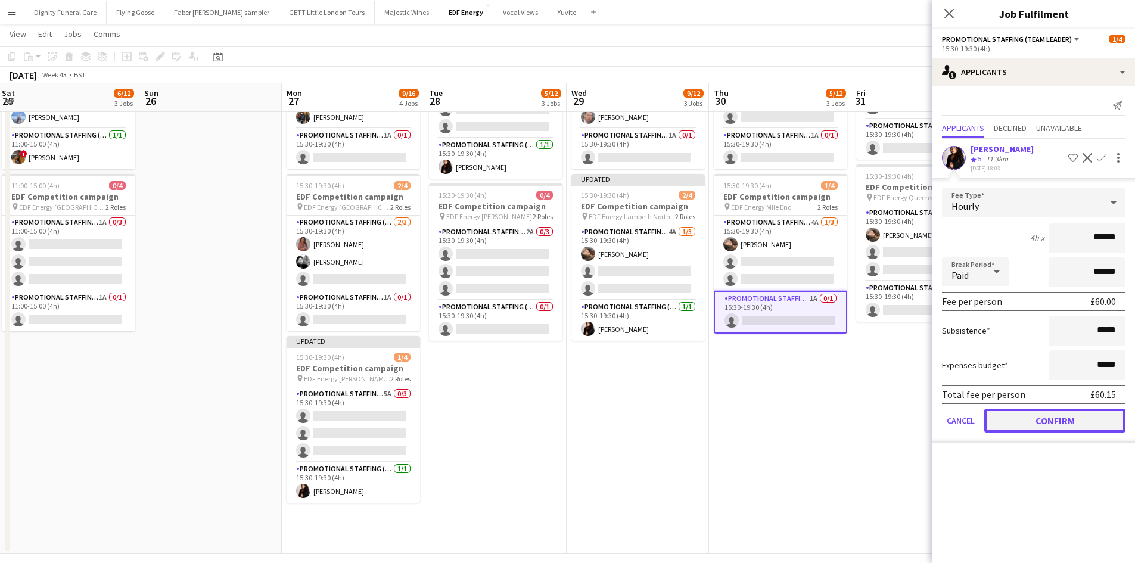
click at [1085, 418] on button "Confirm" at bounding box center [1054, 421] width 141 height 24
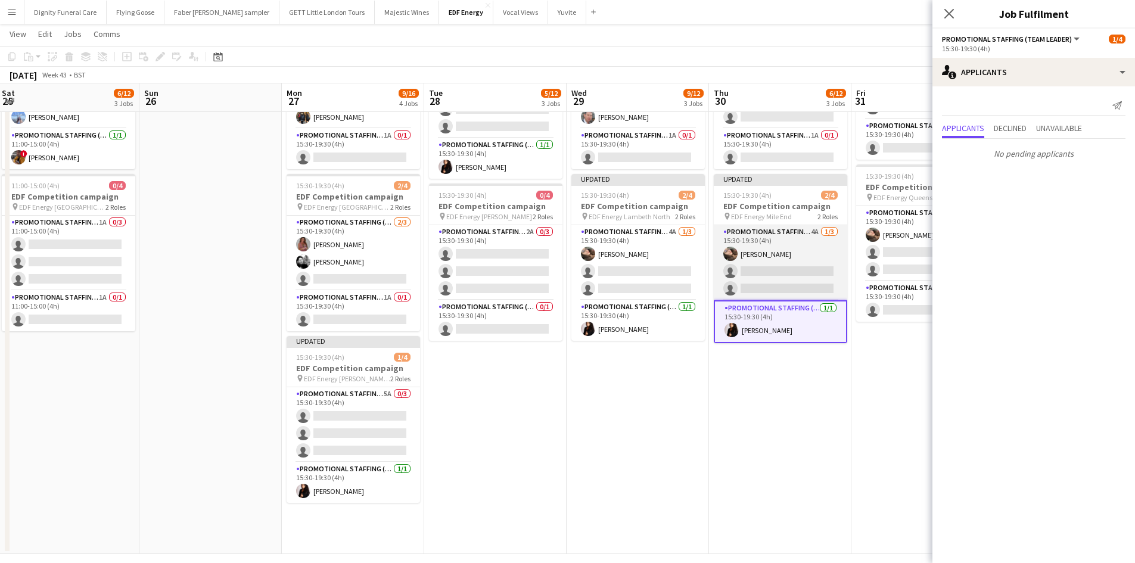
click at [792, 266] on app-card-role "Promotional Staffing (Flyering Staff) 4A 1/3 15:30-19:30 (4h) Anastasiia Melesh…" at bounding box center [780, 262] width 133 height 75
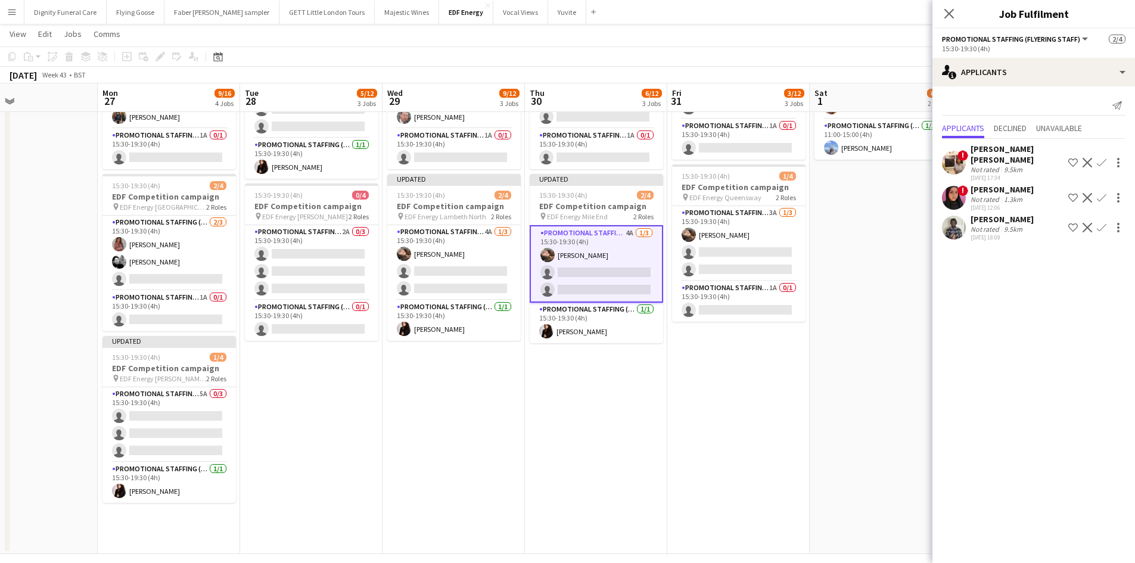
drag, startPoint x: 820, startPoint y: 403, endPoint x: 606, endPoint y: 370, distance: 216.4
click at [600, 375] on app-calendar-viewport "Thu 23 6/12 3 Jobs Fri 24 8/12 3 Jobs Sat 25 6/12 3 Jobs Sun 26 Mon 27 9/16 4 J…" at bounding box center [567, 151] width 1135 height 805
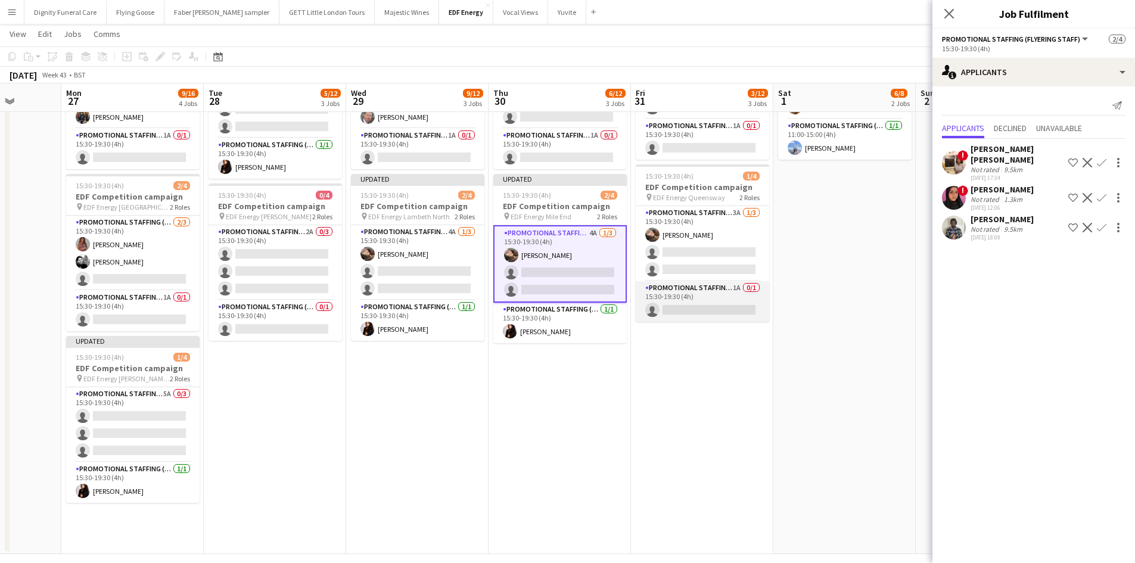
click at [721, 310] on app-card-role "Promotional Staffing (Team Leader) 1A 0/1 15:30-19:30 (4h) single-neutral-actio…" at bounding box center [701, 301] width 133 height 41
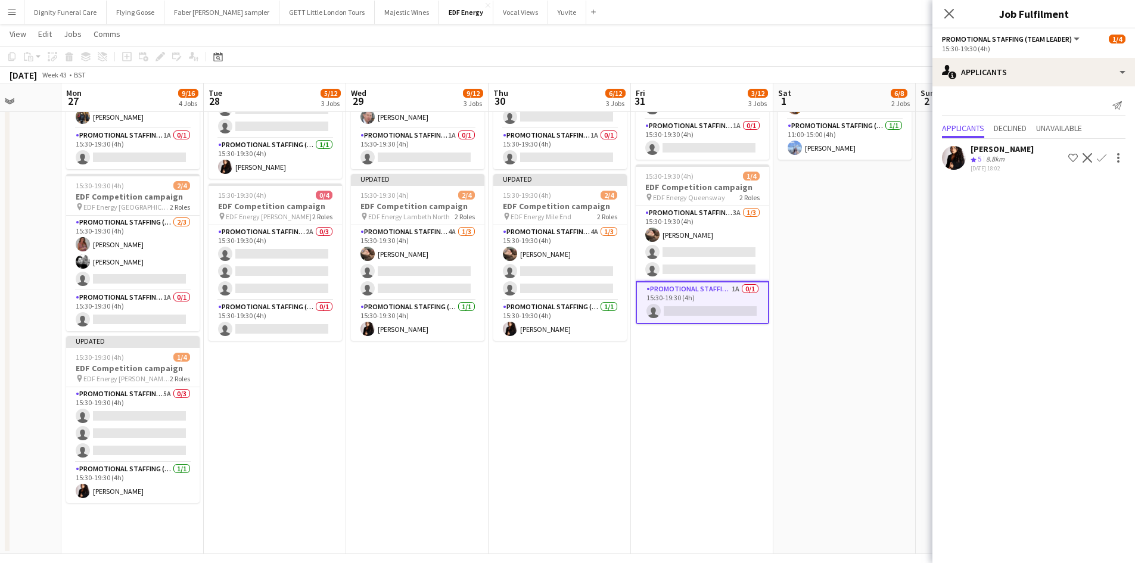
click at [1102, 154] on app-icon "Confirm" at bounding box center [1101, 158] width 10 height 10
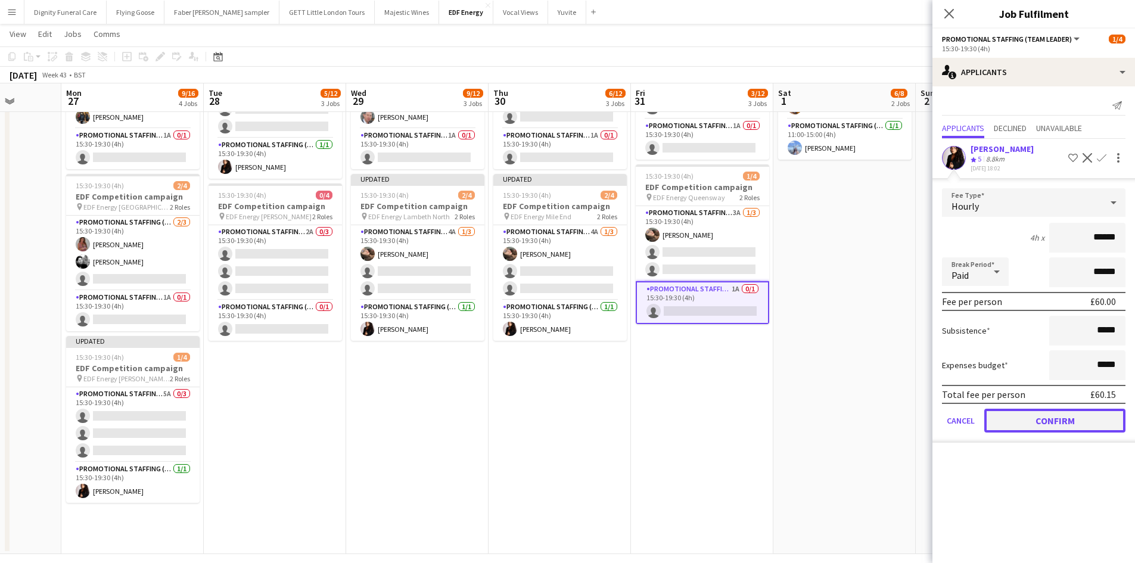
click at [1065, 423] on button "Confirm" at bounding box center [1054, 421] width 141 height 24
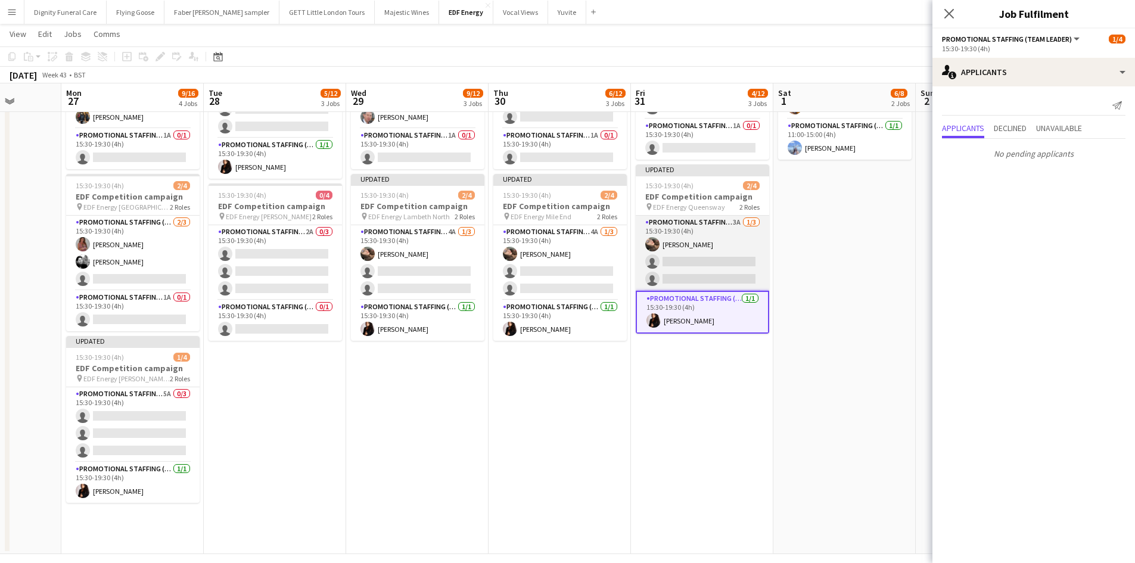
click at [737, 271] on app-card-role "Promotional Staffing (Flyering Staff) 3A 1/3 15:30-19:30 (4h) Anastasiia Melesh…" at bounding box center [701, 253] width 133 height 75
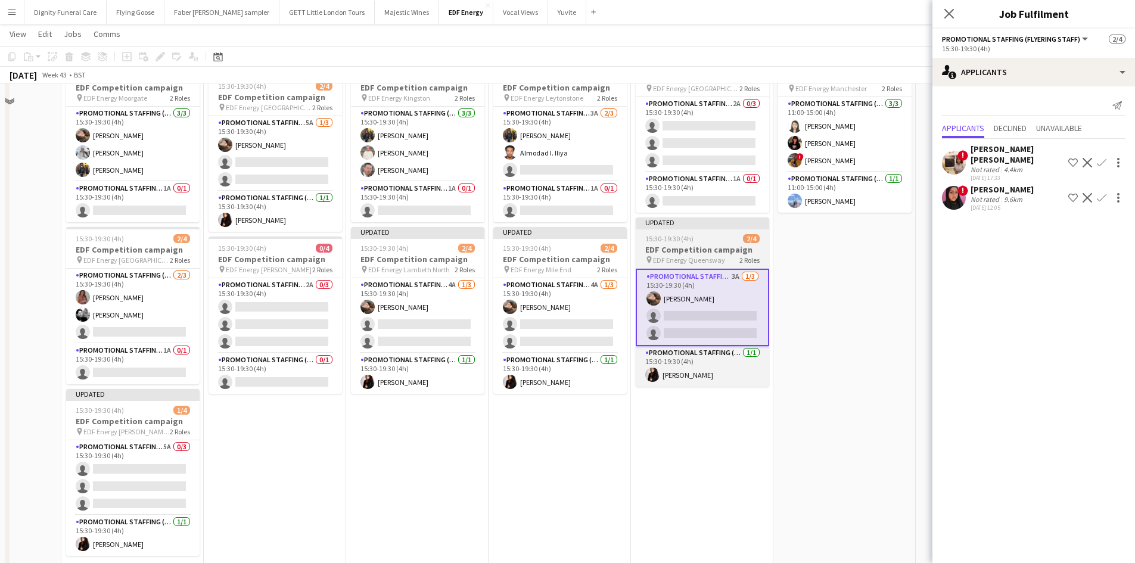
scroll to position [179, 0]
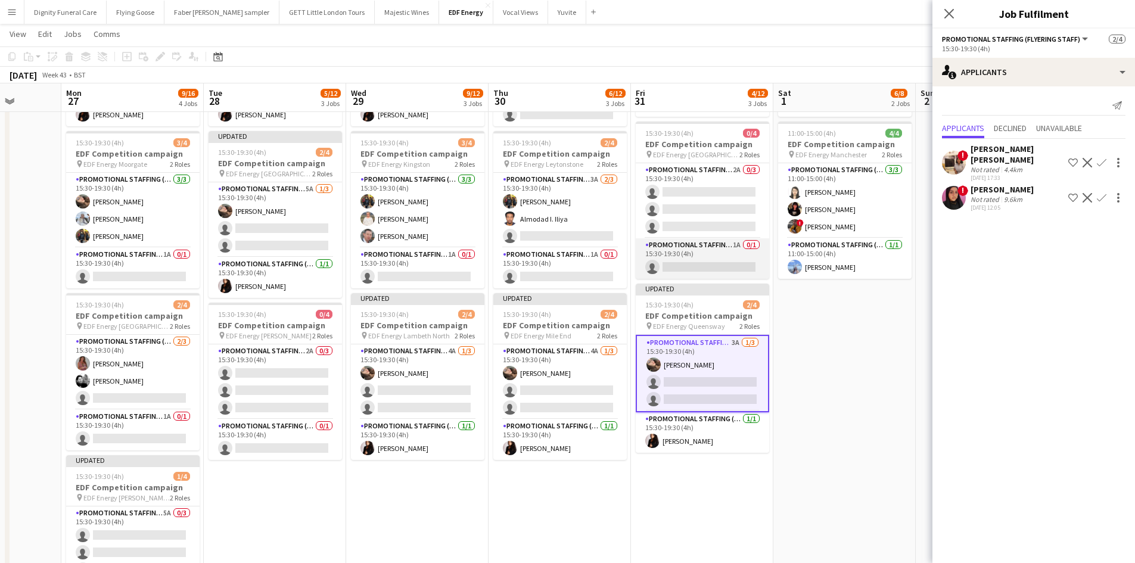
click at [715, 257] on app-card-role "Promotional Staffing (Team Leader) 1A 0/1 15:30-19:30 (4h) single-neutral-actio…" at bounding box center [701, 258] width 133 height 41
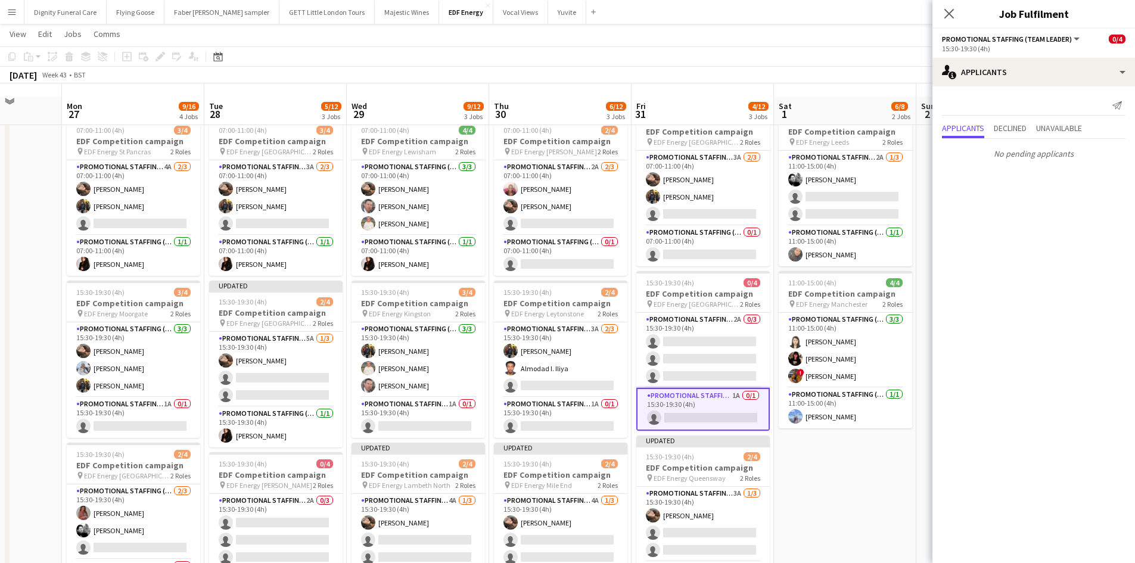
scroll to position [0, 0]
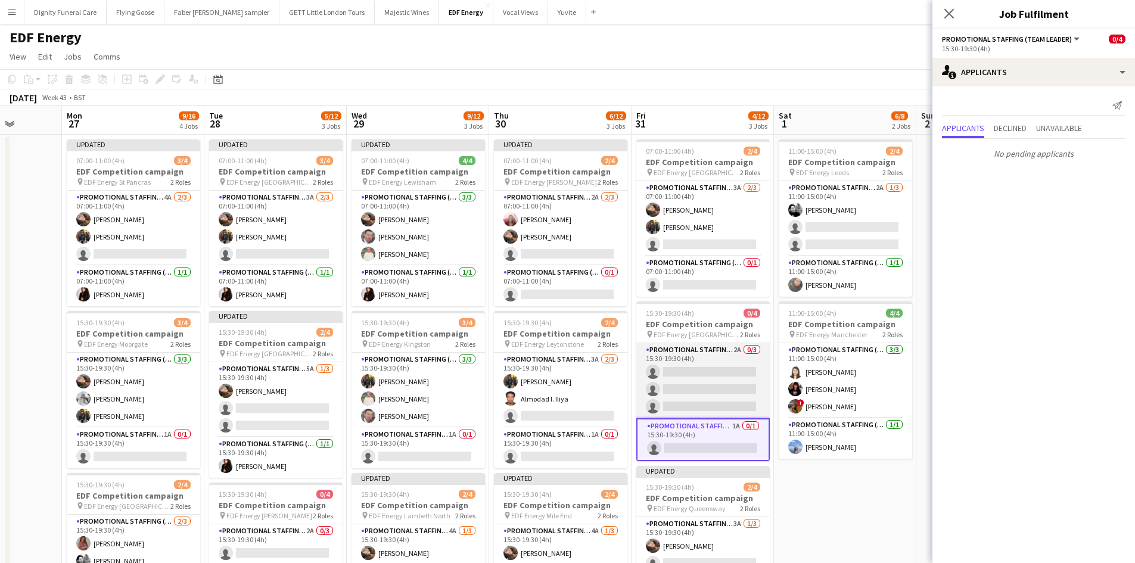
click at [725, 385] on app-card-role "Promotional Staffing (Flyering Staff) 2A 0/3 15:30-19:30 (4h) single-neutral-ac…" at bounding box center [702, 380] width 133 height 75
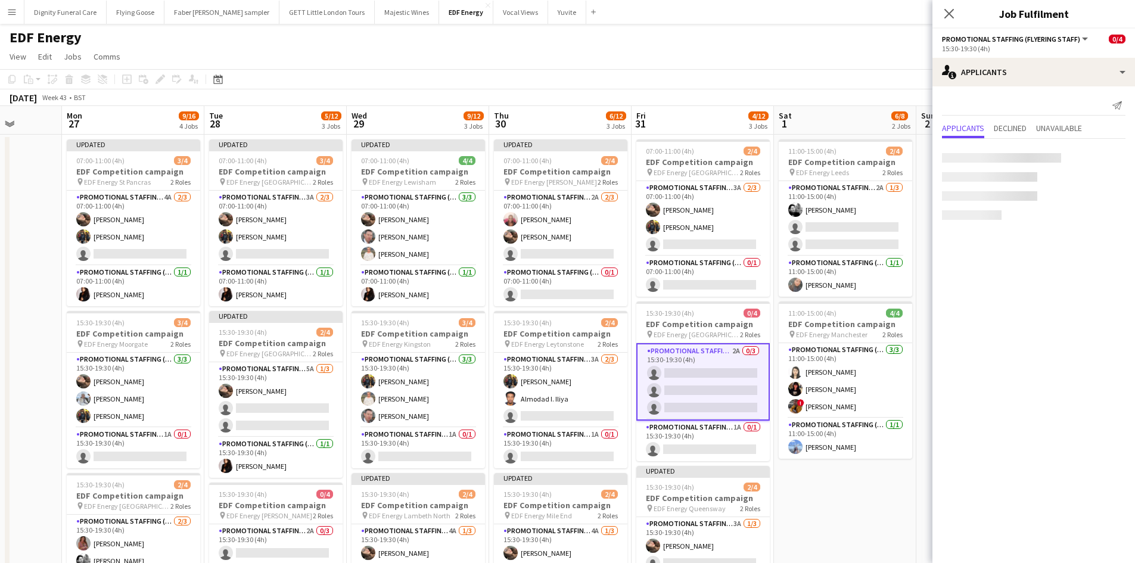
scroll to position [0, 508]
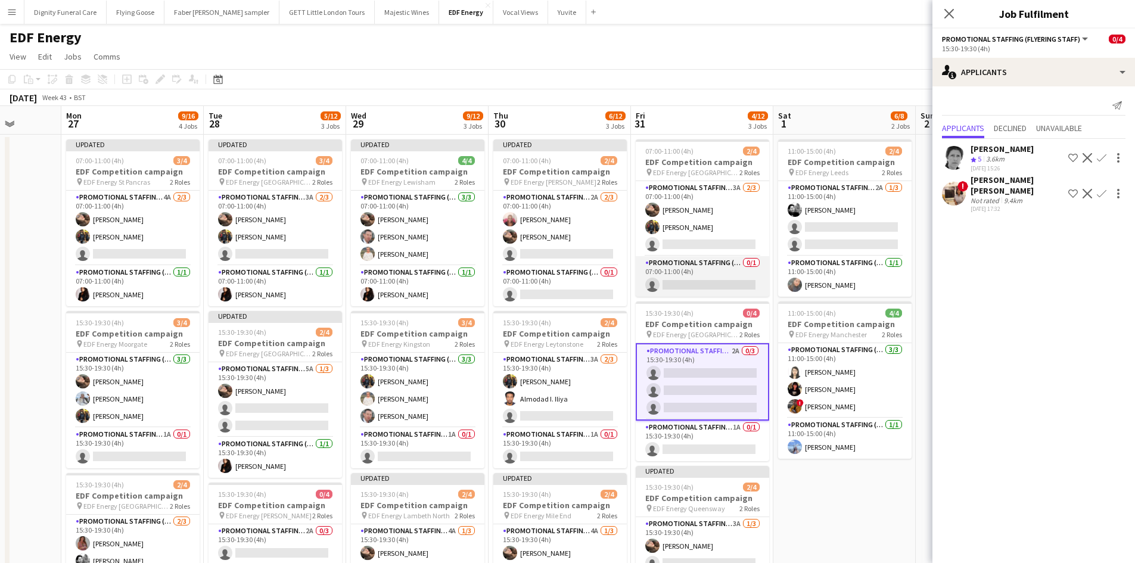
click at [714, 281] on app-card-role "Promotional Staffing (Team Leader) 0/1 07:00-11:00 (4h) single-neutral-actions" at bounding box center [701, 276] width 133 height 41
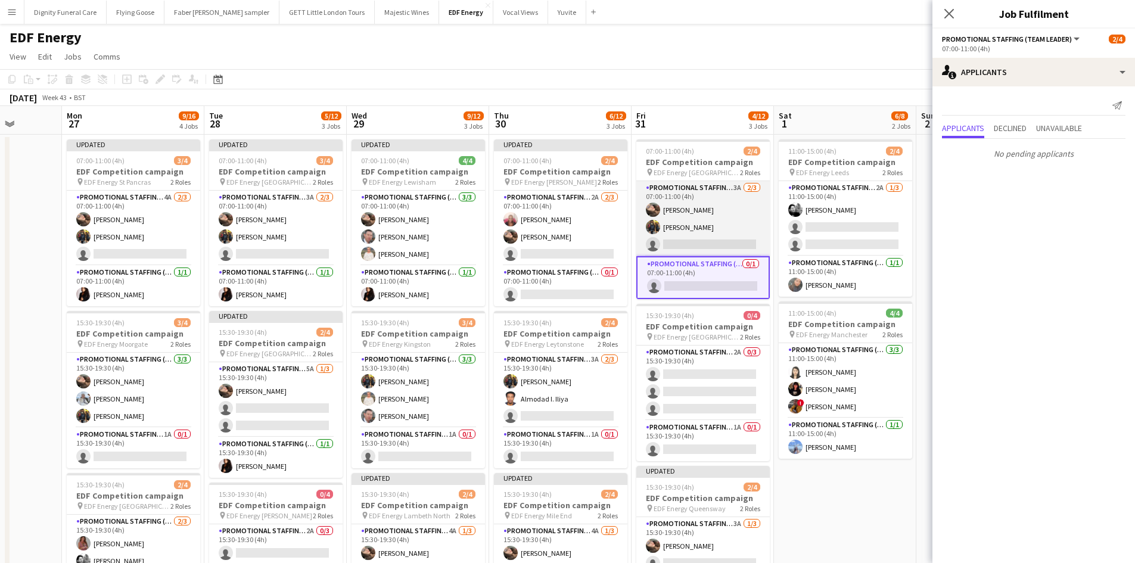
click at [737, 247] on app-card-role "Promotional Staffing (Flyering Staff) 3A 2/3 07:00-11:00 (4h) Anastasiia Melesh…" at bounding box center [702, 218] width 133 height 75
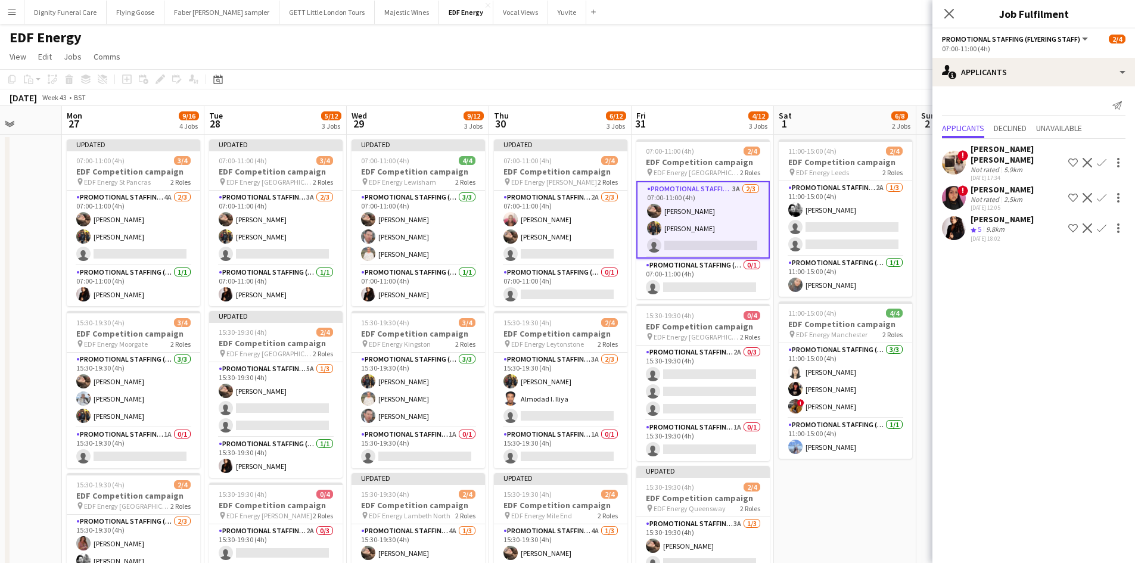
click at [1104, 223] on app-icon "Confirm" at bounding box center [1101, 228] width 10 height 10
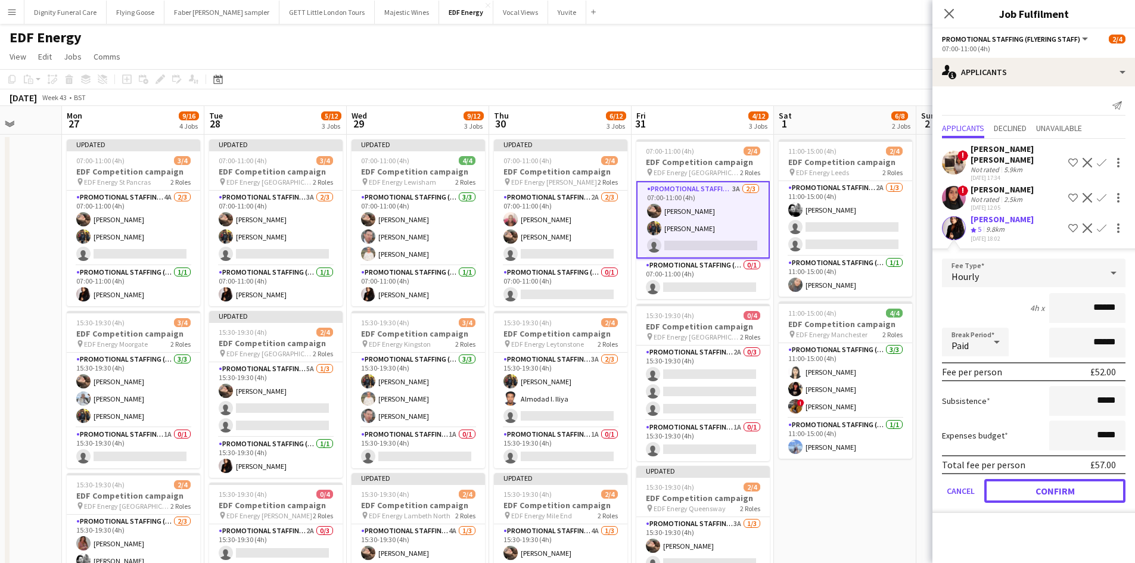
drag, startPoint x: 1067, startPoint y: 480, endPoint x: 967, endPoint y: 414, distance: 120.4
click at [1063, 479] on button "Confirm" at bounding box center [1054, 491] width 141 height 24
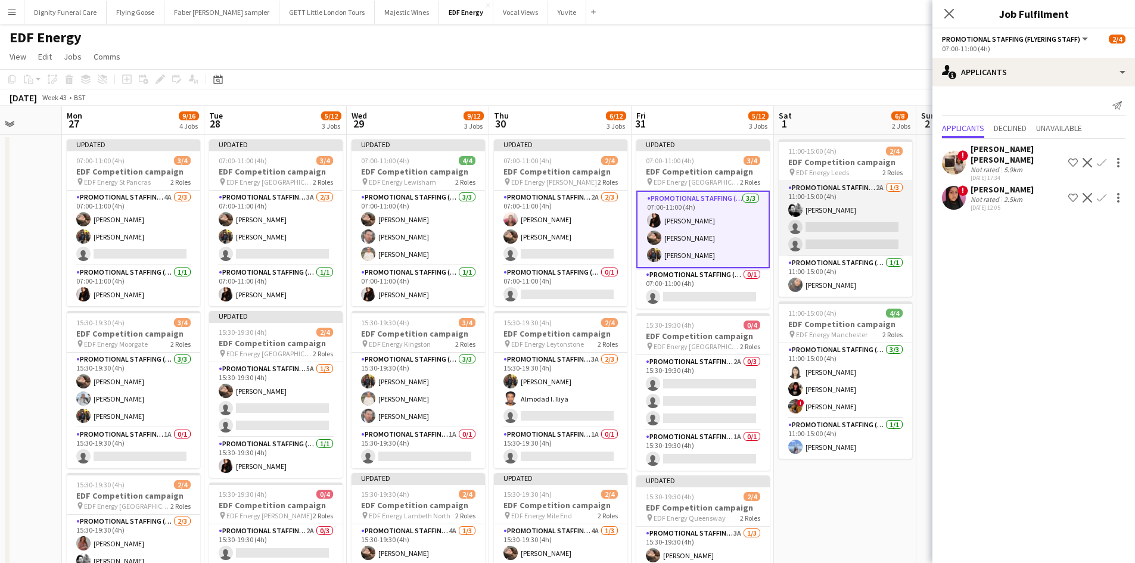
click at [849, 242] on app-card-role "Promotional Staffing (Flyering Staff) 2A 1/3 11:00-15:00 (4h) Dan Vasey single-…" at bounding box center [844, 218] width 133 height 75
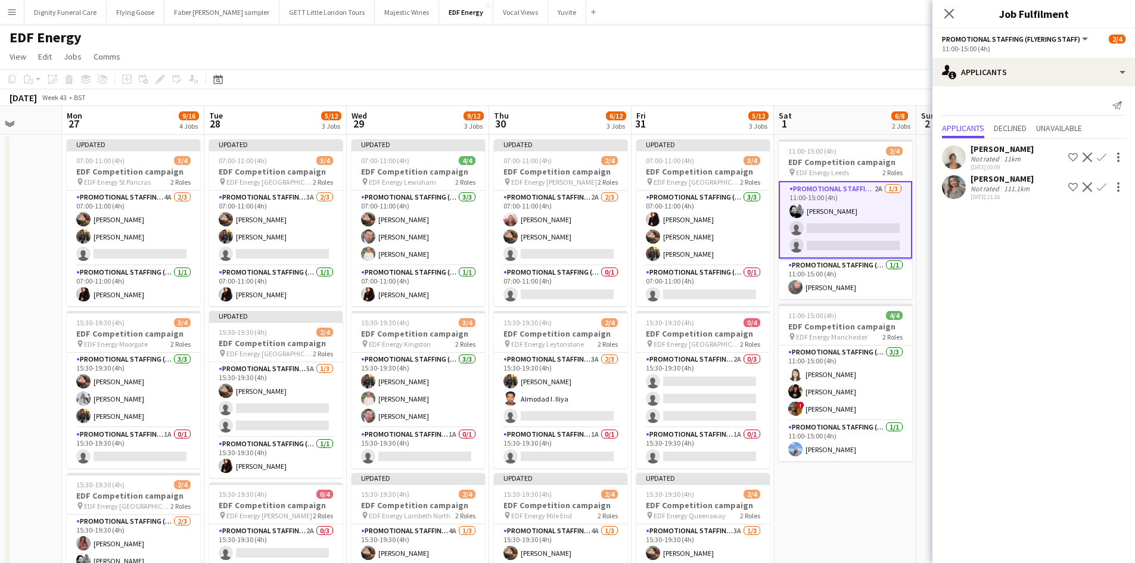
click at [1102, 183] on app-icon "Confirm" at bounding box center [1101, 187] width 10 height 10
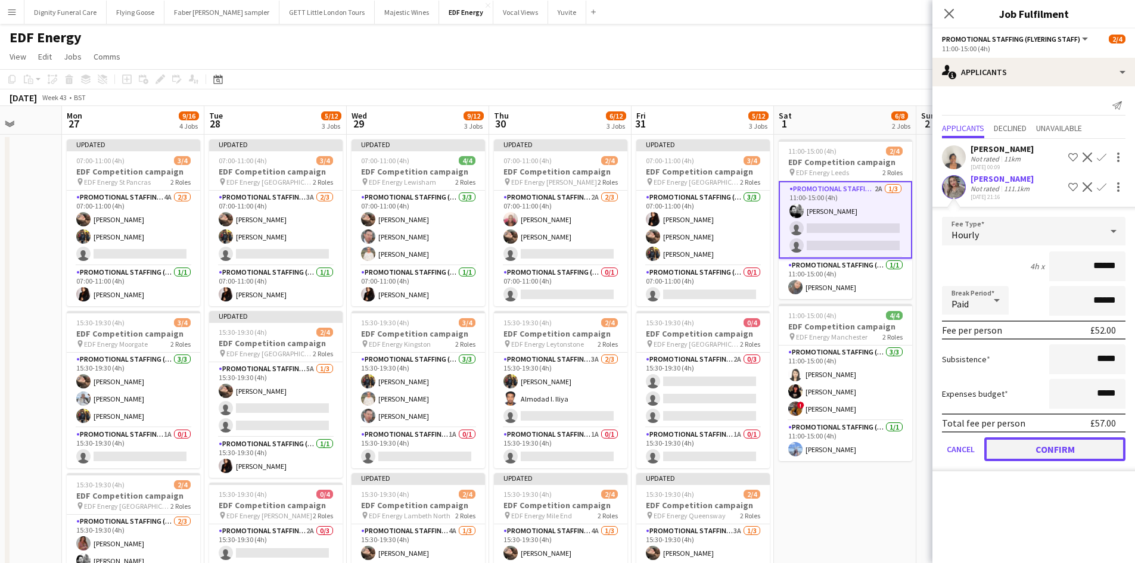
drag, startPoint x: 1078, startPoint y: 452, endPoint x: 1057, endPoint y: 422, distance: 36.8
click at [1077, 451] on button "Confirm" at bounding box center [1054, 449] width 141 height 24
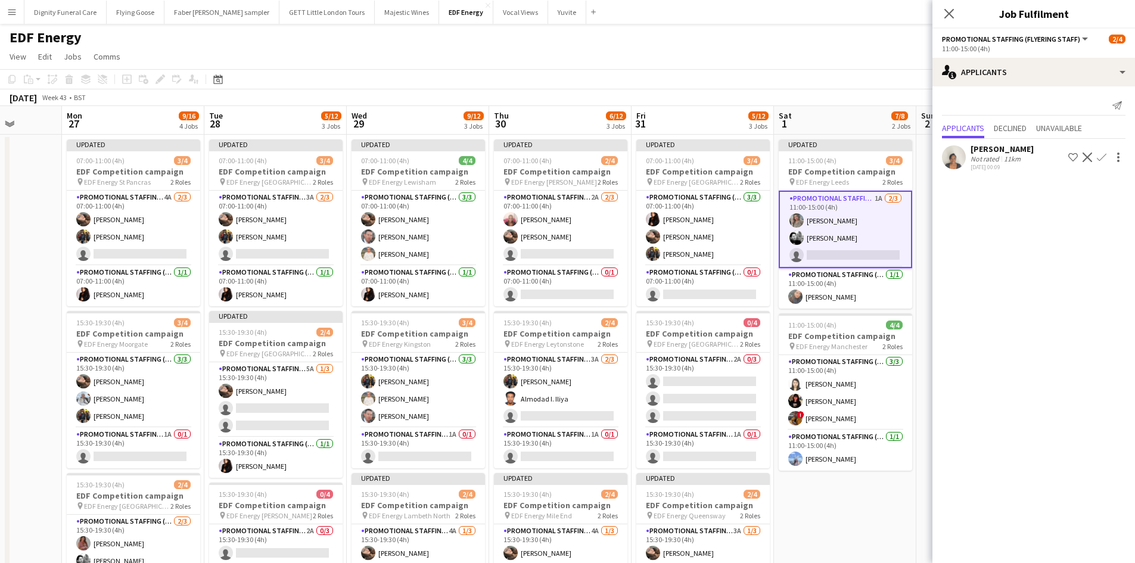
click at [990, 147] on div "Thandeka Mashazi" at bounding box center [1001, 149] width 63 height 11
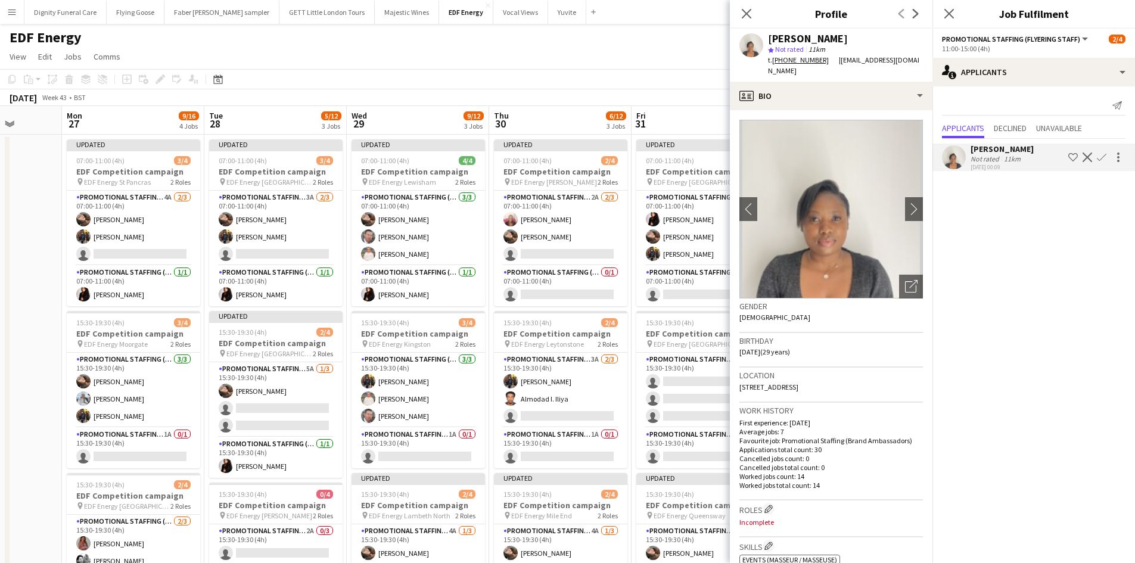
click at [1100, 157] on app-icon "Confirm" at bounding box center [1101, 157] width 10 height 10
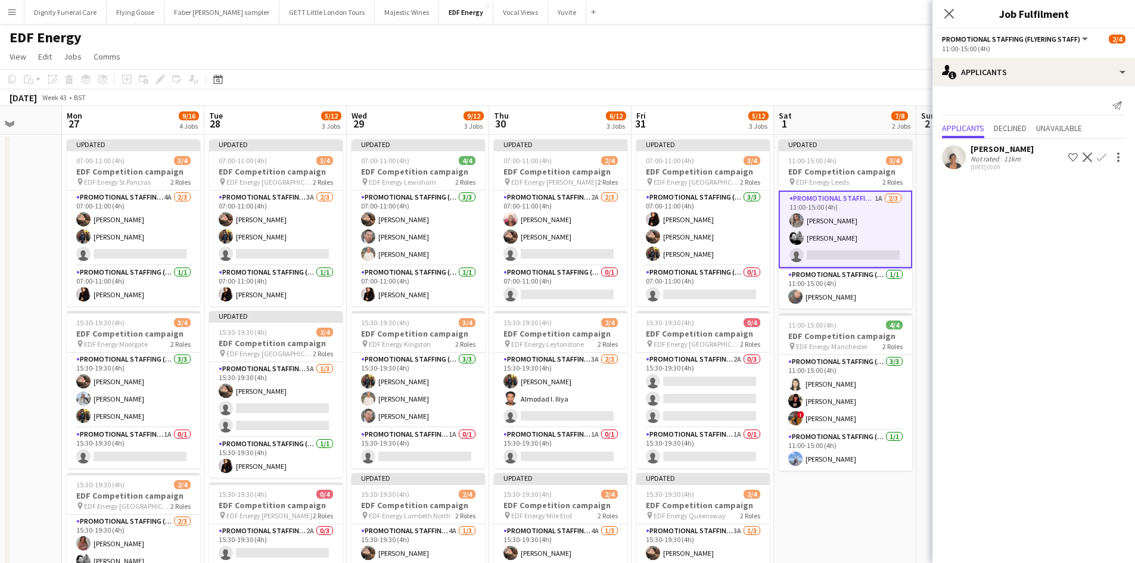
click at [1105, 154] on app-icon "Confirm" at bounding box center [1101, 157] width 10 height 10
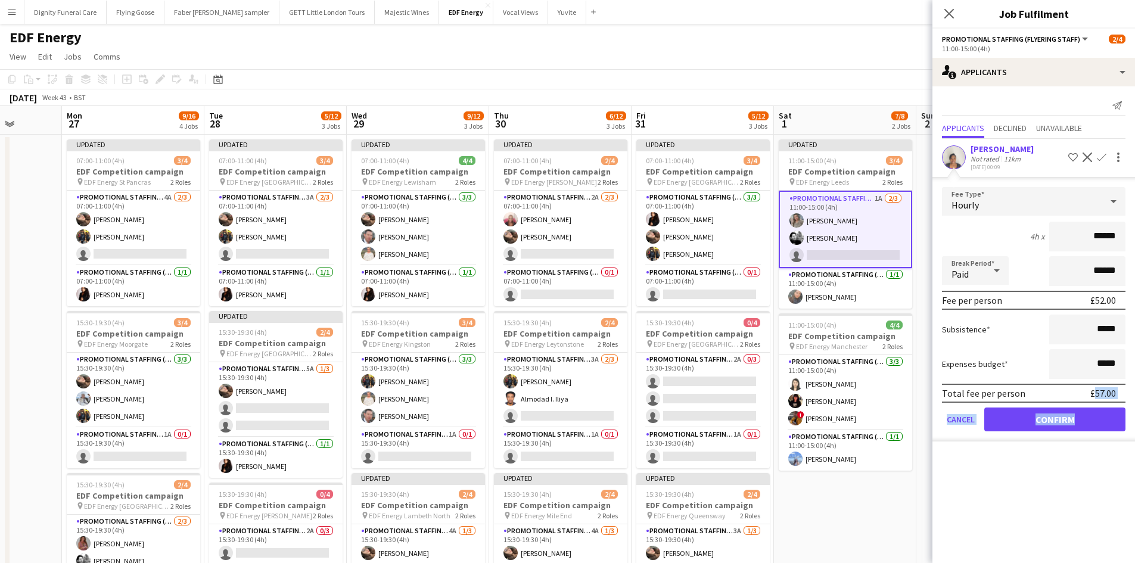
click at [1065, 414] on form "Fee Type Hourly 4h x ****** Break Period Paid ****** Fee per person £52.00 Subs…" at bounding box center [1033, 314] width 203 height 254
click at [1062, 415] on button "Confirm" at bounding box center [1054, 419] width 141 height 24
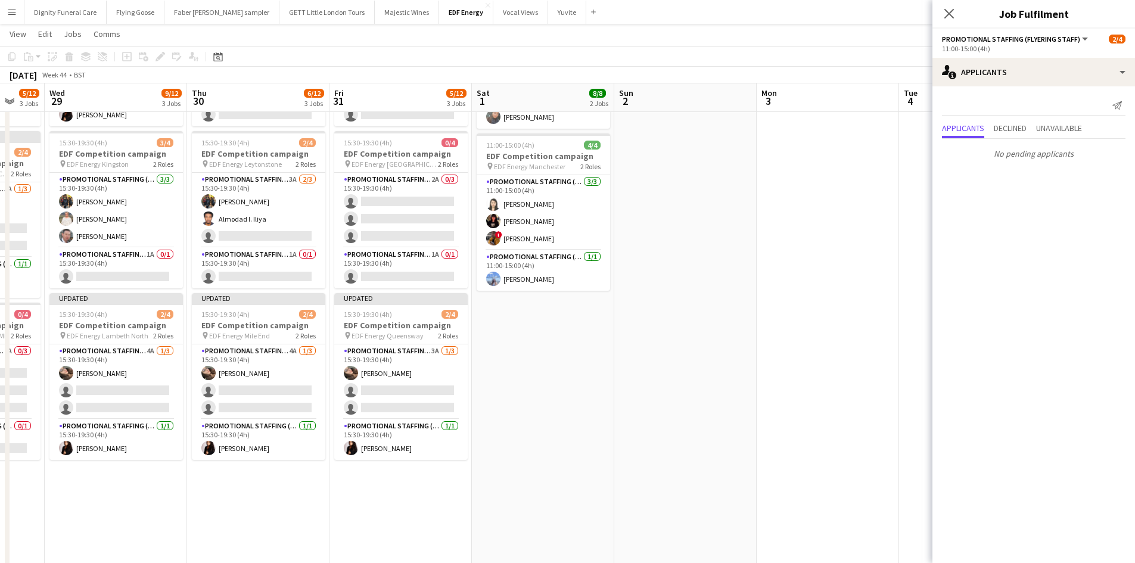
scroll to position [0, 333]
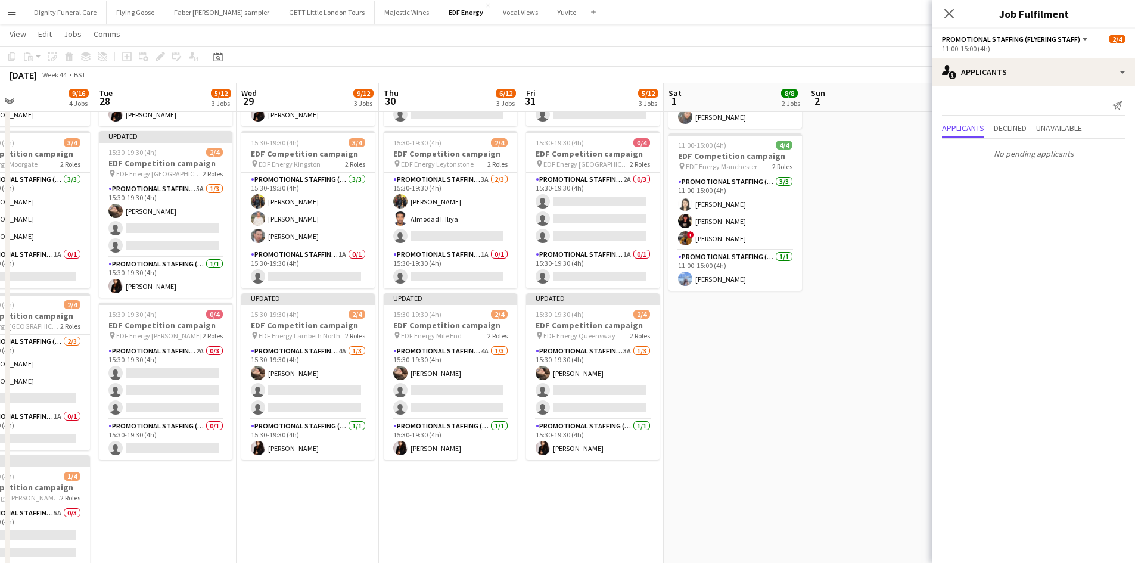
drag, startPoint x: 868, startPoint y: 442, endPoint x: 478, endPoint y: 365, distance: 397.6
click at [473, 365] on app-calendar-viewport "Sat 25 6/12 3 Jobs Sun 26 Mon 27 9/16 4 Jobs Tue 28 5/12 3 Jobs Wed 29 9/12 3 J…" at bounding box center [567, 270] width 1135 height 805
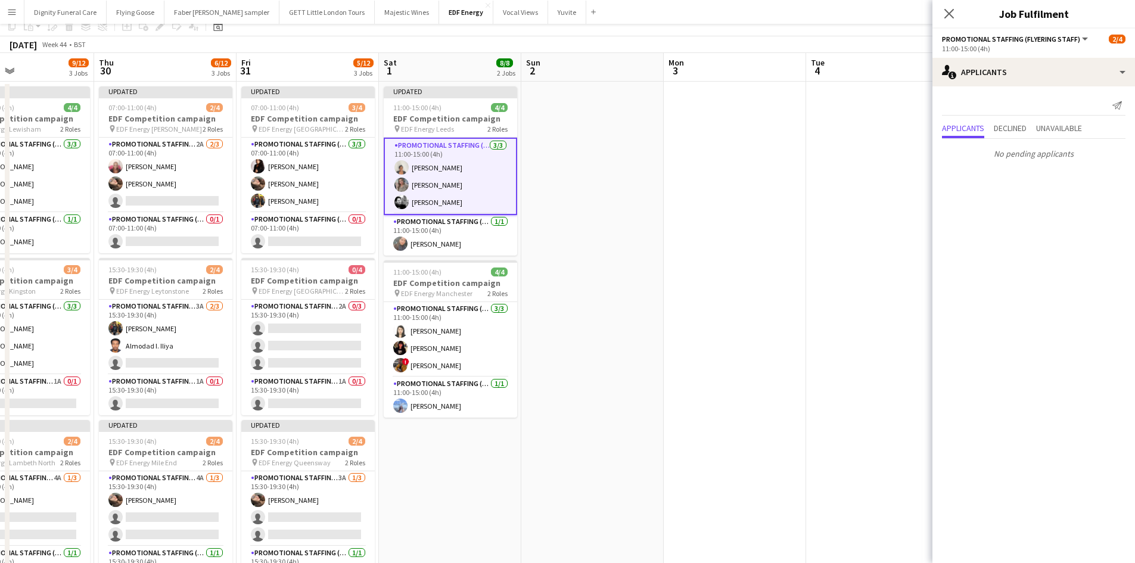
scroll to position [0, 0]
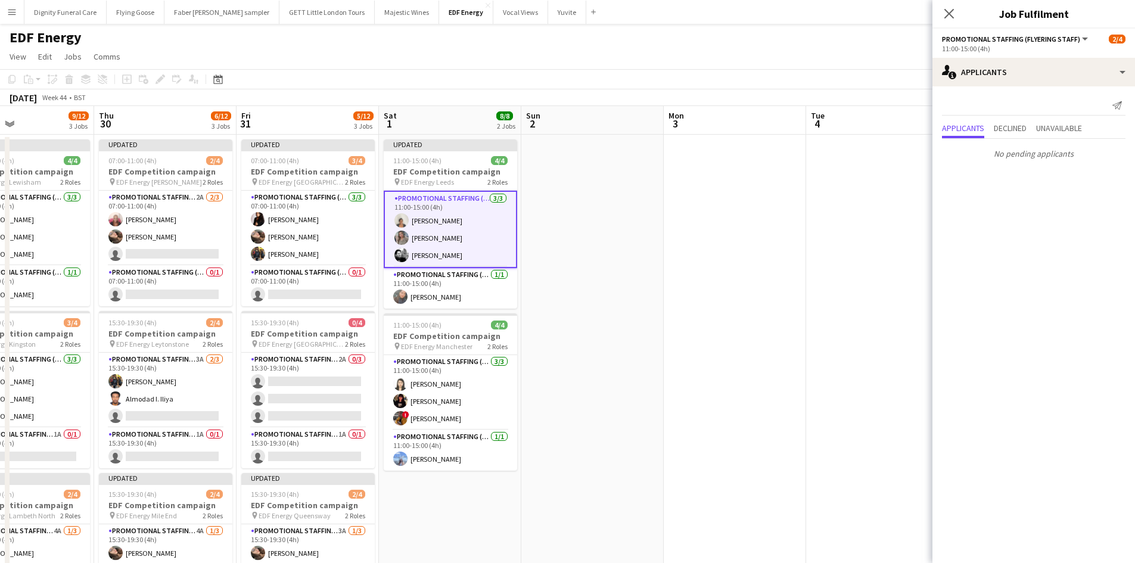
click at [787, 250] on app-date-cell at bounding box center [734, 494] width 142 height 718
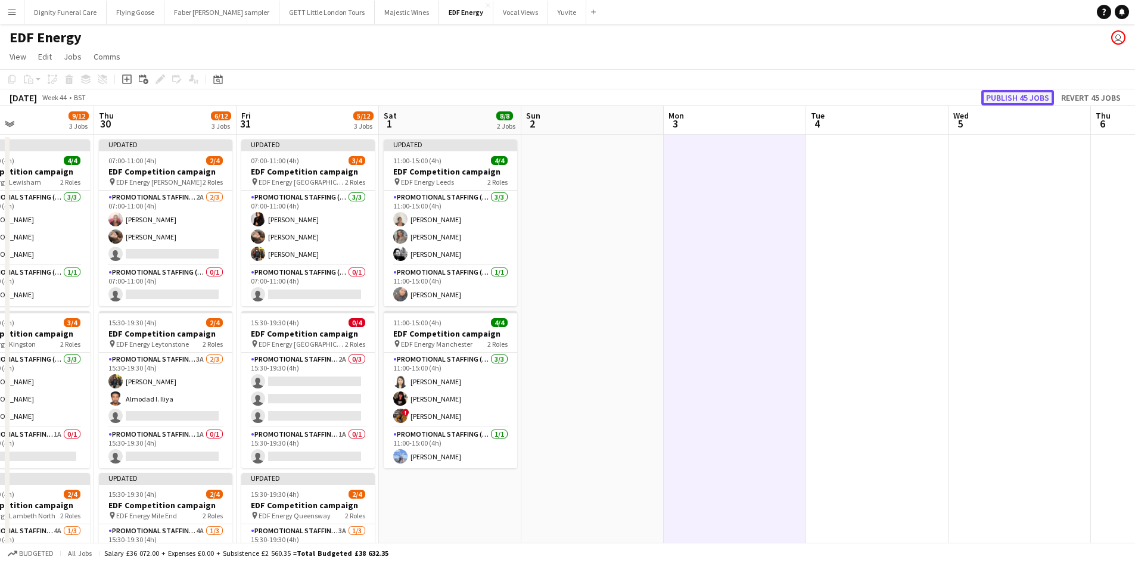
click at [1041, 92] on button "Publish 45 jobs" at bounding box center [1017, 97] width 73 height 15
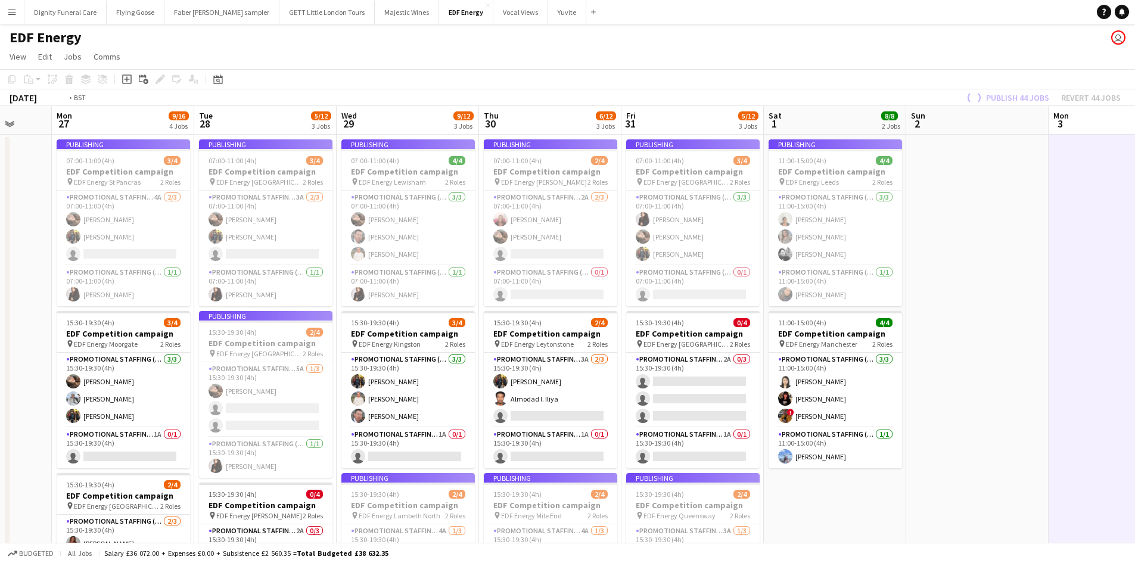
drag, startPoint x: 199, startPoint y: 232, endPoint x: 626, endPoint y: 217, distance: 427.3
click at [911, 183] on app-calendar-viewport "Sat 25 6/12 3 Jobs Sun 26 Mon 27 9/16 4 Jobs Tue 28 5/12 3 Jobs Wed 29 9/12 3 J…" at bounding box center [567, 479] width 1135 height 747
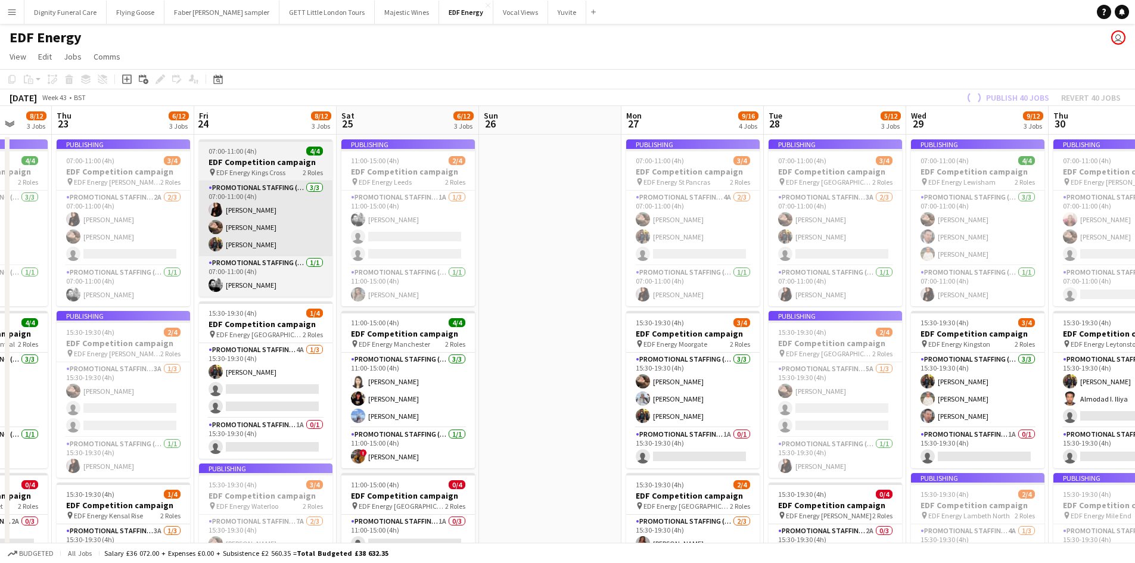
drag, startPoint x: 678, startPoint y: 194, endPoint x: 591, endPoint y: 189, distance: 87.1
click at [761, 189] on app-calendar-viewport "Mon 20 8/12 3 Jobs Tue 21 8/12 3 Jobs Wed 22 8/12 3 Jobs Thu 23 6/12 3 Jobs Fri…" at bounding box center [567, 479] width 1135 height 747
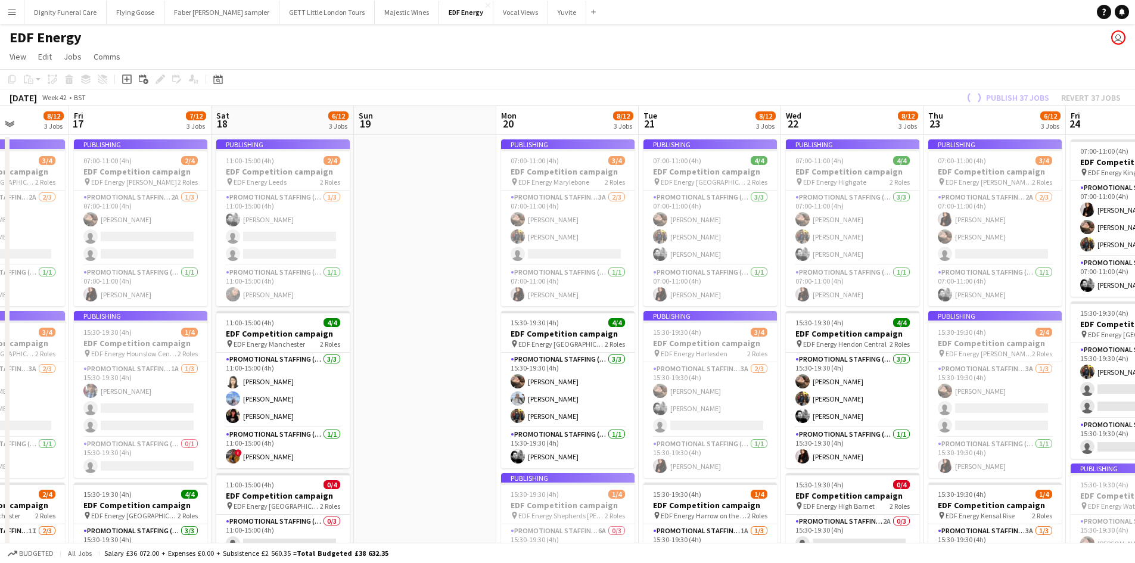
drag, startPoint x: 735, startPoint y: 183, endPoint x: 593, endPoint y: 39, distance: 203.0
click at [762, 176] on app-calendar-viewport "Wed 15 7/12 3 Jobs Thu 16 8/12 3 Jobs Fri 17 7/12 3 Jobs Sat 18 6/12 3 Jobs Sun…" at bounding box center [567, 479] width 1135 height 747
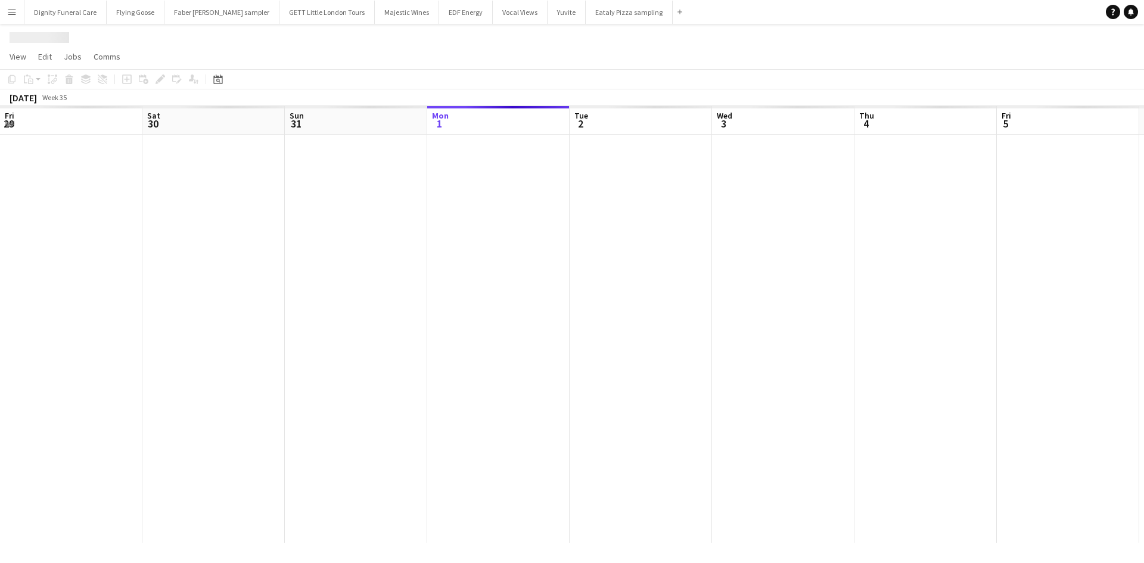
scroll to position [0, 285]
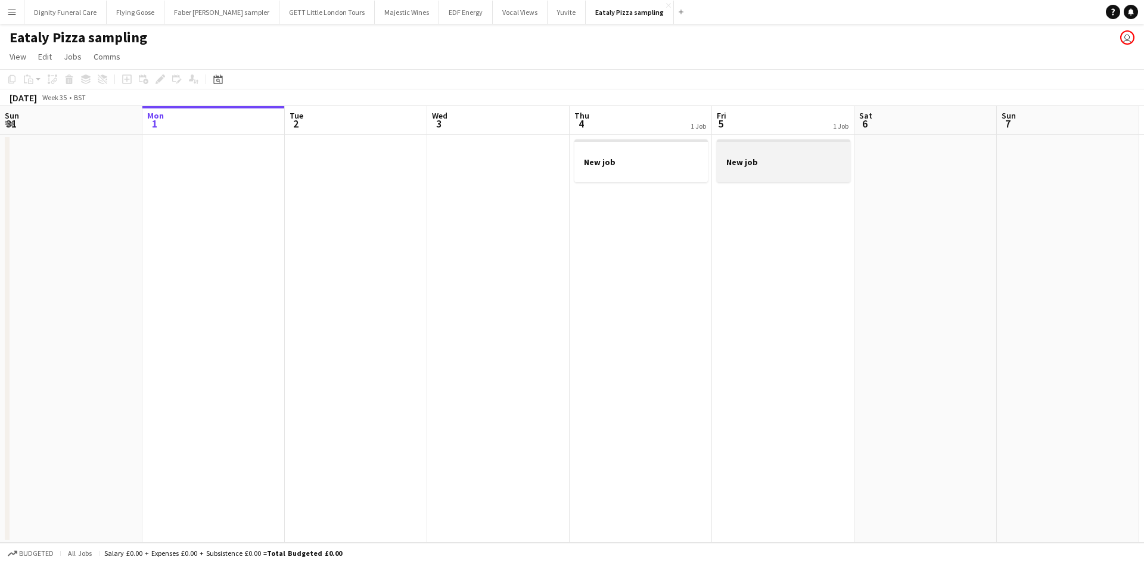
click at [755, 158] on h3 "New job" at bounding box center [782, 162] width 133 height 11
click at [69, 74] on icon "Delete" at bounding box center [69, 79] width 10 height 10
click at [1043, 99] on button "Publish 1 job" at bounding box center [1040, 97] width 64 height 15
click at [615, 164] on h3 "New job" at bounding box center [640, 162] width 133 height 11
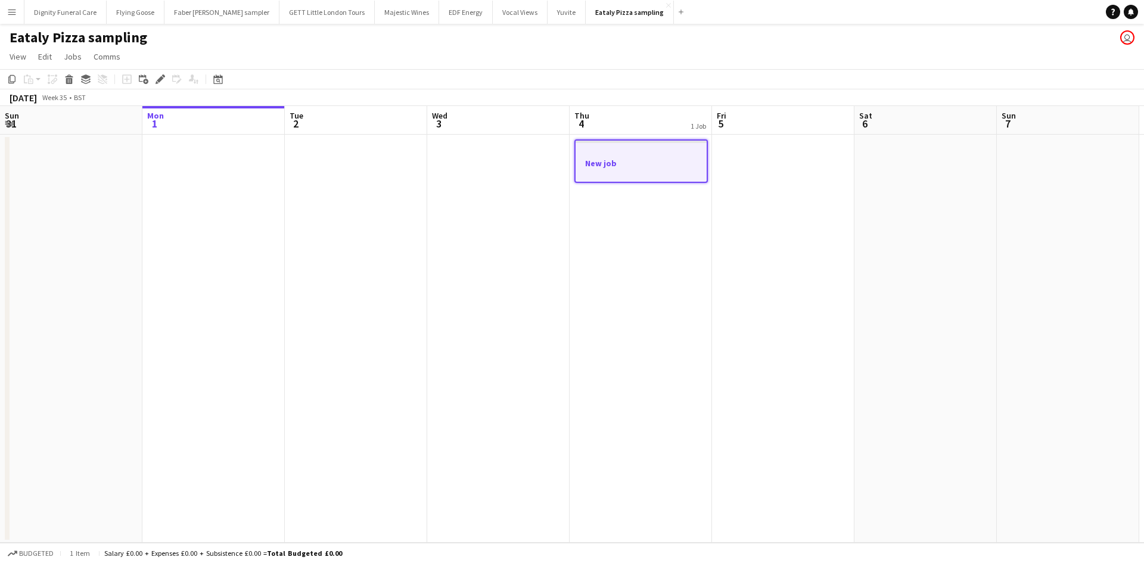
click at [630, 166] on h3 "New job" at bounding box center [640, 163] width 131 height 11
click at [622, 146] on app-job-card "New job" at bounding box center [640, 160] width 133 height 43
click at [164, 76] on icon at bounding box center [163, 75] width 3 height 3
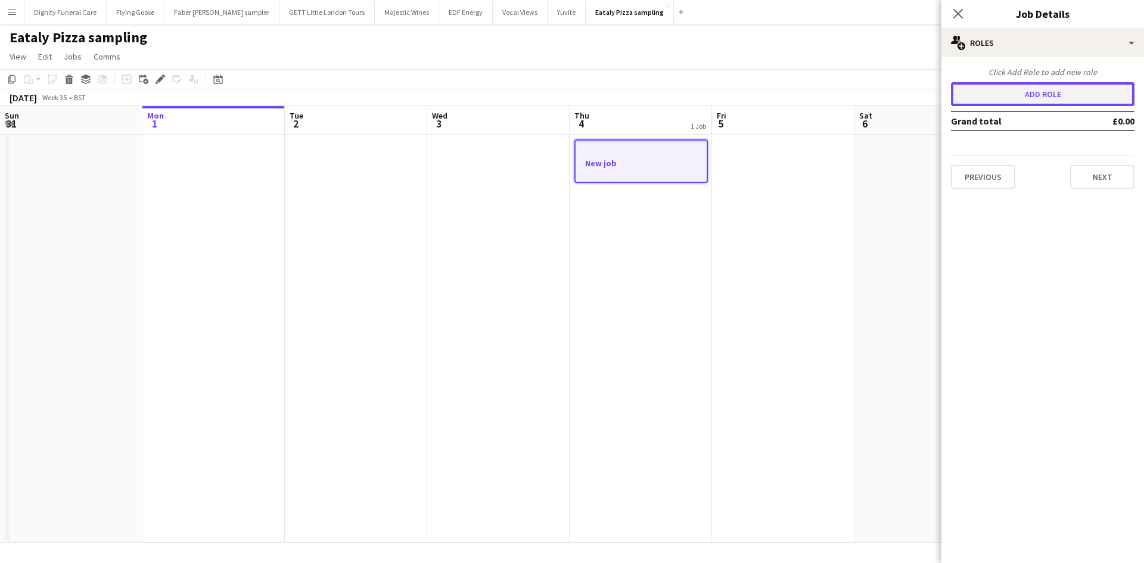
click at [1040, 89] on button "Add role" at bounding box center [1042, 94] width 183 height 24
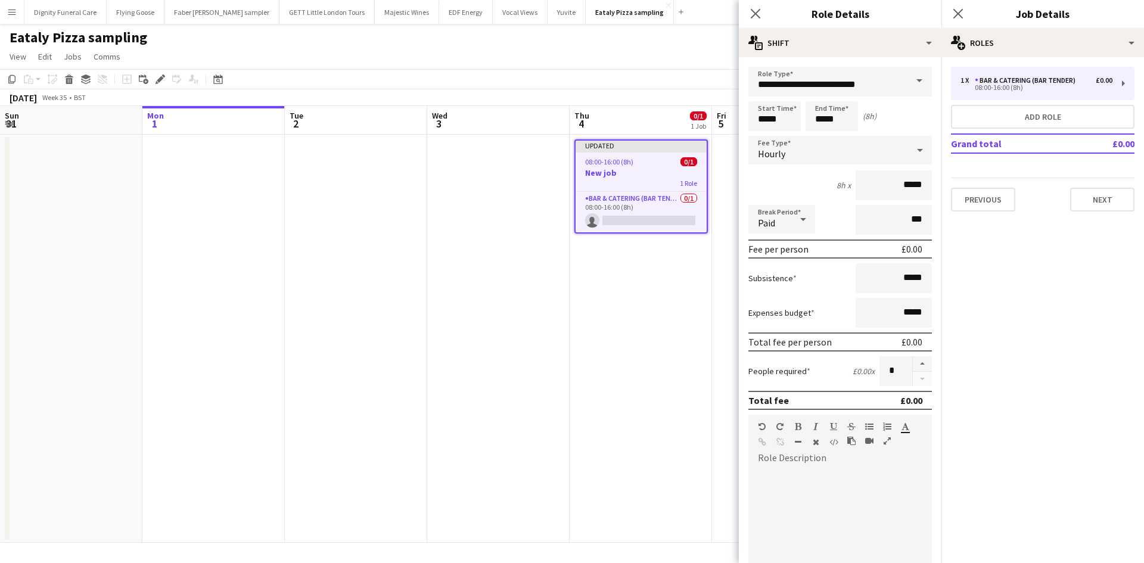
click at [906, 77] on span at bounding box center [918, 81] width 25 height 29
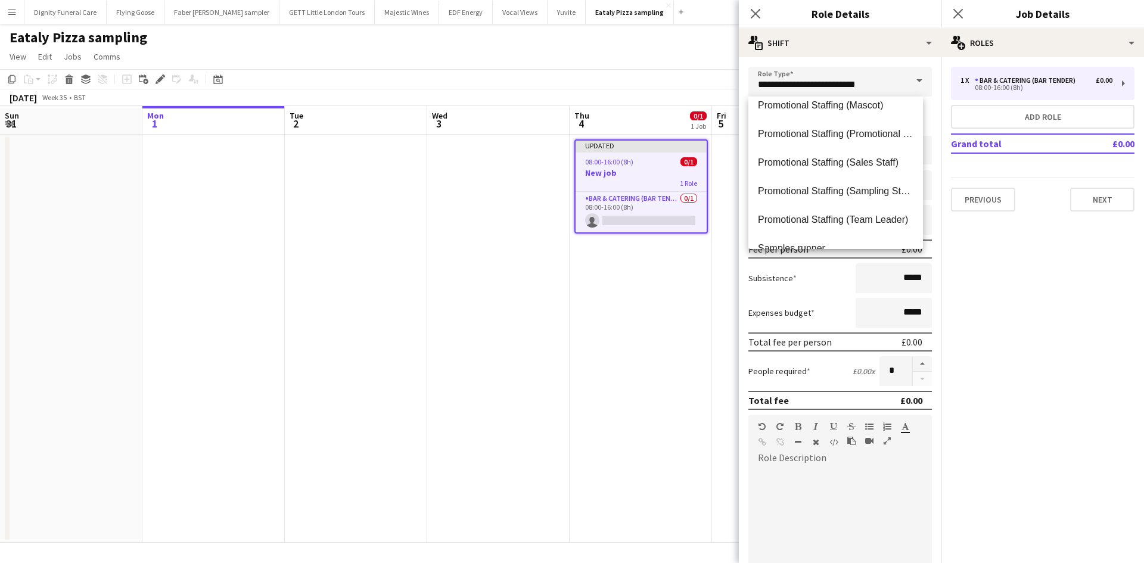
scroll to position [774, 0]
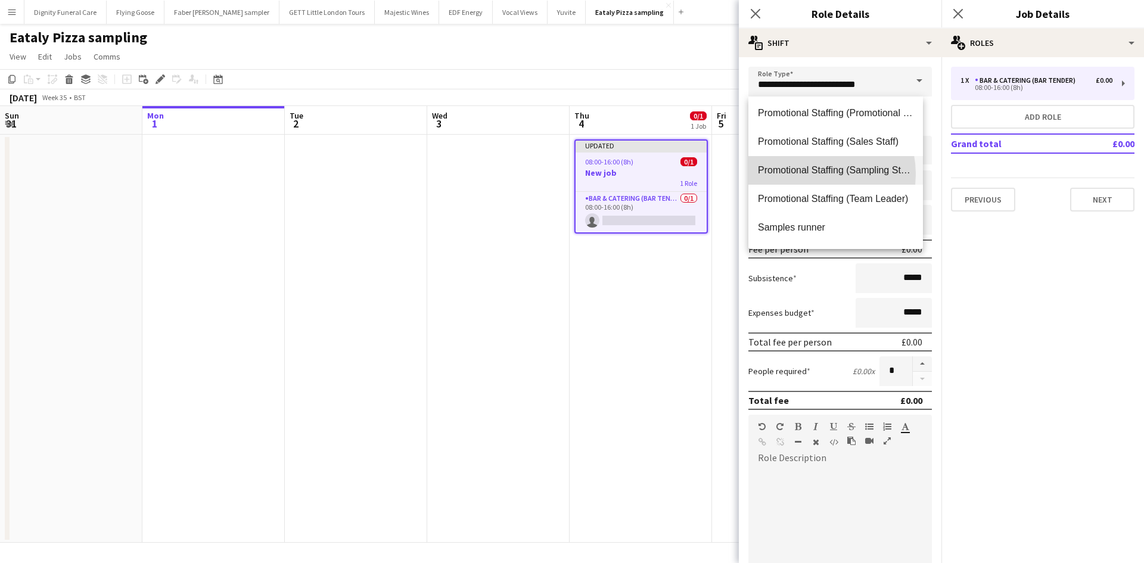
click at [815, 174] on span "Promotional Staffing (Sampling Staff)" at bounding box center [835, 169] width 155 height 11
type input "**********"
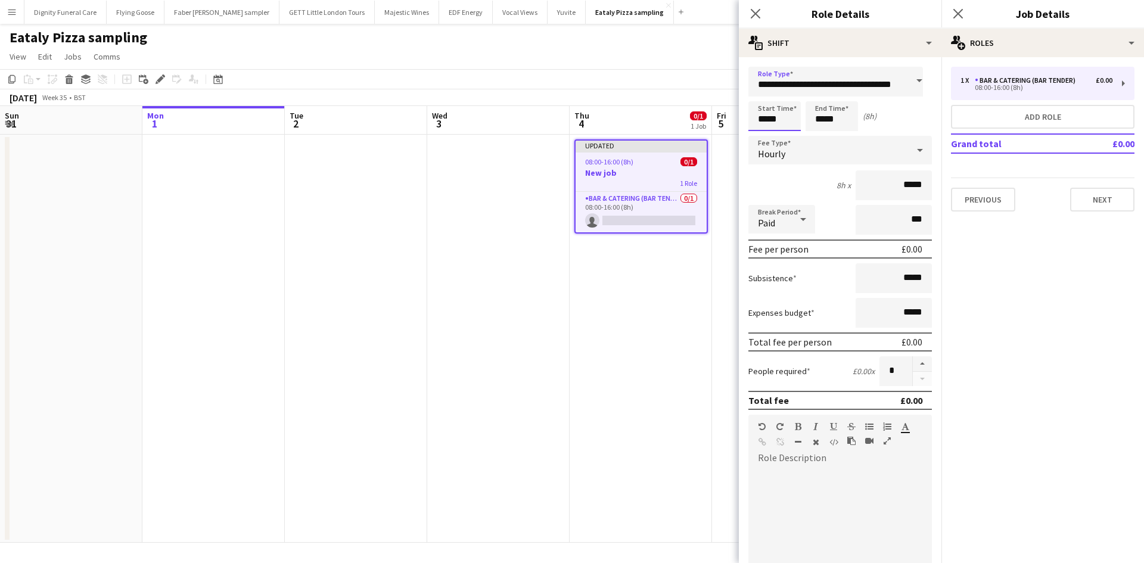
click at [789, 117] on input "*****" at bounding box center [774, 116] width 52 height 30
type input "*****"
click at [837, 117] on input "*****" at bounding box center [831, 116] width 52 height 30
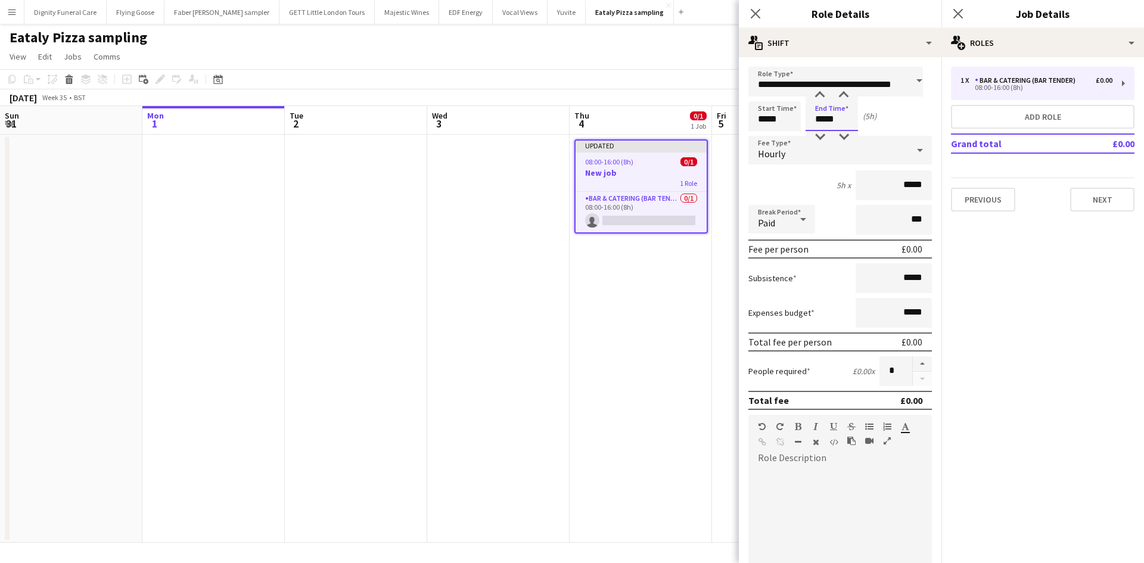
click at [823, 120] on input "*****" at bounding box center [831, 116] width 52 height 30
type input "*****"
click at [914, 183] on input "*****" at bounding box center [893, 185] width 76 height 30
type input "**"
type input "******"
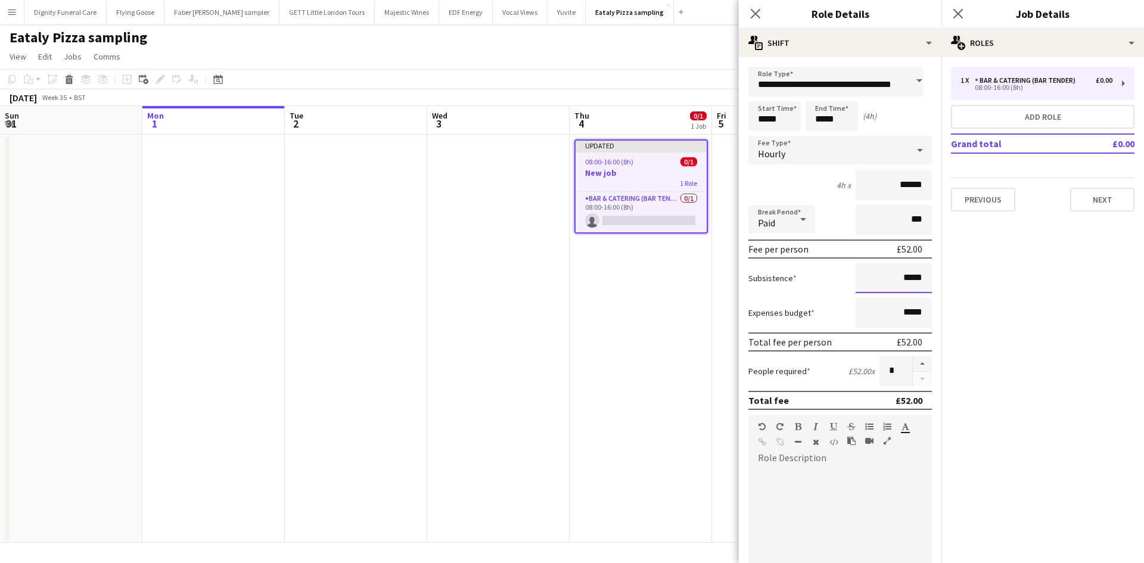
click at [899, 277] on input "*****" at bounding box center [893, 278] width 76 height 30
click at [921, 276] on input "*****" at bounding box center [893, 278] width 76 height 30
type input "**"
type input "*****"
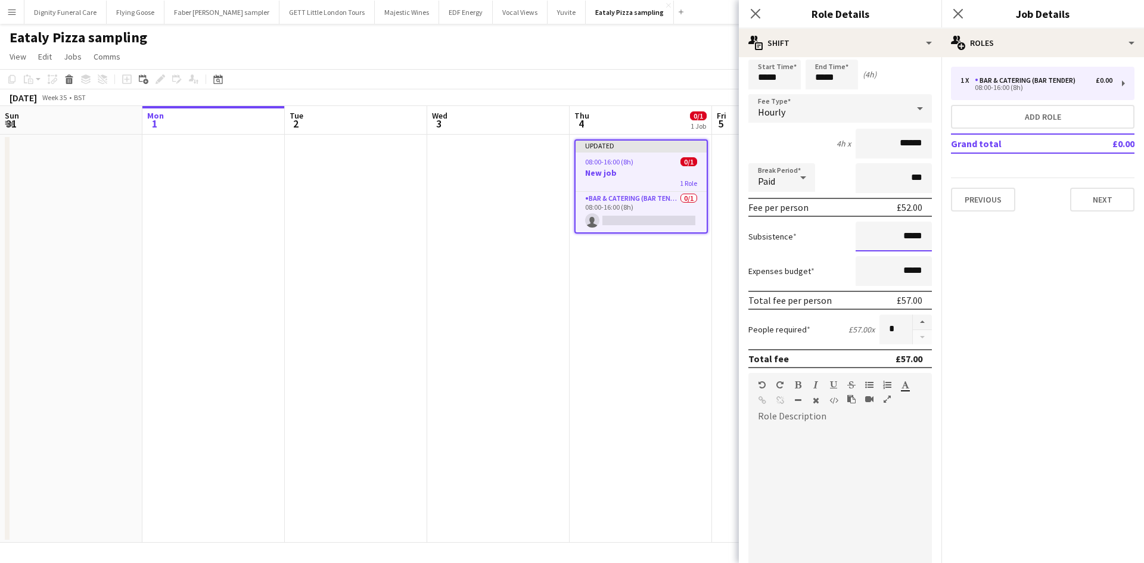
scroll to position [60, 0]
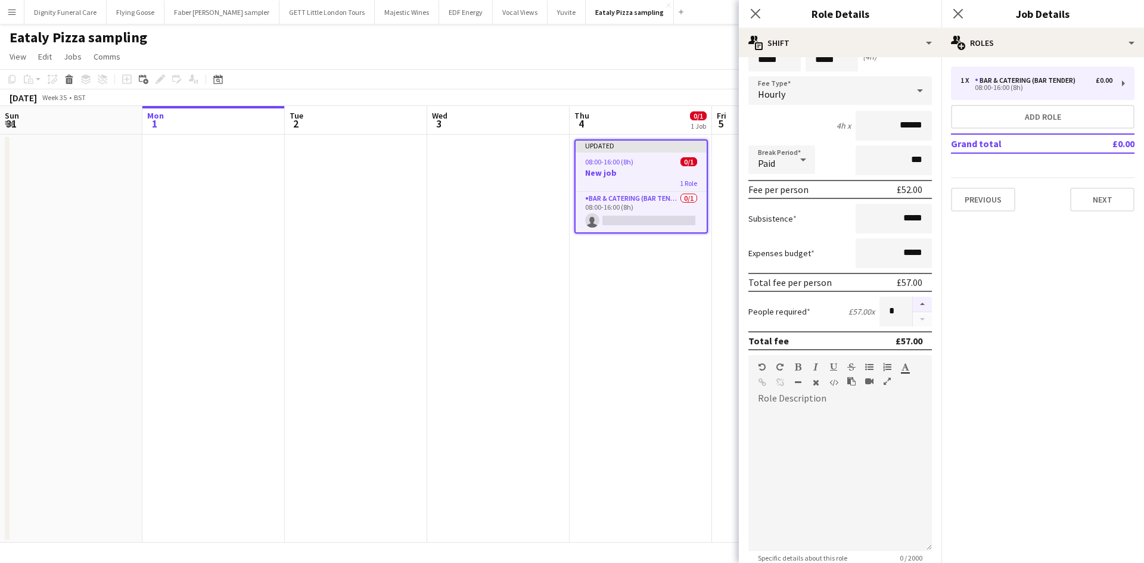
click at [914, 301] on button "button" at bounding box center [921, 304] width 19 height 15
type input "*"
click at [803, 419] on div at bounding box center [839, 479] width 183 height 143
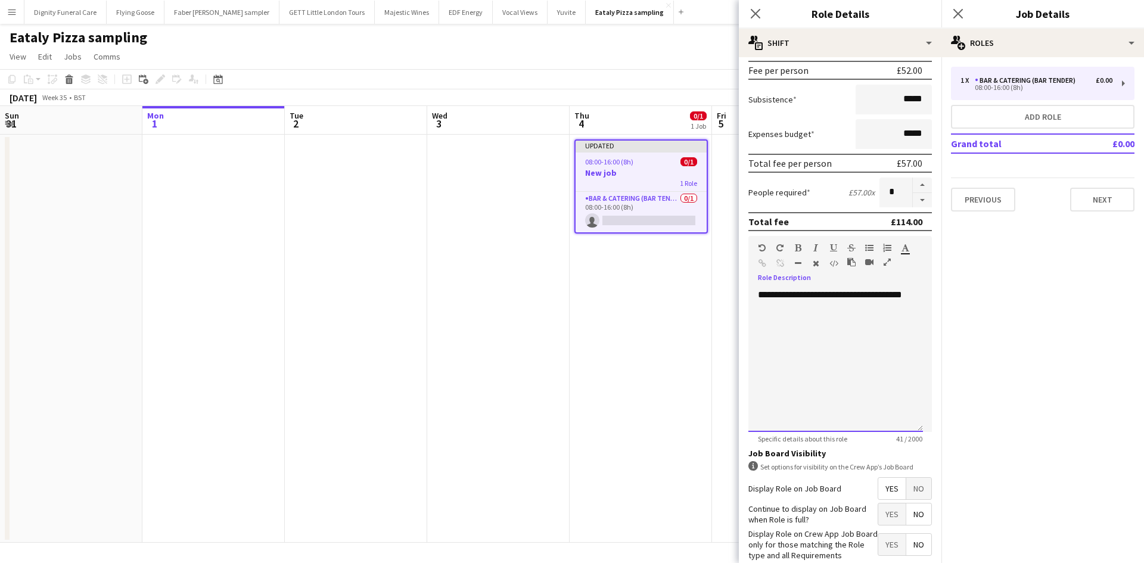
scroll to position [244, 0]
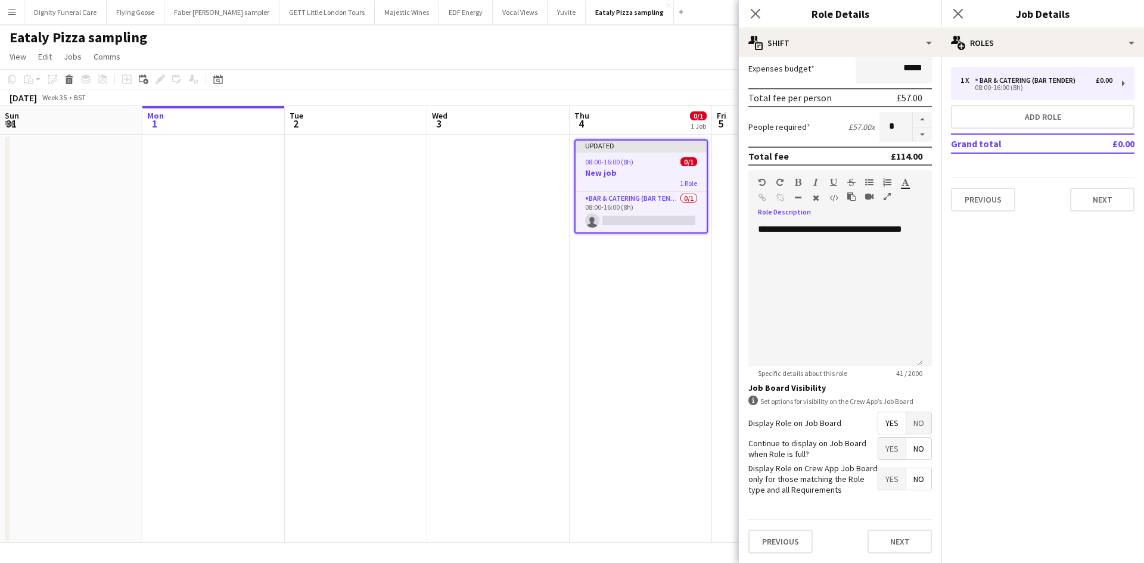
click at [881, 416] on span "Yes" at bounding box center [891, 422] width 27 height 21
click at [878, 443] on span "Yes" at bounding box center [891, 448] width 27 height 21
click at [911, 479] on span "No" at bounding box center [918, 478] width 25 height 21
click at [893, 537] on button "Next" at bounding box center [899, 541] width 64 height 24
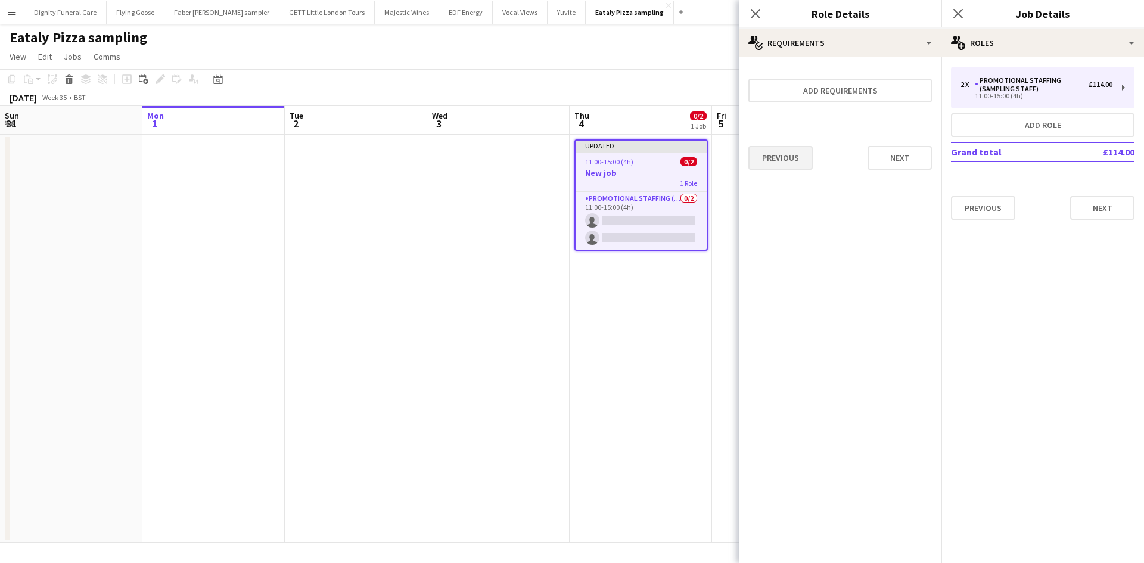
scroll to position [0, 0]
click at [908, 156] on button "Next" at bounding box center [899, 158] width 64 height 24
click at [922, 160] on button "Finish" at bounding box center [909, 160] width 45 height 24
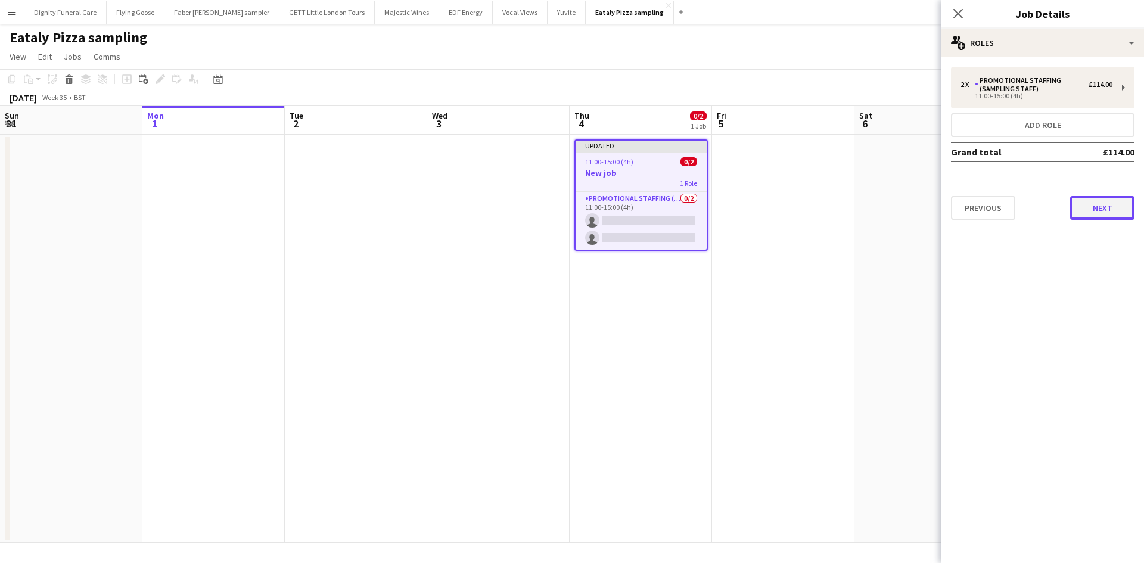
click at [1111, 210] on button "Next" at bounding box center [1102, 208] width 64 height 24
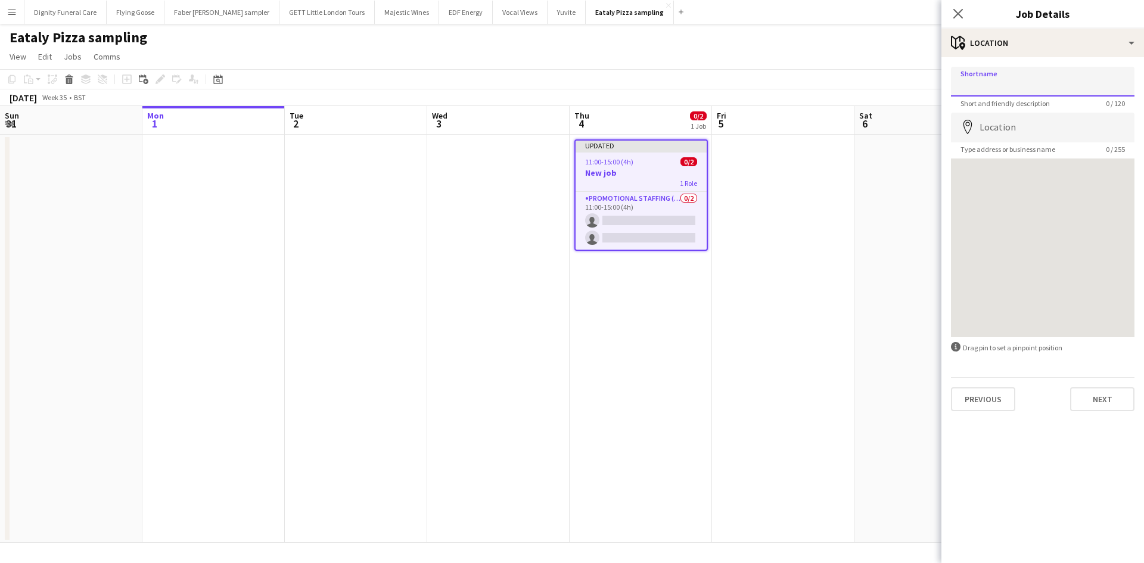
click at [1013, 82] on input "Shortname" at bounding box center [1042, 82] width 183 height 30
type input "**********"
click at [1028, 117] on input "Location" at bounding box center [1042, 128] width 183 height 30
paste input "**********"
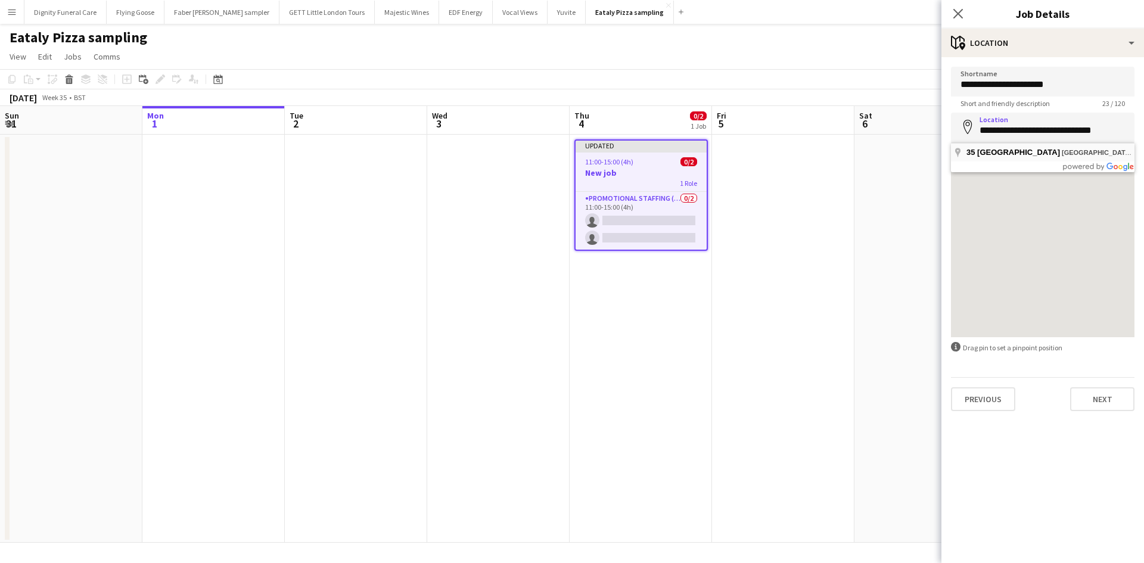
type input "**********"
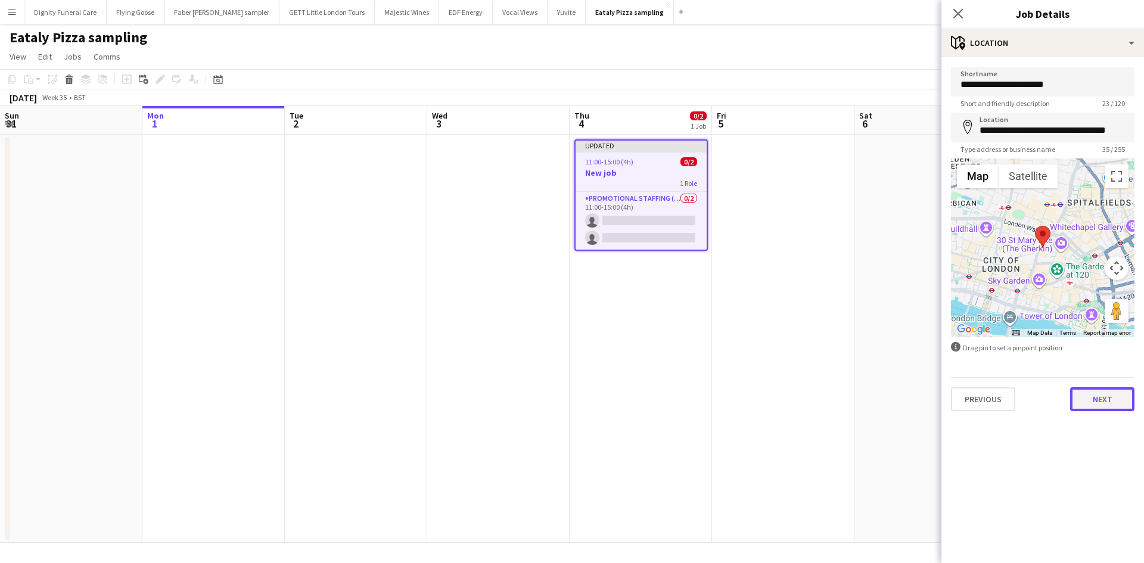
click at [1100, 394] on button "Next" at bounding box center [1102, 399] width 64 height 24
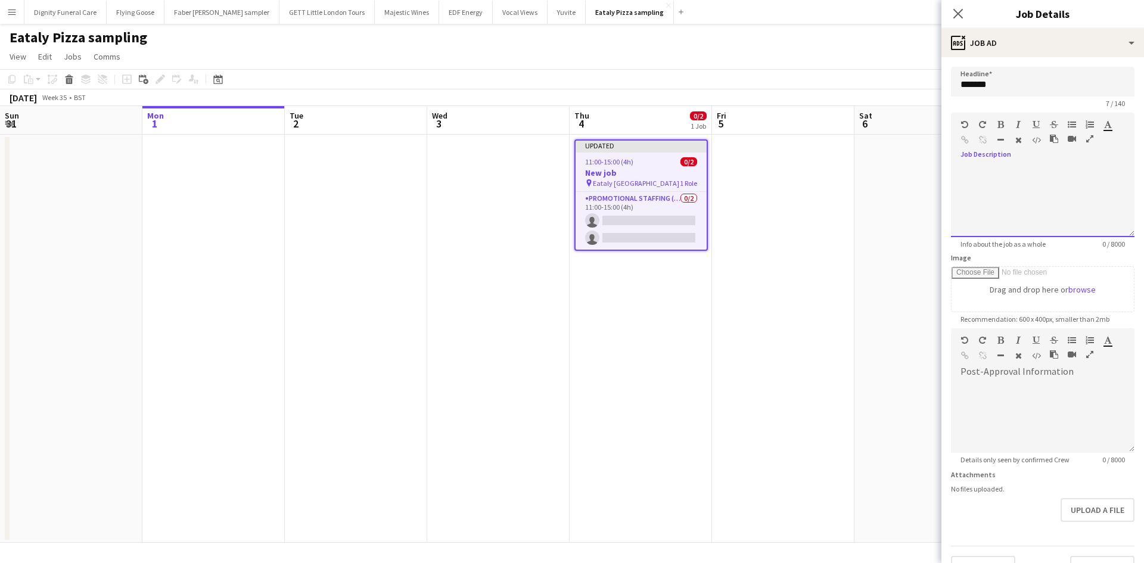
click at [992, 167] on div at bounding box center [1042, 201] width 183 height 71
paste div
click at [1003, 225] on div at bounding box center [1037, 222] width 155 height 12
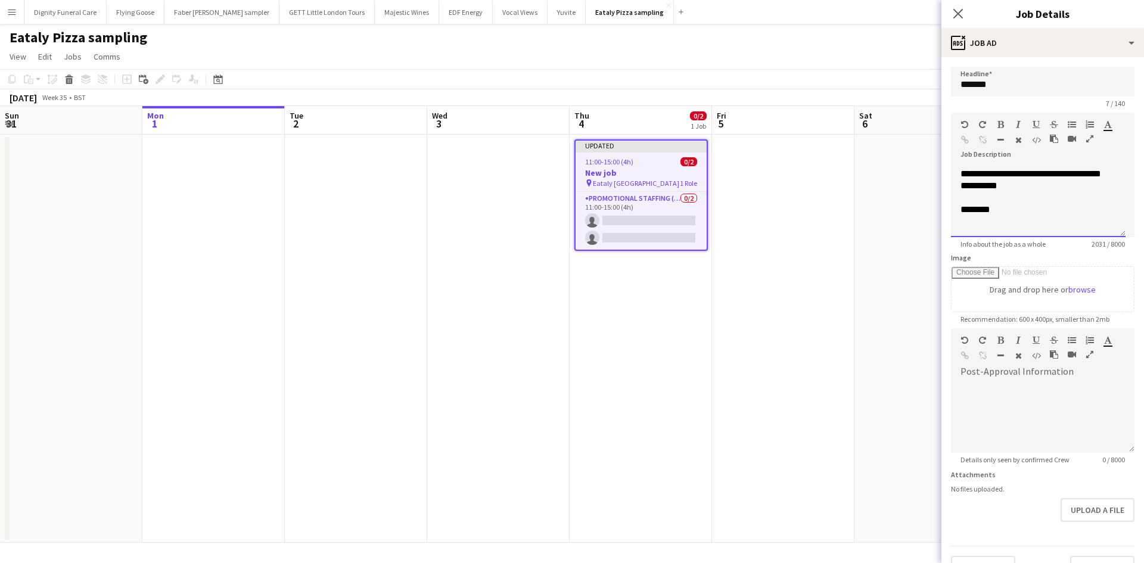
click at [1007, 216] on div "********" at bounding box center [1037, 210] width 155 height 12
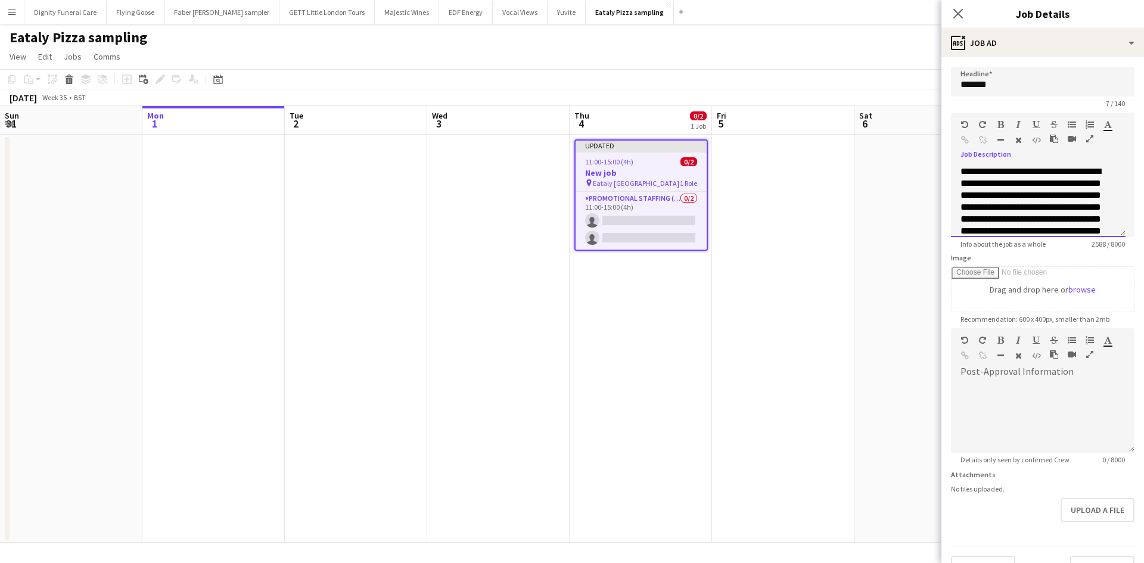
scroll to position [26, 0]
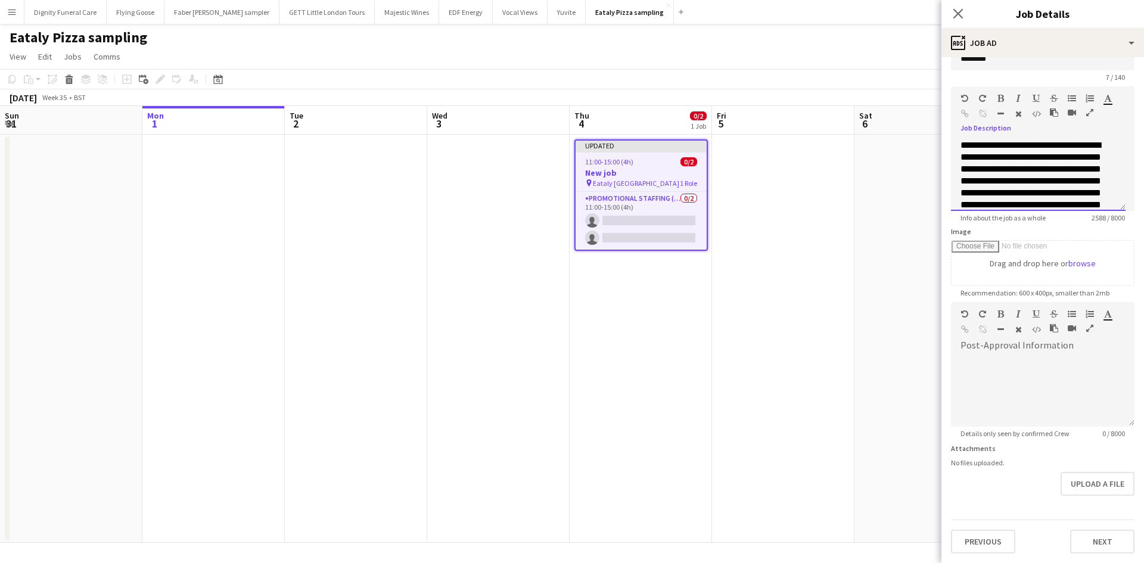
click at [1089, 127] on p "**********" at bounding box center [1033, 110] width 147 height 36
click at [1107, 202] on div "**********" at bounding box center [1038, 174] width 175 height 71
click at [1034, 92] on div "********" at bounding box center [1037, 86] width 155 height 12
click at [986, 80] on p "**********" at bounding box center [1033, 68] width 147 height 24
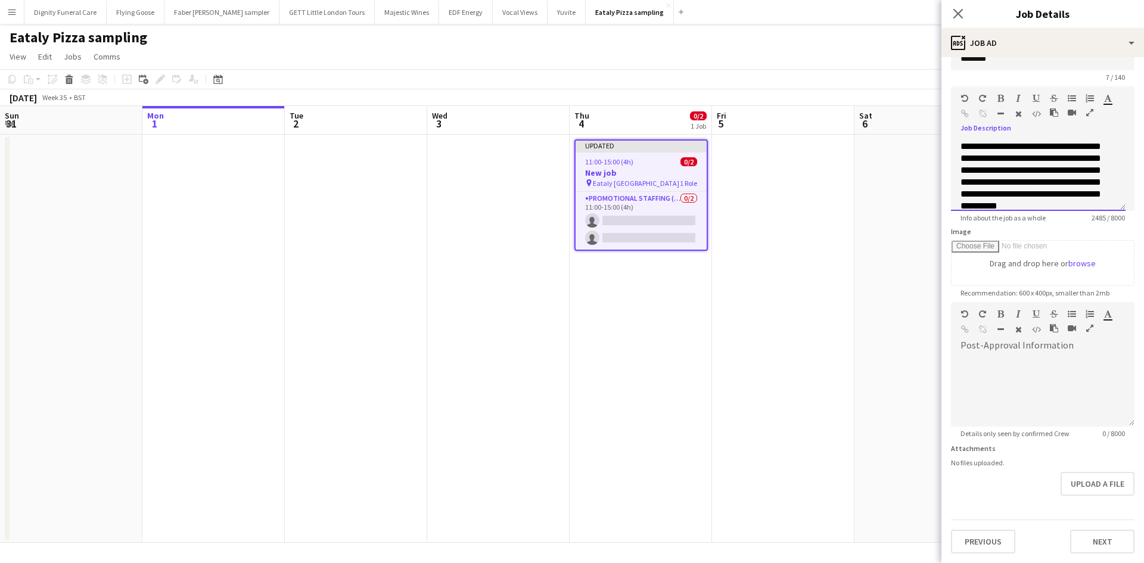
scroll to position [714, 0]
click at [1054, 80] on p "********" at bounding box center [1033, 74] width 147 height 12
click at [1077, 205] on p "**********" at bounding box center [1033, 157] width 147 height 155
click at [996, 207] on p "**********" at bounding box center [1033, 145] width 147 height 155
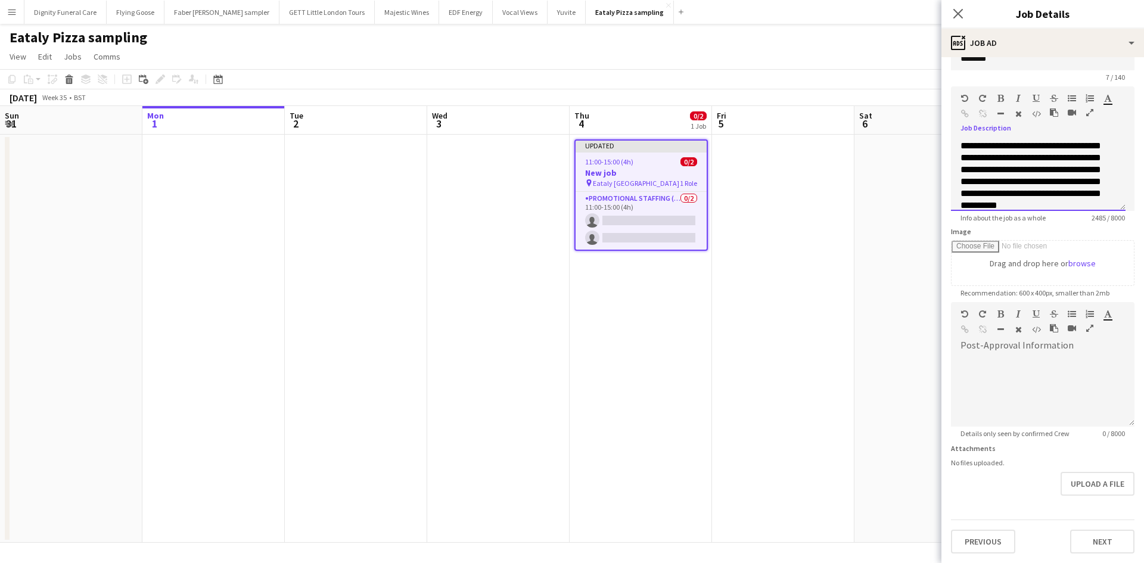
scroll to position [738, 0]
click at [1022, 104] on p "**********" at bounding box center [1033, 81] width 147 height 48
click at [1007, 189] on p "**********" at bounding box center [1033, 129] width 147 height 119
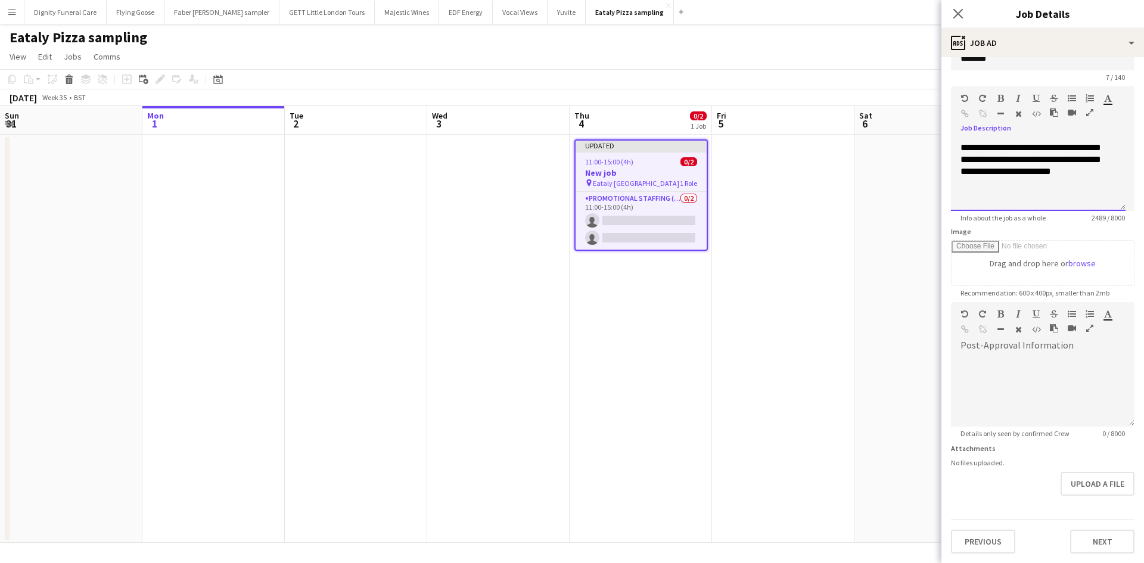
click at [1068, 189] on p "**********" at bounding box center [1033, 147] width 147 height 83
click at [1014, 189] on p "**********" at bounding box center [1033, 166] width 147 height 48
click at [1102, 182] on p "**********" at bounding box center [1033, 183] width 147 height 12
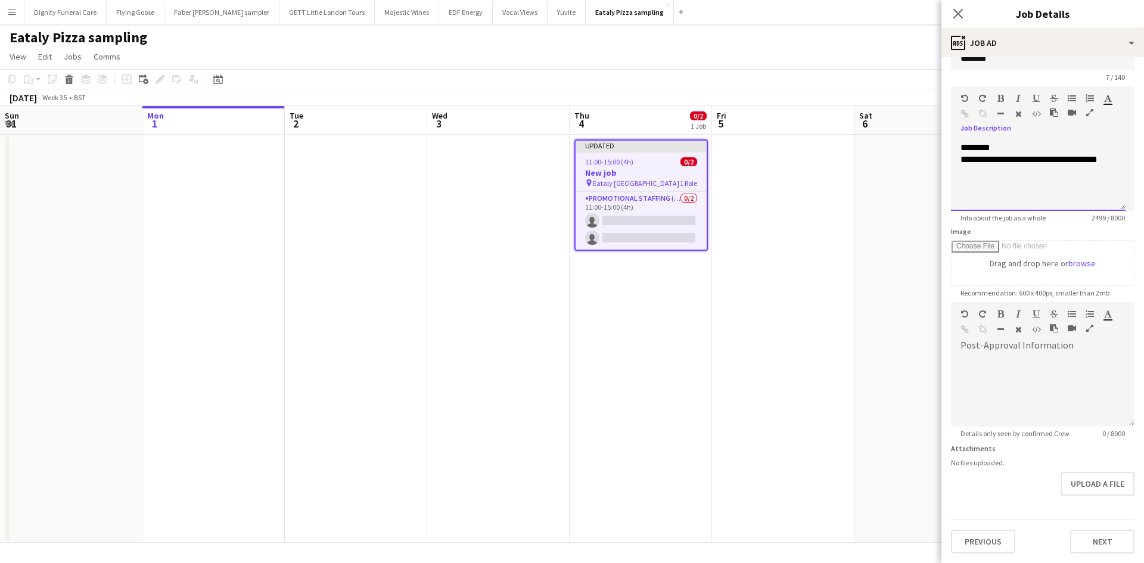
scroll to position [1310, 0]
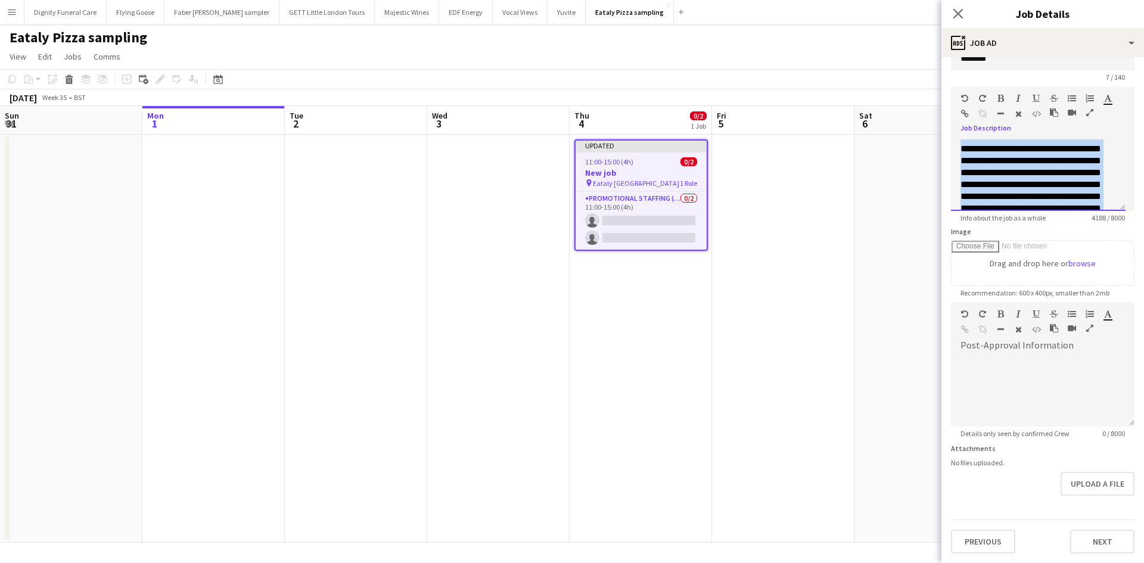
scroll to position [0, 0]
drag, startPoint x: 1074, startPoint y: 206, endPoint x: 954, endPoint y: 138, distance: 138.7
click at [954, 138] on div "**********" at bounding box center [1042, 171] width 183 height 80
copy div "**********"
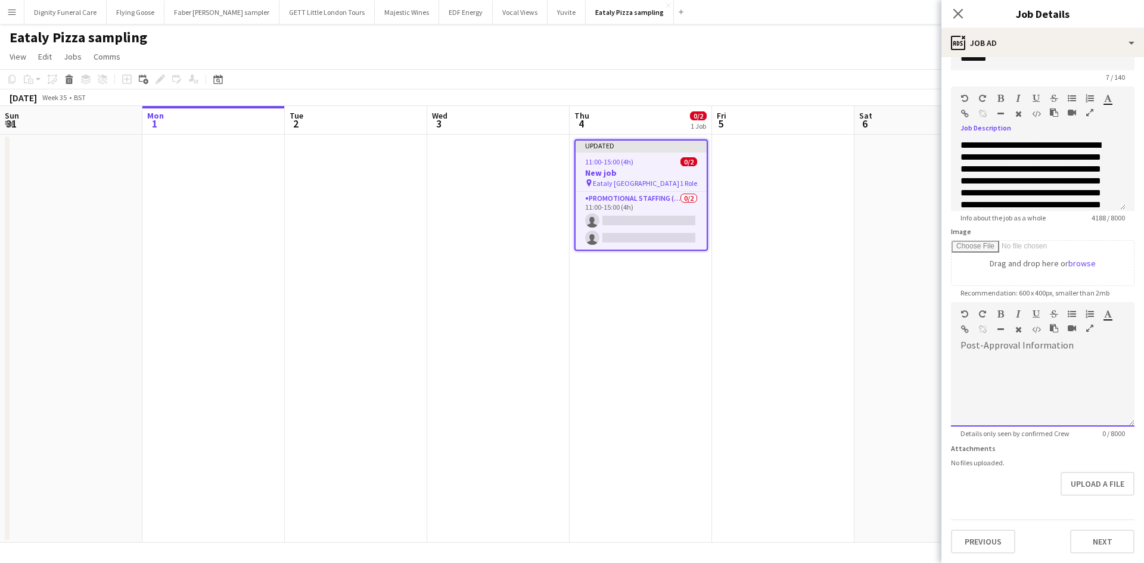
click at [986, 356] on div at bounding box center [1042, 390] width 183 height 71
paste div
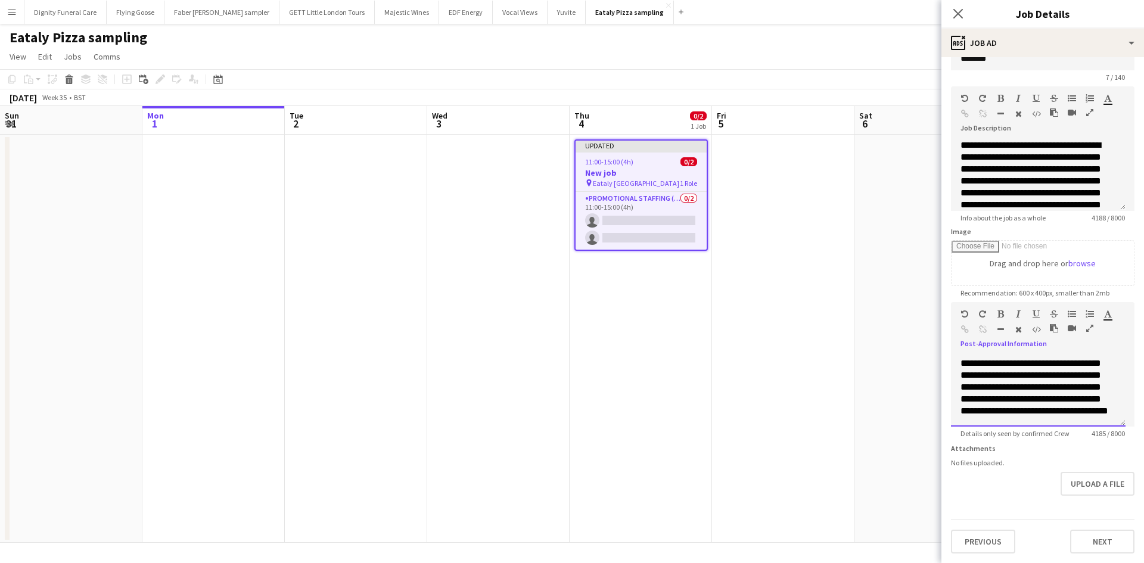
scroll to position [1450, 0]
click at [1099, 541] on button "Next" at bounding box center [1102, 541] width 64 height 24
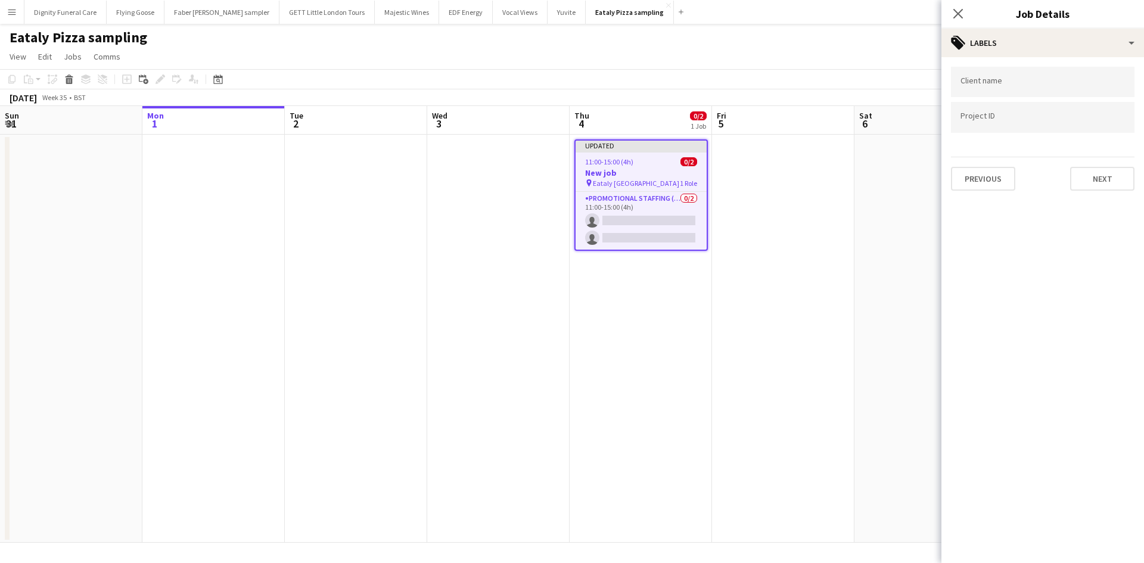
scroll to position [0, 0]
click at [1026, 88] on input "Type to search client labels..." at bounding box center [1042, 82] width 164 height 11
type input "******"
click at [1106, 179] on button "Next" at bounding box center [1102, 179] width 64 height 24
type input "*******"
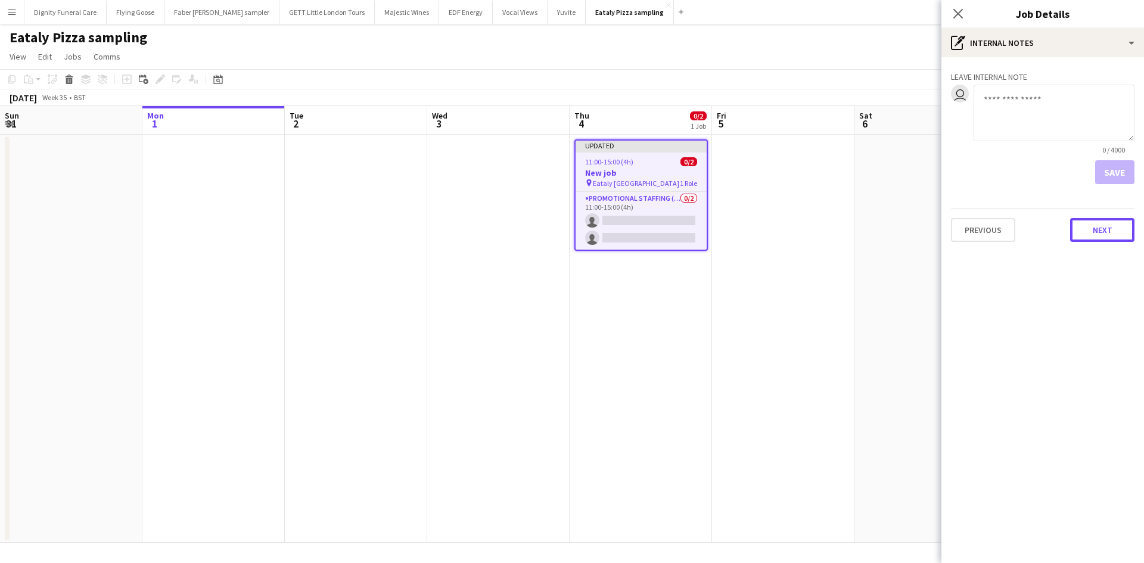
drag, startPoint x: 1105, startPoint y: 233, endPoint x: 1099, endPoint y: 232, distance: 6.1
click at [1105, 233] on button "Next" at bounding box center [1102, 230] width 64 height 24
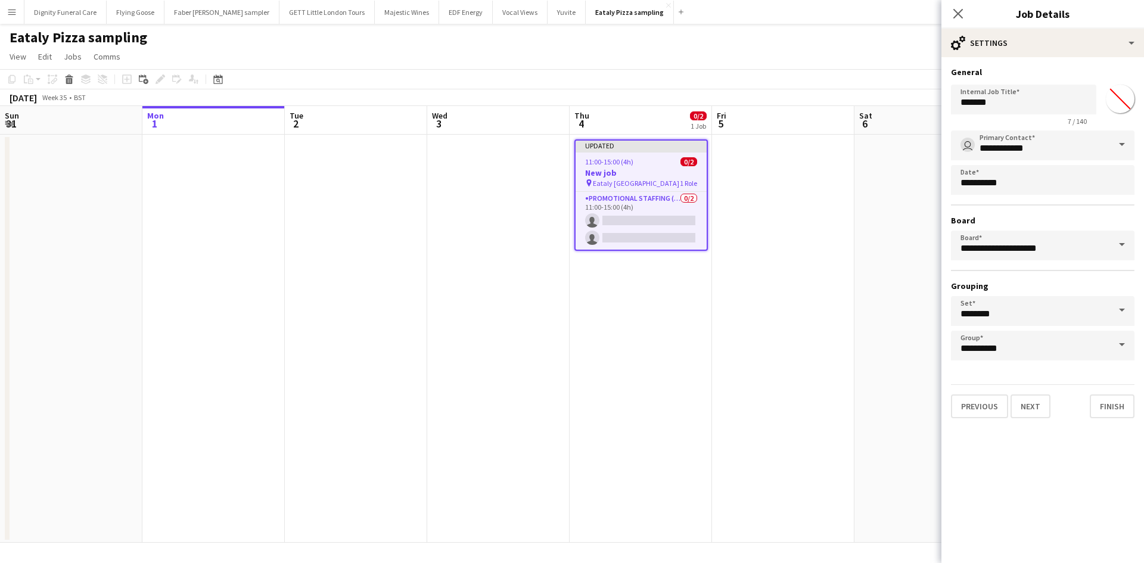
click at [1122, 148] on span at bounding box center [1121, 144] width 25 height 29
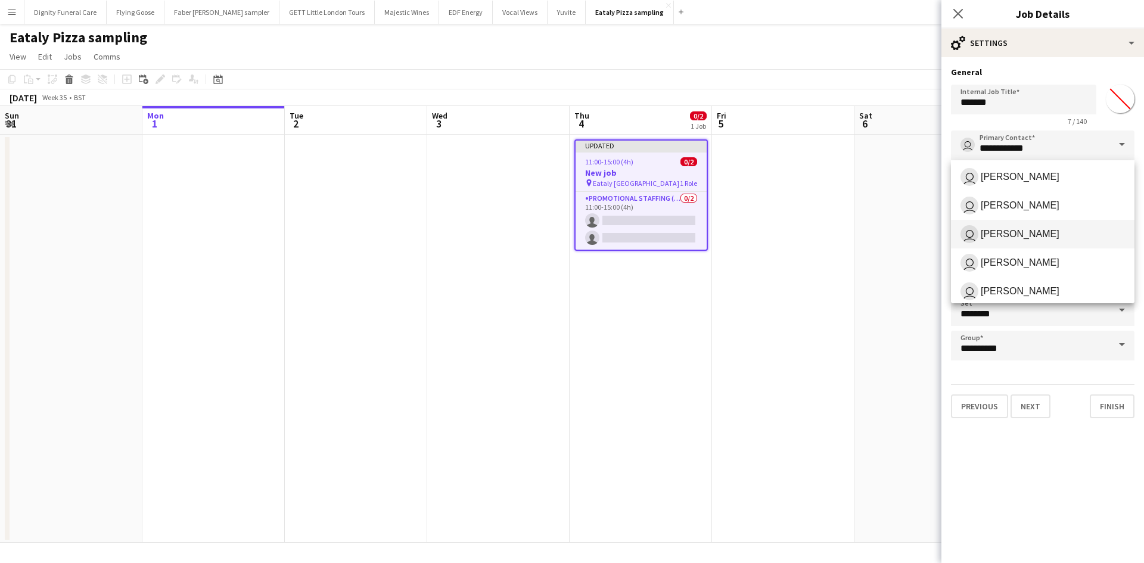
scroll to position [119, 0]
drag, startPoint x: 1011, startPoint y: 257, endPoint x: 1055, endPoint y: 211, distance: 63.6
click at [1011, 257] on span "Ellie Allen" at bounding box center [1019, 259] width 79 height 11
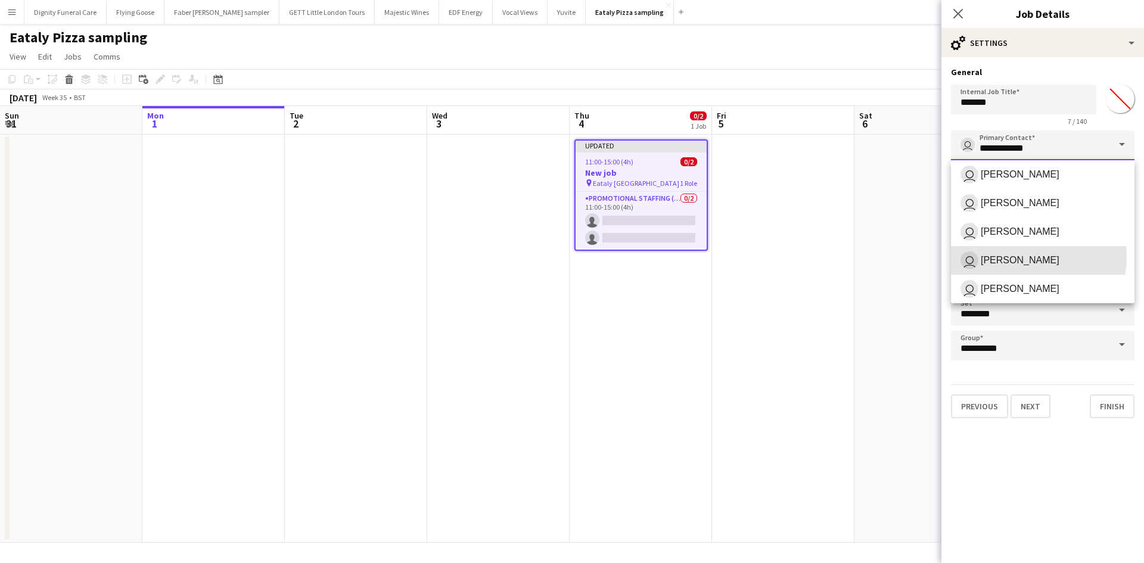
type input "**********"
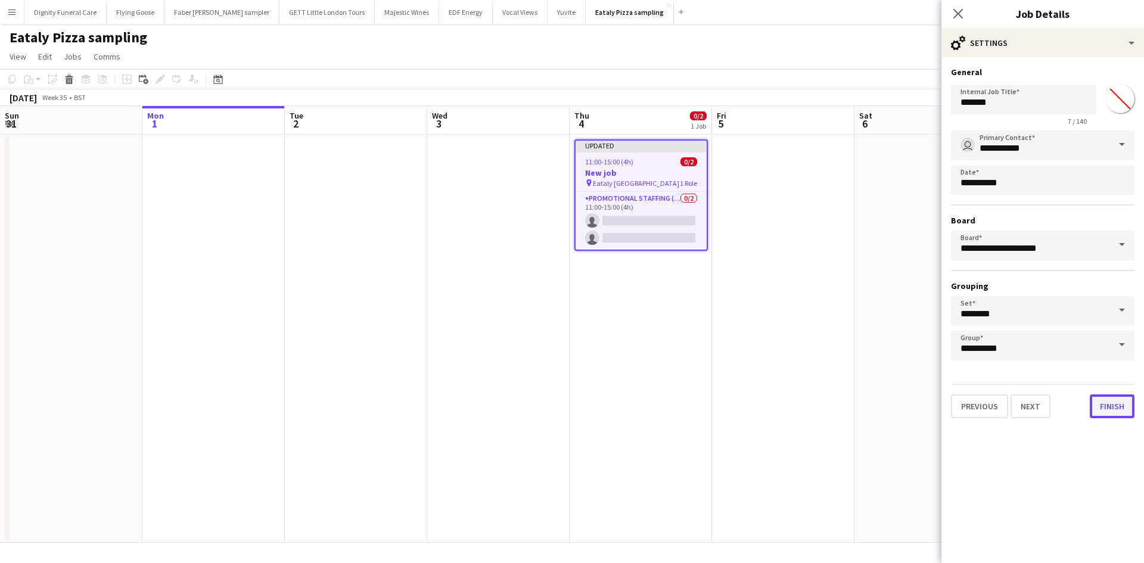
click at [1110, 402] on button "Finish" at bounding box center [1111, 406] width 45 height 24
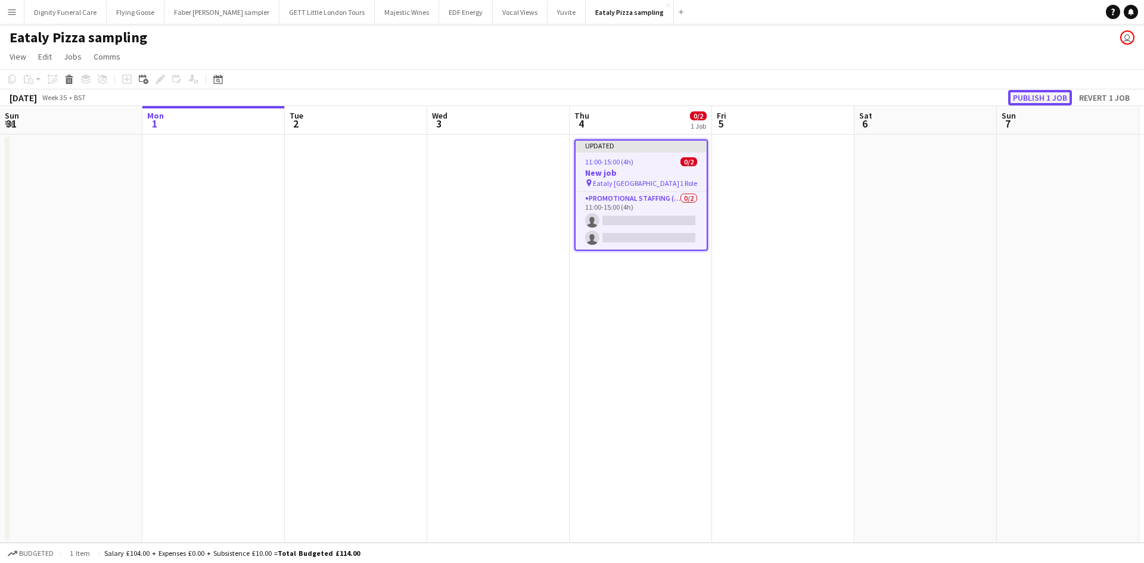
click at [1033, 91] on button "Publish 1 job" at bounding box center [1040, 97] width 64 height 15
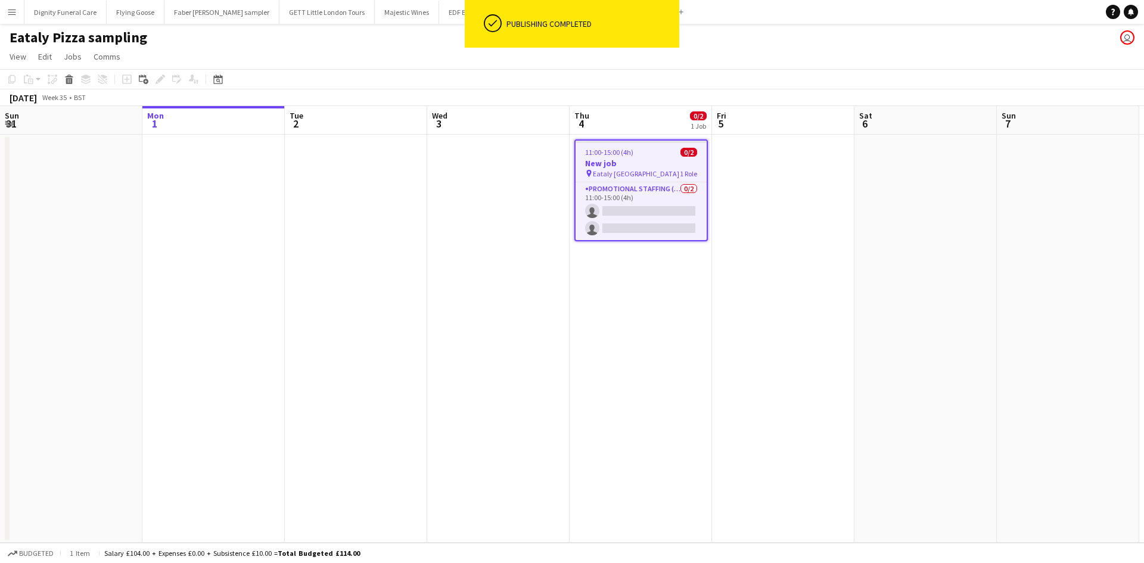
click at [605, 158] on h3 "New job" at bounding box center [640, 163] width 131 height 11
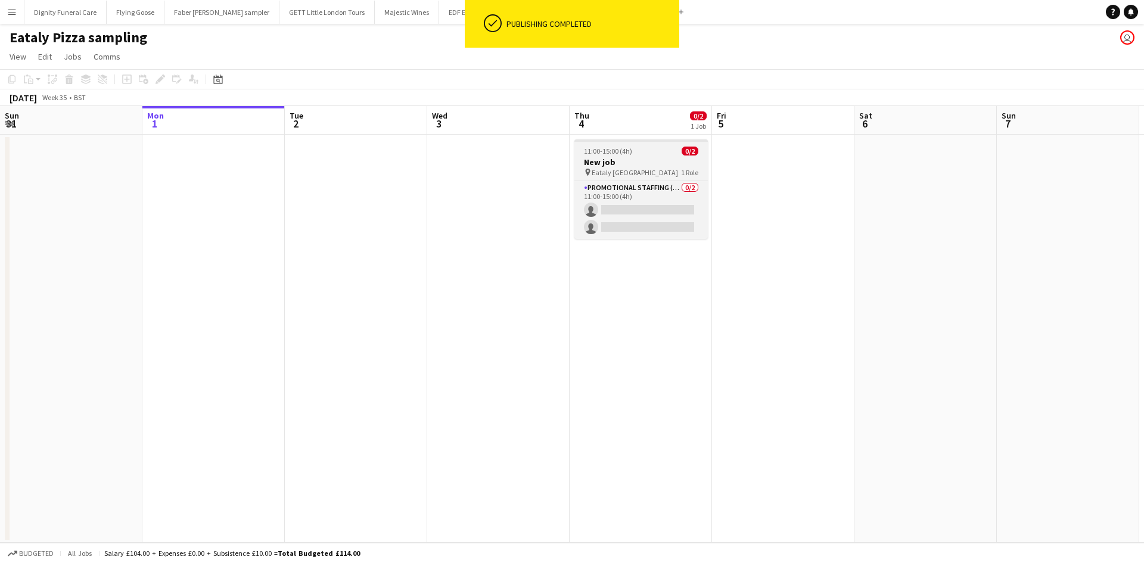
click at [590, 160] on h3 "New job" at bounding box center [640, 162] width 133 height 11
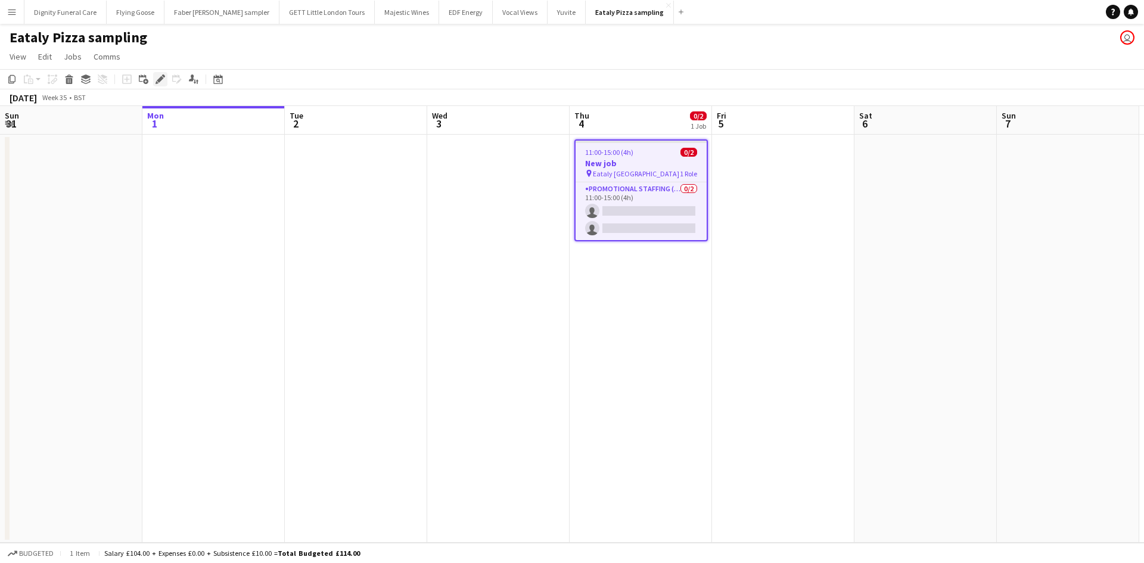
click at [163, 78] on icon at bounding box center [160, 79] width 7 height 7
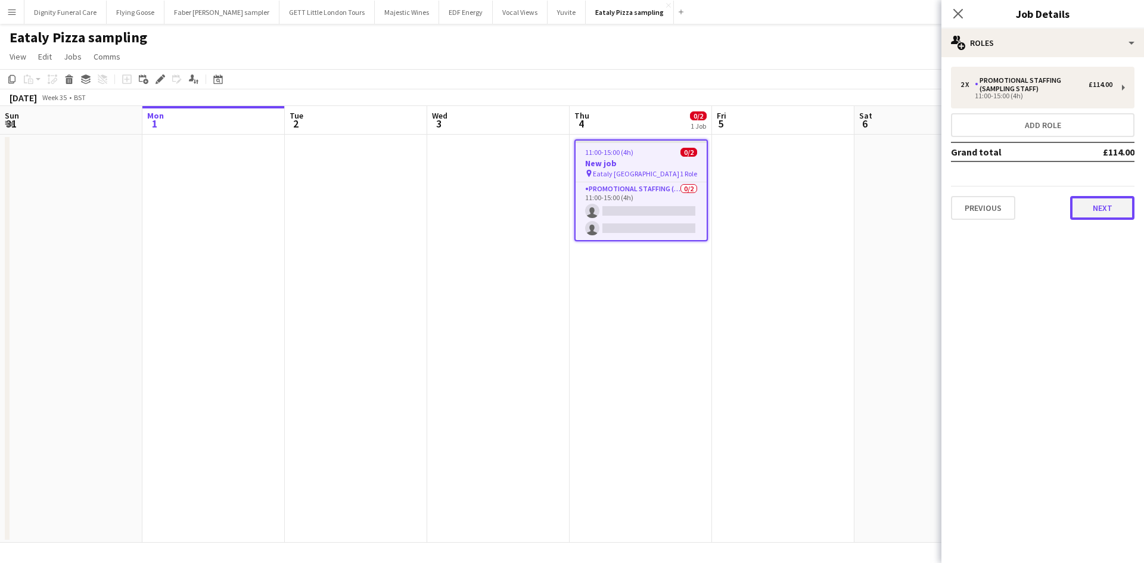
click at [1094, 213] on button "Next" at bounding box center [1102, 208] width 64 height 24
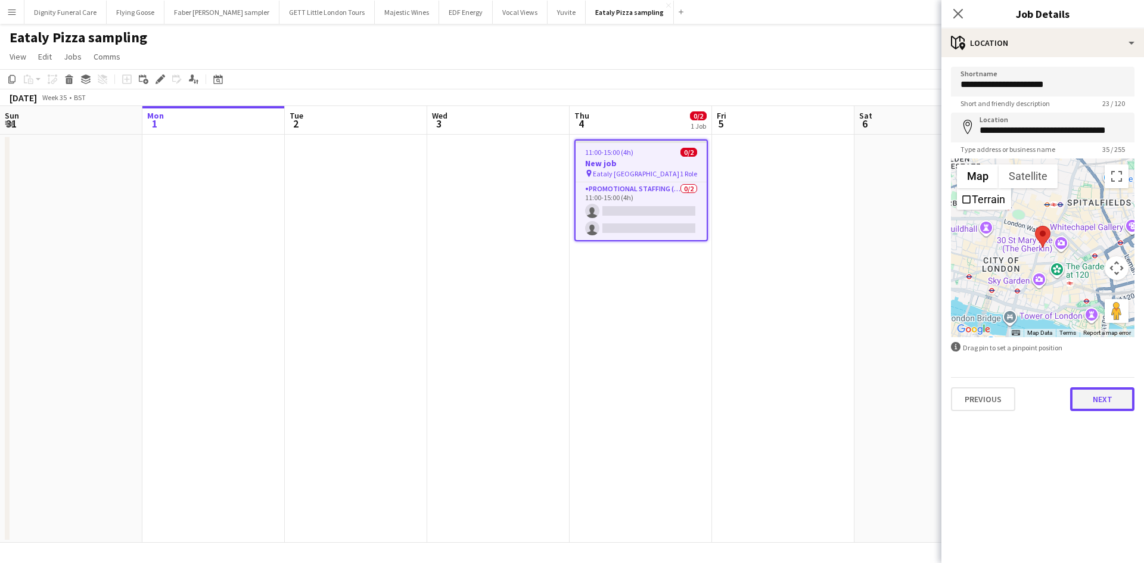
click at [1107, 400] on button "Next" at bounding box center [1102, 399] width 64 height 24
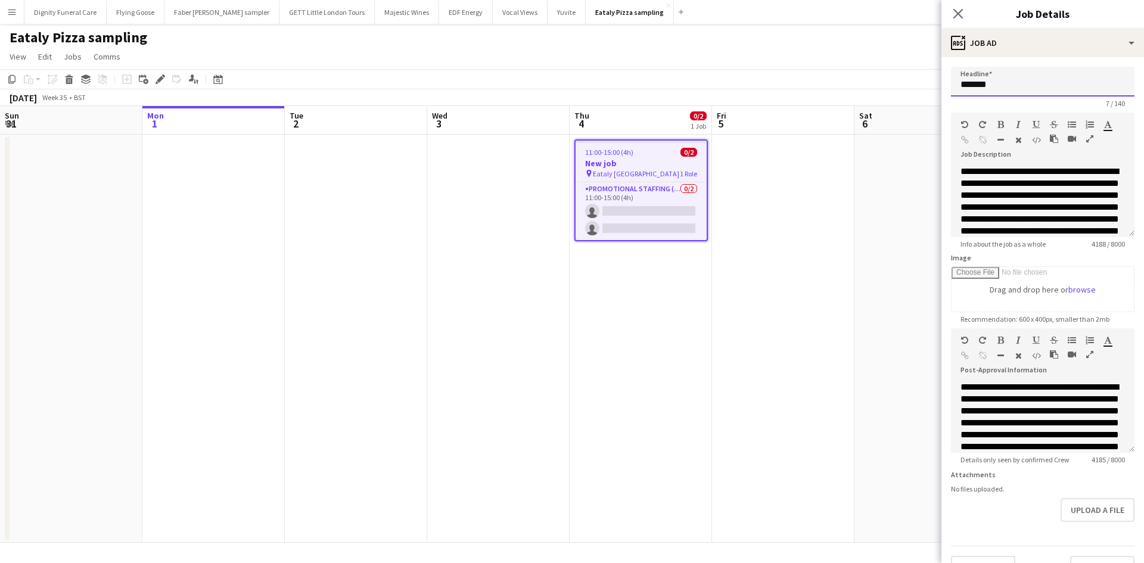
click at [1021, 95] on input "*******" at bounding box center [1042, 82] width 183 height 30
type input "*"
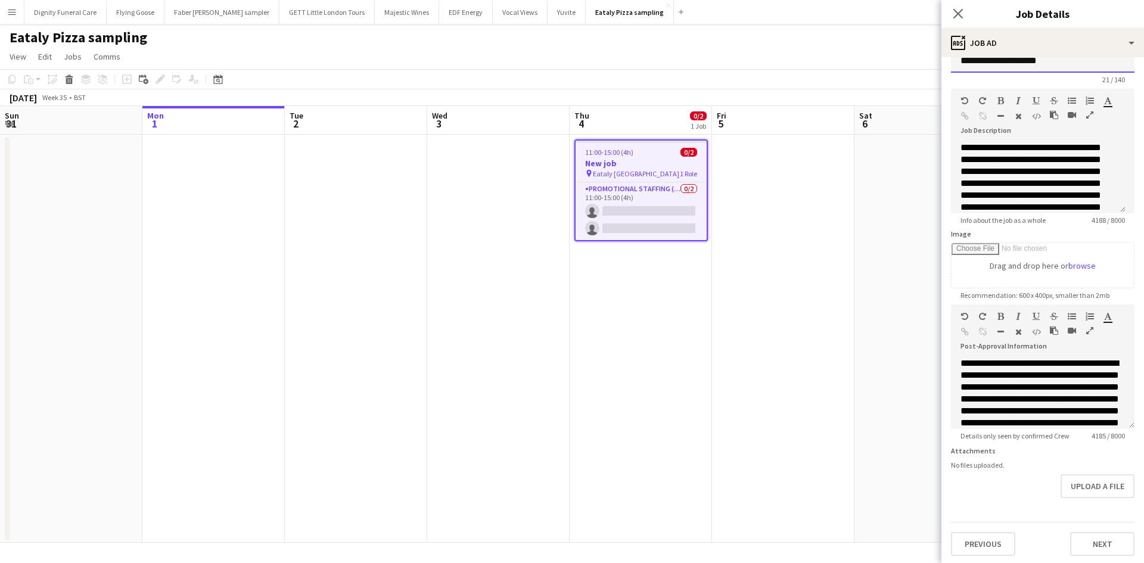
scroll to position [35, 0]
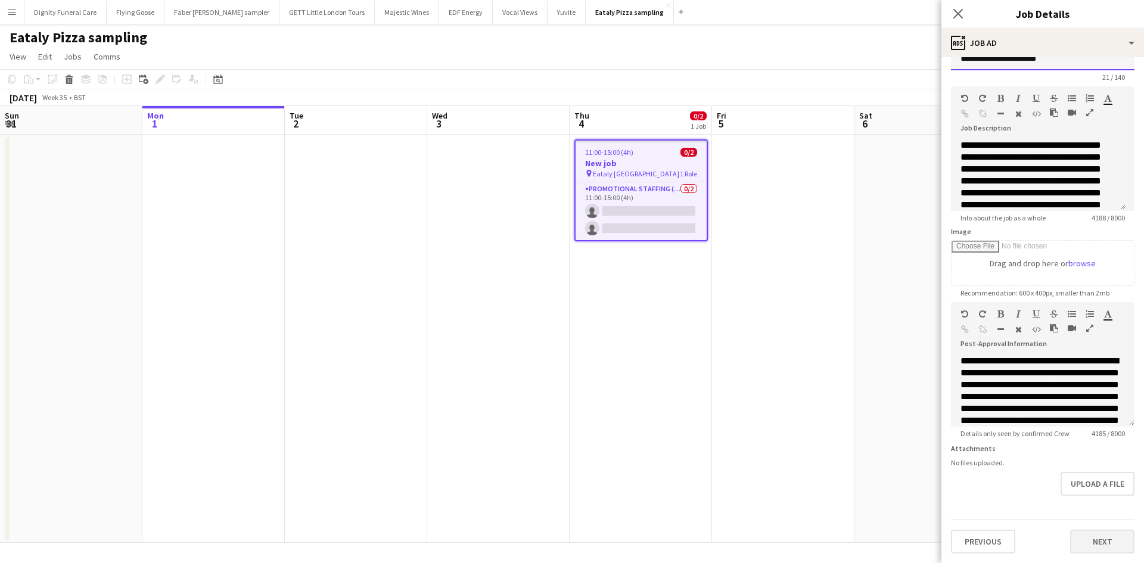
type input "**********"
click at [1103, 535] on button "Next" at bounding box center [1102, 541] width 64 height 24
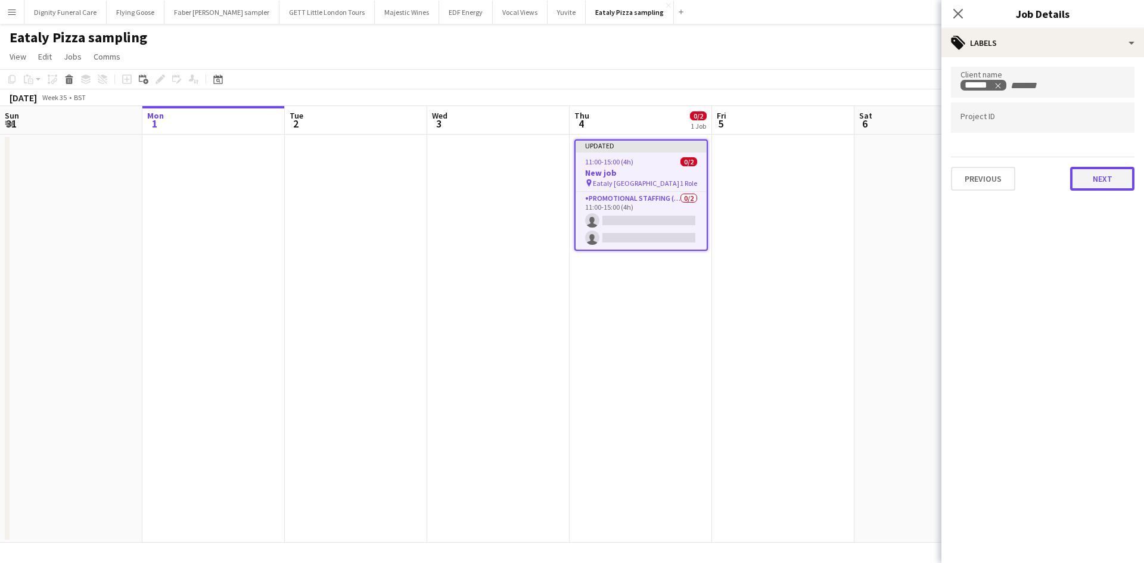
click at [1103, 180] on button "Next" at bounding box center [1102, 179] width 64 height 24
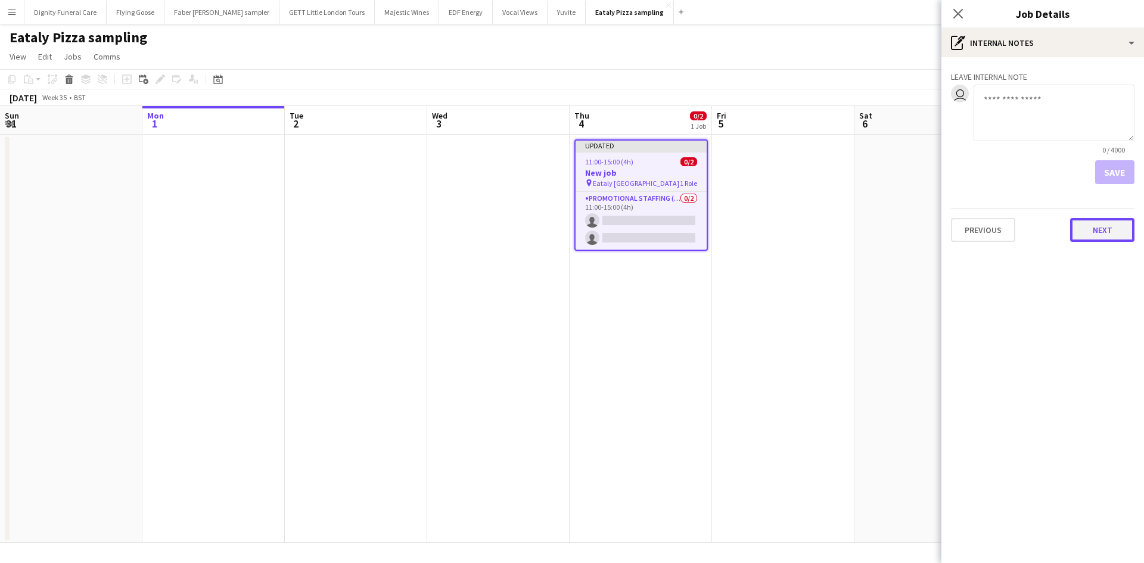
click at [1116, 233] on button "Next" at bounding box center [1102, 230] width 64 height 24
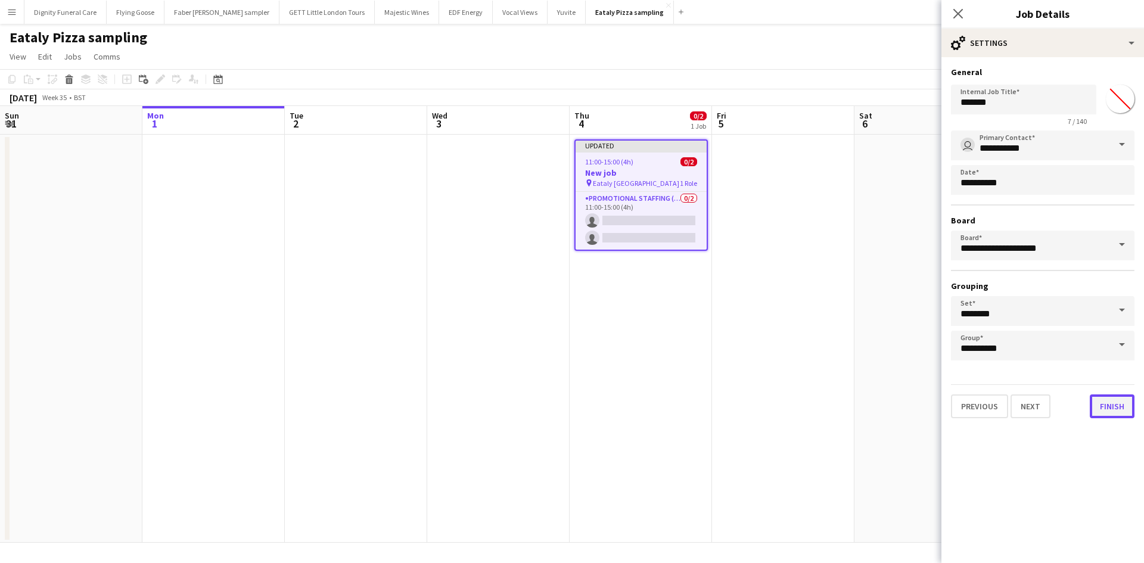
click at [1116, 404] on button "Finish" at bounding box center [1111, 406] width 45 height 24
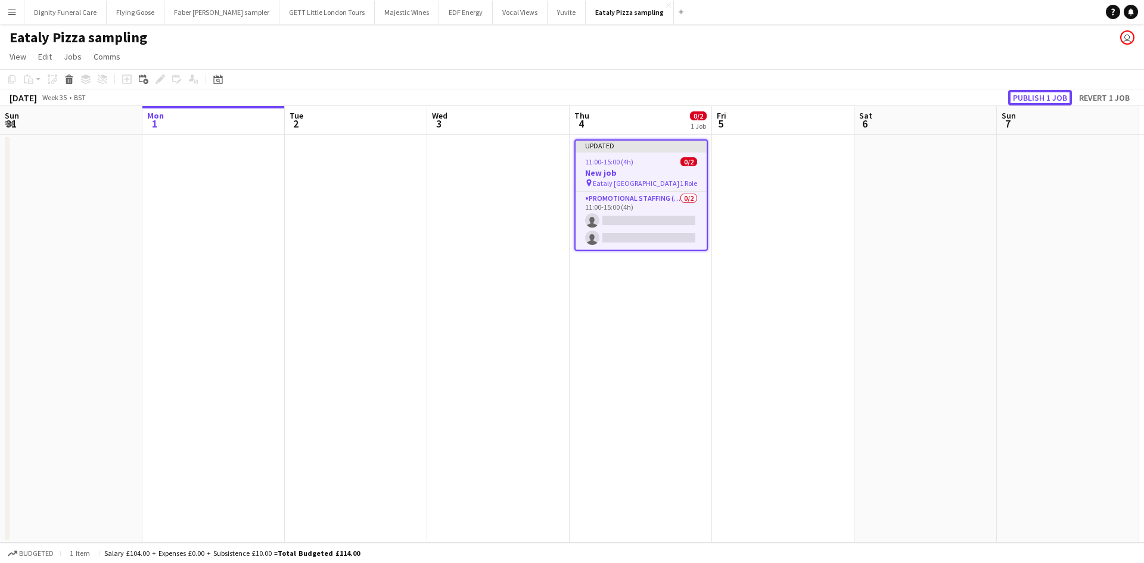
click at [1045, 96] on button "Publish 1 job" at bounding box center [1040, 97] width 64 height 15
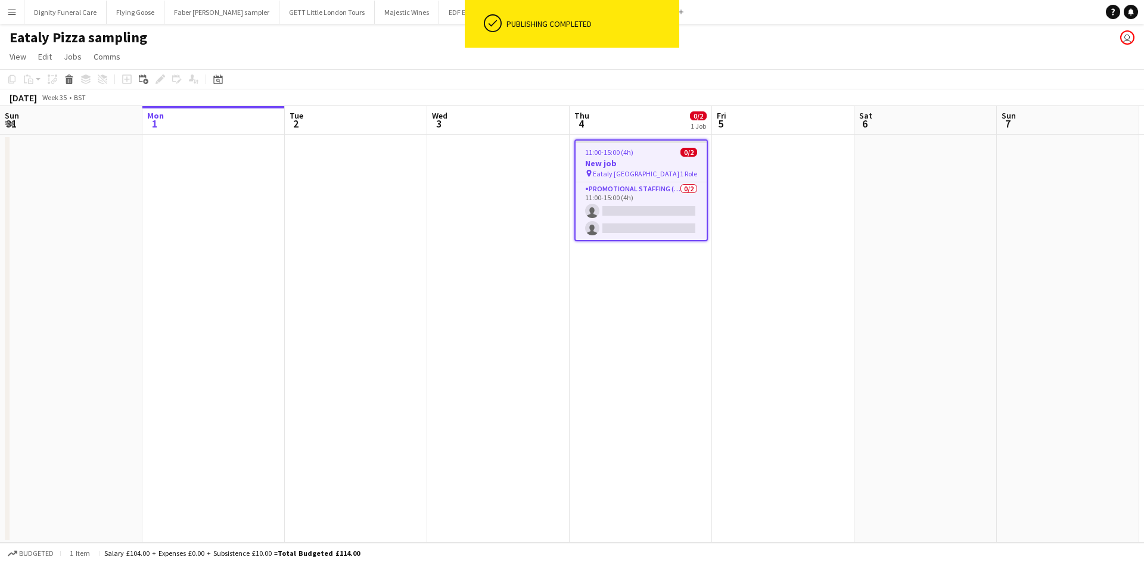
scroll to position [0, 284]
click at [605, 166] on h3 "New job" at bounding box center [642, 163] width 131 height 11
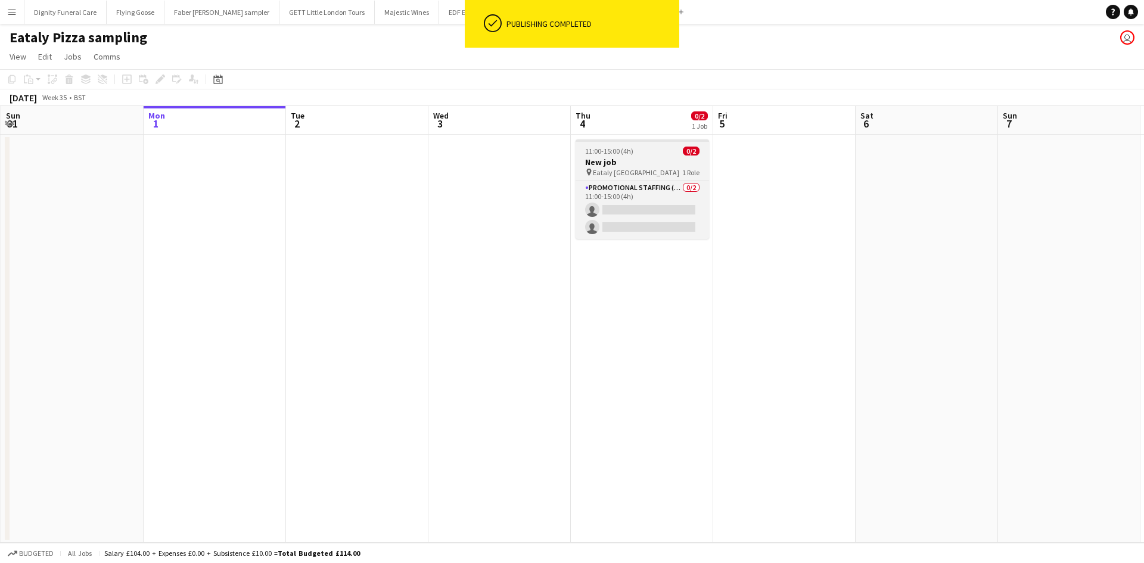
click at [602, 162] on h3 "New job" at bounding box center [641, 162] width 133 height 11
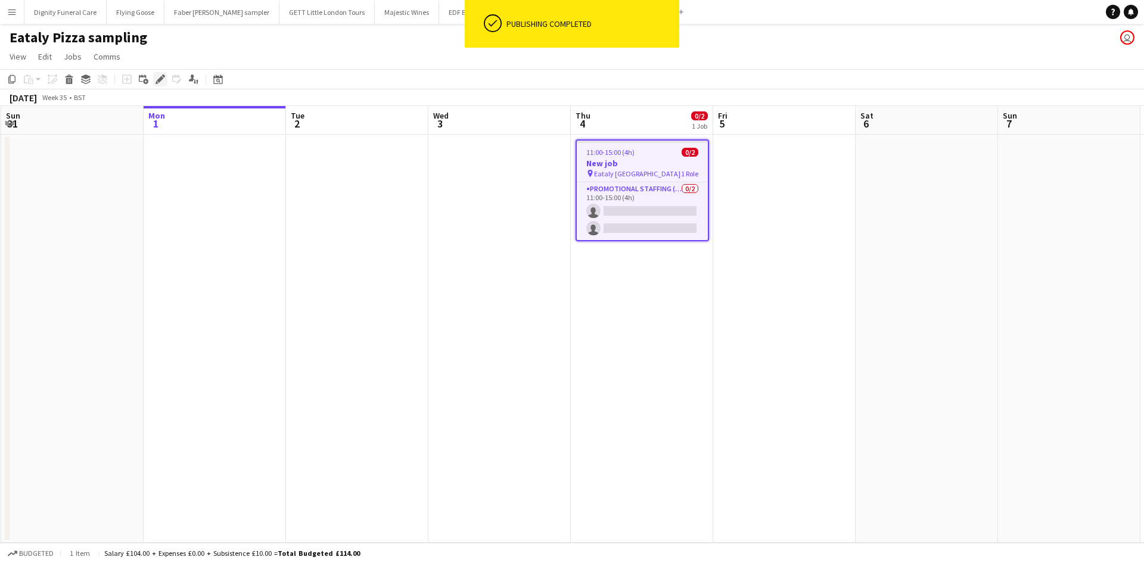
click at [159, 76] on icon "Edit" at bounding box center [160, 79] width 10 height 10
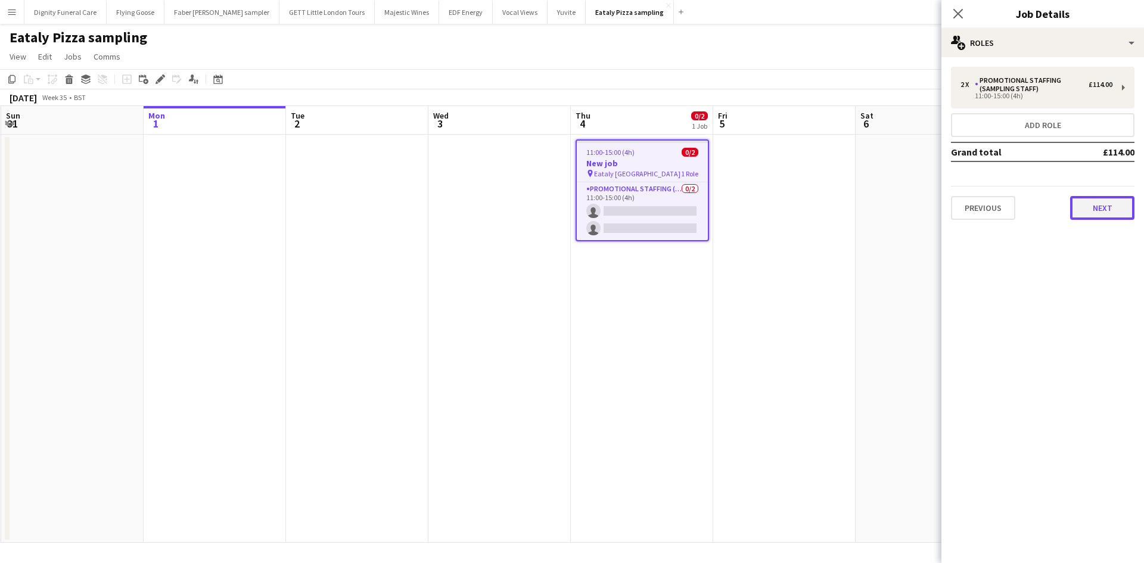
click at [1113, 204] on button "Next" at bounding box center [1102, 208] width 64 height 24
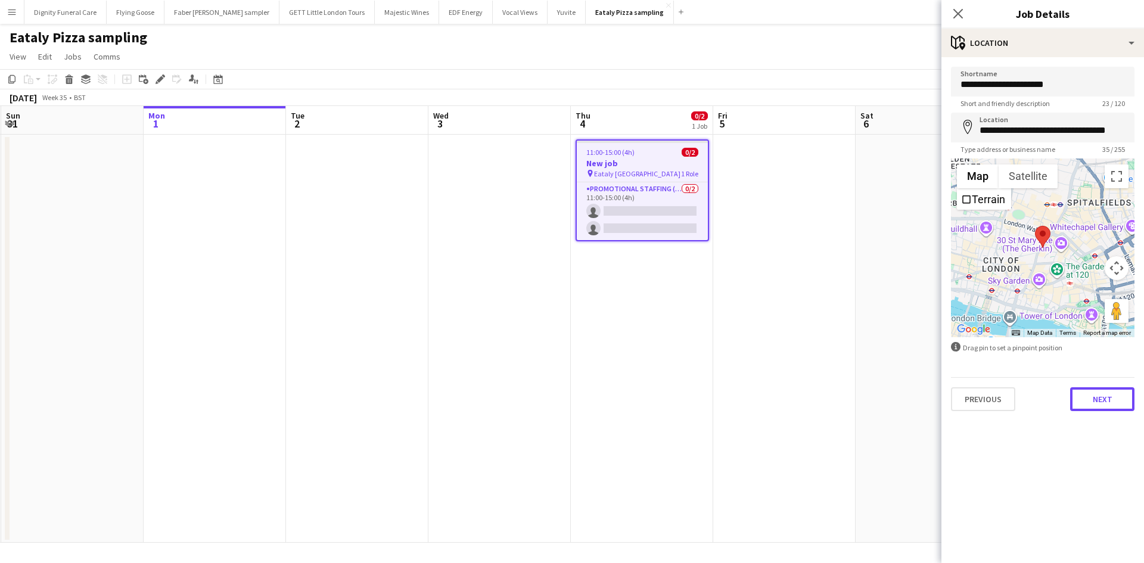
click at [1101, 392] on button "Next" at bounding box center [1102, 399] width 64 height 24
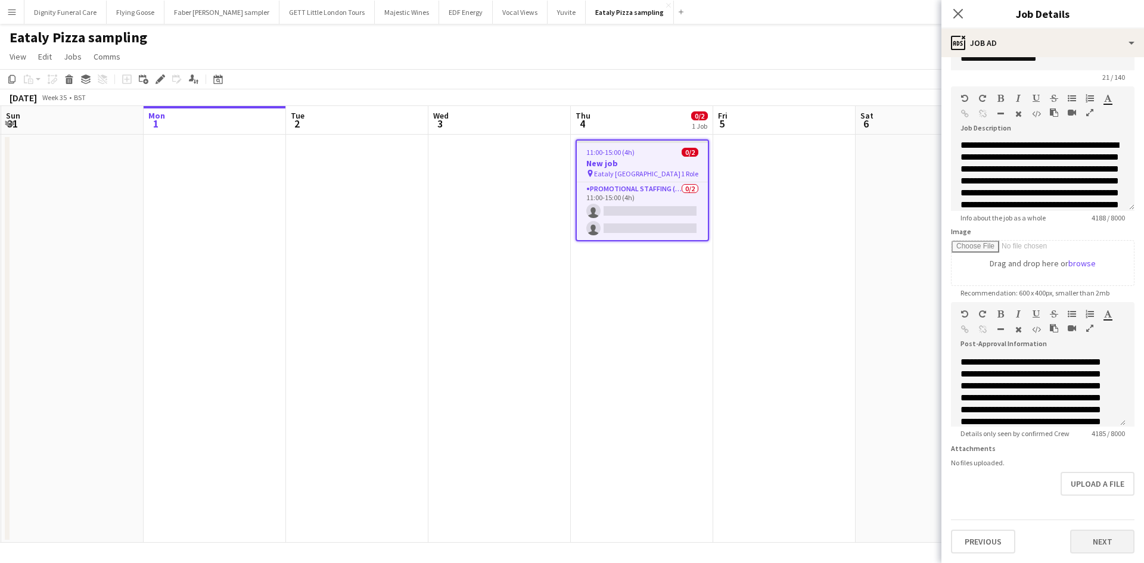
scroll to position [179, 0]
click at [1112, 515] on form "**********" at bounding box center [1042, 297] width 203 height 513
click at [1095, 537] on button "Next" at bounding box center [1102, 541] width 64 height 24
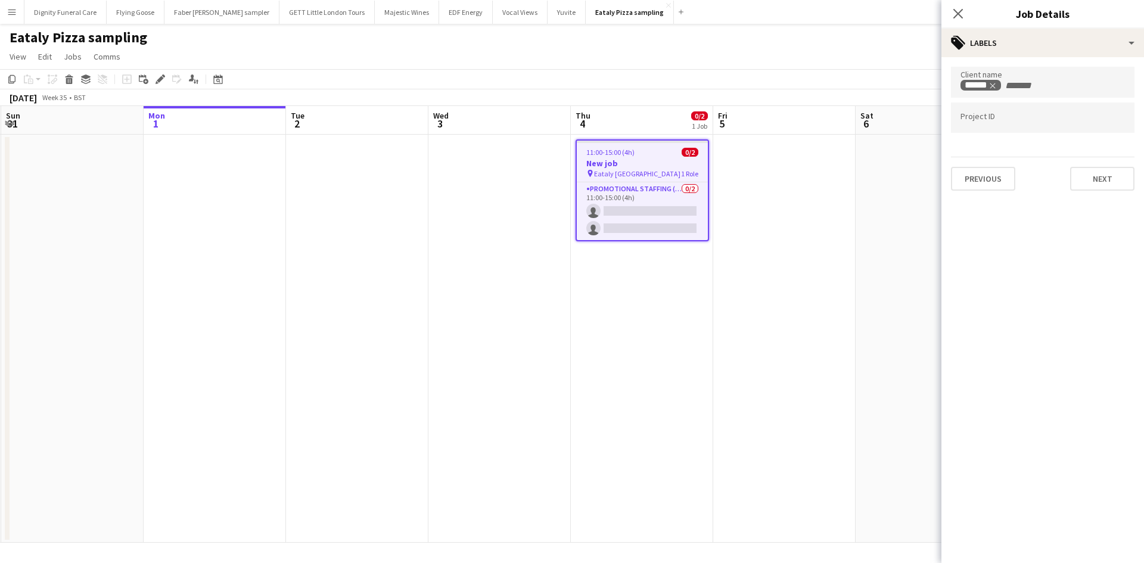
scroll to position [0, 0]
click at [1114, 178] on button "Next" at bounding box center [1102, 179] width 64 height 24
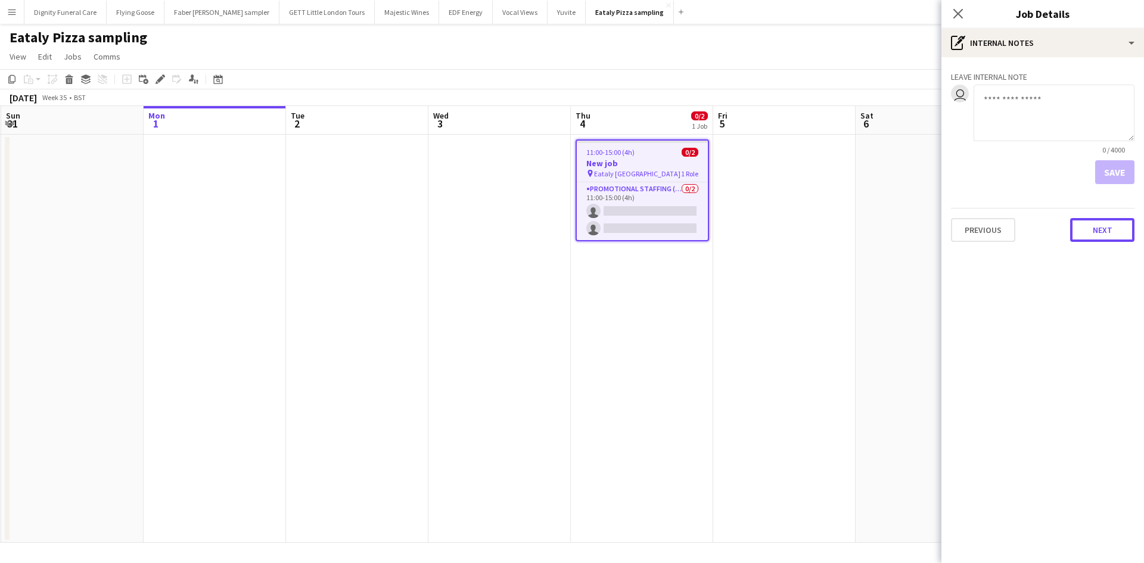
click at [1100, 229] on button "Next" at bounding box center [1102, 230] width 64 height 24
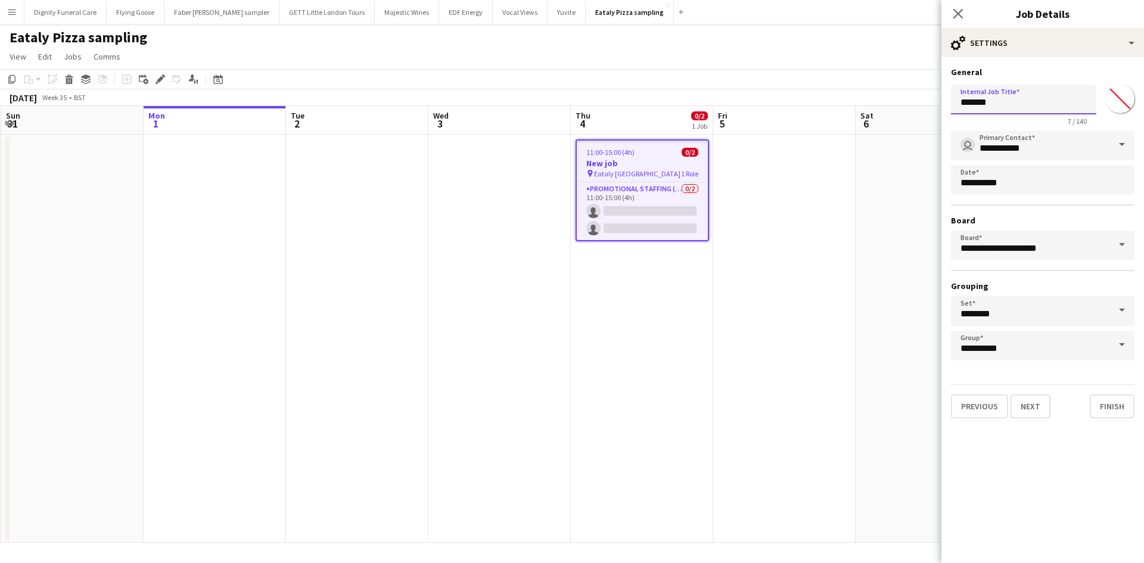
click at [1017, 108] on input "*******" at bounding box center [1023, 100] width 145 height 30
type input "*"
type input "**********"
click at [1096, 404] on button "Finish" at bounding box center [1111, 406] width 45 height 24
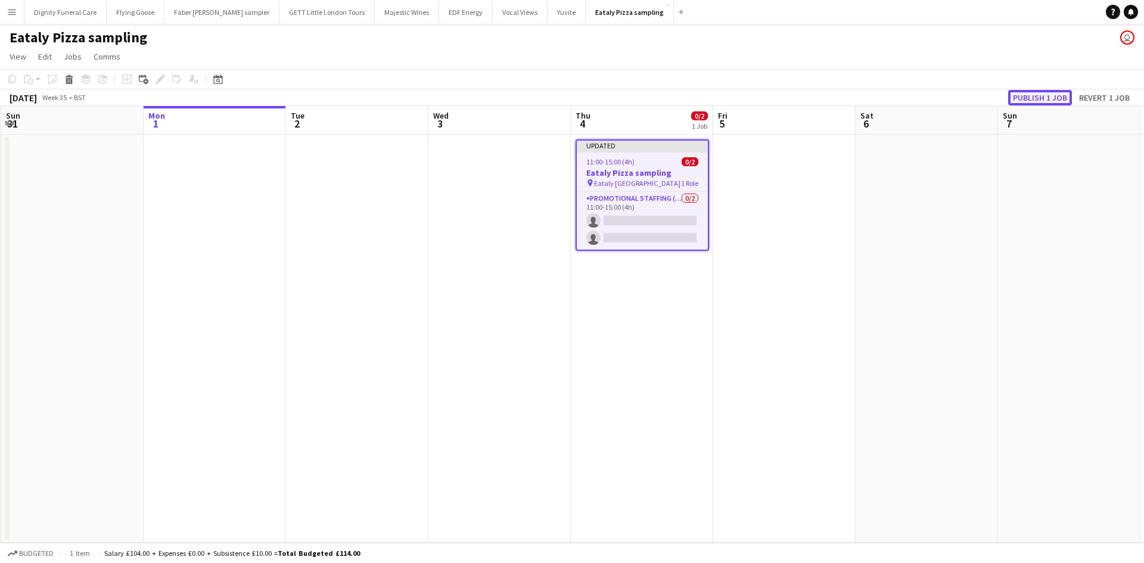
click at [1029, 101] on button "Publish 1 job" at bounding box center [1040, 97] width 64 height 15
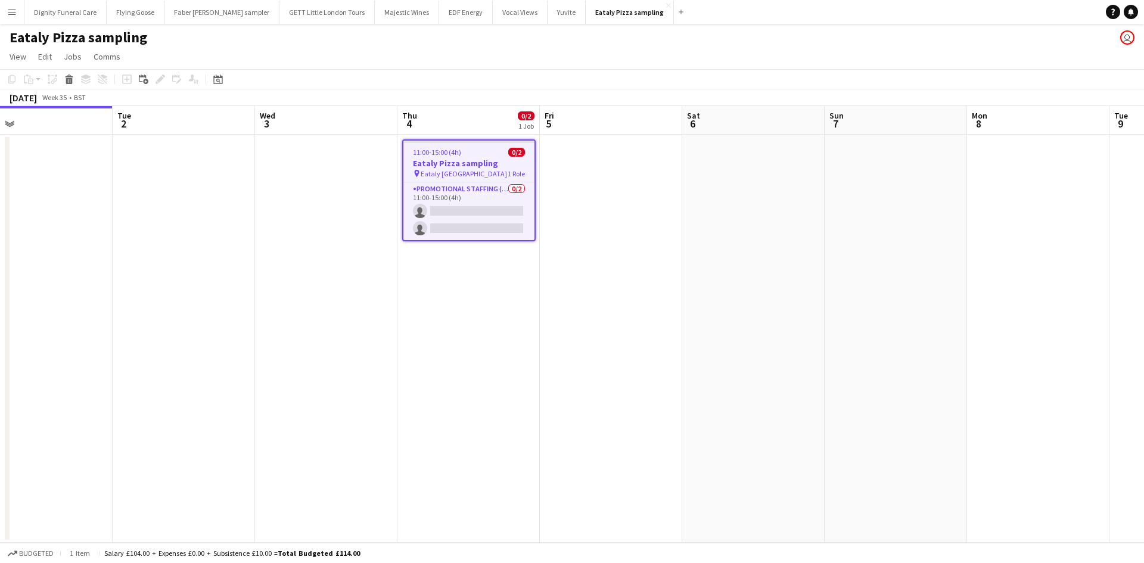
drag, startPoint x: 715, startPoint y: 322, endPoint x: 498, endPoint y: 282, distance: 221.0
click at [522, 298] on app-calendar-viewport "Fri 29 Sat 30 Sun 31 Mon 1 Tue 2 Wed 3 Thu 4 0/2 1 Job Fri 5 Sat 6 Sun 7 Mon 8 …" at bounding box center [572, 324] width 1144 height 437
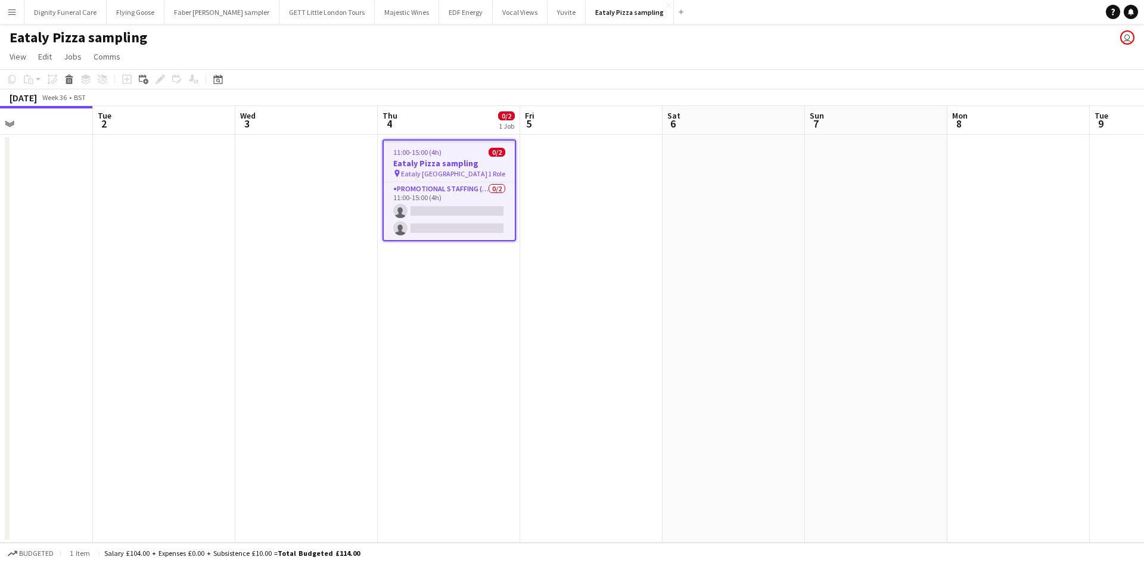
click at [446, 161] on h3 "Eataly Pizza sampling" at bounding box center [449, 163] width 131 height 11
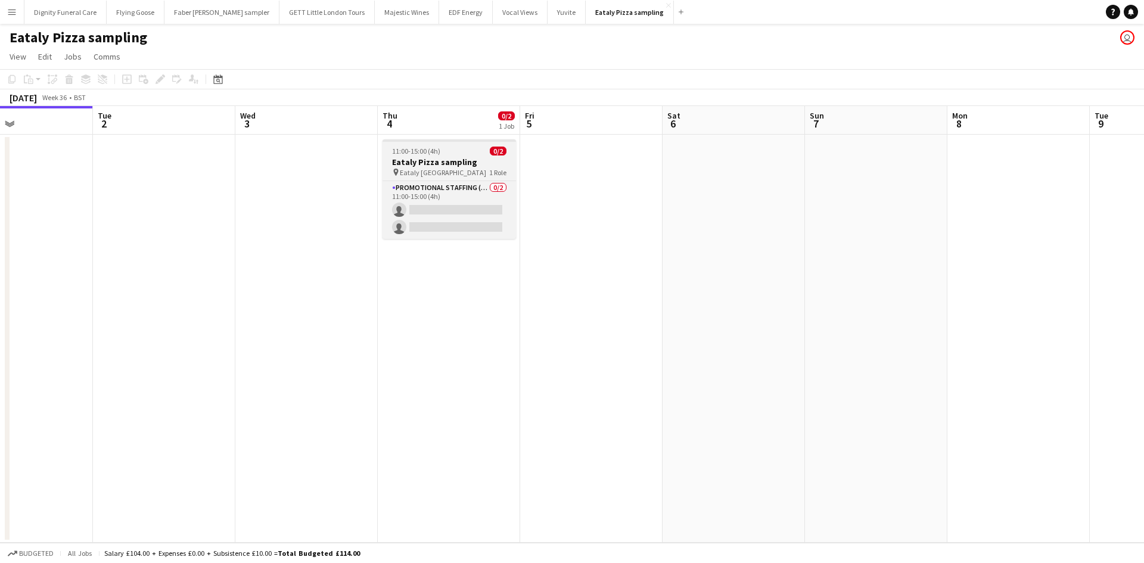
click at [423, 160] on h3 "Eataly Pizza sampling" at bounding box center [448, 162] width 133 height 11
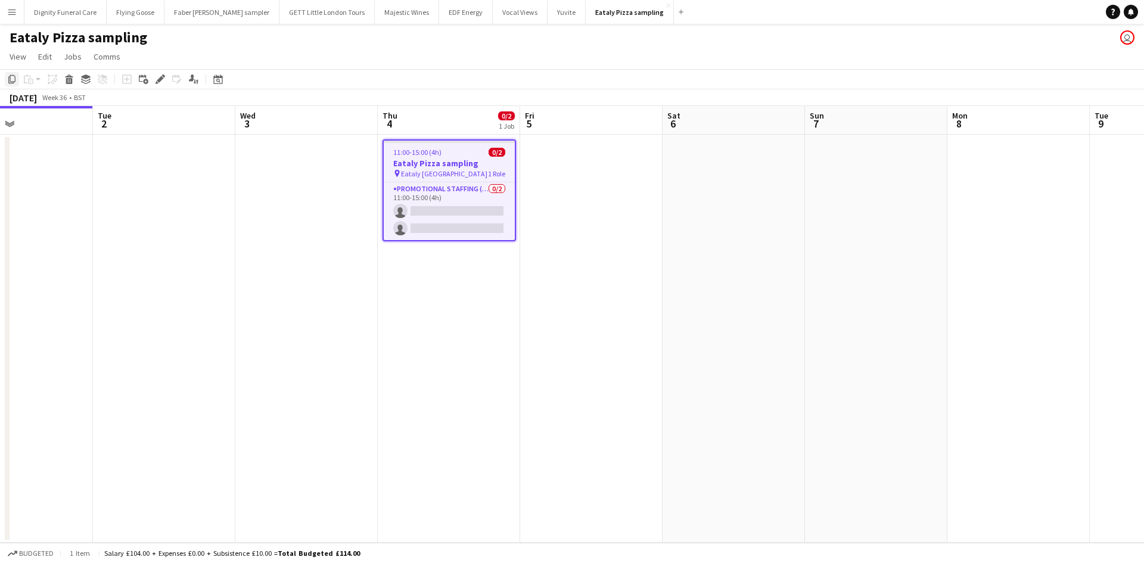
click at [14, 77] on icon "Copy" at bounding box center [12, 79] width 10 height 10
click at [724, 197] on app-date-cell at bounding box center [733, 339] width 142 height 408
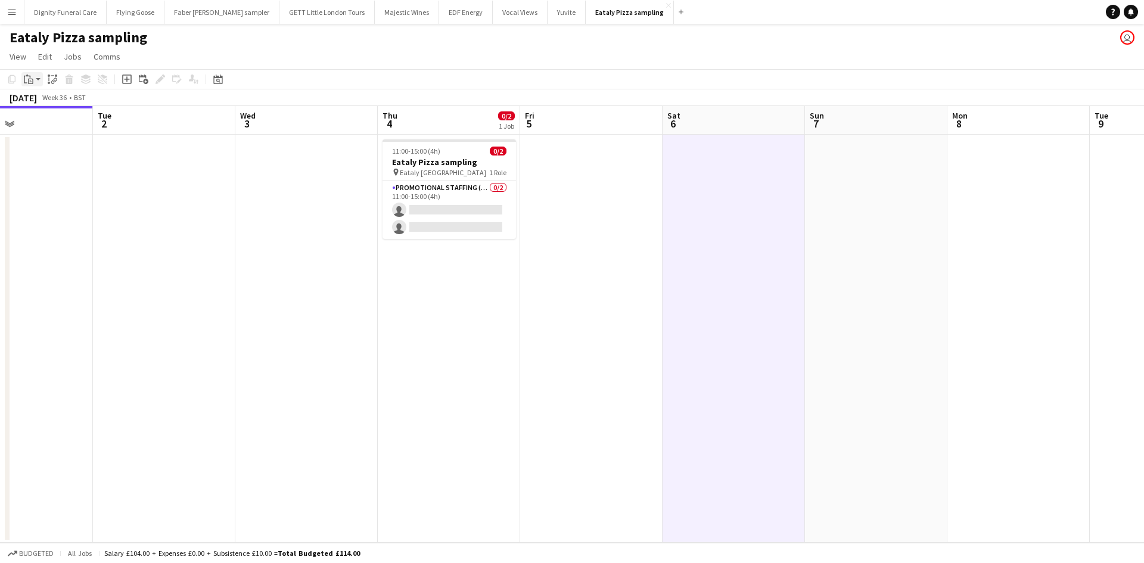
click at [28, 74] on icon "Paste" at bounding box center [29, 79] width 10 height 10
click at [42, 99] on link "Paste Ctrl+V" at bounding box center [88, 101] width 112 height 11
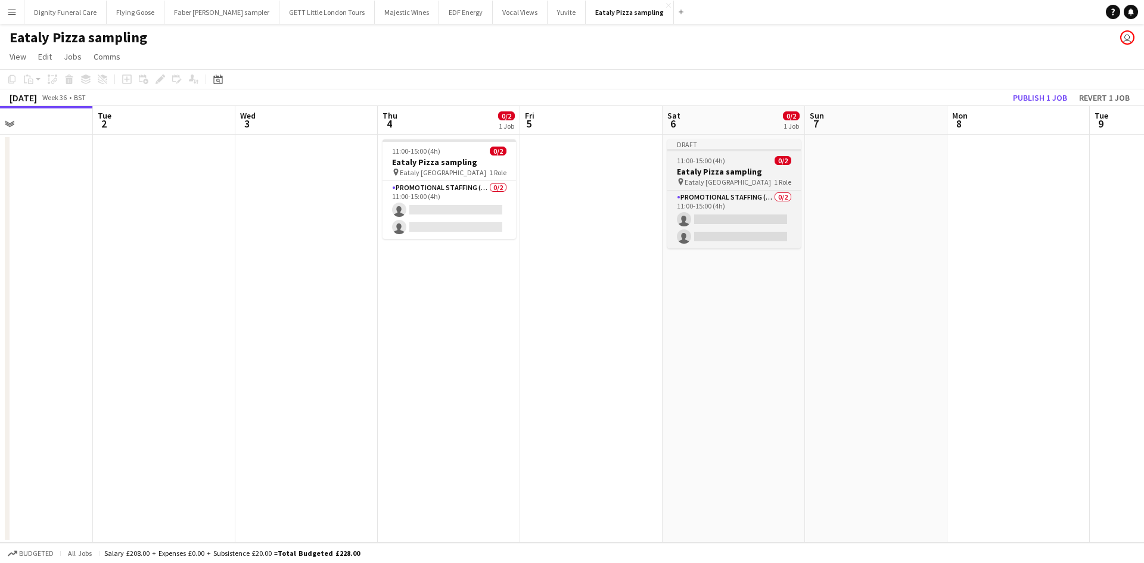
click at [738, 170] on h3 "Eataly Pizza sampling" at bounding box center [733, 171] width 133 height 11
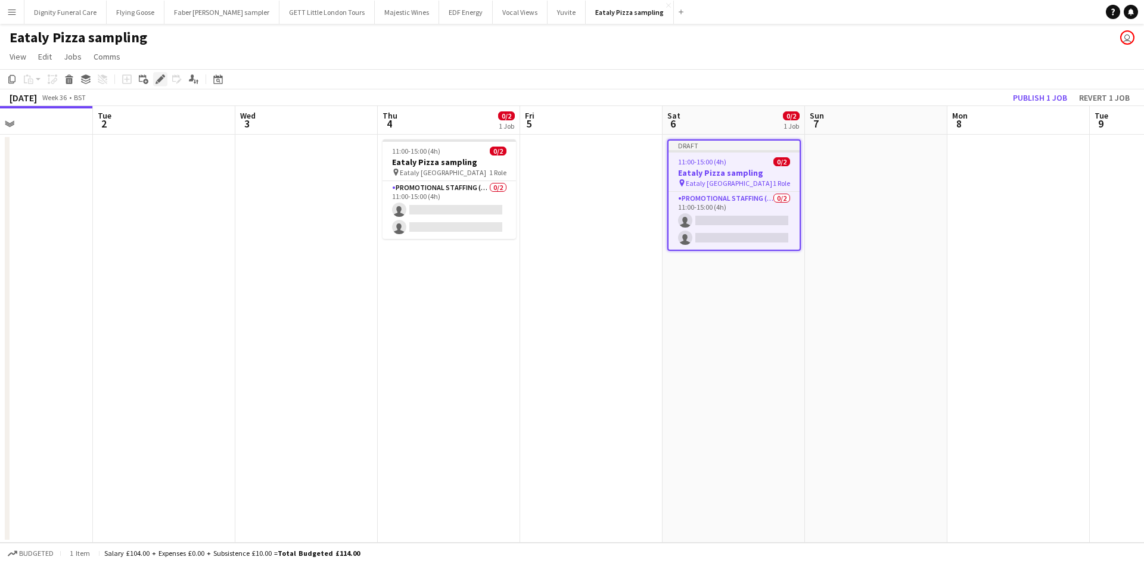
click at [162, 78] on icon at bounding box center [160, 79] width 7 height 7
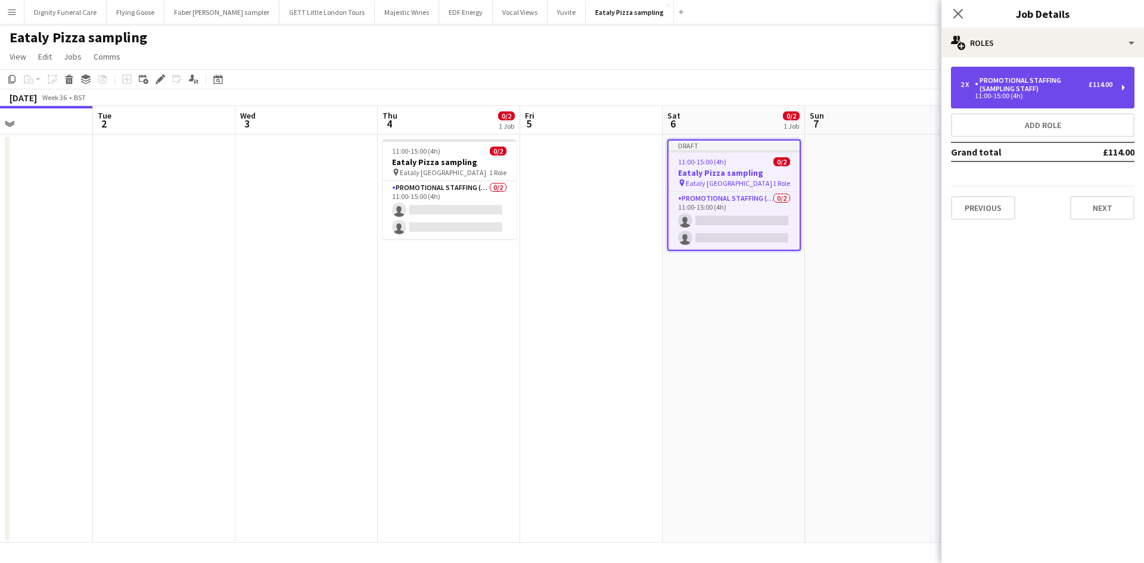
click at [1013, 86] on div "Promotional Staffing (Sampling Staff)" at bounding box center [1031, 84] width 114 height 17
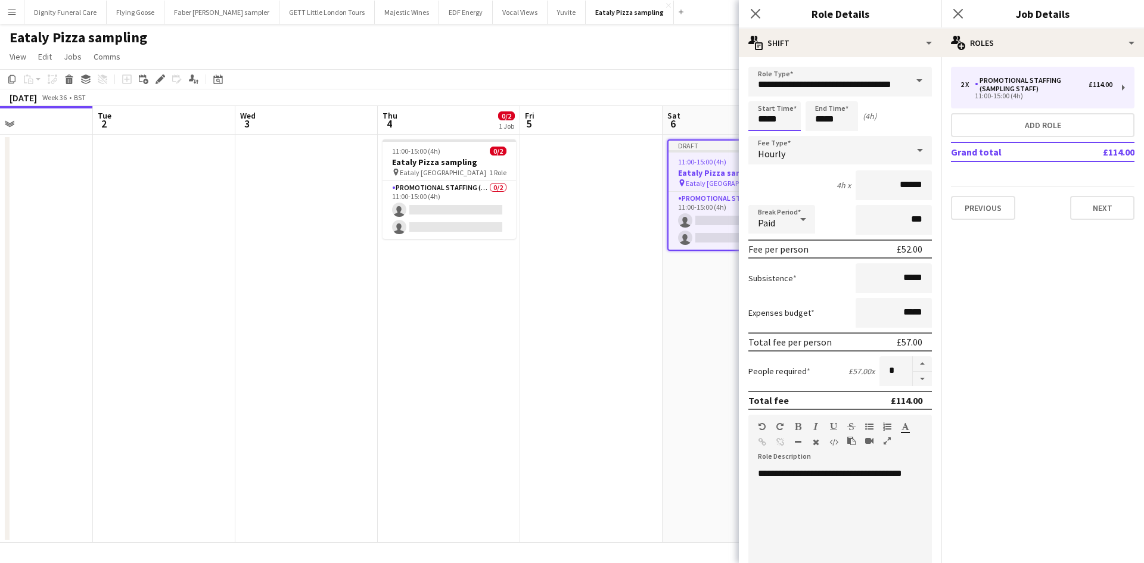
click at [787, 122] on input "*****" at bounding box center [774, 116] width 52 height 30
type input "*****"
click at [845, 120] on input "*****" at bounding box center [831, 116] width 52 height 30
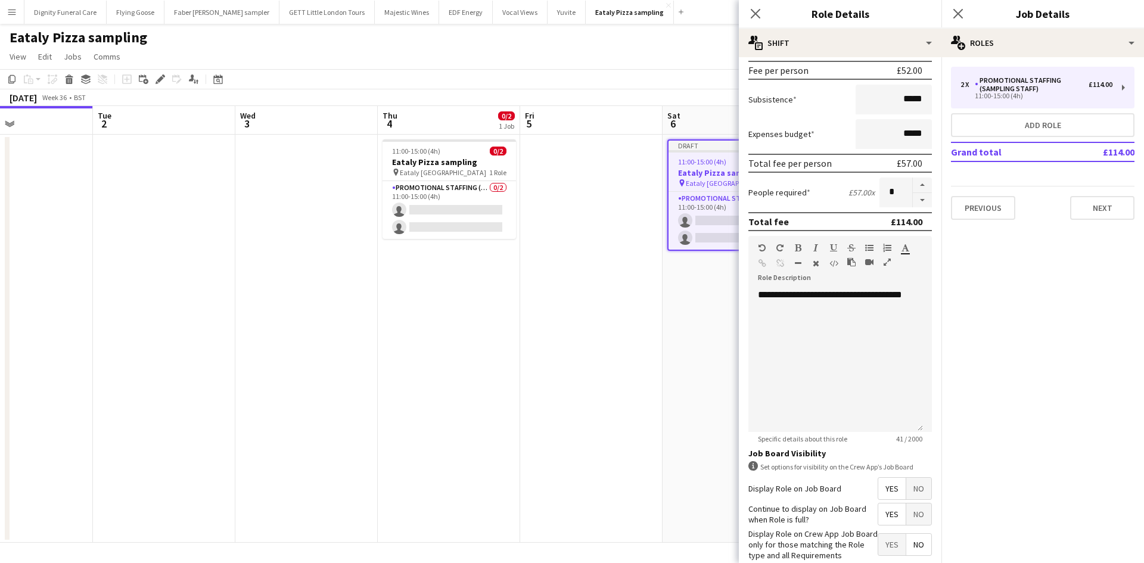
scroll to position [244, 0]
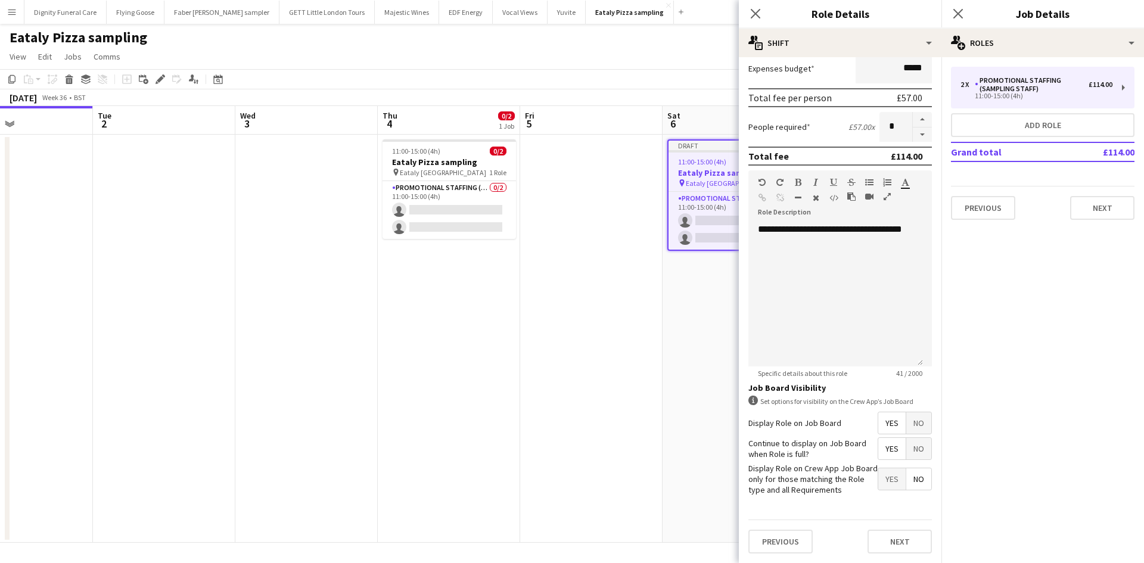
type input "*****"
click at [881, 424] on span "Yes" at bounding box center [891, 422] width 27 height 21
click at [885, 443] on span "Yes" at bounding box center [891, 448] width 27 height 21
click at [914, 477] on span "No" at bounding box center [918, 478] width 25 height 21
click at [888, 537] on button "Next" at bounding box center [899, 541] width 64 height 24
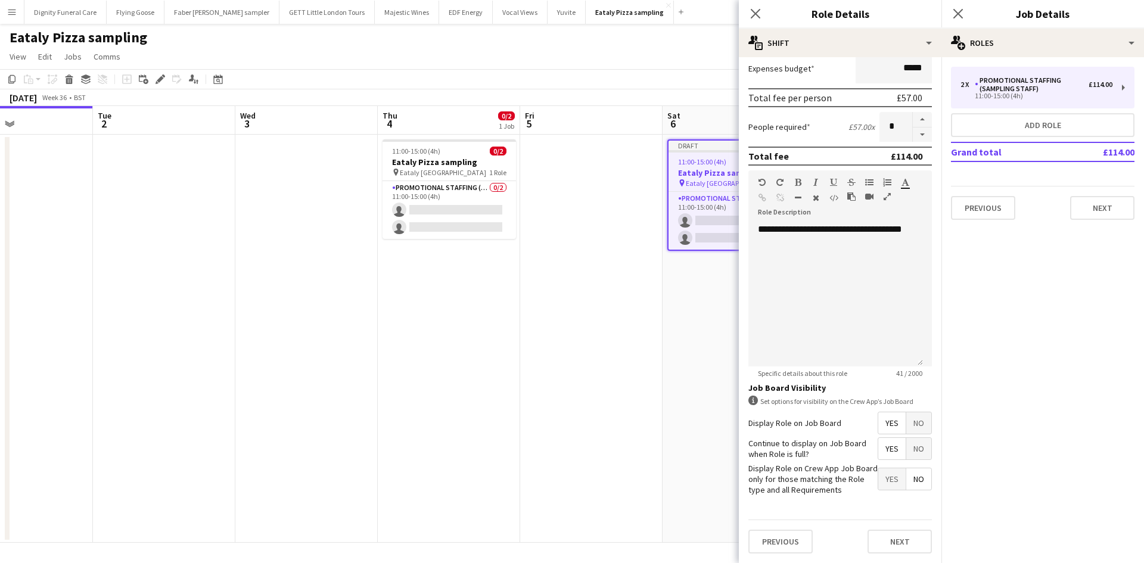
scroll to position [0, 0]
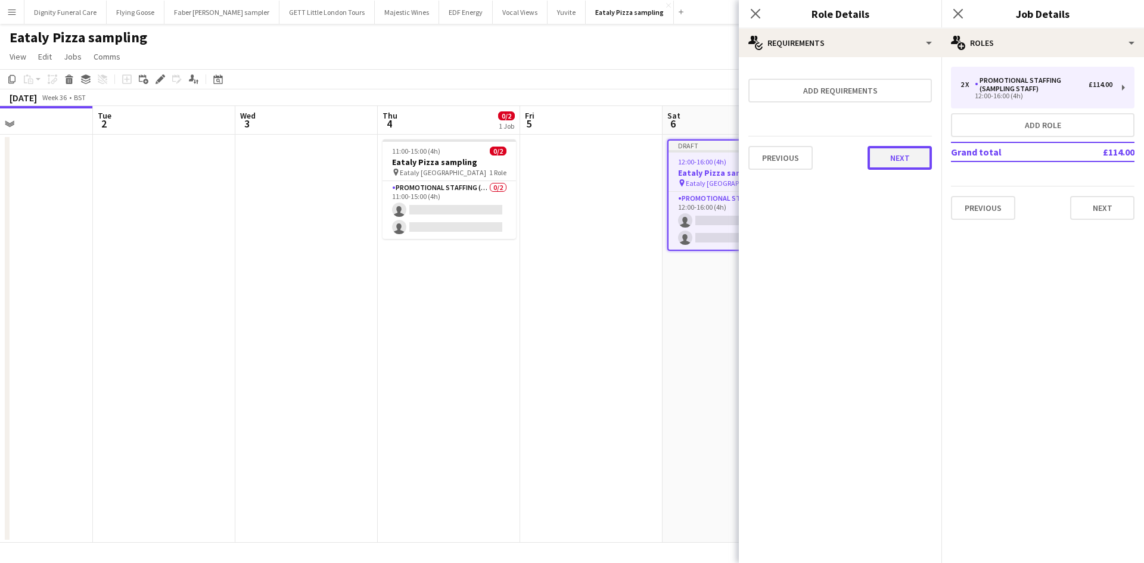
click at [902, 155] on button "Next" at bounding box center [899, 158] width 64 height 24
click at [914, 159] on button "Finish" at bounding box center [909, 160] width 45 height 24
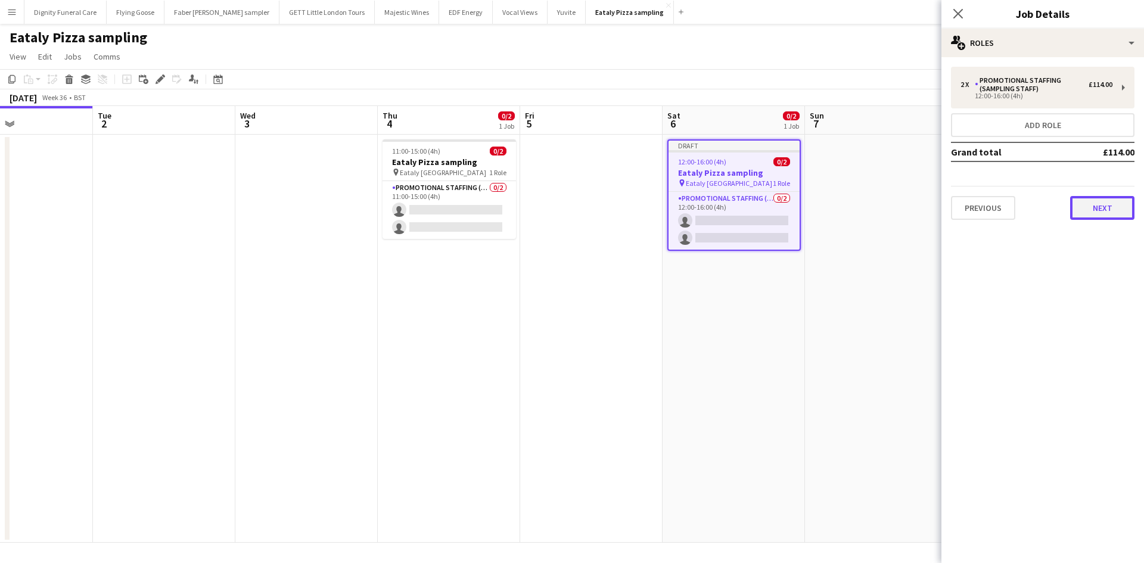
click at [1096, 210] on button "Next" at bounding box center [1102, 208] width 64 height 24
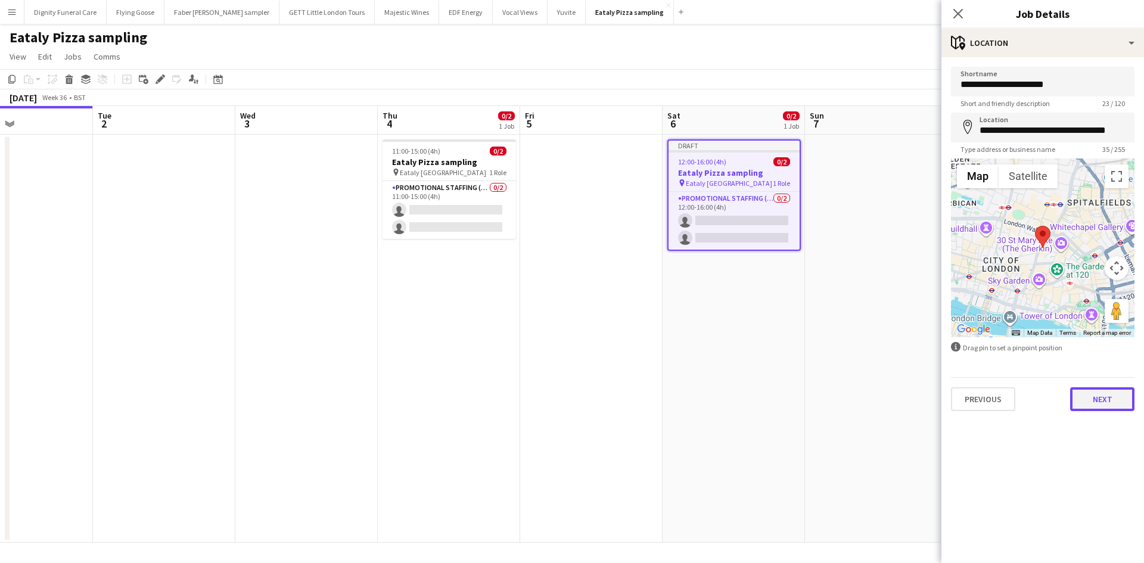
click at [1107, 394] on button "Next" at bounding box center [1102, 399] width 64 height 24
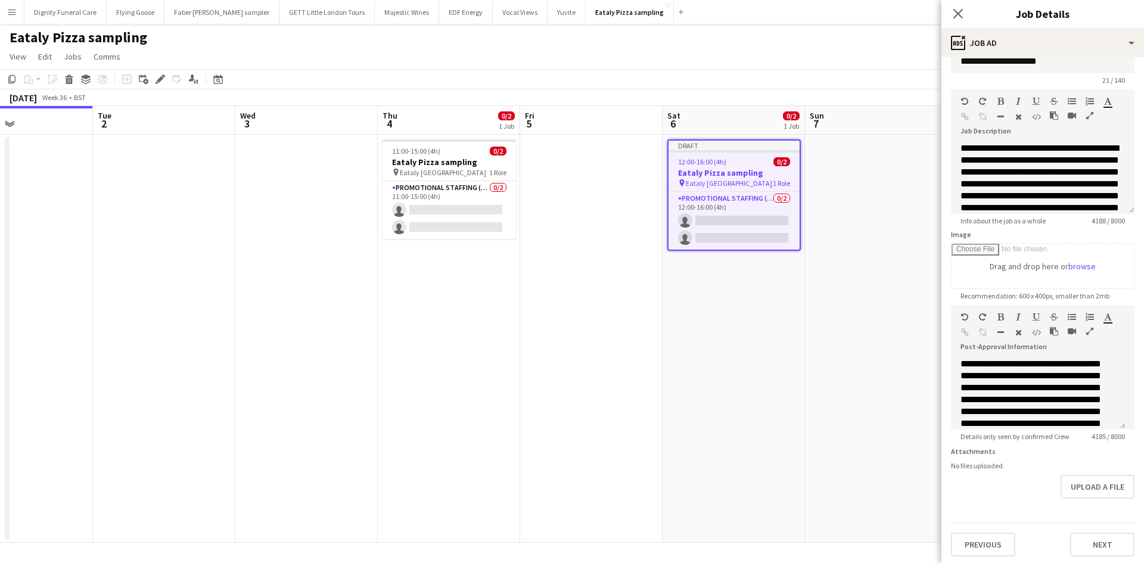
scroll to position [35, 0]
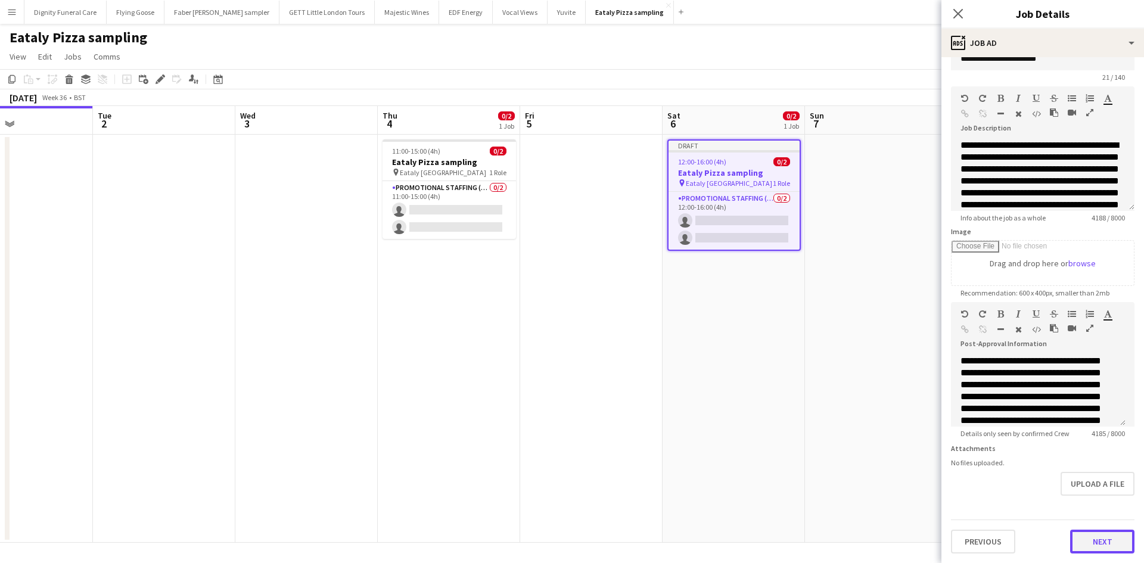
click at [1100, 539] on button "Next" at bounding box center [1102, 541] width 64 height 24
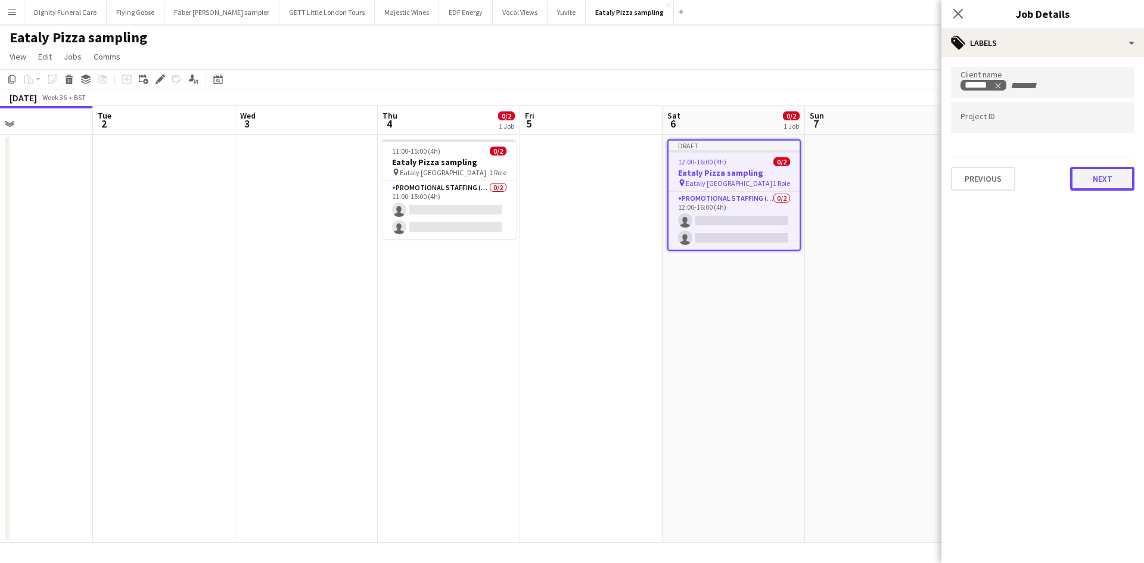
click at [1098, 176] on button "Next" at bounding box center [1102, 179] width 64 height 24
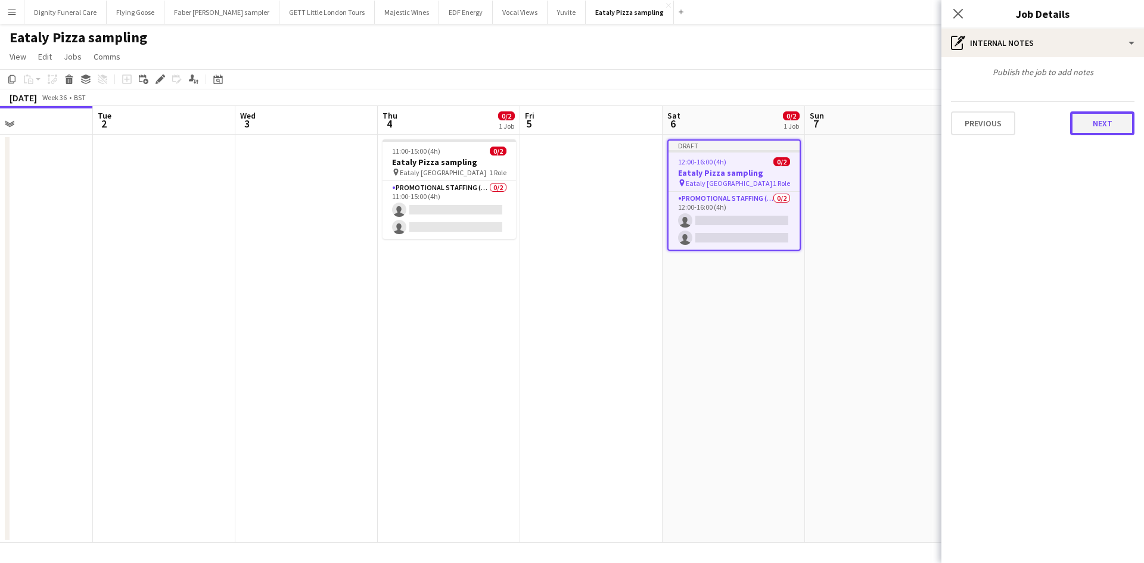
click at [1104, 119] on button "Next" at bounding box center [1102, 123] width 64 height 24
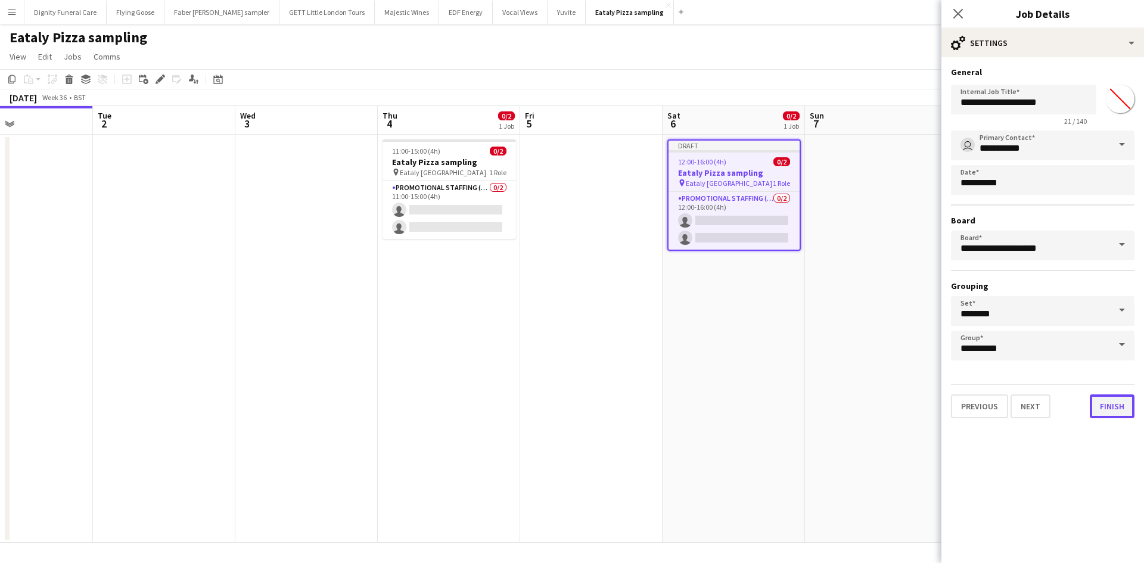
click at [1116, 401] on button "Finish" at bounding box center [1111, 406] width 45 height 24
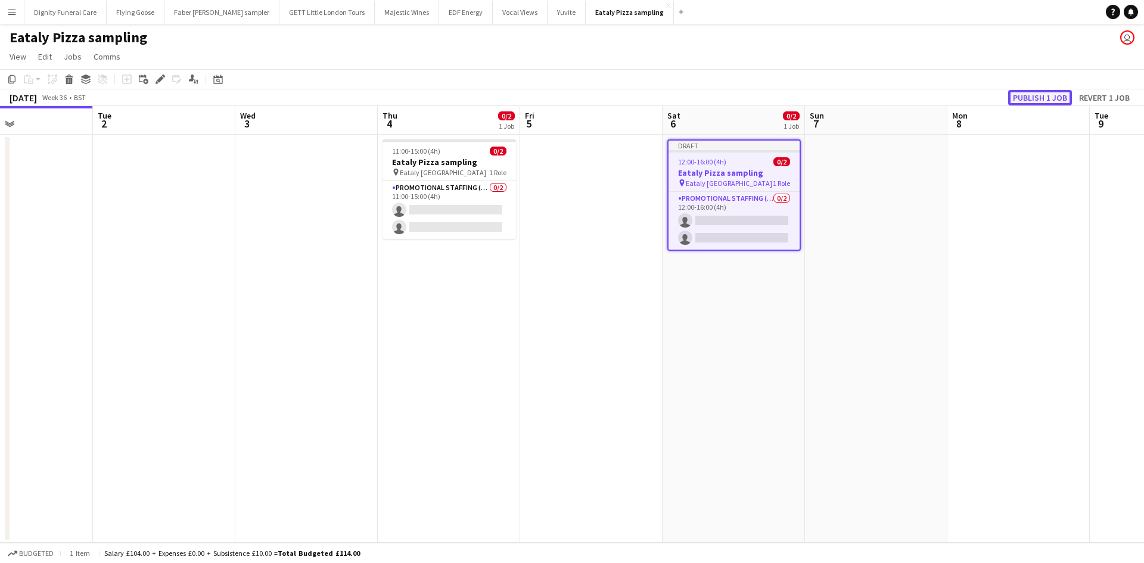
click at [1038, 98] on button "Publish 1 job" at bounding box center [1040, 97] width 64 height 15
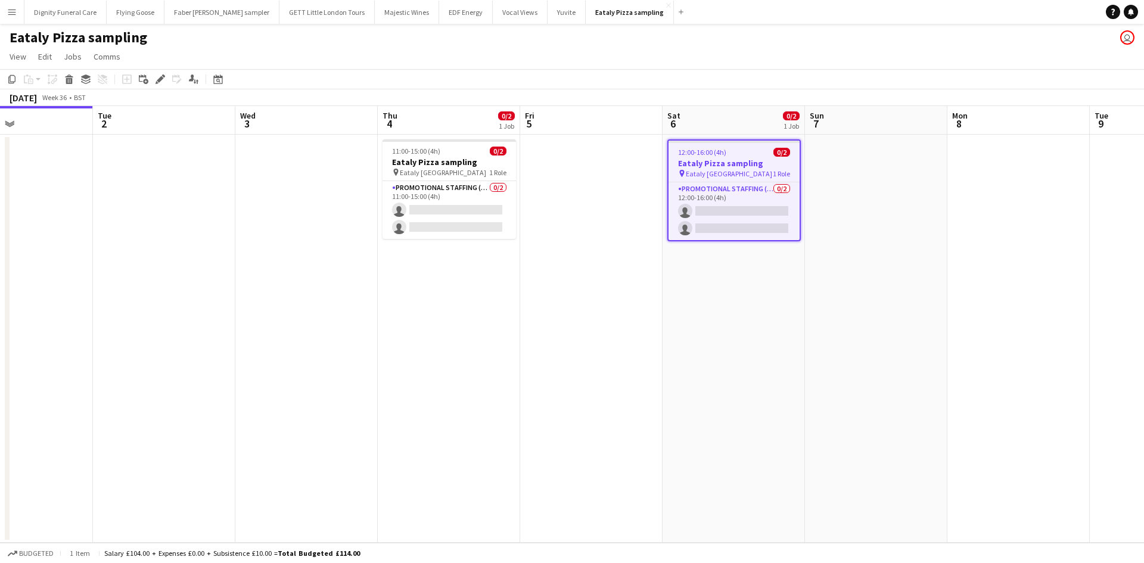
click at [694, 161] on h3 "Eataly Pizza sampling" at bounding box center [733, 163] width 131 height 11
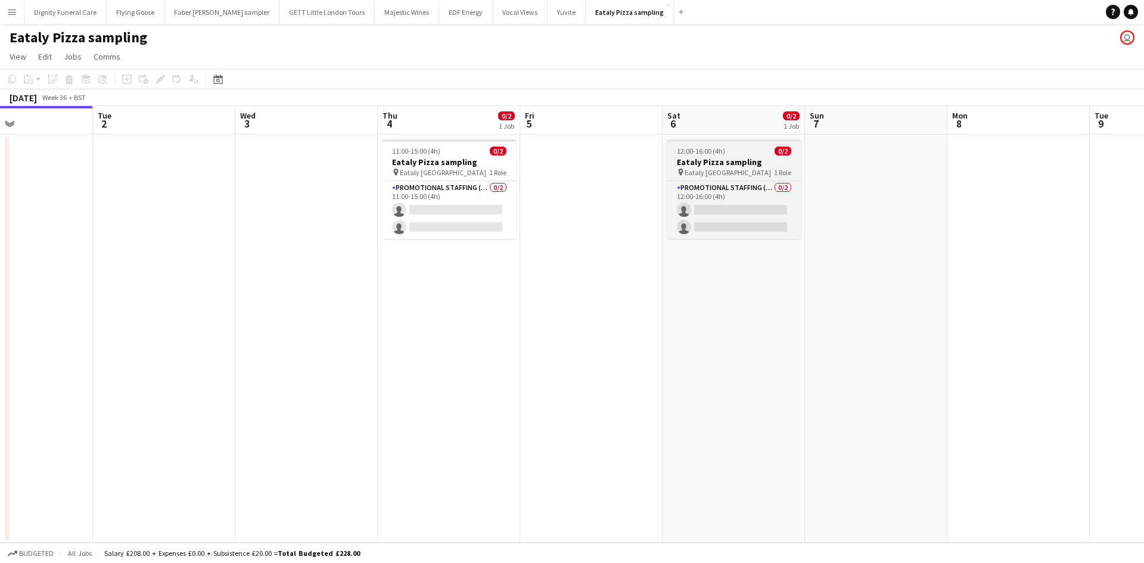
click at [712, 159] on h3 "Eataly Pizza sampling" at bounding box center [733, 162] width 133 height 11
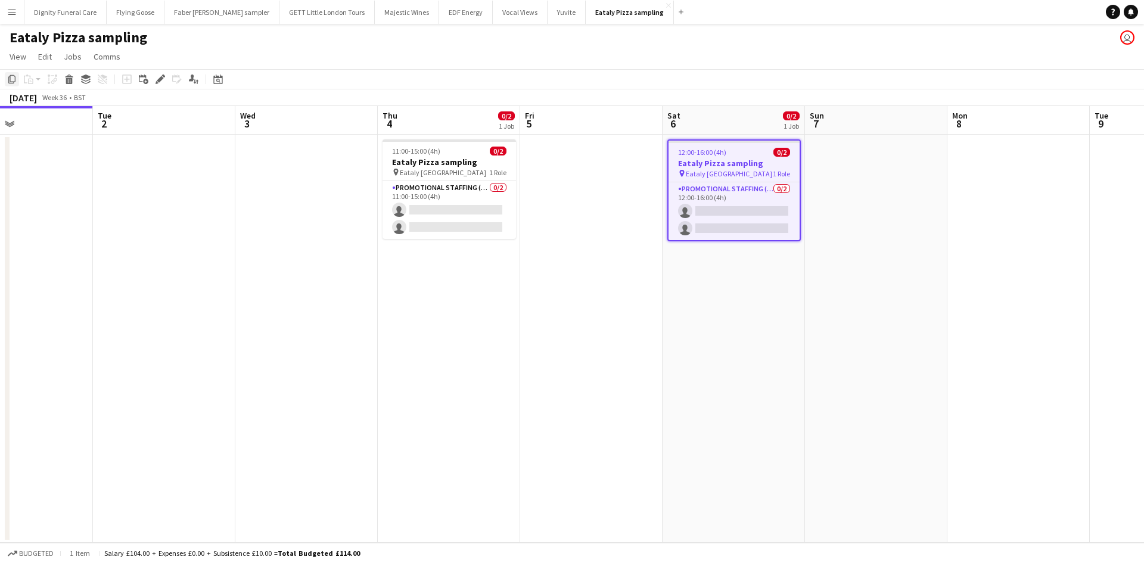
click at [14, 80] on icon "Copy" at bounding box center [12, 79] width 10 height 10
click at [882, 180] on app-date-cell at bounding box center [876, 339] width 142 height 408
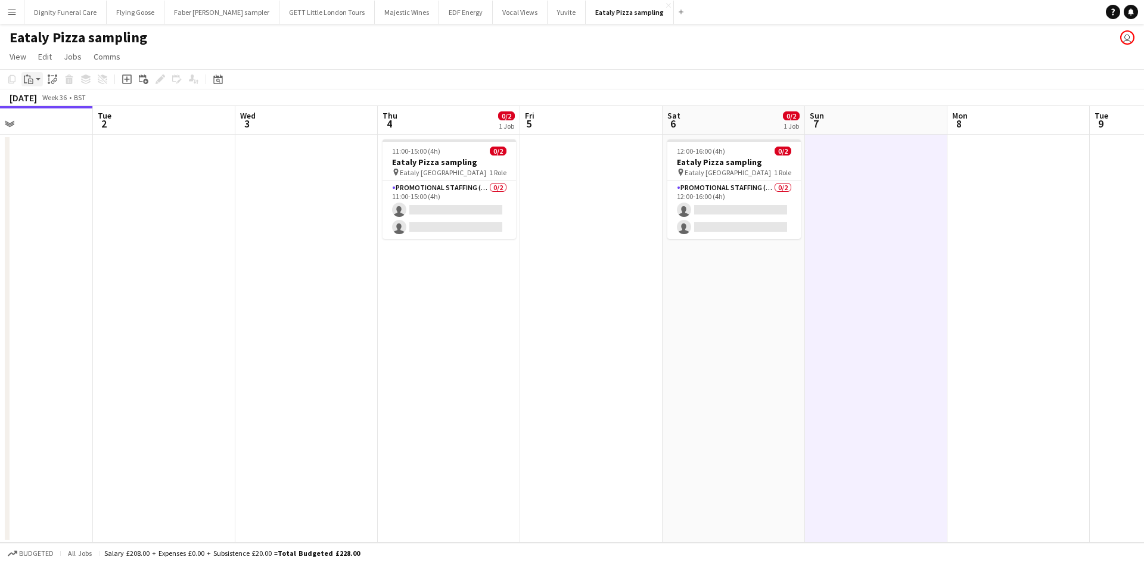
click at [32, 77] on icon "Paste" at bounding box center [29, 79] width 10 height 10
click at [44, 98] on link "Paste Ctrl+V" at bounding box center [88, 101] width 112 height 11
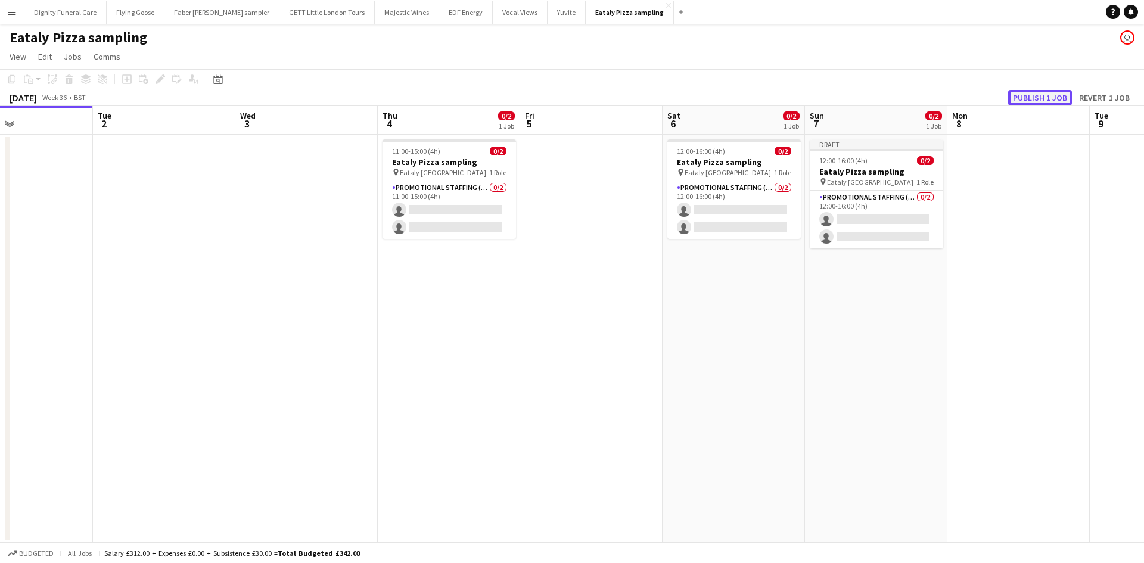
click at [1049, 97] on button "Publish 1 job" at bounding box center [1040, 97] width 64 height 15
click at [14, 8] on app-icon "Menu" at bounding box center [12, 12] width 10 height 10
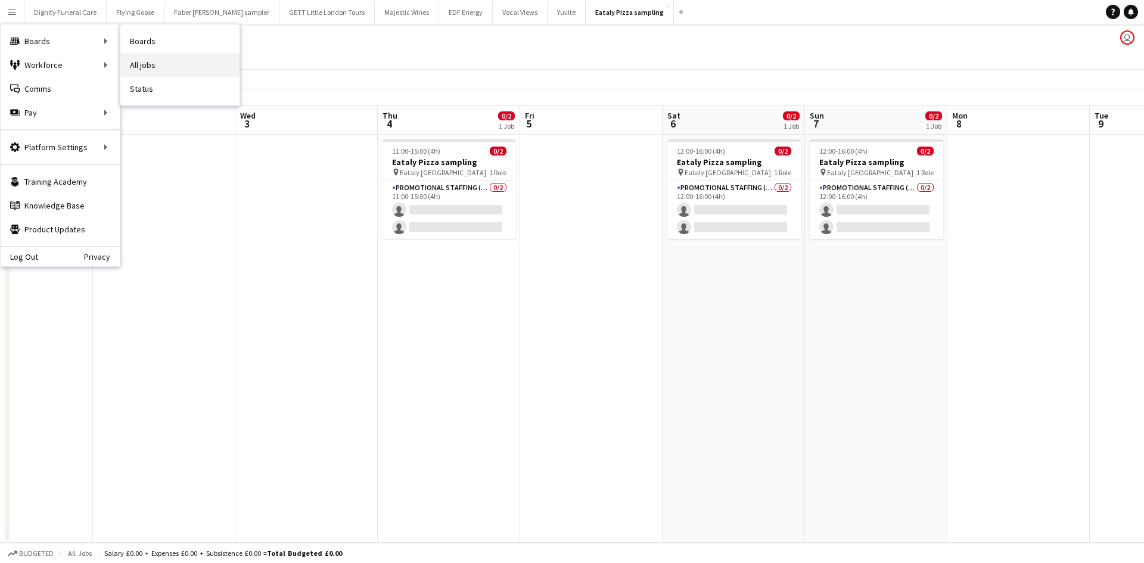
click at [153, 64] on link "All jobs" at bounding box center [179, 65] width 119 height 24
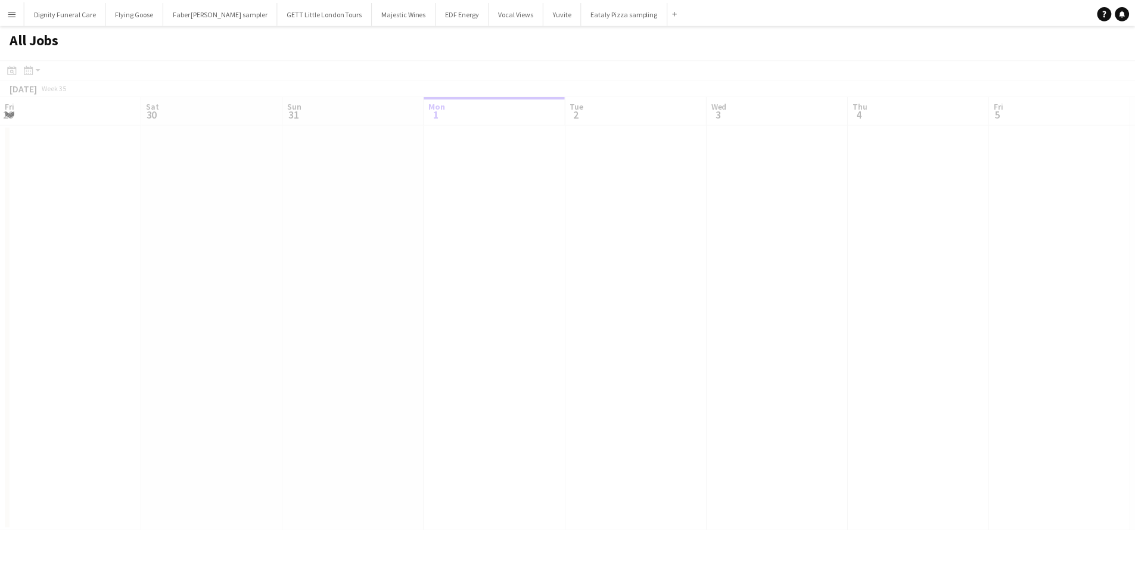
scroll to position [0, 285]
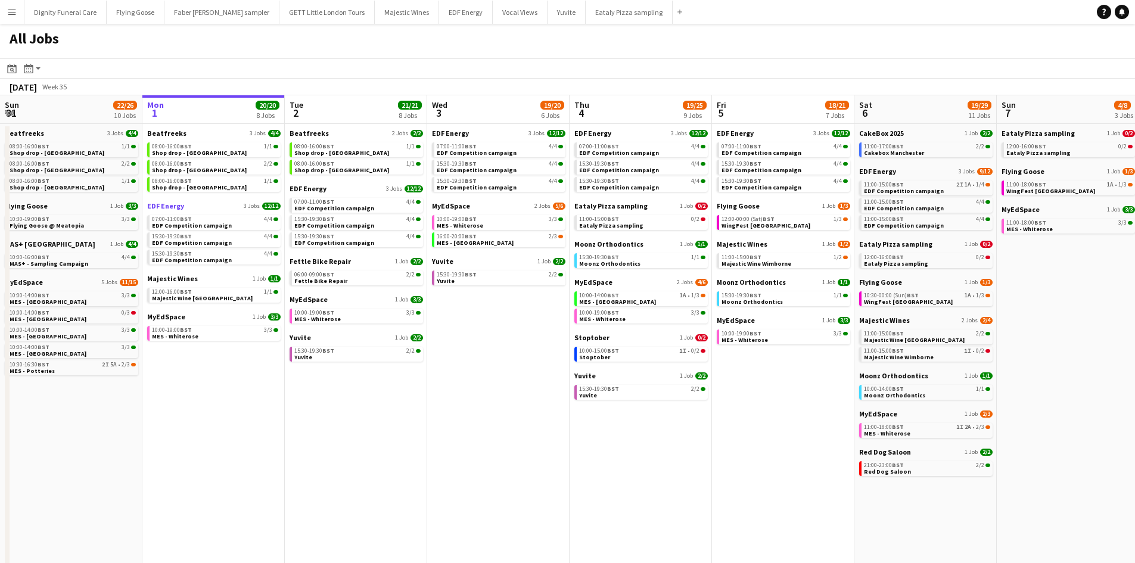
click at [171, 205] on span "EDF Energy" at bounding box center [165, 205] width 37 height 9
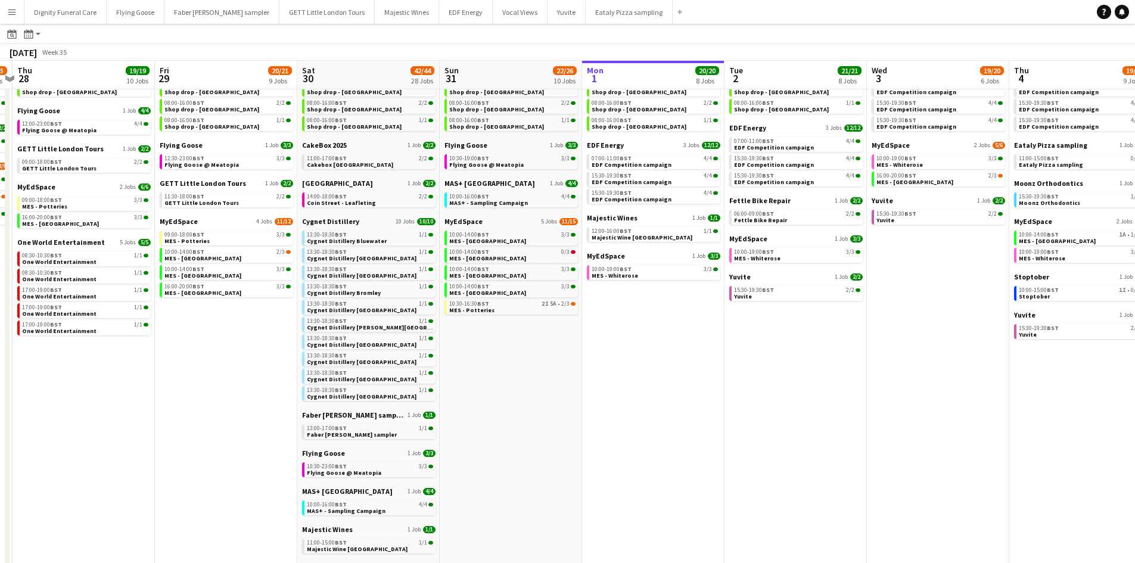
scroll to position [0, 377]
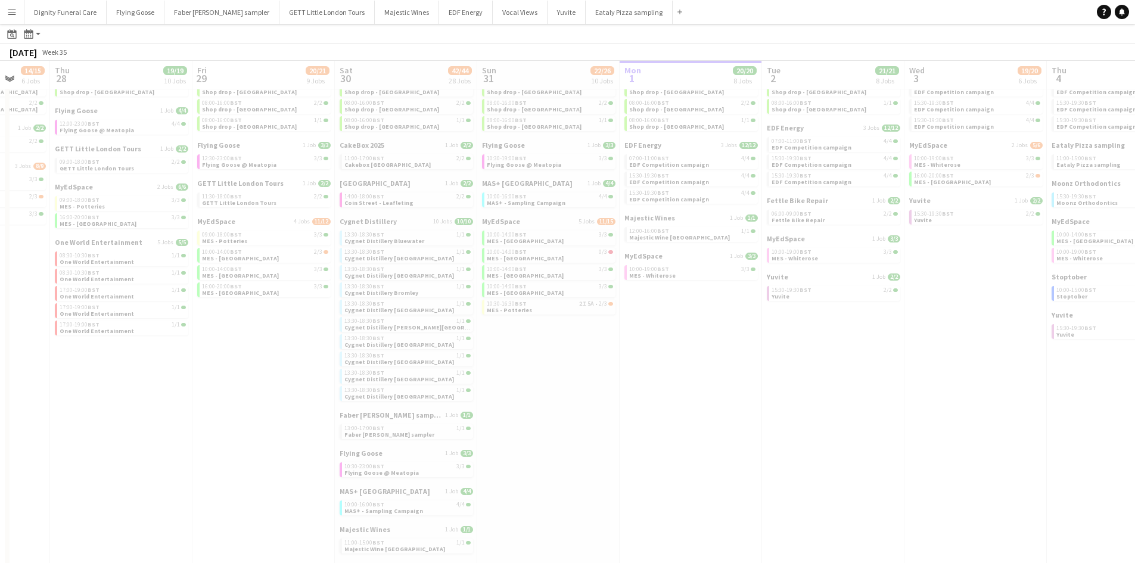
drag, startPoint x: 335, startPoint y: 378, endPoint x: 807, endPoint y: 370, distance: 471.8
click at [809, 370] on app-all-jobs "All Jobs Date picker SEP 2025 SEP 2025 Monday M Tuesday T Wednesday W Thursday …" at bounding box center [567, 408] width 1135 height 889
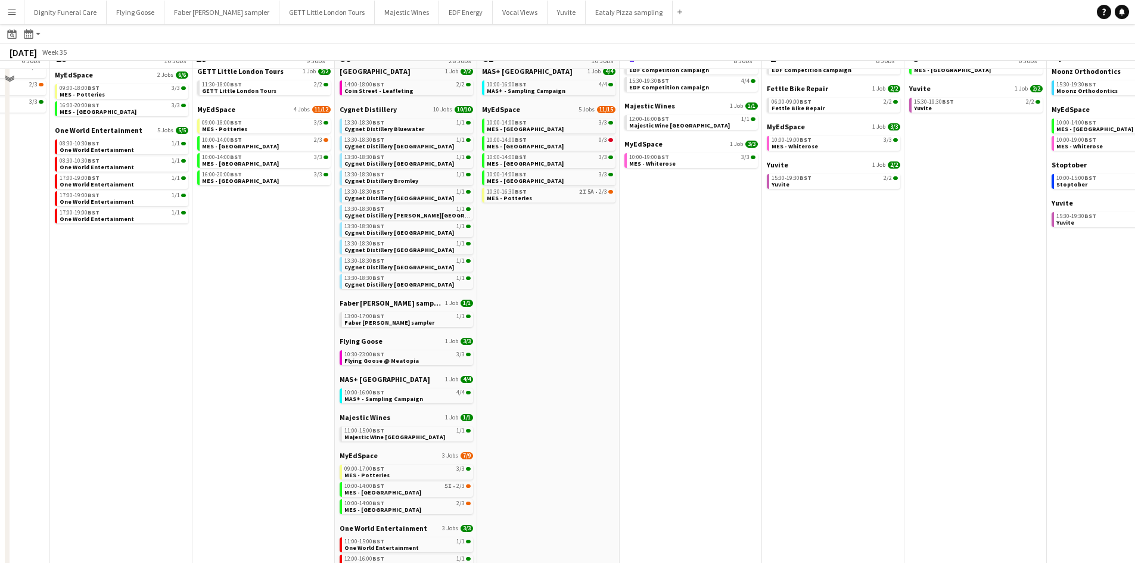
scroll to position [0, 0]
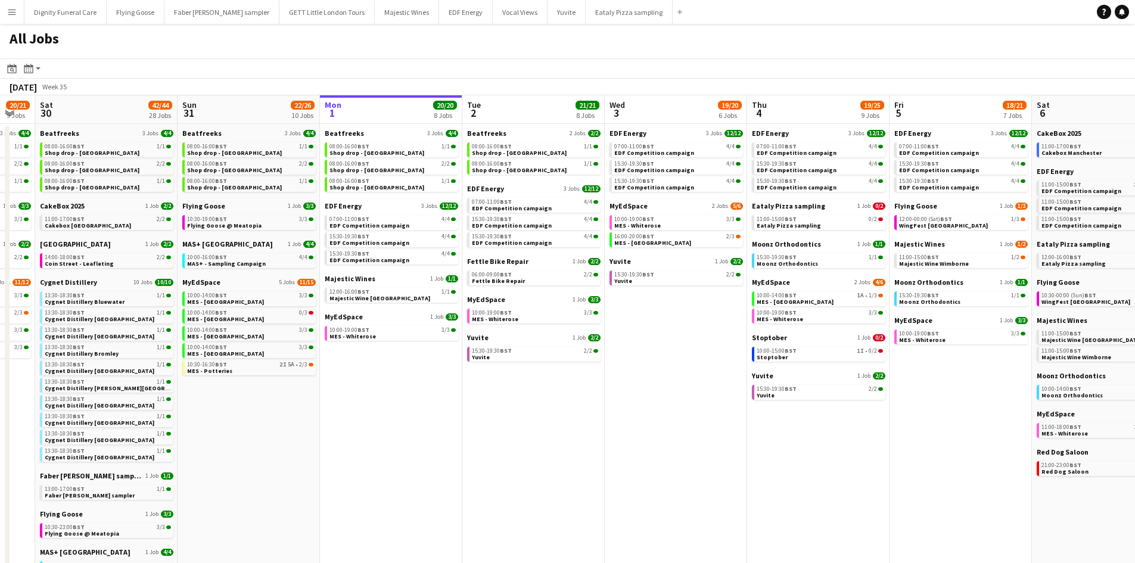
drag, startPoint x: 877, startPoint y: 426, endPoint x: 584, endPoint y: 435, distance: 292.6
click at [584, 435] on app-calendar-viewport "Wed 27 14/15 6 Jobs Thu 28 19/19 10 Jobs Fri 29 20/21 9 Jobs Sat 30 42/44 28 Jo…" at bounding box center [567, 504] width 1135 height 819
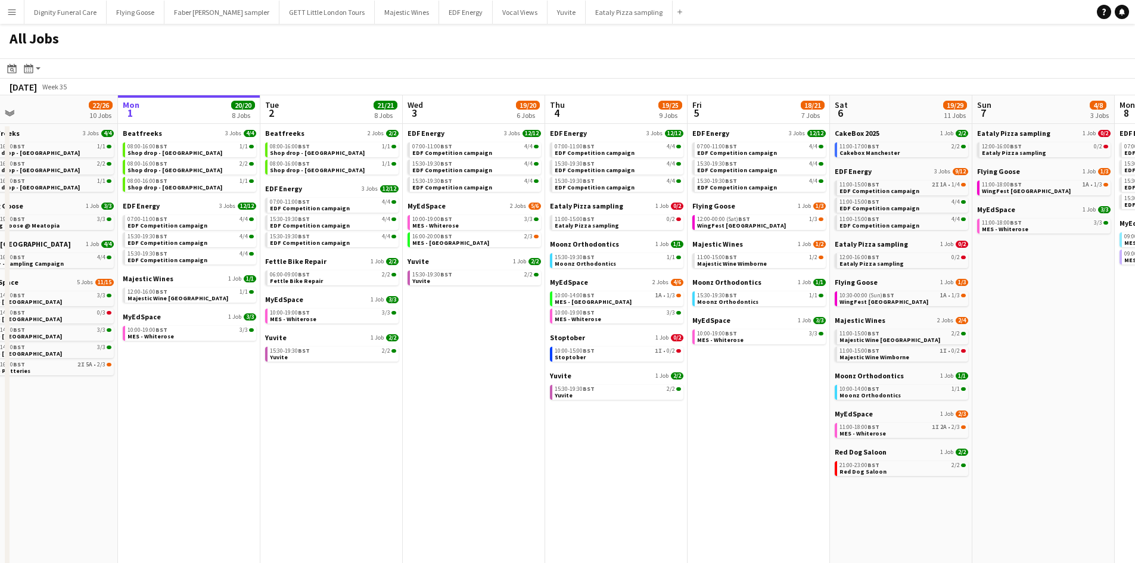
drag, startPoint x: 762, startPoint y: 429, endPoint x: 560, endPoint y: 437, distance: 202.0
click at [560, 437] on app-calendar-viewport "Wed 27 14/15 6 Jobs Thu 28 19/19 10 Jobs Fri 29 20/21 9 Jobs Sat 30 42/44 28 Jo…" at bounding box center [567, 504] width 1135 height 819
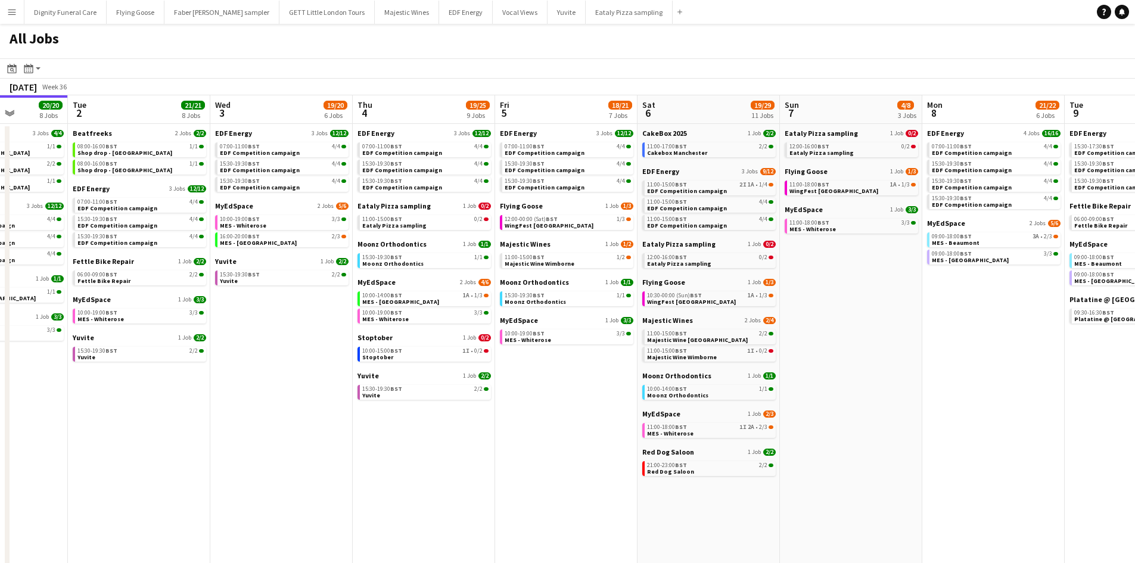
scroll to position [0, 512]
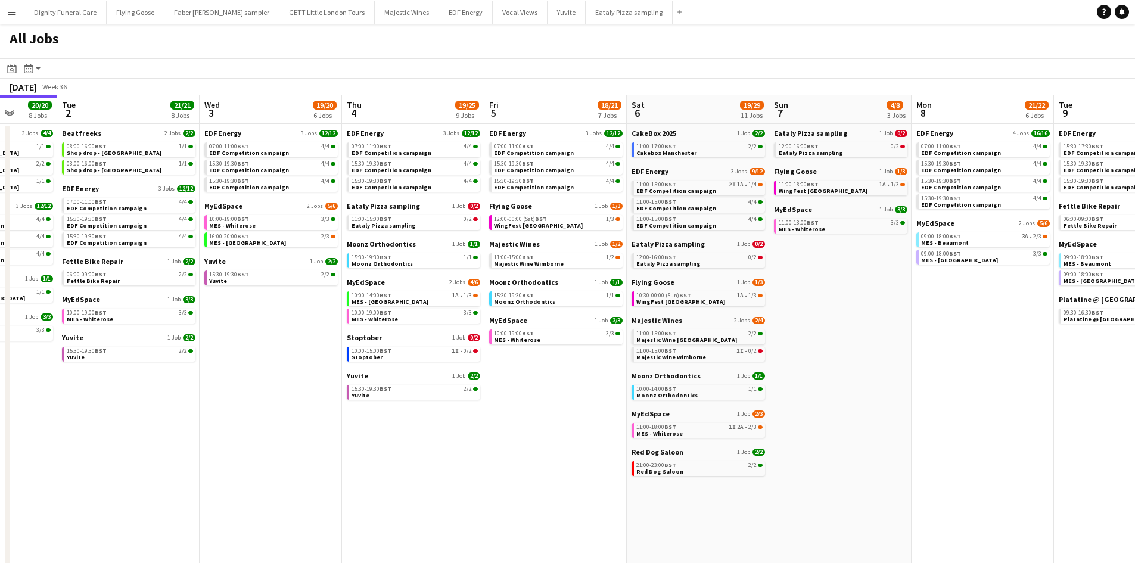
drag, startPoint x: 665, startPoint y: 421, endPoint x: 528, endPoint y: 423, distance: 137.0
click at [528, 423] on app-calendar-viewport "Fri 29 20/21 9 Jobs Sat 30 42/44 28 Jobs Sun 31 22/26 10 Jobs Mon 1 20/20 8 Job…" at bounding box center [567, 504] width 1135 height 819
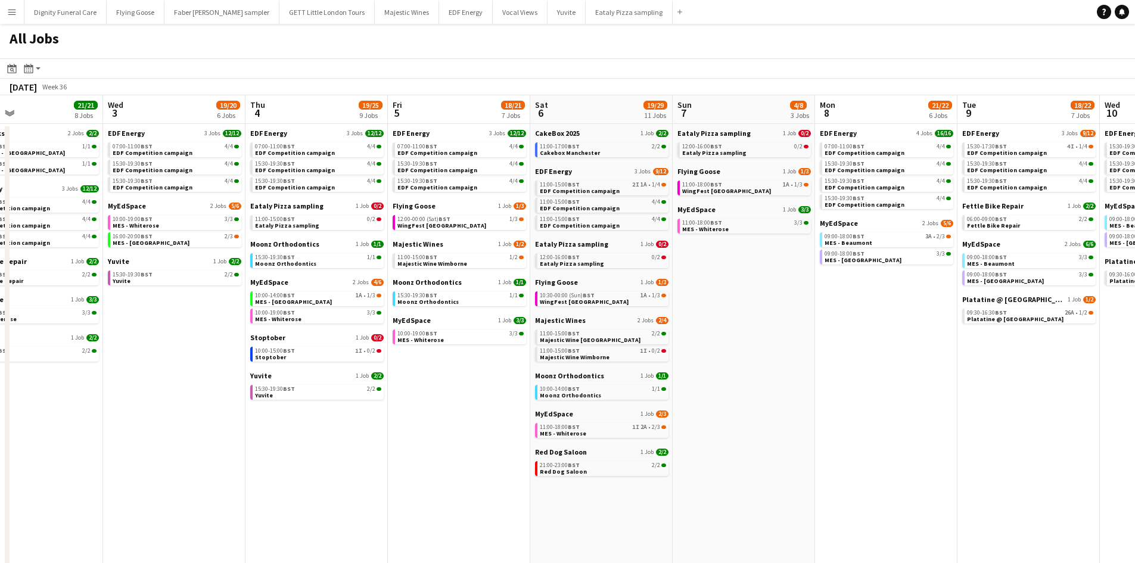
scroll to position [0, 609]
drag, startPoint x: 896, startPoint y: 391, endPoint x: 820, endPoint y: 402, distance: 77.0
click at [820, 402] on app-calendar-viewport "Fri 29 20/21 9 Jobs Sat 30 42/44 28 Jobs Sun 31 22/26 10 Jobs Mon 1 20/20 8 Job…" at bounding box center [567, 504] width 1135 height 819
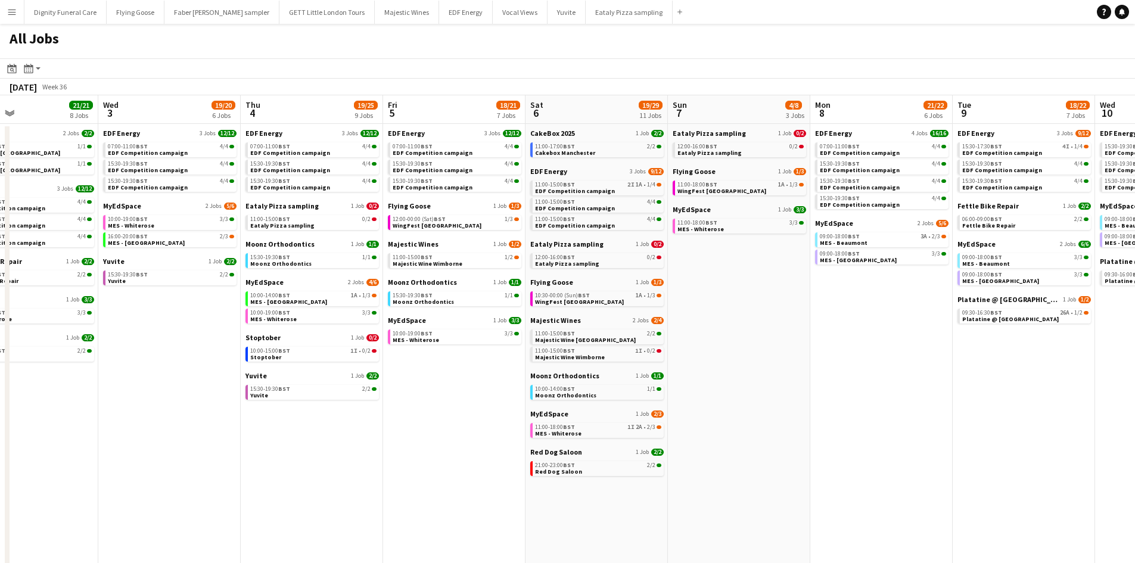
click at [625, 392] on app-all-jobs "All Jobs Date picker SEP 2025 SEP 2025 Monday M Tuesday T Wednesday W Thursday …" at bounding box center [567, 469] width 1135 height 890
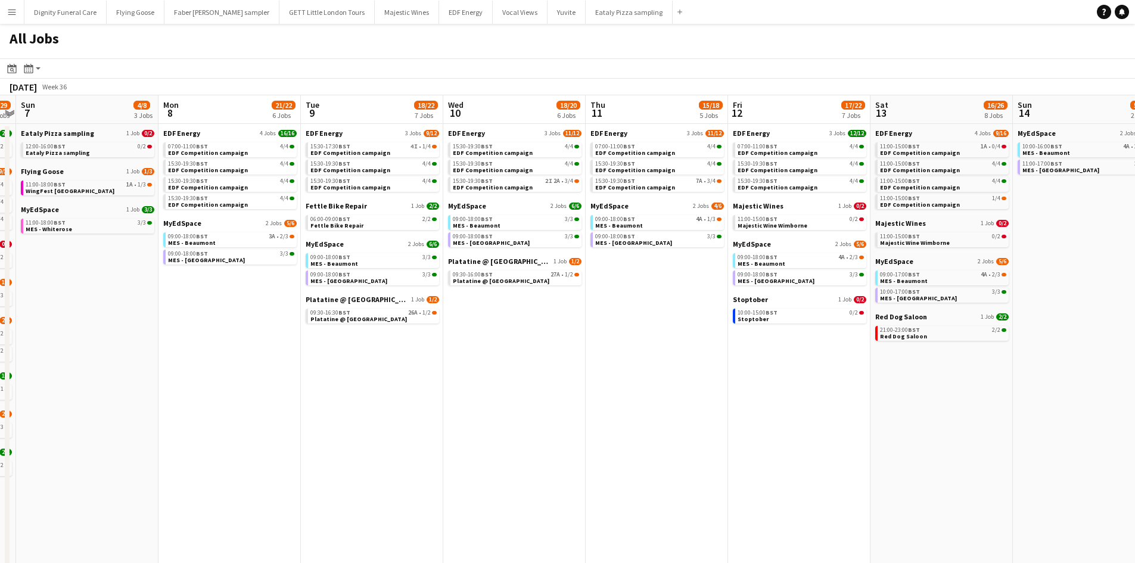
drag, startPoint x: 958, startPoint y: 412, endPoint x: 589, endPoint y: 402, distance: 369.4
click at [590, 404] on app-calendar-viewport "Thu 4 19/25 9 Jobs Fri 5 18/21 7 Jobs Sat 6 19/29 11 Jobs Sun 7 4/8 3 Jobs Mon …" at bounding box center [567, 504] width 1135 height 819
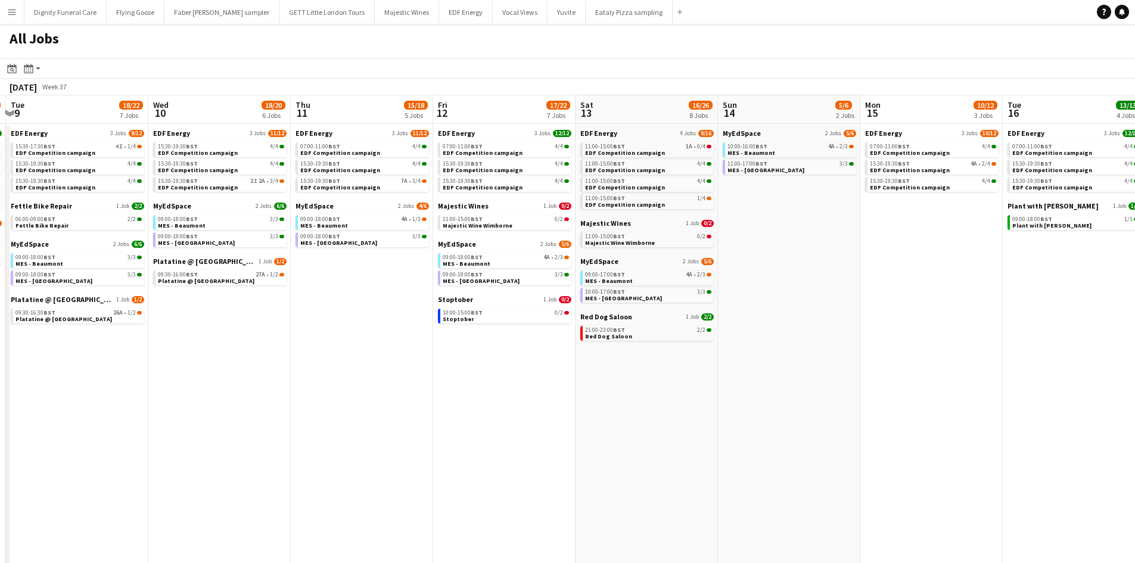
drag, startPoint x: 1040, startPoint y: 418, endPoint x: 747, endPoint y: 429, distance: 292.7
click at [747, 429] on app-calendar-viewport "Sat 6 19/29 11 Jobs Sun 7 4/8 3 Jobs Mon 8 21/22 6 Jobs Tue 9 18/22 7 Jobs Wed …" at bounding box center [567, 504] width 1135 height 819
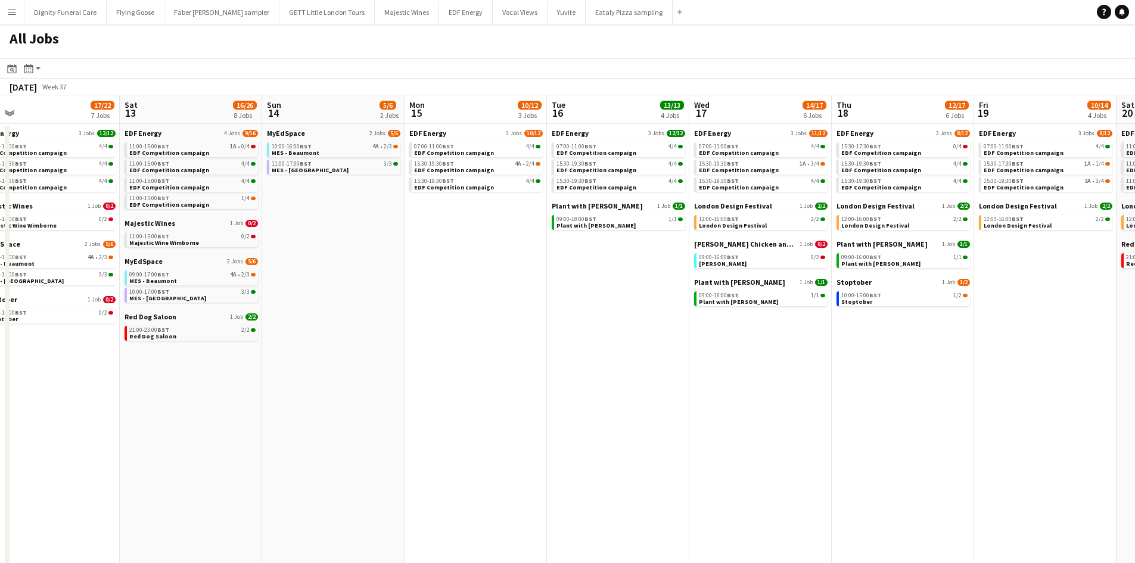
drag, startPoint x: 954, startPoint y: 384, endPoint x: 487, endPoint y: 369, distance: 467.2
click at [487, 370] on app-calendar-viewport "Mon 8 21/22 6 Jobs Tue 9 18/22 7 Jobs Wed 10 18/20 6 Jobs Thu 11 15/18 5 Jobs F…" at bounding box center [567, 504] width 1135 height 819
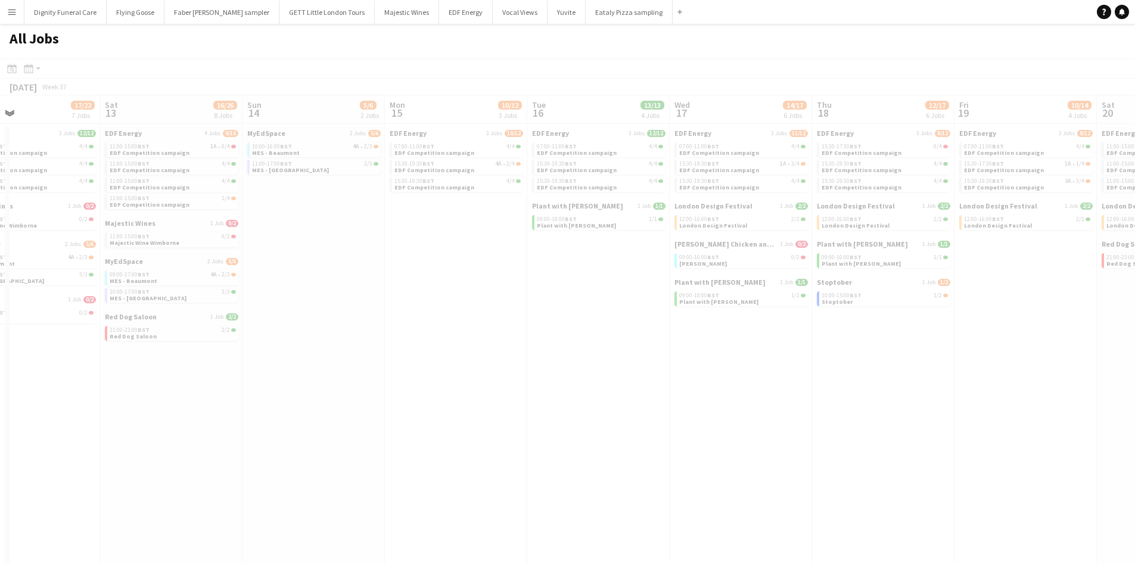
drag, startPoint x: 789, startPoint y: 363, endPoint x: 444, endPoint y: 336, distance: 345.3
click at [443, 337] on app-calendar-viewport "Wed 10 18/20 6 Jobs Thu 11 15/18 5 Jobs Fri 12 17/22 7 Jobs Sat 13 16/26 8 Jobs…" at bounding box center [567, 504] width 1135 height 819
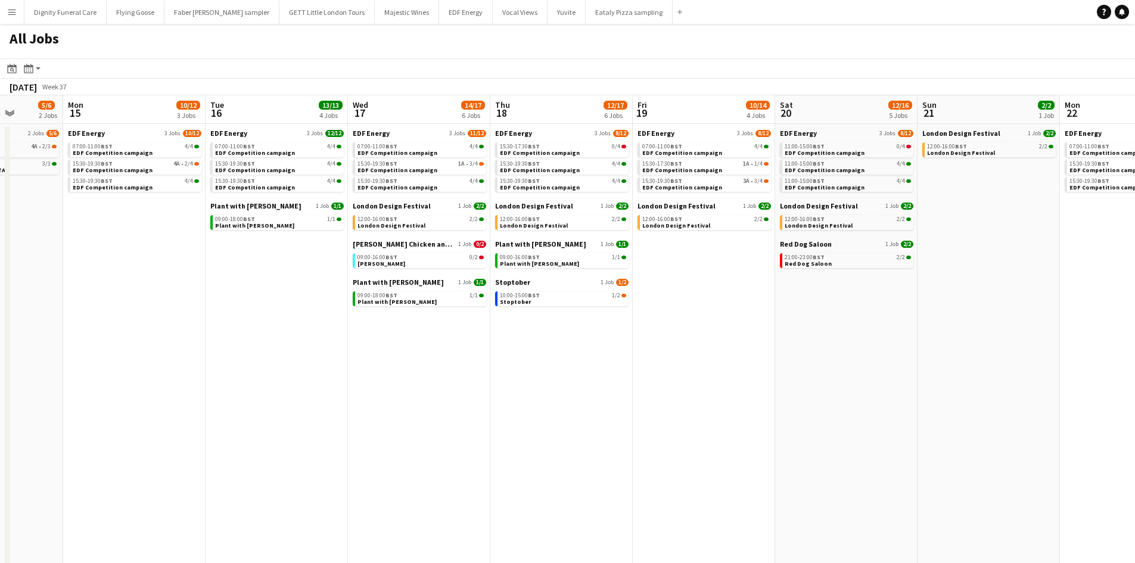
click at [485, 338] on app-all-jobs "All Jobs Date picker SEP 2025 SEP 2025 Monday M Tuesday T Wednesday W Thursday …" at bounding box center [567, 469] width 1135 height 890
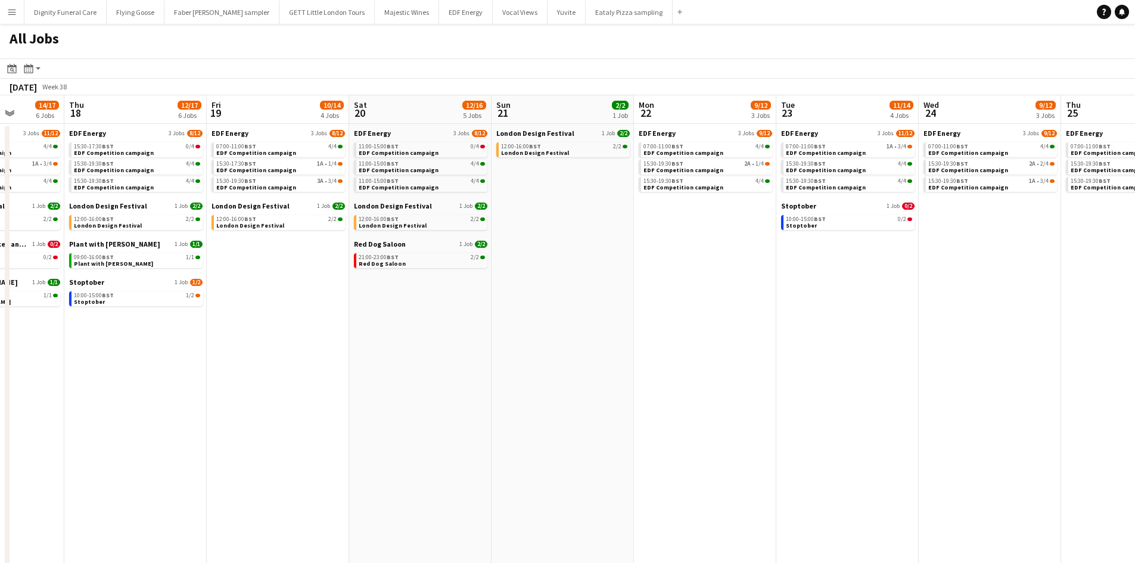
drag, startPoint x: 863, startPoint y: 351, endPoint x: 436, endPoint y: 323, distance: 427.9
click at [435, 325] on app-calendar-viewport "Sun 14 5/6 2 Jobs Mon 15 10/12 3 Jobs Tue 16 13/13 4 Jobs Wed 17 14/17 6 Jobs T…" at bounding box center [567, 504] width 1135 height 819
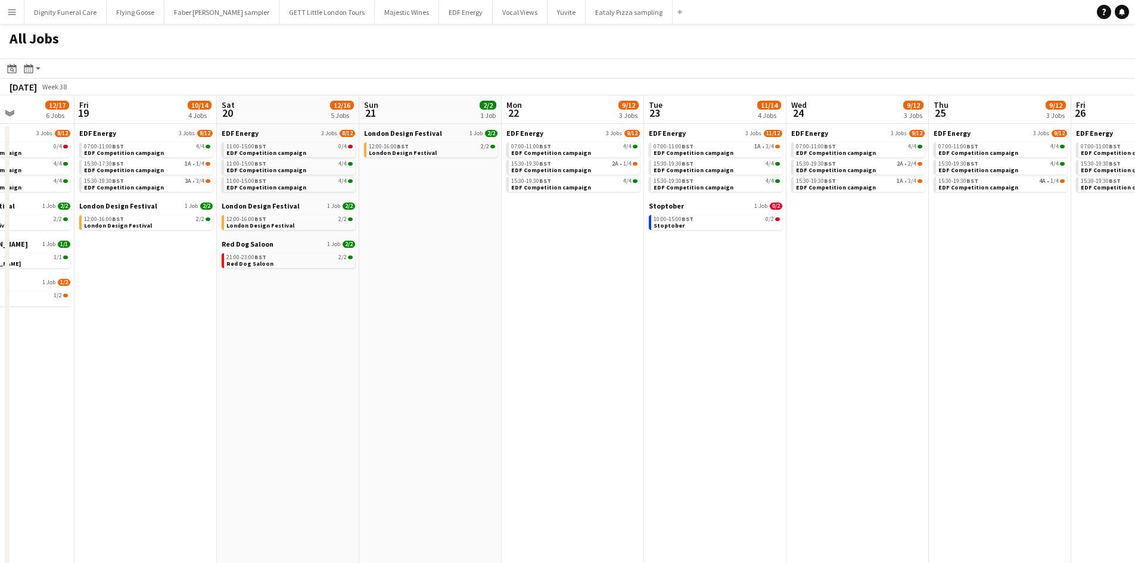
click at [456, 293] on app-all-jobs "All Jobs Date picker SEP 2025 SEP 2025 Monday M Tuesday T Wednesday W Thursday …" at bounding box center [567, 469] width 1135 height 890
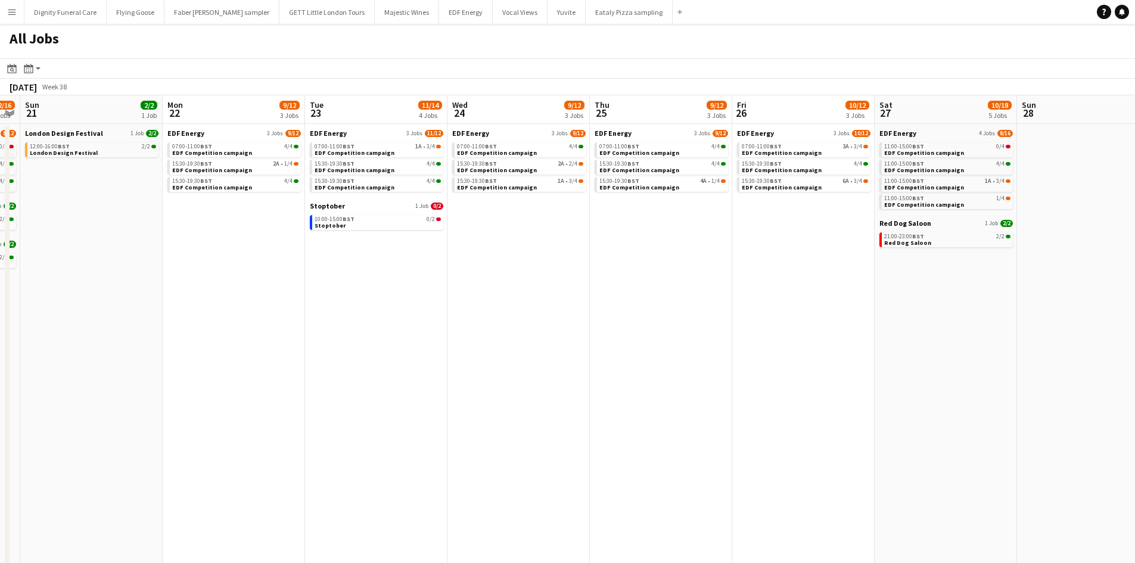
drag, startPoint x: 755, startPoint y: 323, endPoint x: 550, endPoint y: 300, distance: 206.7
click at [512, 309] on app-calendar-viewport "Thu 18 12/17 6 Jobs Fri 19 10/14 4 Jobs Sat 20 12/16 5 Jobs Sun 21 2/2 1 Job Mo…" at bounding box center [567, 504] width 1135 height 819
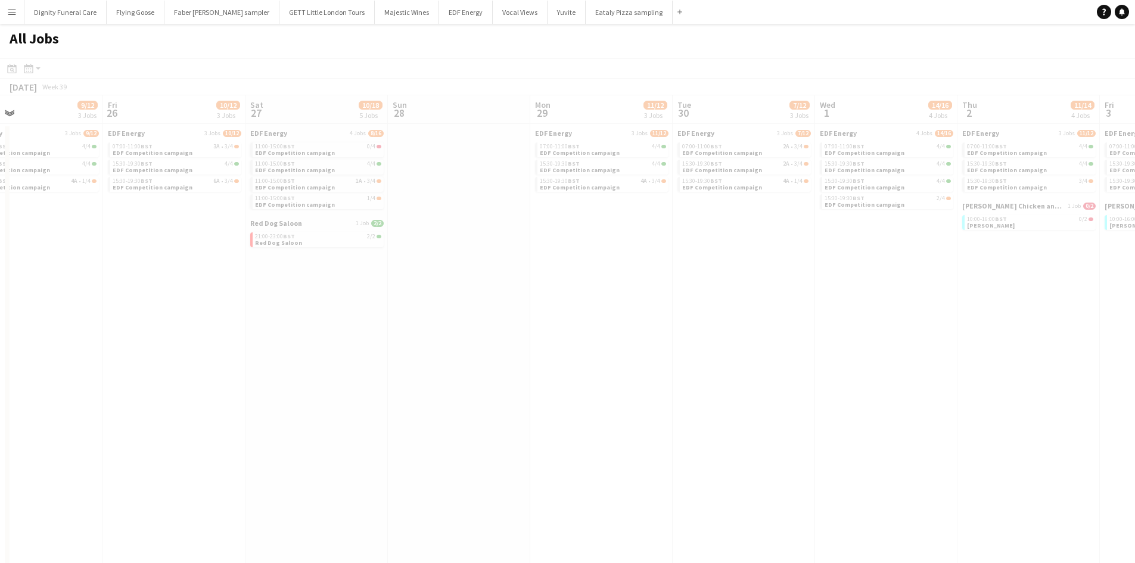
drag, startPoint x: 988, startPoint y: 342, endPoint x: 554, endPoint y: 297, distance: 436.0
click at [519, 309] on app-all-jobs "All Jobs Date picker SEP 2025 SEP 2025 Monday M Tuesday T Wednesday W Thursday …" at bounding box center [567, 469] width 1135 height 890
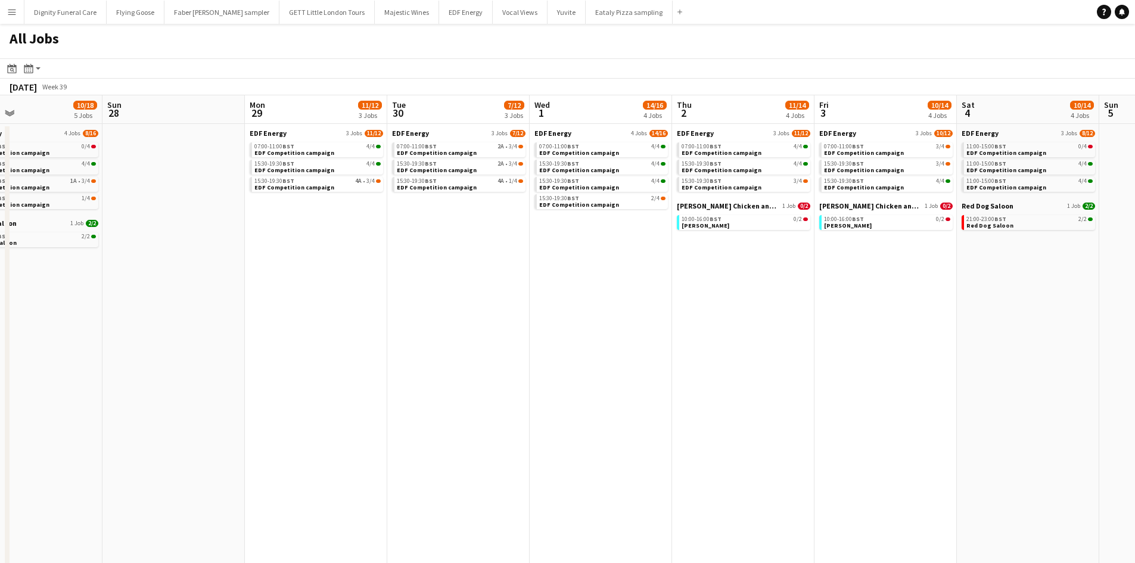
drag, startPoint x: 817, startPoint y: 320, endPoint x: 475, endPoint y: 285, distance: 343.7
click at [459, 288] on app-calendar-viewport "Tue 23 11/14 4 Jobs Wed 24 9/12 3 Jobs Thu 25 9/12 3 Jobs Fri 26 10/12 3 Jobs S…" at bounding box center [567, 504] width 1135 height 819
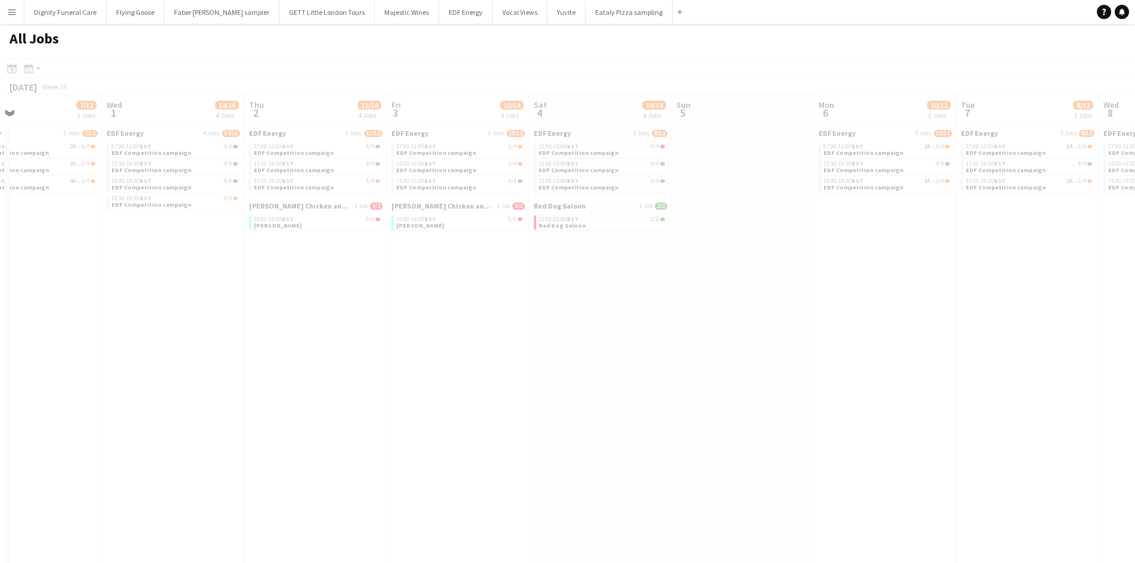
drag, startPoint x: 689, startPoint y: 310, endPoint x: 362, endPoint y: 296, distance: 327.9
click at [358, 300] on app-all-jobs "All Jobs Date picker SEP 2025 SEP 2025 Monday M Tuesday T Wednesday W Thursday …" at bounding box center [567, 469] width 1135 height 890
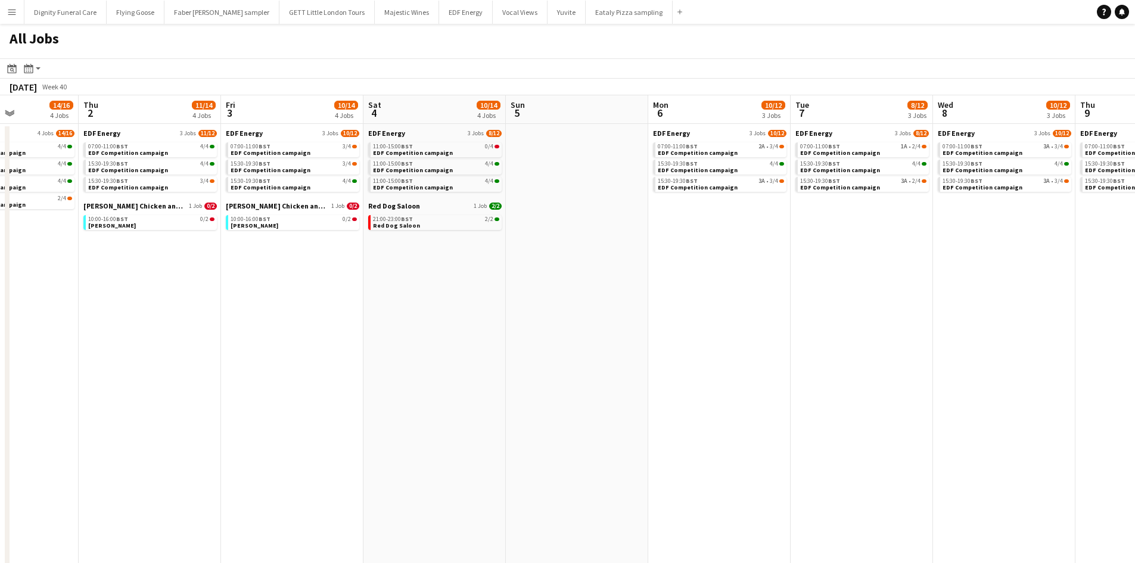
drag, startPoint x: 666, startPoint y: 288, endPoint x: 365, endPoint y: 272, distance: 301.2
click at [365, 272] on app-calendar-viewport "Sun 28 Mon 29 11/12 3 Jobs Tue 30 7/12 3 Jobs Wed 1 14/16 4 Jobs Thu 2 11/14 4 …" at bounding box center [567, 504] width 1135 height 819
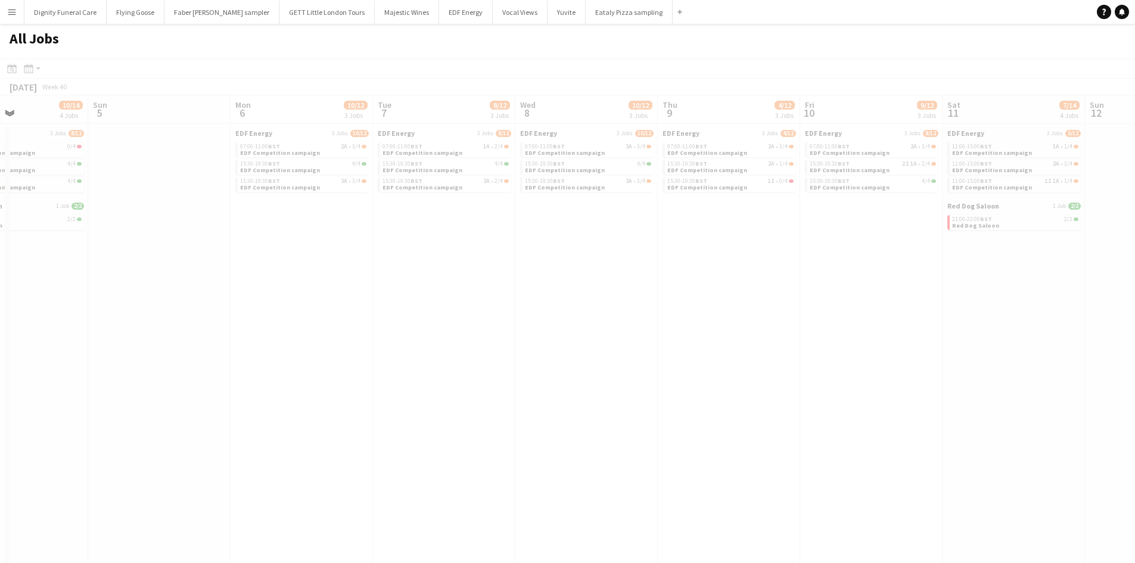
drag, startPoint x: 806, startPoint y: 316, endPoint x: 494, endPoint y: 292, distance: 313.0
click at [494, 292] on app-all-jobs "All Jobs Date picker SEP 2025 SEP 2025 Monday M Tuesday T Wednesday W Thursday …" at bounding box center [567, 469] width 1135 height 890
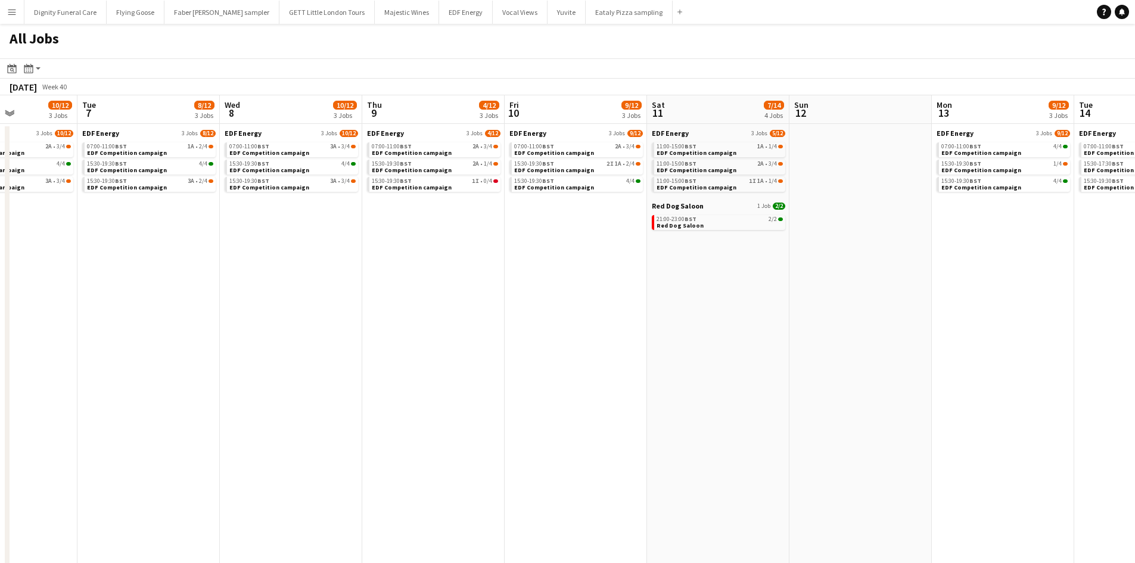
drag, startPoint x: 864, startPoint y: 327, endPoint x: 450, endPoint y: 288, distance: 416.3
click at [450, 288] on app-calendar-viewport "Thu 2 11/14 4 Jobs Fri 3 10/14 4 Jobs Sat 4 10/14 4 Jobs Sun 5 Mon 6 10/12 3 Jo…" at bounding box center [567, 504] width 1135 height 819
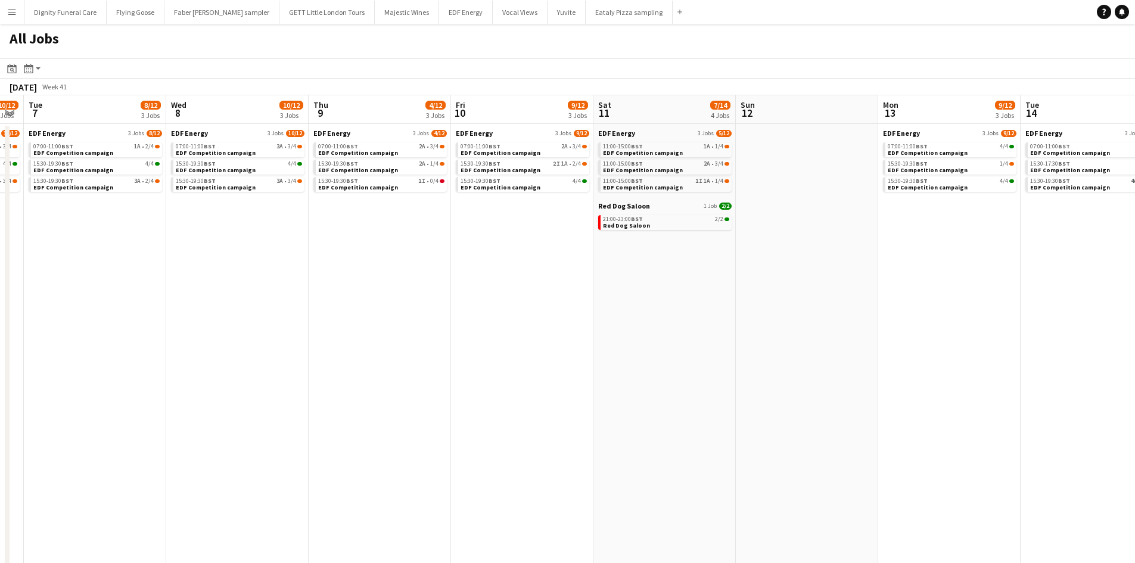
click at [560, 291] on app-all-jobs "All Jobs Date picker SEP 2025 SEP 2025 Monday M Tuesday T Wednesday W Thursday …" at bounding box center [567, 469] width 1135 height 890
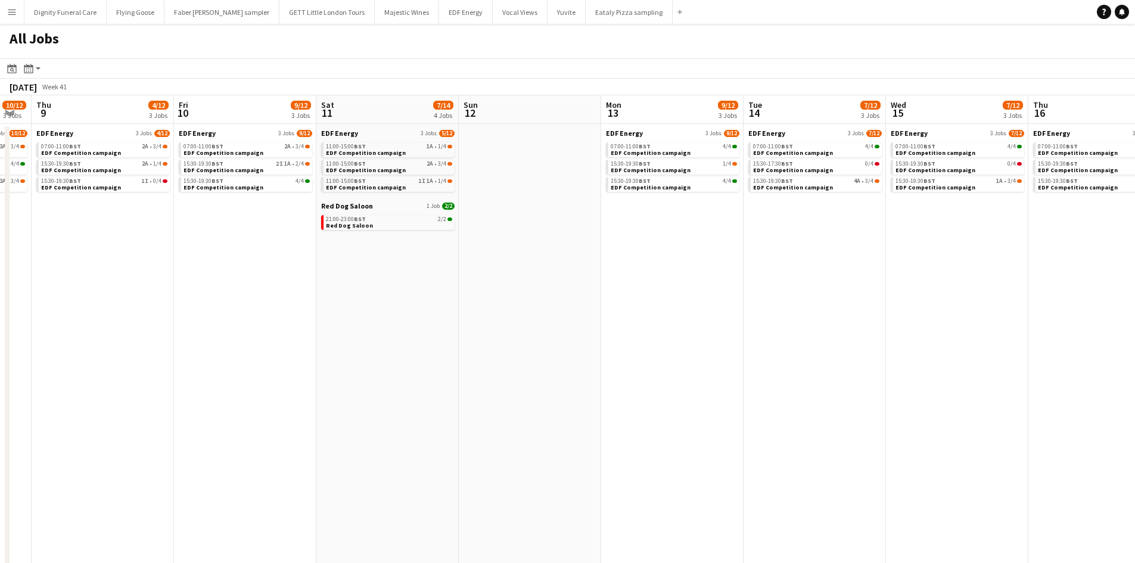
drag, startPoint x: 852, startPoint y: 322, endPoint x: 589, endPoint y: 294, distance: 264.1
click at [589, 294] on app-calendar-viewport "Mon 6 10/12 3 Jobs Tue 7 8/12 3 Jobs Wed 8 10/12 3 Jobs Thu 9 4/12 3 Jobs Fri 1…" at bounding box center [567, 504] width 1135 height 819
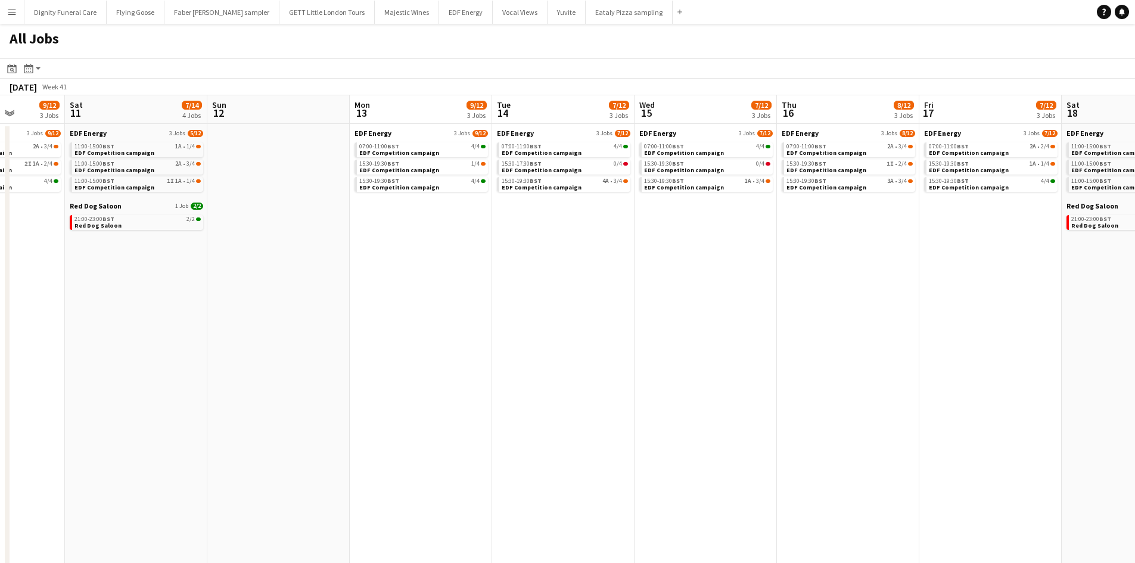
drag, startPoint x: 915, startPoint y: 332, endPoint x: 795, endPoint y: 314, distance: 121.0
click at [647, 303] on app-calendar-viewport "Wed 8 10/12 3 Jobs Thu 9 4/12 3 Jobs Fri 10 9/12 3 Jobs Sat 11 7/14 4 Jobs Sun …" at bounding box center [567, 504] width 1135 height 819
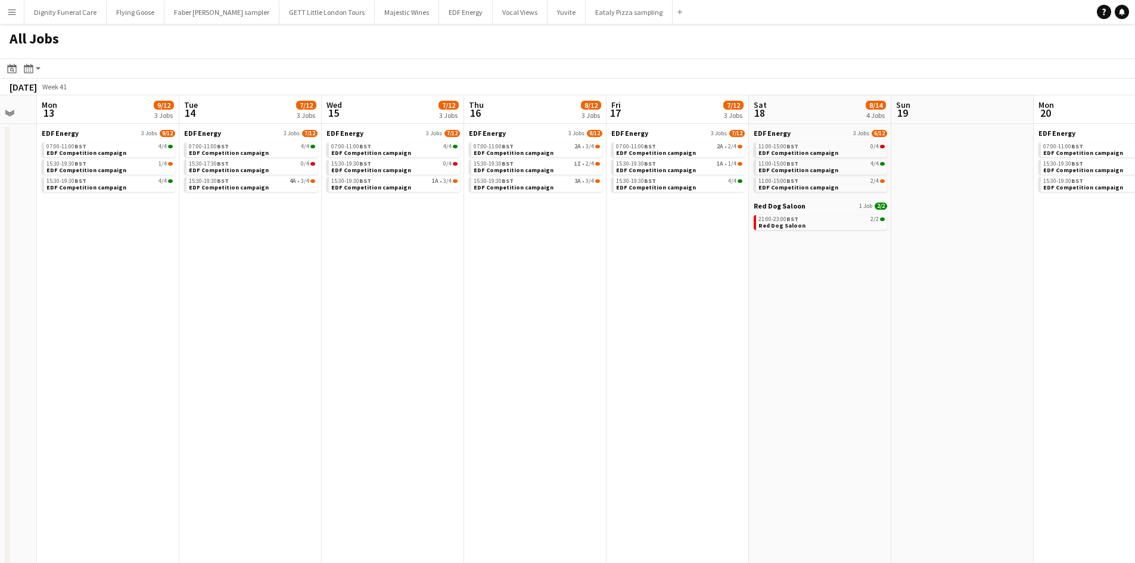
drag, startPoint x: 1051, startPoint y: 351, endPoint x: 684, endPoint y: 320, distance: 368.2
click at [683, 321] on app-calendar-viewport "Fri 10 9/12 3 Jobs Sat 11 7/14 4 Jobs Sun 12 Mon 13 9/12 3 Jobs Tue 14 7/12 3 J…" at bounding box center [567, 504] width 1135 height 819
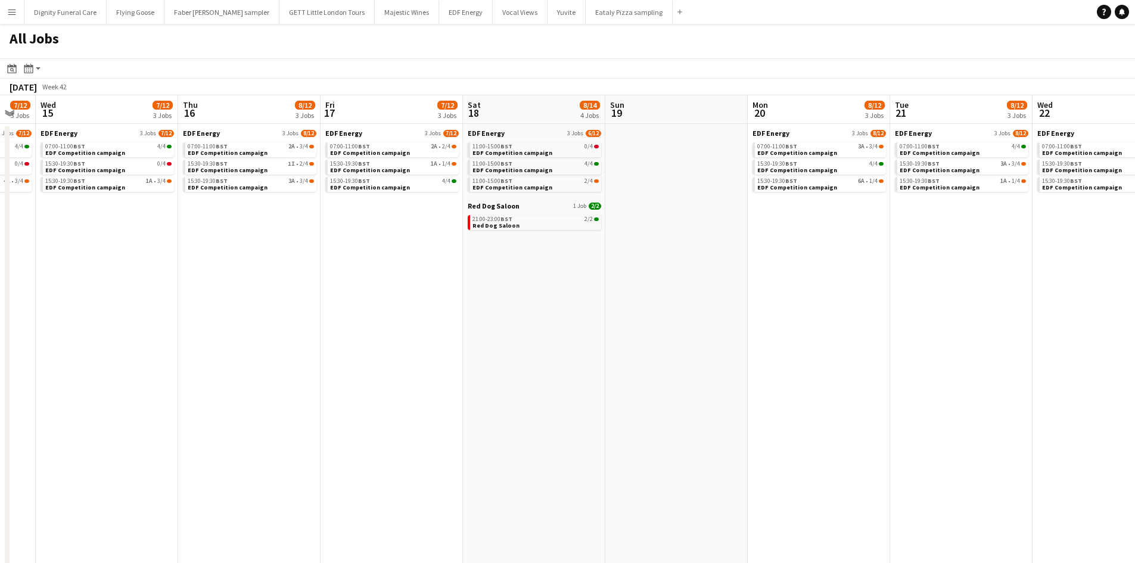
drag, startPoint x: 901, startPoint y: 361, endPoint x: 585, endPoint y: 331, distance: 317.7
click at [585, 331] on app-calendar-viewport "Sun 12 Mon 13 9/12 3 Jobs Tue 14 7/12 3 Jobs Wed 15 7/12 3 Jobs Thu 16 8/12 3 J…" at bounding box center [567, 504] width 1135 height 819
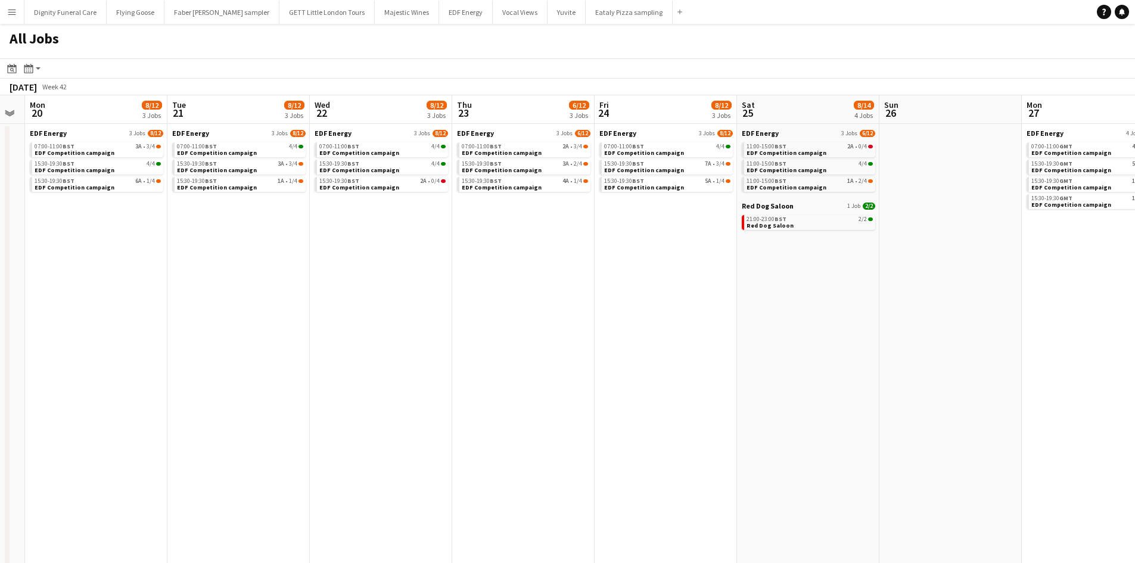
drag, startPoint x: 807, startPoint y: 347, endPoint x: 471, endPoint y: 307, distance: 338.9
click at [411, 313] on app-calendar-viewport "Thu 16 8/12 3 Jobs Fri 17 7/12 3 Jobs Sat 18 8/14 4 Jobs Sun 19 Mon 20 8/12 3 J…" at bounding box center [567, 504] width 1135 height 819
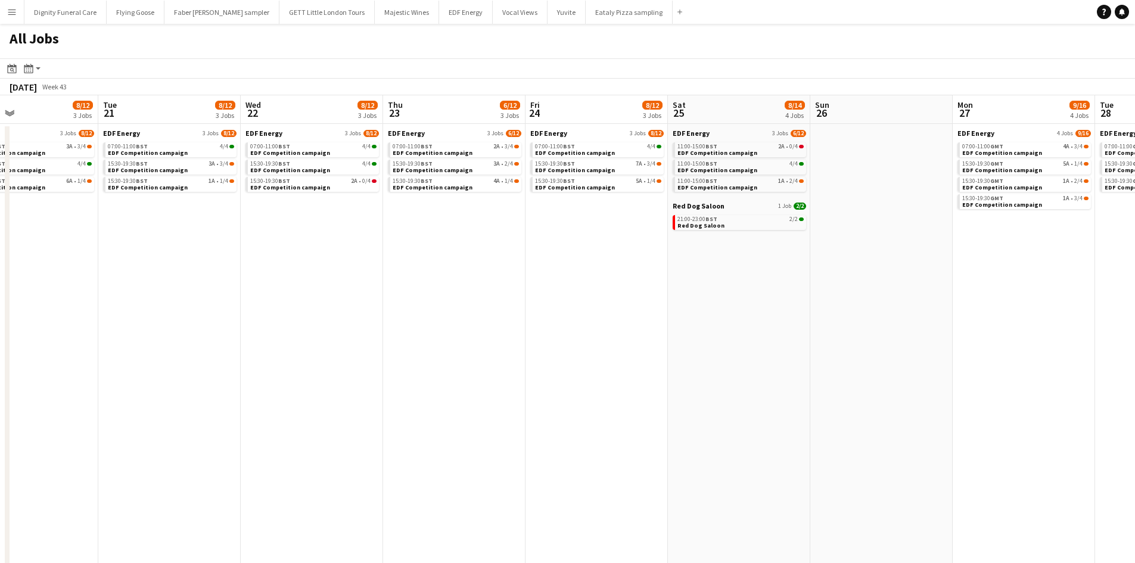
drag, startPoint x: 936, startPoint y: 342, endPoint x: 577, endPoint y: 323, distance: 359.6
click at [967, 340] on app-calendar-viewport "Mon 20 8/12 3 Jobs Tue 21 8/12 3 Jobs Wed 22 8/12 3 Jobs Thu 23 6/12 3 Jobs Fri…" at bounding box center [567, 504] width 1135 height 819
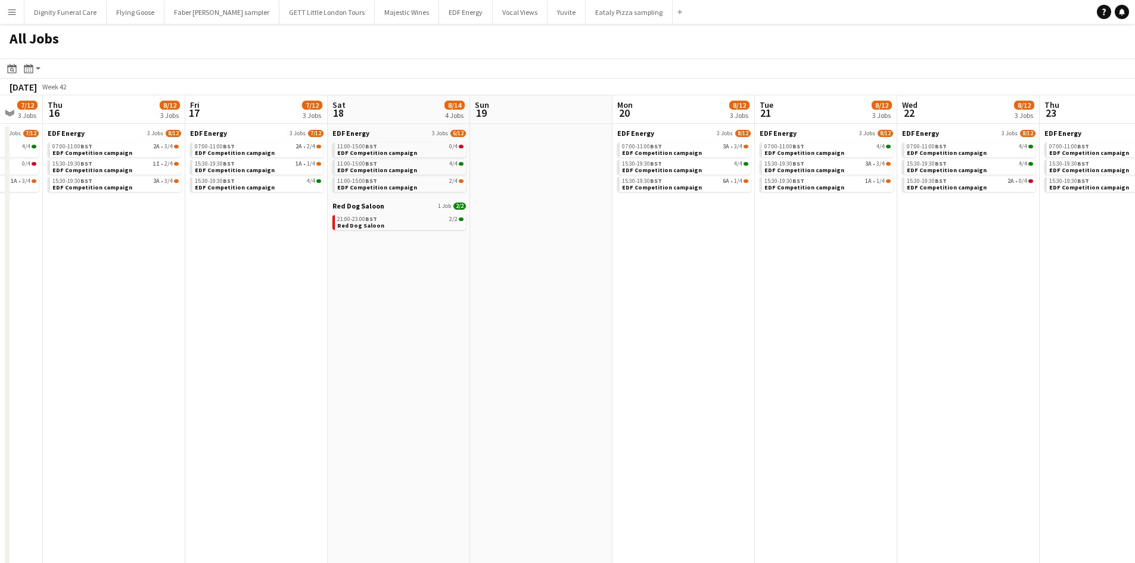
drag, startPoint x: 425, startPoint y: 322, endPoint x: 381, endPoint y: 319, distance: 44.7
click at [882, 334] on app-calendar-viewport "Tue 14 7/12 3 Jobs Wed 15 7/12 3 Jobs Thu 16 8/12 3 Jobs Fri 17 7/12 3 Jobs Sat…" at bounding box center [567, 504] width 1135 height 819
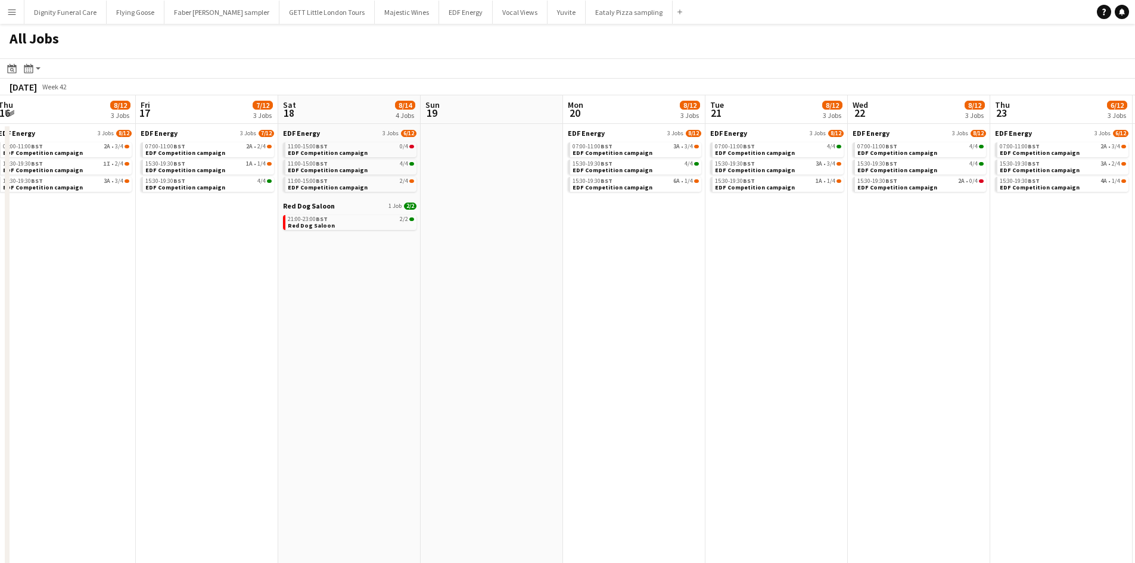
drag, startPoint x: 441, startPoint y: 314, endPoint x: 577, endPoint y: 329, distance: 136.6
click at [894, 332] on app-calendar-viewport "Tue 14 7/12 3 Jobs Wed 15 7/12 3 Jobs Thu 16 8/12 3 Jobs Fri 17 7/12 3 Jobs Sat…" at bounding box center [567, 504] width 1135 height 819
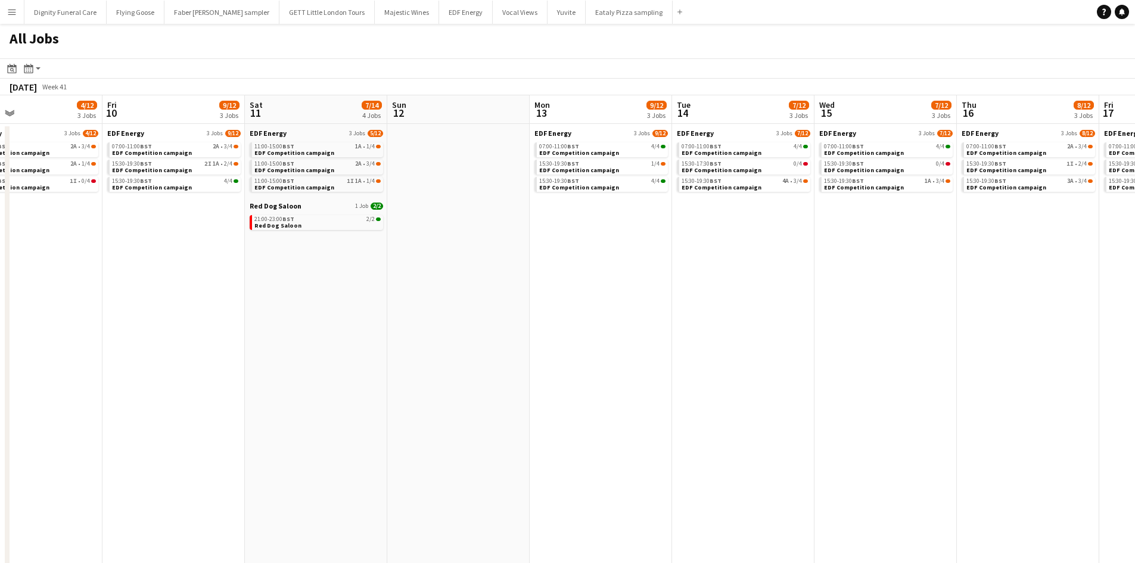
drag, startPoint x: 639, startPoint y: 316, endPoint x: 767, endPoint y: 316, distance: 127.5
click at [825, 316] on app-calendar-viewport "Tue 7 8/12 3 Jobs Wed 8 10/12 3 Jobs Thu 9 4/12 3 Jobs Fri 10 9/12 3 Jobs Sat 1…" at bounding box center [567, 504] width 1135 height 819
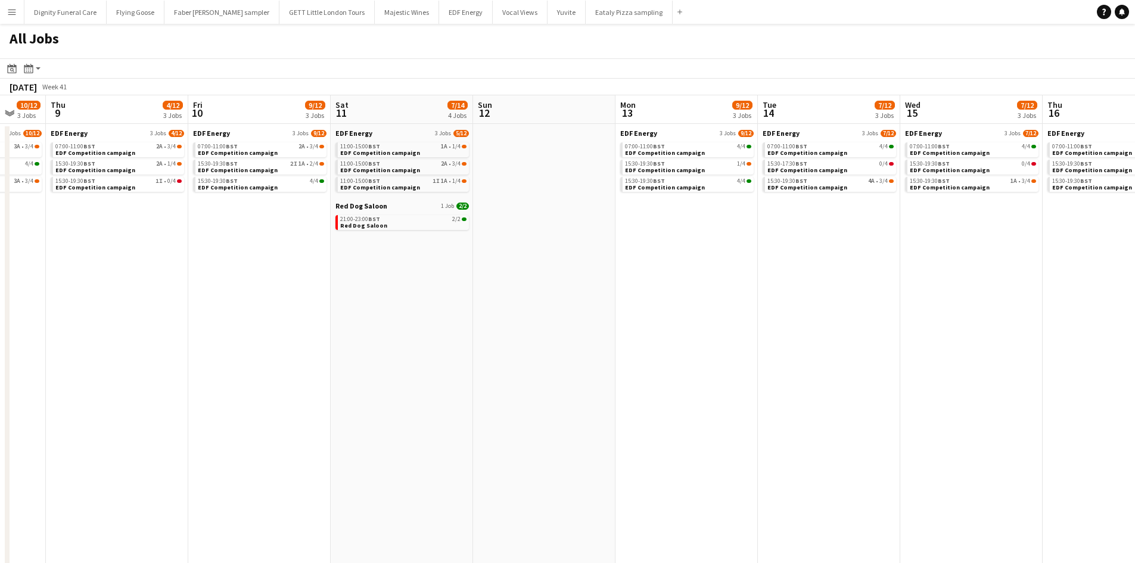
drag, startPoint x: 898, startPoint y: 320, endPoint x: 905, endPoint y: 320, distance: 7.2
click at [926, 322] on app-calendar-viewport "Tue 7 8/12 3 Jobs Wed 8 10/12 3 Jobs Thu 9 4/12 3 Jobs Fri 10 9/12 3 Jobs Sat 1…" at bounding box center [567, 504] width 1135 height 819
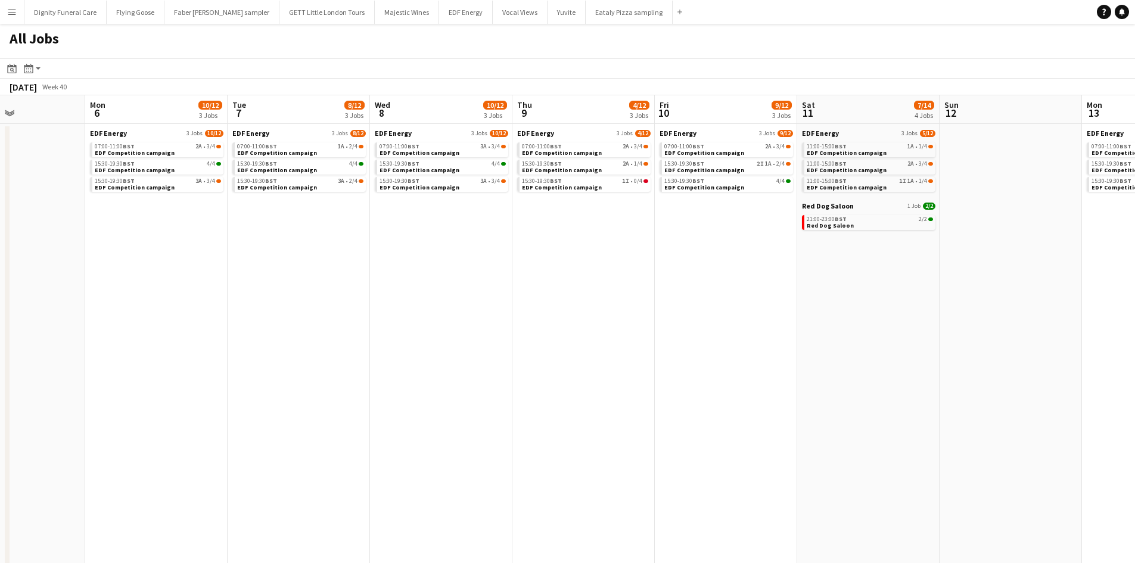
drag, startPoint x: 364, startPoint y: 313, endPoint x: 816, endPoint y: 337, distance: 452.7
click at [879, 341] on app-calendar-viewport "Fri 3 10/14 4 Jobs Sat 4 10/14 4 Jobs Sun 5 Mon 6 10/12 3 Jobs Tue 7 8/12 3 Job…" at bounding box center [567, 504] width 1135 height 819
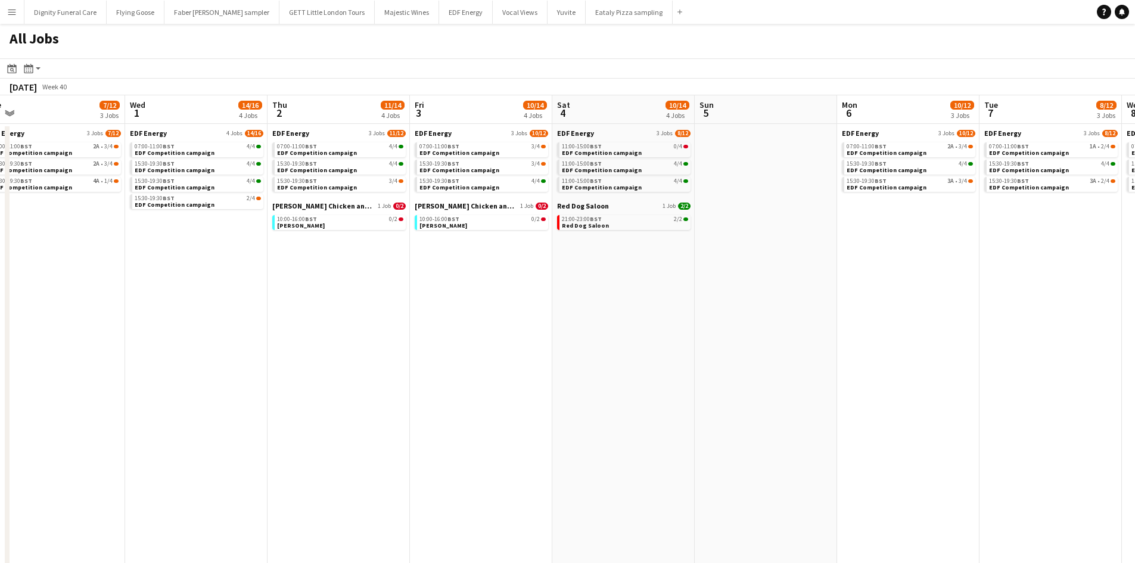
drag, startPoint x: 390, startPoint y: 316, endPoint x: 864, endPoint y: 331, distance: 473.7
click at [864, 331] on app-calendar-viewport "Sun 28 Mon 29 11/12 3 Jobs Tue 30 7/12 3 Jobs Wed 1 14/16 4 Jobs Thu 2 11/14 4 …" at bounding box center [567, 504] width 1135 height 819
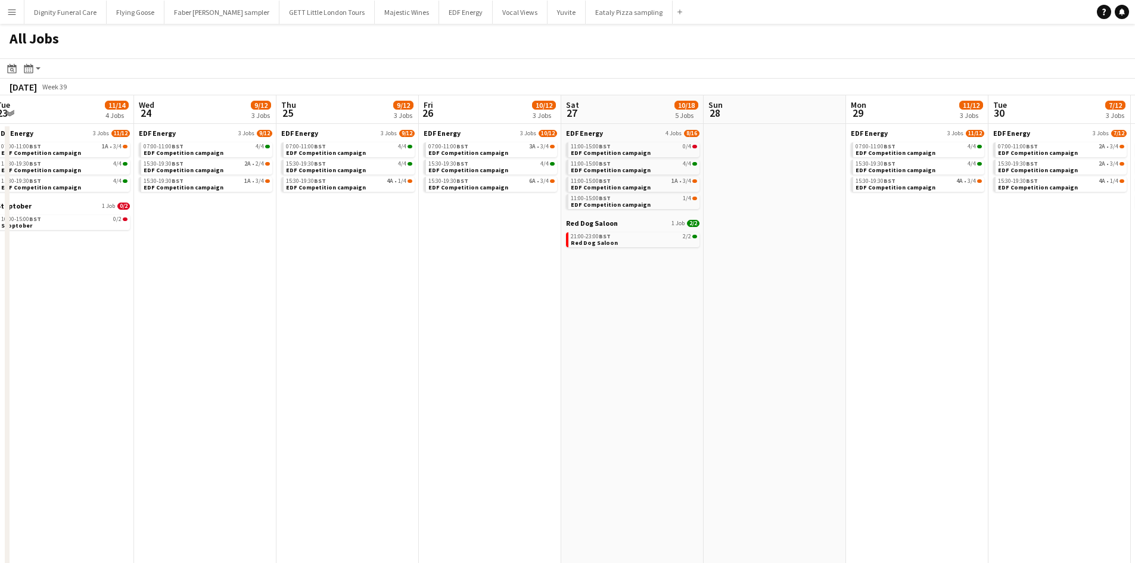
drag, startPoint x: 815, startPoint y: 334, endPoint x: 555, endPoint y: 334, distance: 259.7
click at [867, 337] on app-calendar-viewport "Sun 21 2/2 1 Job Mon 22 9/12 3 Jobs Tue 23 11/14 4 Jobs Wed 24 9/12 3 Jobs Thu …" at bounding box center [567, 504] width 1135 height 819
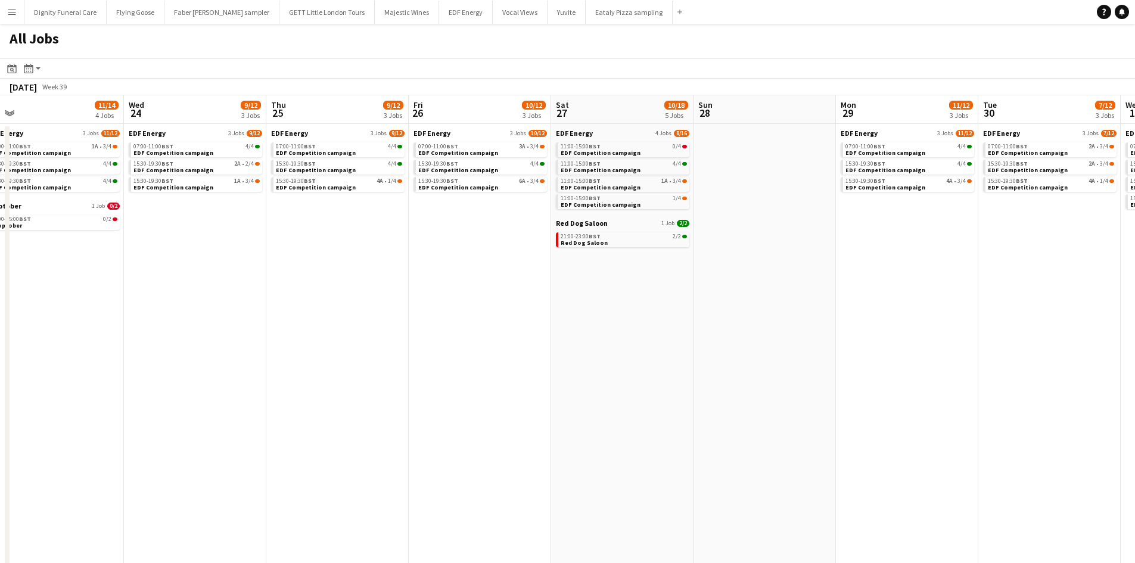
drag
click at [802, 360] on app-calendar-viewport "Sun 21 2/2 1 Job Mon 22 9/12 3 Jobs Tue 23 11/14 4 Jobs Wed 24 9/12 3 Jobs Thu …" at bounding box center [567, 504] width 1135 height 819
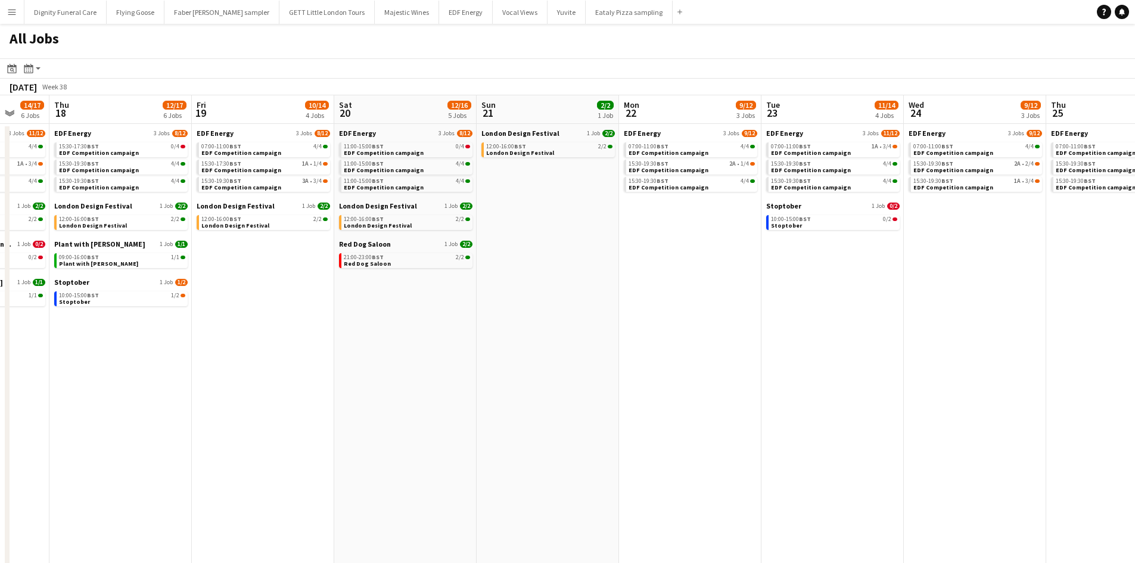
click at [777, 370] on app-calendar-viewport "Mon 15 10/12 3 Jobs Tue 16 13/13 4 Jobs Wed 17 14/17 6 Jobs Thu 18 12/17 6 Jobs…" at bounding box center [567, 504] width 1135 height 819
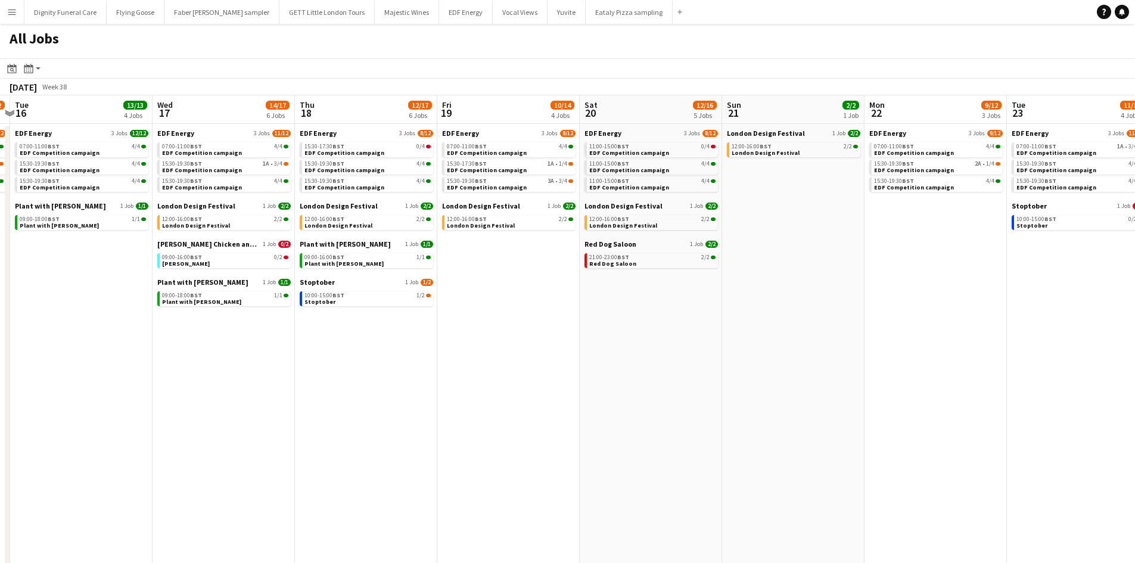
click at [824, 384] on app-calendar-viewport "Sun 14 5/6 2 Jobs Mon 15 10/12 3 Jobs Tue 16 13/13 4 Jobs Wed 17 14/17 6 Jobs T…" at bounding box center [567, 504] width 1135 height 819
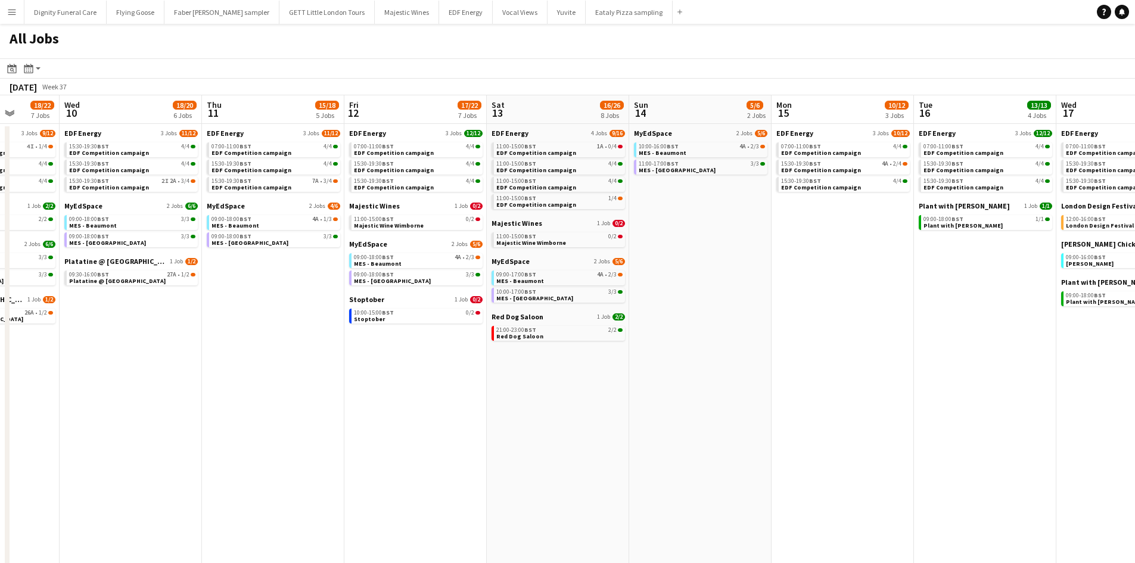
click at [738, 386] on app-calendar-viewport "Mon 8 21/22 6 Jobs Tue 9 18/22 7 Jobs Wed 10 18/20 6 Jobs Thu 11 15/18 5 Jobs F…" at bounding box center [567, 504] width 1135 height 819
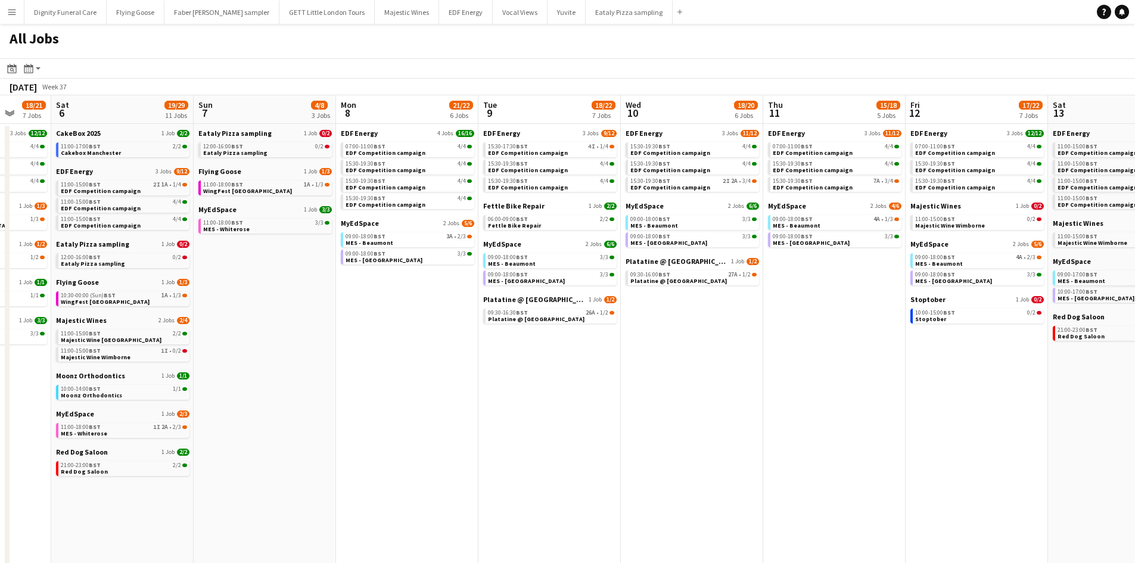
click at [720, 397] on app-calendar-viewport "Thu 4 19/25 9 Jobs Fri 5 18/21 7 Jobs Sat 6 19/29 11 Jobs Sun 7 4/8 3 Jobs Mon …" at bounding box center [567, 504] width 1135 height 819
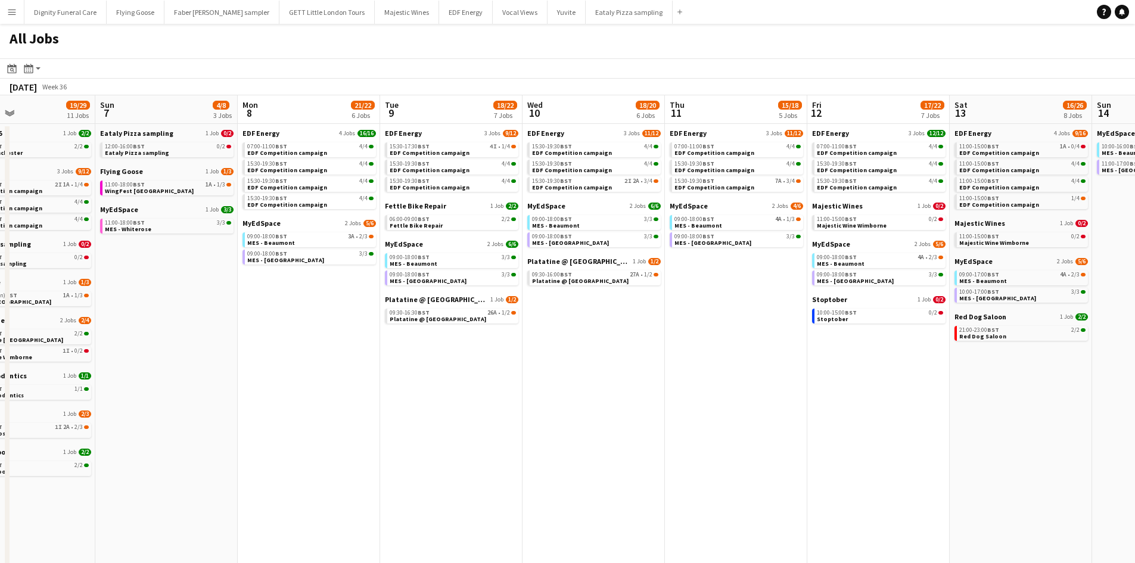
click at [677, 381] on app-calendar-viewport "Thu 4 19/25 9 Jobs Fri 5 18/21 7 Jobs Sat 6 19/29 11 Jobs Sun 7 4/8 3 Jobs Mon …" at bounding box center [567, 504] width 1135 height 819
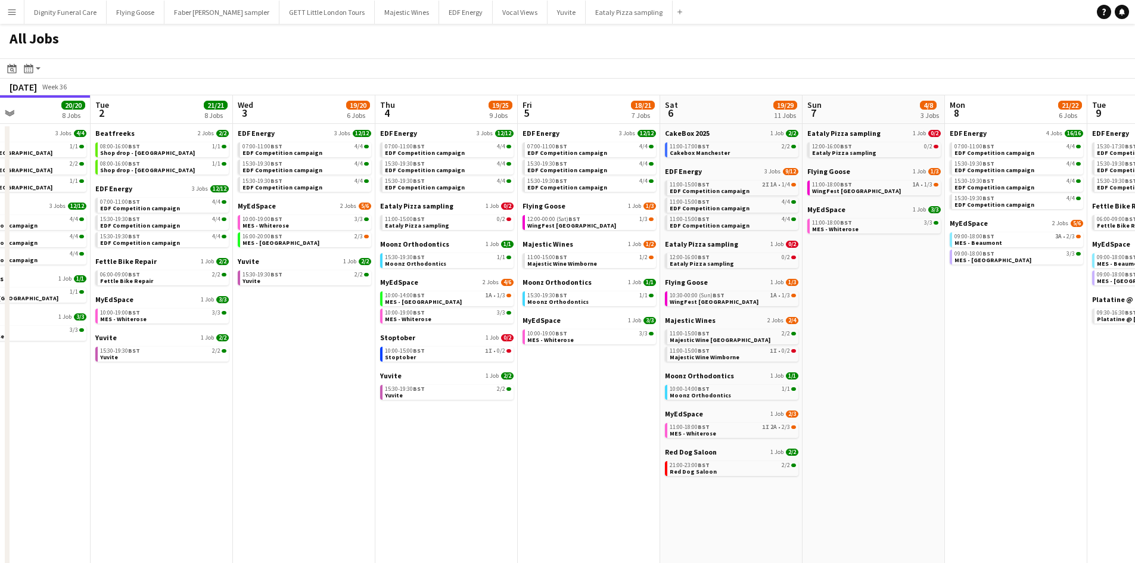
click at [661, 391] on app-calendar-viewport "Sat 30 42/44 28 Jobs Sun 31 22/26 10 Jobs Mon 1 20/20 8 Jobs Tue 2 21/21 8 Jobs…" at bounding box center [567, 504] width 1135 height 819
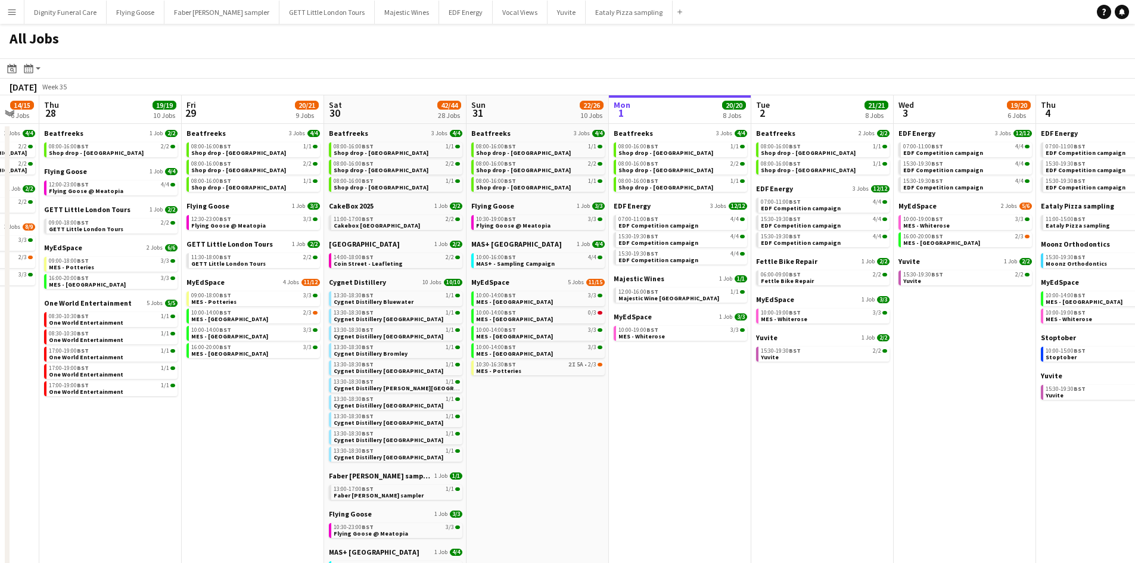
scroll to position [0, 353]
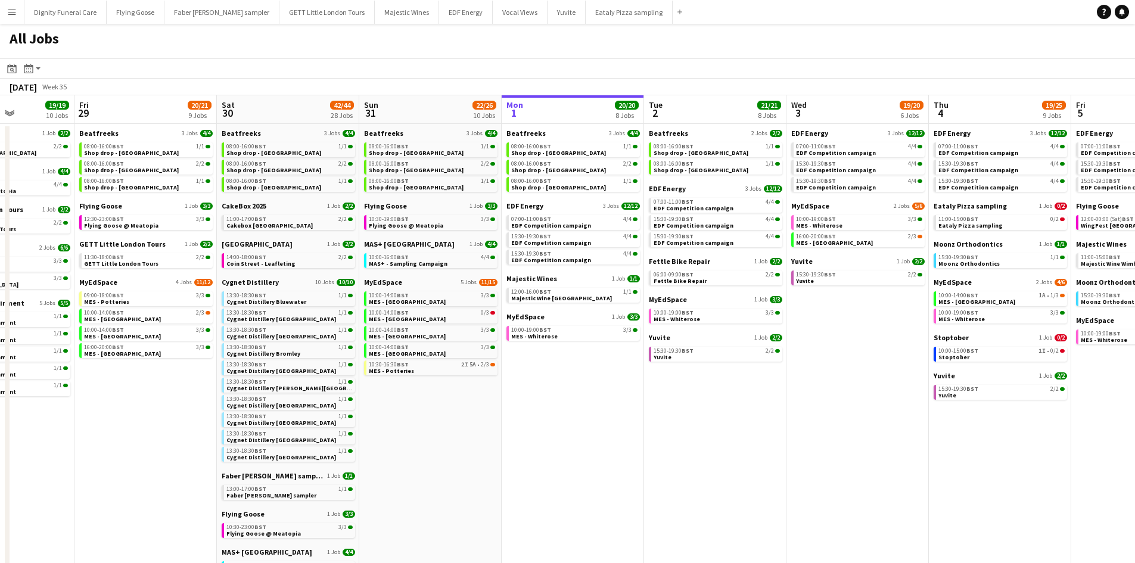
click at [680, 382] on app-calendar-viewport "Tue 26 22/24 14 Jobs Wed 27 14/15 6 Jobs Thu 28 19/19 10 Jobs Fri 29 20/21 9 Jo…" at bounding box center [567, 504] width 1135 height 819
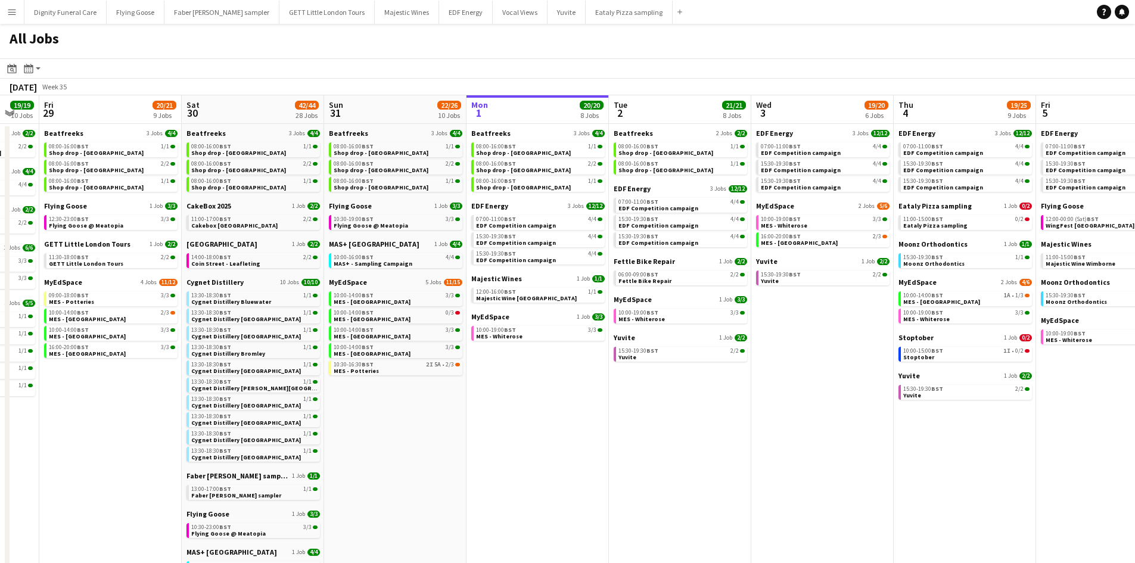
scroll to position [0, 400]
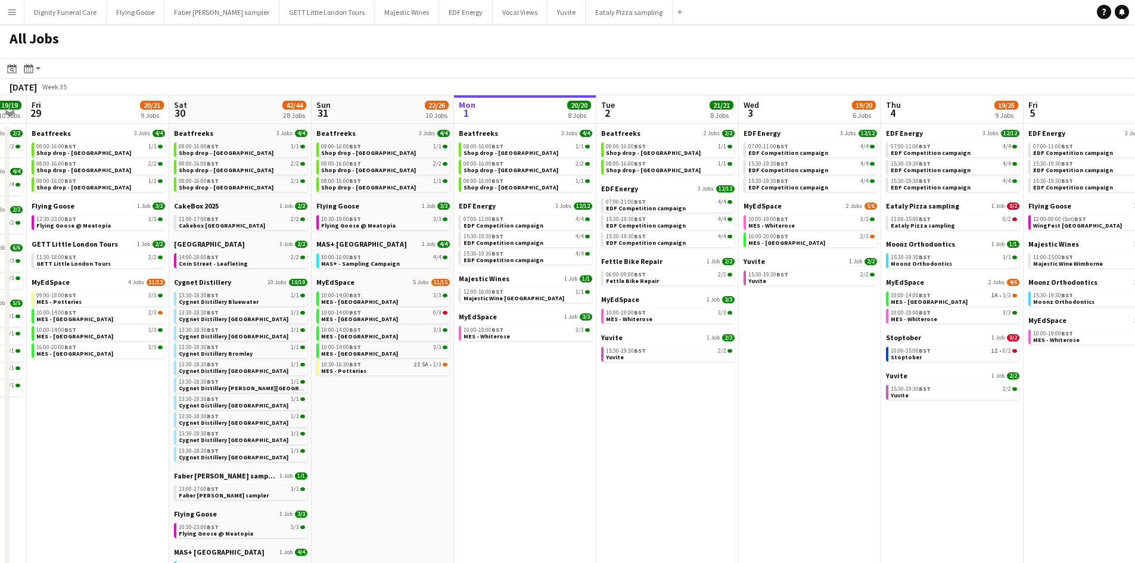
drag, startPoint x: 600, startPoint y: 402, endPoint x: 553, endPoint y: 403, distance: 47.7
click at [553, 403] on app-calendar-viewport "Tue 26 22/24 14 Jobs Wed 27 14/15 6 Jobs Thu 28 19/19 10 Jobs Fri 29 20/21 9 Jo…" at bounding box center [567, 504] width 1135 height 819
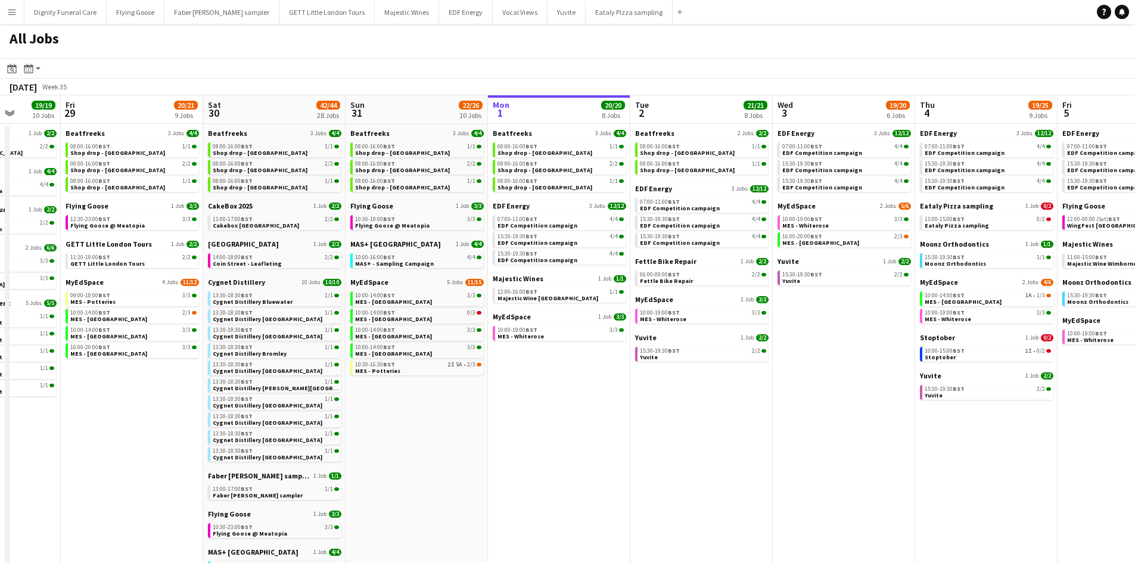
drag, startPoint x: 613, startPoint y: 478, endPoint x: 788, endPoint y: 484, distance: 174.6
click at [792, 484] on app-calendar-viewport "Tue 26 22/24 14 Jobs Wed 27 14/15 6 Jobs Thu 28 19/19 10 Jobs Fri 29 20/21 9 Jo…" at bounding box center [567, 504] width 1135 height 819
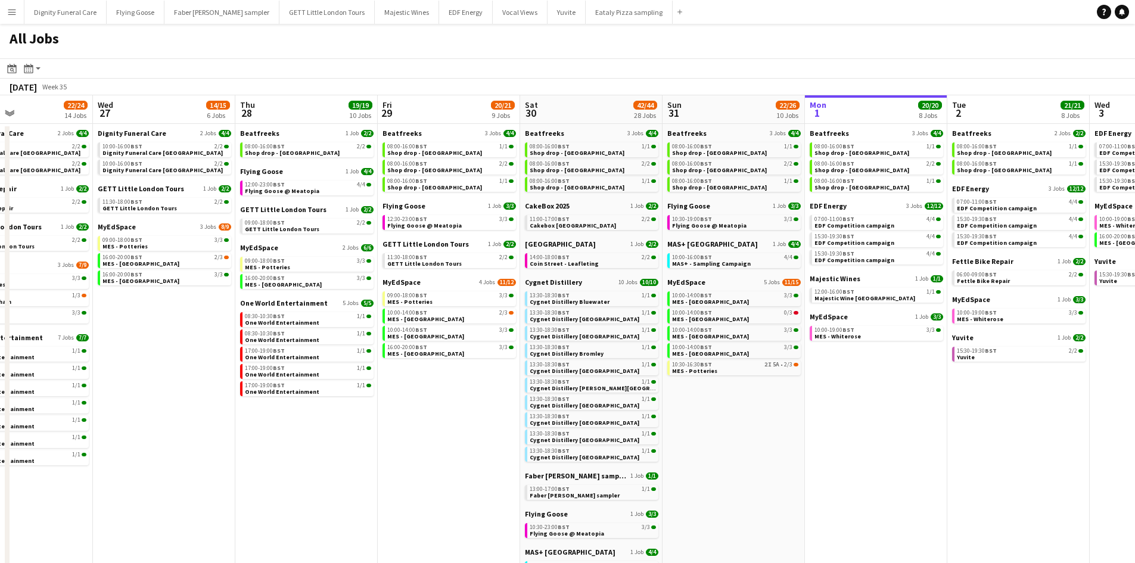
scroll to position [0, 322]
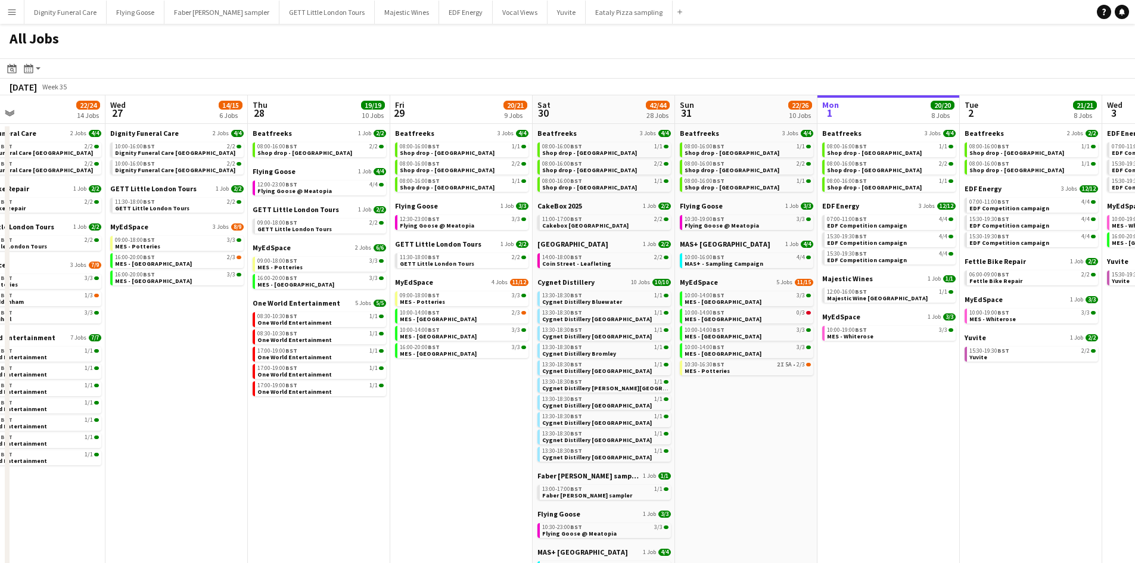
drag, startPoint x: 258, startPoint y: 424, endPoint x: 443, endPoint y: 427, distance: 184.7
click at [443, 427] on app-calendar-viewport "Sun 24 26/26 7 Jobs Mon 25 8/10 5 Jobs Tue 26 22/24 14 Jobs Wed 27 14/15 6 Jobs…" at bounding box center [567, 504] width 1135 height 819
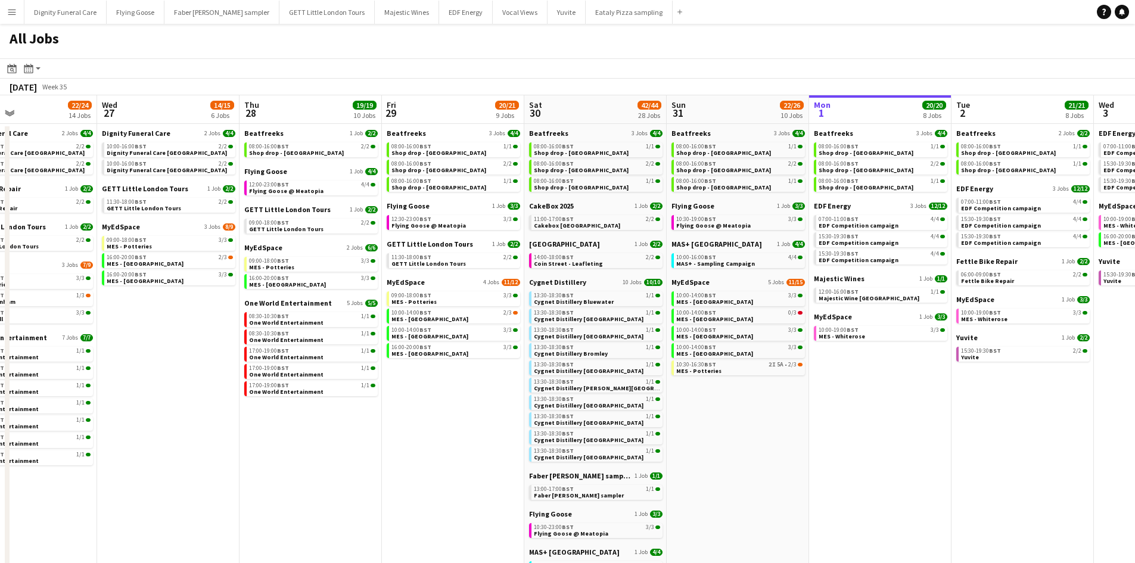
scroll to position [0, 324]
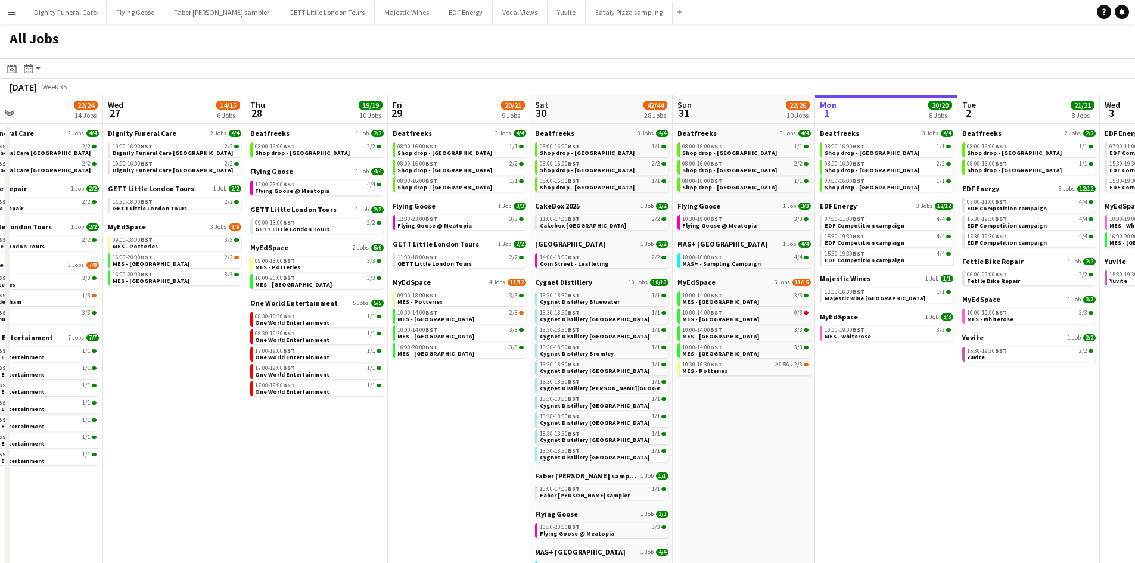
drag, startPoint x: 341, startPoint y: 426, endPoint x: 455, endPoint y: 427, distance: 113.8
click at [457, 427] on app-calendar-viewport "Sun 24 26/26 7 Jobs Mon 25 8/10 5 Jobs Tue 26 22/24 14 Jobs Wed 27 14/15 6 Jobs…" at bounding box center [567, 504] width 1135 height 819
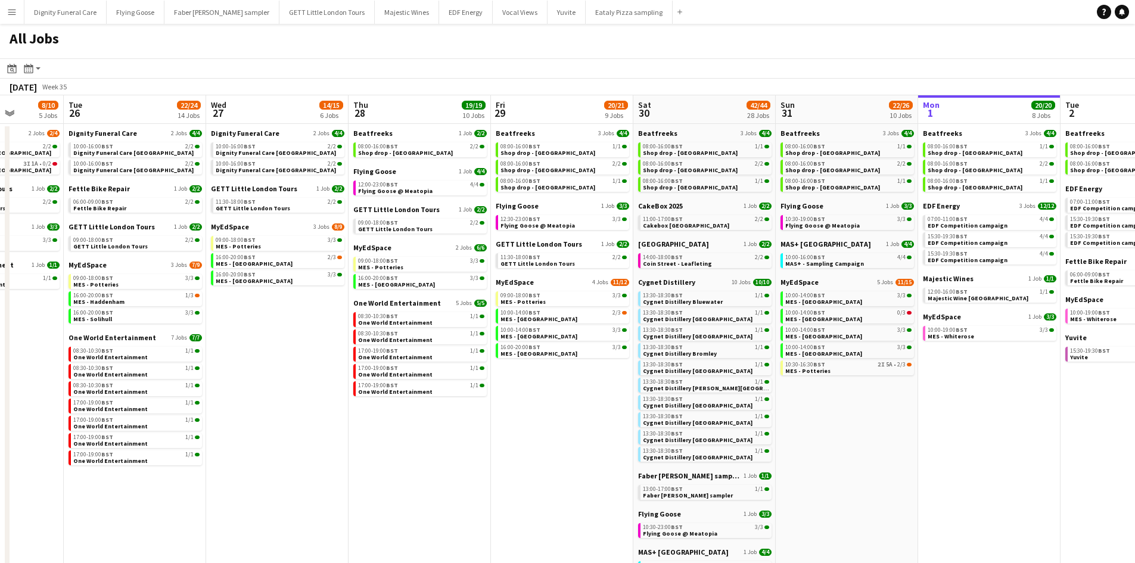
scroll to position [0, 353]
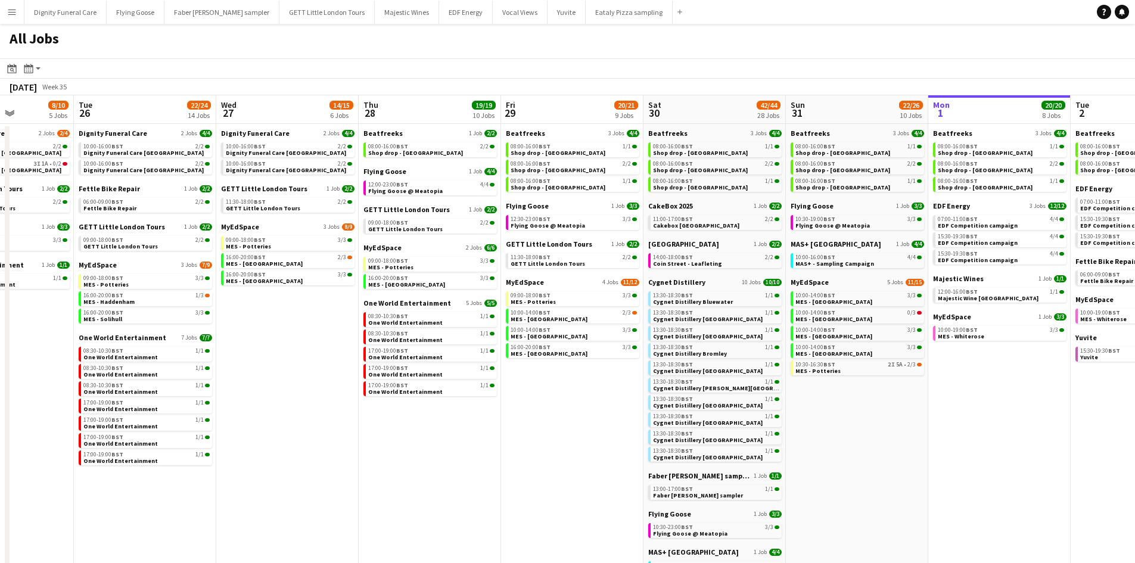
drag, startPoint x: 450, startPoint y: 407, endPoint x: 468, endPoint y: 407, distance: 17.3
click at [469, 407] on app-calendar-viewport "Sat 23 52/52 24 Jobs Sun 24 26/26 7 Jobs Mon 25 8/10 5 Jobs Tue 26 22/24 14 Job…" at bounding box center [567, 504] width 1135 height 819
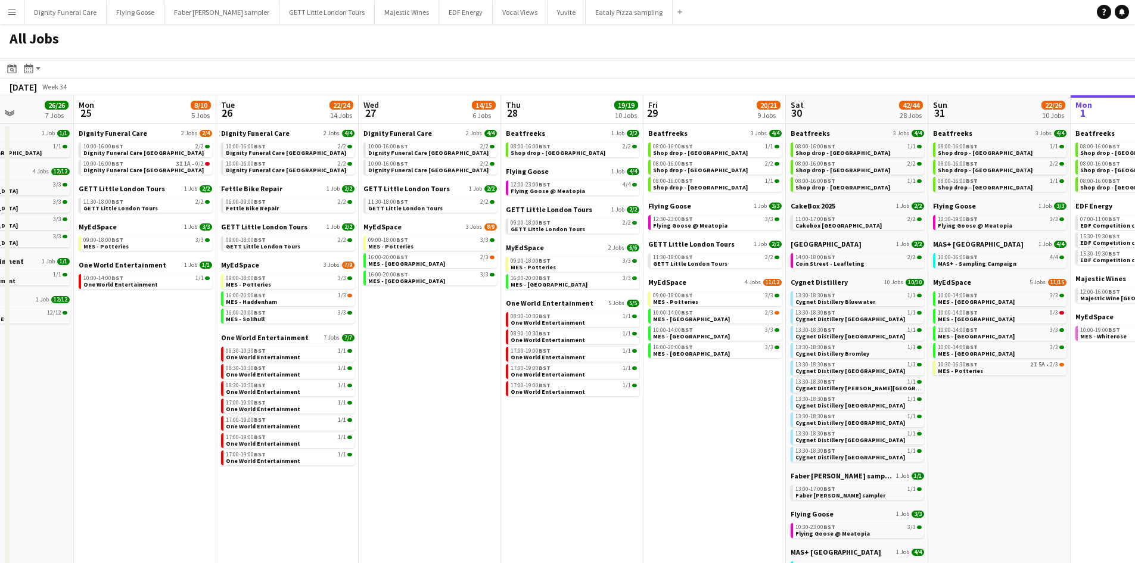
scroll to position [0, 324]
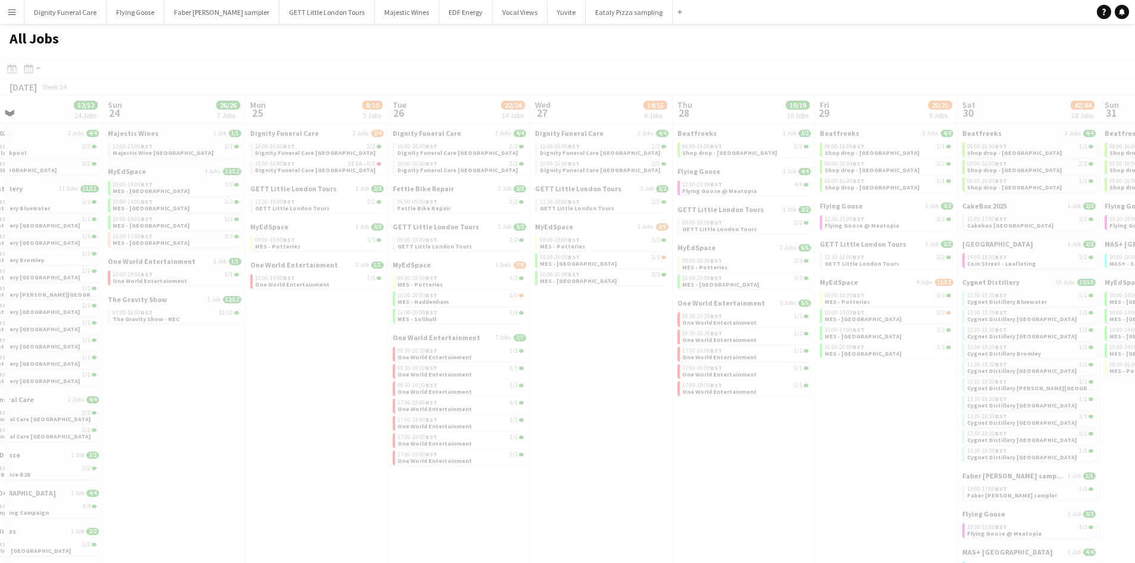
drag, startPoint x: 458, startPoint y: 467, endPoint x: 569, endPoint y: 465, distance: 111.4
click at [582, 467] on app-all-jobs "All Jobs Date picker SEP 2025 SEP 2025 Monday M Tuesday T Wednesday W Thursday …" at bounding box center [567, 469] width 1135 height 890
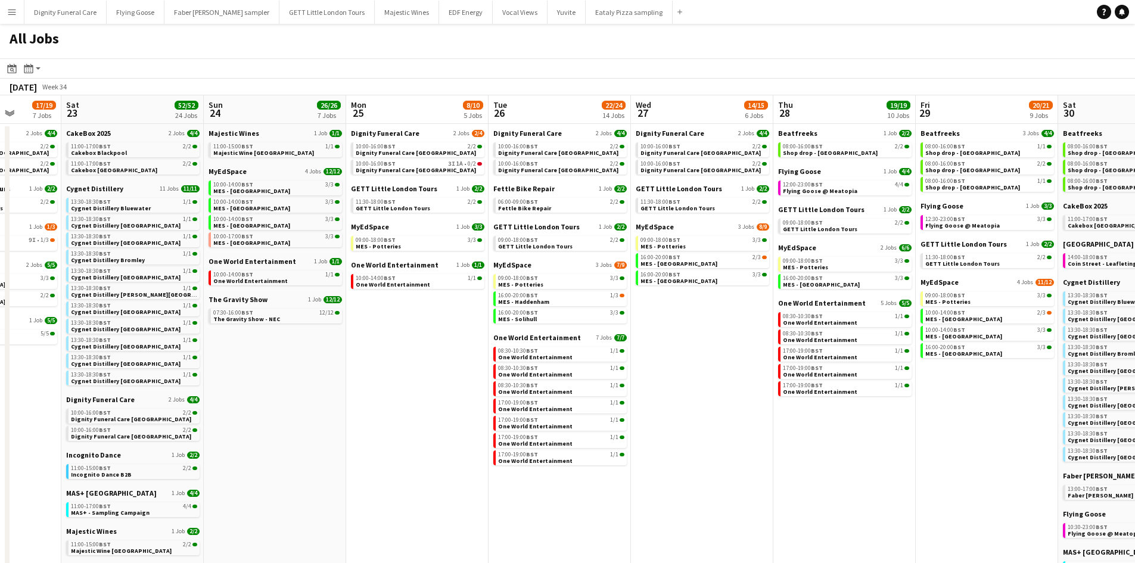
scroll to position [0, 362]
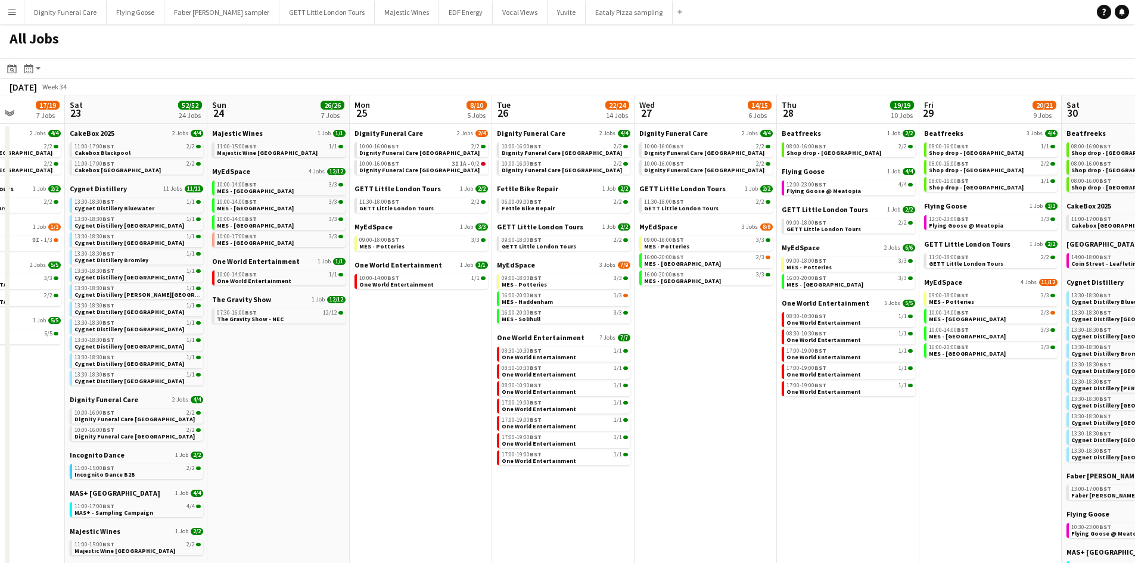
drag, startPoint x: 298, startPoint y: 412, endPoint x: 398, endPoint y: 410, distance: 100.1
click at [403, 410] on app-calendar-viewport "Wed 20 32/32 9 Jobs Thu 21 25/26 9 Jobs Fri 22 17/19 7 Jobs Sat 23 52/52 24 Job…" at bounding box center [567, 504] width 1135 height 819
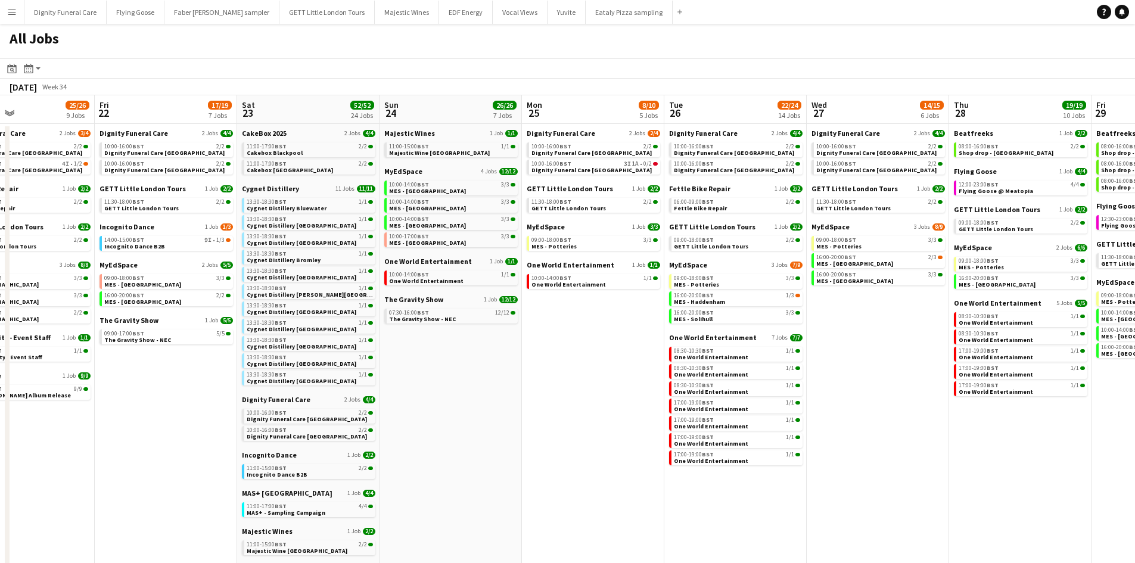
scroll to position [0, 294]
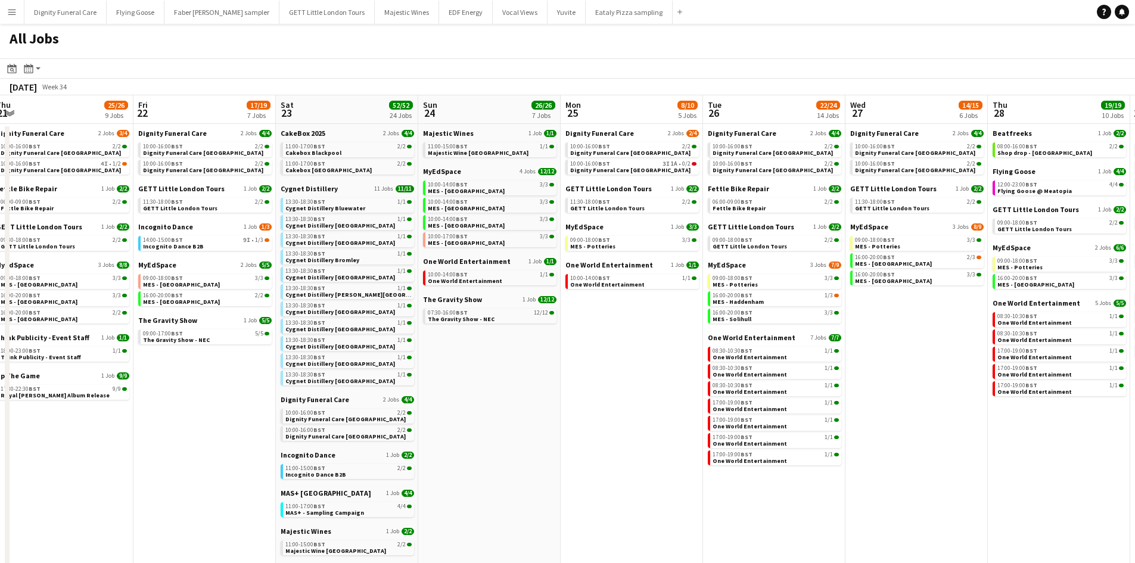
drag, startPoint x: 339, startPoint y: 401, endPoint x: 541, endPoint y: 403, distance: 201.3
click at [541, 403] on app-calendar-viewport "Tue 19 32/33 9 Jobs Wed 20 32/32 9 Jobs Thu 21 25/26 9 Jobs Fri 22 17/19 7 Jobs…" at bounding box center [567, 504] width 1135 height 819
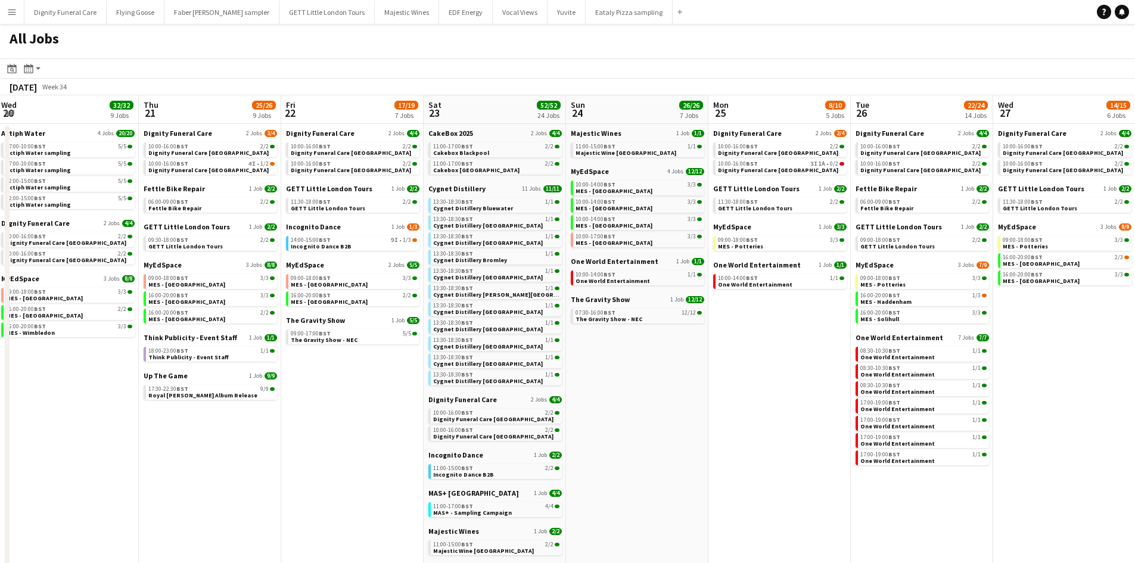
scroll to position [0, 379]
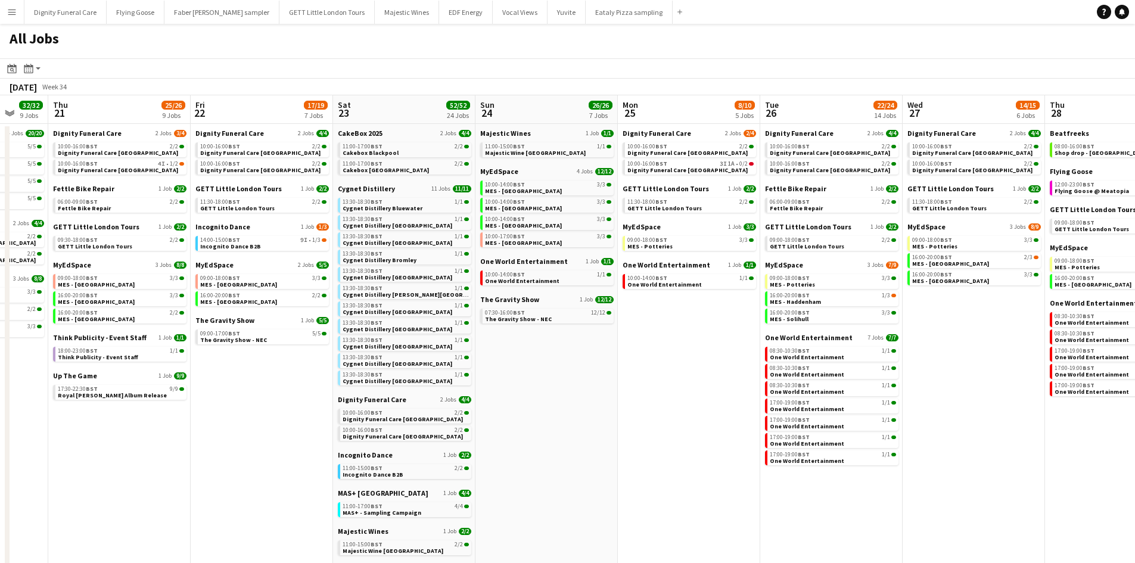
click at [475, 439] on app-all-jobs "All Jobs Date picker SEP 2025 SEP 2025 Monday M Tuesday T Wednesday W Thursday …" at bounding box center [567, 469] width 1135 height 890
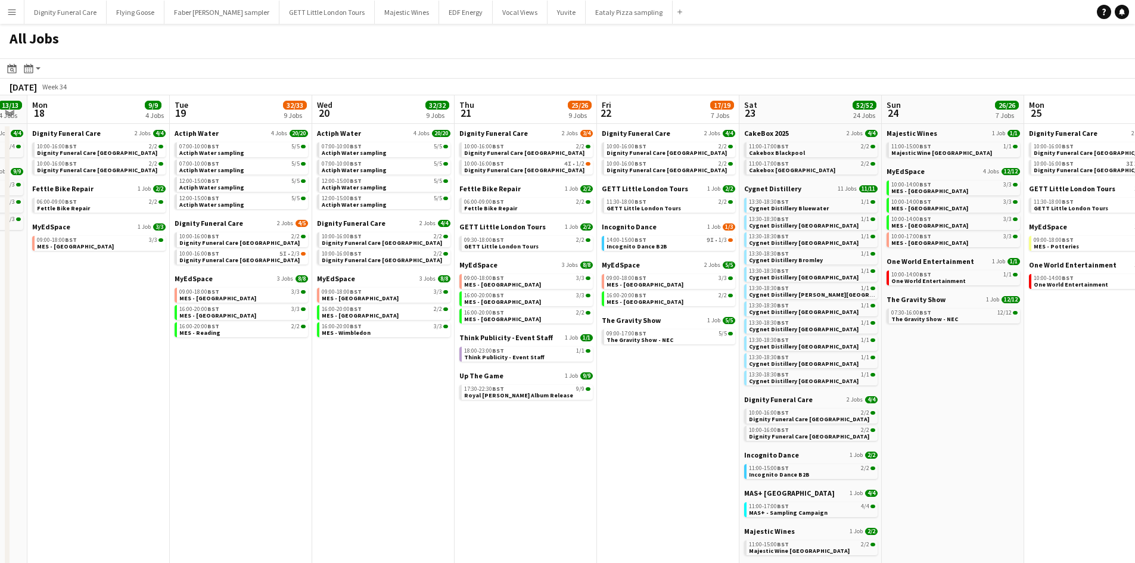
drag, startPoint x: 303, startPoint y: 413, endPoint x: 566, endPoint y: 418, distance: 263.9
click at [570, 418] on app-calendar-viewport "Sat 16 30/30 18 Jobs Sun 17 13/13 4 Jobs Mon 18 9/9 4 Jobs Tue 19 32/33 9 Jobs …" at bounding box center [567, 504] width 1135 height 819
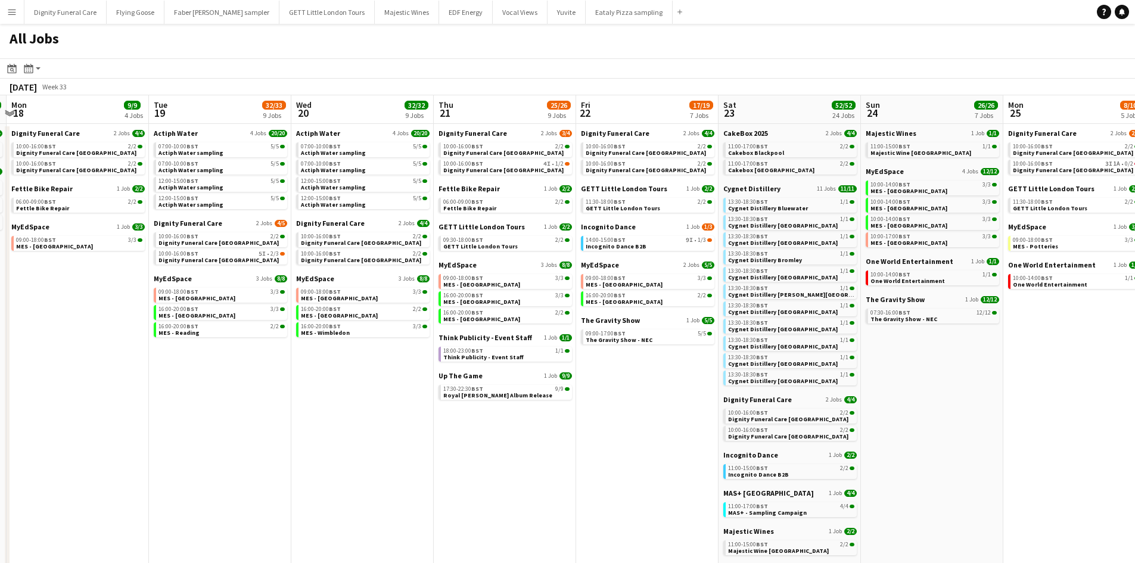
drag, startPoint x: 478, startPoint y: 415, endPoint x: 320, endPoint y: 403, distance: 158.3
click at [320, 403] on app-calendar-viewport "Fri 15 6/6 2 Jobs Sat 16 30/30 18 Jobs Sun 17 13/13 4 Jobs Mon 18 9/9 4 Jobs Tu…" at bounding box center [567, 504] width 1135 height 819
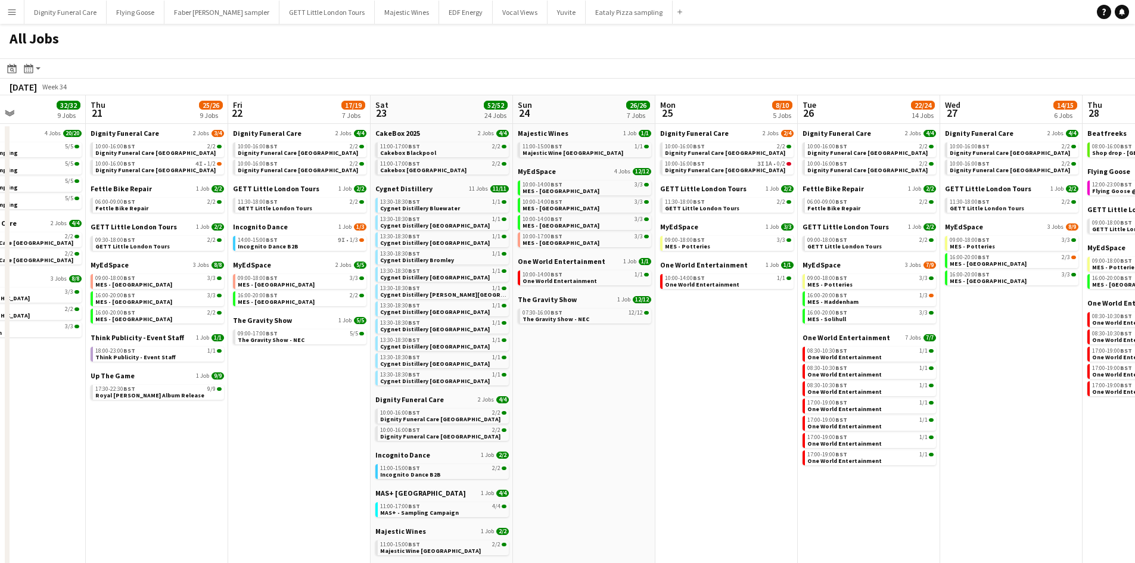
drag, startPoint x: 669, startPoint y: 440, endPoint x: 538, endPoint y: 429, distance: 131.5
click at [533, 432] on app-calendar-viewport "Sun 17 13/13 4 Jobs Mon 18 9/9 4 Jobs Tue 19 32/33 9 Jobs Wed 20 32/32 9 Jobs T…" at bounding box center [567, 504] width 1135 height 819
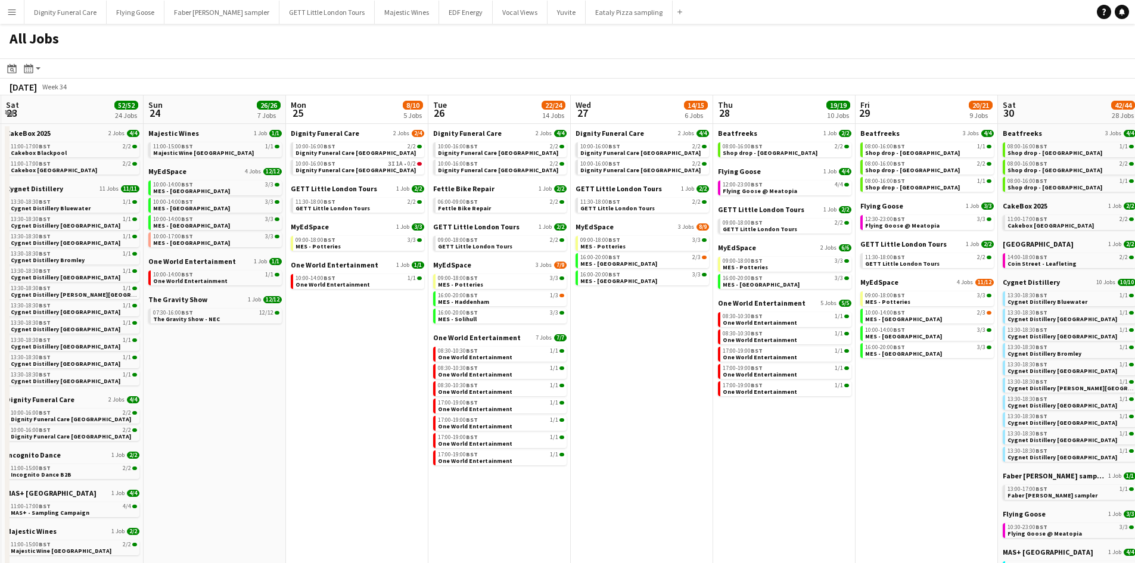
drag, startPoint x: 776, startPoint y: 429, endPoint x: 653, endPoint y: 404, distance: 125.9
click at [429, 398] on app-calendar-viewport "Tue 19 32/33 9 Jobs Wed 20 32/32 9 Jobs Thu 21 25/26 9 Jobs Fri 22 17/19 7 Jobs…" at bounding box center [567, 504] width 1135 height 819
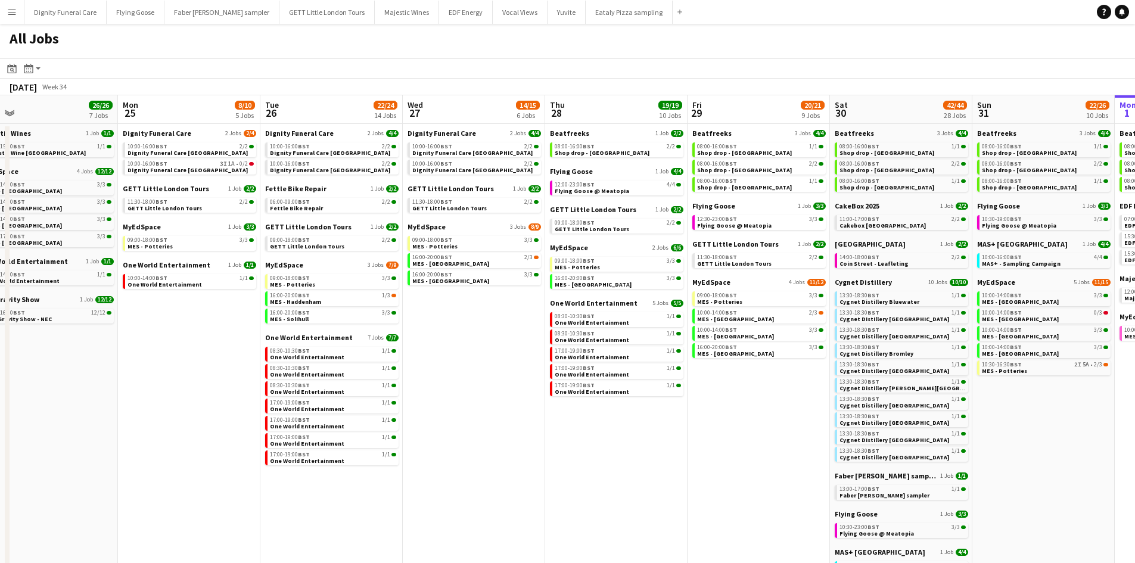
drag, startPoint x: 597, startPoint y: 414, endPoint x: 400, endPoint y: 400, distance: 197.6
click at [384, 405] on app-calendar-viewport "Thu 21 25/26 9 Jobs Fri 22 17/19 7 Jobs Sat 23 52/52 24 Jobs Sun 24 26/26 7 Job…" at bounding box center [567, 504] width 1135 height 819
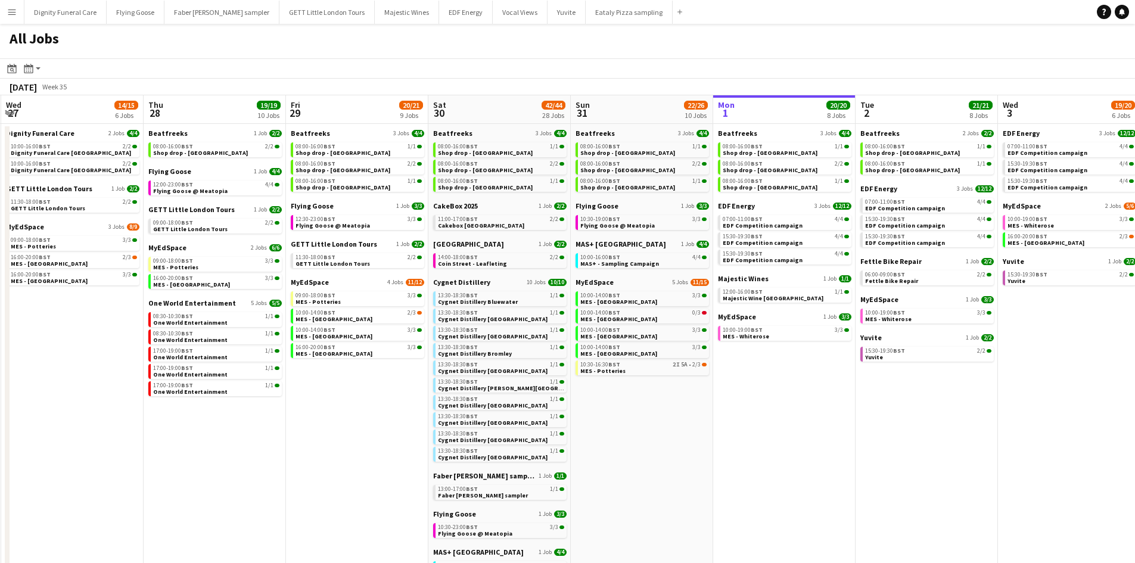
drag, startPoint x: 444, startPoint y: 420, endPoint x: 410, endPoint y: 414, distance: 33.9
click at [408, 415] on app-calendar-viewport "Sat 23 52/52 24 Jobs Sun 24 26/26 7 Jobs Mon 25 8/10 5 Jobs Tue 26 22/24 14 Job…" at bounding box center [567, 504] width 1135 height 819
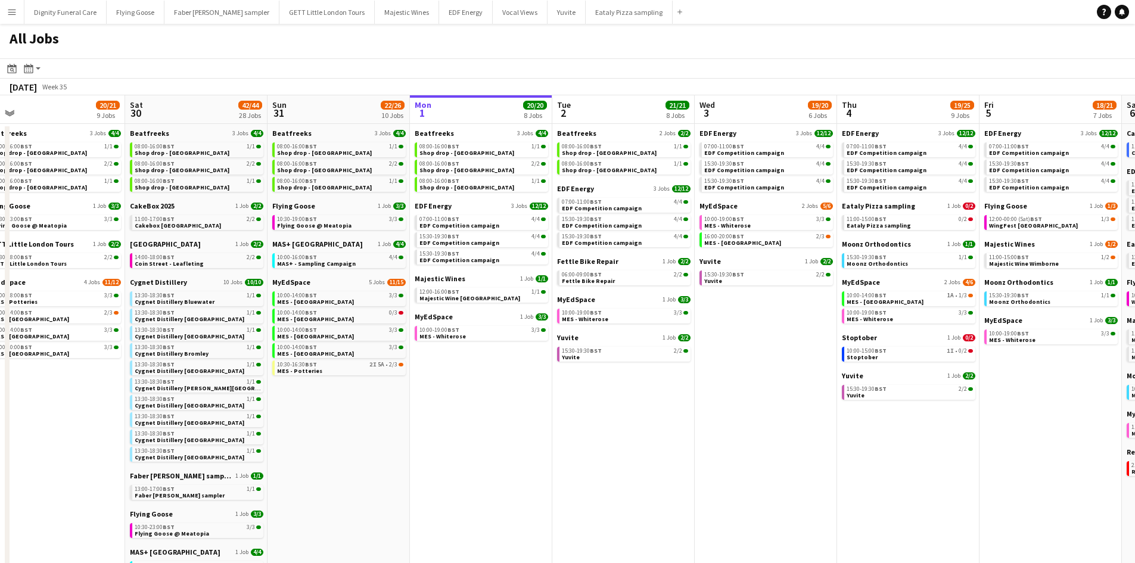
scroll to position [0, 441]
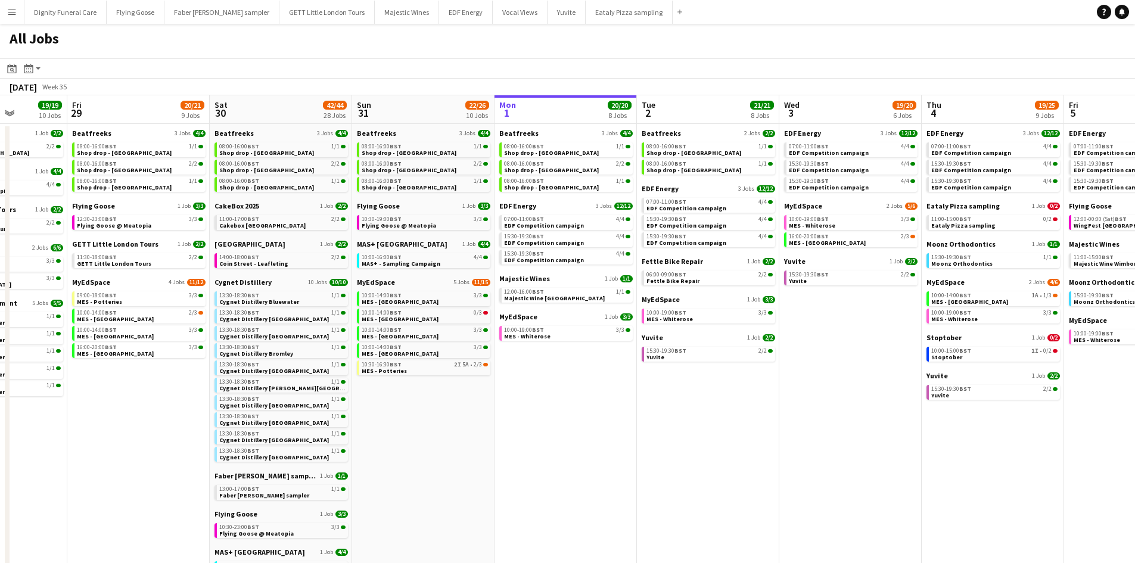
drag, startPoint x: 543, startPoint y: 441, endPoint x: 384, endPoint y: 419, distance: 160.5
click at [386, 421] on app-calendar-viewport "Mon 25 8/10 5 Jobs Tue 26 22/24 14 Jobs Wed 27 14/15 6 Jobs Thu 28 19/19 10 Job…" at bounding box center [567, 504] width 1135 height 819
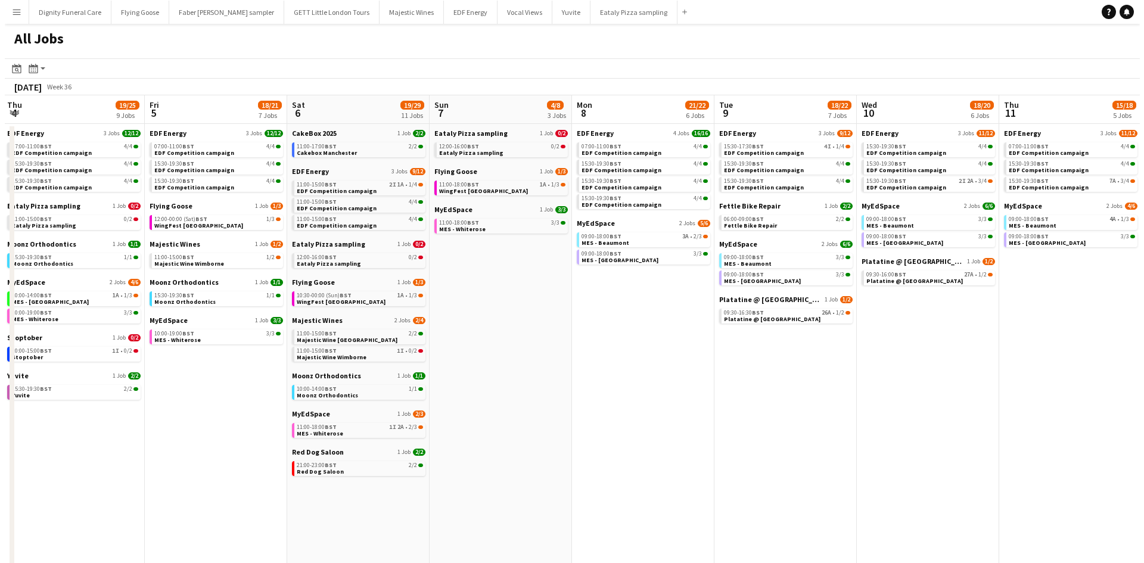
scroll to position [0, 341]
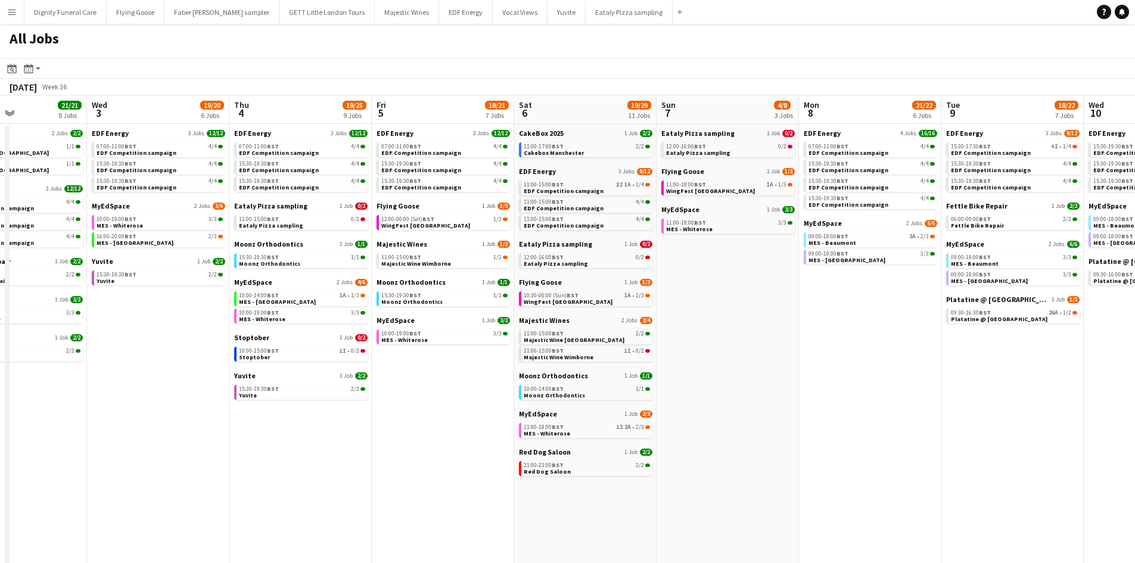
drag, startPoint x: 539, startPoint y: 445, endPoint x: 399, endPoint y: 428, distance: 141.0
click at [399, 428] on app-calendar-viewport "Sun 31 22/26 10 Jobs Mon 1 20/20 8 Jobs Tue 2 21/21 8 Jobs Wed 3 19/20 6 Jobs T…" at bounding box center [567, 504] width 1135 height 819
click at [11, 12] on app-icon "Menu" at bounding box center [12, 12] width 10 height 10
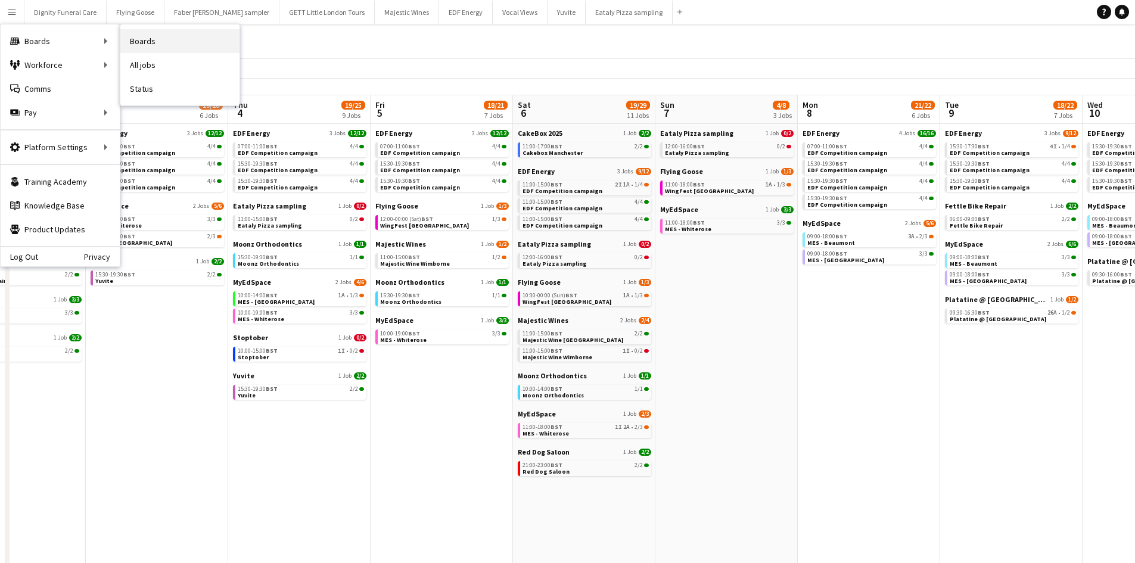
click at [146, 41] on link "Boards" at bounding box center [179, 41] width 119 height 24
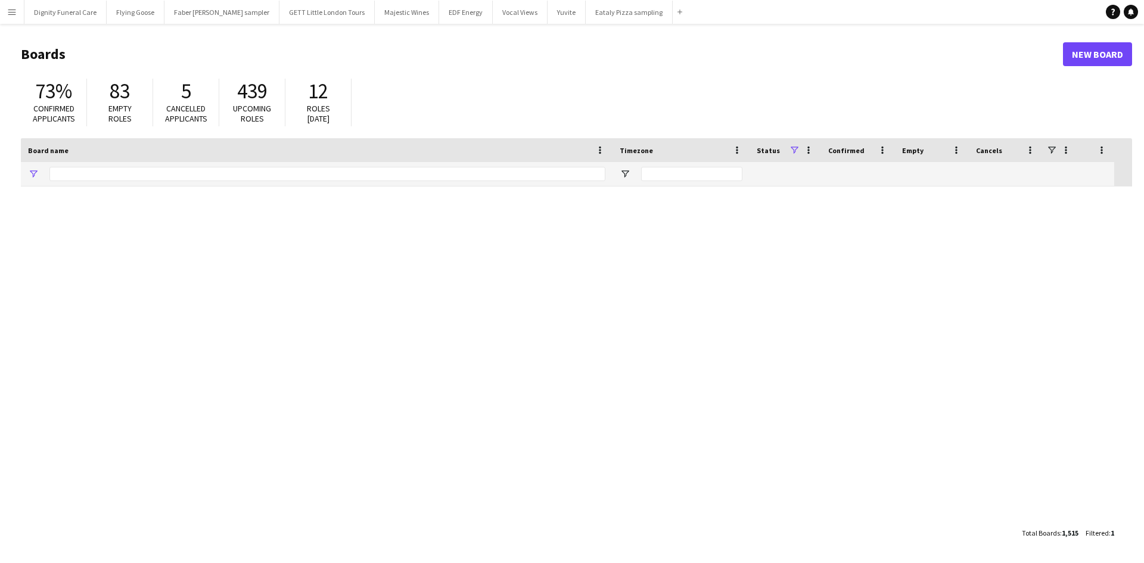
type input "******"
click at [1113, 52] on link "New Board" at bounding box center [1097, 54] width 69 height 24
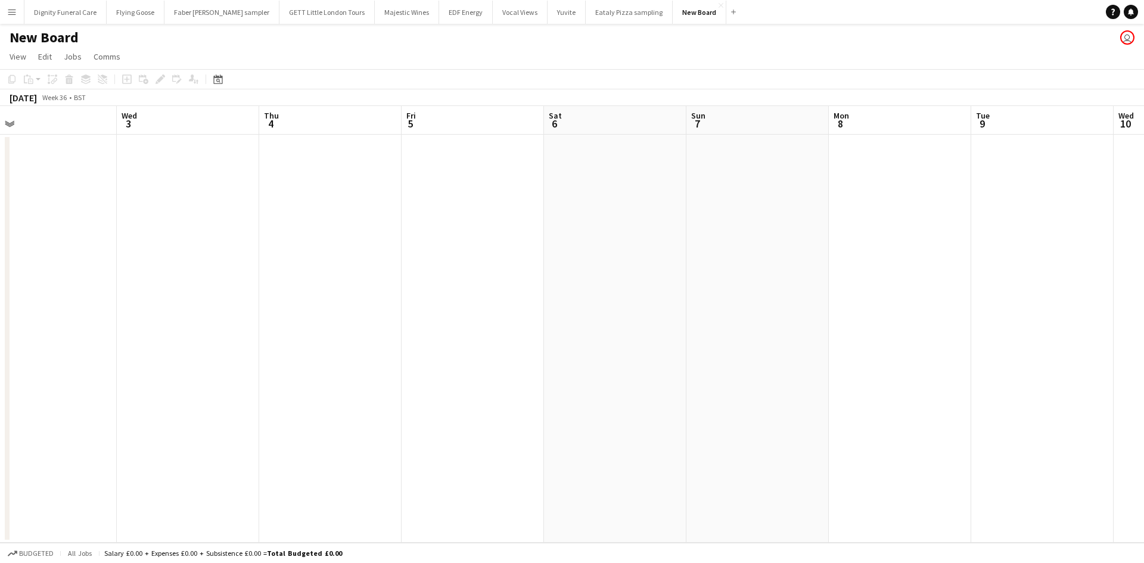
scroll to position [0, 453]
drag, startPoint x: 462, startPoint y: 308, endPoint x: 213, endPoint y: 320, distance: 249.3
click at [213, 320] on app-calendar-viewport "Sat 30 Sun 31 Mon 1 Tue 2 Wed 3 Thu 4 Fri 5 Sat 6 Sun 7 Mon 8 Tue 9 Wed 10 Thu …" at bounding box center [572, 324] width 1144 height 437
click at [592, 216] on app-date-cell at bounding box center [614, 339] width 142 height 408
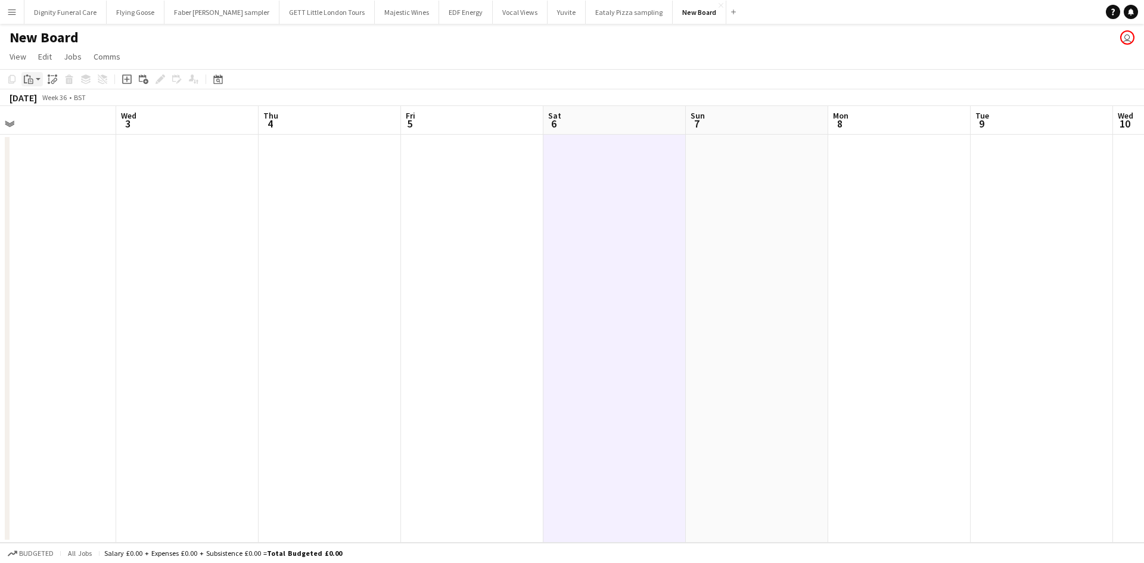
click at [29, 74] on div "Paste" at bounding box center [28, 79] width 14 height 14
click at [583, 164] on app-date-cell at bounding box center [614, 339] width 142 height 408
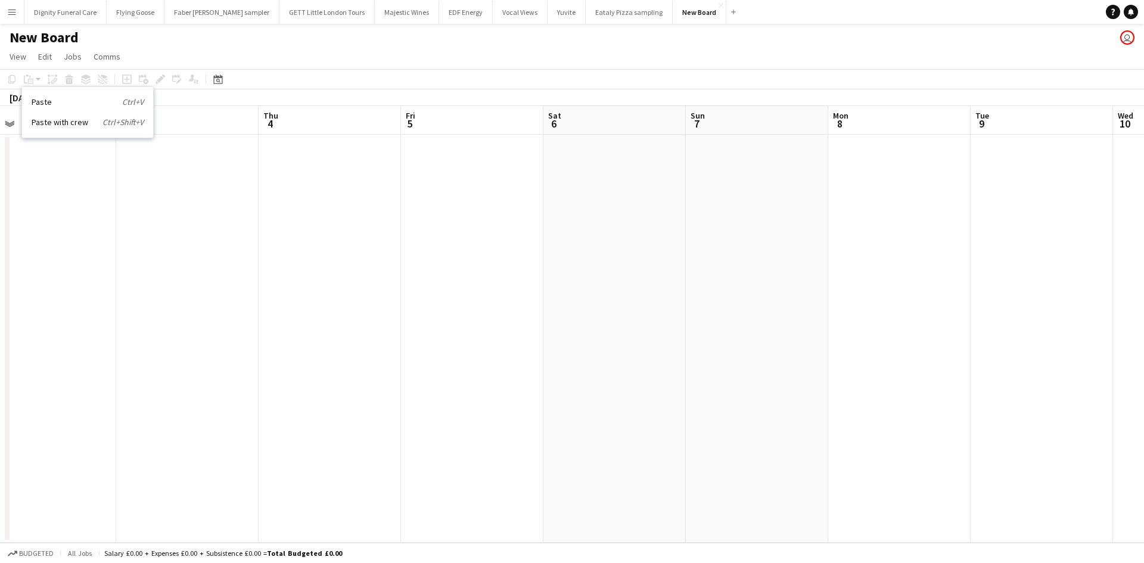
click at [862, 230] on app-date-cell at bounding box center [899, 339] width 142 height 408
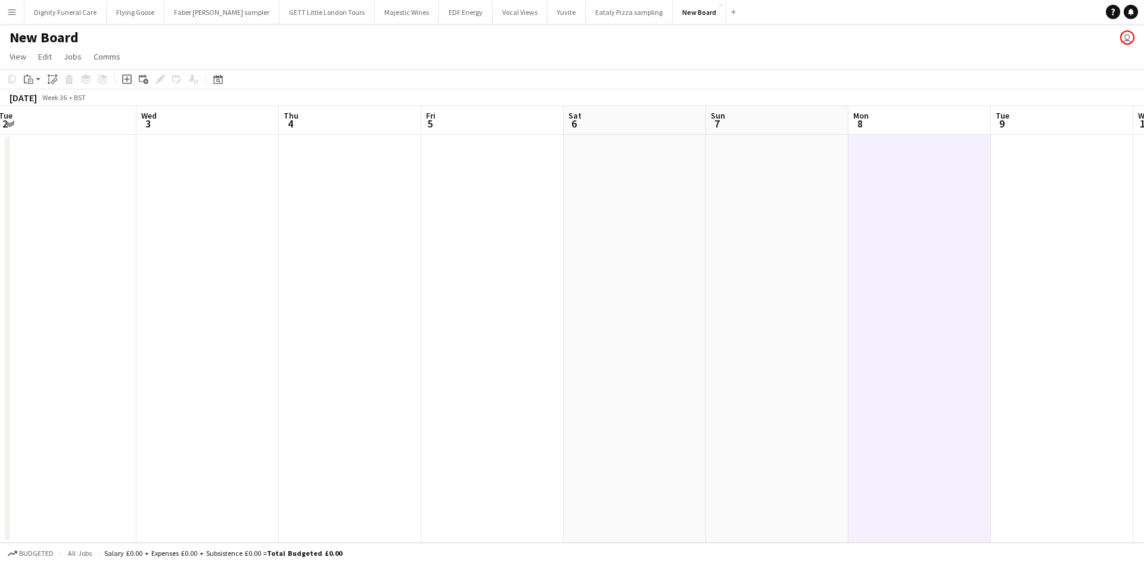
drag, startPoint x: 270, startPoint y: 205, endPoint x: 139, endPoint y: 201, distance: 131.7
click at [139, 201] on app-calendar-viewport "Sat 30 Sun 31 Mon 1 Tue 2 Wed 3 Thu 4 Fri 5 Sat 6 Sun 7 Mon 8 Tue 9 Wed 10 Thu …" at bounding box center [572, 324] width 1144 height 437
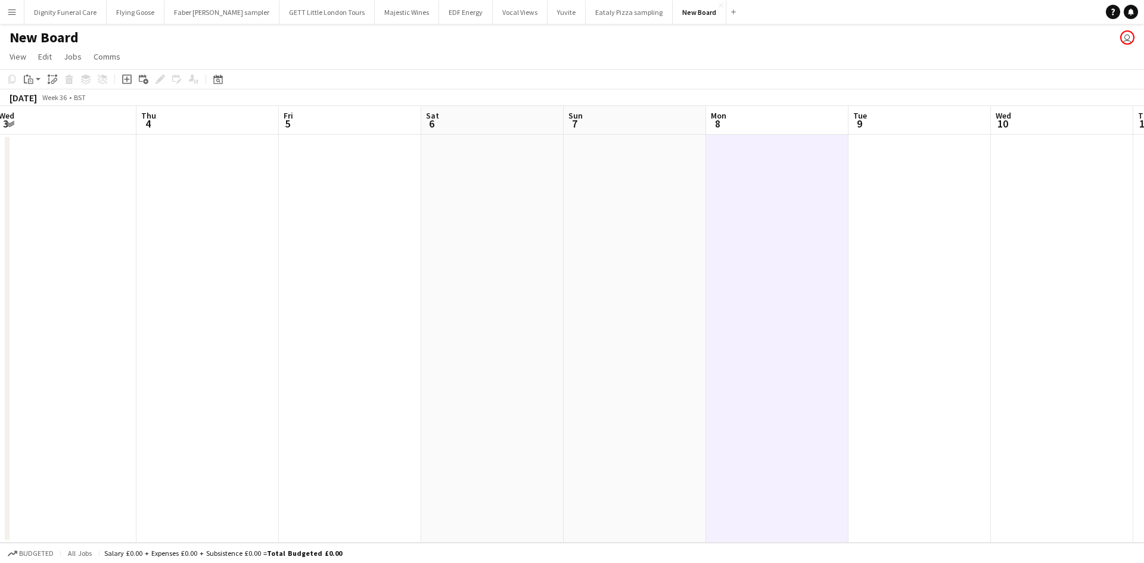
scroll to position [0, 443]
click at [434, 166] on app-date-cell at bounding box center [483, 339] width 142 height 408
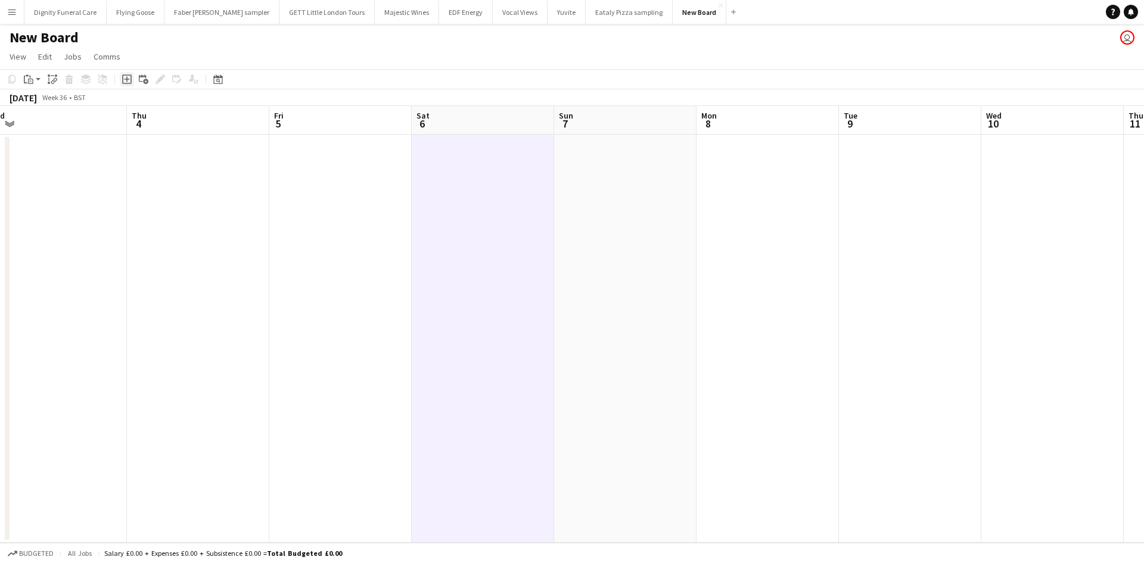
click at [124, 78] on icon "Add job" at bounding box center [127, 79] width 10 height 10
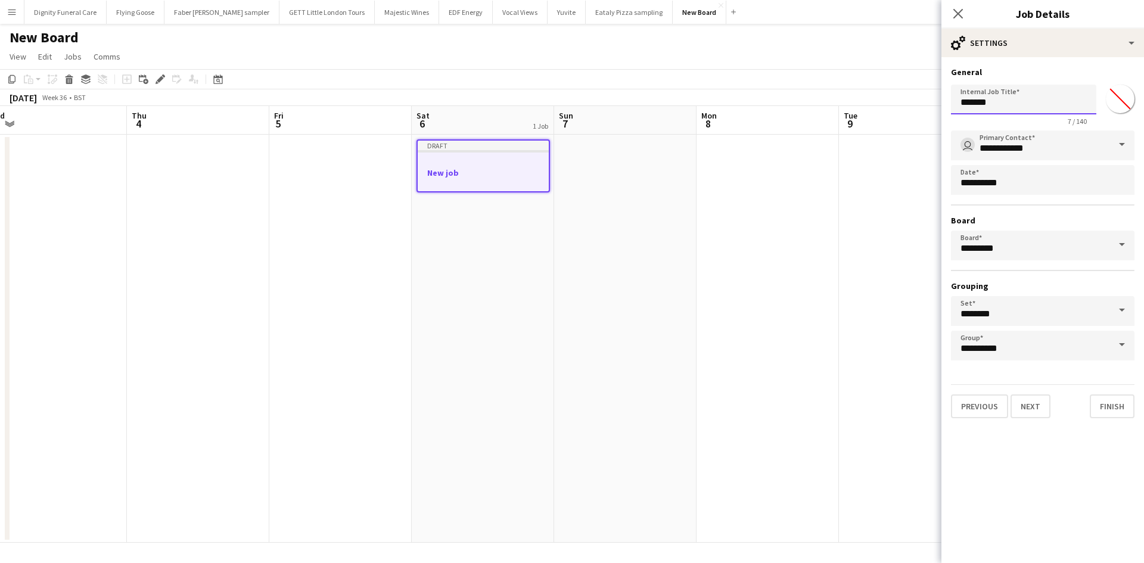
click at [1001, 98] on input "*******" at bounding box center [1023, 100] width 145 height 30
type input "*"
type input "**********"
click at [1119, 144] on span at bounding box center [1121, 144] width 25 height 29
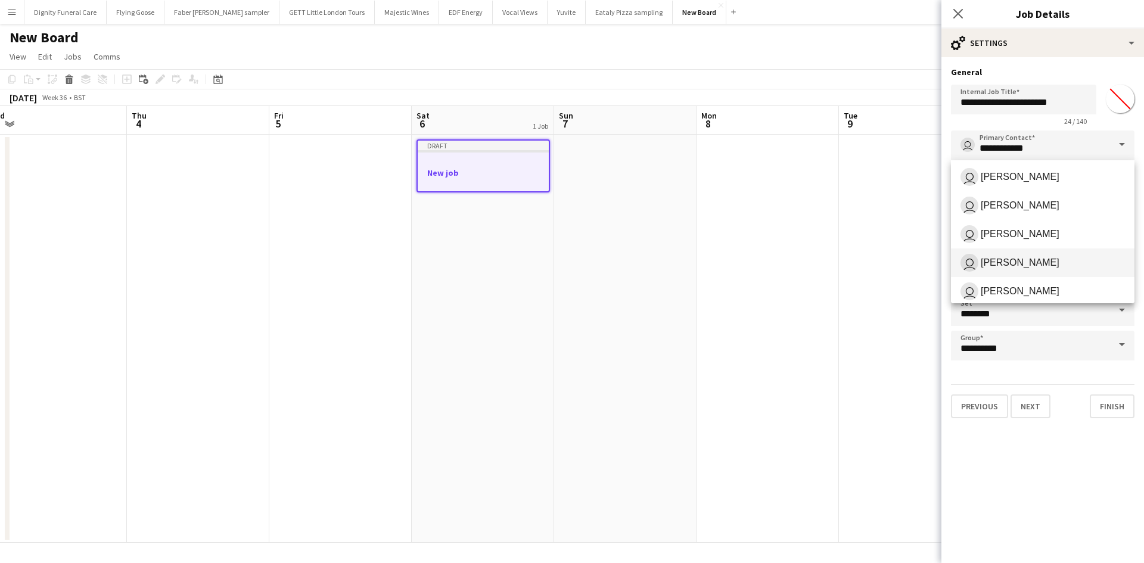
scroll to position [119, 0]
click at [1012, 258] on span "Ellie Allen" at bounding box center [1019, 259] width 79 height 11
type input "**********"
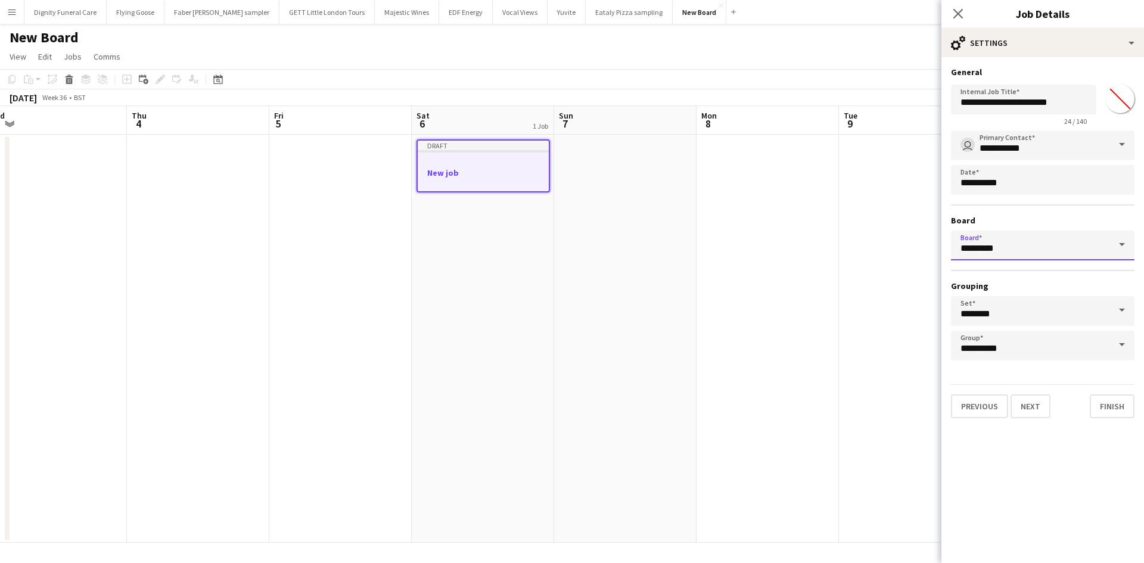
click at [1032, 247] on input "*********" at bounding box center [1042, 245] width 183 height 30
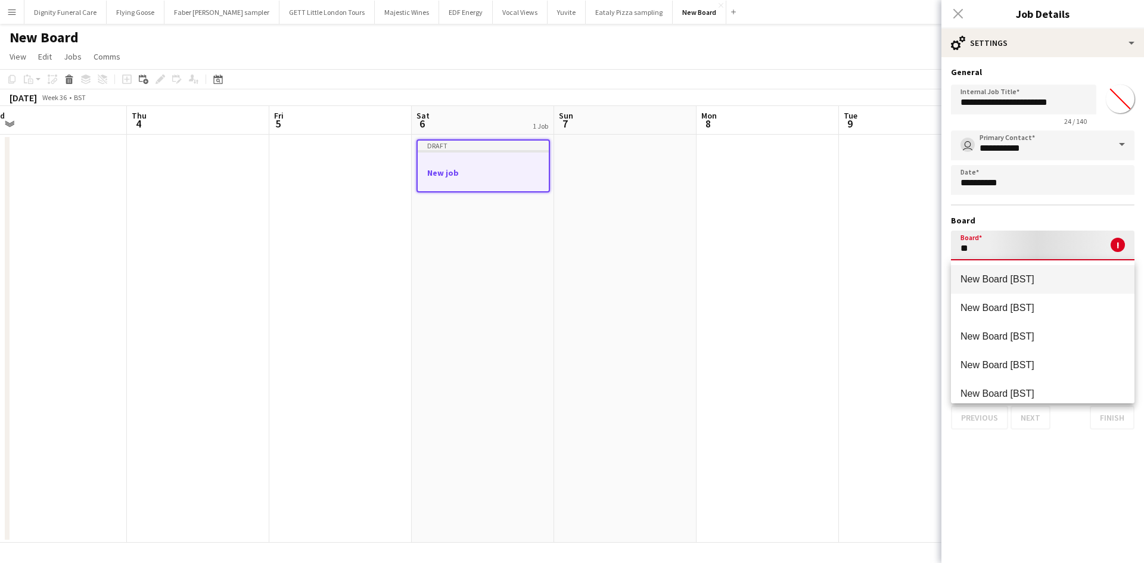
type input "*"
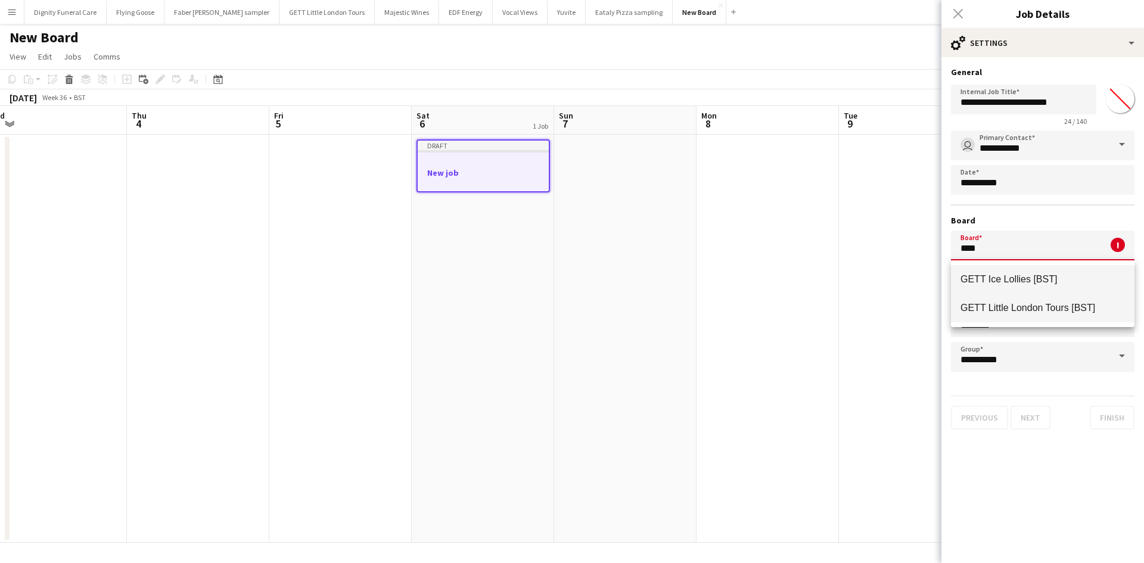
click at [1014, 306] on span "GETT Little London Tours [BST]" at bounding box center [1027, 308] width 135 height 10
type input "**********"
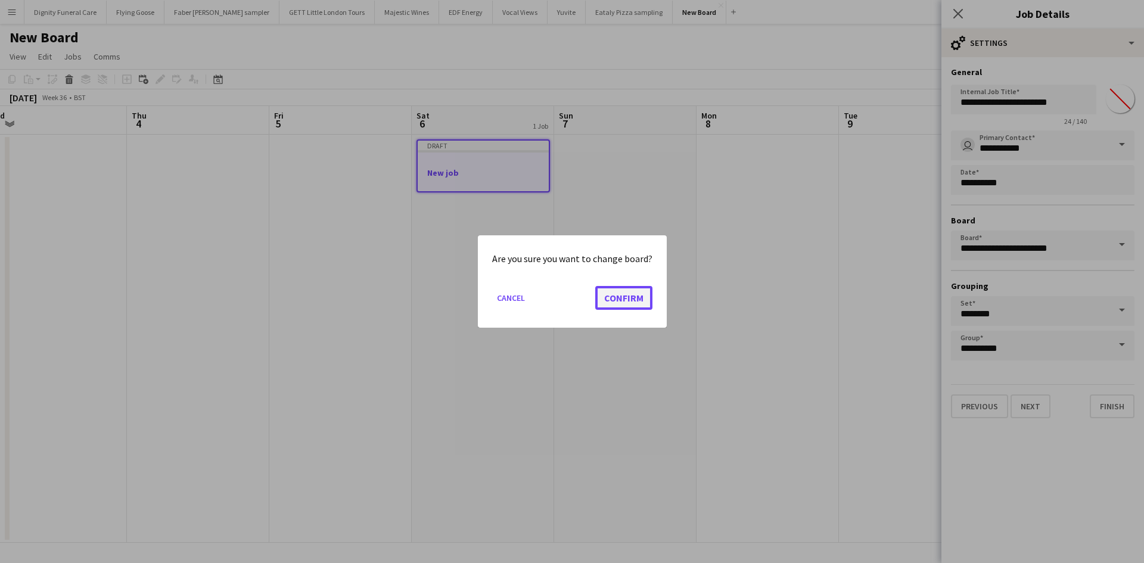
click at [616, 297] on button "Confirm" at bounding box center [623, 298] width 57 height 24
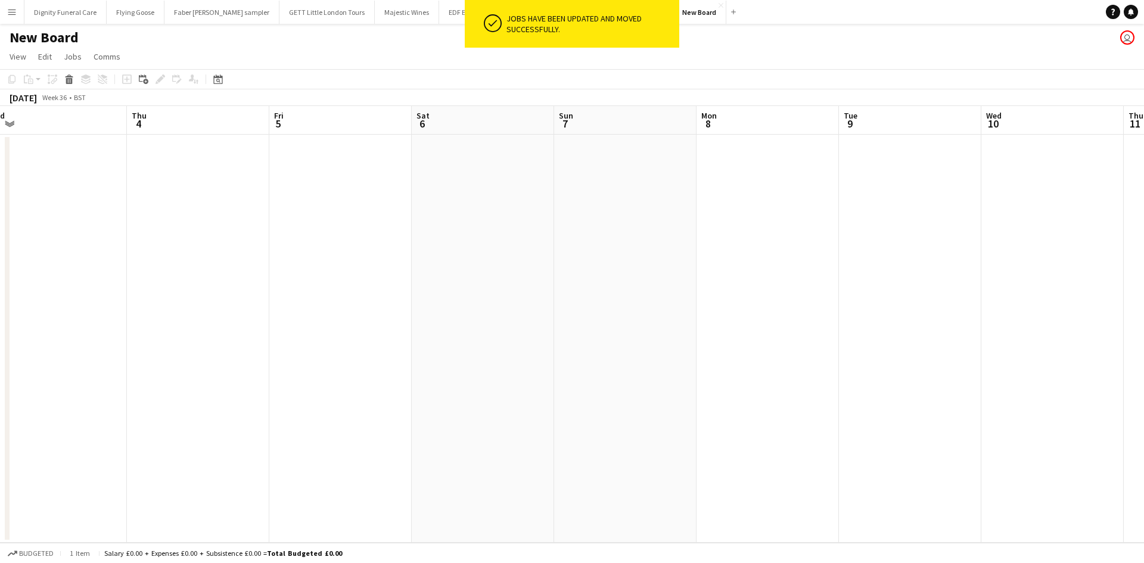
click at [476, 165] on app-date-cell at bounding box center [483, 339] width 142 height 408
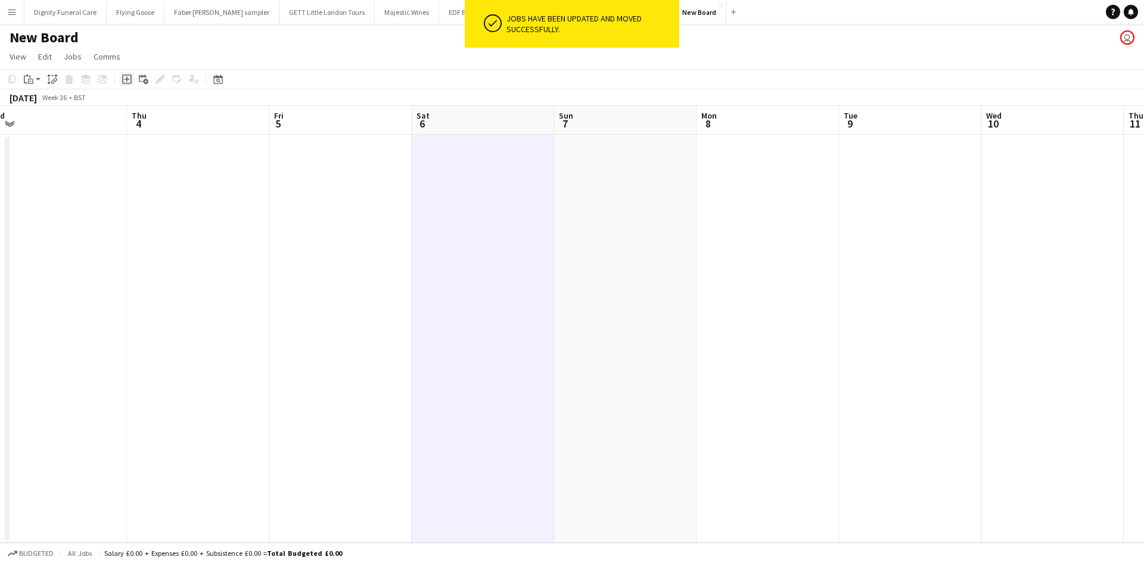
click at [124, 79] on icon "Add job" at bounding box center [127, 79] width 10 height 10
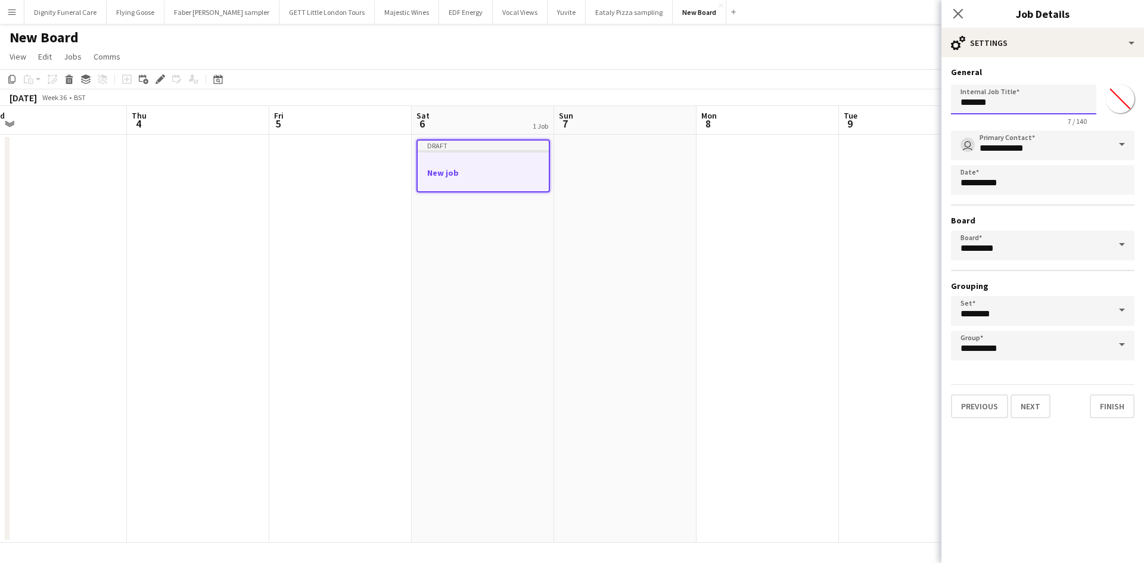
click at [1011, 102] on input "*******" at bounding box center [1023, 100] width 145 height 30
type input "*"
click at [1014, 101] on input "**********" at bounding box center [1023, 100] width 145 height 30
type input "**********"
click at [1121, 147] on span at bounding box center [1121, 144] width 25 height 29
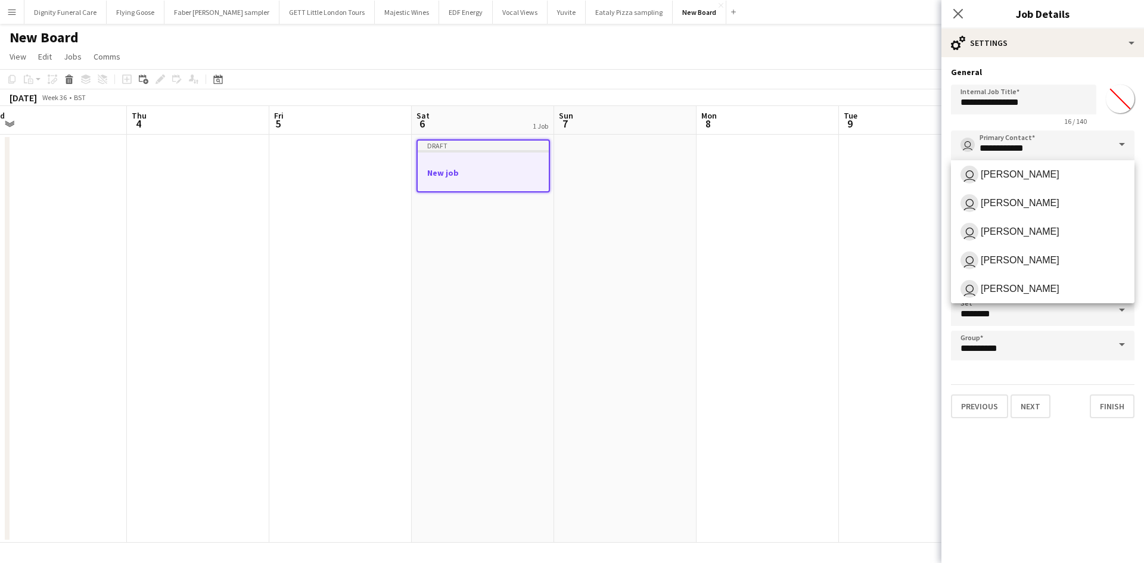
click at [1008, 257] on span "Ellie Allen" at bounding box center [1019, 259] width 79 height 11
type input "**********"
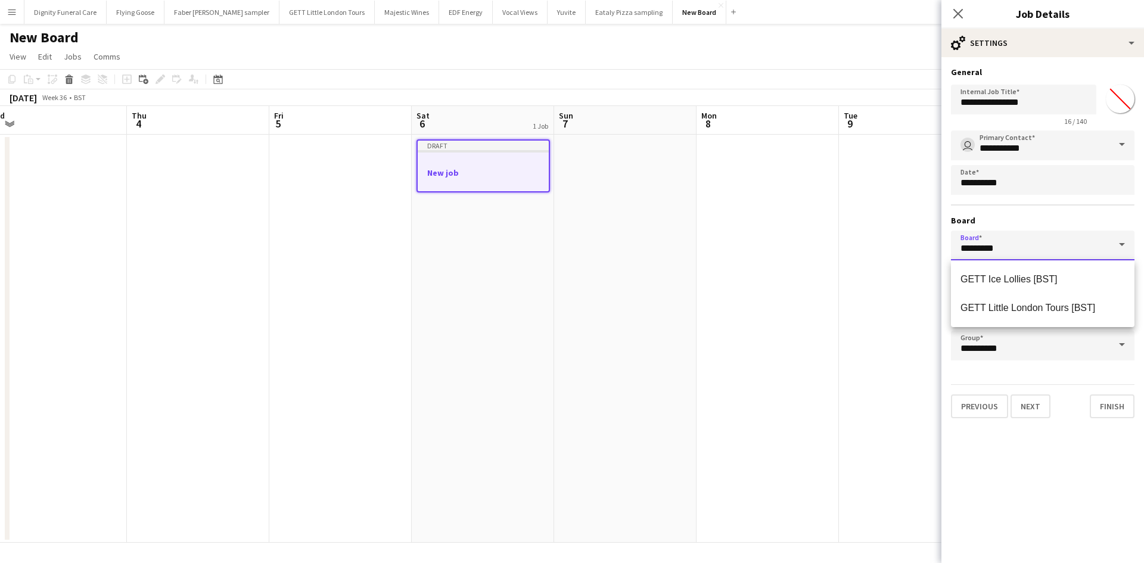
click at [1058, 247] on input "*********" at bounding box center [1042, 245] width 183 height 30
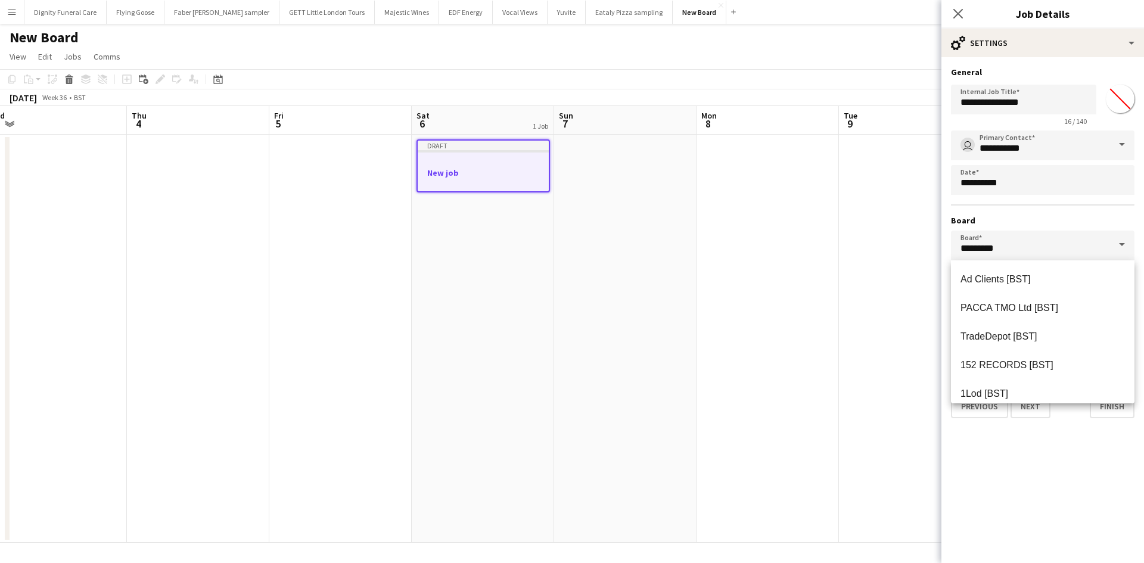
click at [828, 182] on app-date-cell at bounding box center [767, 339] width 142 height 408
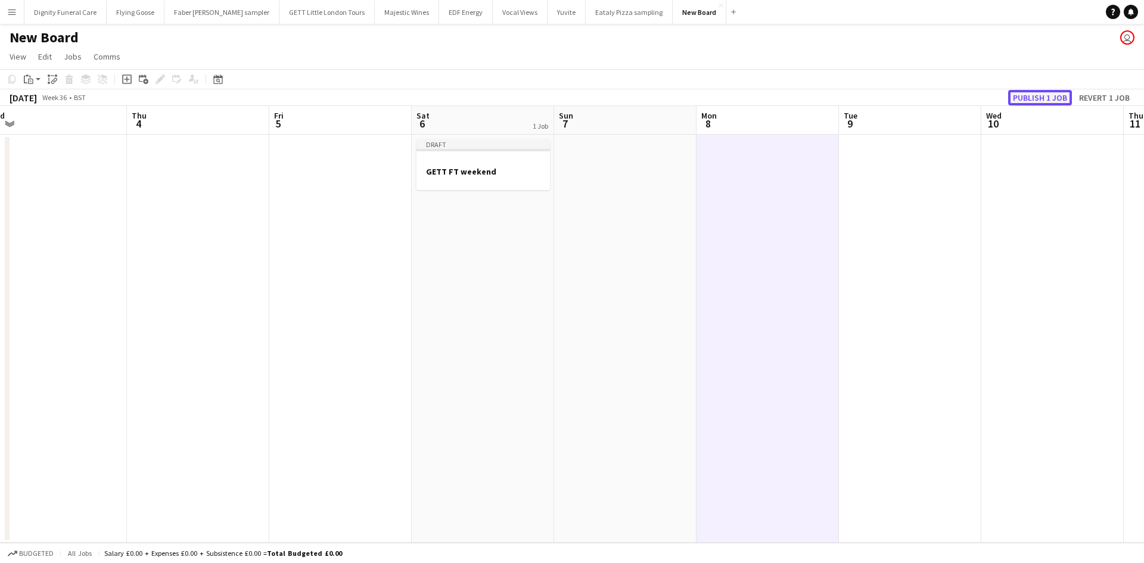
click at [1040, 96] on button "Publish 1 job" at bounding box center [1040, 97] width 64 height 15
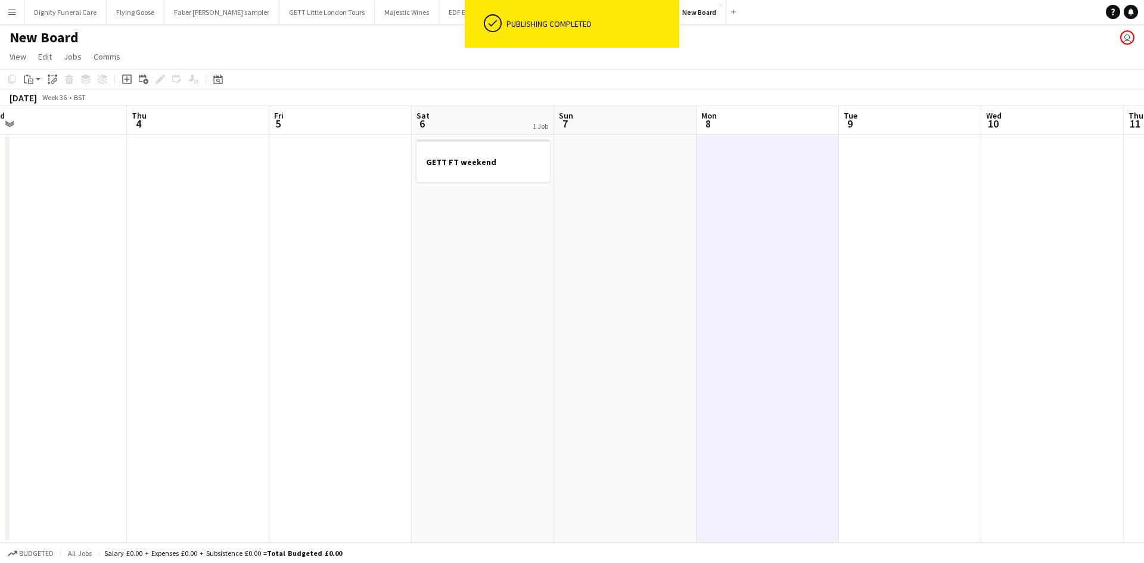
click at [54, 36] on h1 "New Board" at bounding box center [44, 38] width 69 height 18
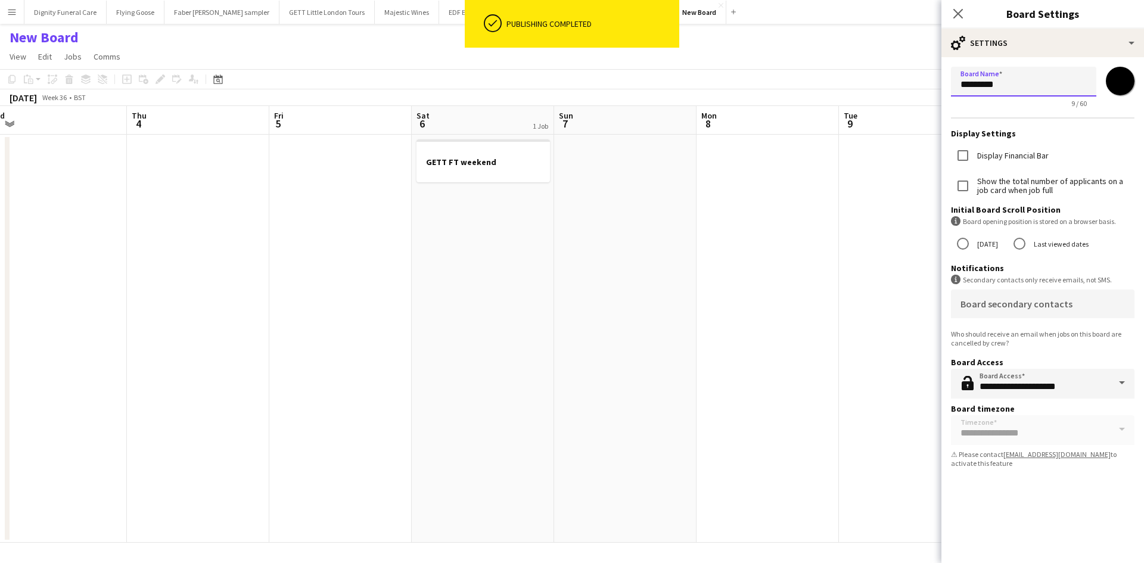
click at [1027, 83] on input "*********" at bounding box center [1023, 82] width 145 height 30
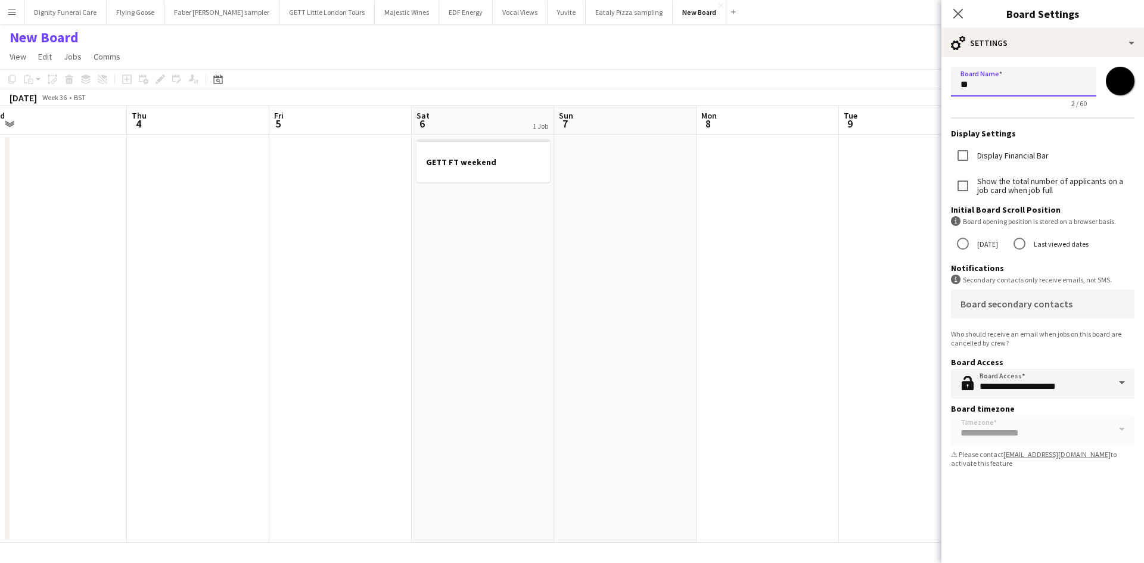
type input "*"
type input "****"
drag, startPoint x: 831, startPoint y: 278, endPoint x: 829, endPoint y: 262, distance: 16.3
click at [832, 277] on app-date-cell at bounding box center [767, 339] width 142 height 408
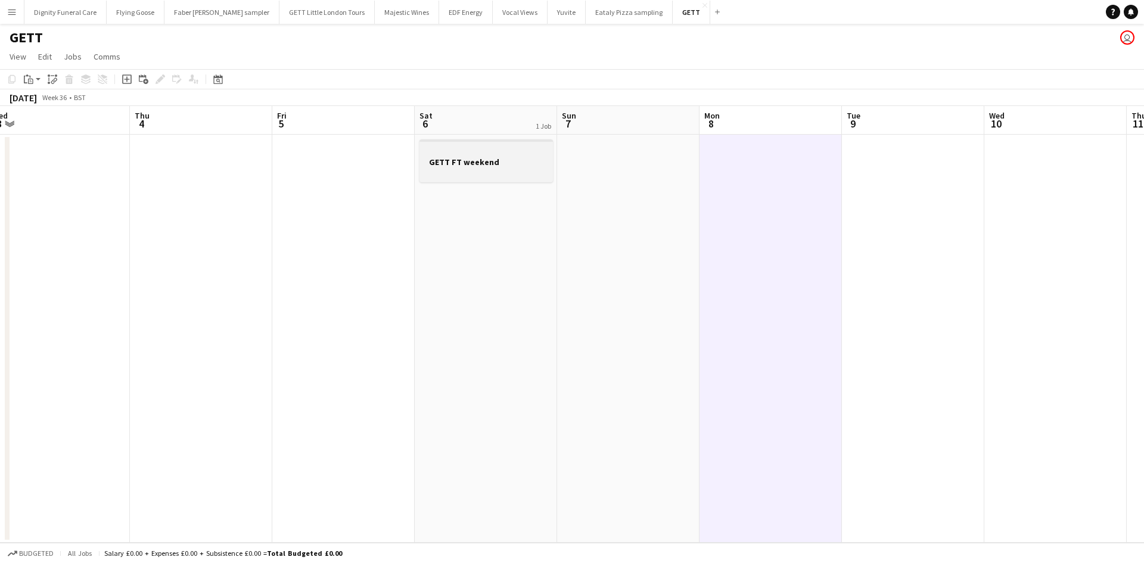
click at [470, 153] on div at bounding box center [485, 151] width 133 height 9
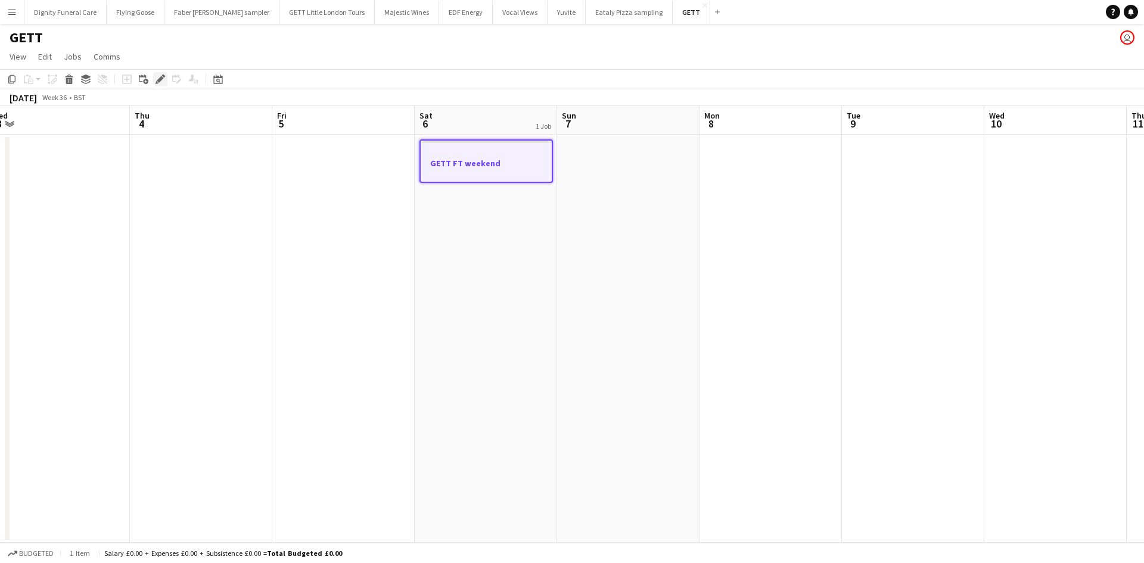
click at [161, 77] on icon at bounding box center [160, 79] width 7 height 7
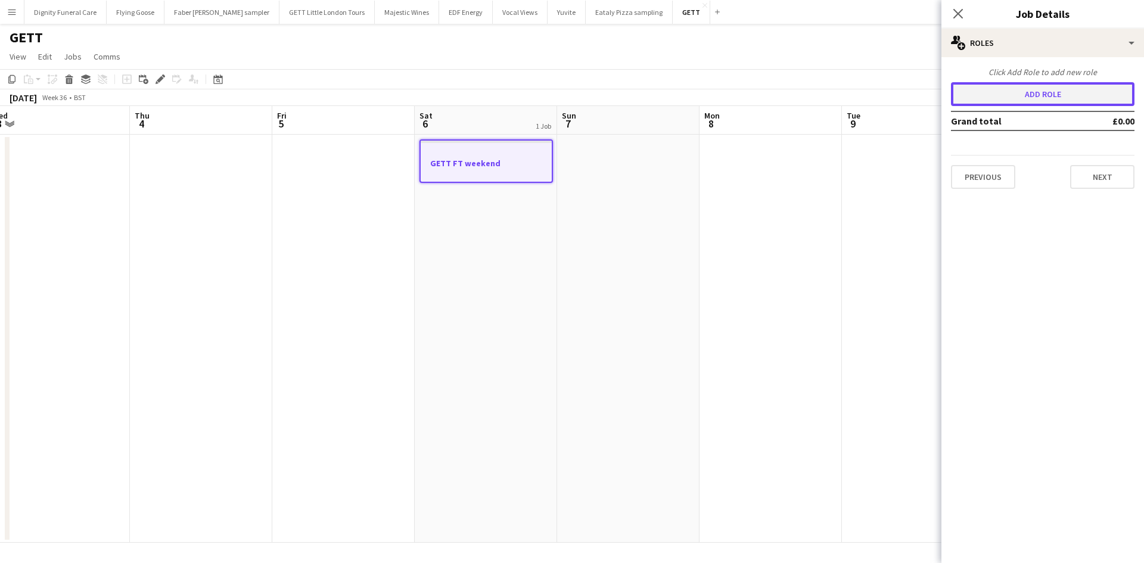
click at [1040, 88] on button "Add role" at bounding box center [1042, 94] width 183 height 24
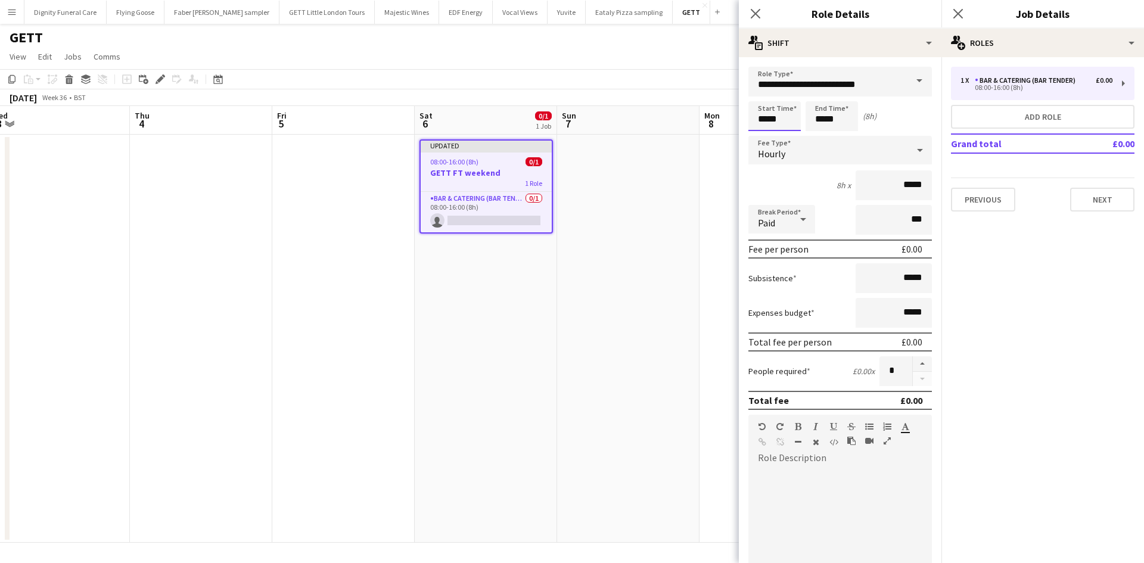
click at [792, 116] on input "*****" at bounding box center [774, 116] width 52 height 30
type input "*****"
click at [841, 114] on input "*****" at bounding box center [831, 116] width 52 height 30
type input "*****"
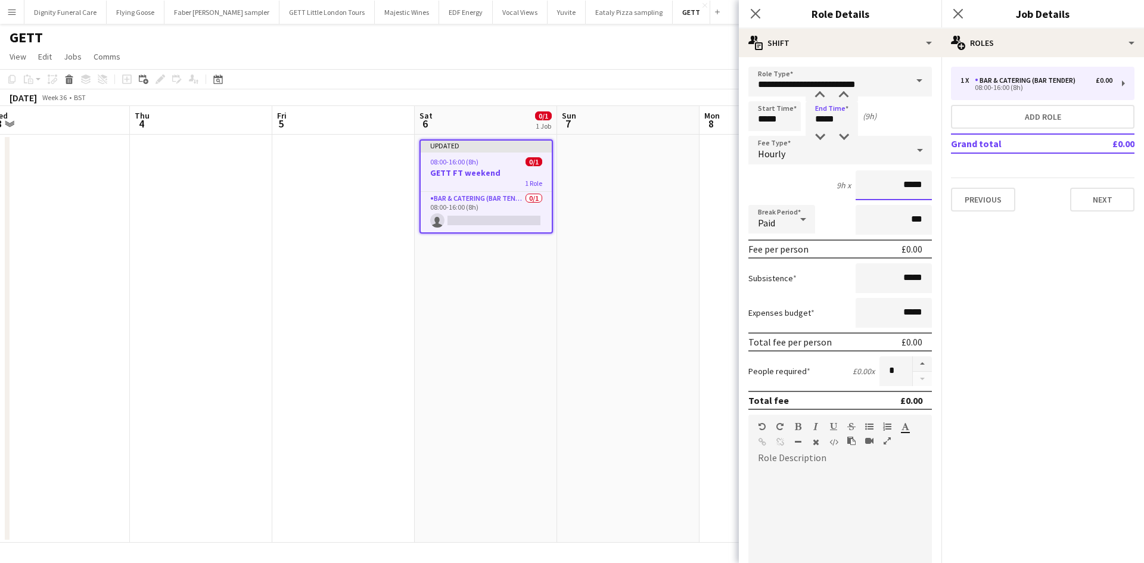
click at [901, 183] on input "*****" at bounding box center [893, 185] width 76 height 30
type input "**"
type input "******"
click at [911, 275] on input "*****" at bounding box center [893, 278] width 76 height 30
click at [908, 283] on input "*****" at bounding box center [893, 278] width 76 height 30
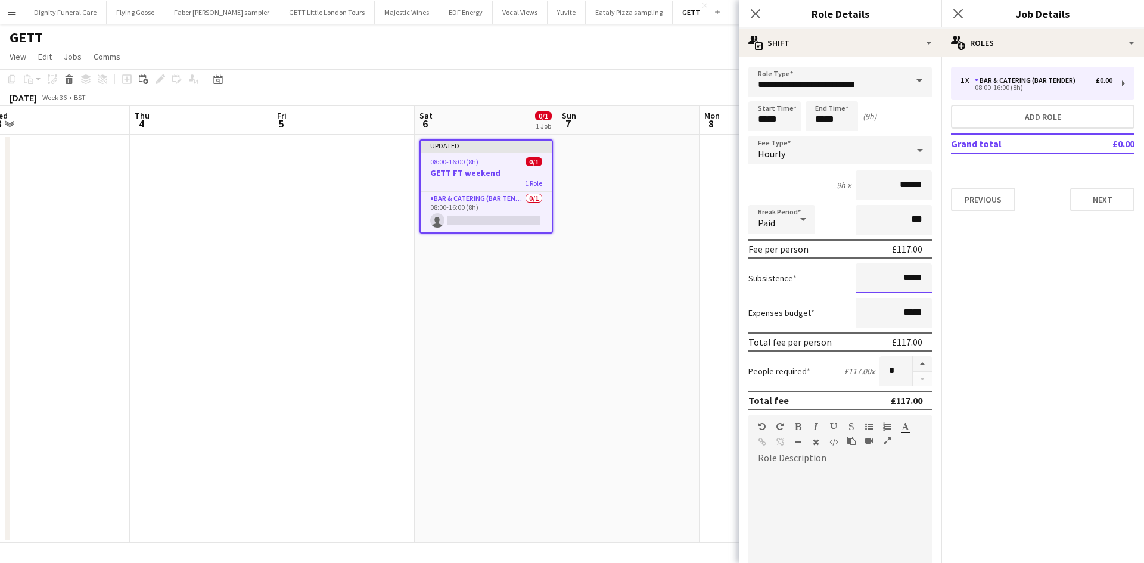
click at [920, 282] on input "*****" at bounding box center [893, 278] width 76 height 30
type input "**"
type input "*****"
click at [912, 363] on button "button" at bounding box center [921, 363] width 19 height 15
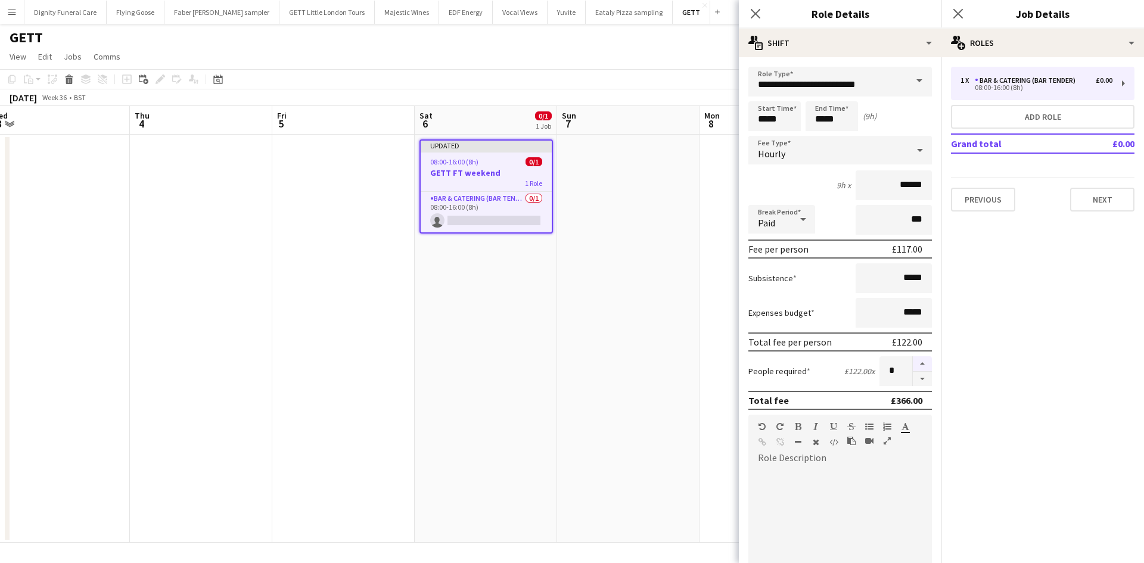
click at [912, 363] on button "button" at bounding box center [921, 363] width 19 height 15
type input "*"
click at [906, 77] on span at bounding box center [918, 81] width 25 height 29
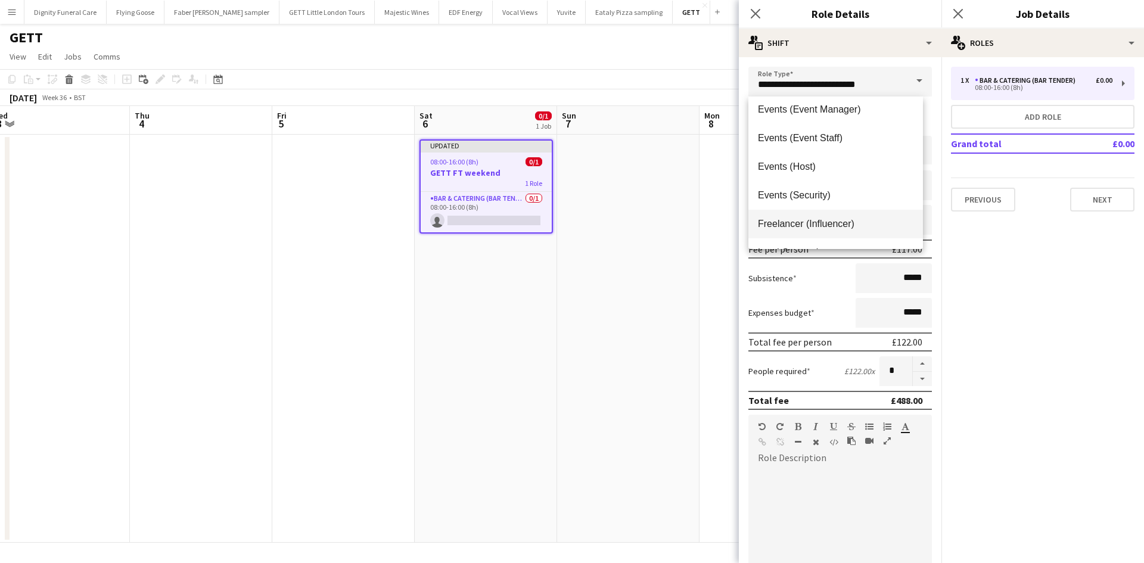
scroll to position [357, 0]
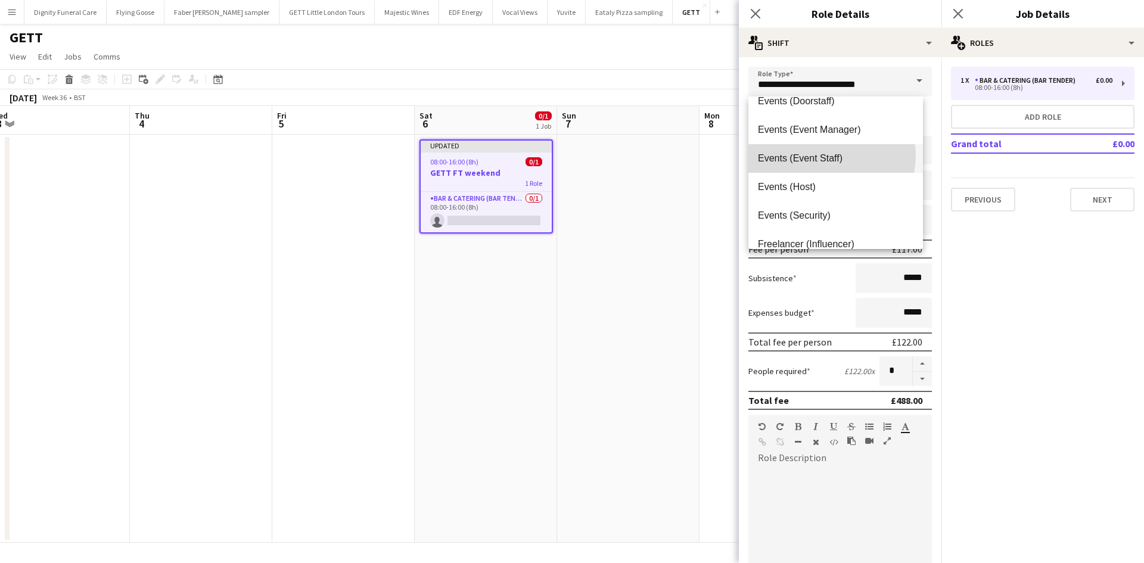
click at [828, 155] on span "Events (Event Staff)" at bounding box center [835, 157] width 155 height 11
type input "**********"
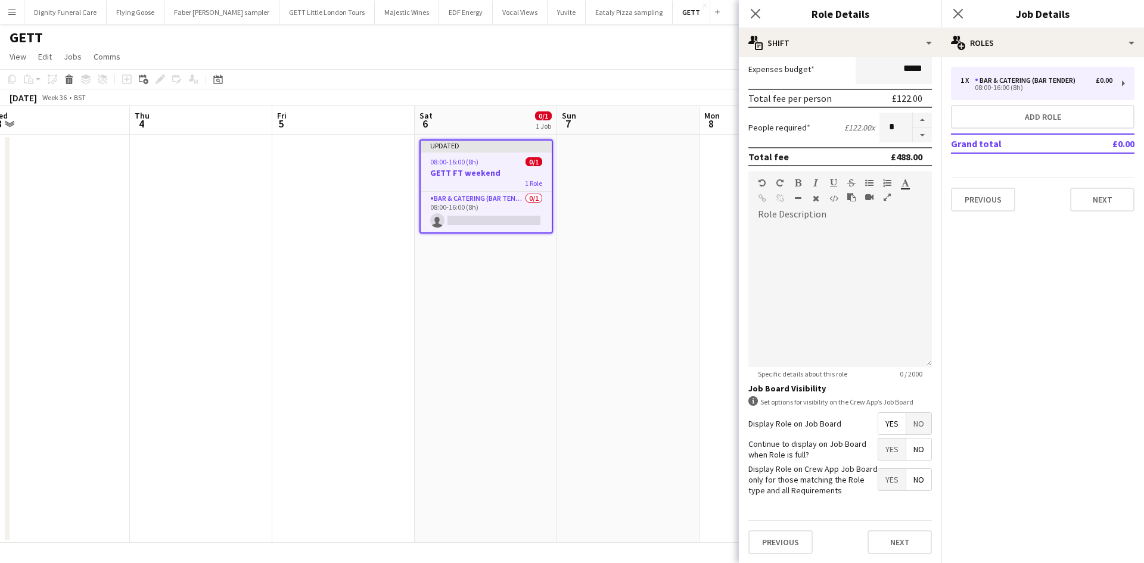
scroll to position [244, 0]
click at [882, 423] on span "Yes" at bounding box center [891, 422] width 27 height 21
click at [886, 447] on span "Yes" at bounding box center [891, 448] width 27 height 21
click at [913, 479] on span "No" at bounding box center [918, 478] width 25 height 21
click at [886, 545] on button "Next" at bounding box center [899, 541] width 64 height 24
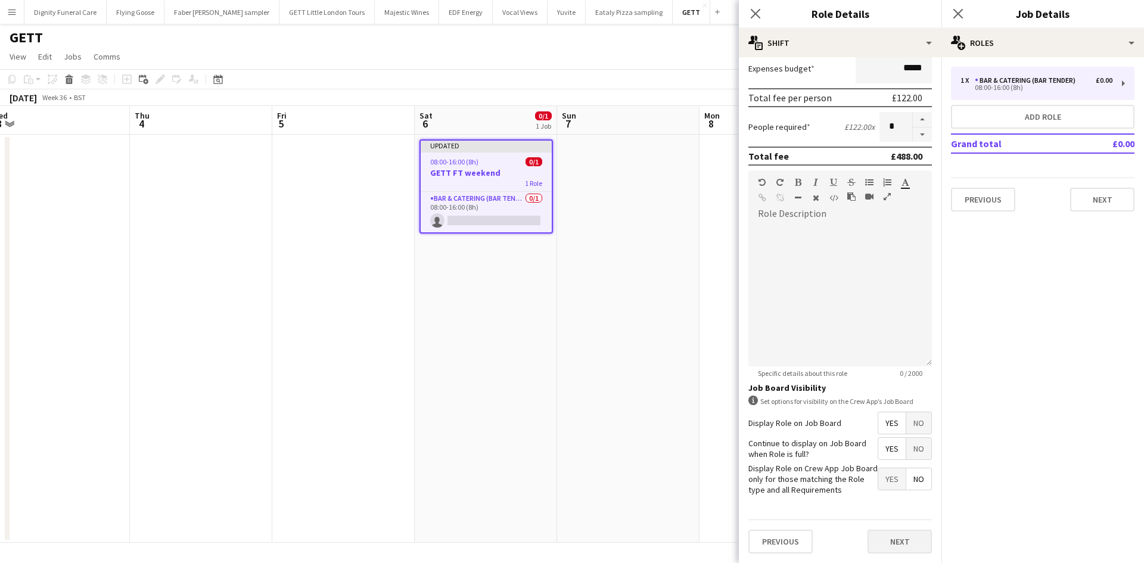
scroll to position [0, 0]
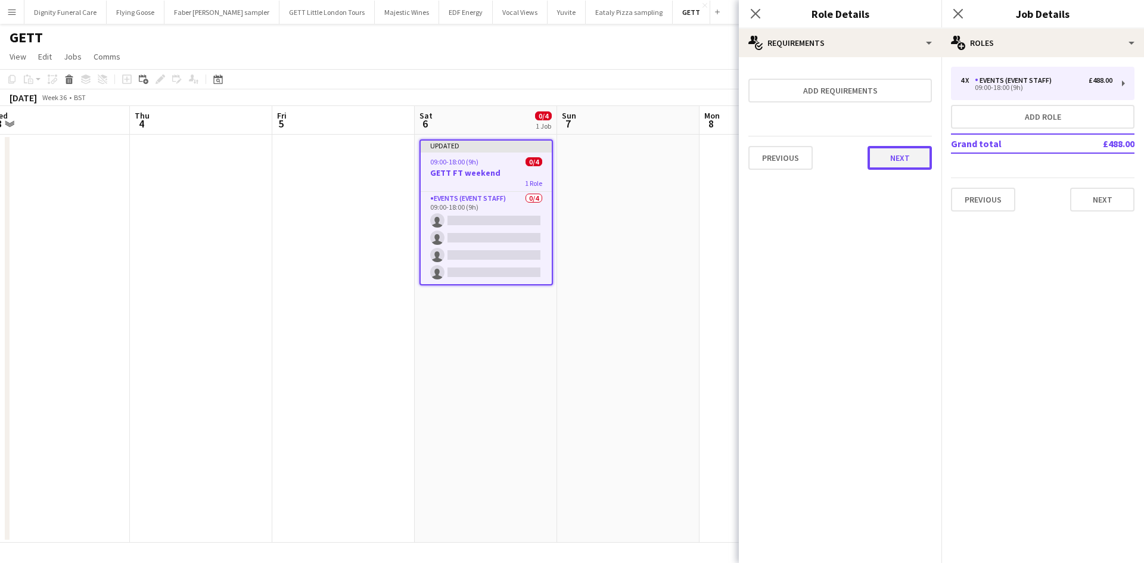
click at [904, 157] on button "Next" at bounding box center [899, 158] width 64 height 24
click at [911, 160] on button "Finish" at bounding box center [909, 160] width 45 height 24
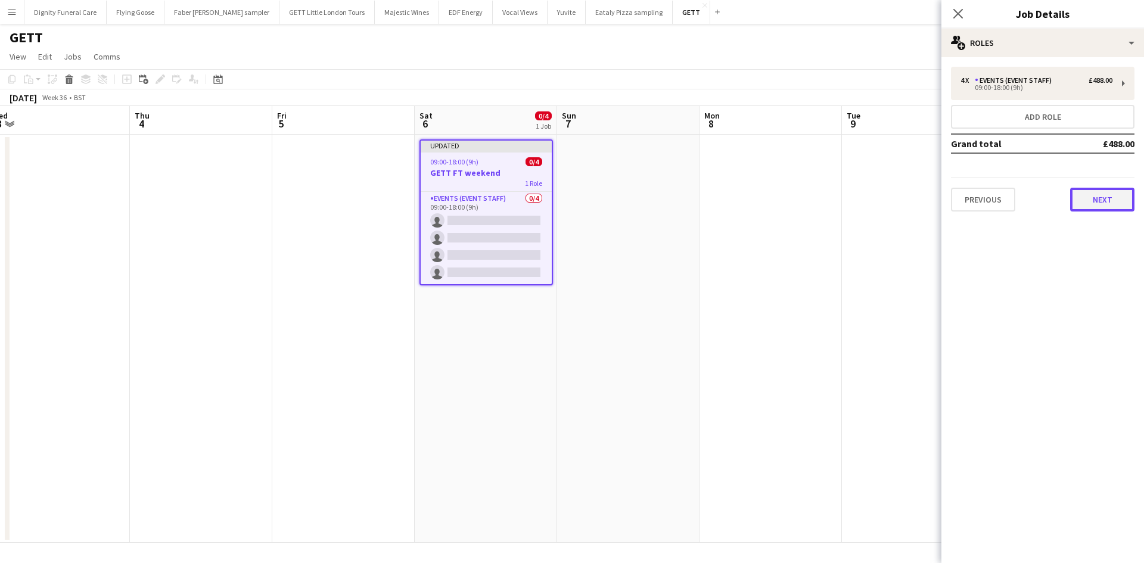
click at [1116, 201] on button "Next" at bounding box center [1102, 200] width 64 height 24
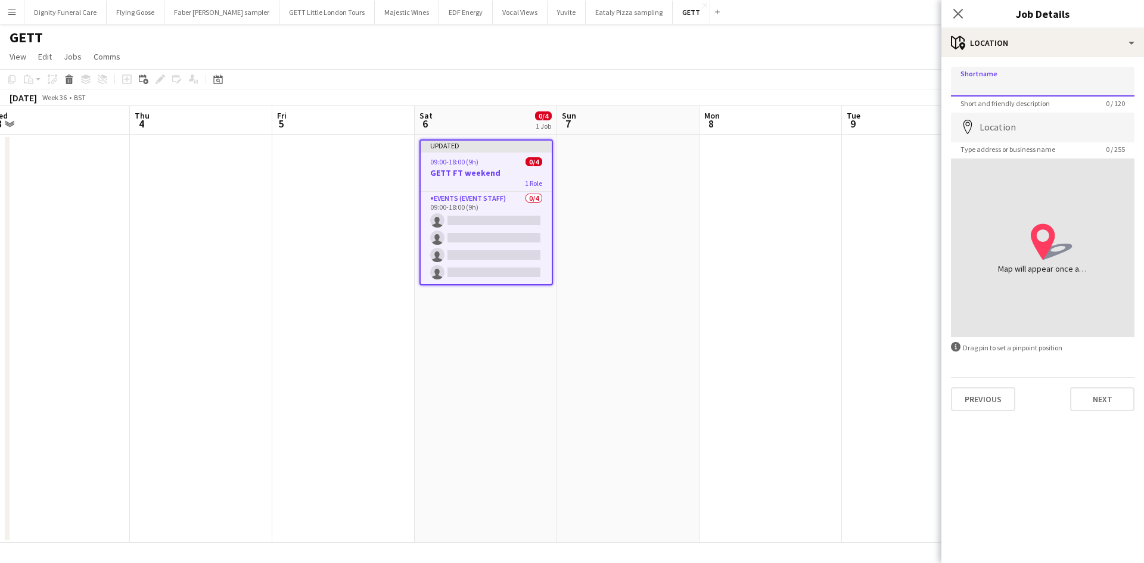
click at [993, 85] on input "Shortname" at bounding box center [1042, 82] width 183 height 30
type input "**********"
click at [1033, 129] on input "Location" at bounding box center [1042, 128] width 183 height 30
type input "**********"
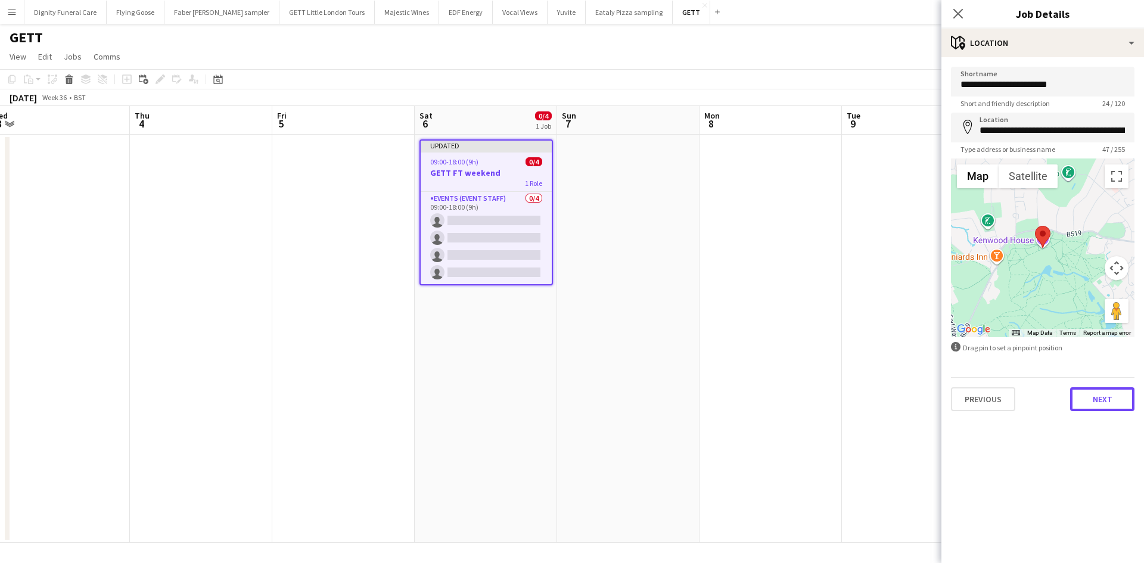
drag, startPoint x: 1105, startPoint y: 400, endPoint x: 1067, endPoint y: 369, distance: 49.2
click at [1105, 400] on button "Next" at bounding box center [1102, 399] width 64 height 24
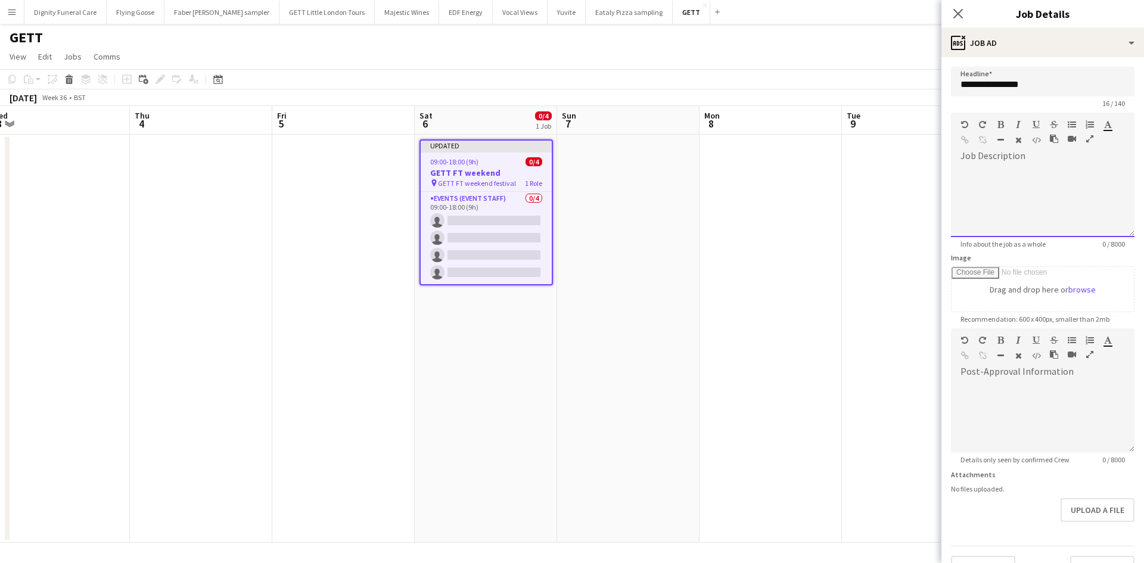
click at [993, 161] on div at bounding box center [1042, 197] width 183 height 80
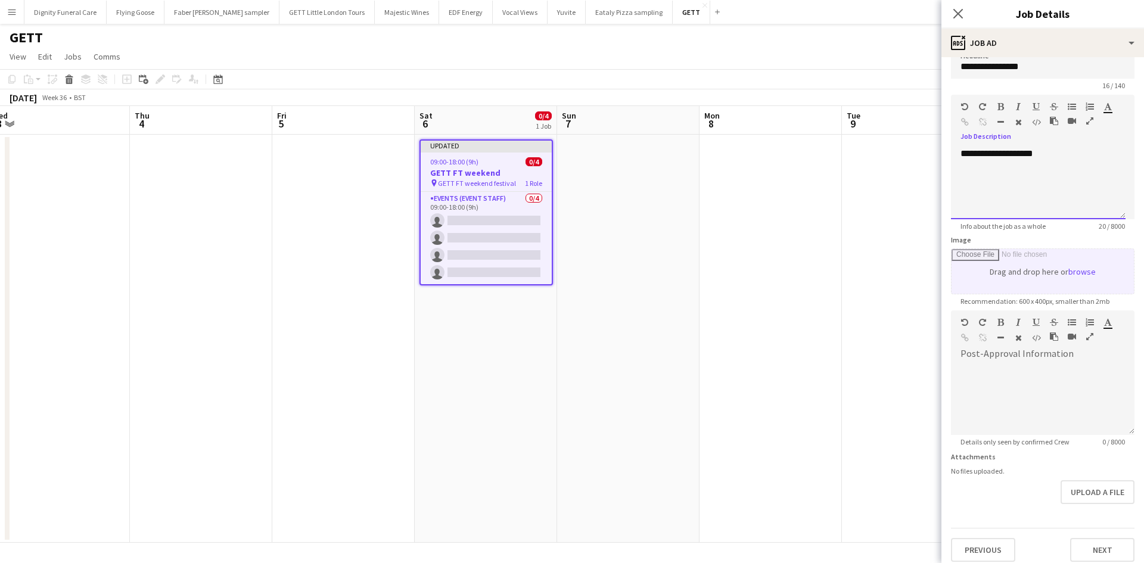
scroll to position [26, 0]
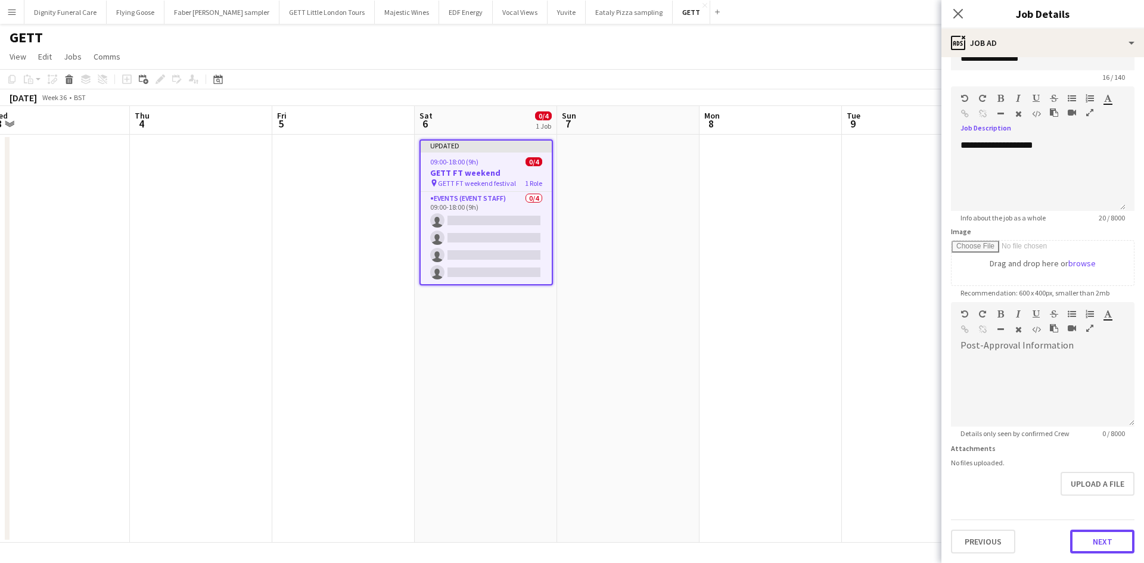
click at [1091, 540] on button "Next" at bounding box center [1102, 541] width 64 height 24
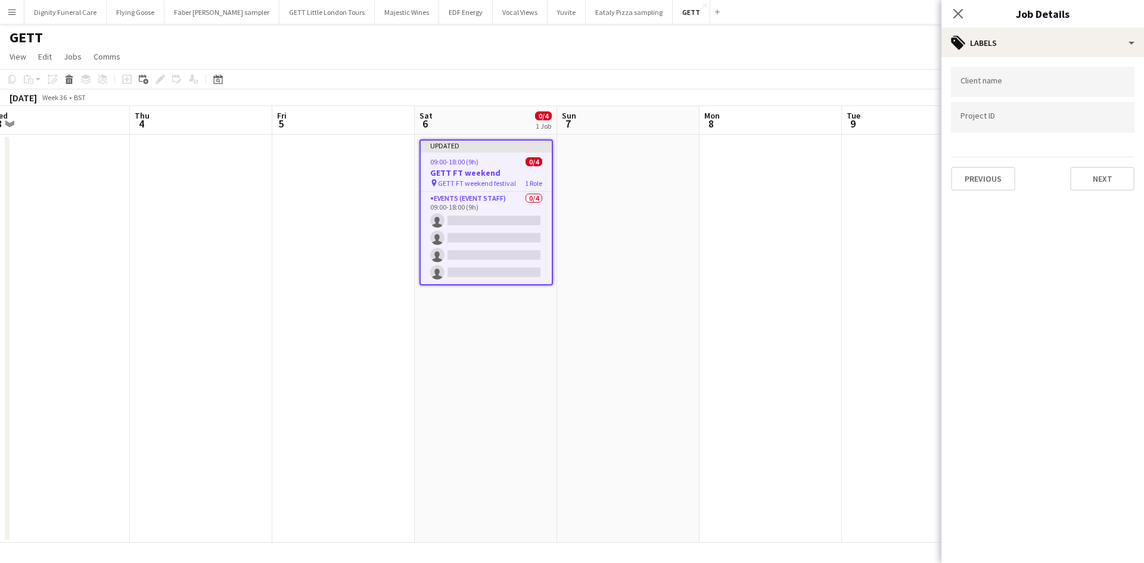
scroll to position [0, 0]
click at [1038, 84] on input "Type to search client labels..." at bounding box center [1042, 85] width 164 height 11
type input "****"
click at [1107, 182] on div at bounding box center [1042, 281] width 203 height 563
click at [1109, 177] on button "Next" at bounding box center [1102, 179] width 64 height 24
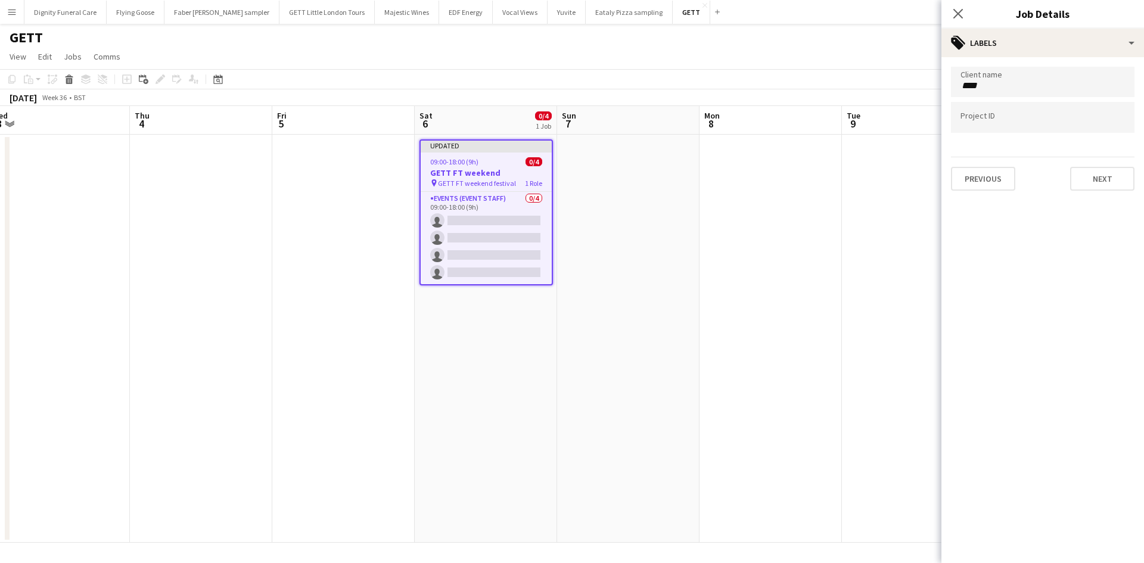
type input "*******"
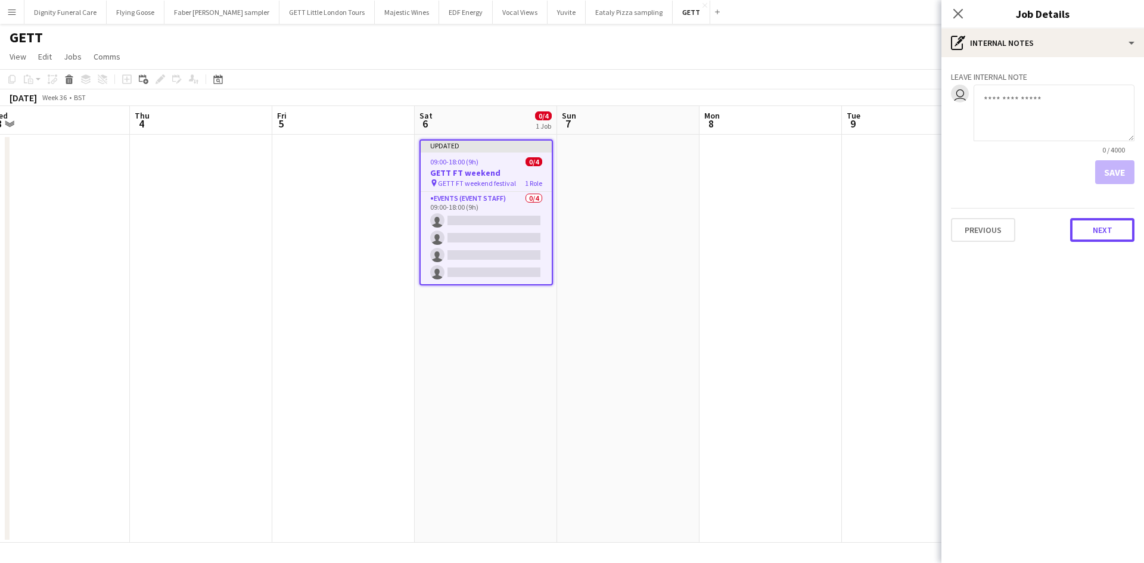
drag, startPoint x: 1109, startPoint y: 223, endPoint x: 1067, endPoint y: 177, distance: 62.8
click at [1110, 223] on button "Next" at bounding box center [1102, 230] width 64 height 24
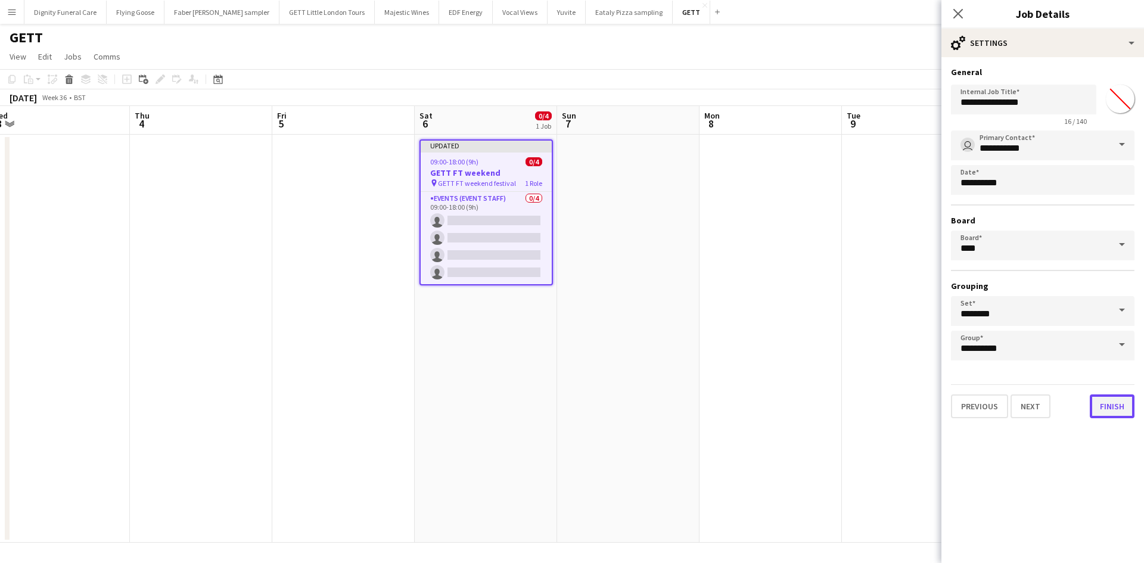
click at [1124, 405] on button "Finish" at bounding box center [1111, 406] width 45 height 24
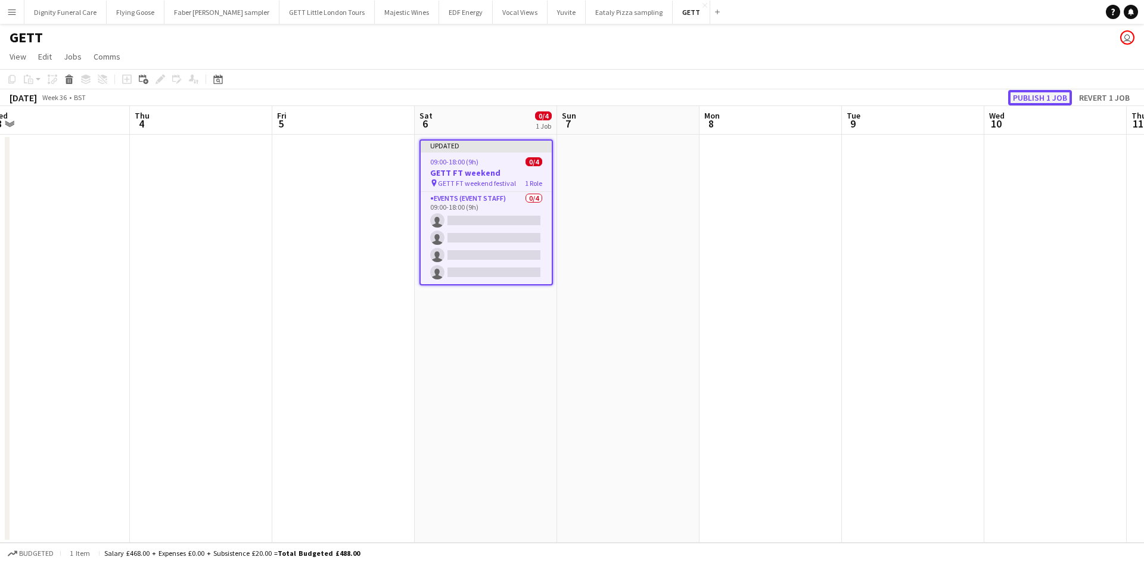
click at [1039, 93] on button "Publish 1 job" at bounding box center [1040, 97] width 64 height 15
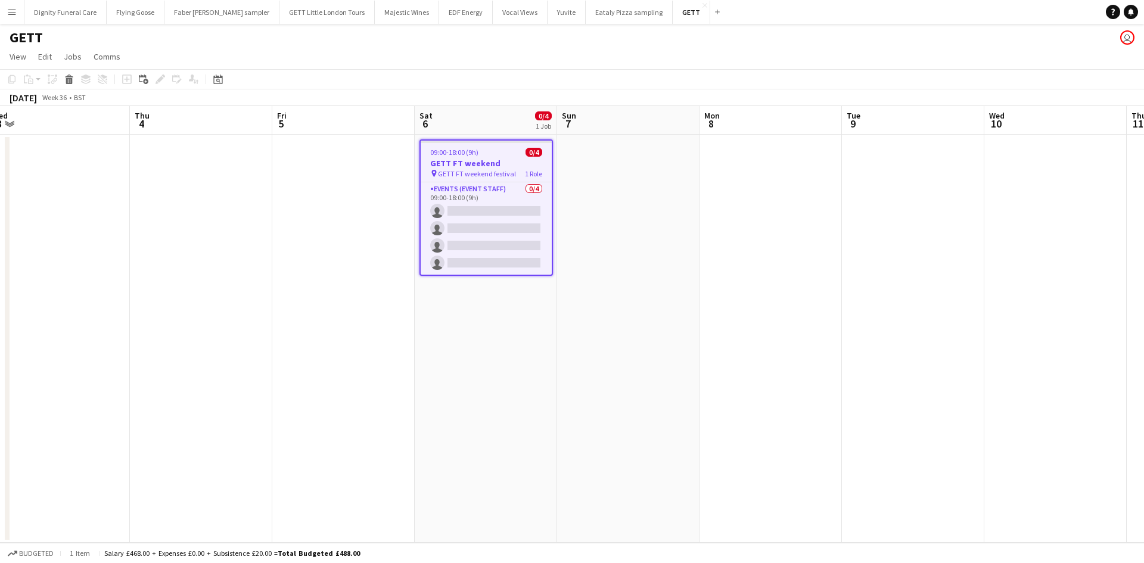
click at [466, 158] on h3 "GETT FT weekend" at bounding box center [485, 163] width 131 height 11
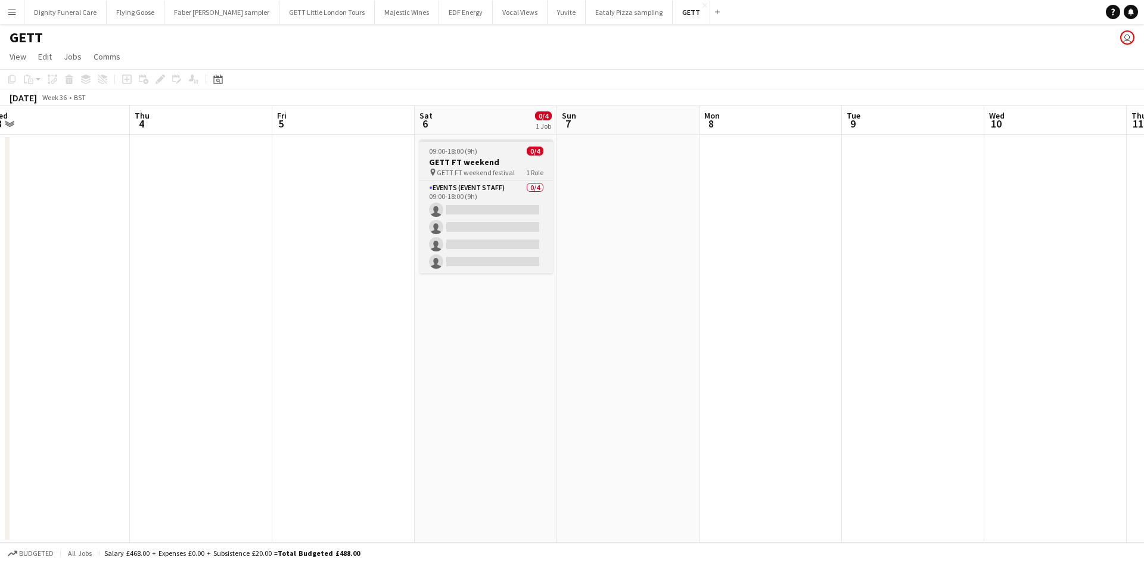
click at [470, 155] on app-job-card "09:00-18:00 (9h) 0/4 GETT FT weekend pin GETT FT weekend festival 1 Role Events…" at bounding box center [485, 206] width 133 height 134
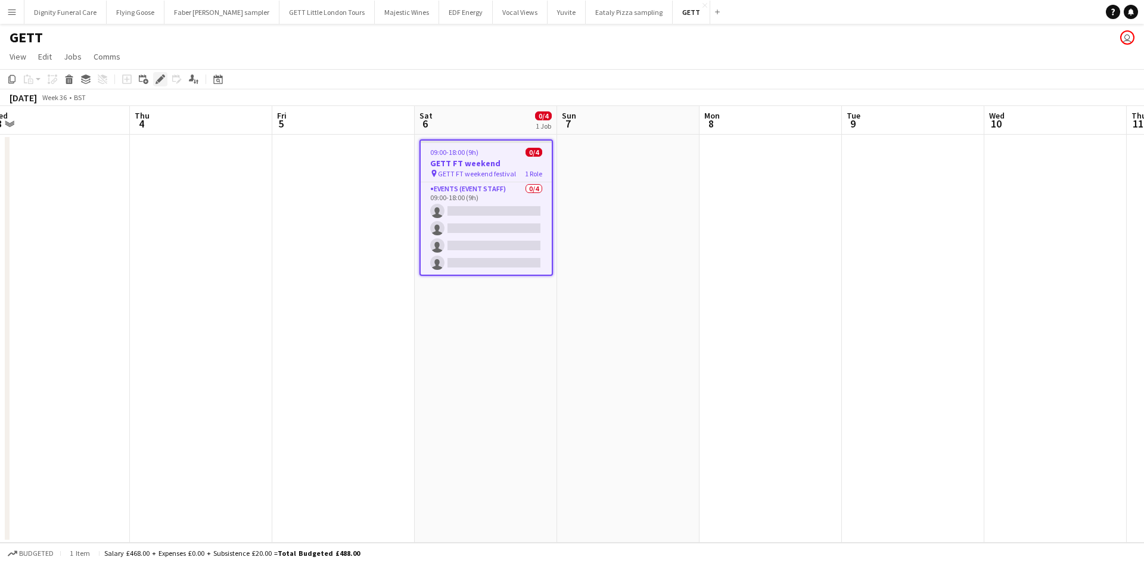
click at [160, 75] on icon "Edit" at bounding box center [160, 79] width 10 height 10
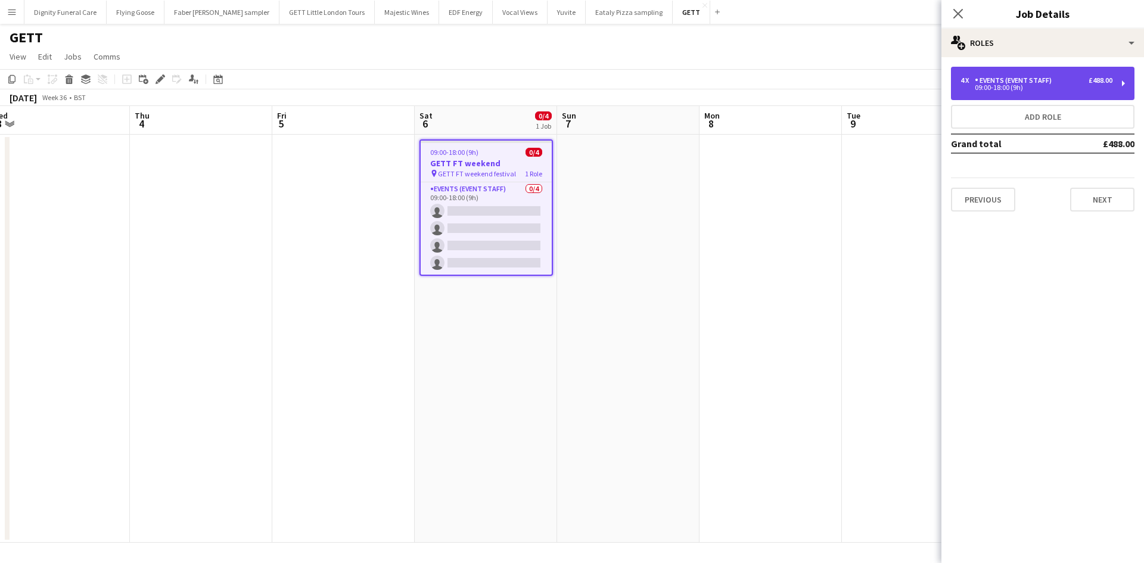
click at [1015, 85] on div "09:00-18:00 (9h)" at bounding box center [1036, 88] width 152 height 6
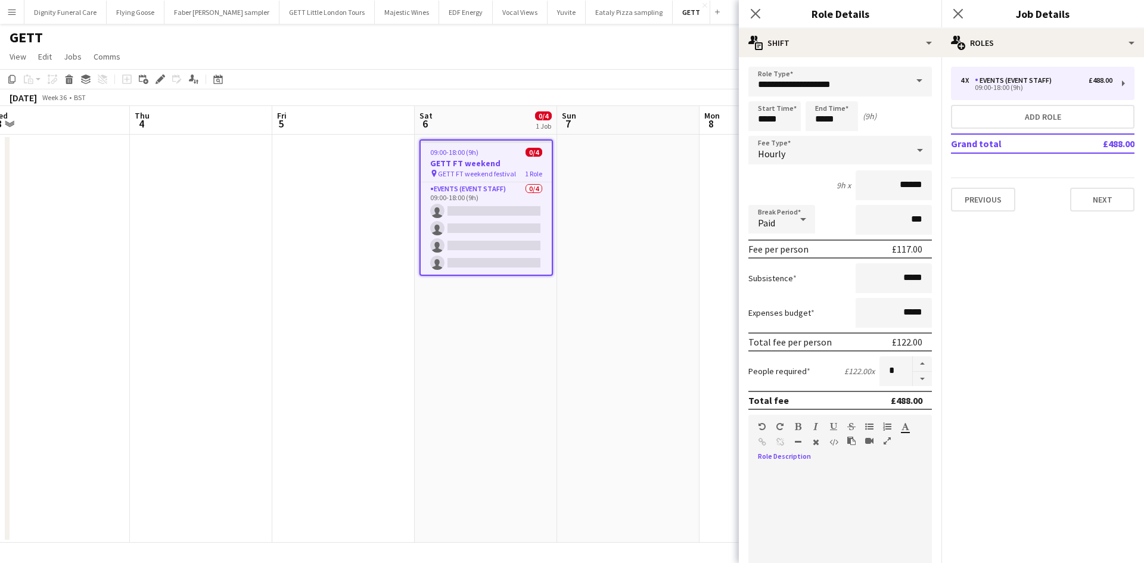
click at [790, 478] on div at bounding box center [839, 539] width 183 height 143
paste div
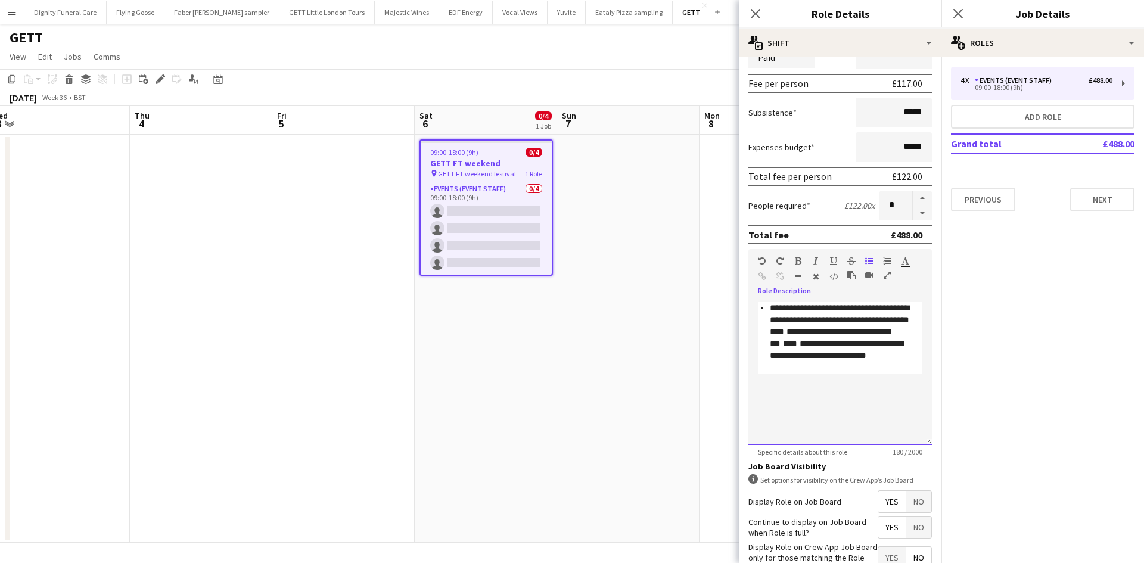
scroll to position [238, 0]
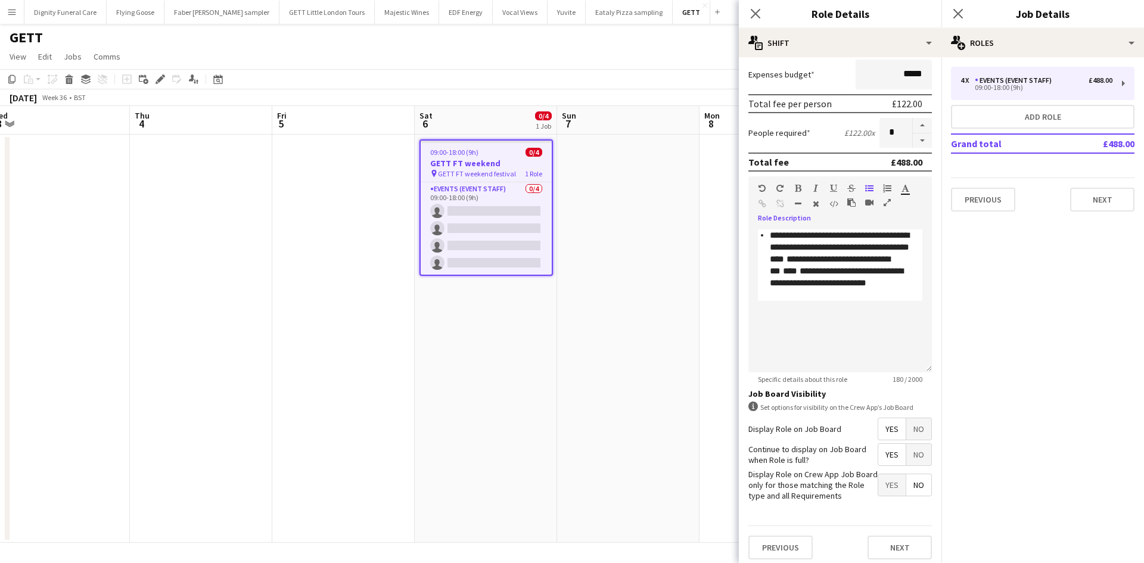
click at [887, 426] on span "Yes" at bounding box center [891, 428] width 27 height 21
click at [880, 450] on span "Yes" at bounding box center [891, 454] width 27 height 21
click at [916, 482] on span "No" at bounding box center [918, 484] width 25 height 21
click at [898, 546] on button "Next" at bounding box center [899, 547] width 64 height 24
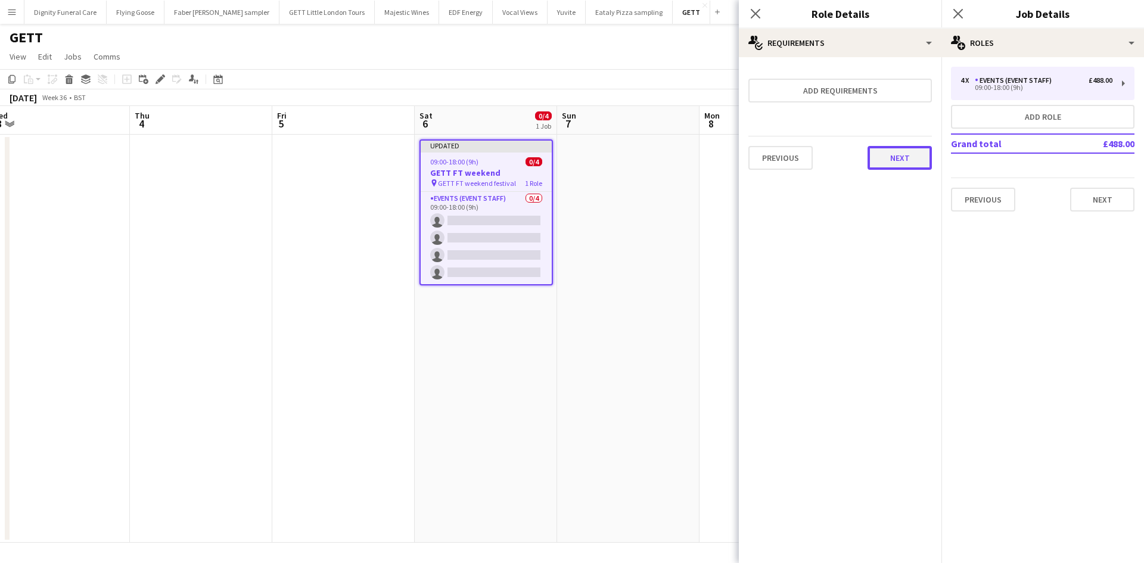
click at [889, 159] on button "Next" at bounding box center [899, 158] width 64 height 24
click at [908, 160] on button "Finish" at bounding box center [909, 160] width 45 height 24
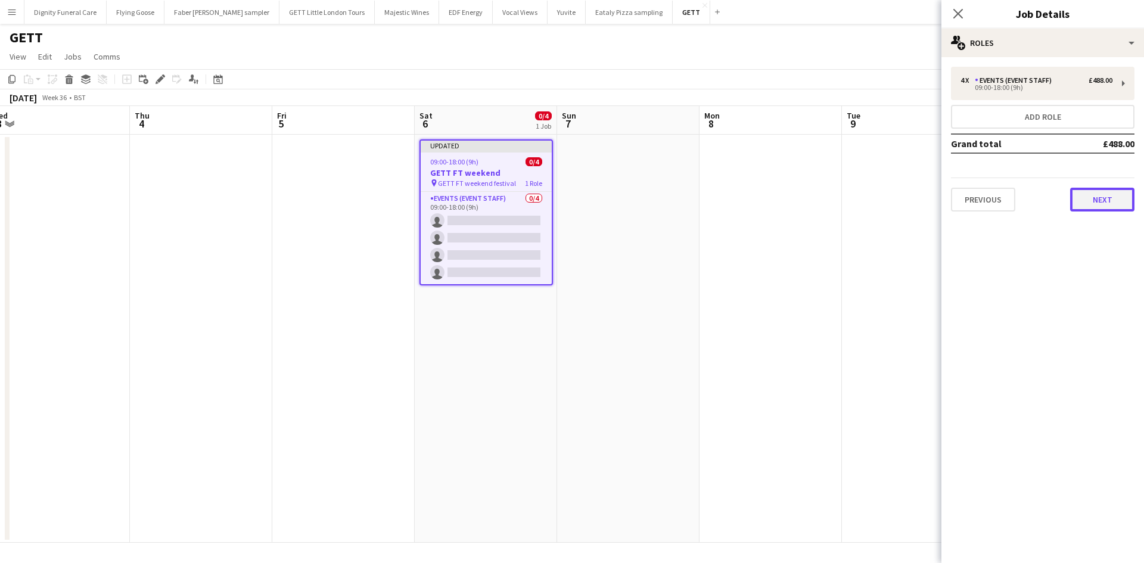
click at [1114, 203] on button "Next" at bounding box center [1102, 200] width 64 height 24
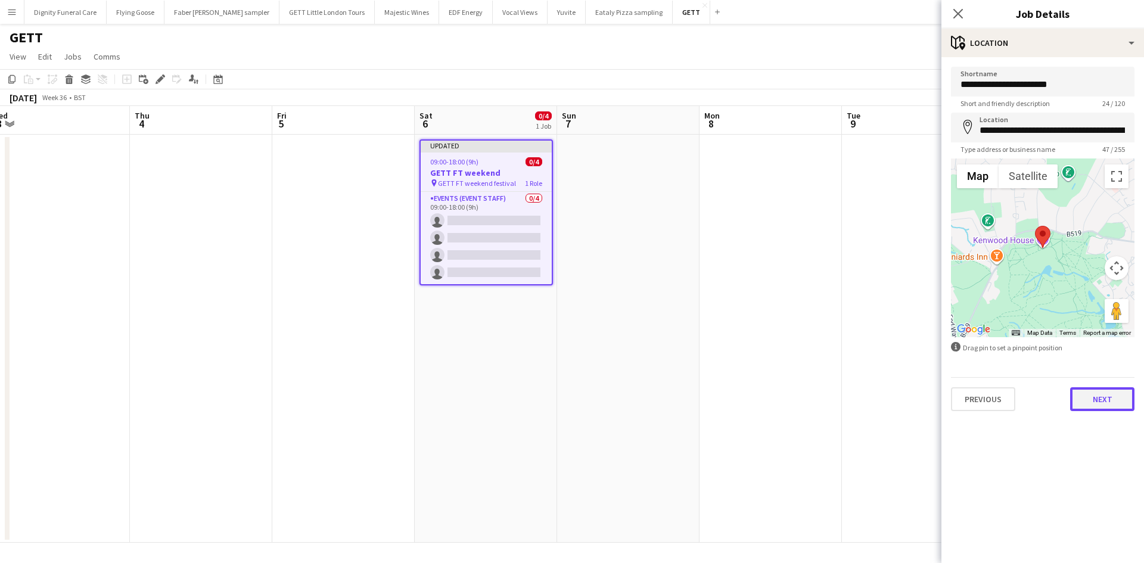
click at [1103, 403] on button "Next" at bounding box center [1102, 399] width 64 height 24
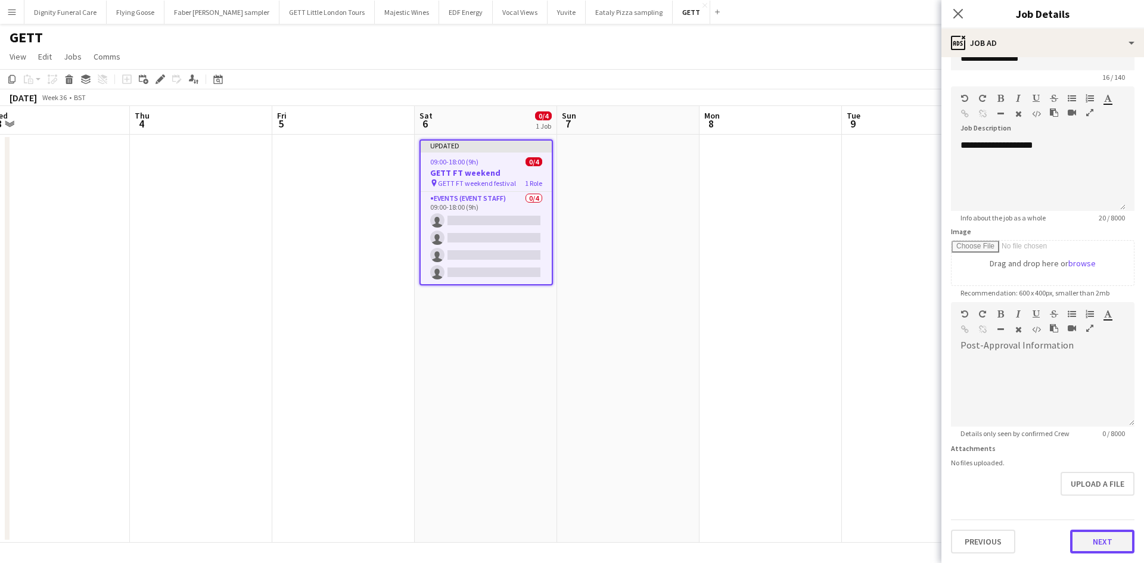
click at [1099, 506] on form "**********" at bounding box center [1042, 297] width 203 height 513
click at [1108, 540] on button "Next" at bounding box center [1102, 541] width 64 height 24
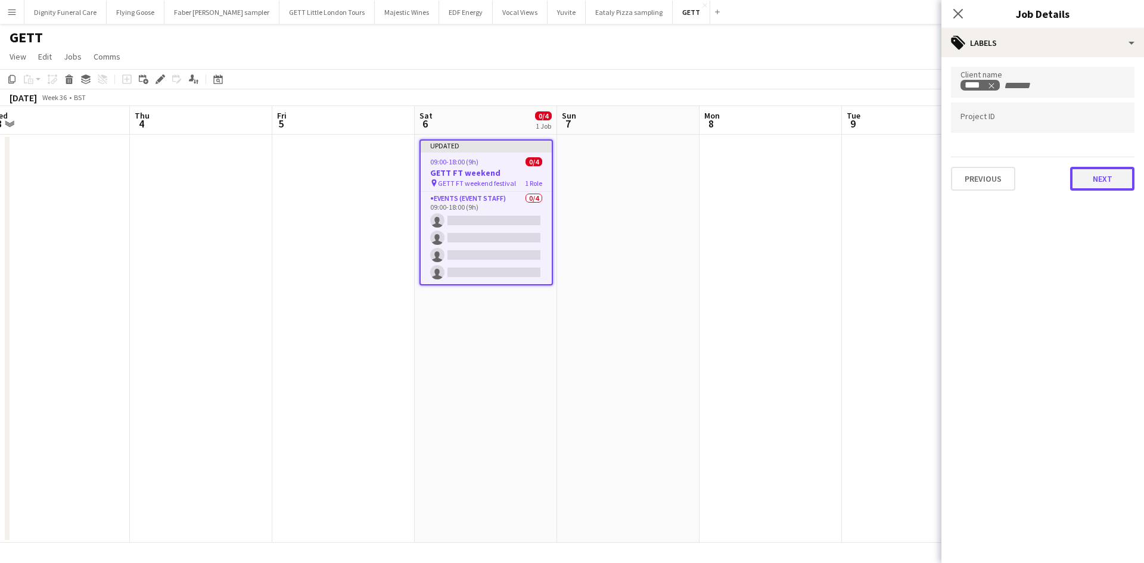
click at [1098, 176] on button "Next" at bounding box center [1102, 179] width 64 height 24
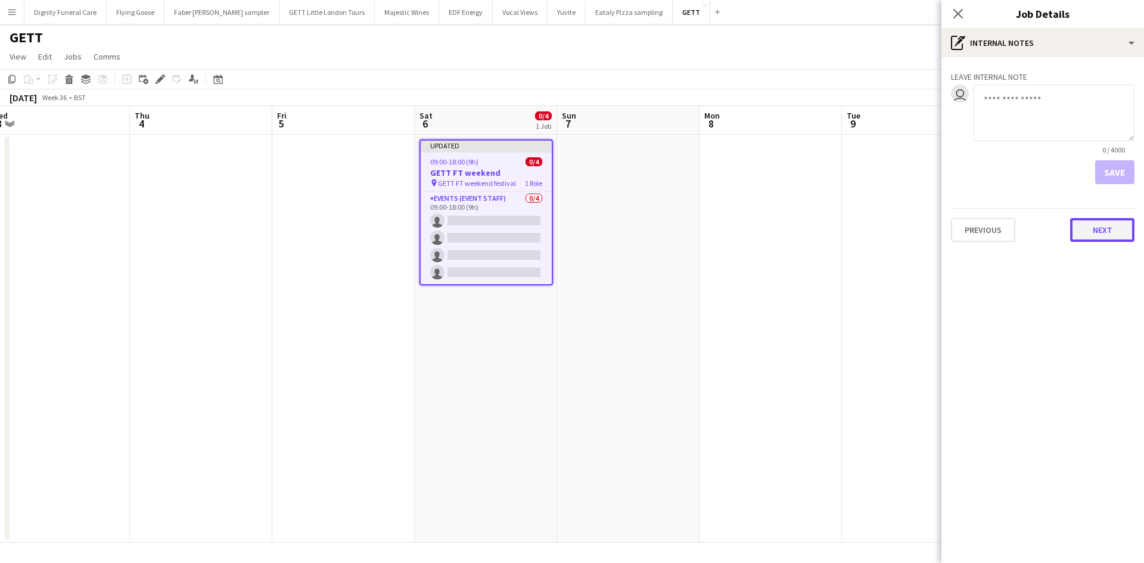
drag, startPoint x: 1125, startPoint y: 226, endPoint x: 996, endPoint y: 178, distance: 137.7
click at [1124, 226] on button "Next" at bounding box center [1102, 230] width 64 height 24
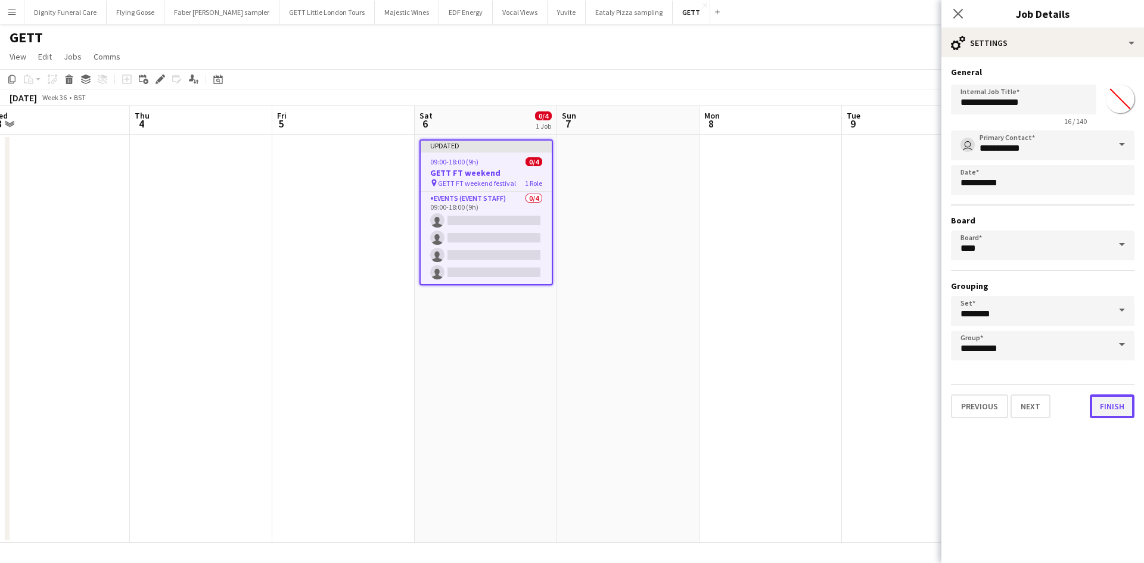
click at [1112, 407] on button "Finish" at bounding box center [1111, 406] width 45 height 24
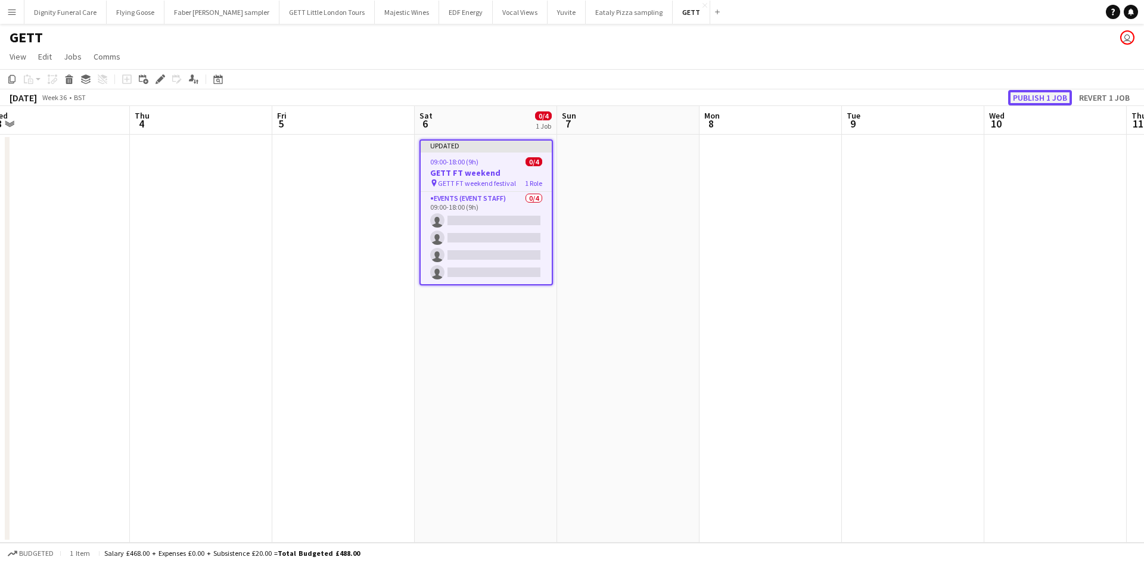
click at [1039, 98] on button "Publish 1 job" at bounding box center [1040, 97] width 64 height 15
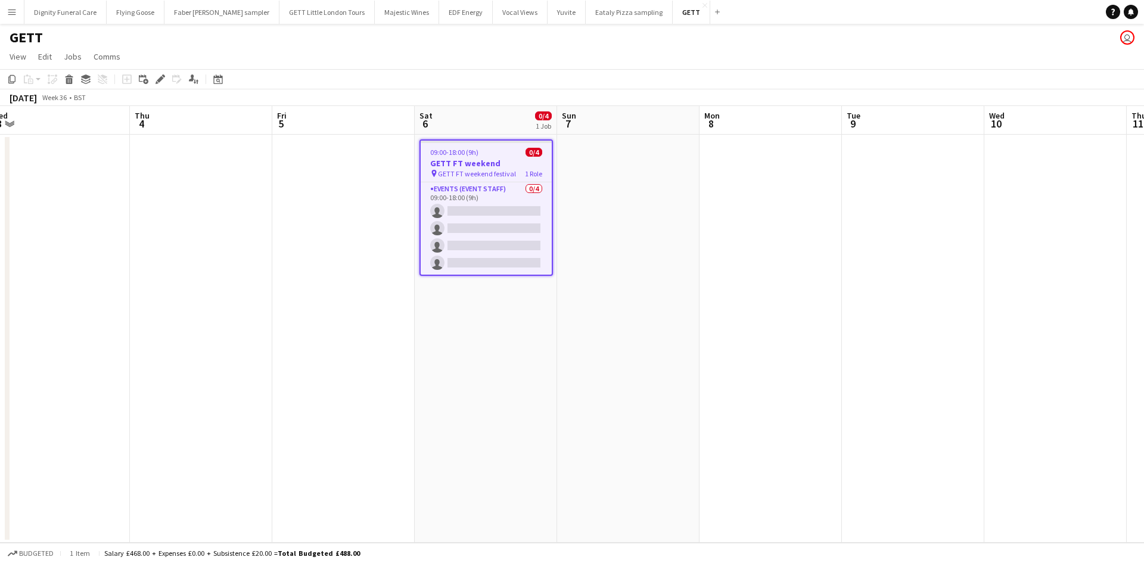
click at [9, 8] on app-icon "Menu" at bounding box center [12, 12] width 10 height 10
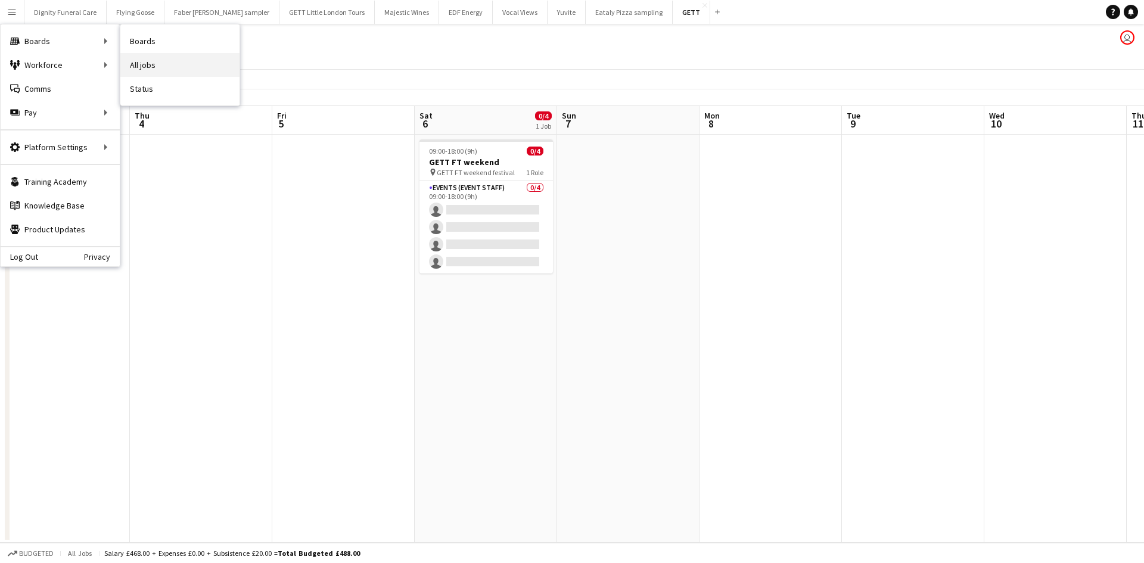
click at [144, 63] on link "All jobs" at bounding box center [179, 65] width 119 height 24
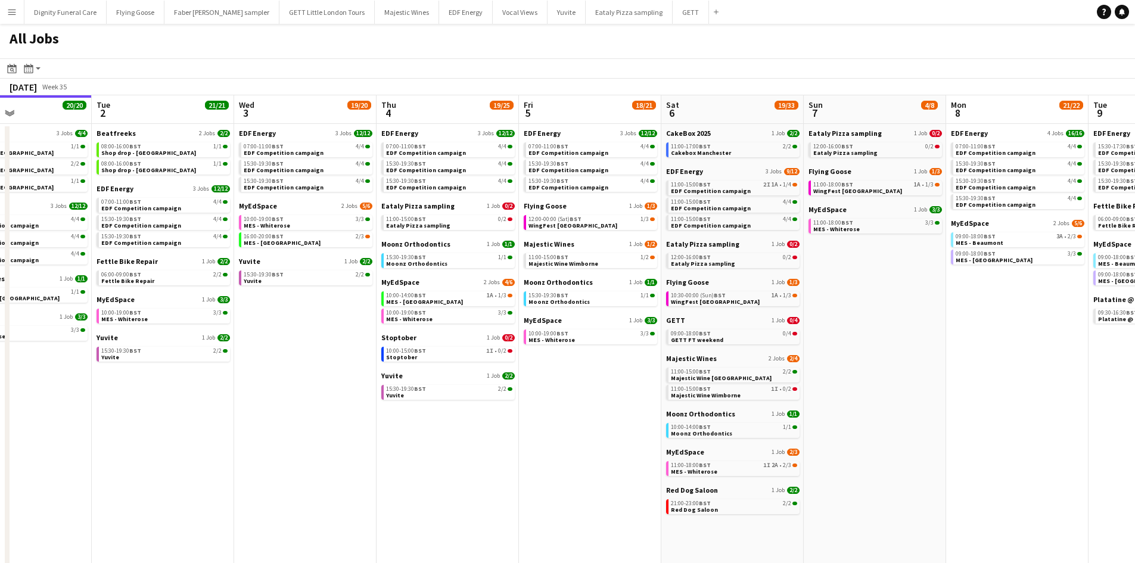
scroll to position [0, 516]
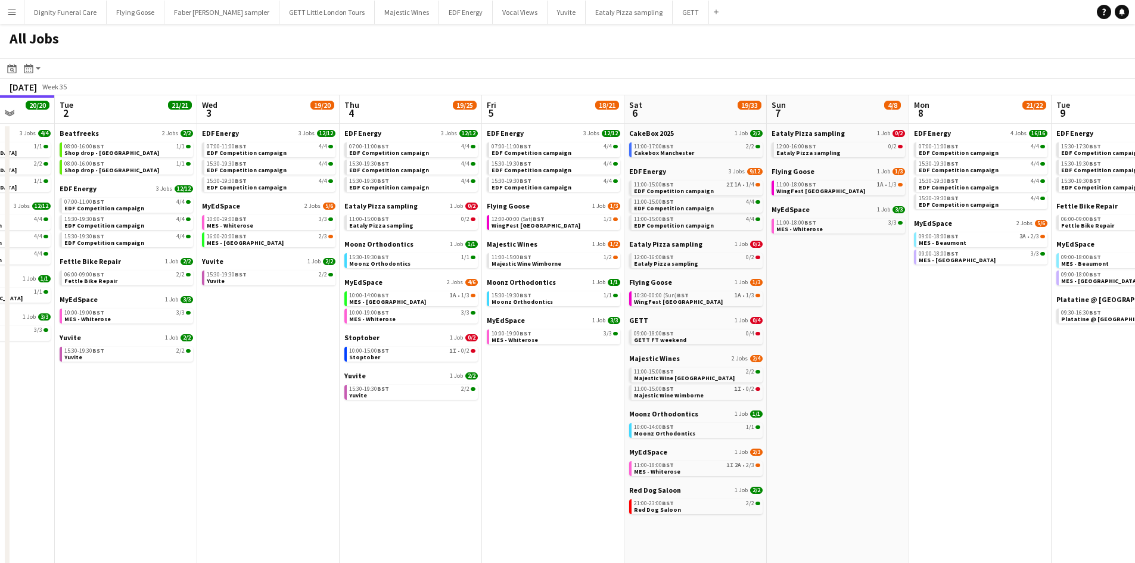
drag, startPoint x: 739, startPoint y: 428, endPoint x: 506, endPoint y: 407, distance: 233.9
click at [507, 407] on app-calendar-viewport "Fri 29 20/21 9 Jobs Sat 30 42/44 28 Jobs Sun 31 22/26 10 Jobs Mon 1 20/20 8 Job…" at bounding box center [567, 504] width 1135 height 819
click at [365, 205] on span "Eataly Pizza sampling" at bounding box center [378, 205] width 73 height 9
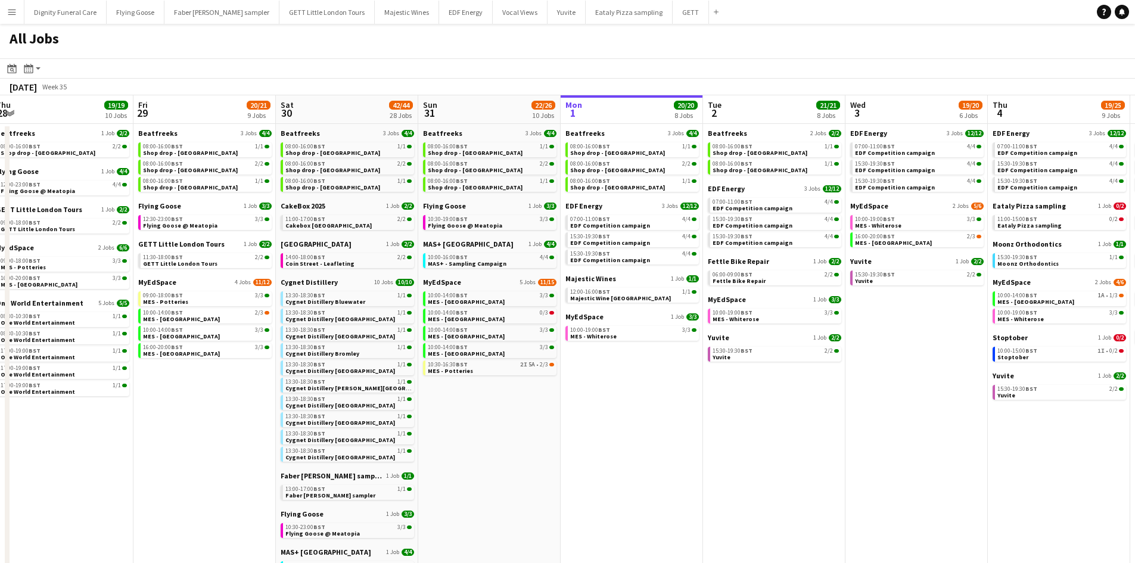
drag, startPoint x: 376, startPoint y: 397, endPoint x: 1016, endPoint y: 384, distance: 640.4
click at [1026, 382] on app-calendar-viewport "Tue 26 22/24 14 Jobs Wed 27 14/15 6 Jobs Thu 28 19/19 10 Jobs Fri 29 20/21 9 Jo…" at bounding box center [567, 504] width 1135 height 819
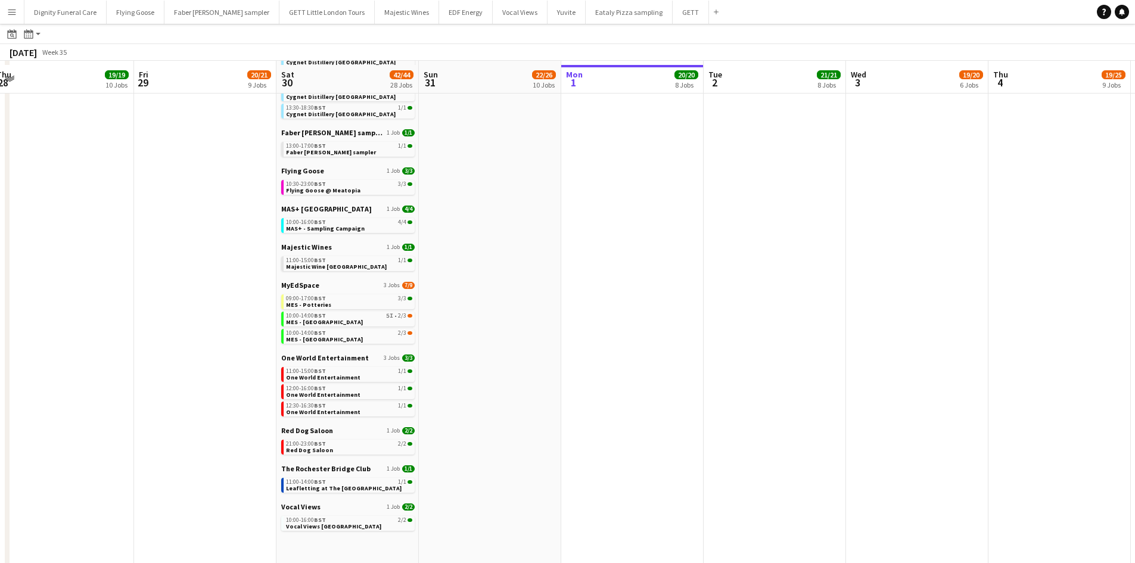
scroll to position [350, 0]
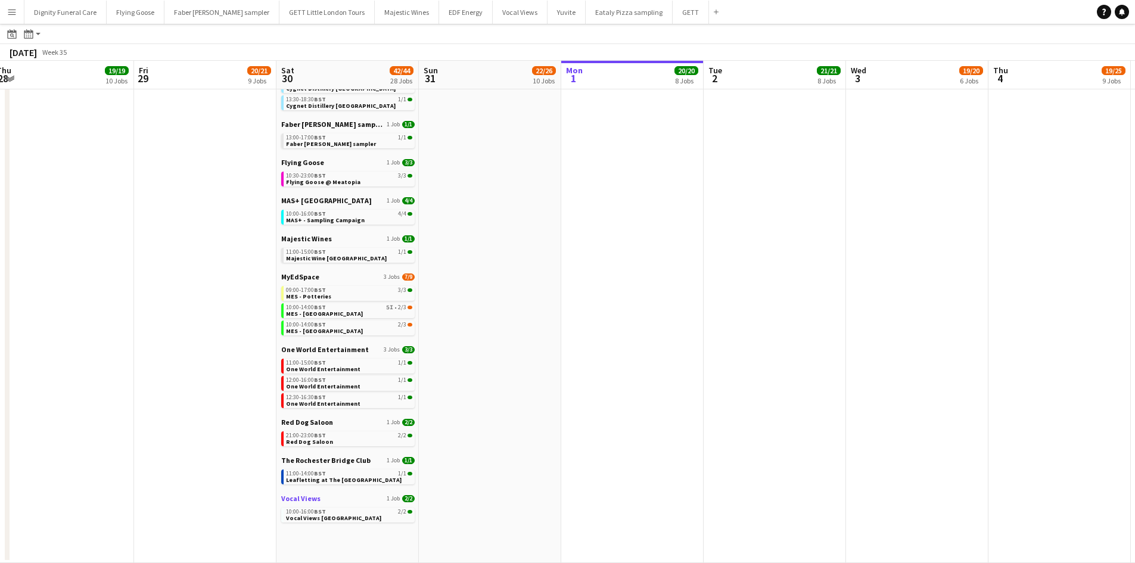
click at [311, 497] on span "Vocal Views" at bounding box center [300, 498] width 39 height 9
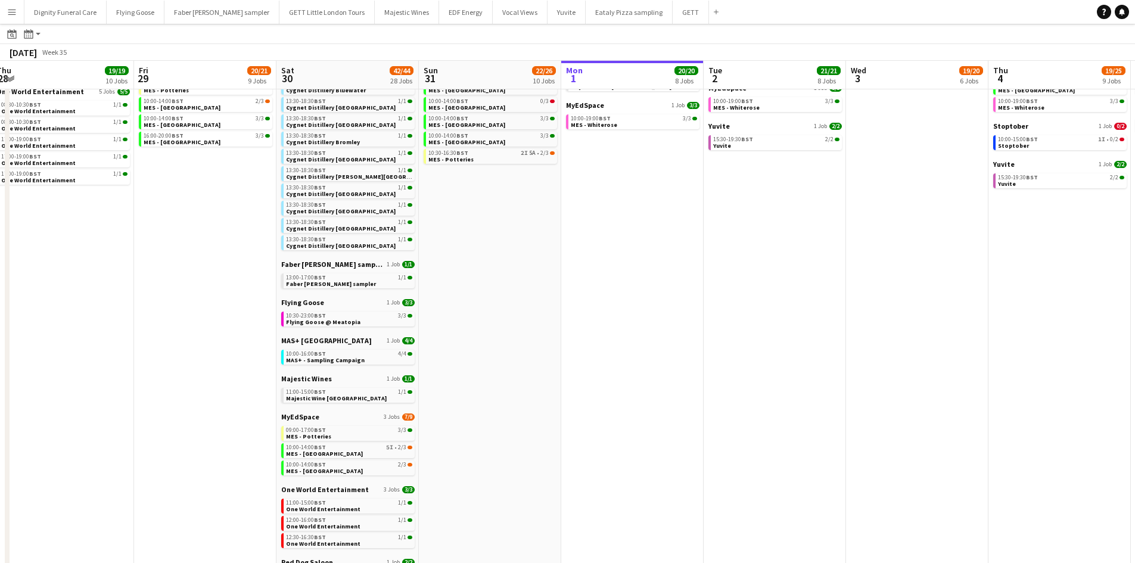
scroll to position [0, 0]
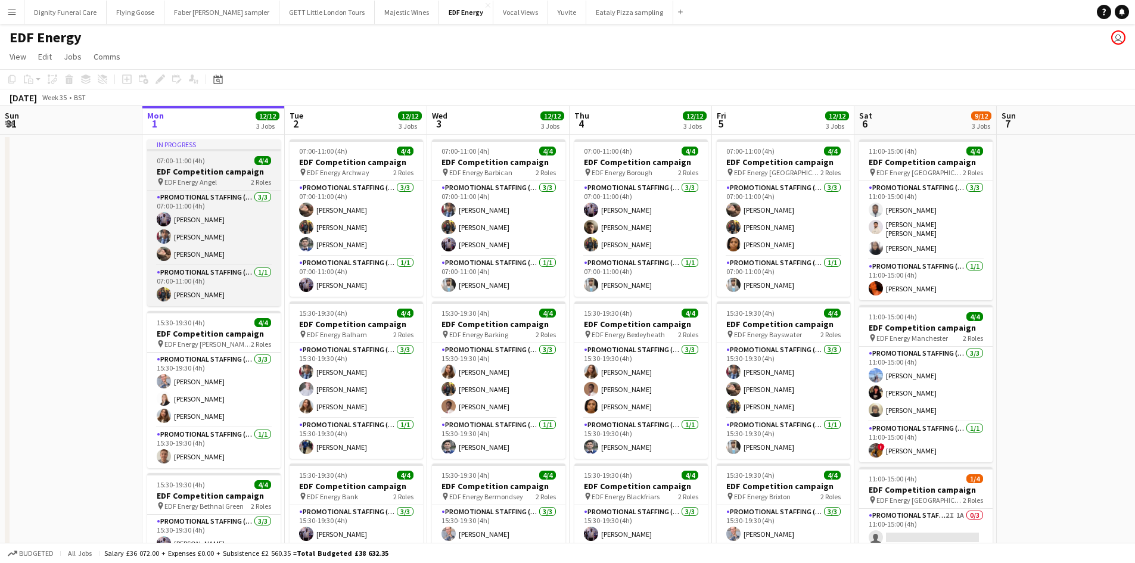
click at [203, 169] on h3 "EDF Competition campaign" at bounding box center [213, 171] width 133 height 11
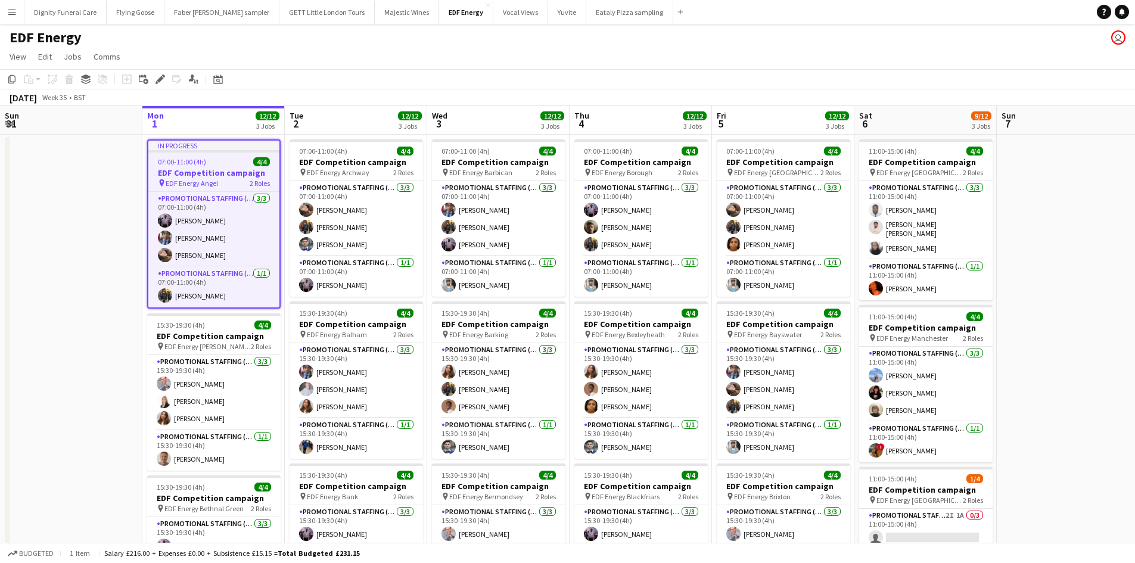
drag, startPoint x: 162, startPoint y: 75, endPoint x: 317, endPoint y: 101, distance: 157.6
click at [164, 75] on icon "Edit" at bounding box center [160, 79] width 10 height 10
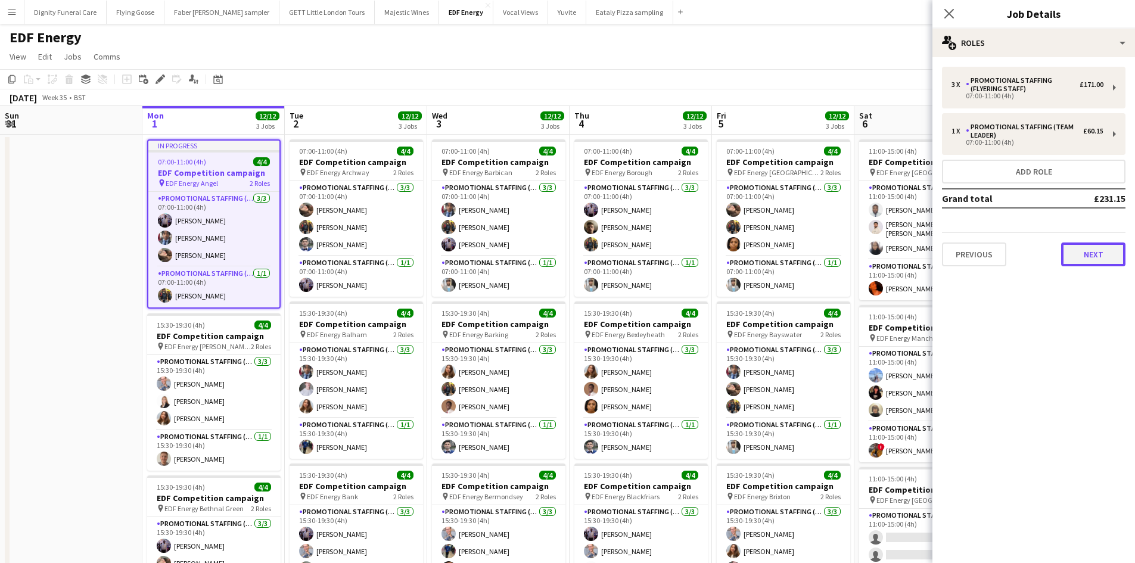
click at [1088, 256] on button "Next" at bounding box center [1093, 254] width 64 height 24
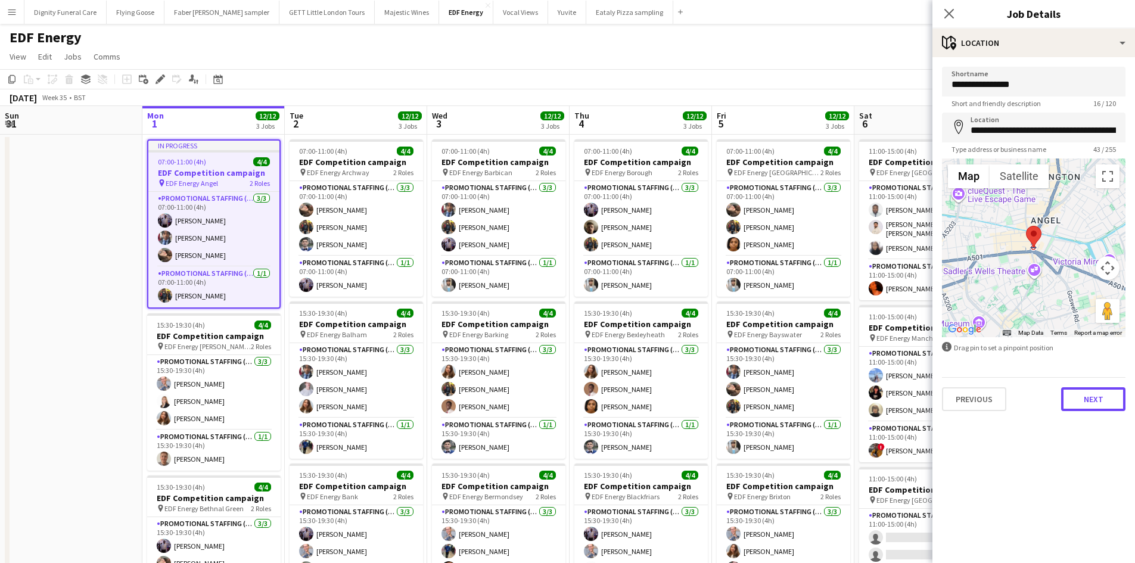
click at [1090, 401] on button "Next" at bounding box center [1093, 399] width 64 height 24
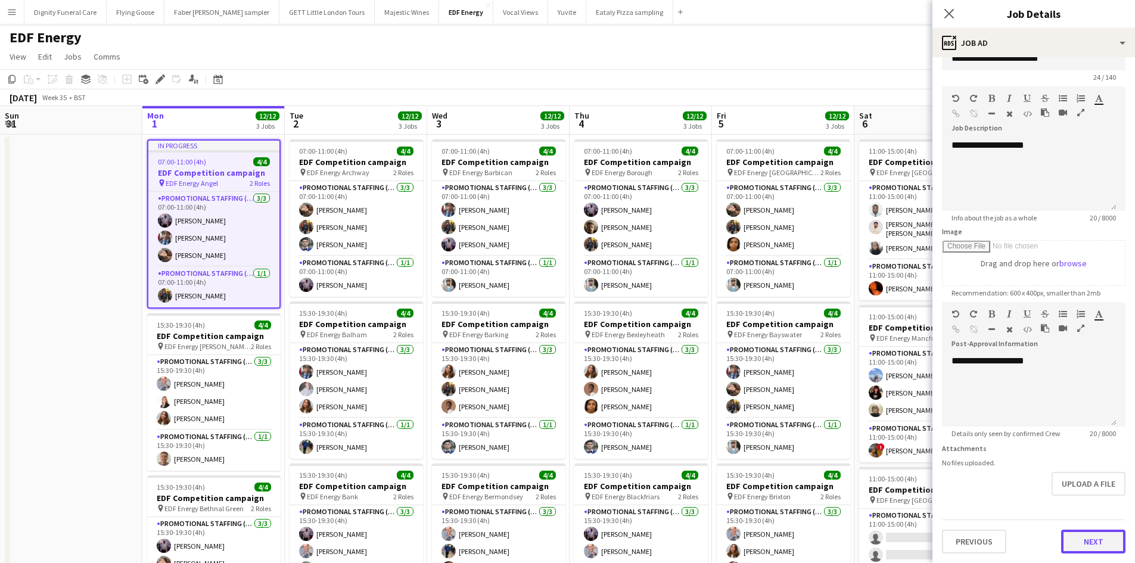
scroll to position [26, 0]
click at [1095, 500] on form "**********" at bounding box center [1033, 297] width 203 height 513
click at [777, 106] on app-board-header-date "Fri 5 12/12 3 Jobs" at bounding box center [783, 120] width 142 height 29
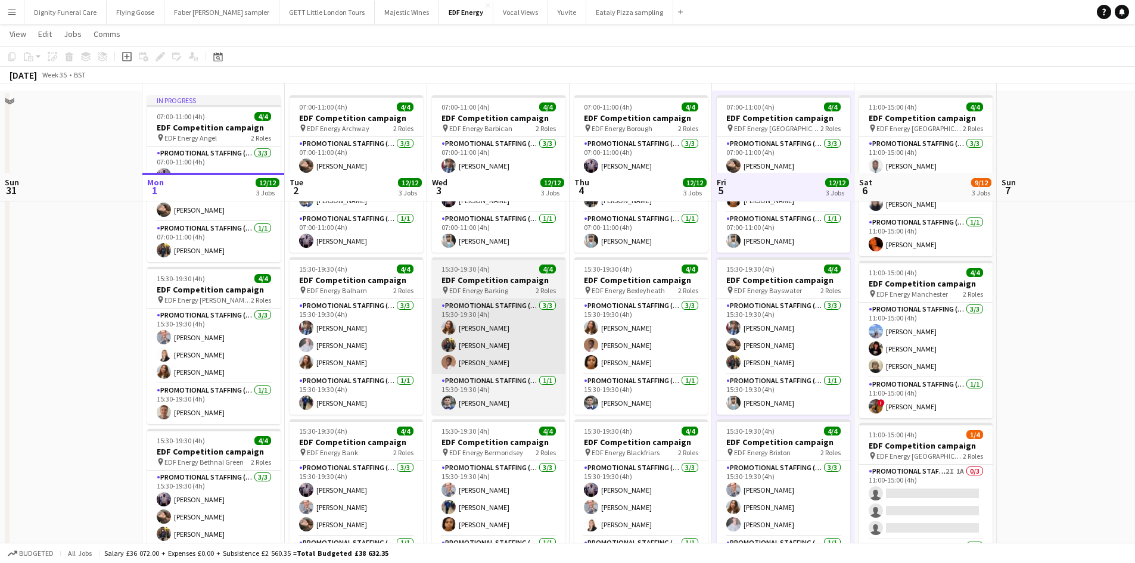
scroll to position [0, 0]
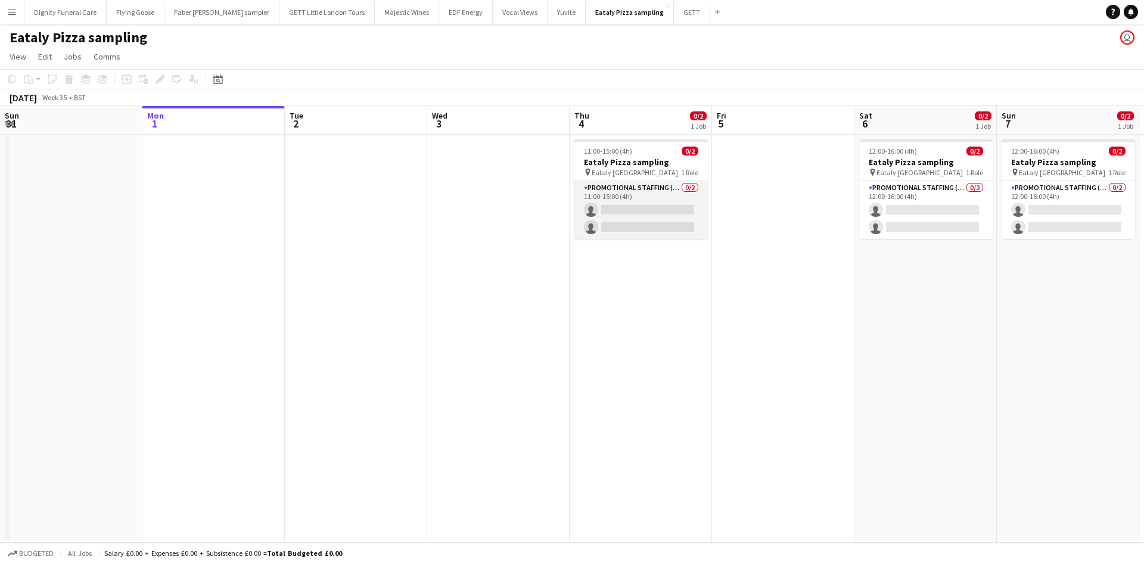
click at [655, 215] on app-card-role "Promotional Staffing (Sampling Staff) 0/2 11:00-15:00 (4h) single-neutral-actio…" at bounding box center [640, 210] width 133 height 58
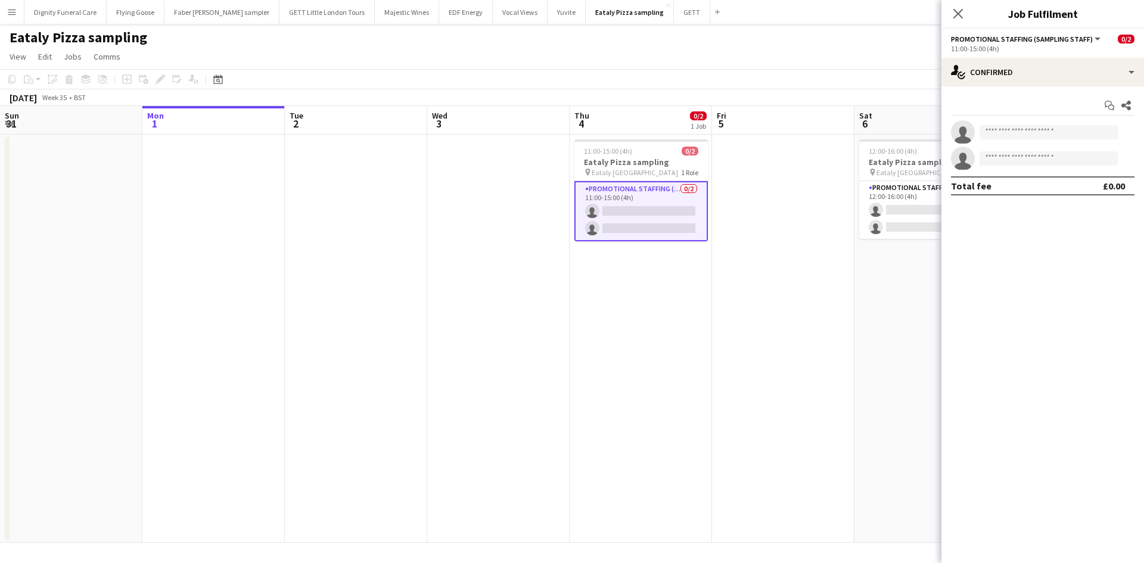
scroll to position [0, 284]
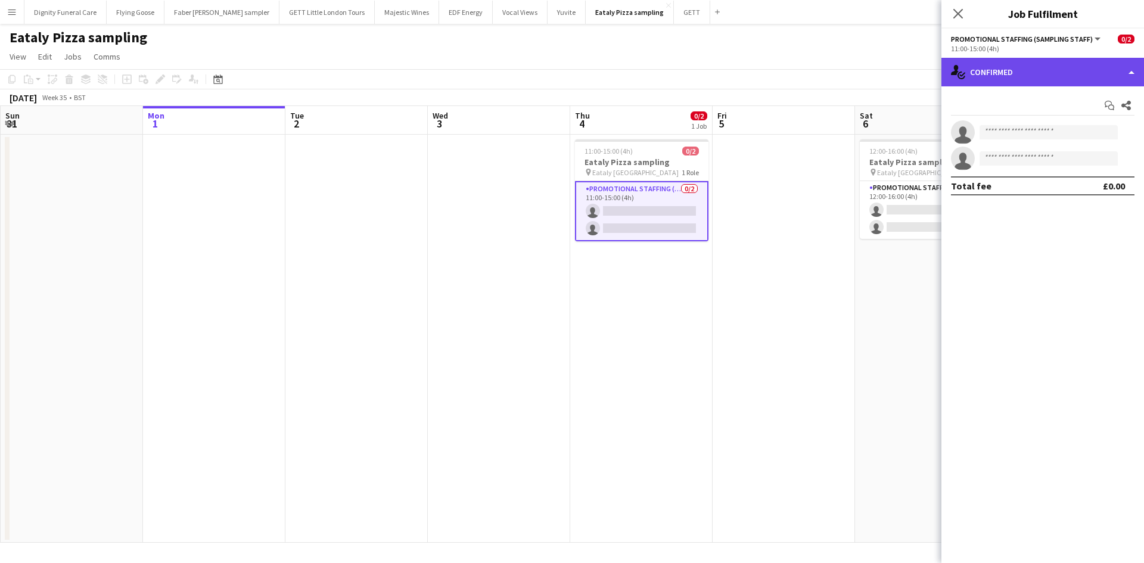
click at [1024, 73] on div "single-neutral-actions-check-2 Confirmed" at bounding box center [1042, 72] width 203 height 29
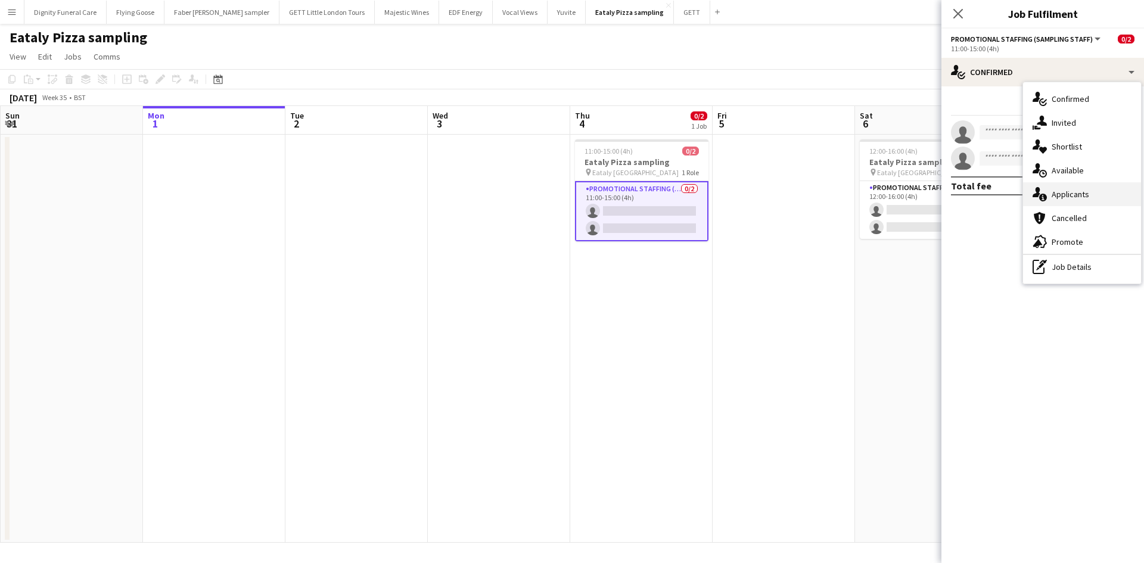
click at [1051, 191] on div "single-neutral-actions-information Applicants" at bounding box center [1082, 194] width 118 height 24
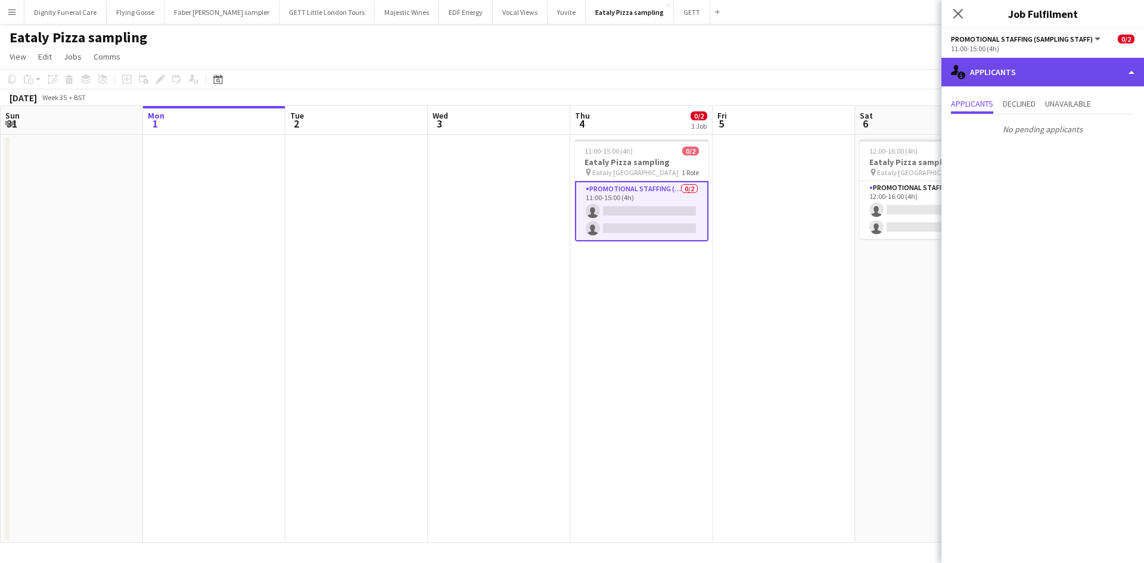
click at [1011, 74] on div "single-neutral-actions-information Applicants" at bounding box center [1042, 72] width 203 height 29
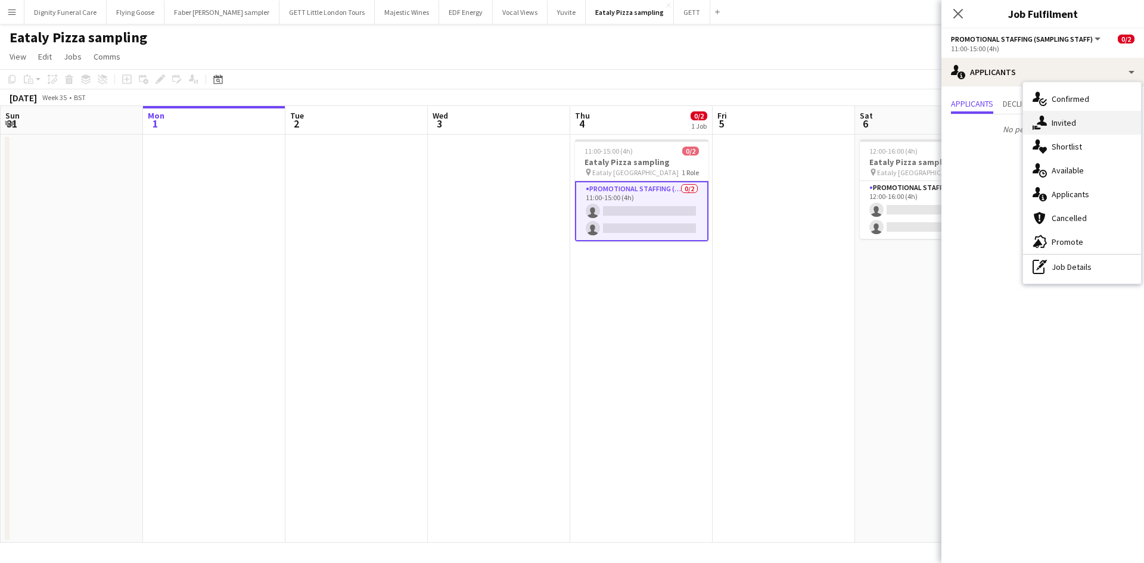
click at [1068, 124] on div "single-neutral-actions-share-1 Invited" at bounding box center [1082, 123] width 118 height 24
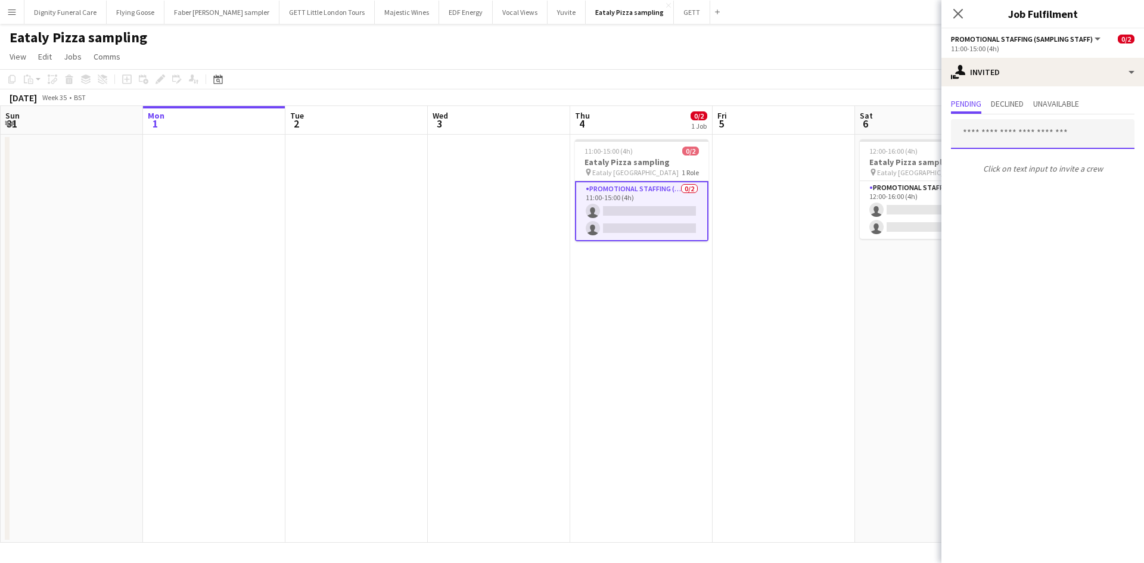
click at [1068, 127] on input "text" at bounding box center [1042, 134] width 183 height 30
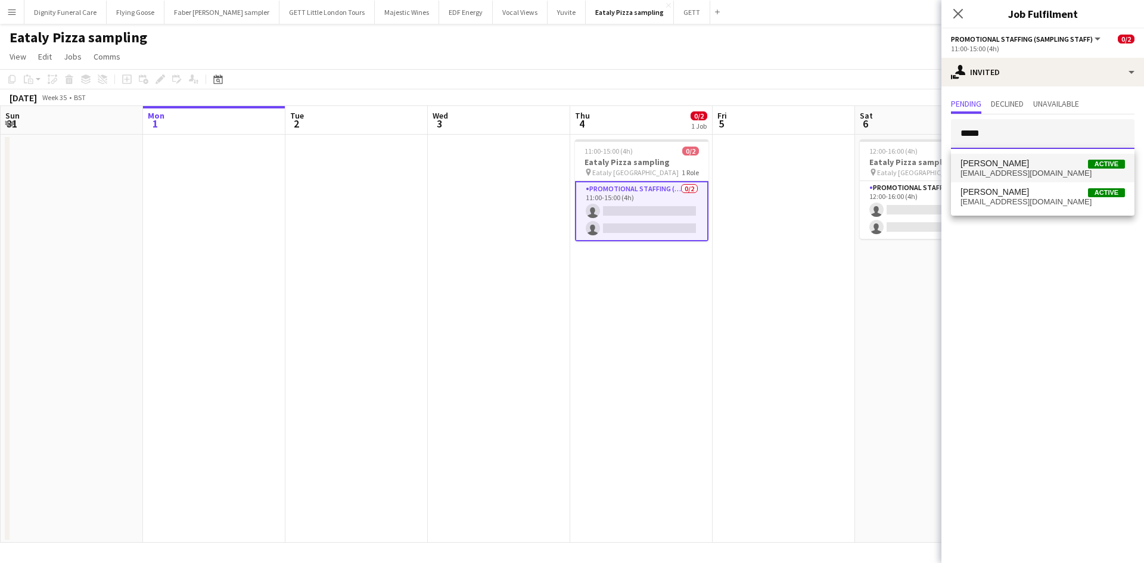
type input "*****"
click at [1024, 161] on span "Mariia Koptieva Active" at bounding box center [1042, 163] width 164 height 10
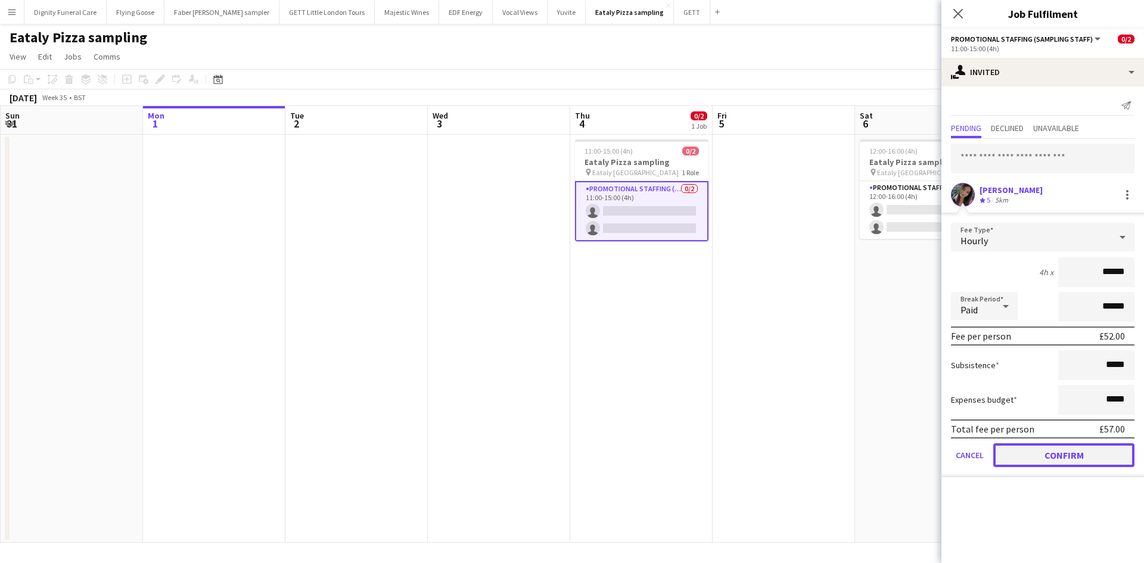
click at [1086, 446] on button "Confirm" at bounding box center [1063, 455] width 141 height 24
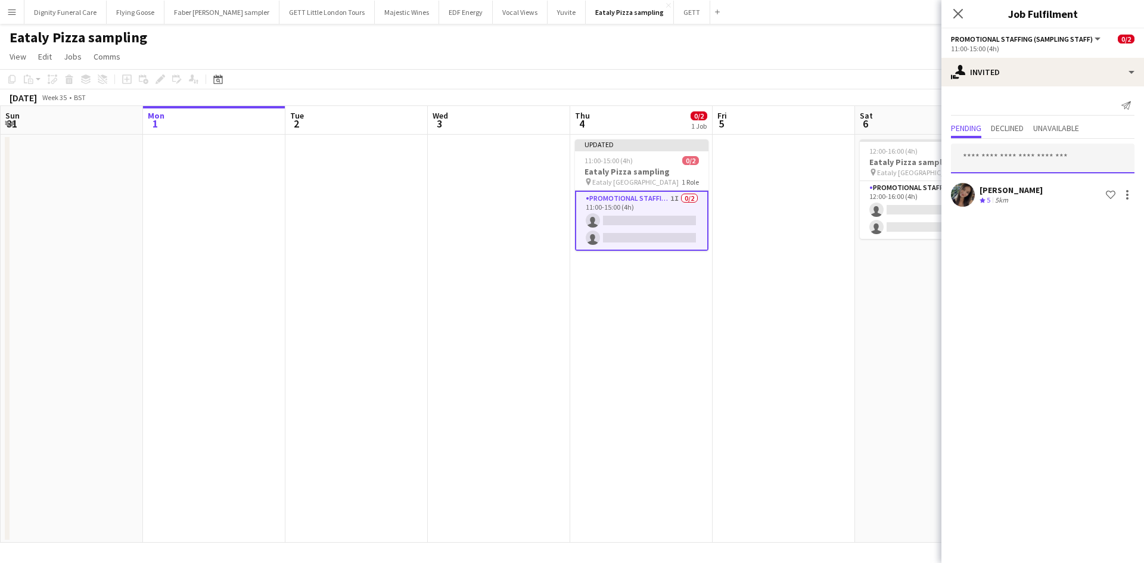
click at [990, 161] on input "text" at bounding box center [1042, 159] width 183 height 30
type input "****"
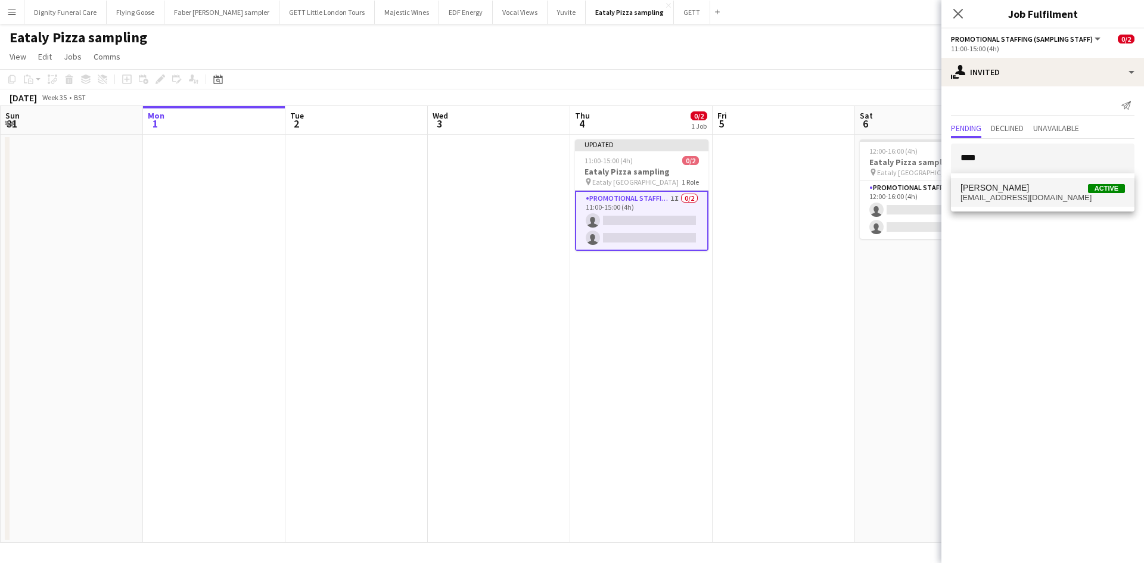
click at [1010, 183] on span "Ilaria Manciani" at bounding box center [994, 188] width 68 height 10
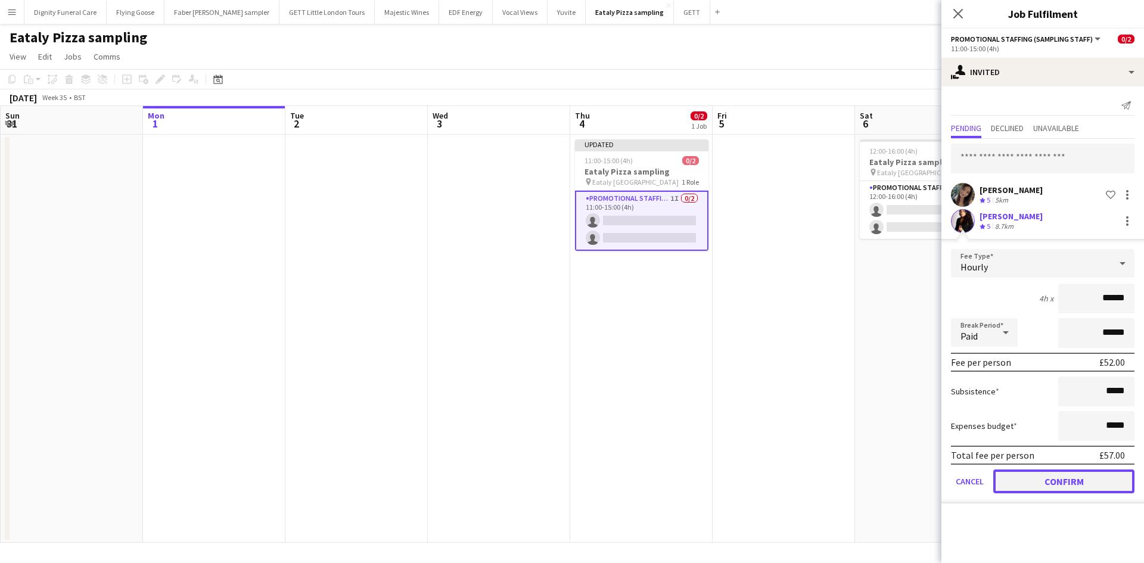
click at [1072, 478] on button "Confirm" at bounding box center [1063, 481] width 141 height 24
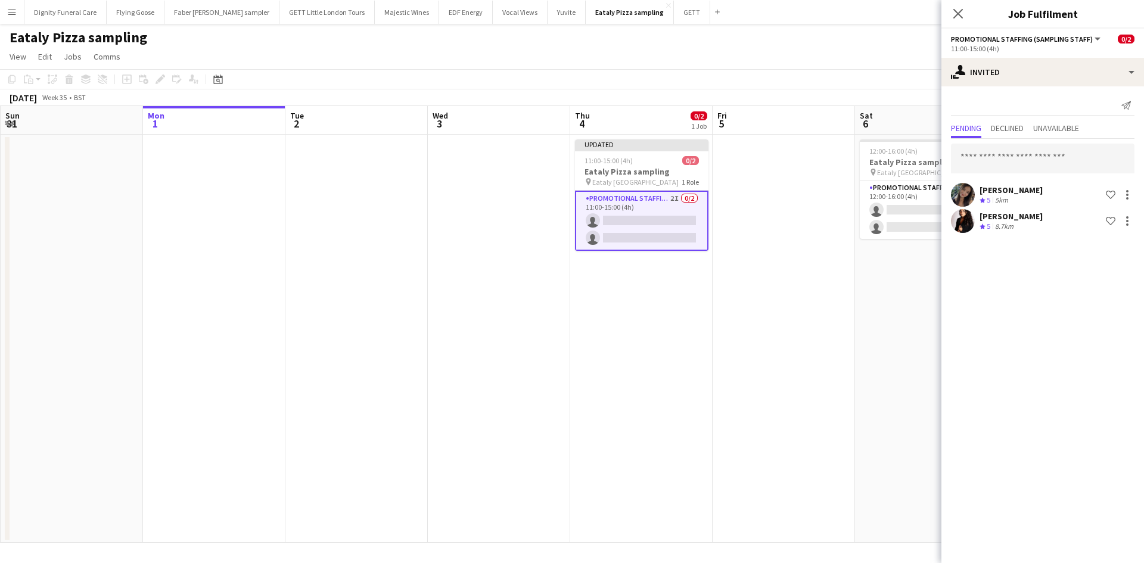
click at [845, 369] on app-date-cell at bounding box center [783, 339] width 142 height 408
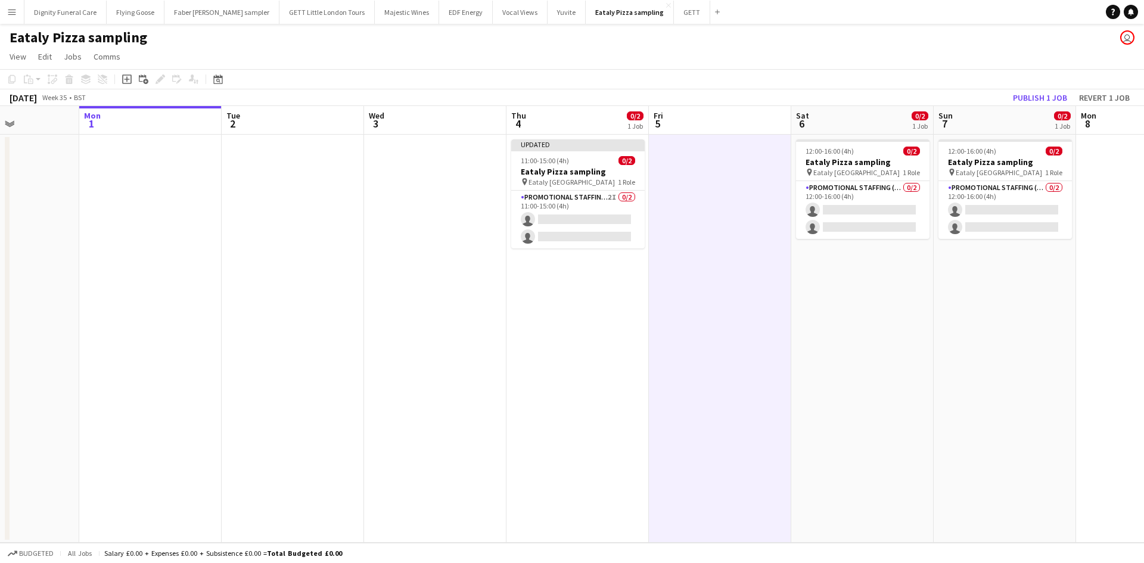
scroll to position [0, 415]
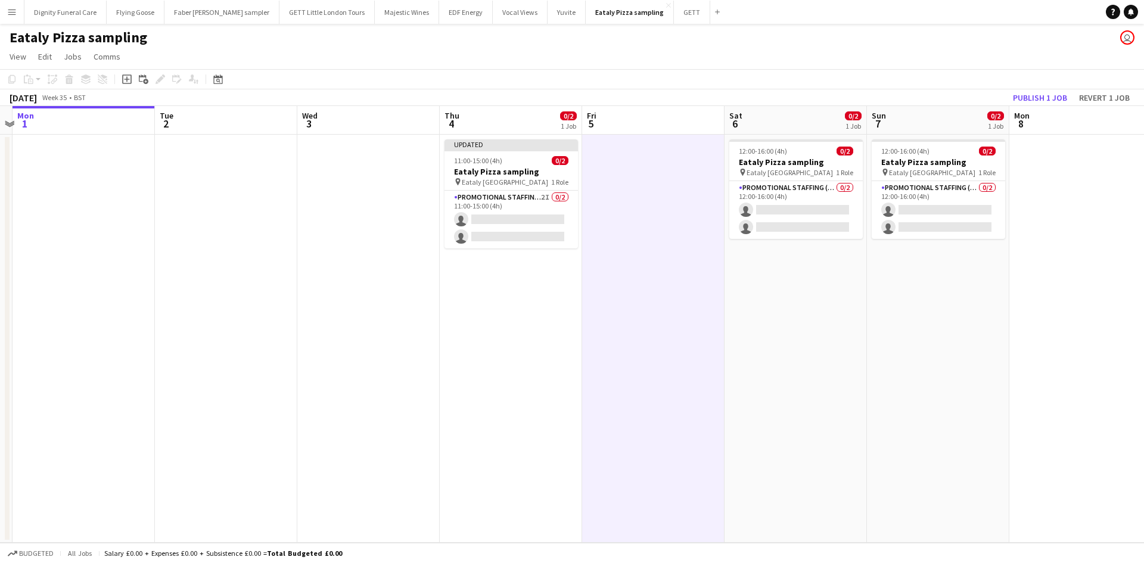
drag, startPoint x: 704, startPoint y: 304, endPoint x: 717, endPoint y: 226, distance: 78.5
click at [584, 295] on app-calendar-viewport "Fri 29 Sat 30 Sun 31 Mon 1 Tue 2 Wed 3 Thu 4 0/2 1 Job Fri 5 Sat 6 0/2 1 Job Su…" at bounding box center [572, 324] width 1144 height 437
click at [1048, 99] on button "Publish 1 job" at bounding box center [1040, 97] width 64 height 15
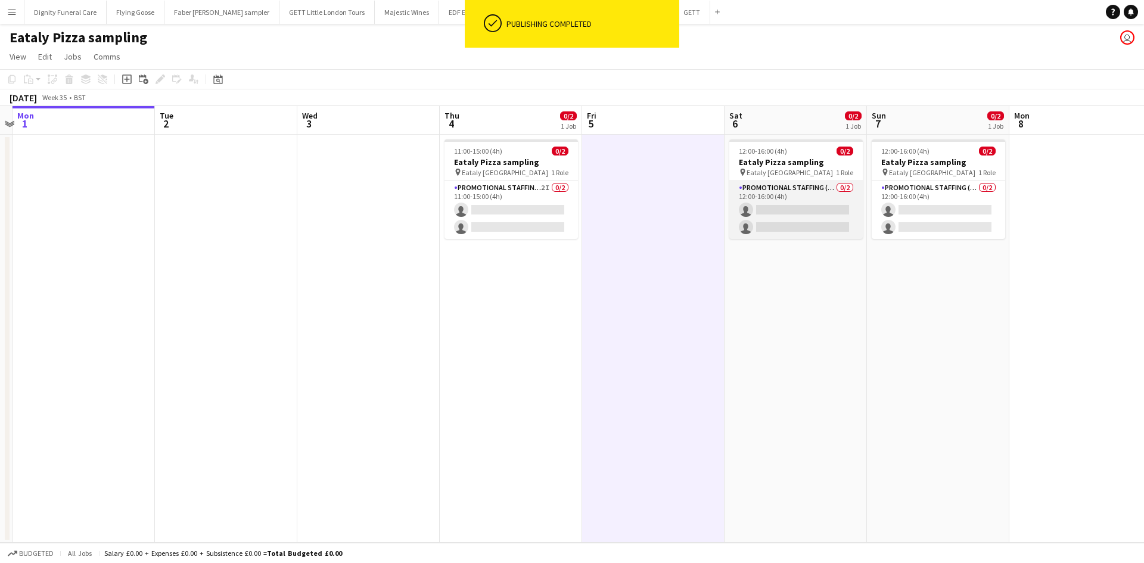
click at [779, 209] on app-card-role "Promotional Staffing (Sampling Staff) 0/2 12:00-16:00 (4h) single-neutral-actio…" at bounding box center [795, 210] width 133 height 58
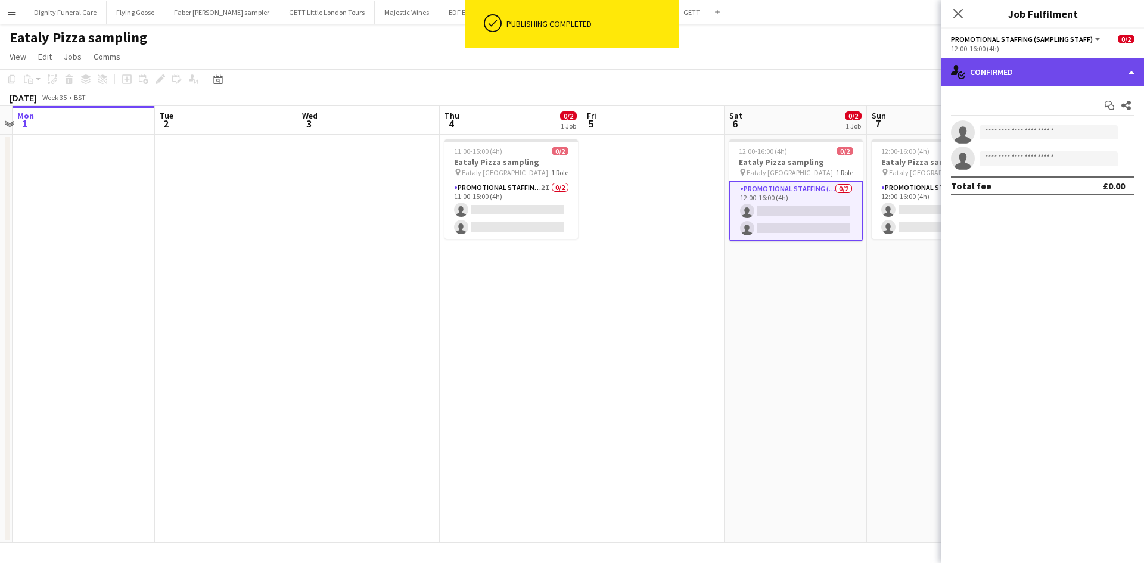
click at [1014, 61] on div "single-neutral-actions-check-2 Confirmed" at bounding box center [1042, 72] width 203 height 29
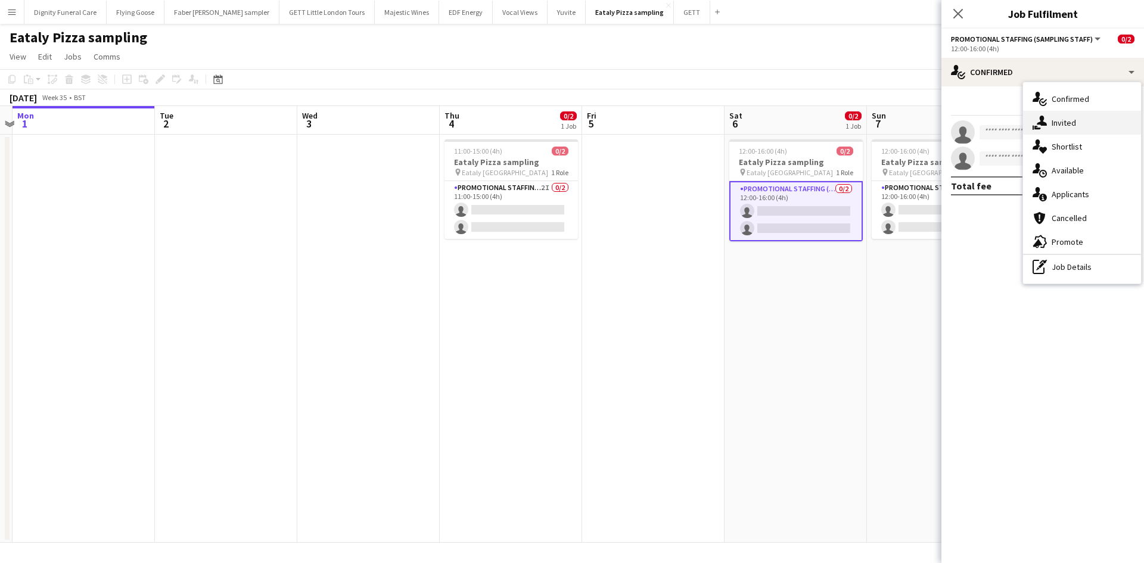
click at [1065, 126] on div "single-neutral-actions-share-1 Invited" at bounding box center [1082, 123] width 118 height 24
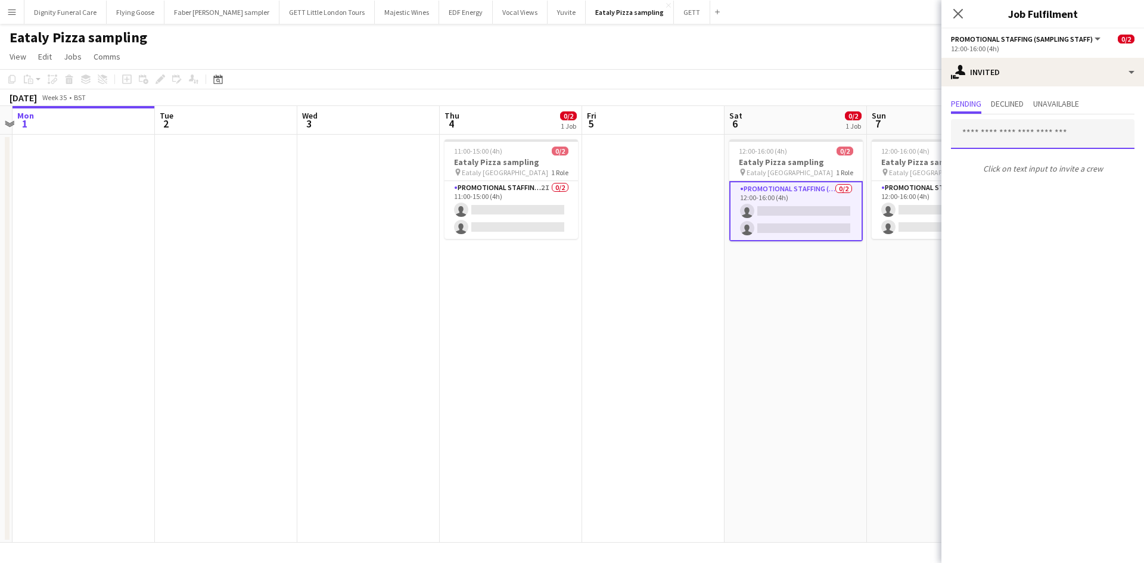
click at [1023, 127] on input "text" at bounding box center [1042, 134] width 183 height 30
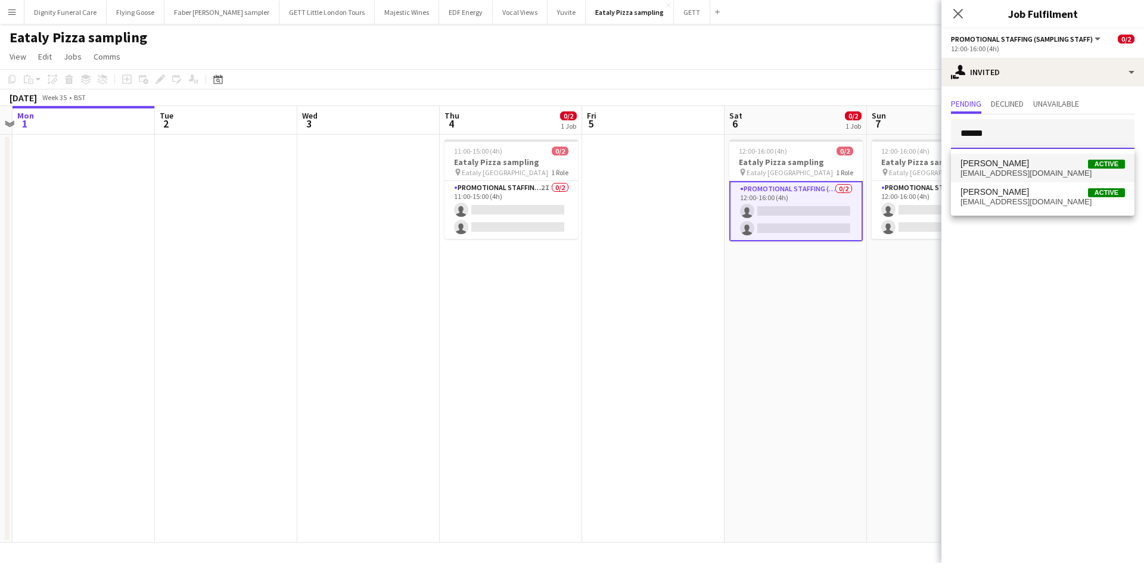
type input "******"
click at [1011, 166] on span "Mariia Koptieva" at bounding box center [994, 163] width 68 height 10
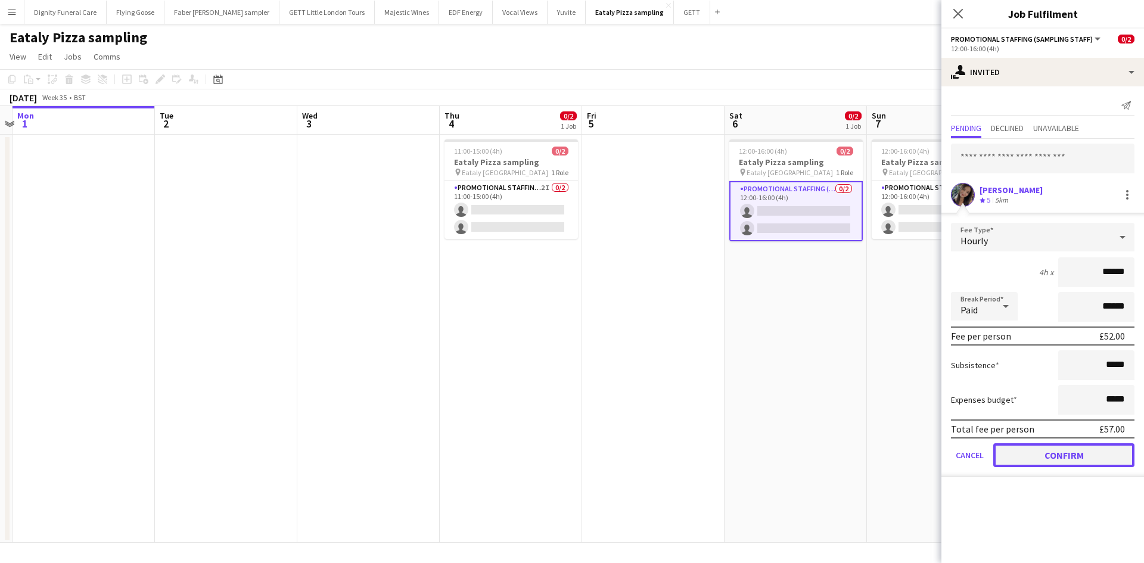
click at [1091, 458] on button "Confirm" at bounding box center [1063, 455] width 141 height 24
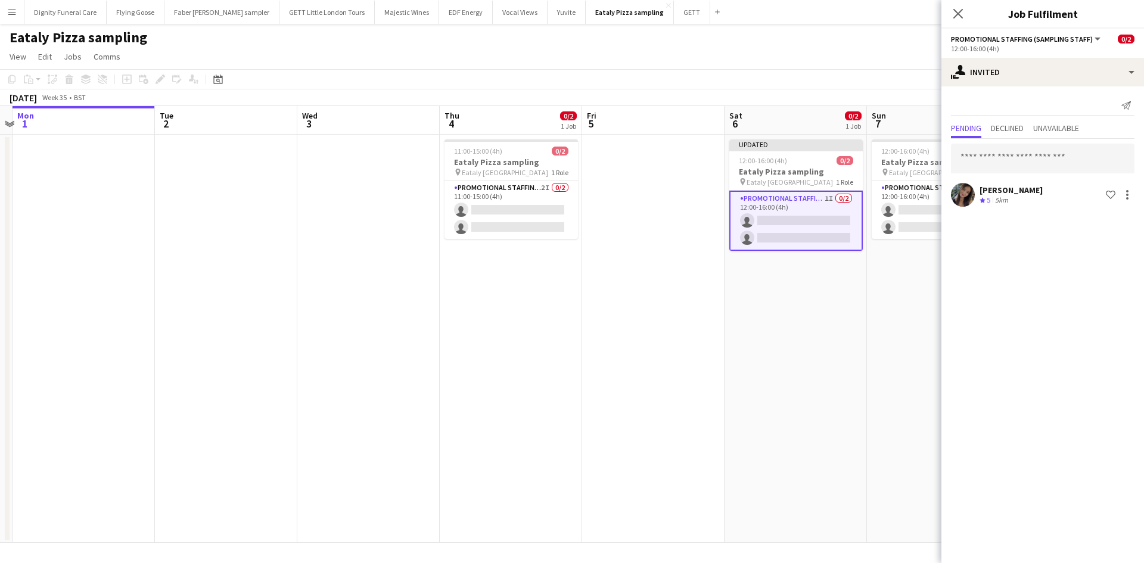
click at [800, 232] on app-card-role "Promotional Staffing (Sampling Staff) 1I 0/2 12:00-16:00 (4h) single-neutral-ac…" at bounding box center [795, 221] width 133 height 60
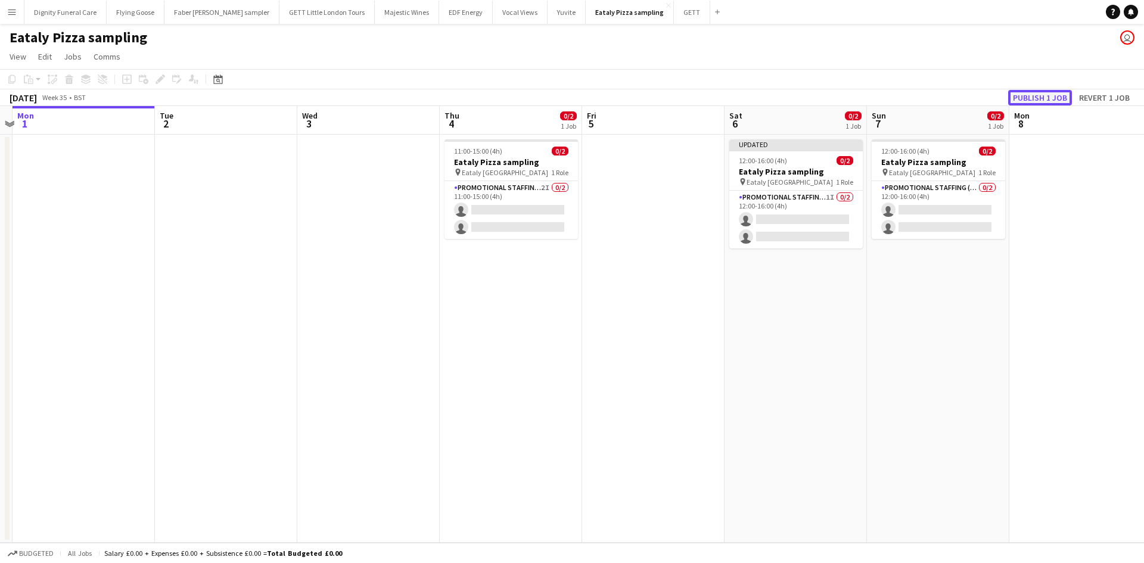
click at [1046, 92] on button "Publish 1 job" at bounding box center [1040, 97] width 64 height 15
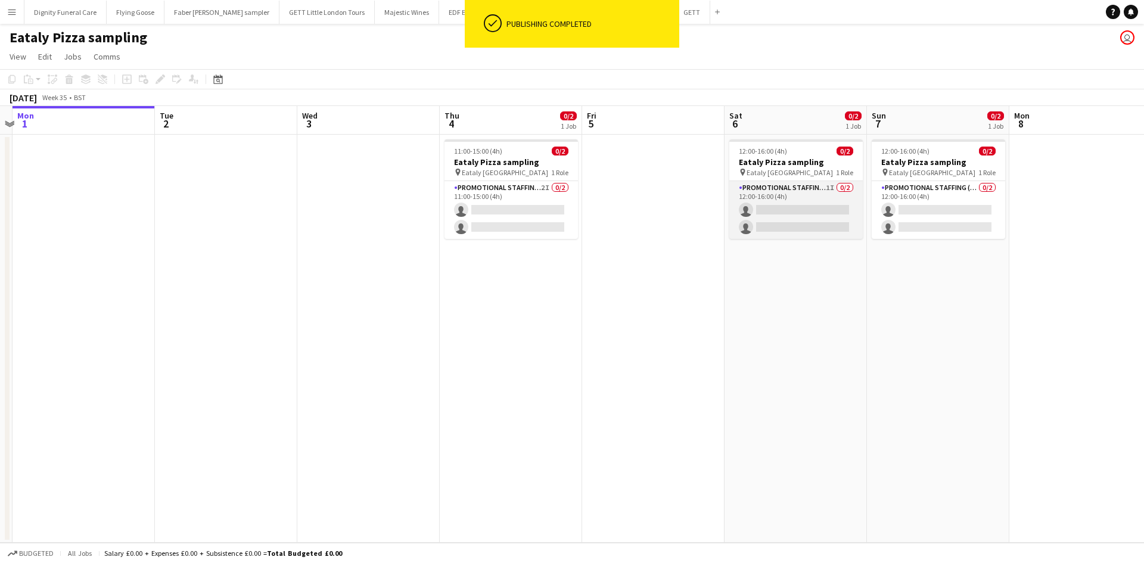
click at [799, 219] on app-card-role "Promotional Staffing (Sampling Staff) 1I 0/2 12:00-16:00 (4h) single-neutral-ac…" at bounding box center [795, 210] width 133 height 58
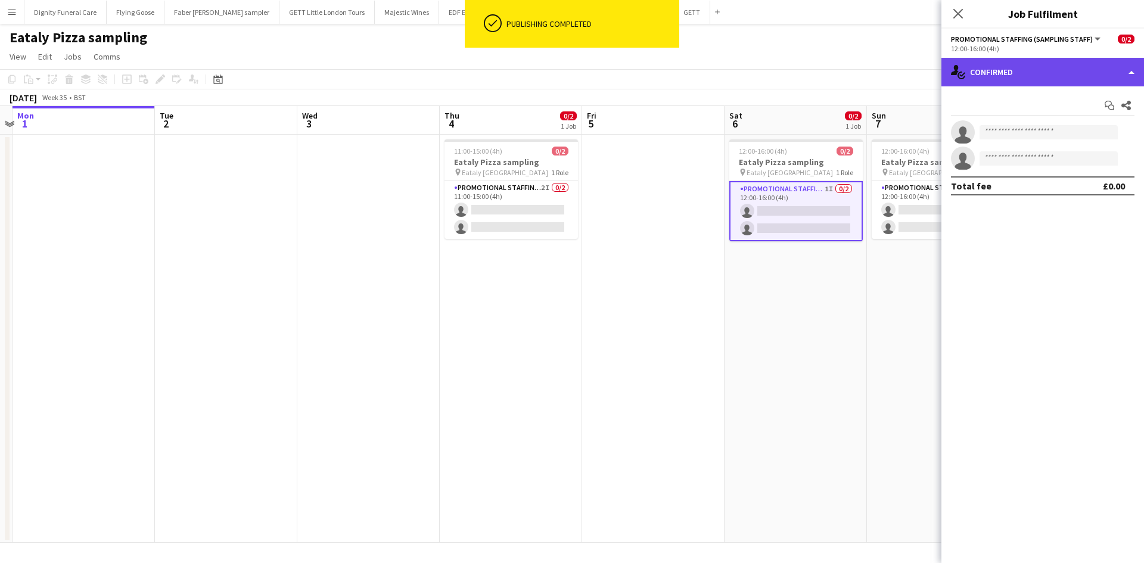
click at [1011, 81] on div "single-neutral-actions-check-2 Confirmed" at bounding box center [1042, 72] width 203 height 29
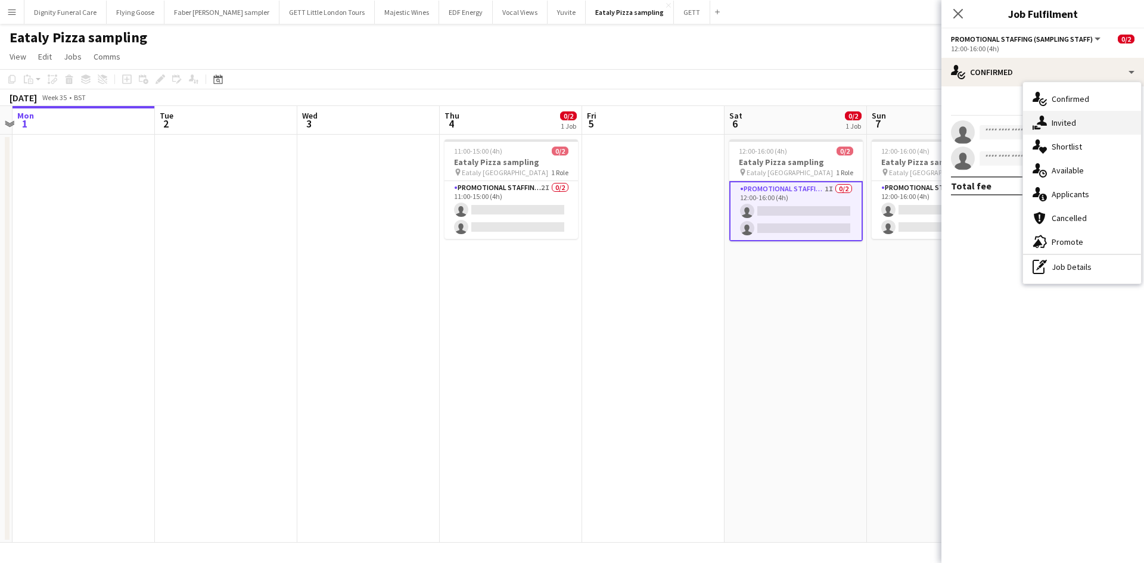
click at [1066, 120] on div "single-neutral-actions-share-1 Invited" at bounding box center [1082, 123] width 118 height 24
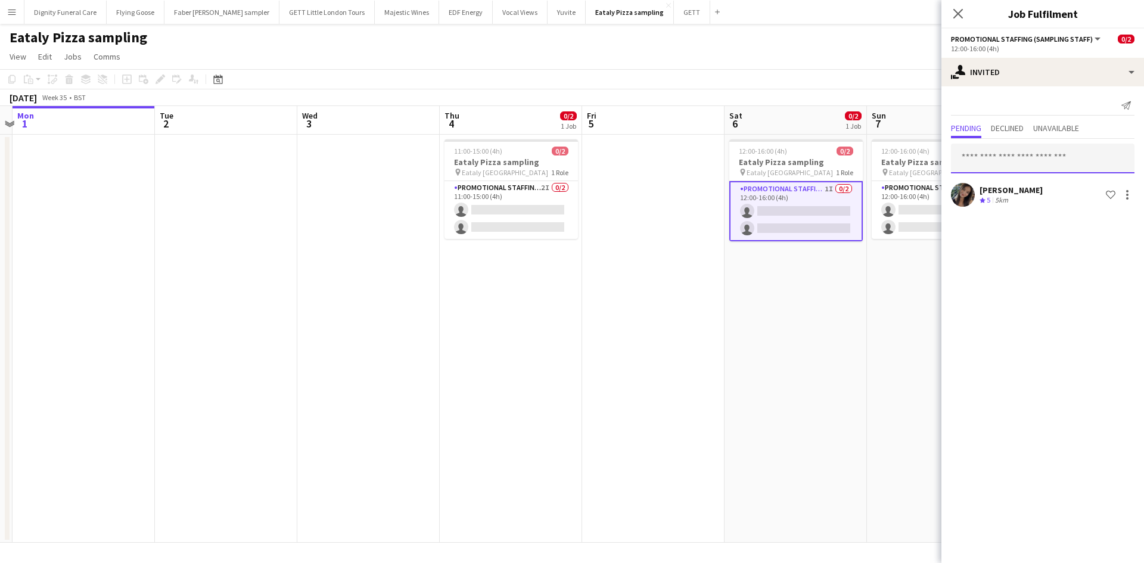
click at [998, 152] on input "text" at bounding box center [1042, 159] width 183 height 30
type input "******"
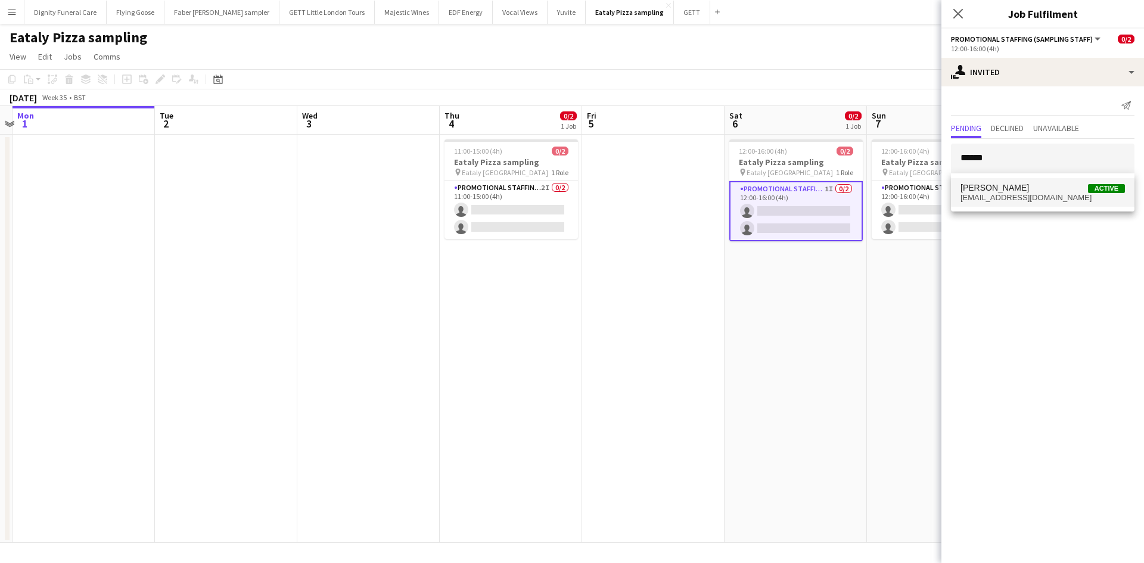
click at [1004, 183] on span "Ilaria Manciani" at bounding box center [994, 188] width 68 height 10
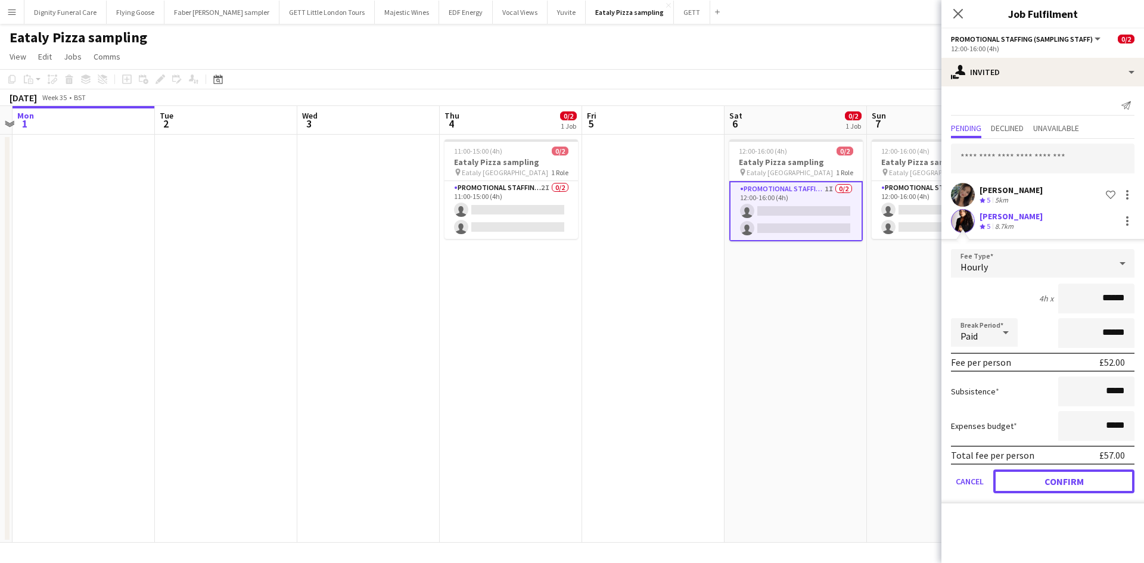
click at [1048, 471] on button "Confirm" at bounding box center [1063, 481] width 141 height 24
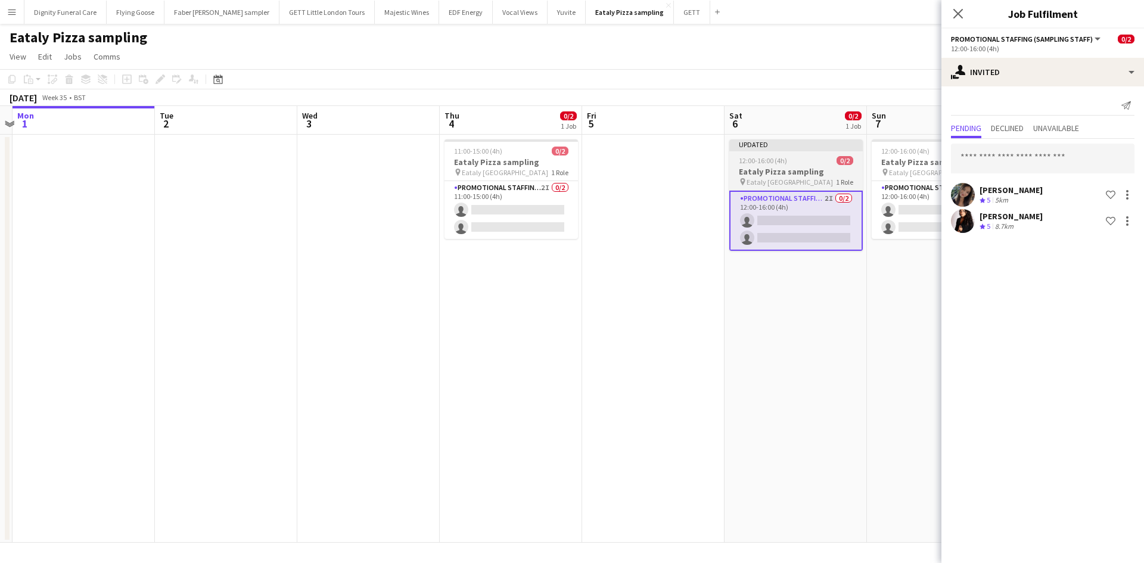
drag, startPoint x: 843, startPoint y: 299, endPoint x: 824, endPoint y: 170, distance: 130.6
click at [843, 298] on app-date-cell "Updated 12:00-16:00 (4h) 0/2 Eataly Pizza sampling pin Eataly Liverpool Street …" at bounding box center [795, 339] width 142 height 408
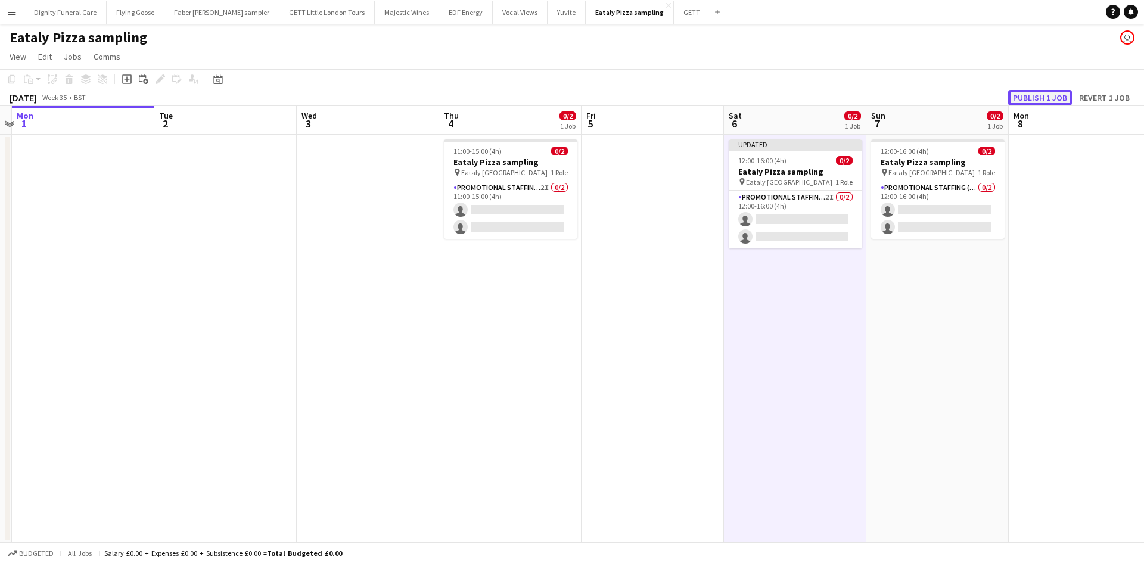
click at [1040, 98] on button "Publish 1 job" at bounding box center [1040, 97] width 64 height 15
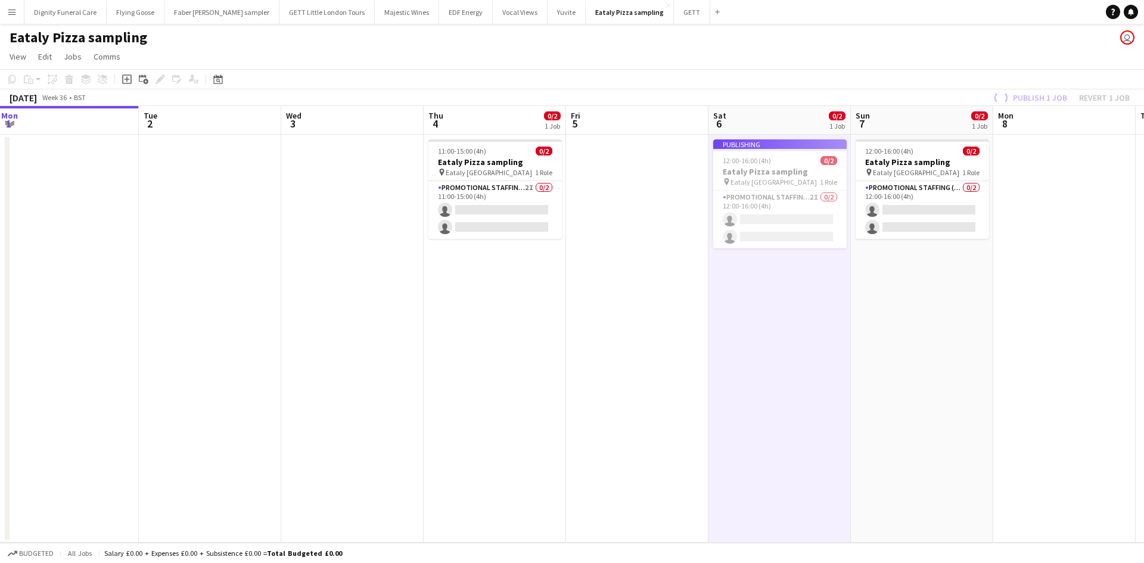
drag, startPoint x: 909, startPoint y: 311, endPoint x: 711, endPoint y: 276, distance: 202.0
click at [708, 283] on app-calendar-viewport "Fri 29 Sat 30 Sun 31 Mon 1 Tue 2 Wed 3 Thu 4 0/2 1 Job Fri 5 Sat 6 0/2 1 Job Su…" at bounding box center [572, 324] width 1144 height 437
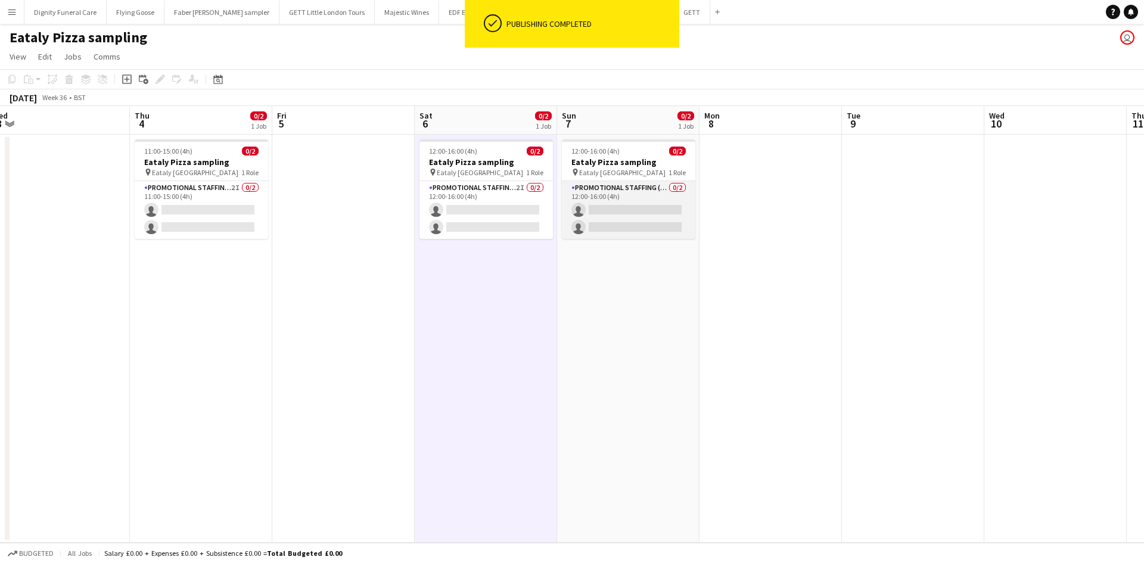
click at [611, 197] on app-card-role "Promotional Staffing (Sampling Staff) 0/2 12:00-16:00 (4h) single-neutral-actio…" at bounding box center [628, 210] width 133 height 58
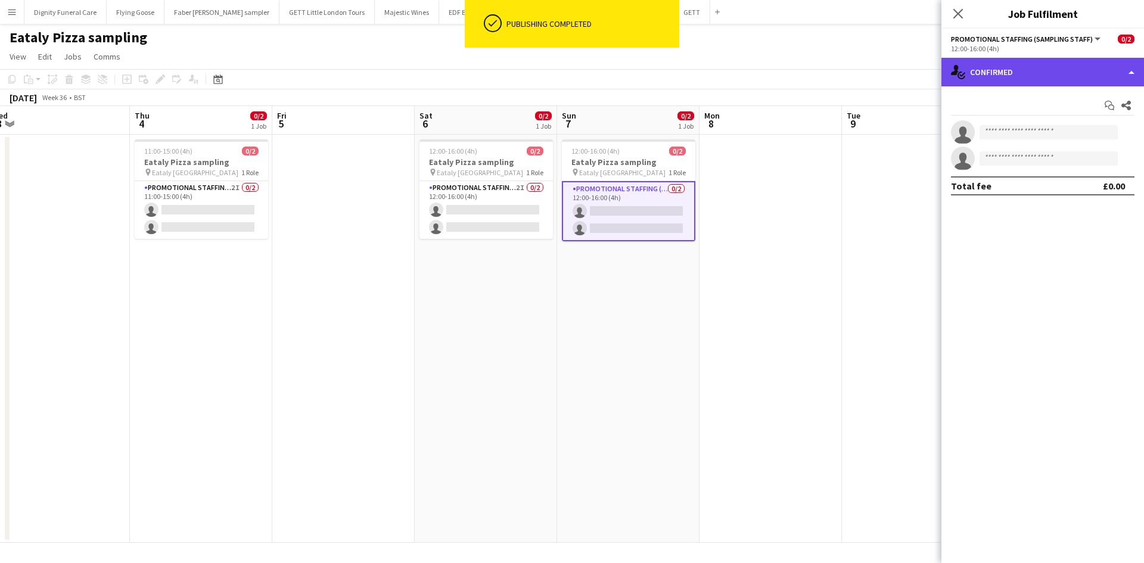
click at [1015, 77] on div "single-neutral-actions-check-2 Confirmed" at bounding box center [1042, 72] width 203 height 29
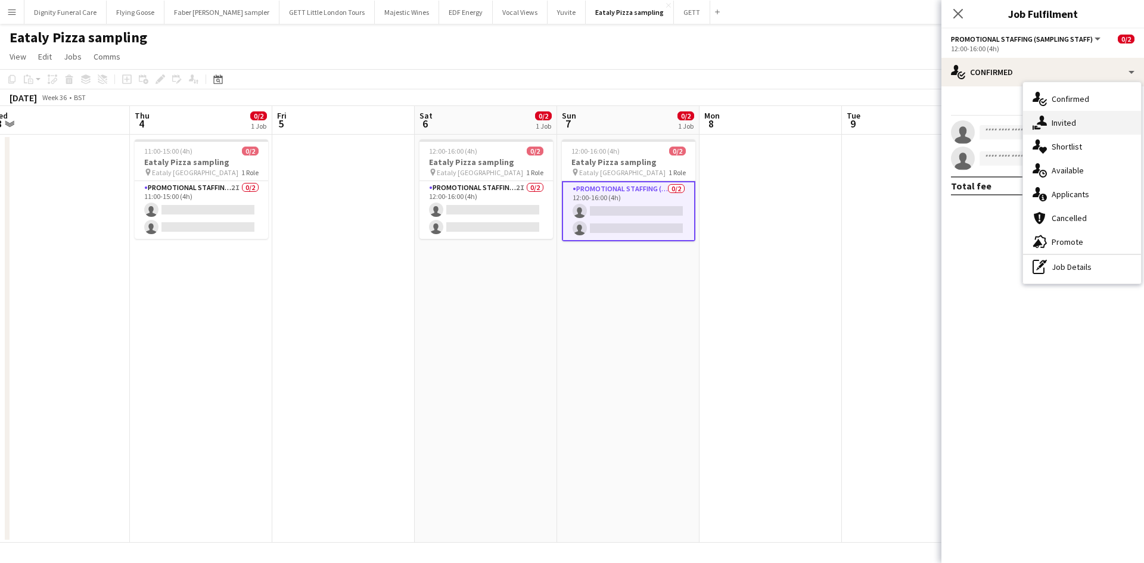
click at [1071, 122] on div "single-neutral-actions-share-1 Invited" at bounding box center [1082, 123] width 118 height 24
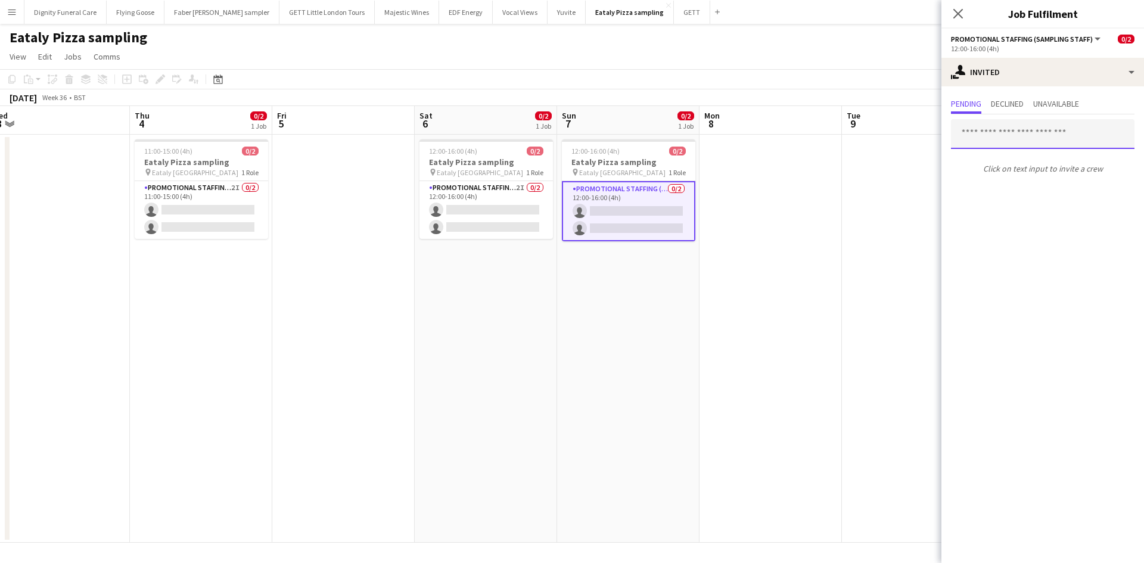
click at [1010, 136] on input "text" at bounding box center [1042, 134] width 183 height 30
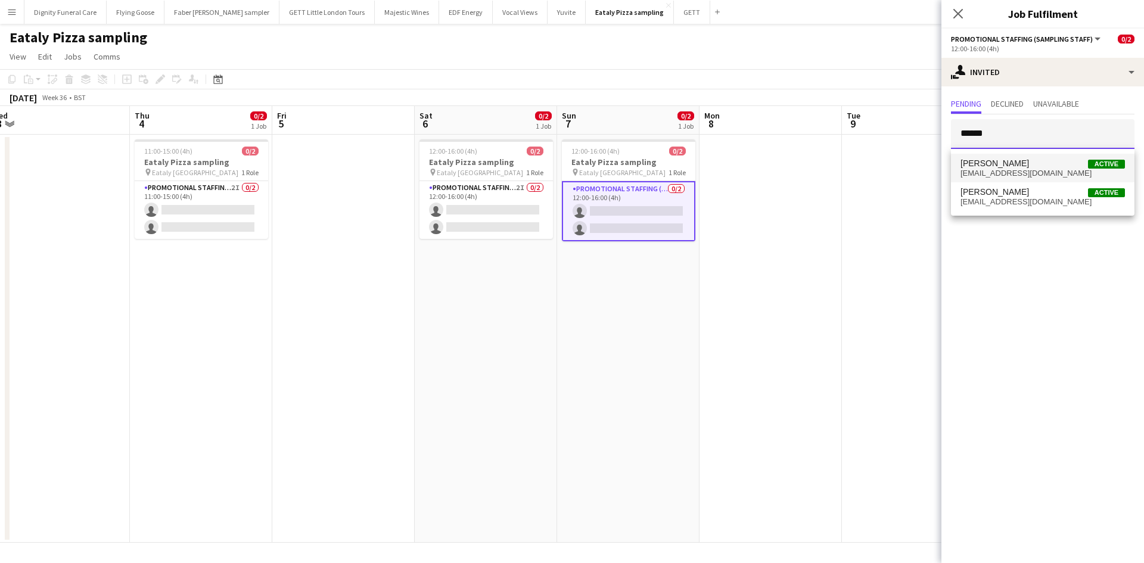
type input "******"
click at [1000, 161] on span "Mariia Koptieva" at bounding box center [994, 163] width 68 height 10
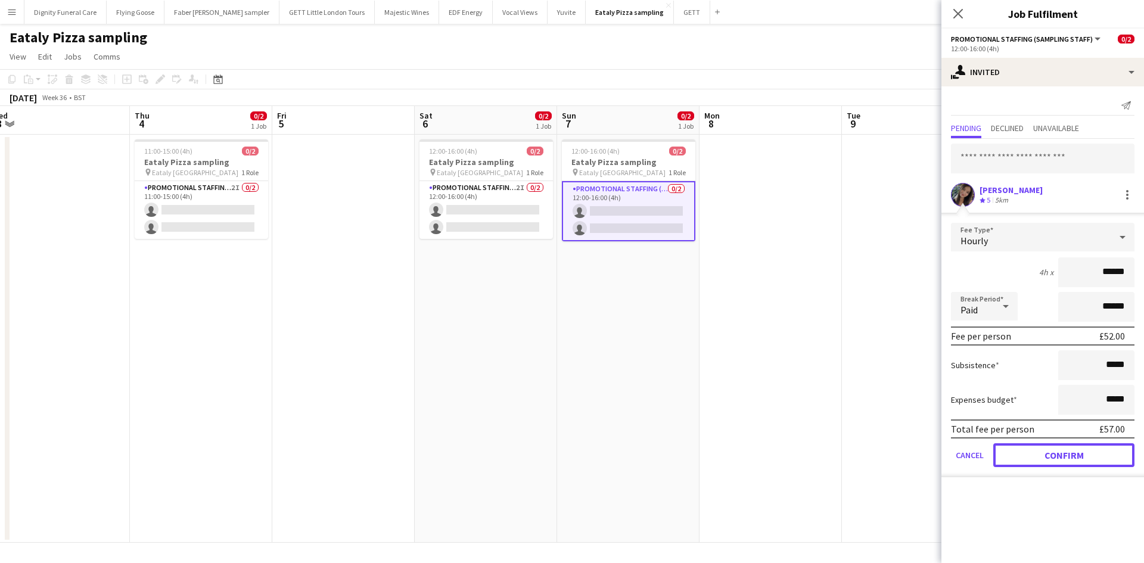
click at [1076, 450] on button "Confirm" at bounding box center [1063, 455] width 141 height 24
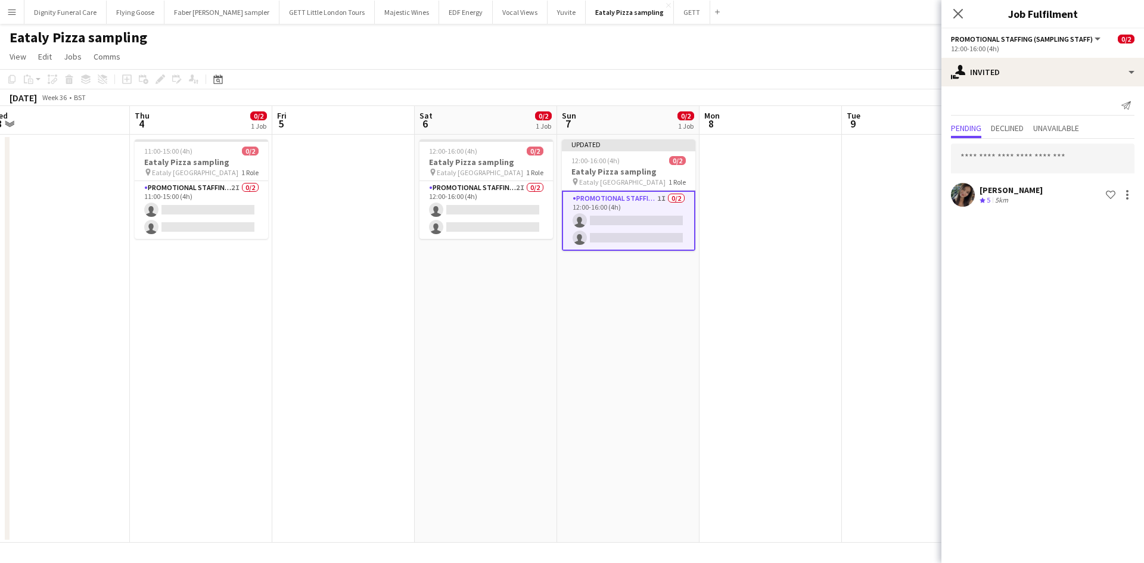
click at [870, 228] on app-date-cell at bounding box center [913, 339] width 142 height 408
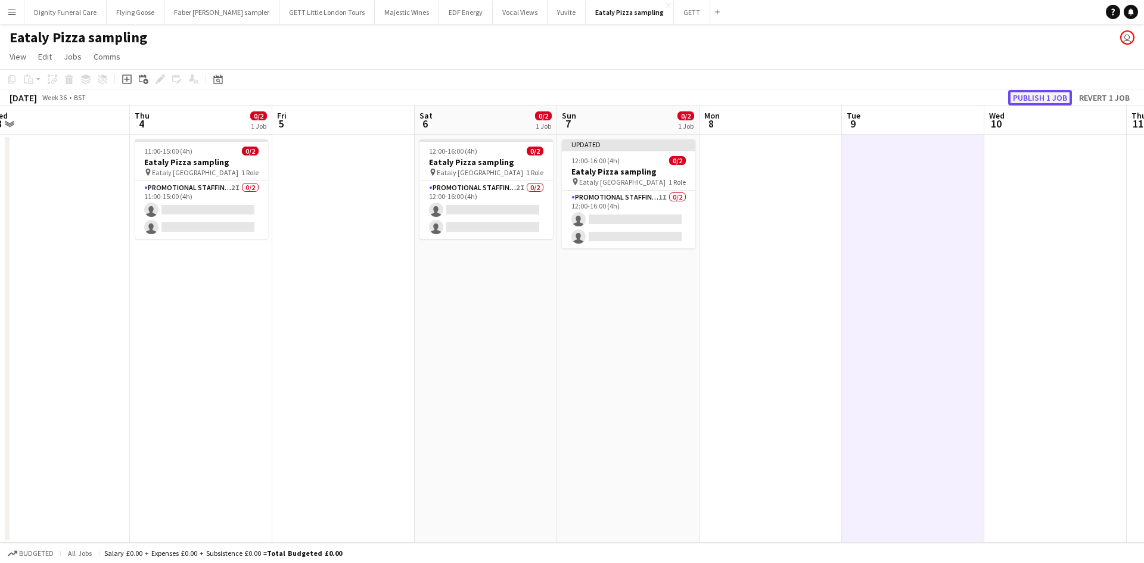
click at [1038, 94] on button "Publish 1 job" at bounding box center [1040, 97] width 64 height 15
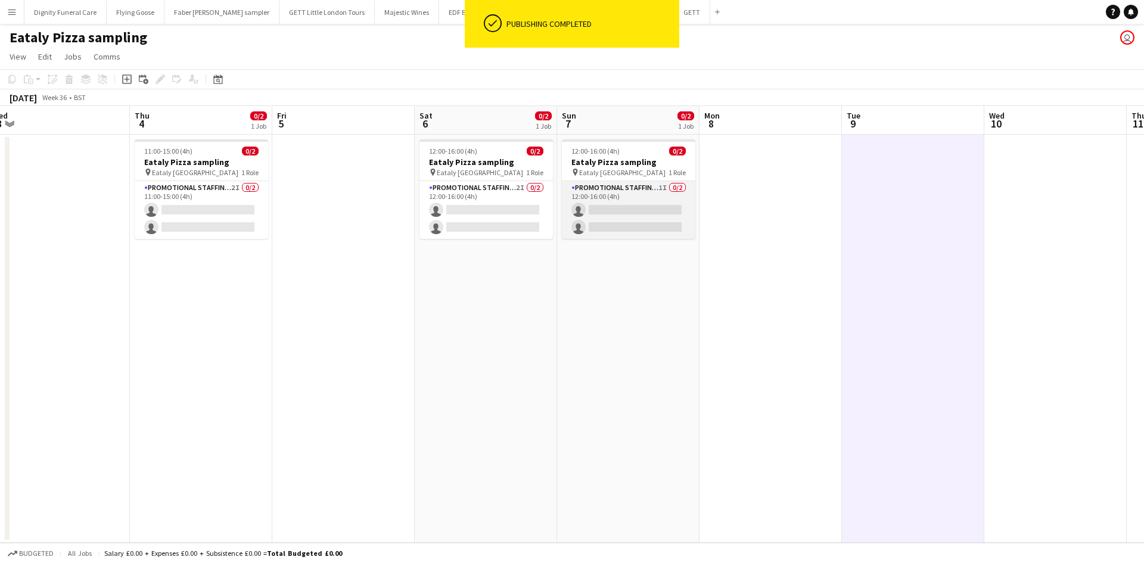
click at [632, 221] on app-card-role "Promotional Staffing (Sampling Staff) 1I 0/2 12:00-16:00 (4h) single-neutral-ac…" at bounding box center [628, 210] width 133 height 58
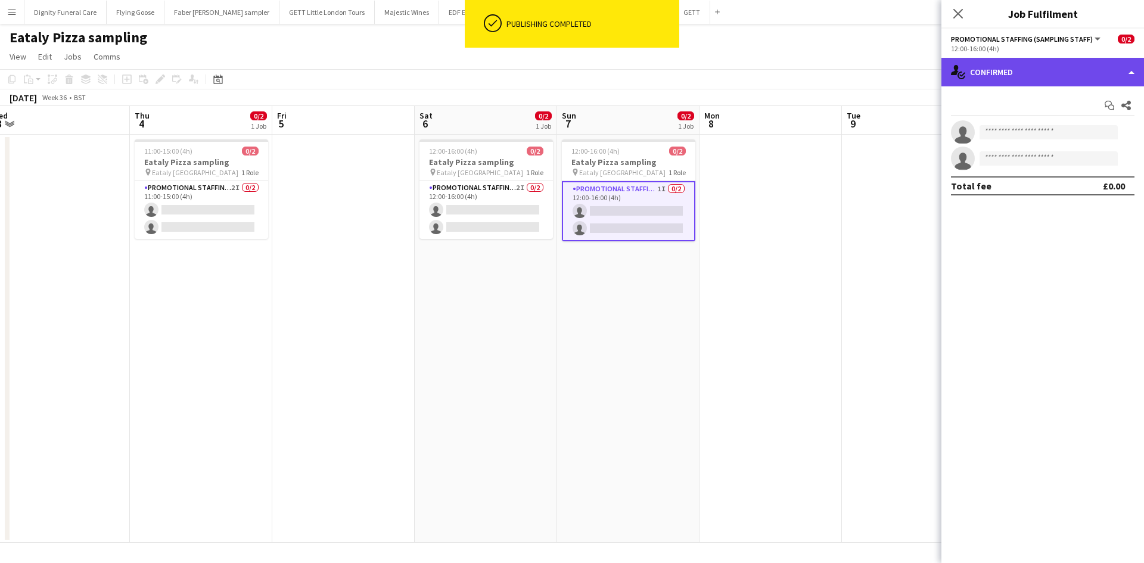
click at [1046, 77] on div "single-neutral-actions-check-2 Confirmed" at bounding box center [1042, 72] width 203 height 29
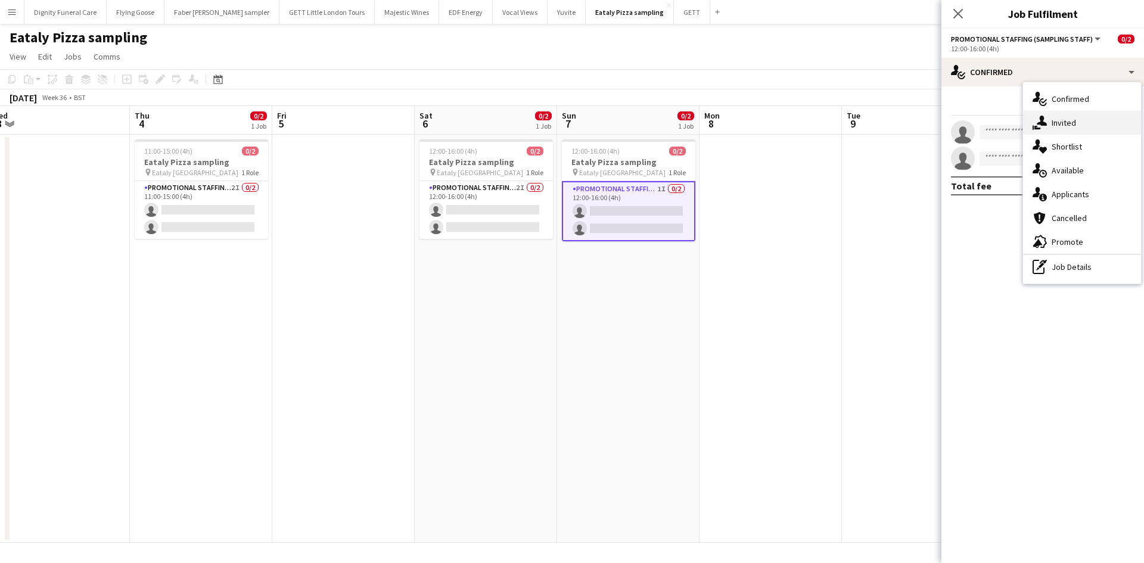
click at [1059, 119] on div "single-neutral-actions-share-1 Invited" at bounding box center [1082, 123] width 118 height 24
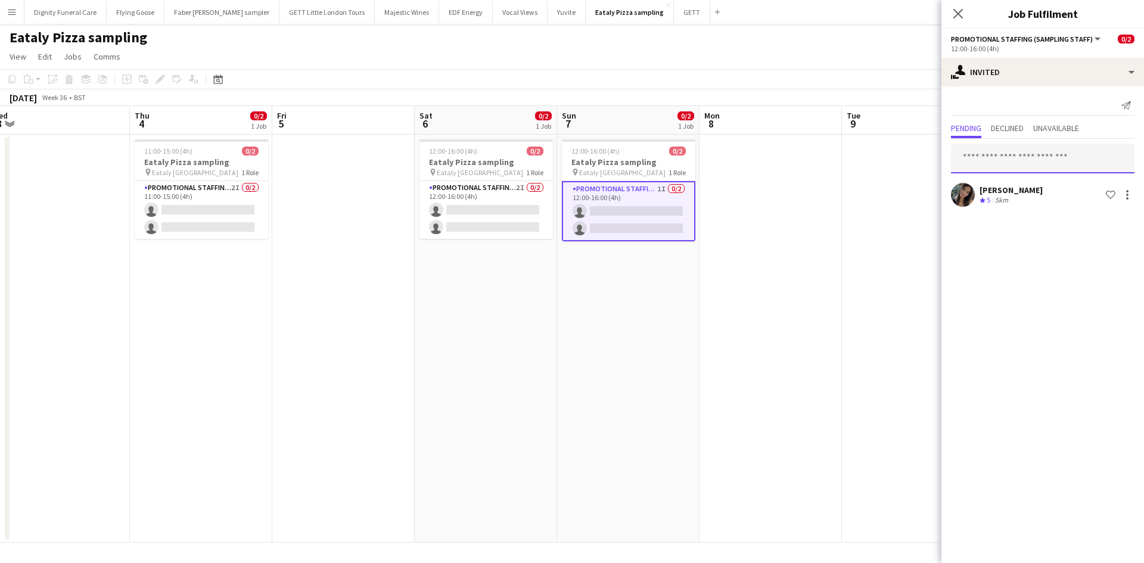
click at [1001, 161] on input "text" at bounding box center [1042, 159] width 183 height 30
type input "******"
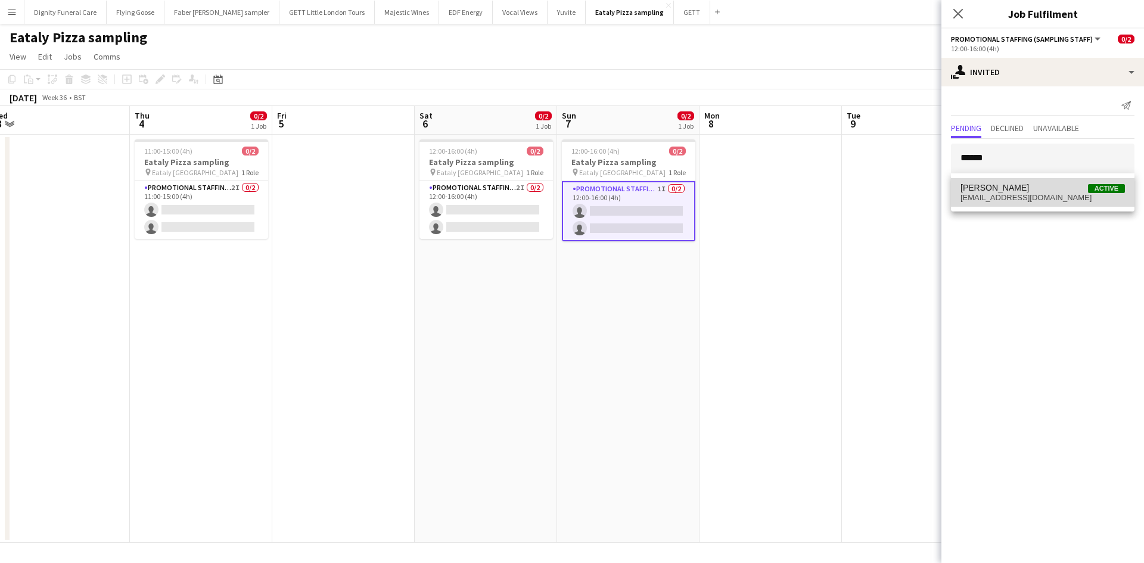
click at [1012, 185] on span "Ilaria Manciani" at bounding box center [994, 188] width 68 height 10
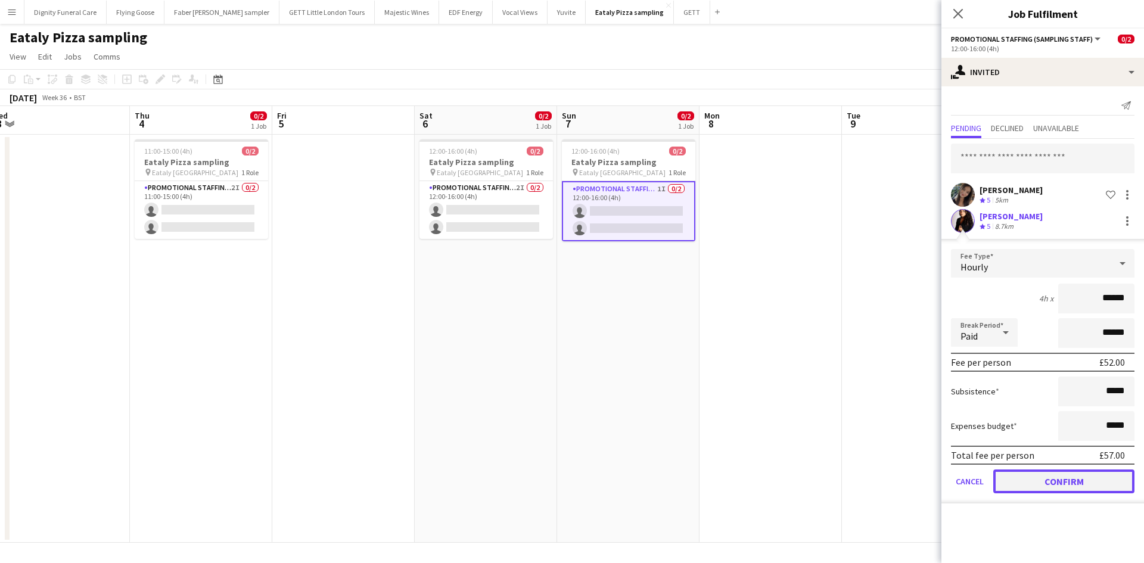
click at [1076, 484] on button "Confirm" at bounding box center [1063, 481] width 141 height 24
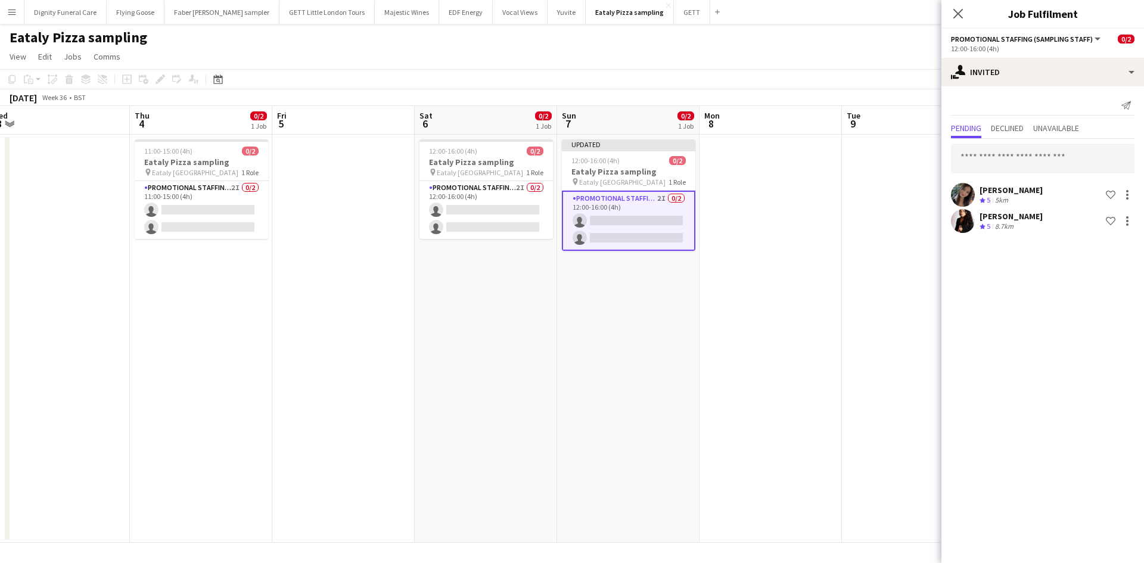
click at [859, 328] on app-date-cell at bounding box center [913, 339] width 142 height 408
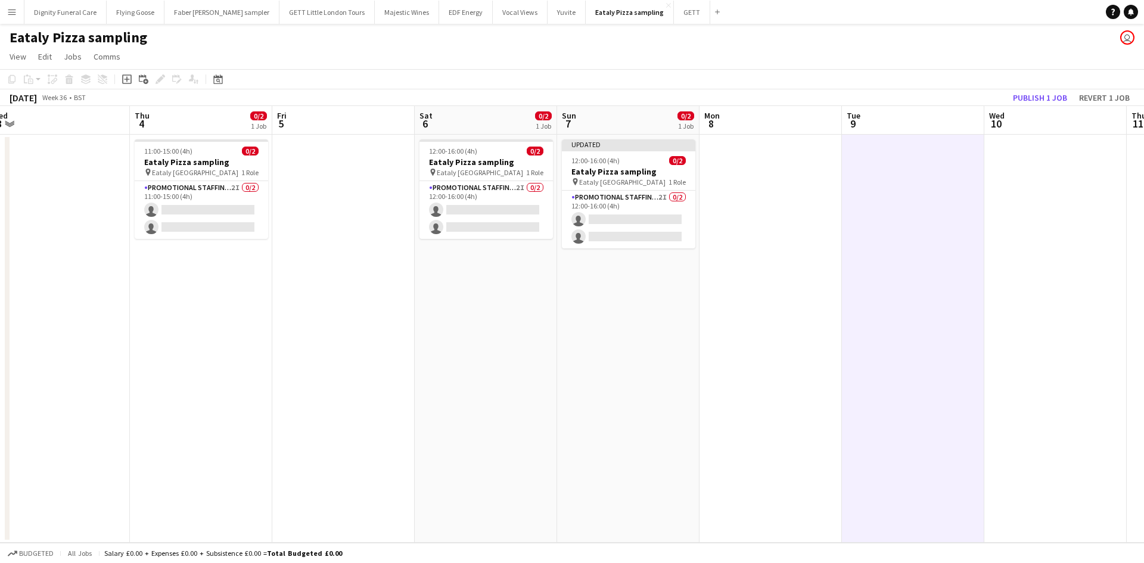
scroll to position [0, 439]
click at [1033, 92] on button "Publish 1 job" at bounding box center [1040, 97] width 64 height 15
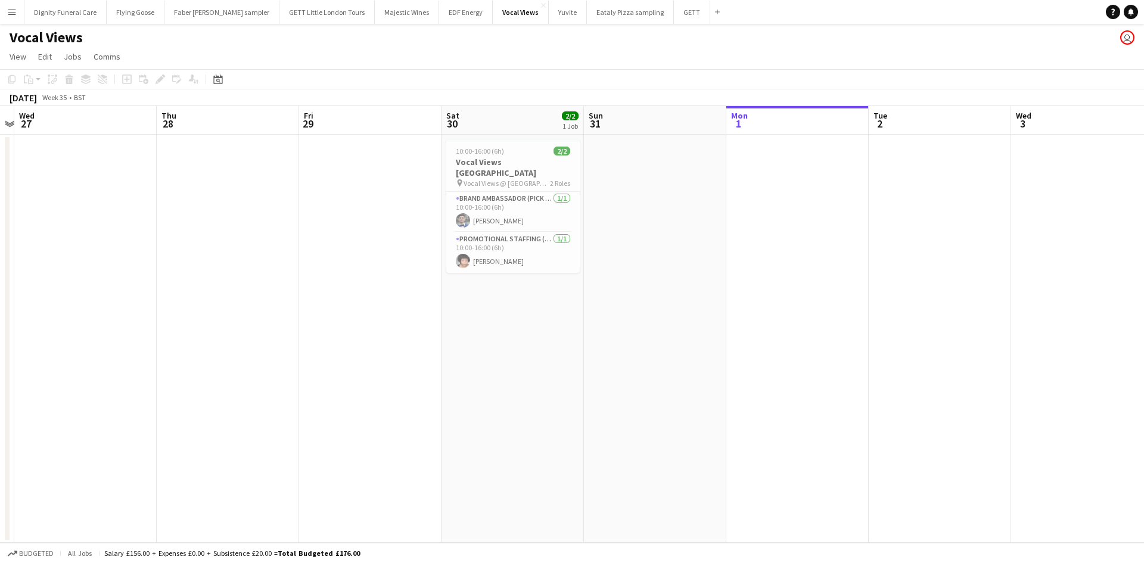
drag, startPoint x: 415, startPoint y: 235, endPoint x: 876, endPoint y: 252, distance: 461.3
click at [871, 254] on app-calendar-viewport "Mon 25 Tue 26 Wed 27 Thu 28 Fri 29 Sat 30 2/2 1 Job Sun 31 Mon 1 Tue 2 Wed 3 Th…" at bounding box center [572, 324] width 1144 height 437
